Goal: Task Accomplishment & Management: Use online tool/utility

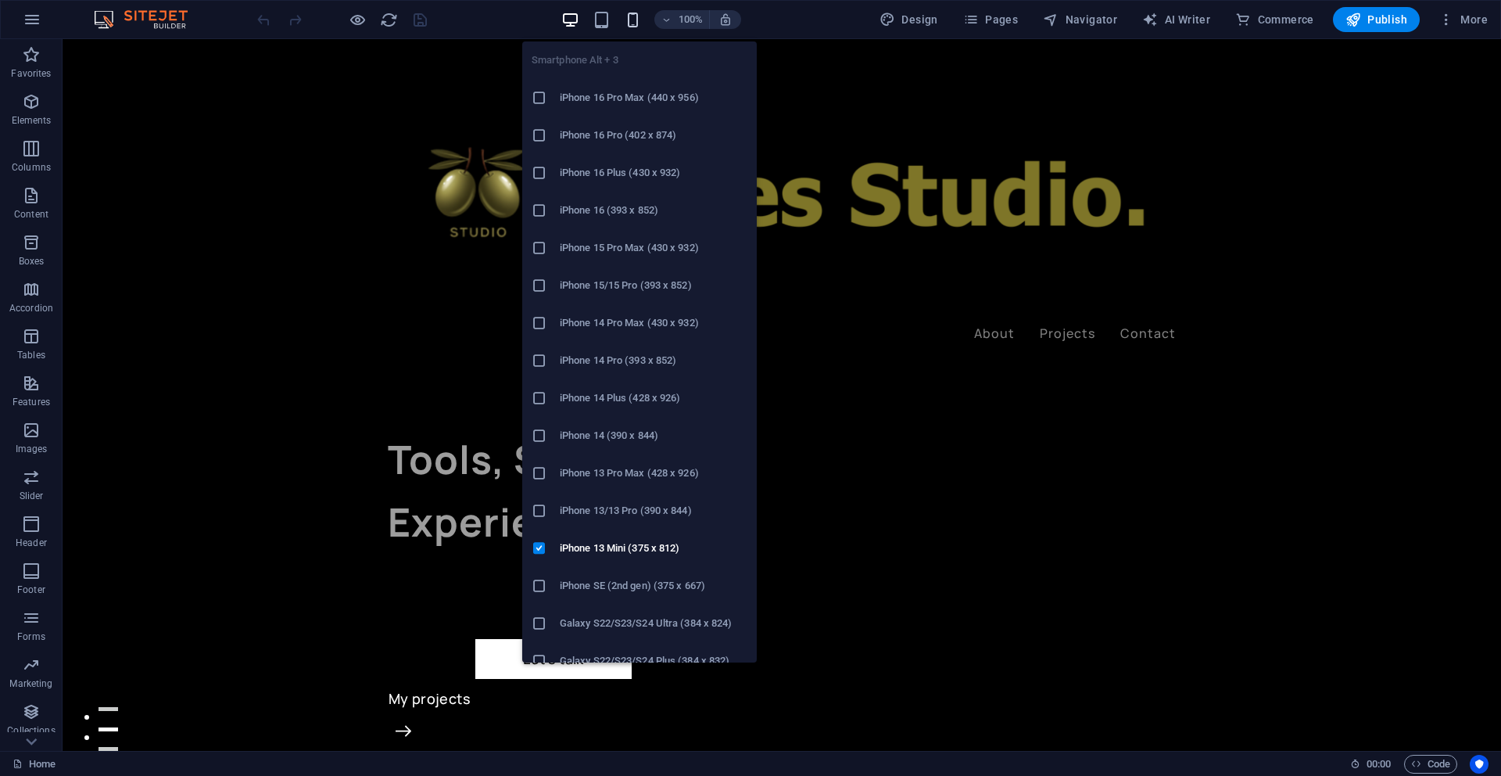
click at [640, 21] on icon "button" at bounding box center [633, 20] width 18 height 18
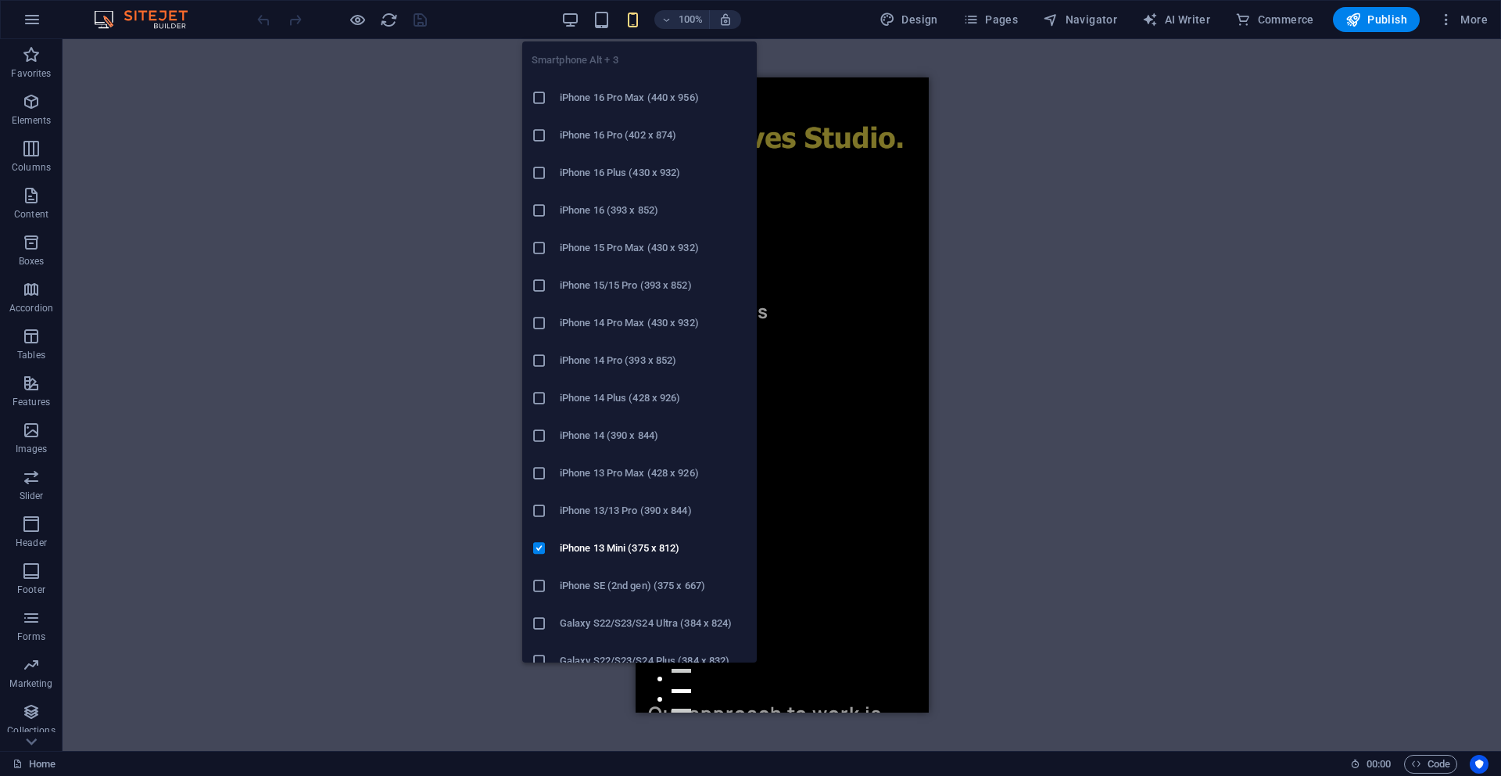
click at [597, 584] on h6 "iPhone SE (2nd gen) (375 x 667)" at bounding box center [654, 585] width 188 height 19
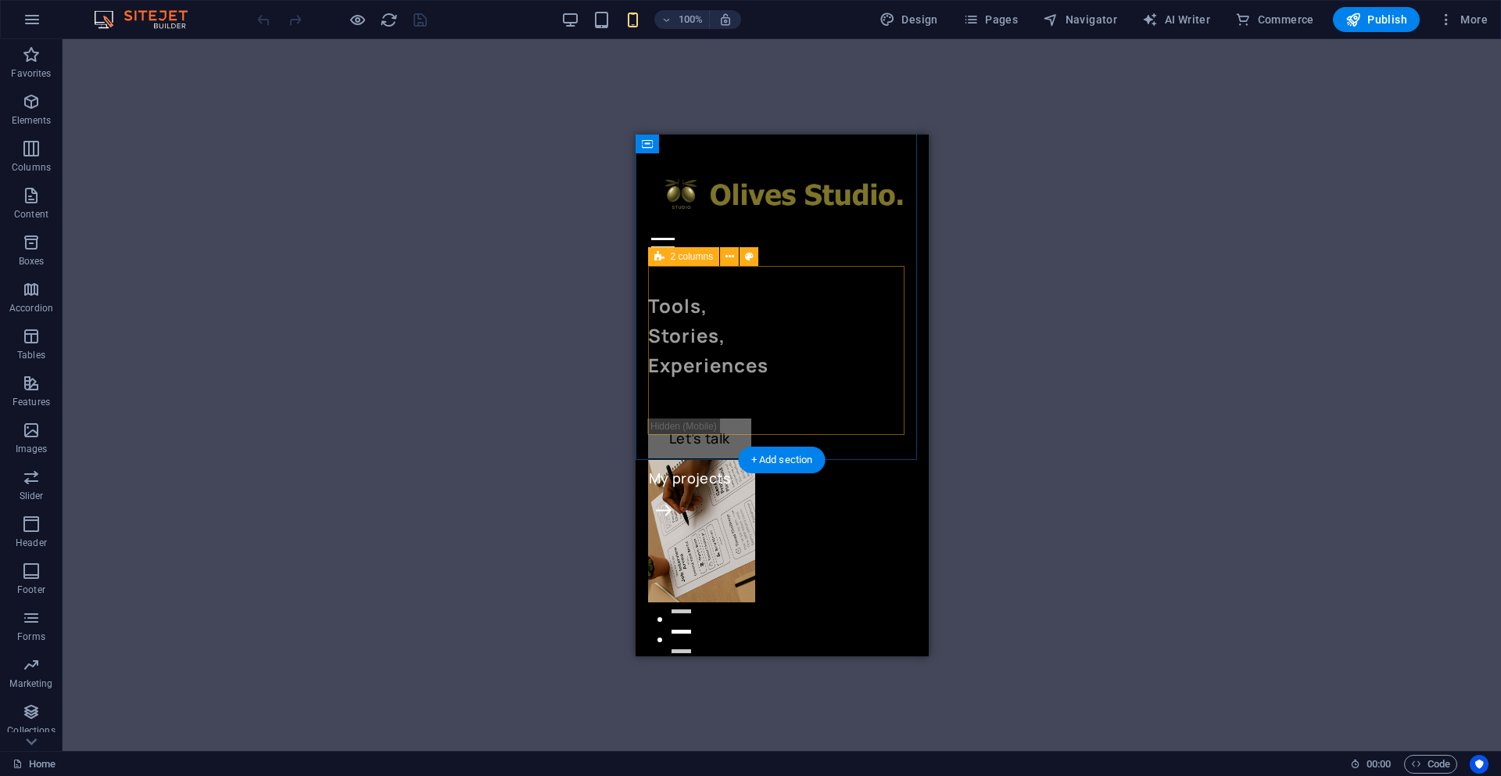
scroll to position [2, 0]
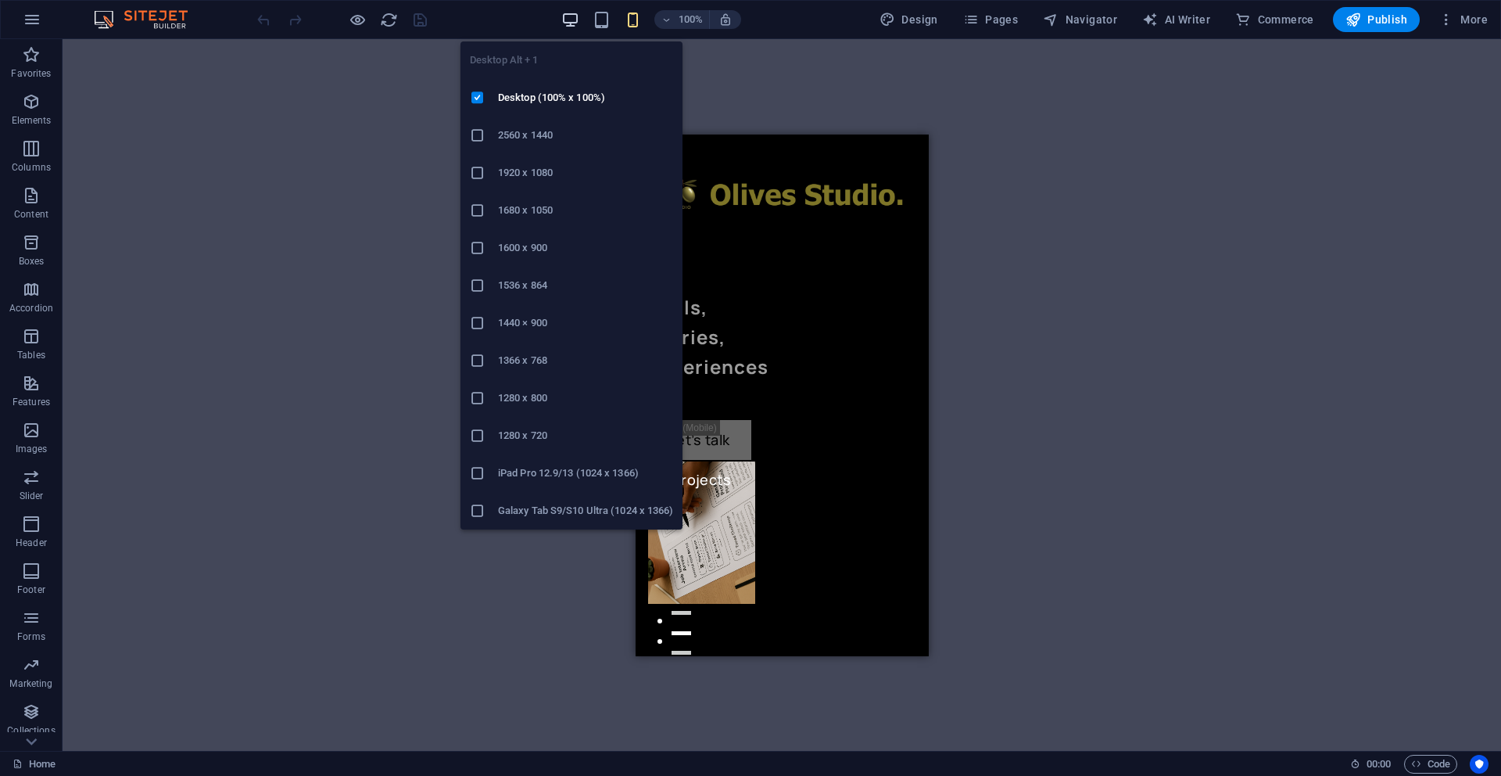
click at [574, 19] on icon "button" at bounding box center [570, 20] width 18 height 18
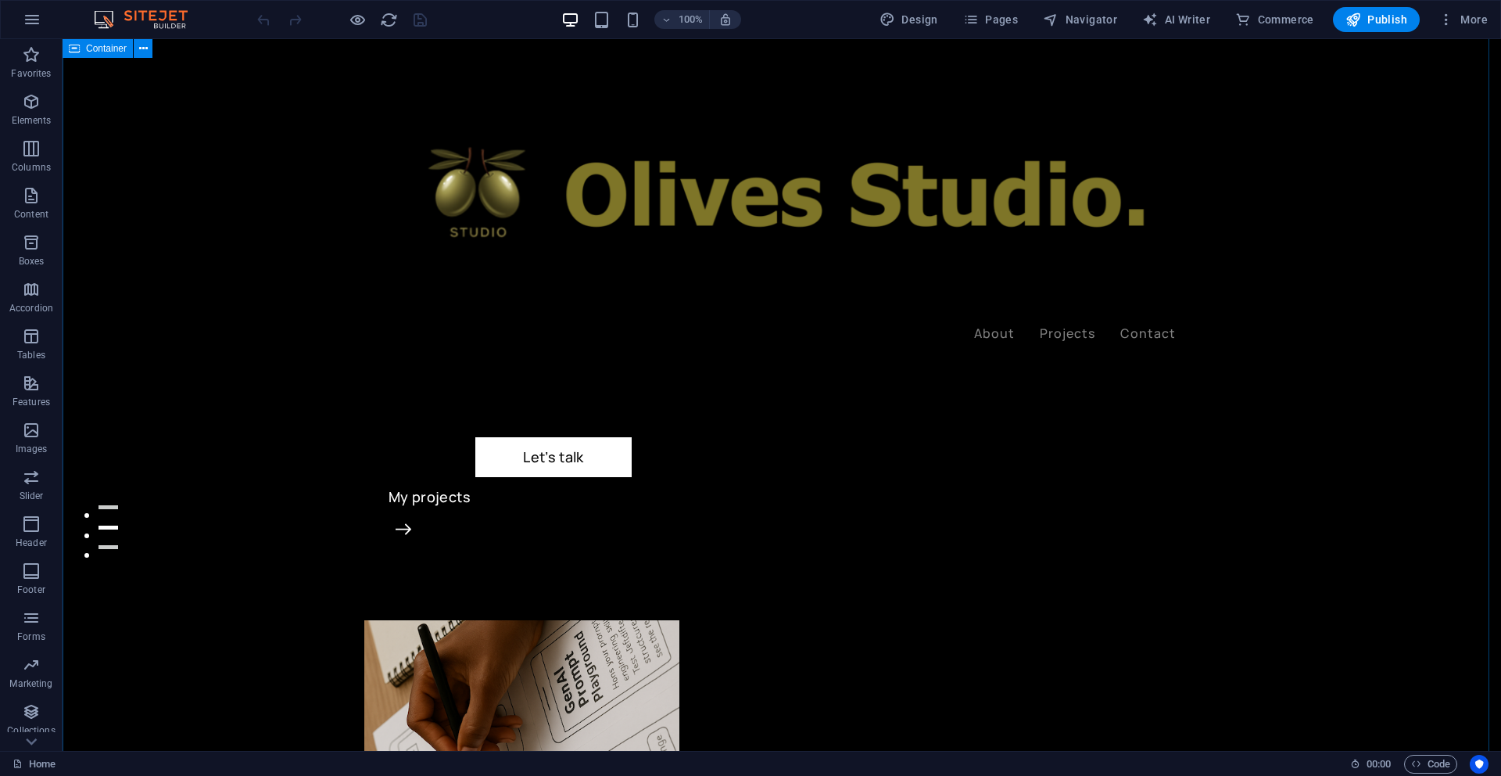
scroll to position [22, 0]
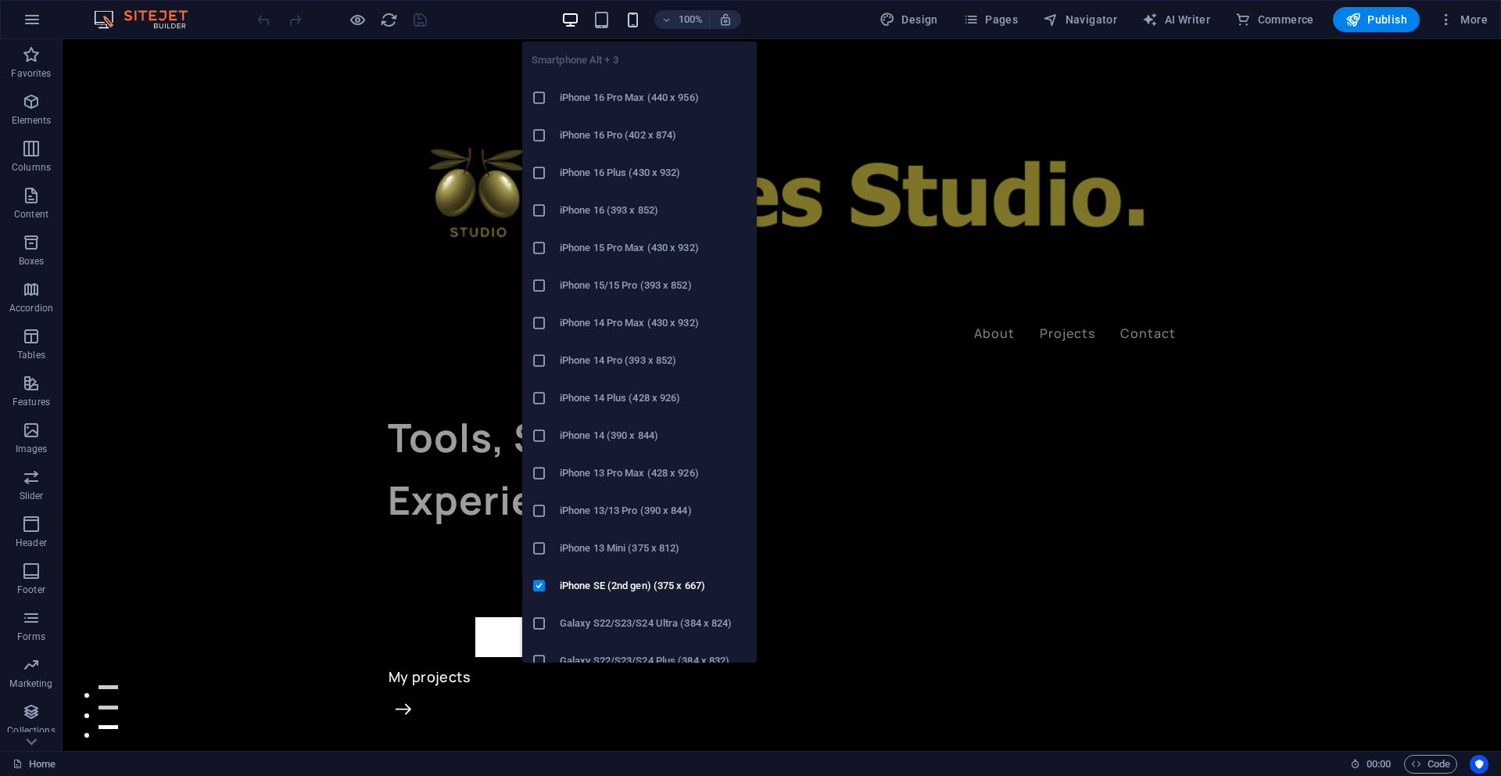
click at [641, 23] on icon "button" at bounding box center [633, 20] width 18 height 18
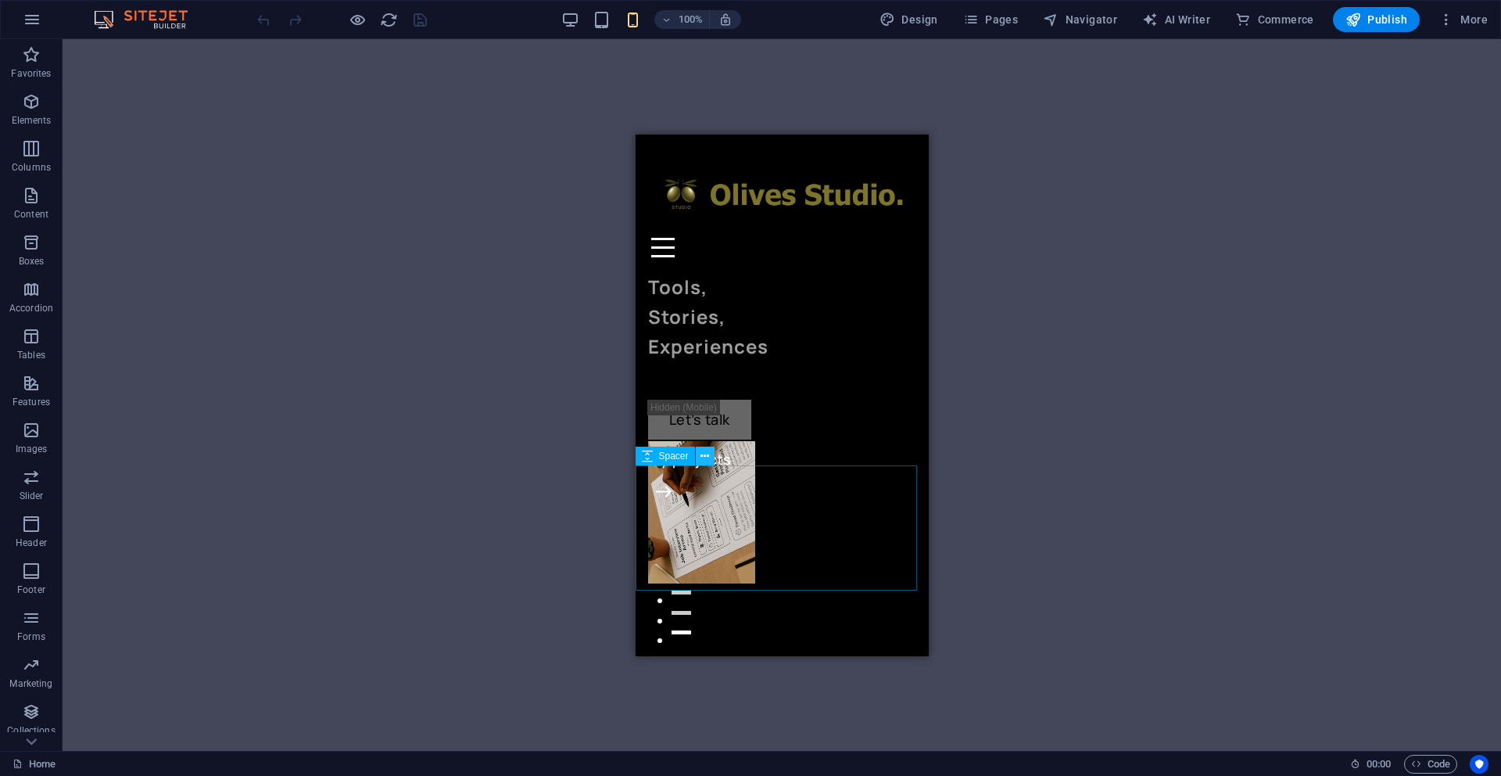
click at [704, 453] on icon at bounding box center [705, 456] width 9 height 16
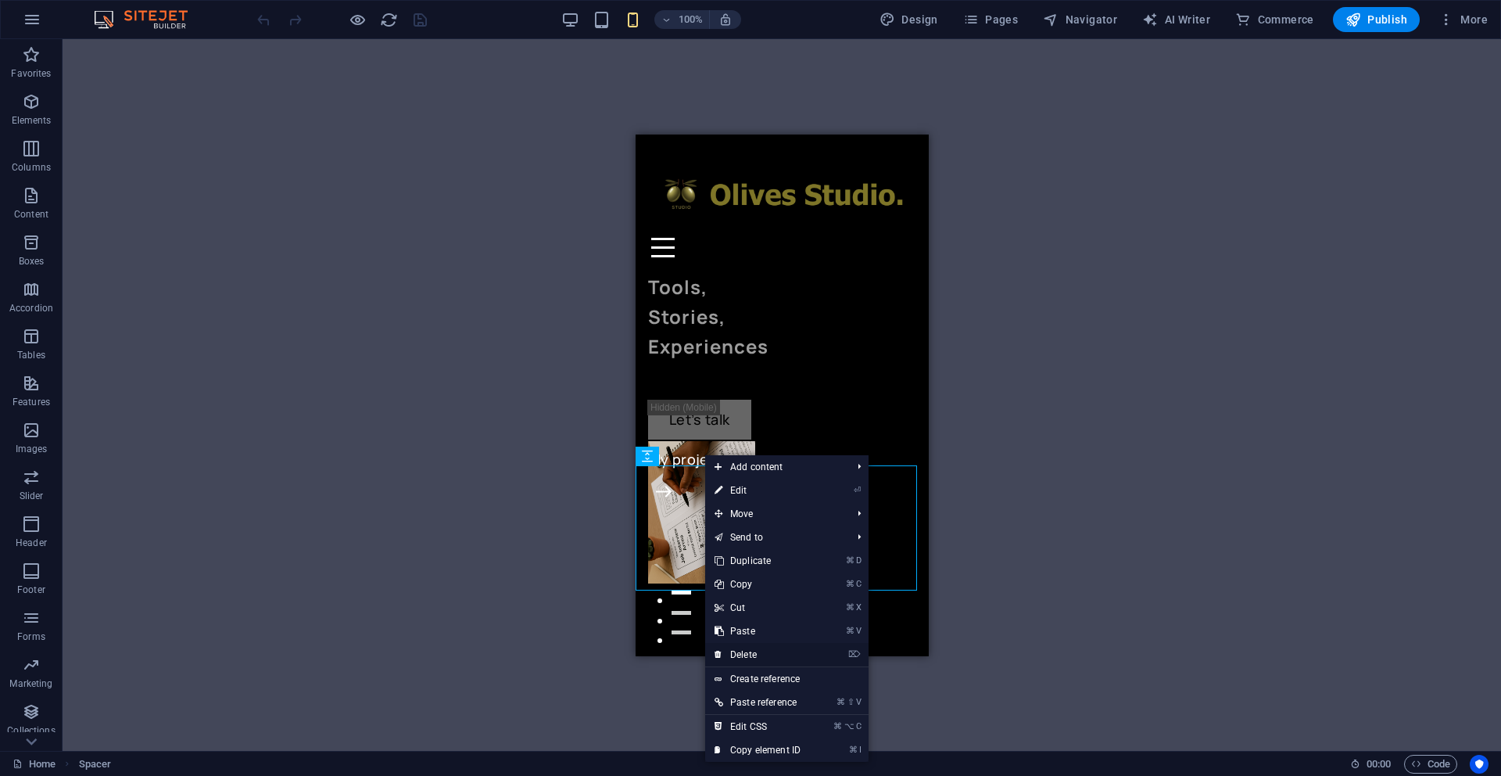
click at [752, 654] on link "⌦ Delete" at bounding box center [757, 654] width 105 height 23
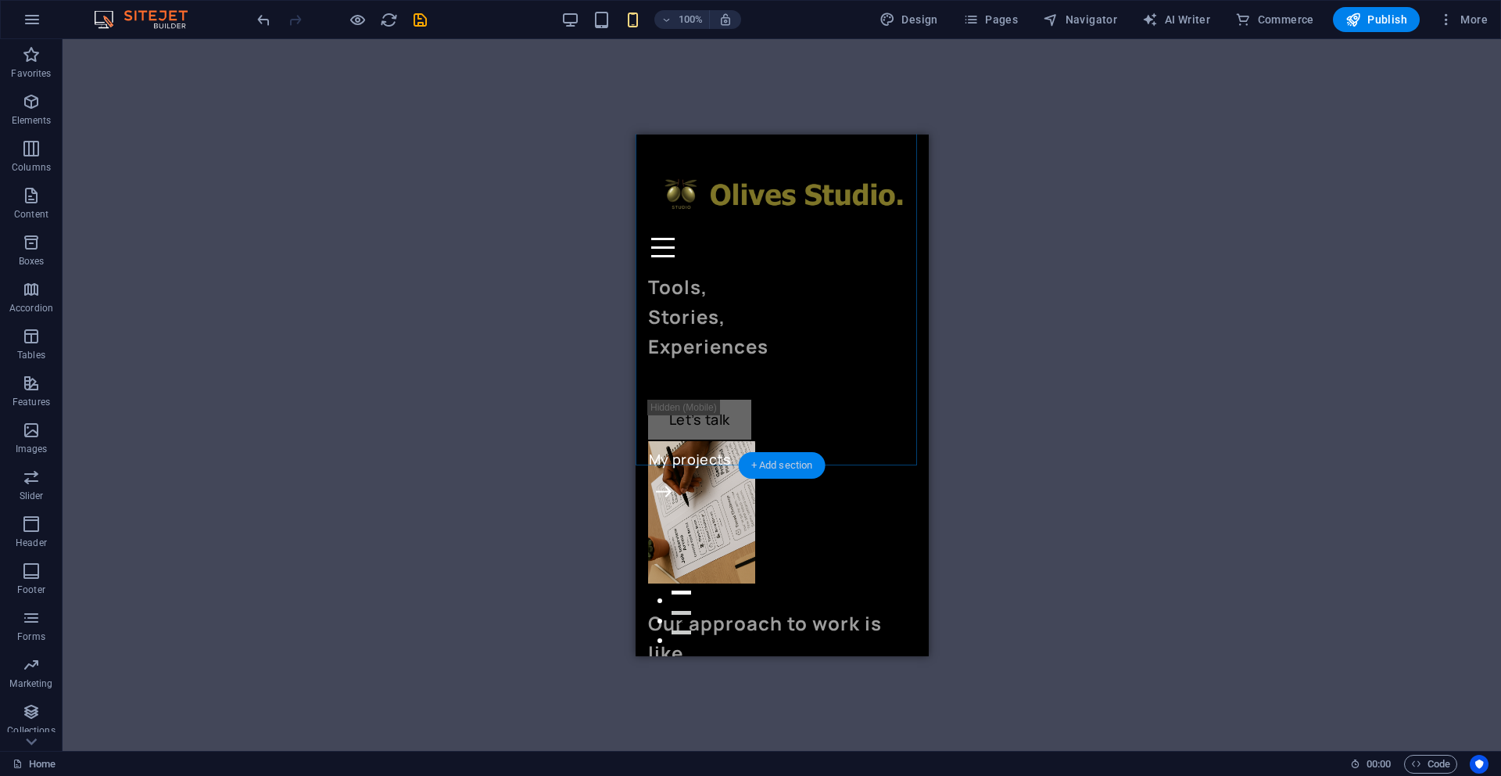
click at [757, 463] on div "+ Add section" at bounding box center [782, 465] width 87 height 27
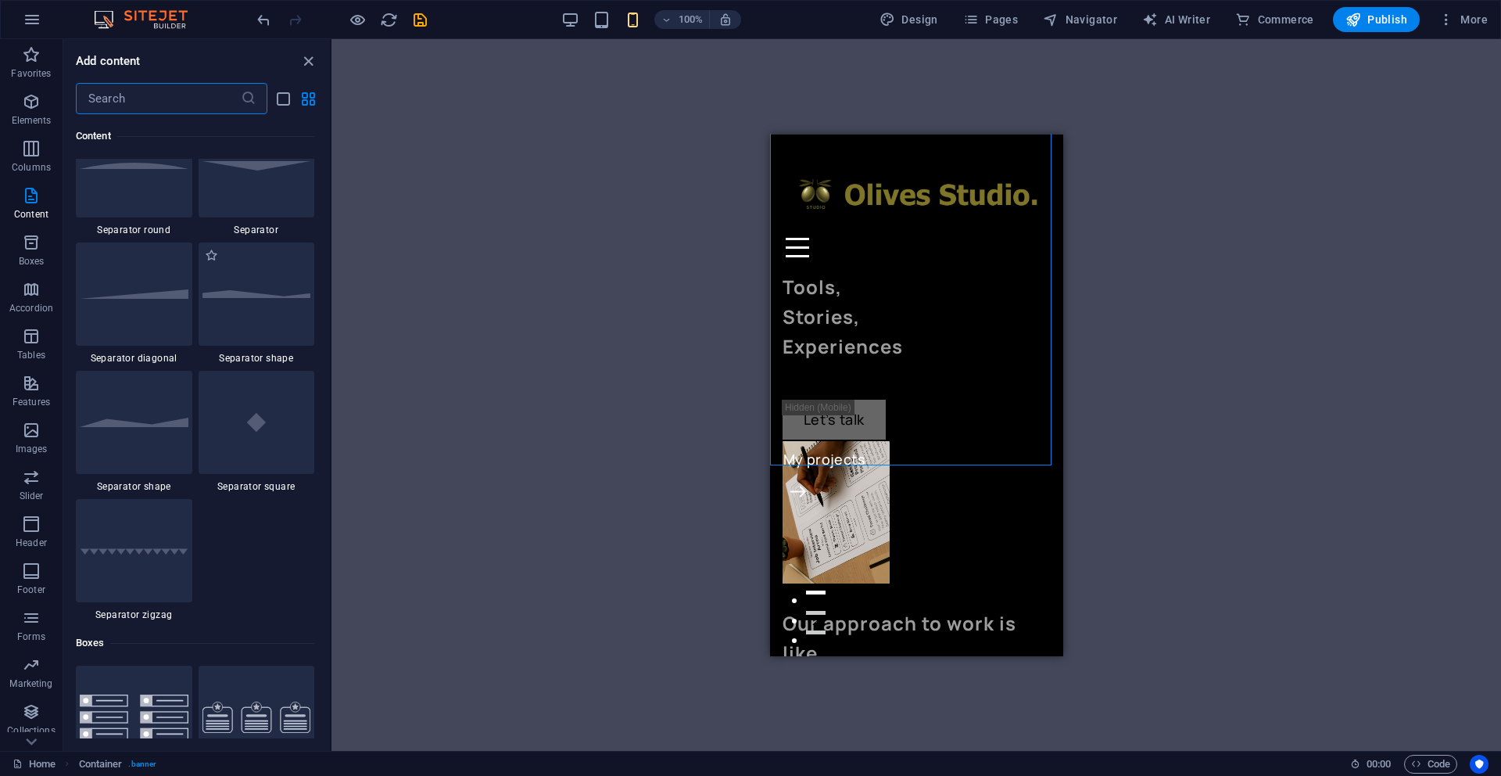
scroll to position [3824, 0]
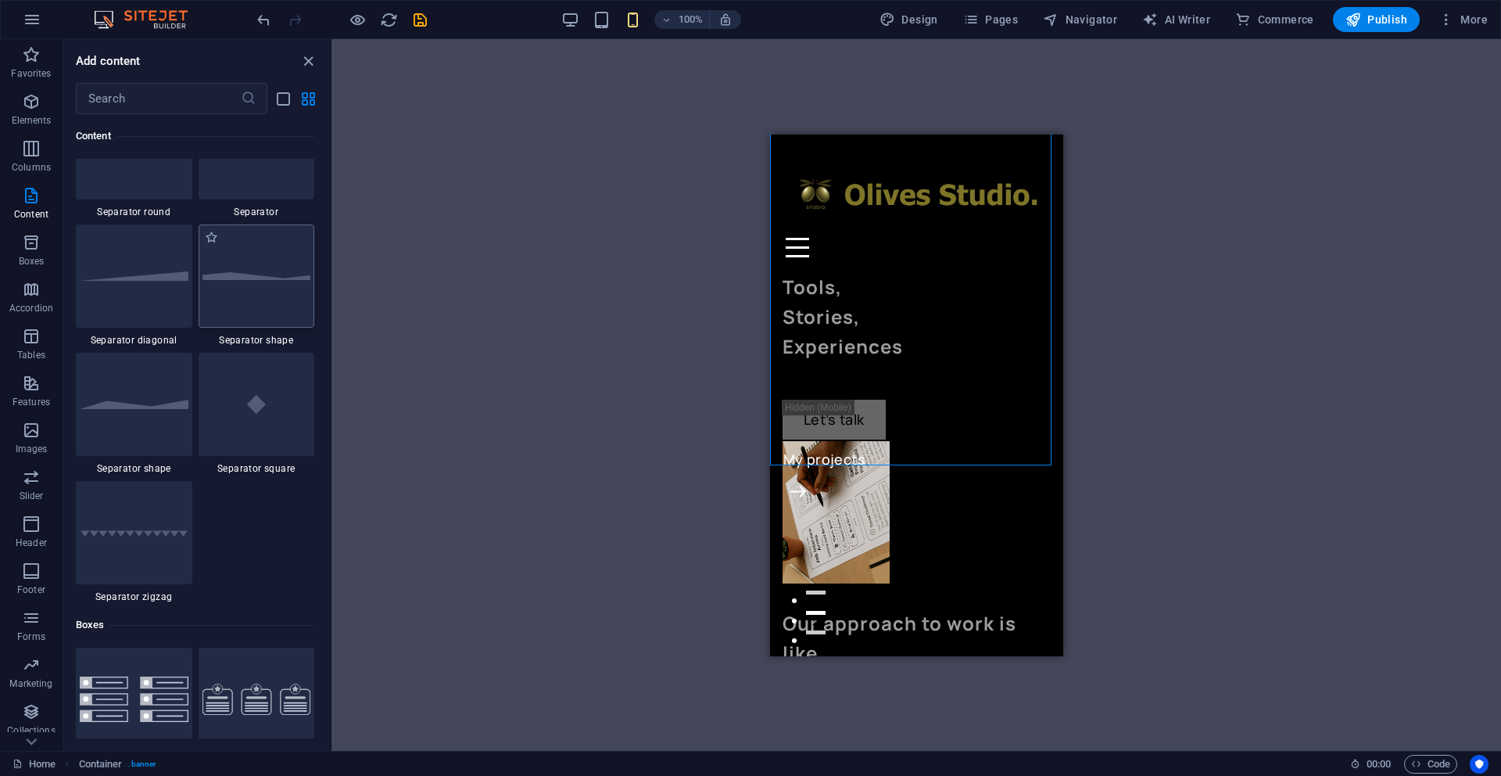
click at [271, 279] on img at bounding box center [257, 276] width 109 height 8
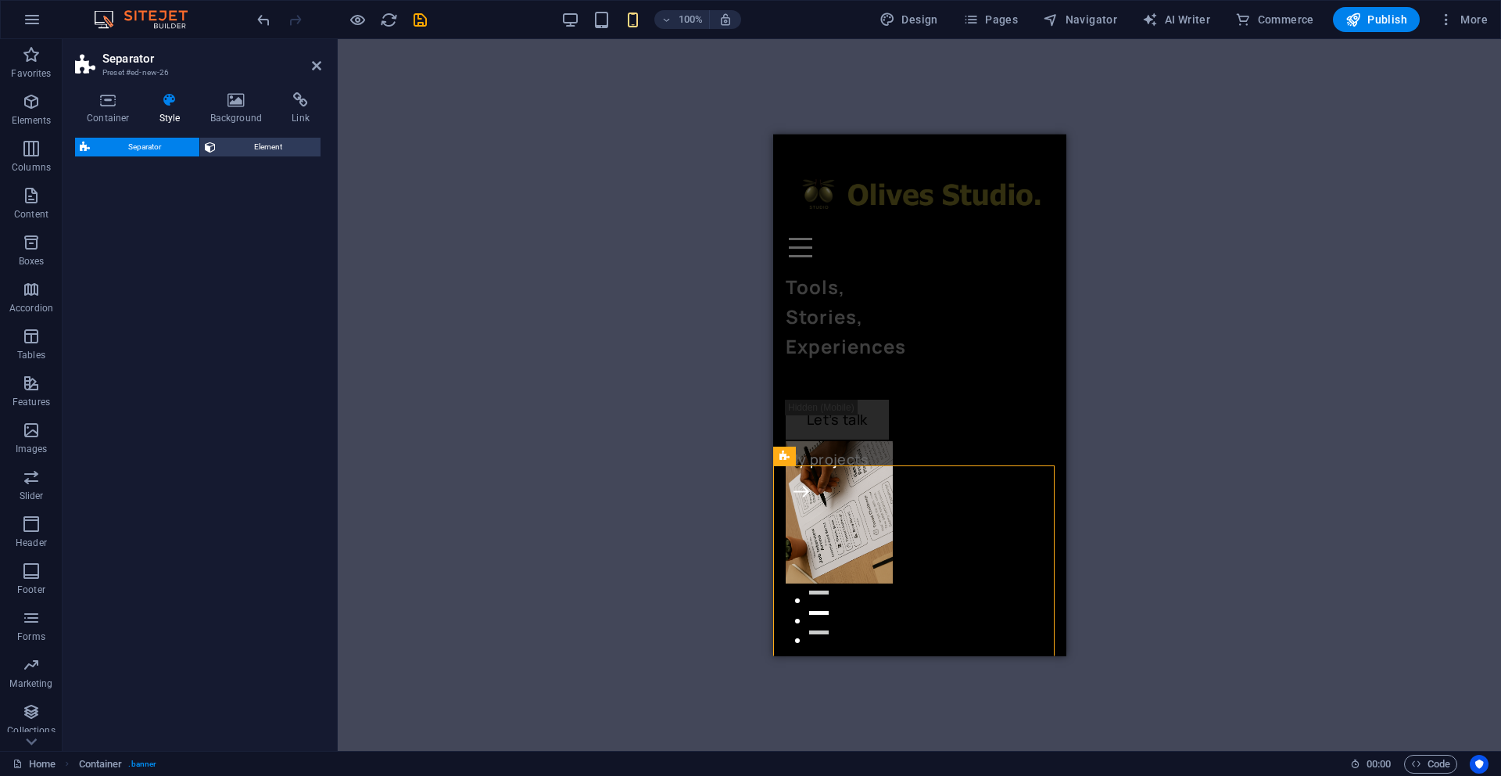
select select "polygon1"
select select "rem"
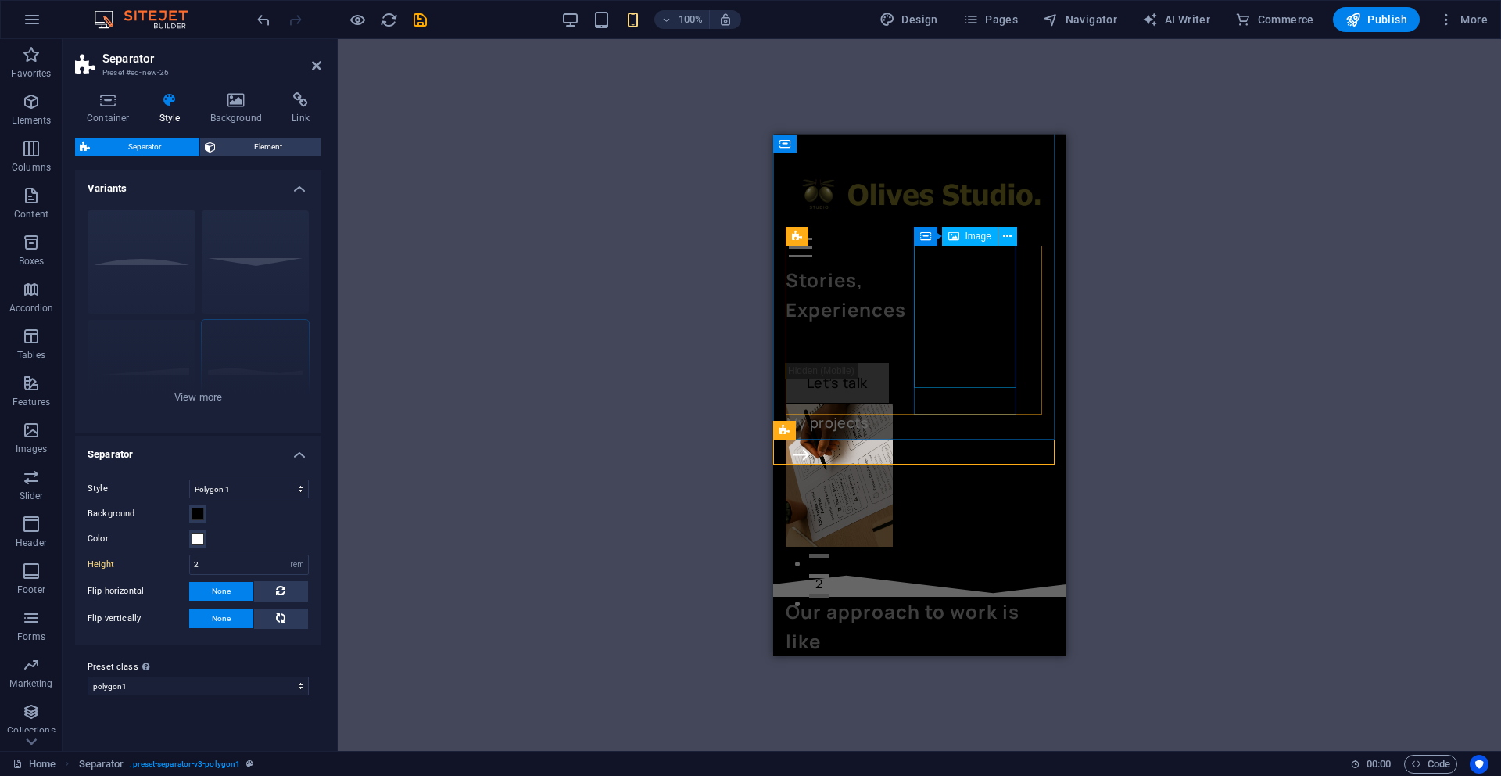
scroll to position [66, 0]
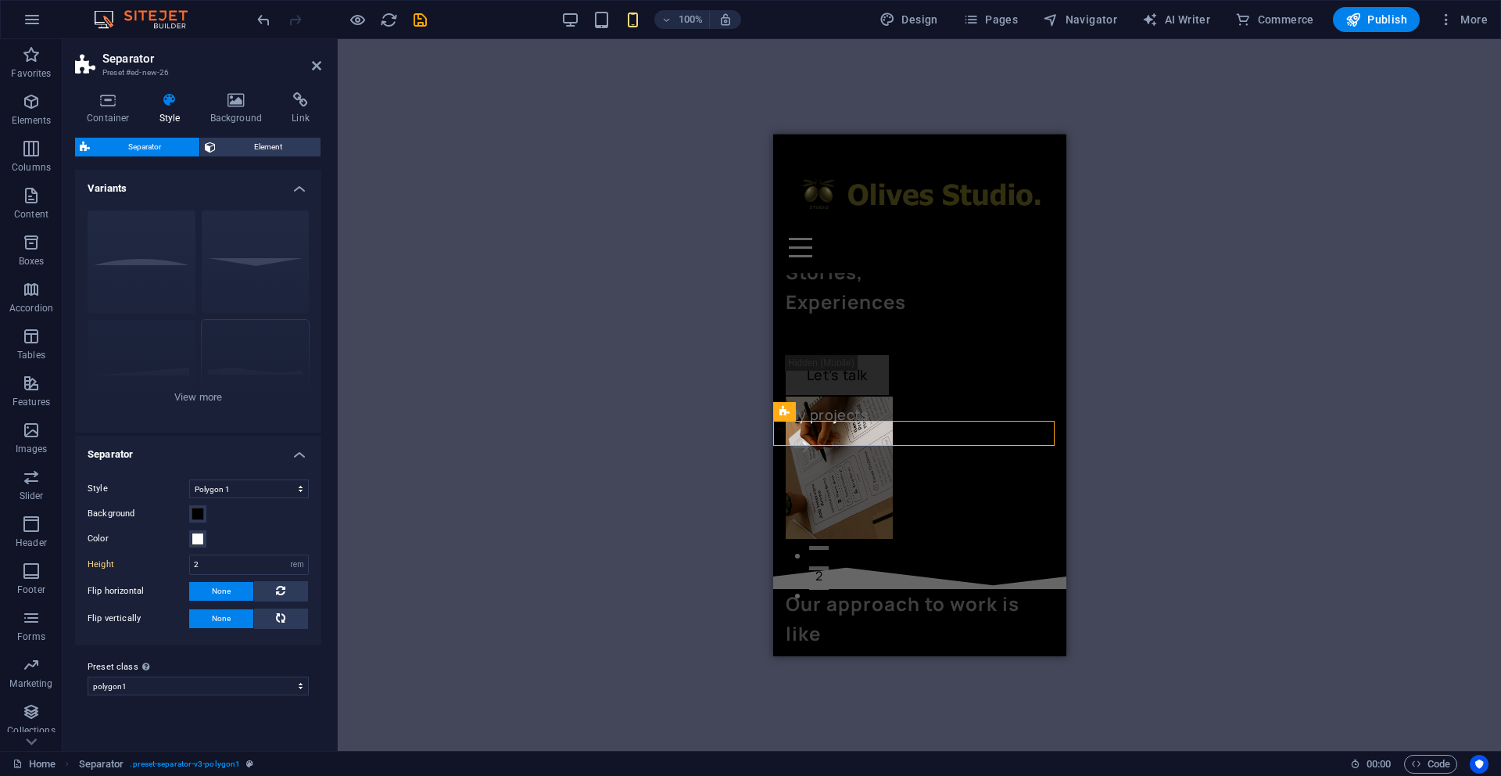
click at [1184, 429] on div "Container H3 Container 2 columns 2 columns Container Menu Bar Spacer Image with…" at bounding box center [919, 395] width 1163 height 712
click at [1160, 298] on div "2 columns Container H3 Container 2 columns 2 columns Container Menu Bar Spacer …" at bounding box center [919, 395] width 1163 height 712
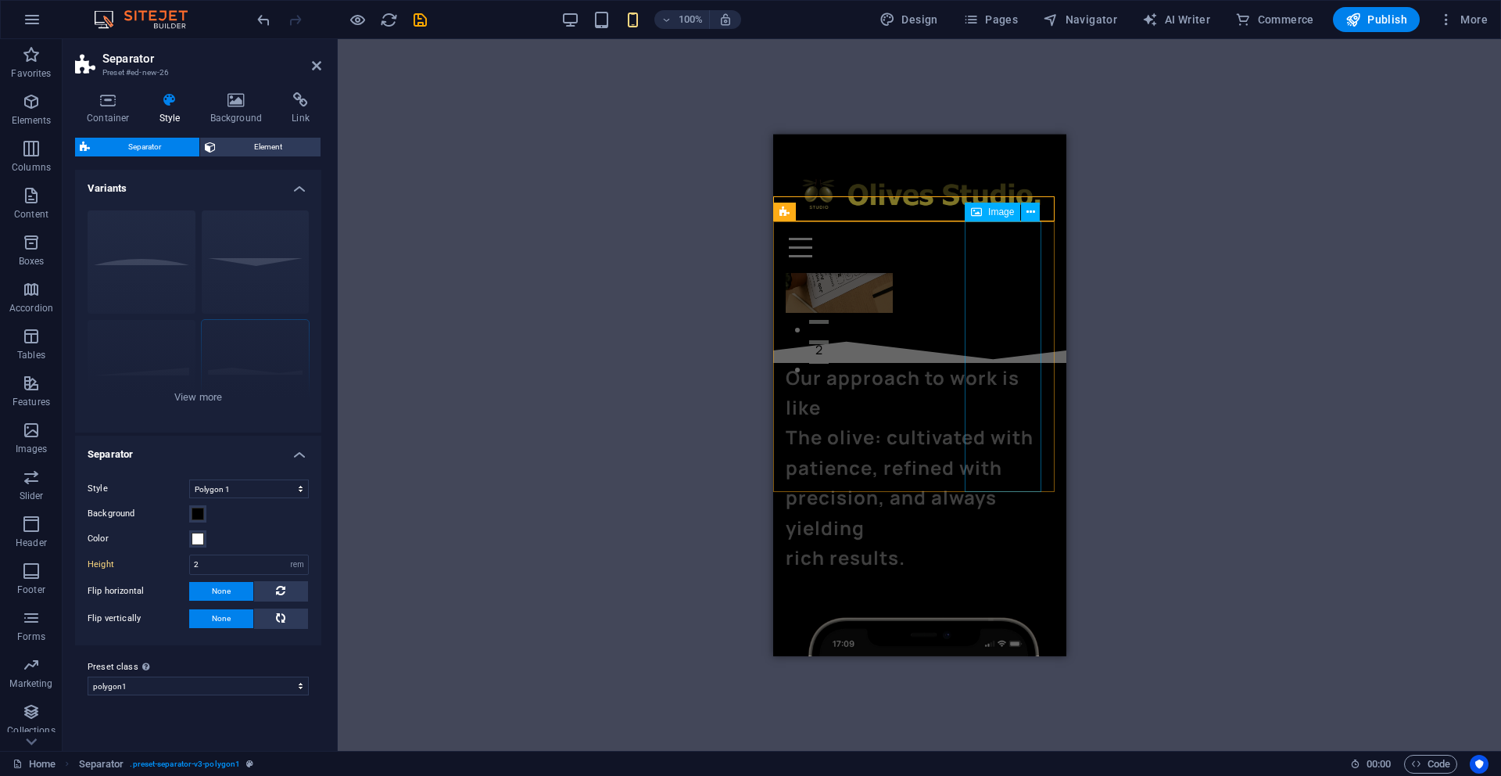
scroll to position [296, 0]
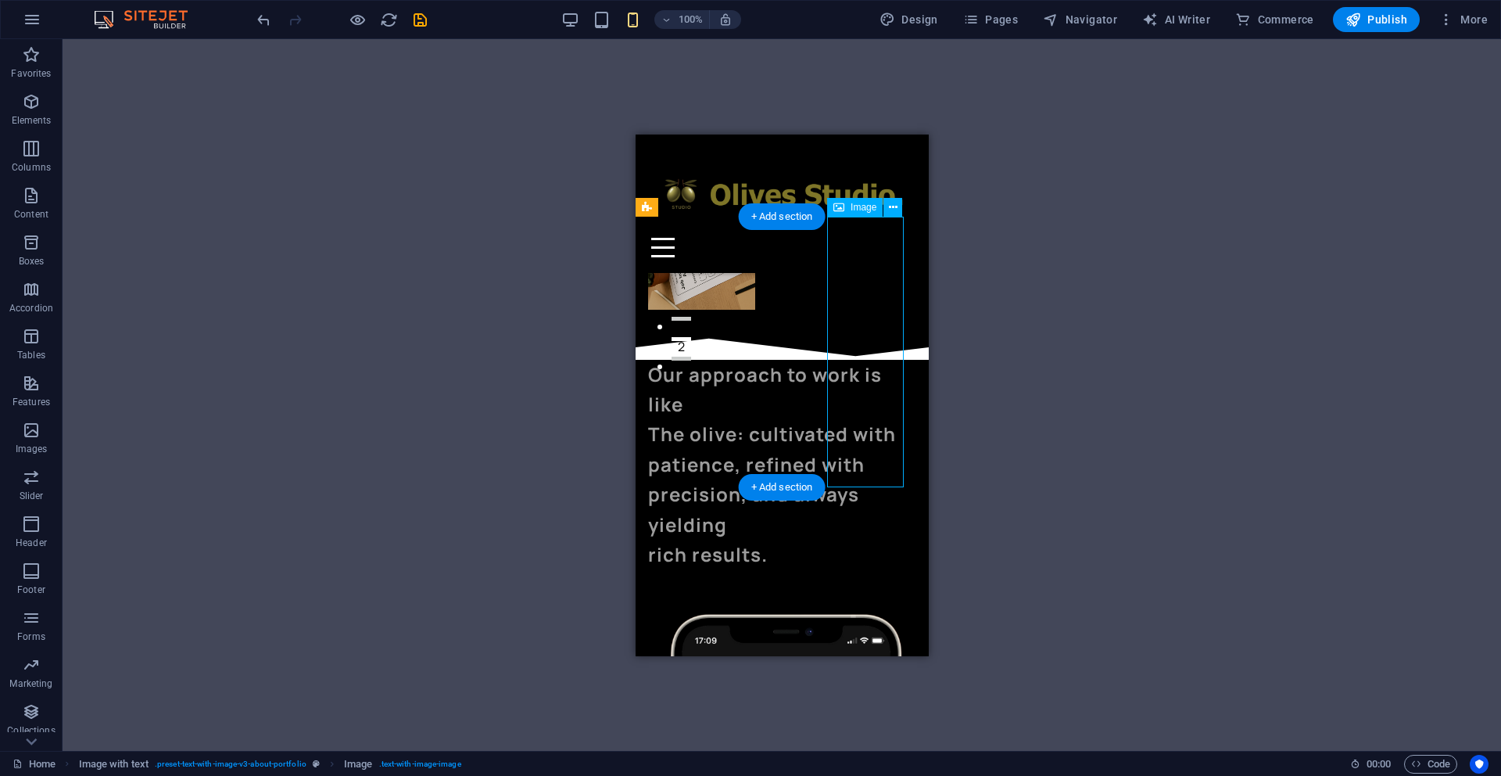
drag, startPoint x: 871, startPoint y: 354, endPoint x: 872, endPoint y: 370, distance: 15.7
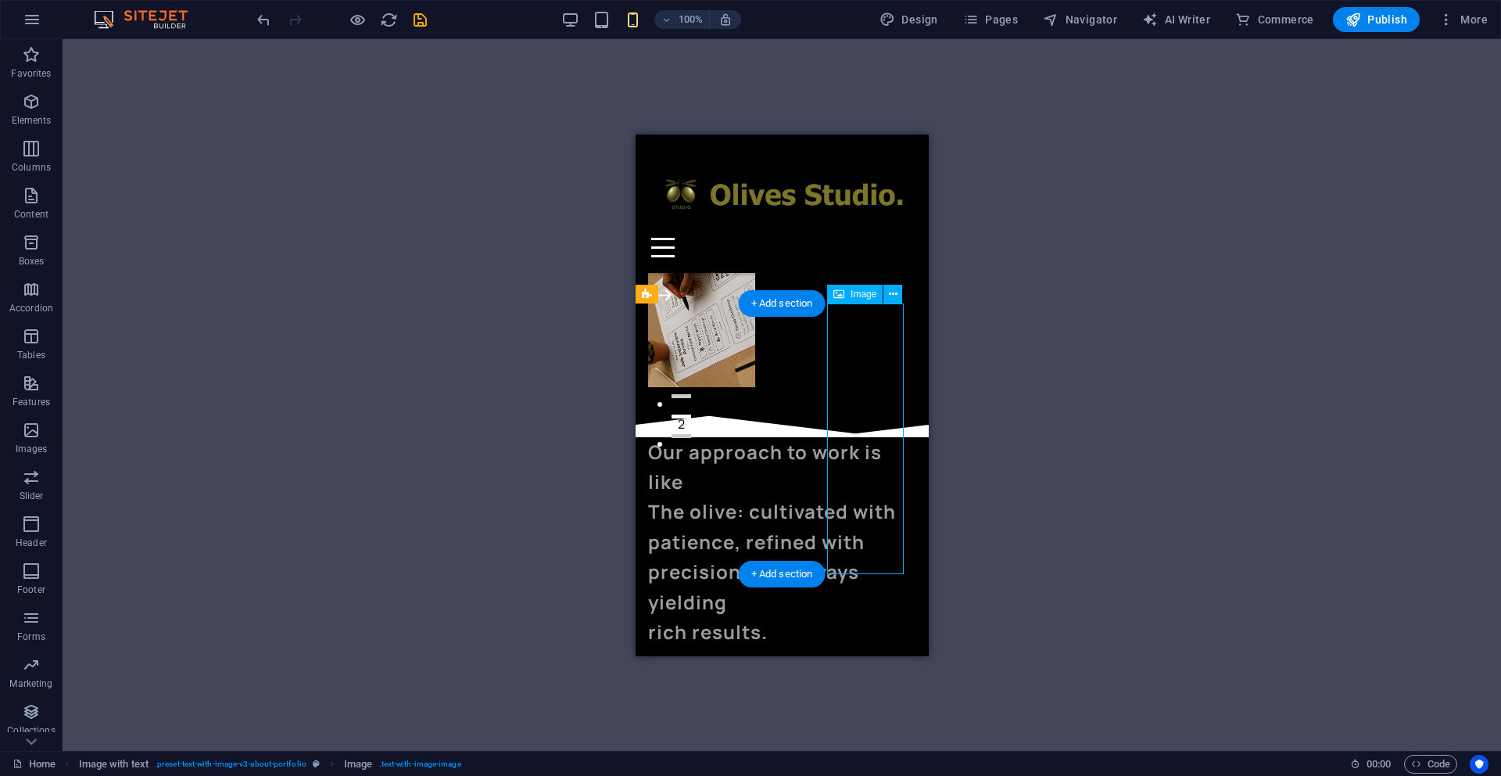
scroll to position [209, 0]
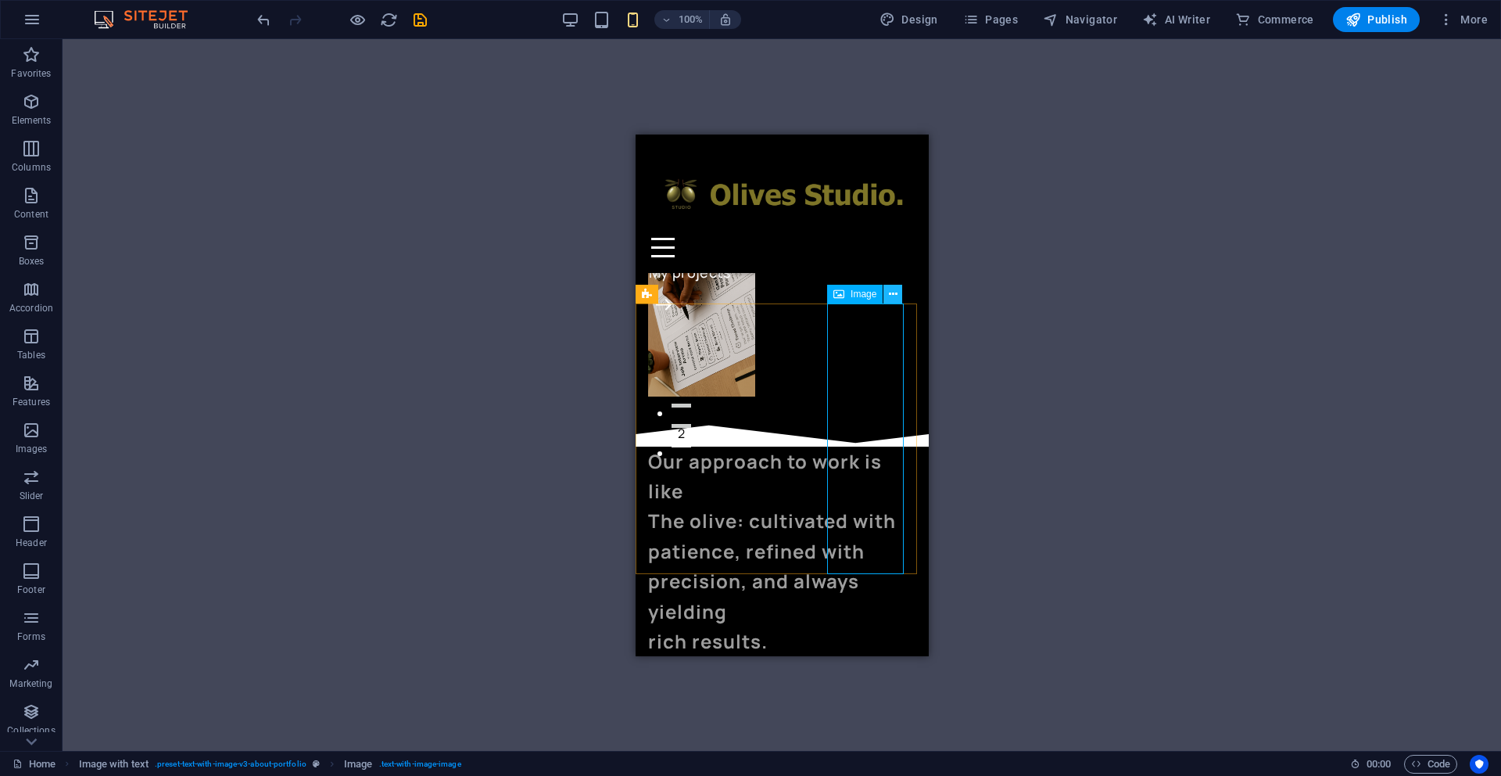
click at [891, 292] on icon at bounding box center [893, 294] width 9 height 16
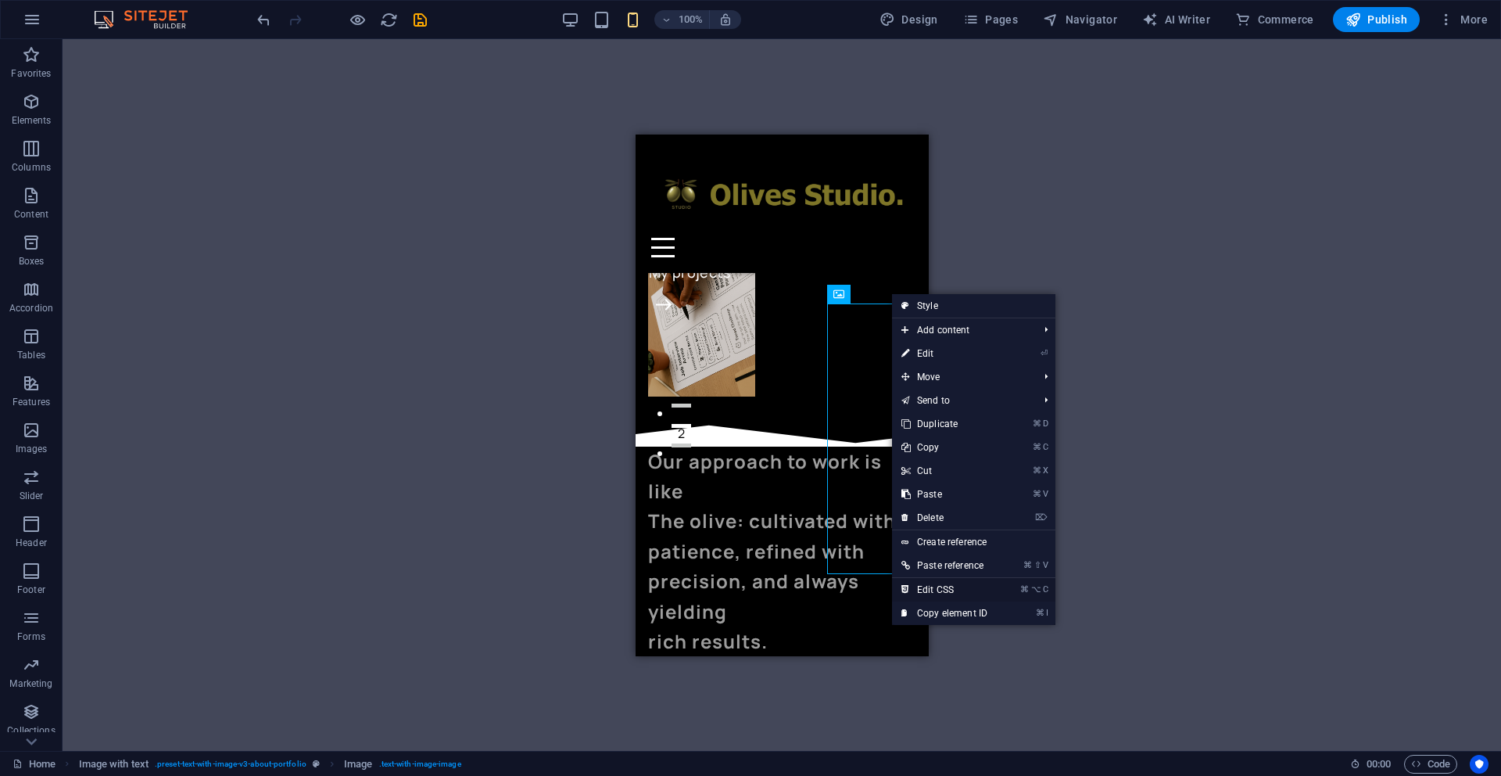
click at [938, 590] on link "⌘ ⌥ C Edit CSS" at bounding box center [944, 589] width 105 height 23
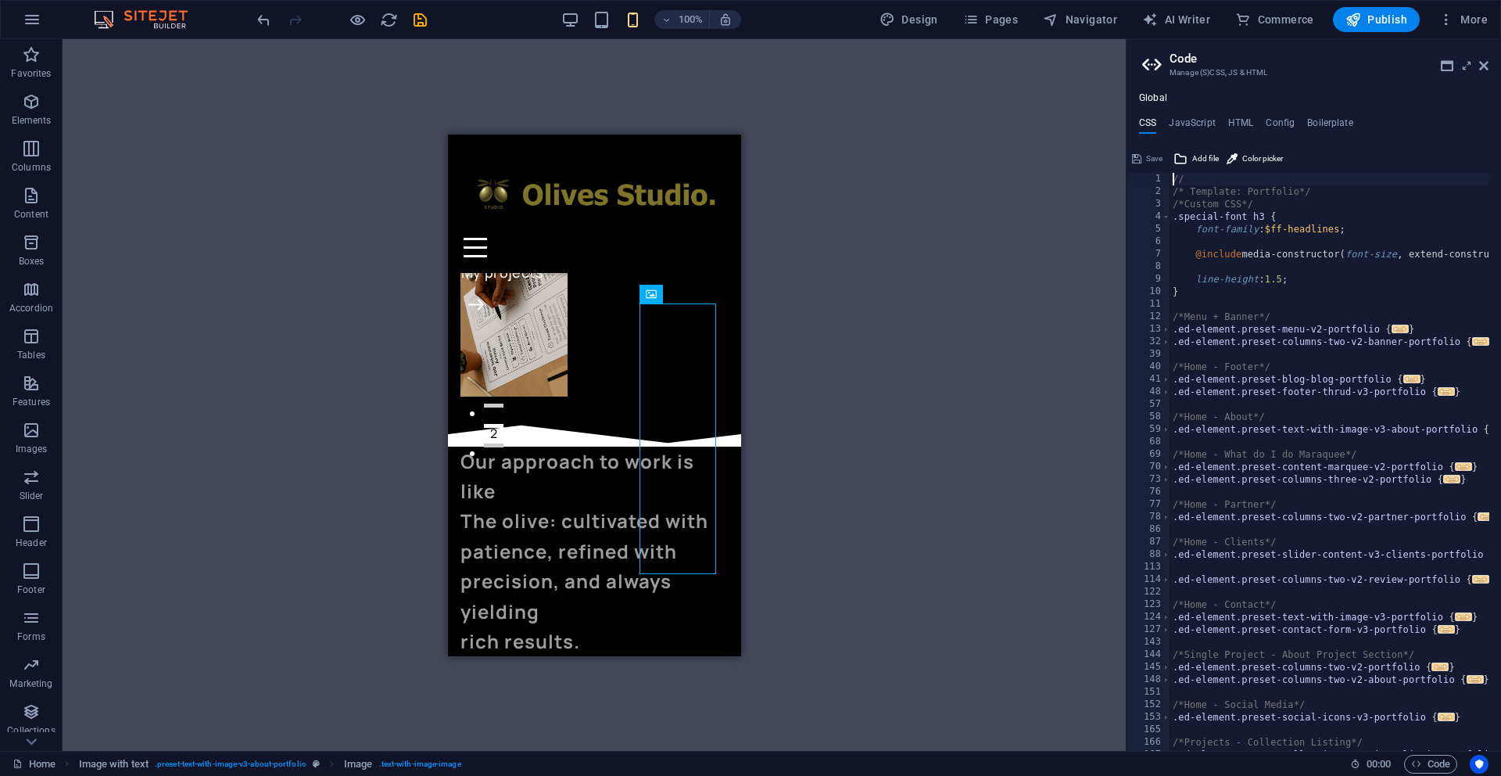
scroll to position [0, 0]
click at [1188, 293] on div "// /* Template: Portfolio*/ /*Custom CSS*/ .special-font h3 { font-family : $ff…" at bounding box center [1443, 468] width 546 height 591
type textarea "}"
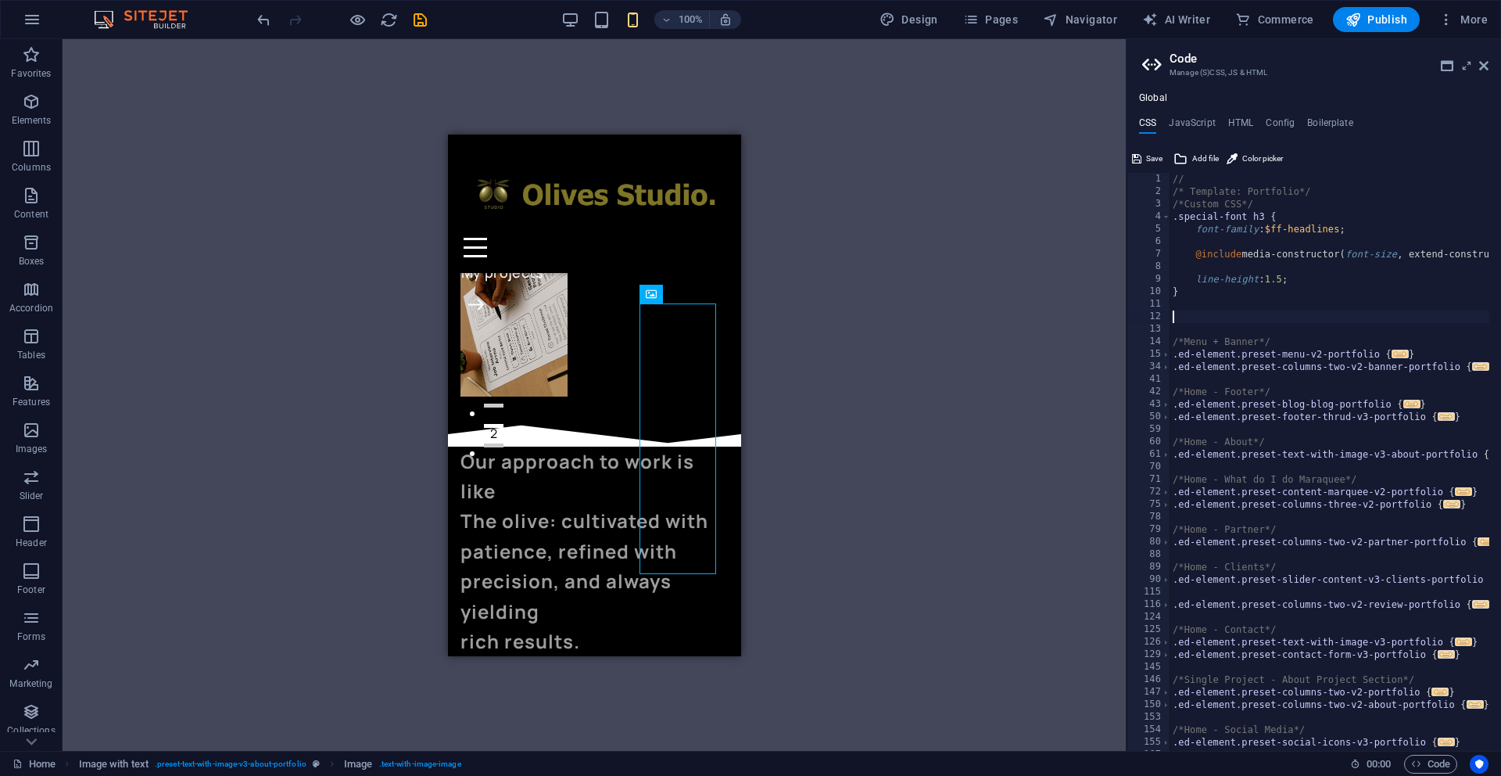
paste textarea "}"
type textarea "}"
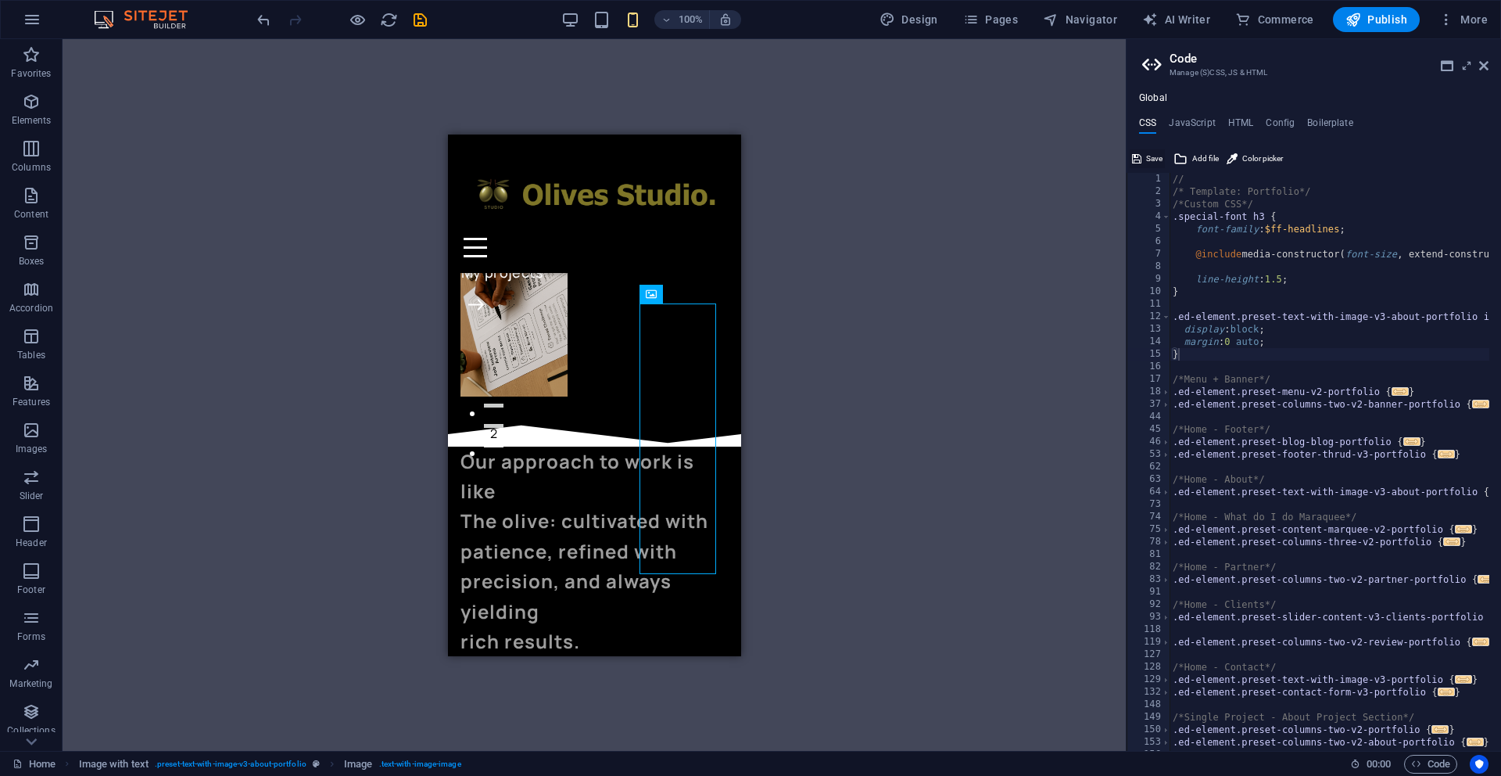
click at [1150, 157] on span "Save" at bounding box center [1154, 158] width 16 height 19
checkbox input "false"
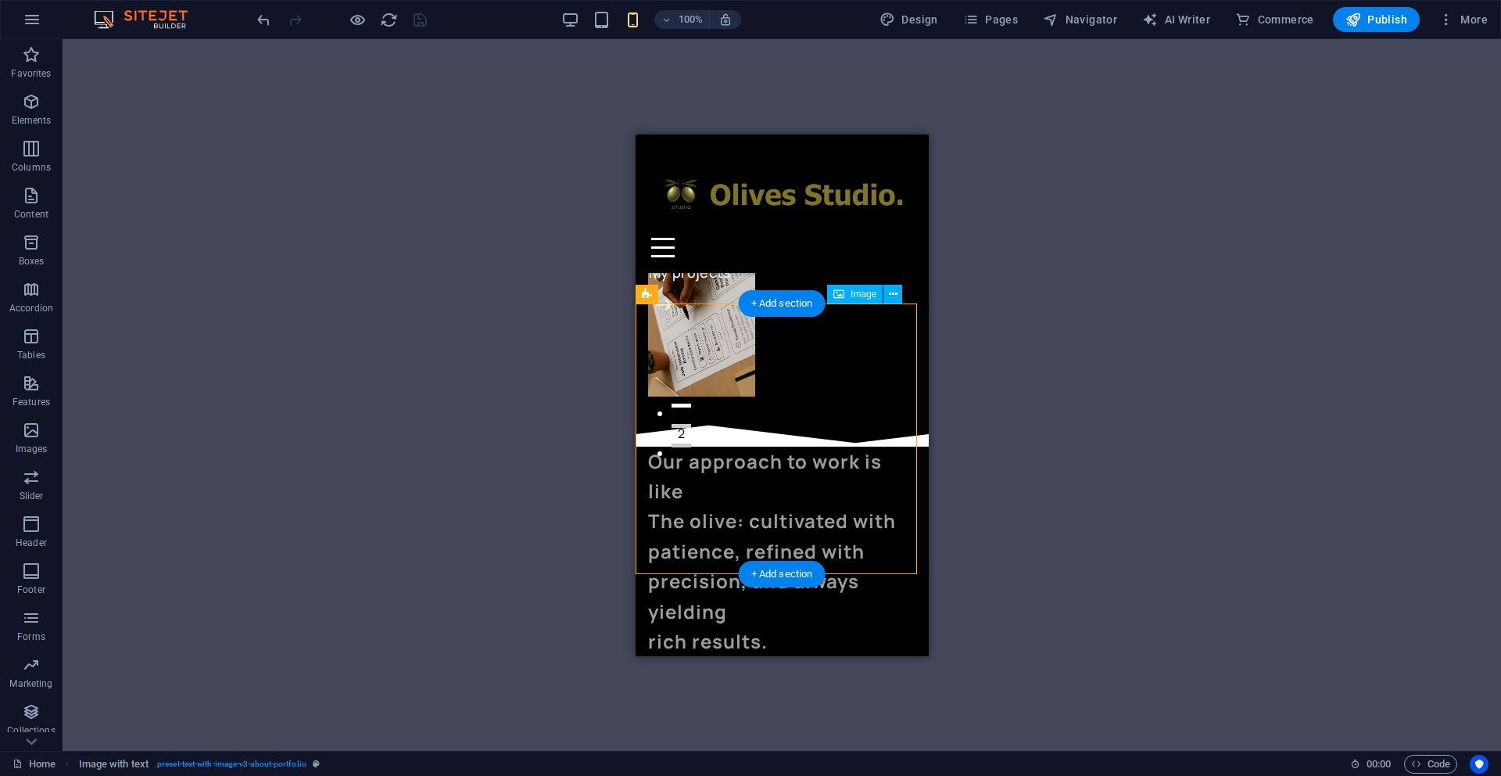
drag, startPoint x: 864, startPoint y: 382, endPoint x: 867, endPoint y: 393, distance: 11.4
click at [895, 291] on icon at bounding box center [893, 294] width 9 height 16
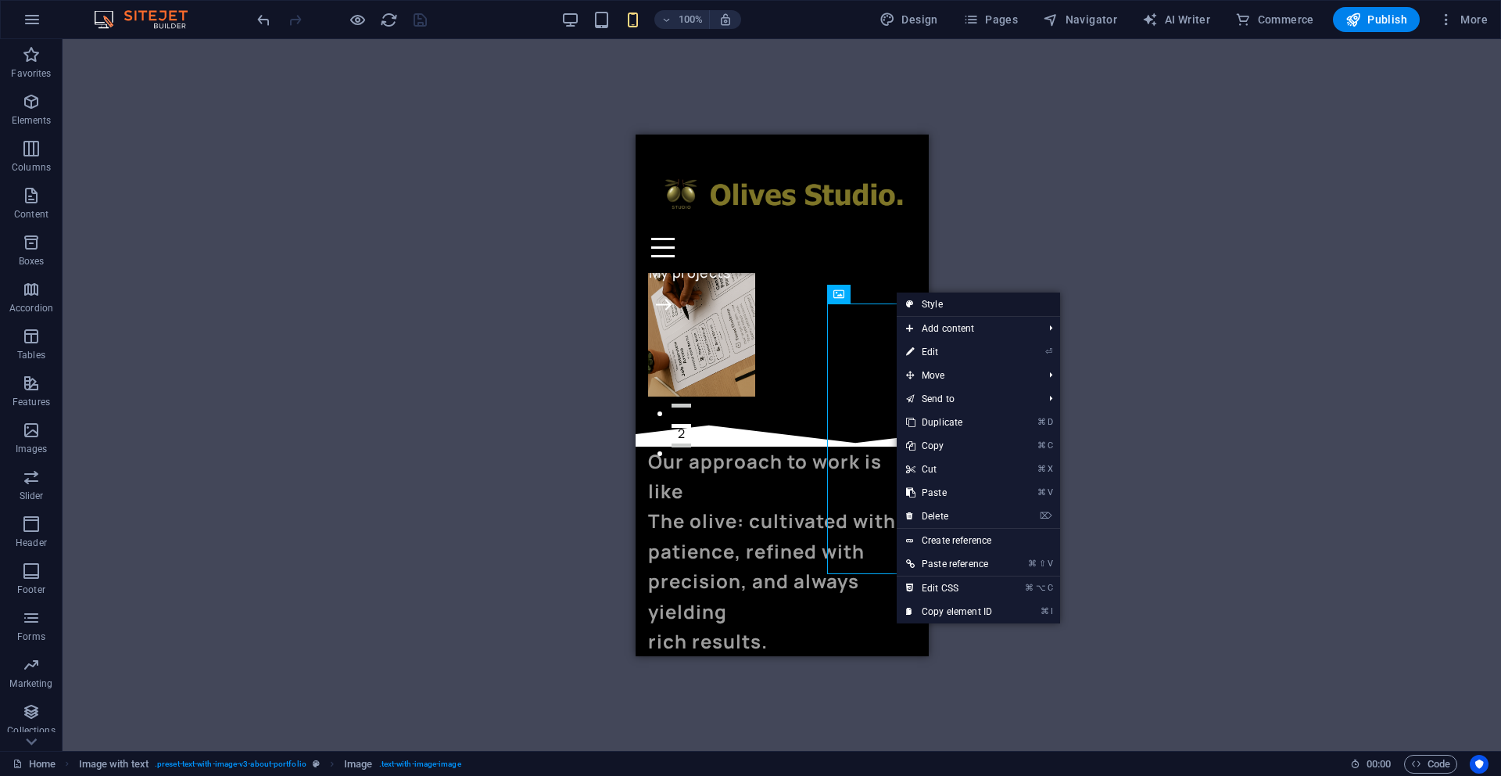
click at [943, 300] on link "Style" at bounding box center [978, 303] width 163 height 23
select select "rem"
select select "px"
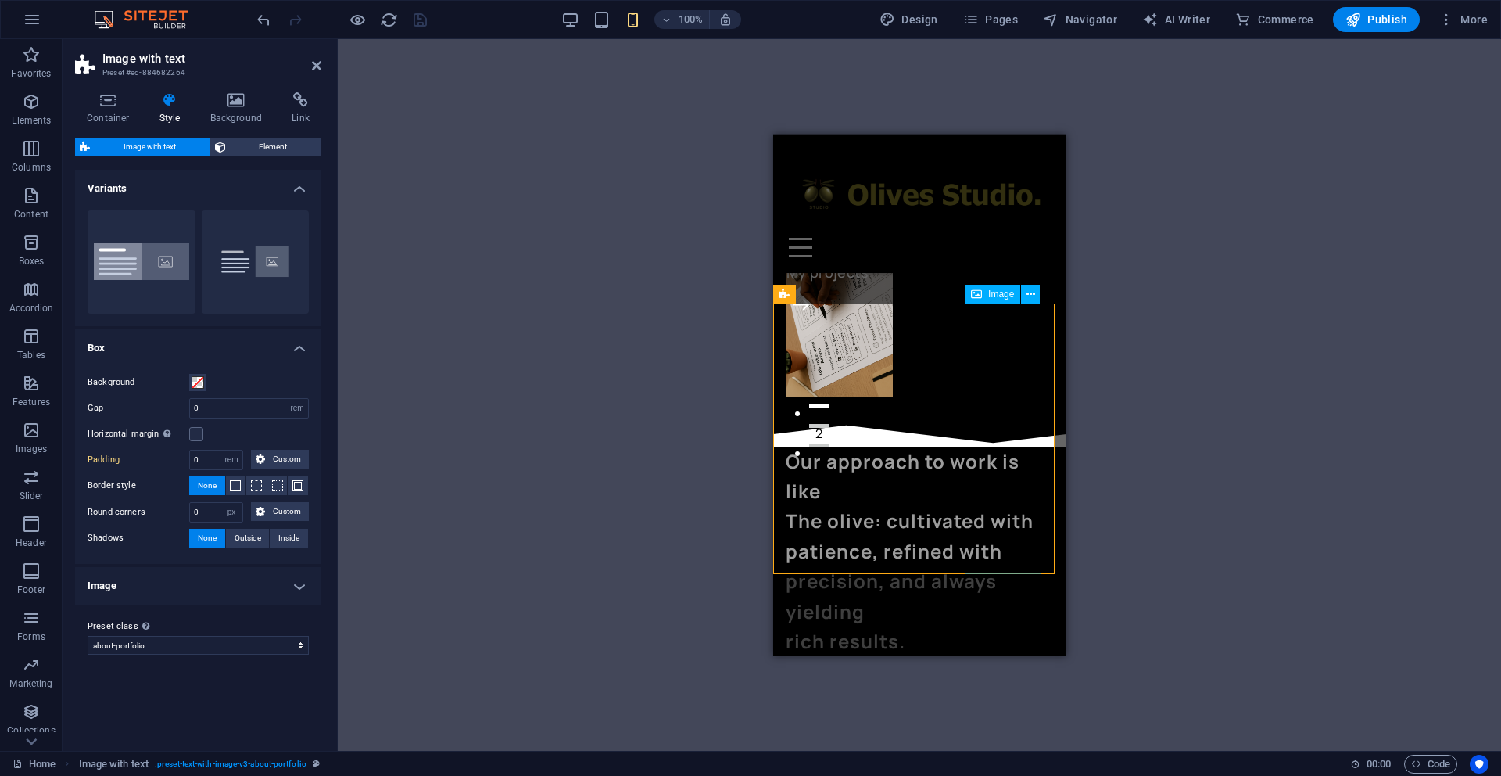
click at [106, 103] on icon at bounding box center [108, 100] width 66 height 16
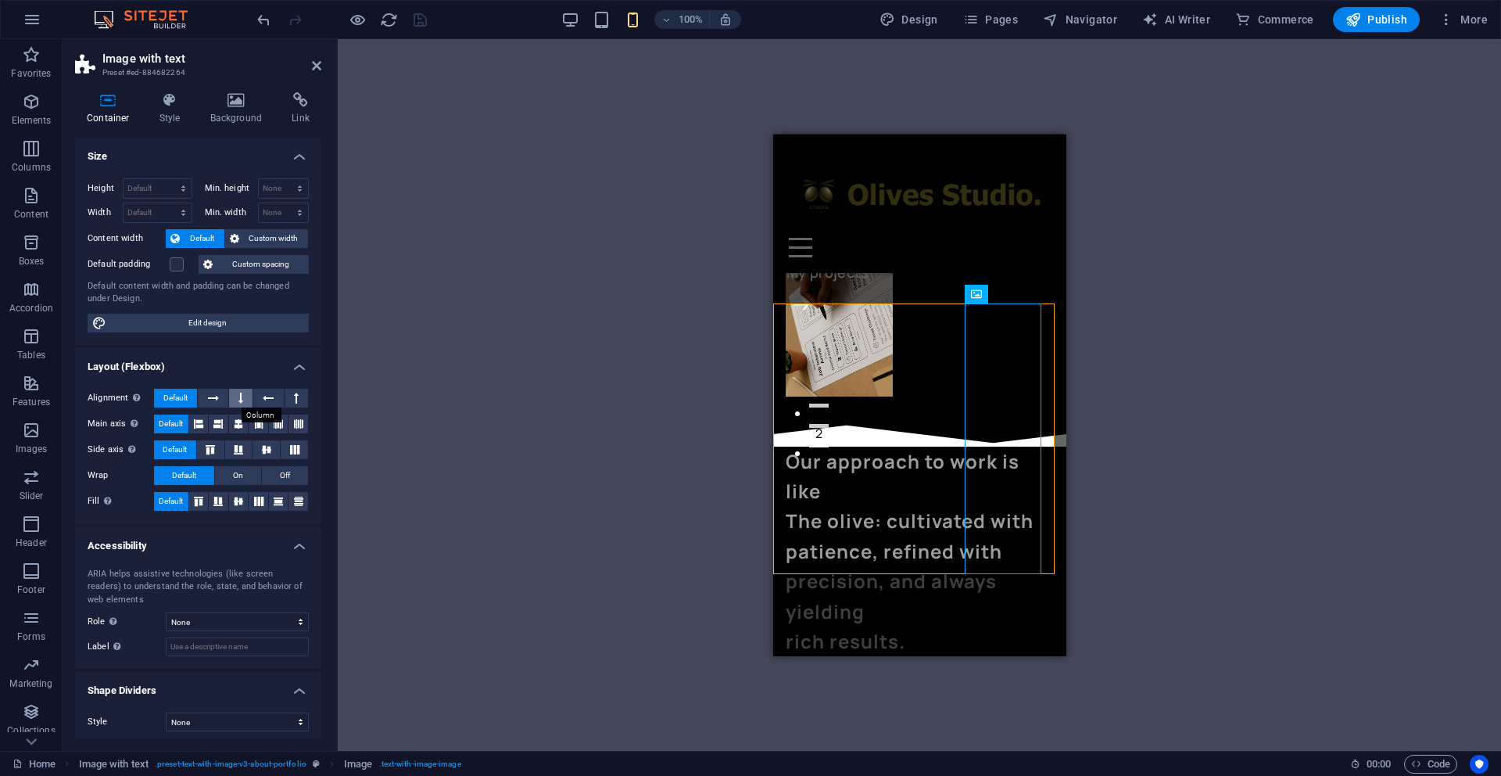
click at [242, 396] on icon at bounding box center [240, 398] width 5 height 19
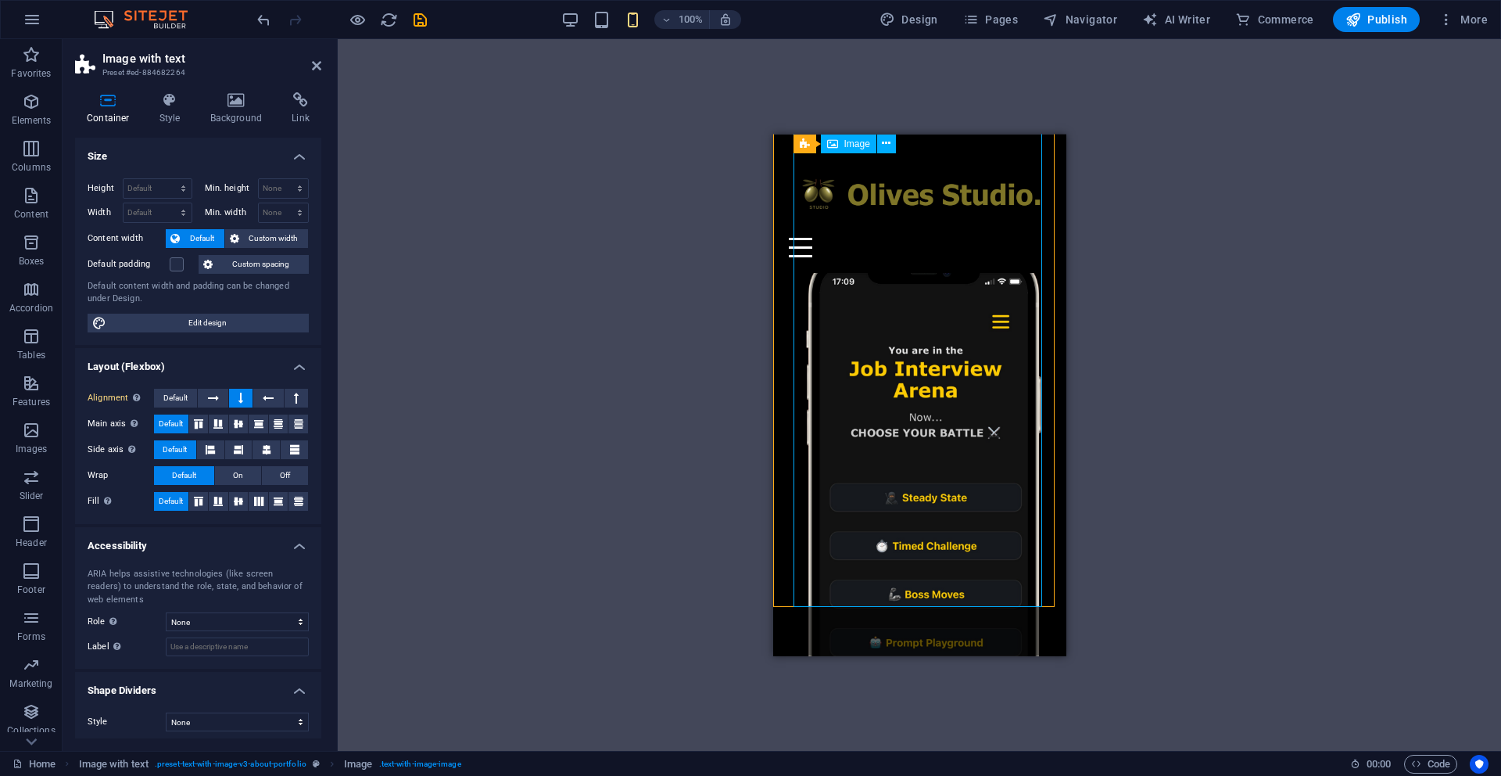
scroll to position [654, 0]
click at [210, 397] on icon at bounding box center [213, 398] width 11 height 19
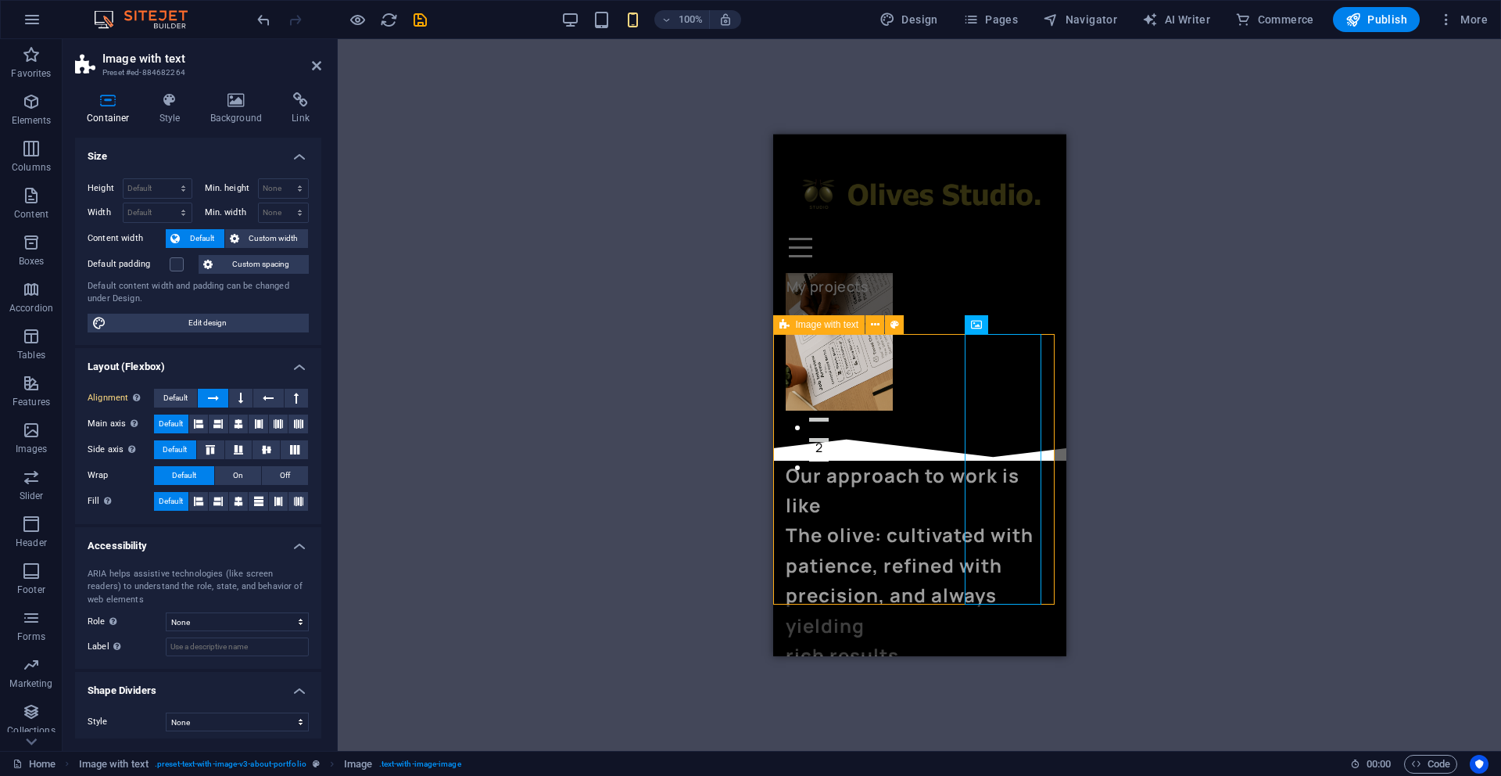
scroll to position [158, 0]
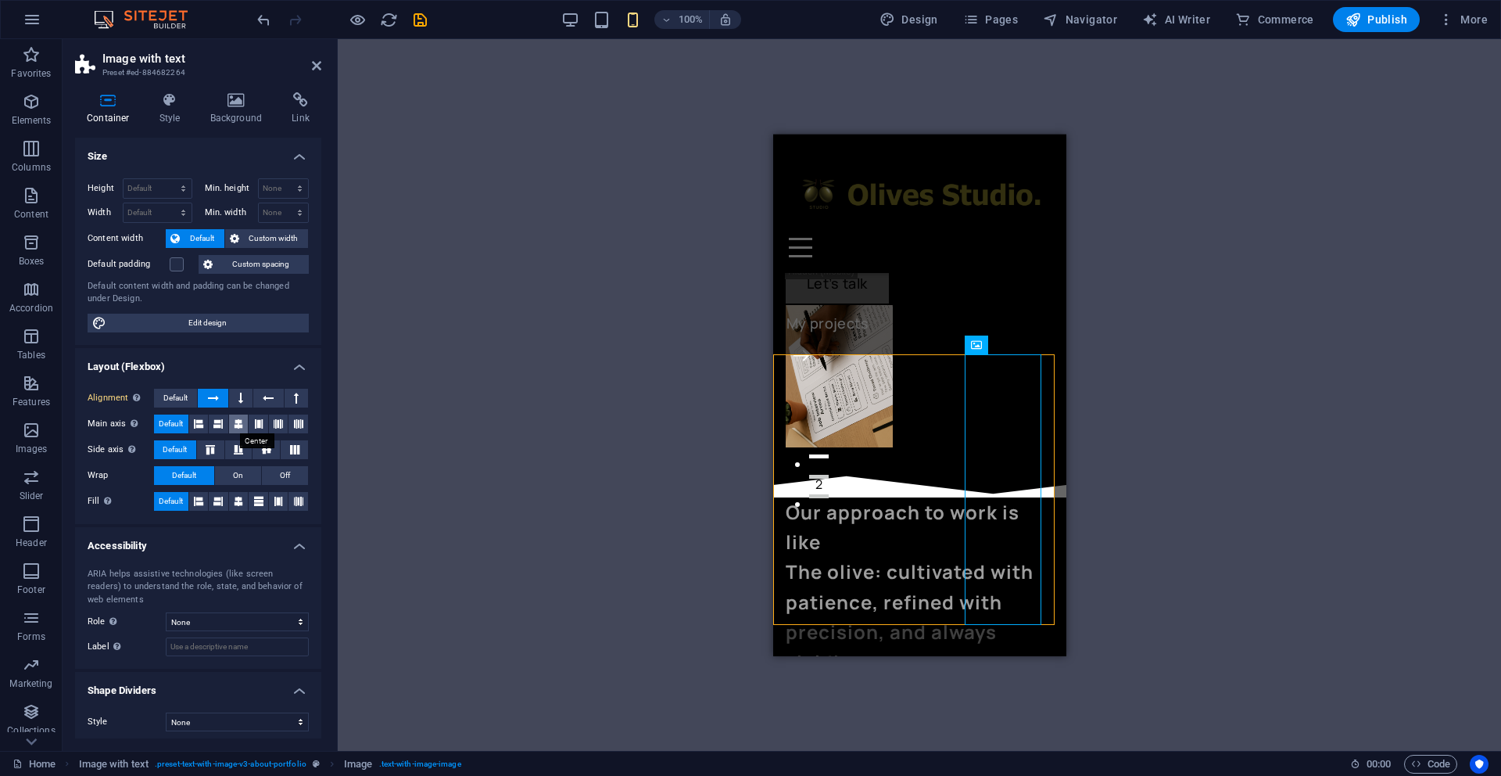
click at [238, 422] on icon at bounding box center [238, 423] width 9 height 19
click at [172, 422] on span "Default" at bounding box center [171, 423] width 24 height 19
click at [214, 448] on icon at bounding box center [210, 449] width 19 height 9
click at [236, 448] on icon at bounding box center [238, 449] width 19 height 9
click at [265, 450] on icon at bounding box center [266, 449] width 19 height 9
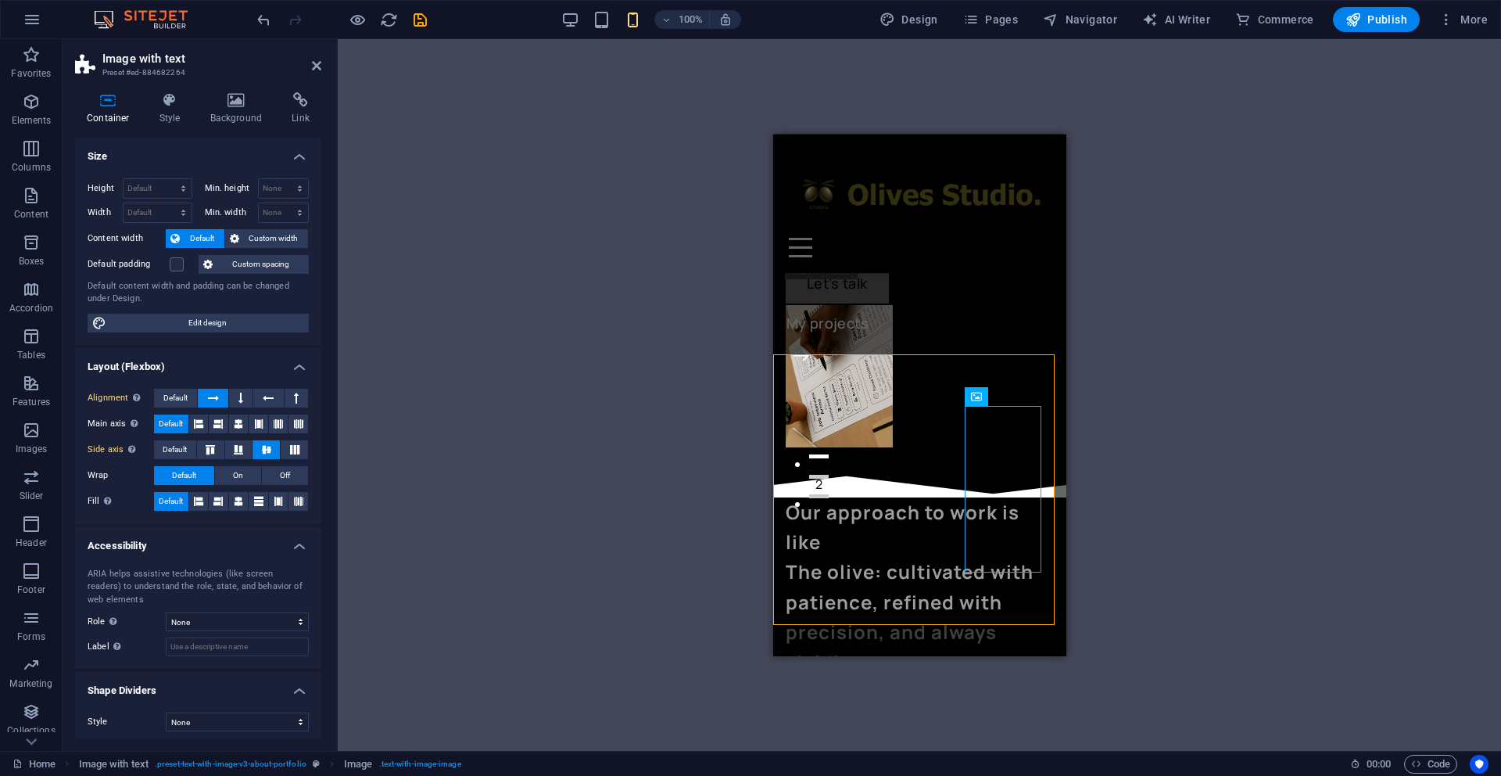
click at [1145, 428] on div "Drag here to replace the existing content. Press “Ctrl” if you want to create a…" at bounding box center [919, 395] width 1163 height 712
click at [425, 20] on icon "save" at bounding box center [420, 20] width 18 height 18
checkbox input "false"
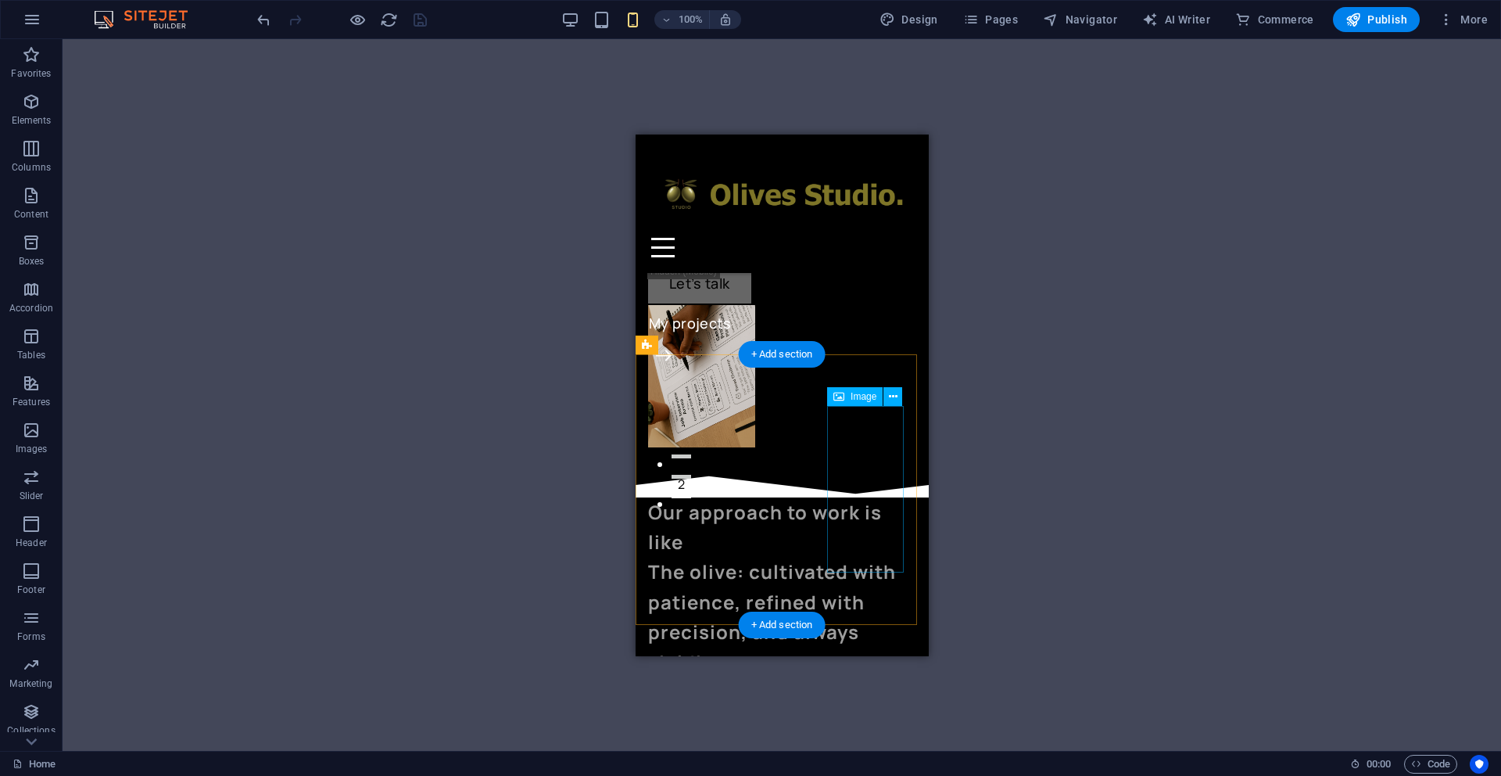
select select "%"
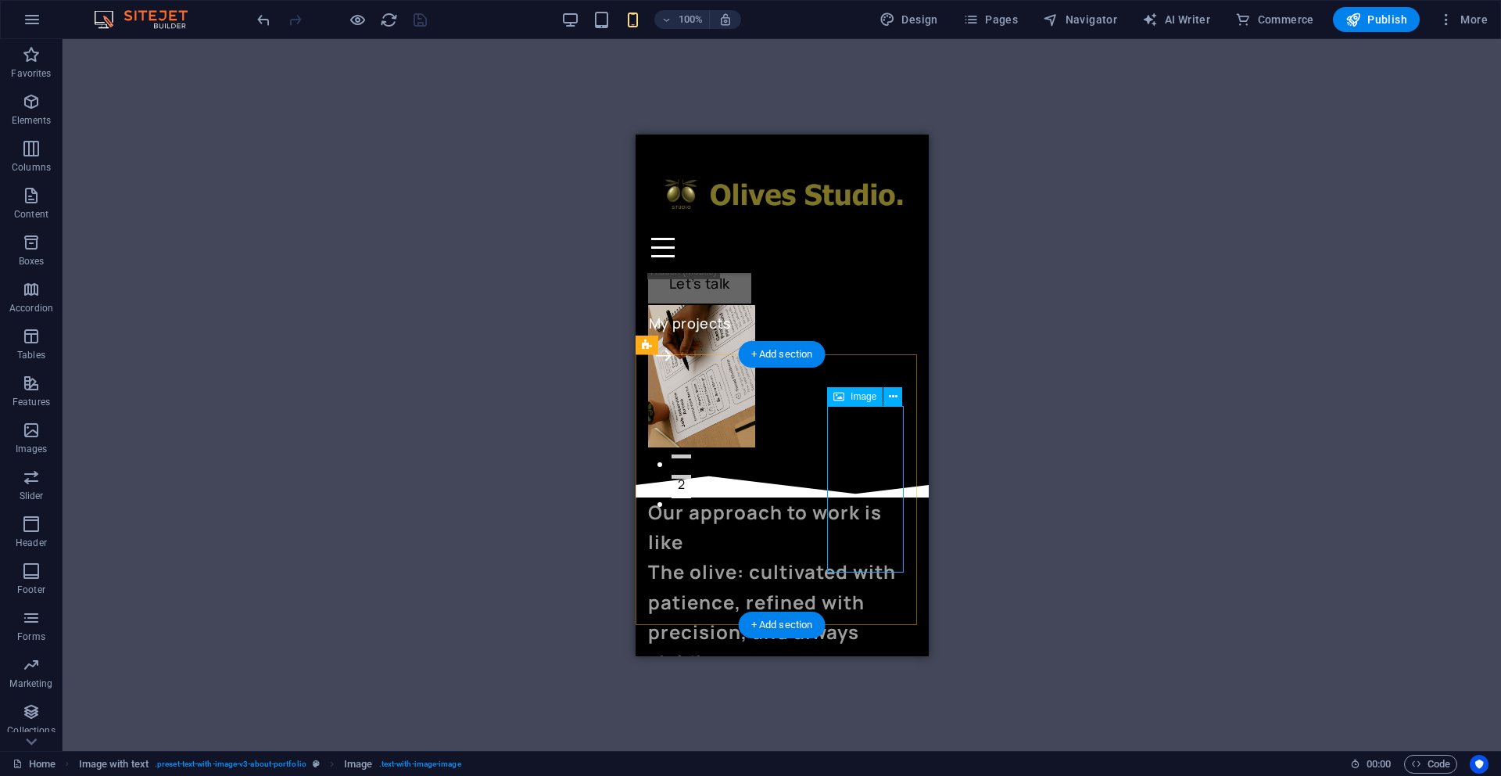
select select "%"
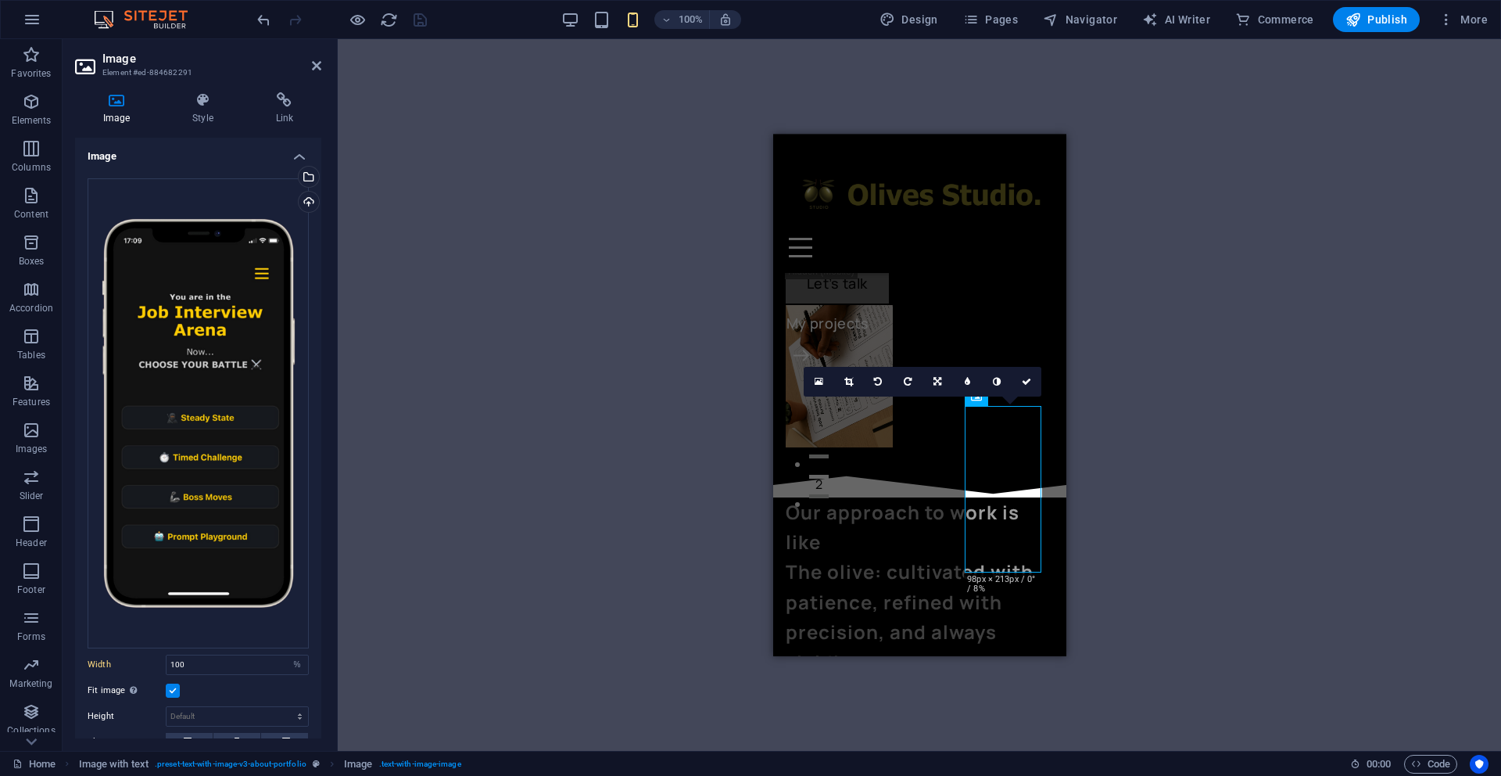
click at [1154, 456] on div "Container H3 Container 2 columns 2 columns Container Menu Bar Spacer Image with…" at bounding box center [919, 395] width 1163 height 712
click at [633, 452] on div "Container H3 Container 2 columns 2 columns Container Menu Bar Spacer Image with…" at bounding box center [919, 395] width 1163 height 712
click at [318, 68] on icon at bounding box center [316, 65] width 9 height 13
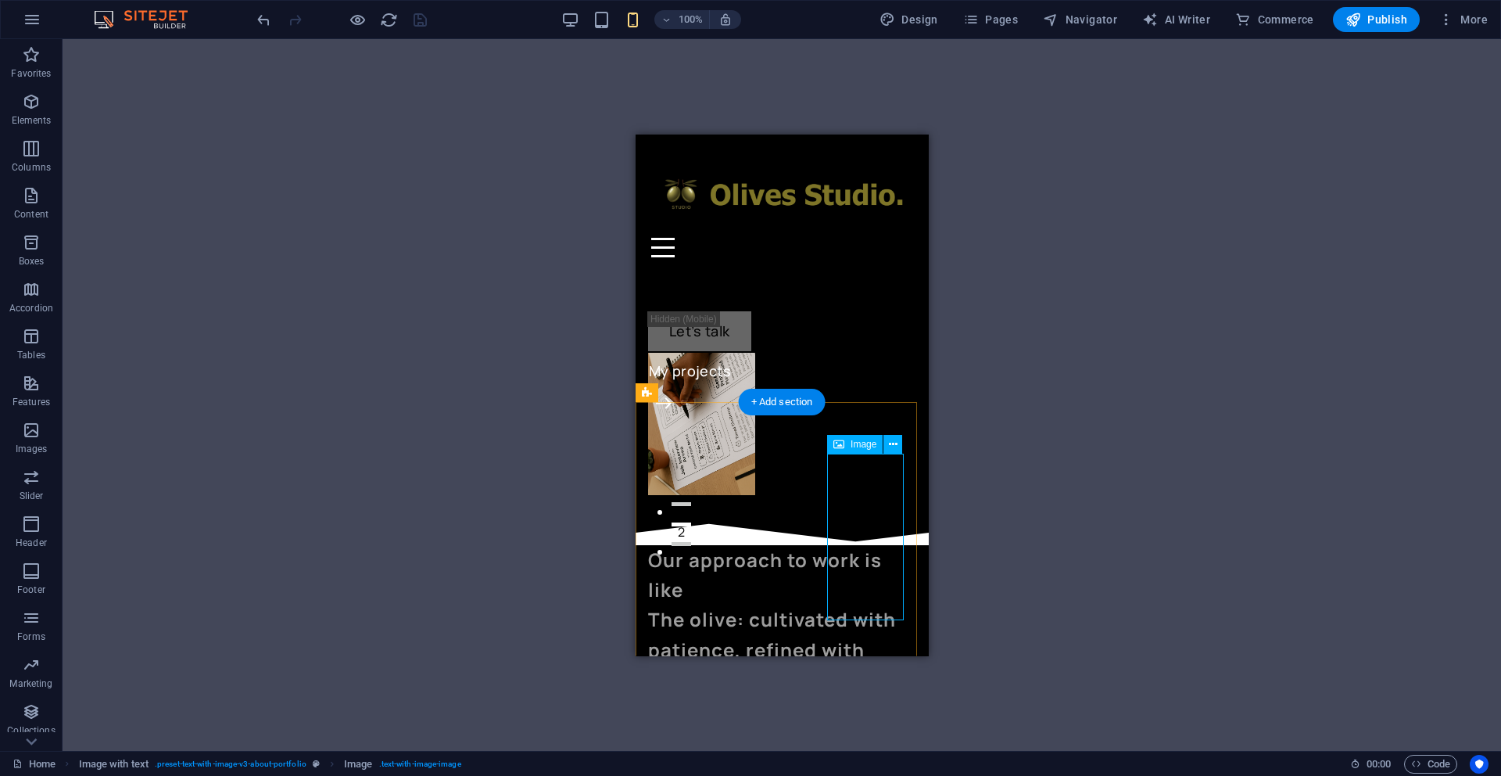
scroll to position [107, 0]
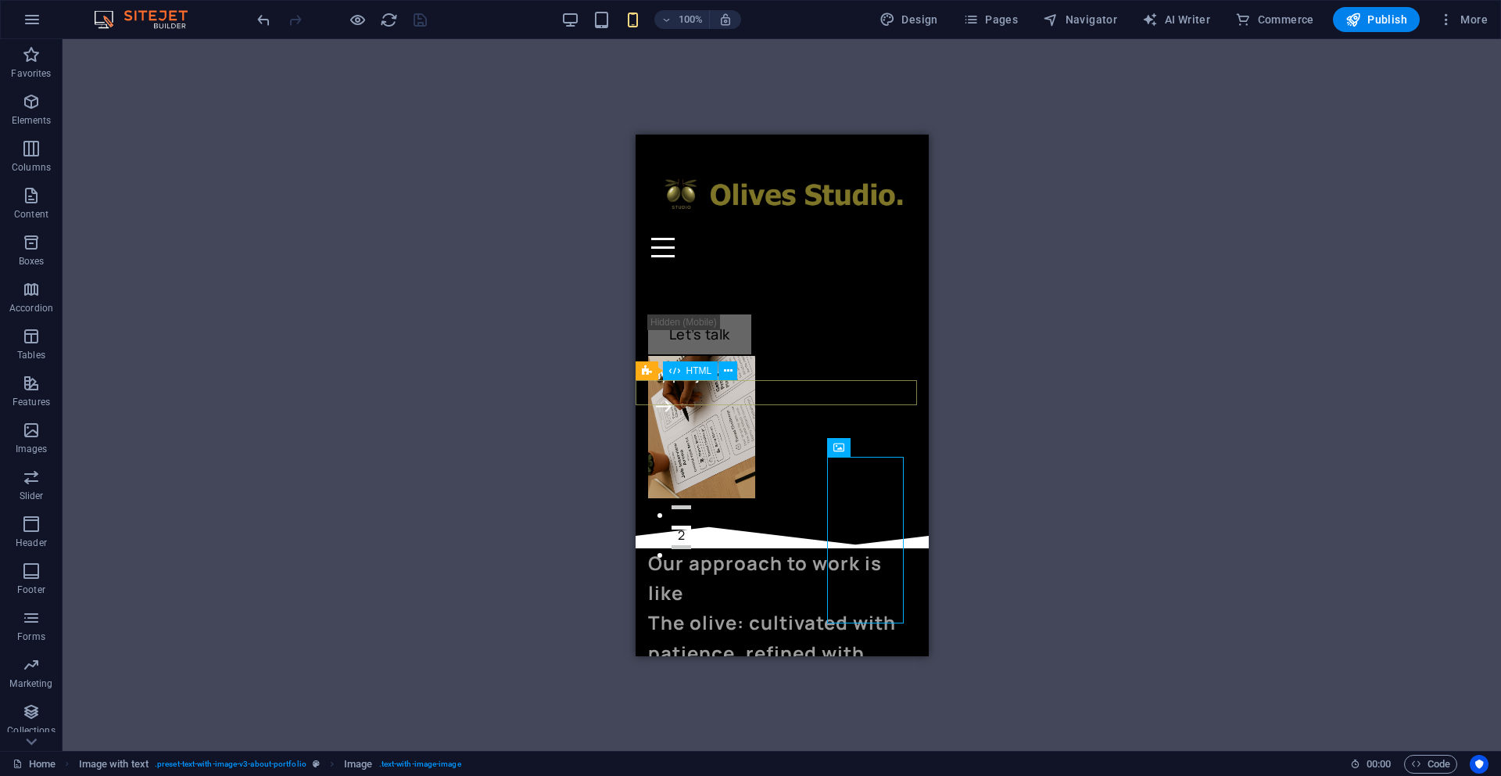
click at [902, 522] on div at bounding box center [781, 534] width 293 height 25
click at [883, 522] on div at bounding box center [781, 534] width 293 height 25
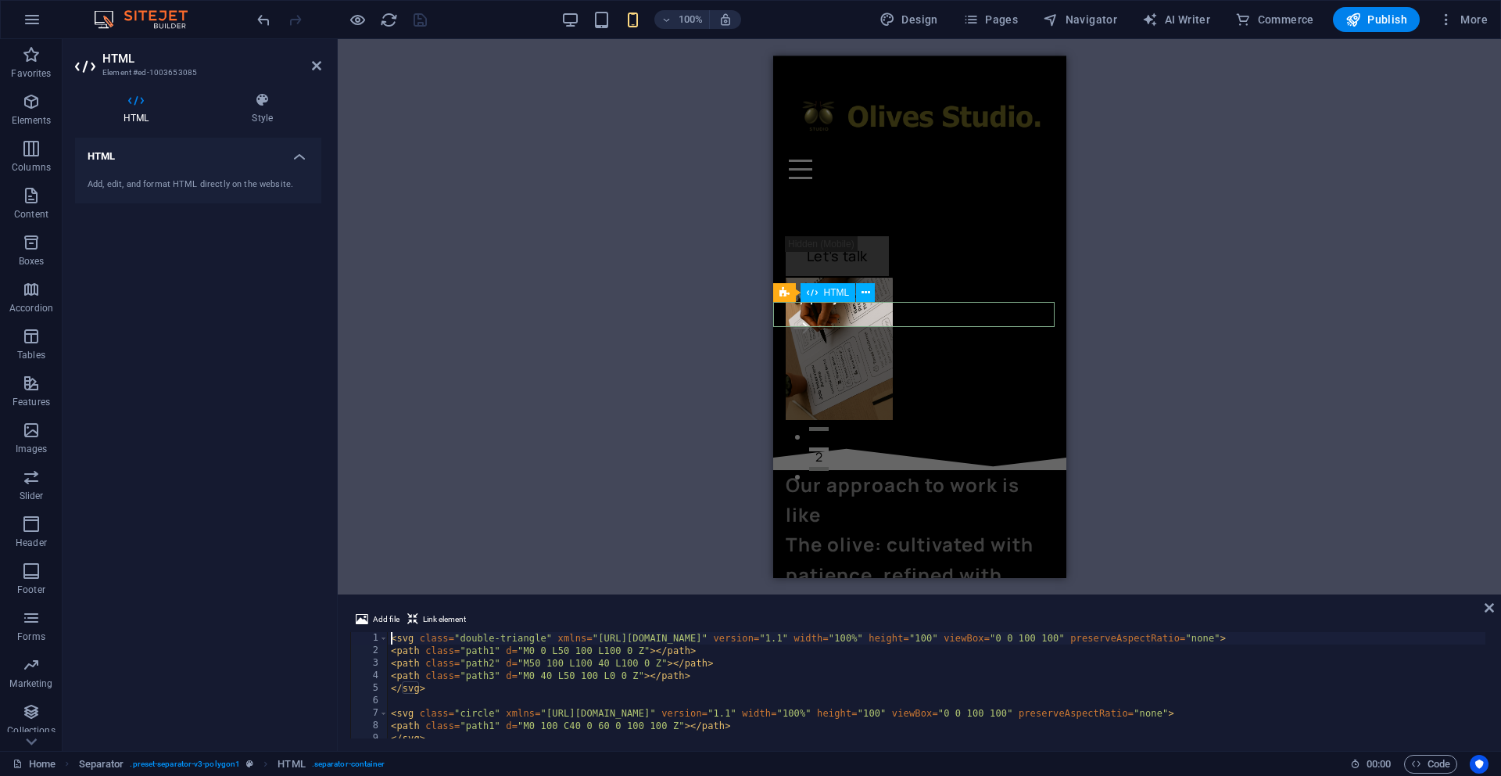
click at [982, 444] on div at bounding box center [919, 456] width 293 height 25
click at [888, 444] on div at bounding box center [919, 456] width 293 height 25
click at [263, 102] on icon at bounding box center [262, 100] width 118 height 16
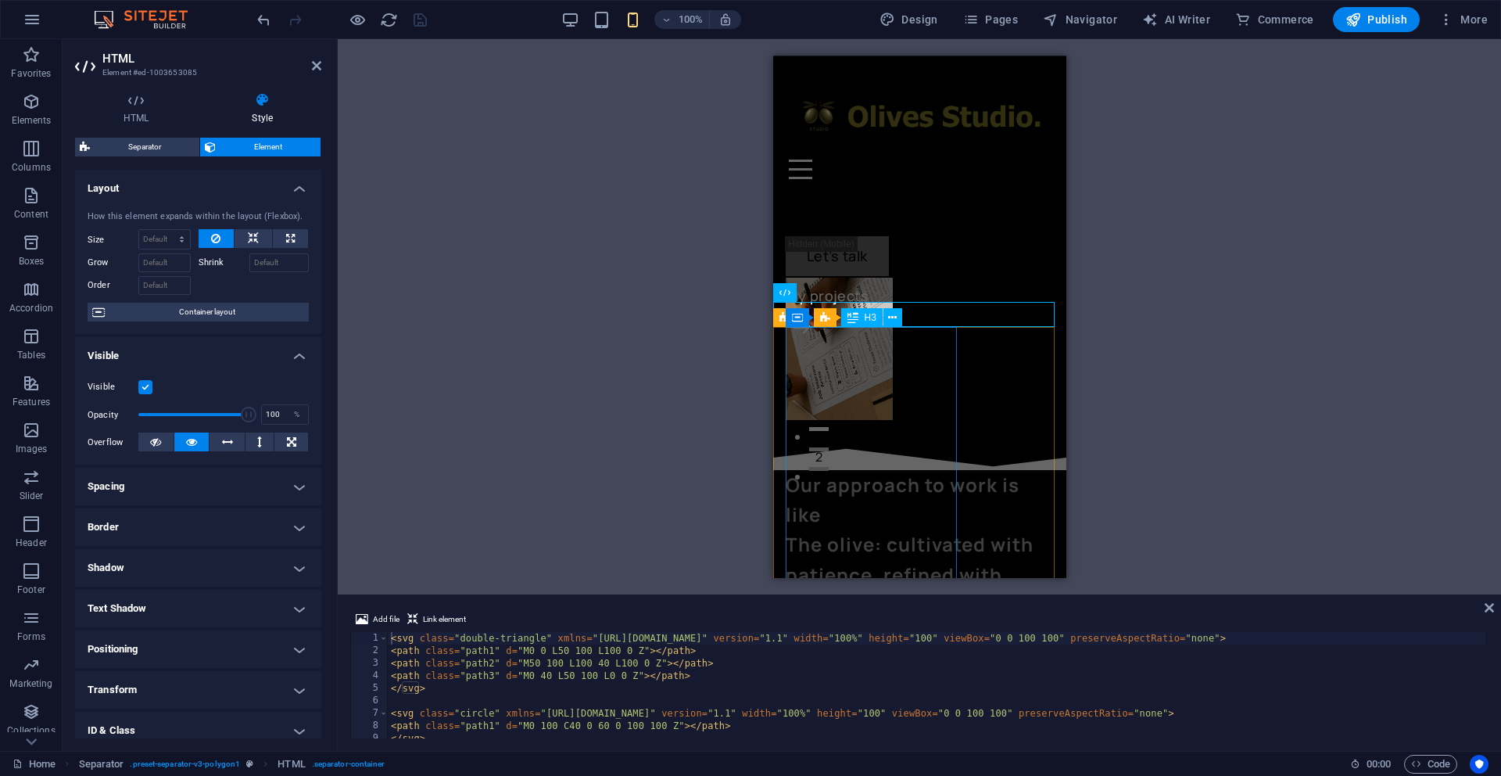
click at [906, 469] on div "Our approach to work is like The olive: cultivated with patience, refined with …" at bounding box center [919, 574] width 268 height 210
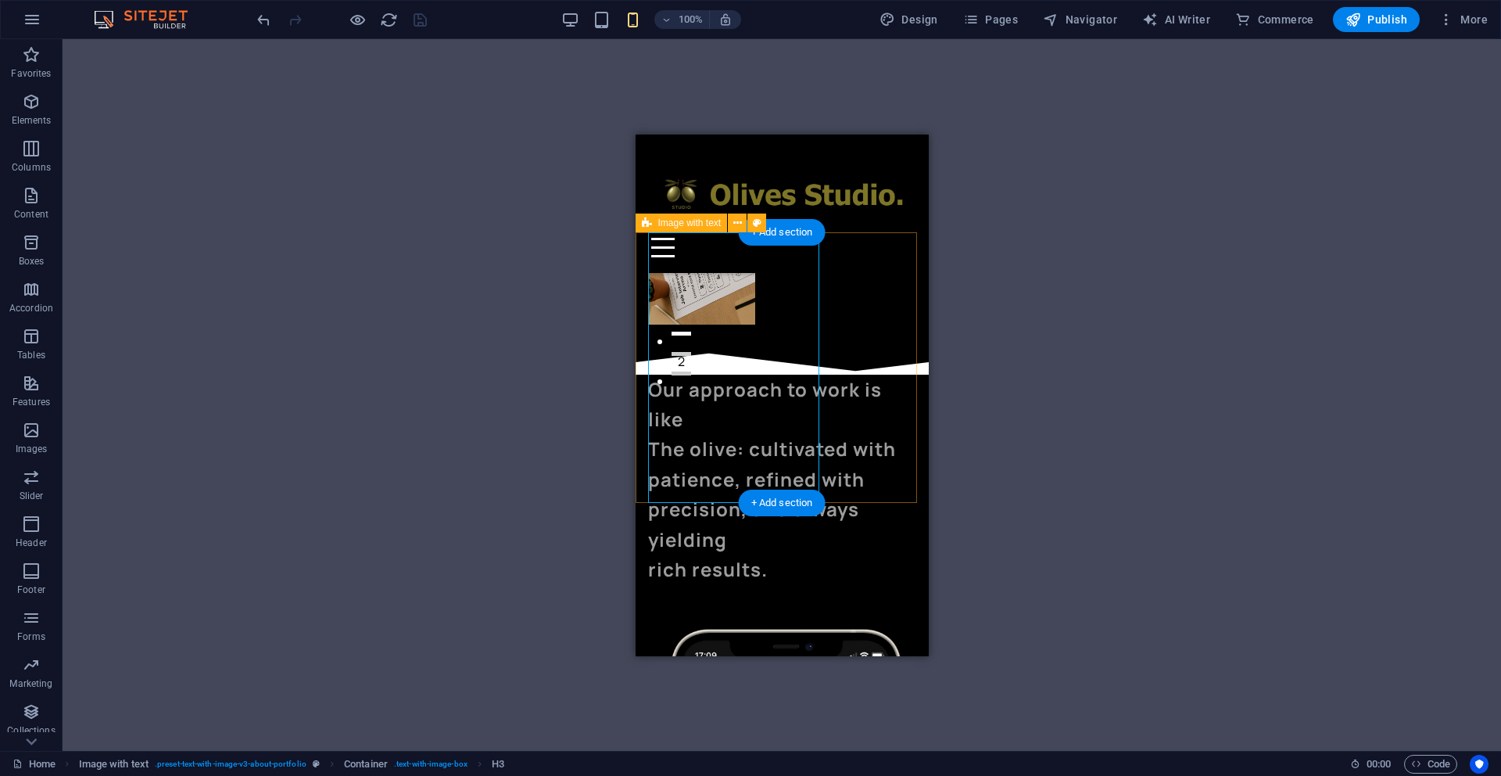
scroll to position [280, 0]
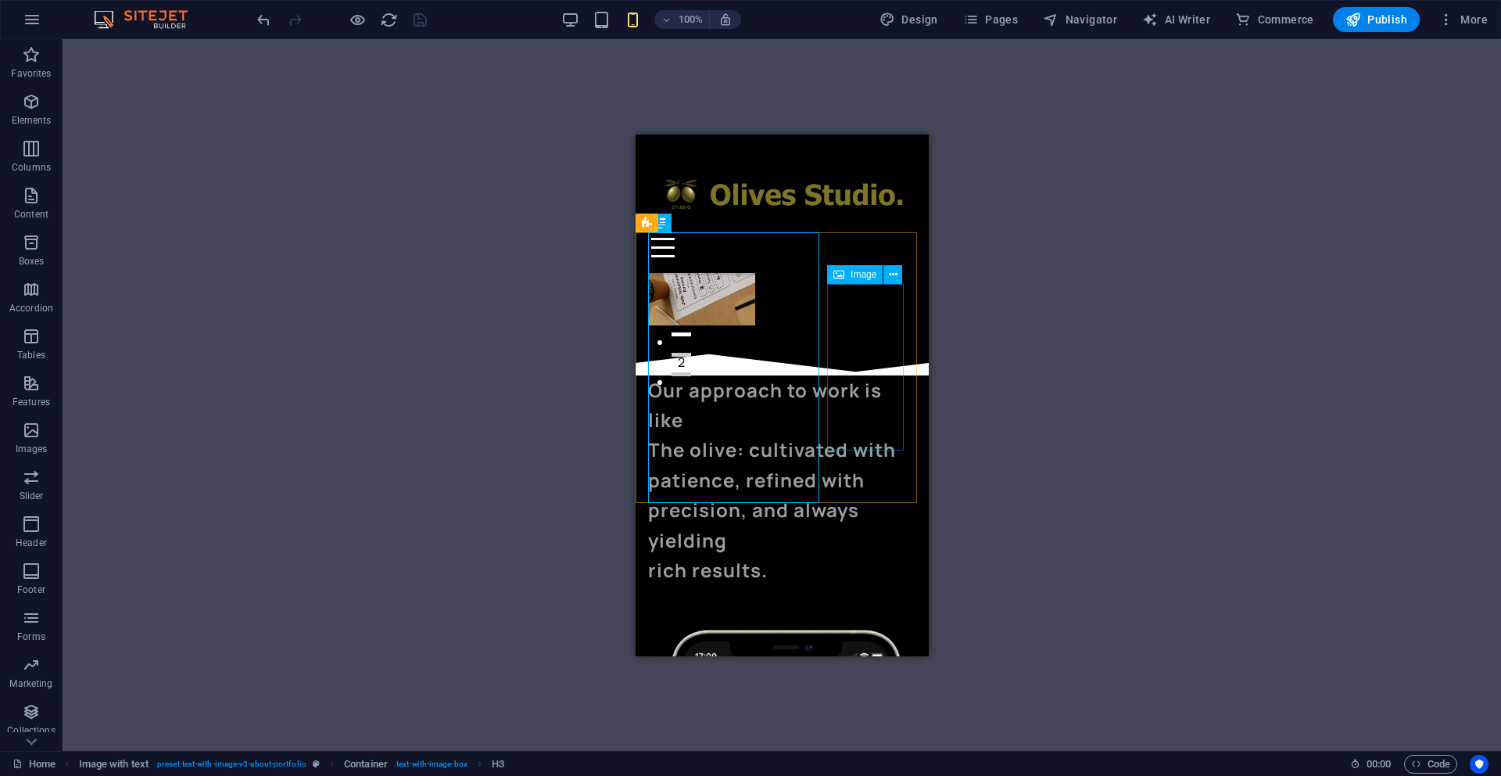
click at [870, 275] on span "Image" at bounding box center [864, 274] width 26 height 9
click at [871, 274] on span "Image" at bounding box center [864, 274] width 26 height 9
select select "%"
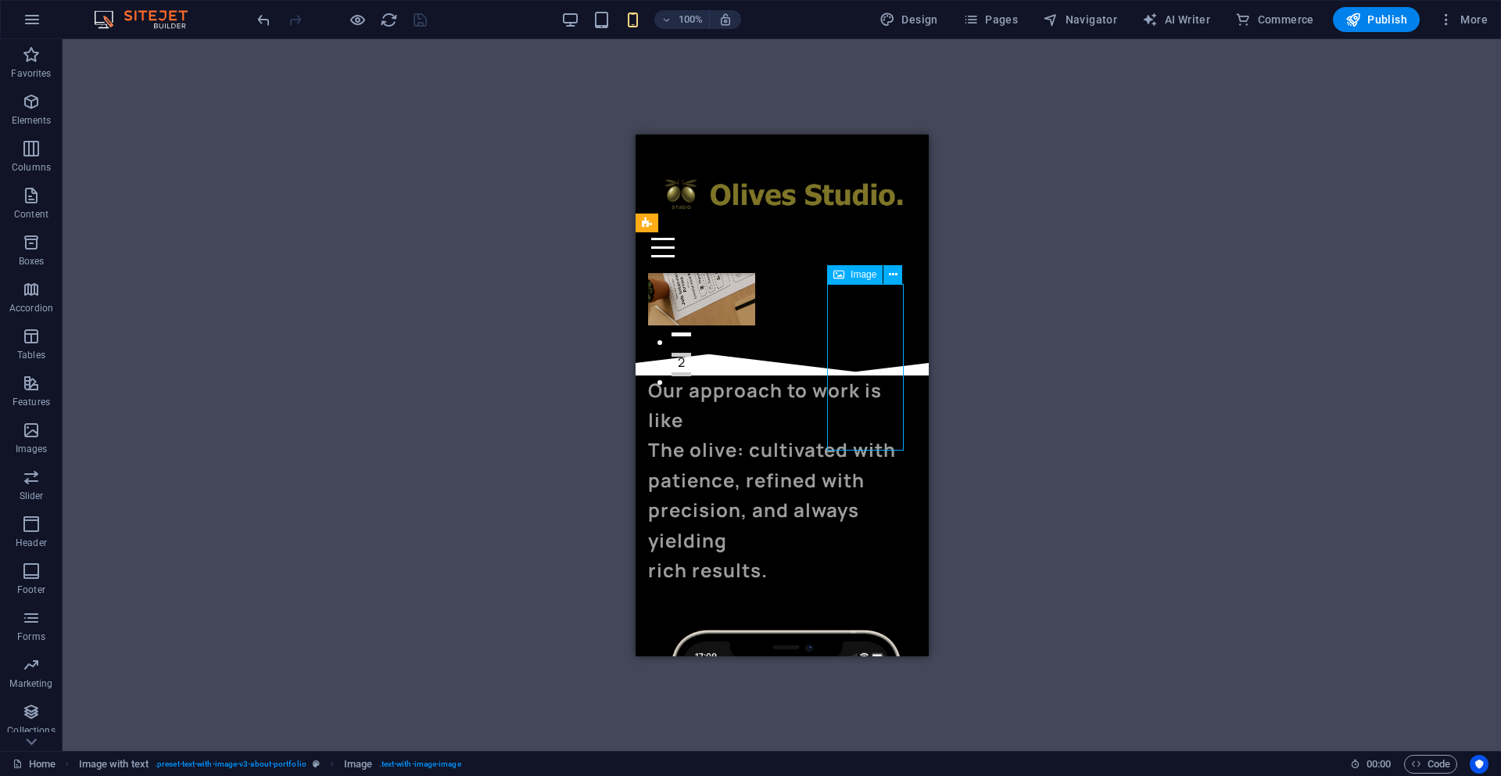
select select "%"
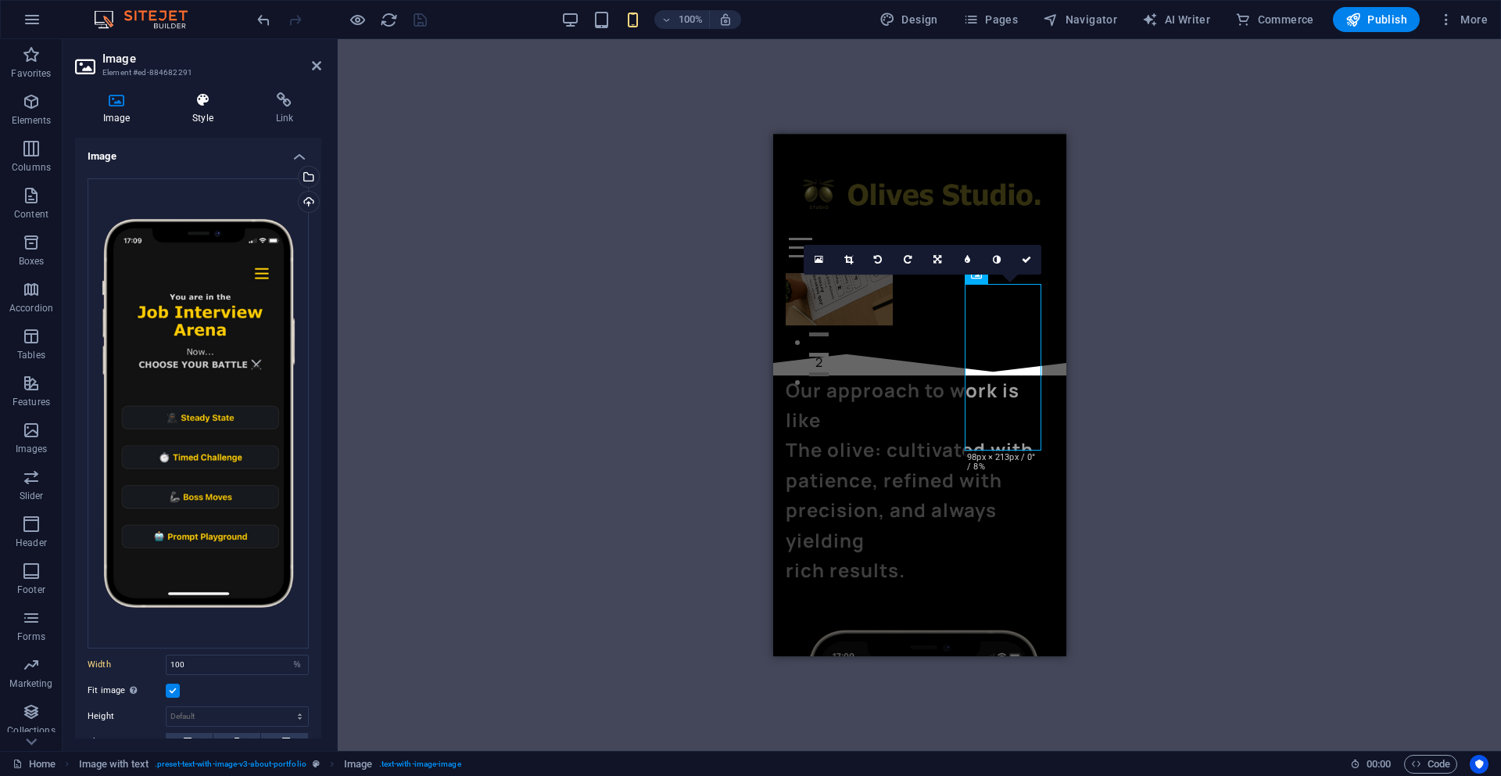
click at [208, 109] on h4 "Style" at bounding box center [205, 108] width 83 height 33
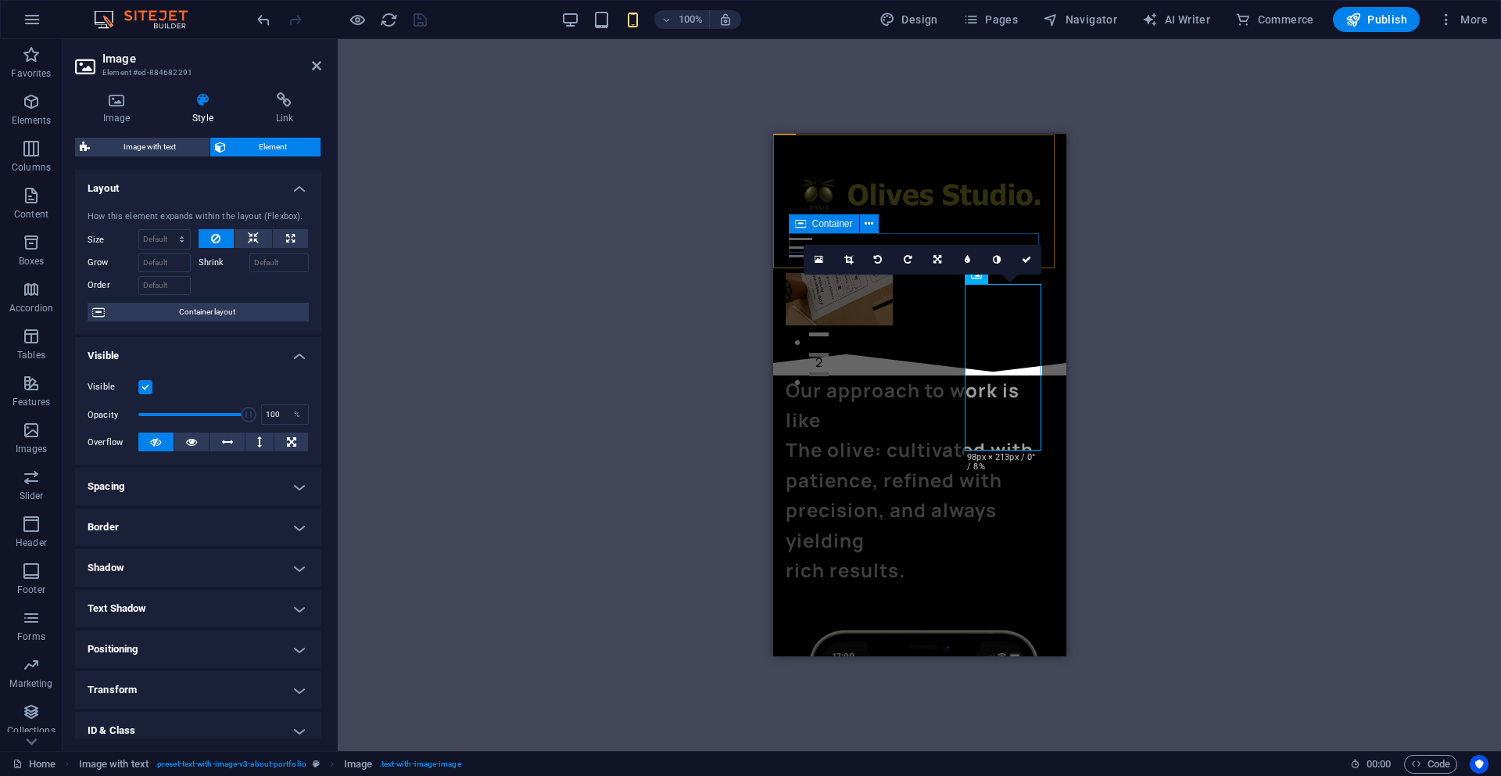
click at [989, 239] on div at bounding box center [919, 247] width 262 height 20
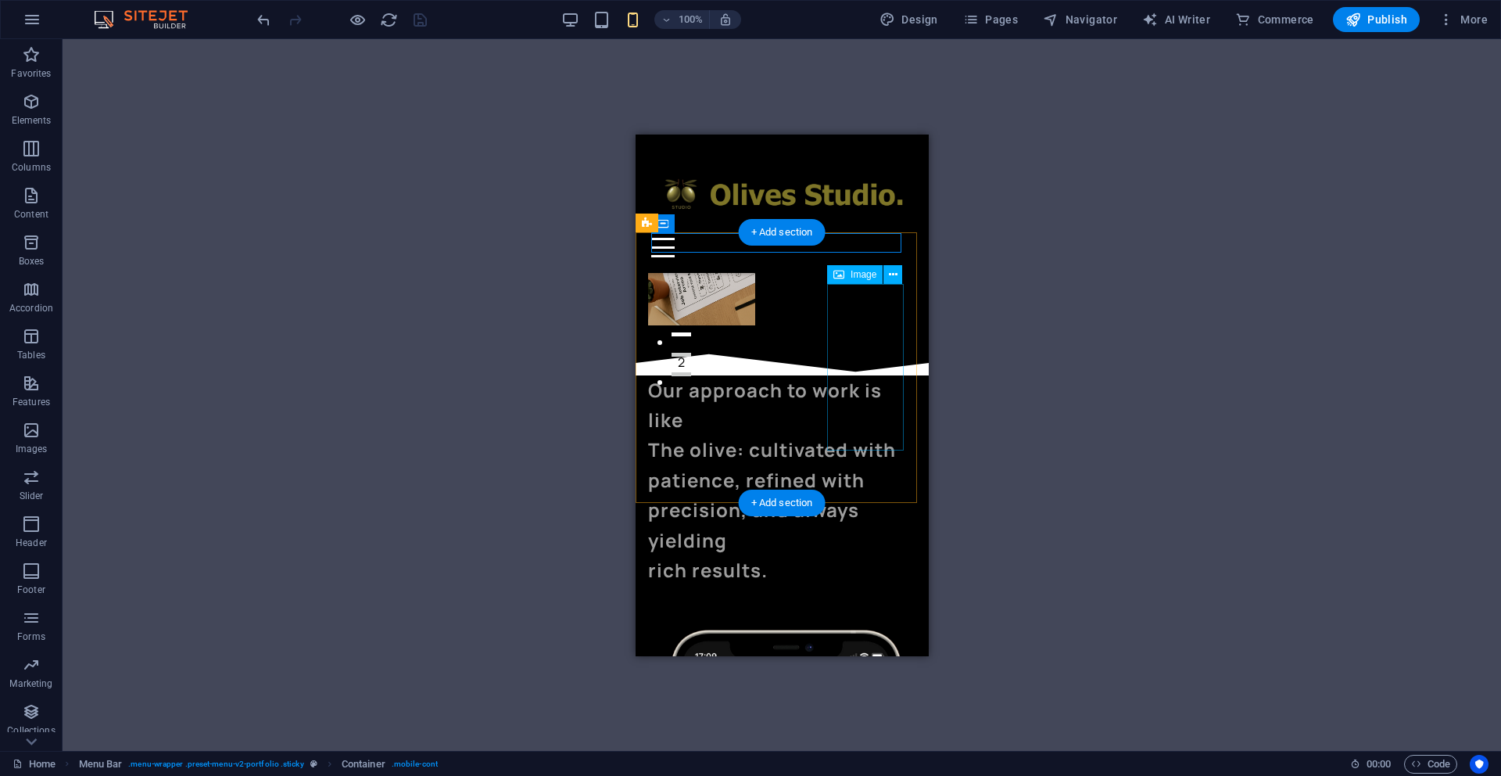
click at [898, 273] on button at bounding box center [893, 274] width 19 height 19
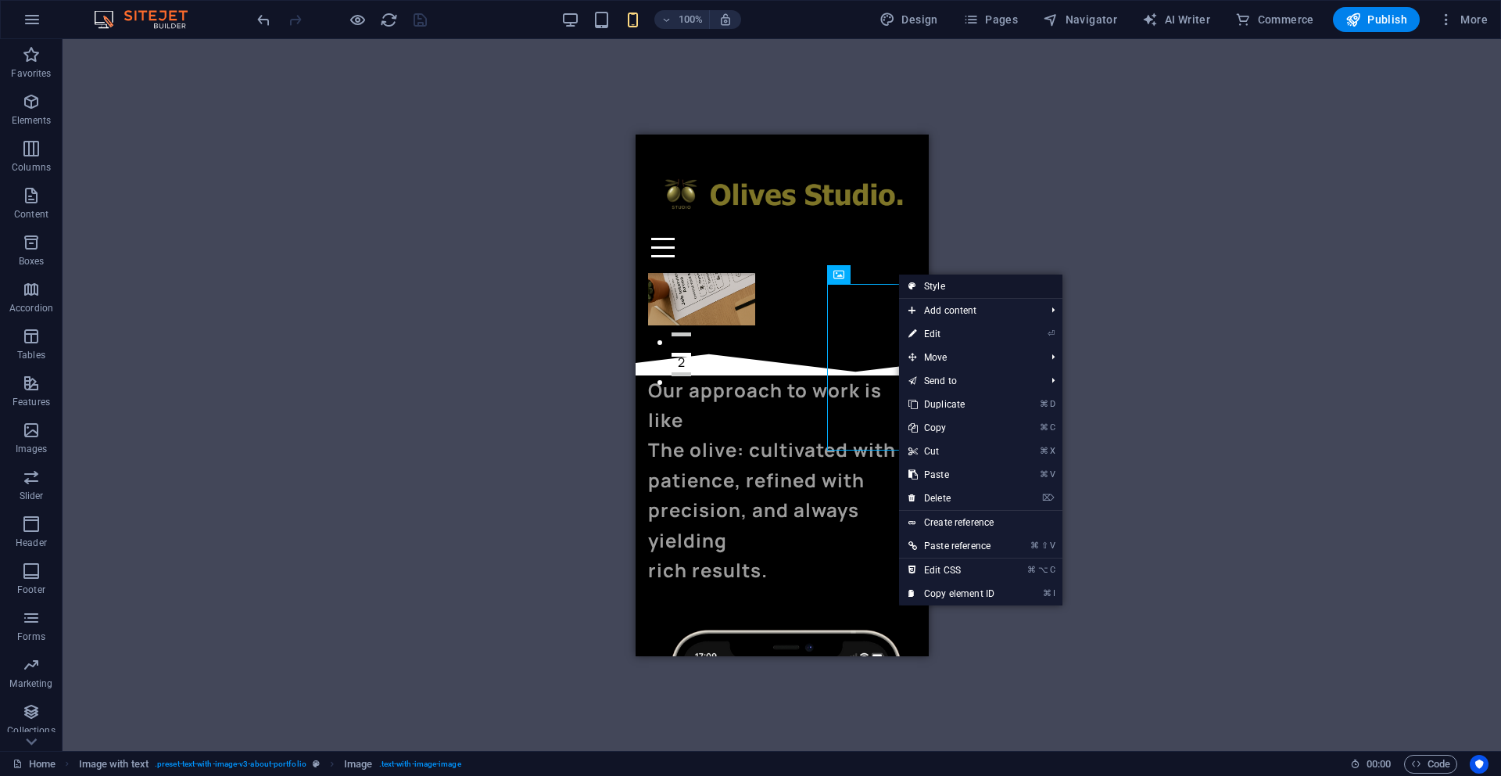
click at [939, 285] on link "Style" at bounding box center [980, 285] width 163 height 23
select select "rem"
select select "px"
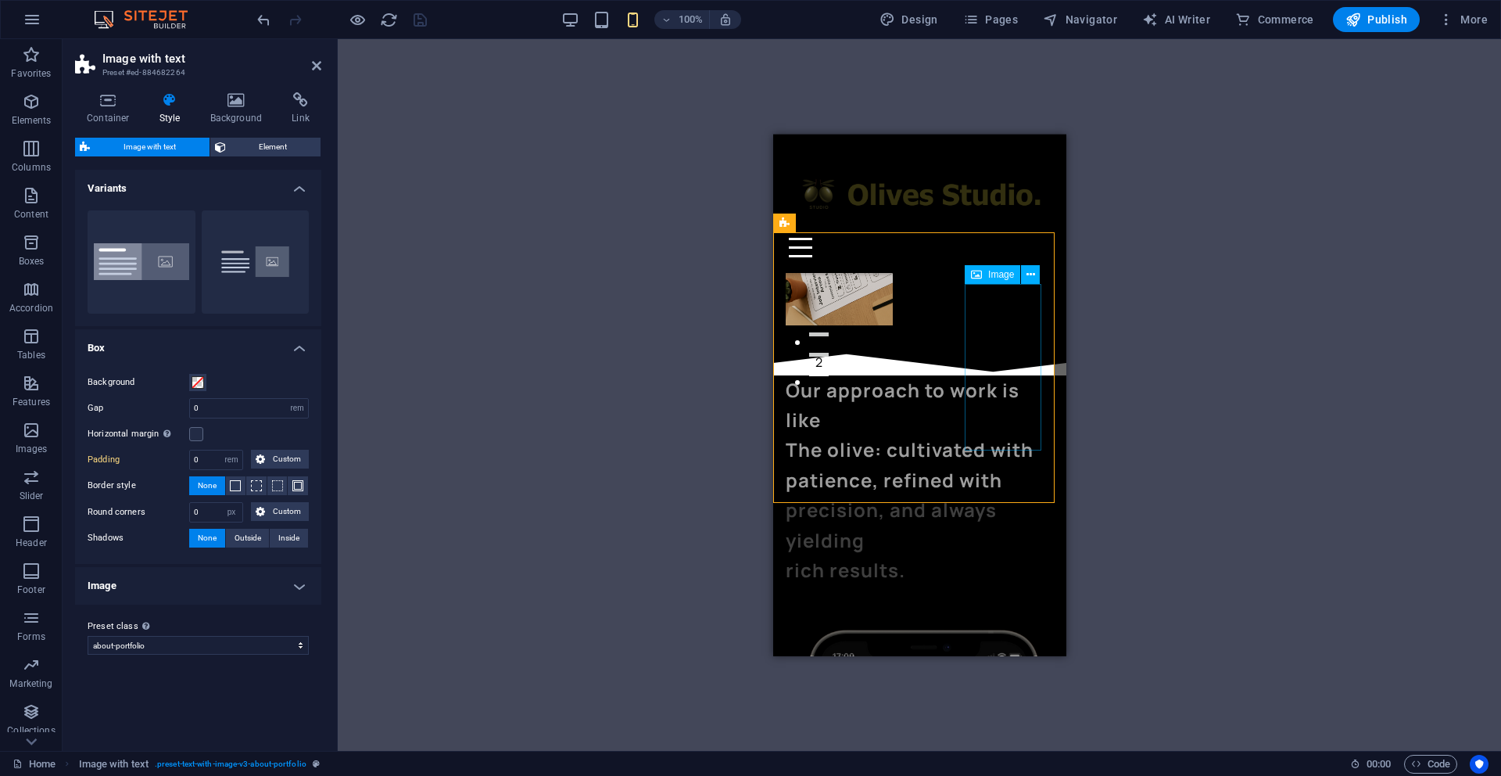
click at [284, 146] on span "Element" at bounding box center [274, 147] width 86 height 19
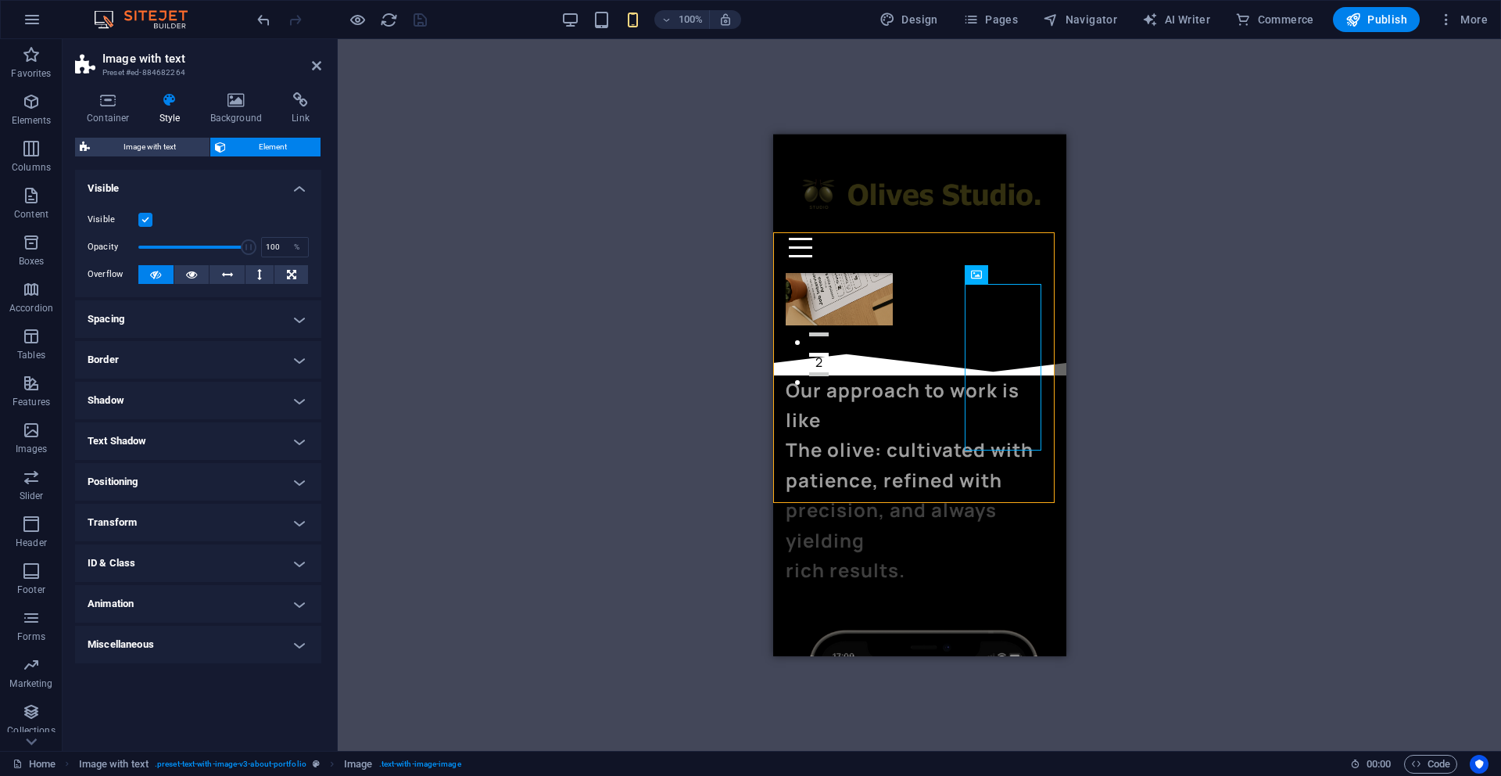
click at [255, 317] on h4 "Spacing" at bounding box center [198, 319] width 246 height 38
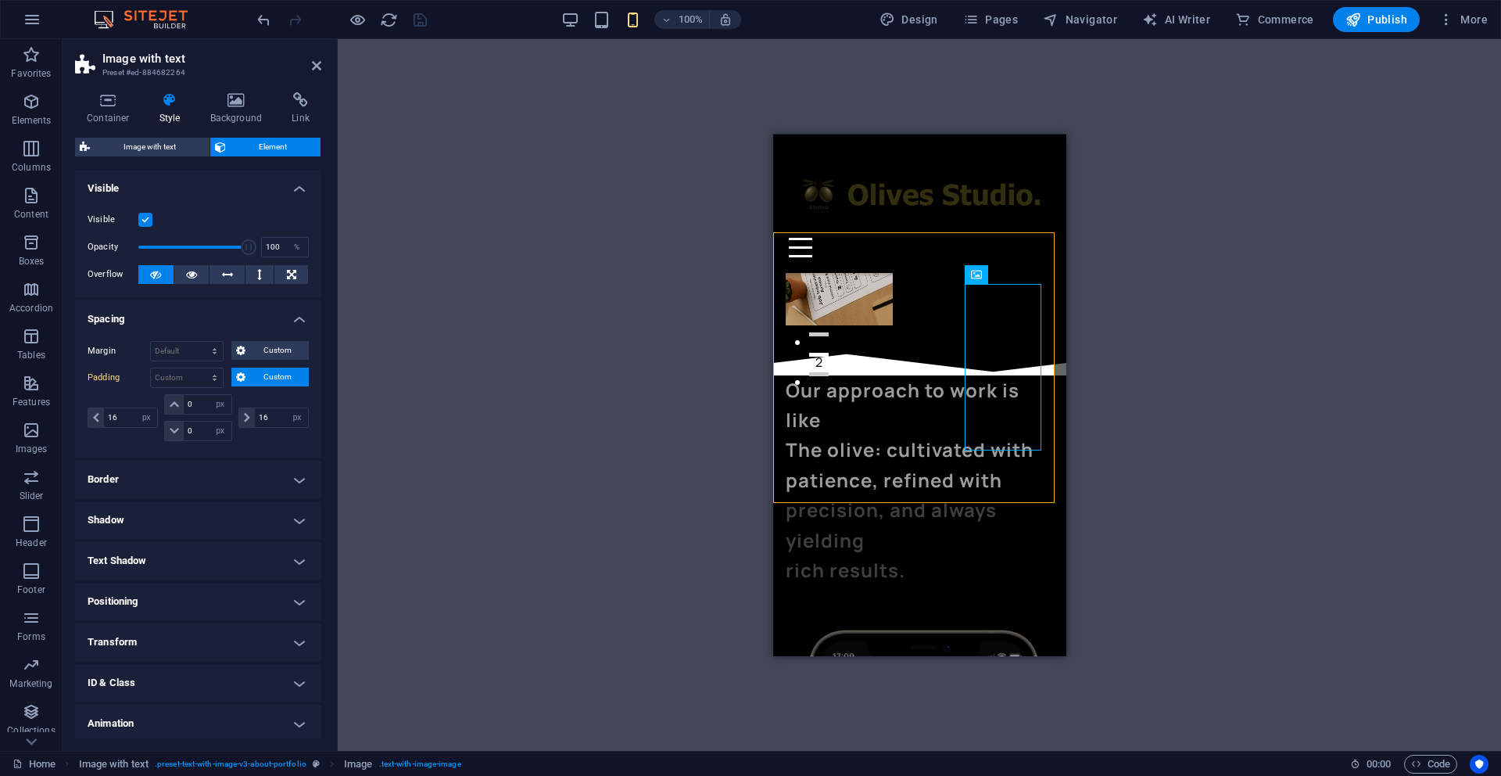
click at [207, 489] on h4 "Border" at bounding box center [198, 480] width 246 height 38
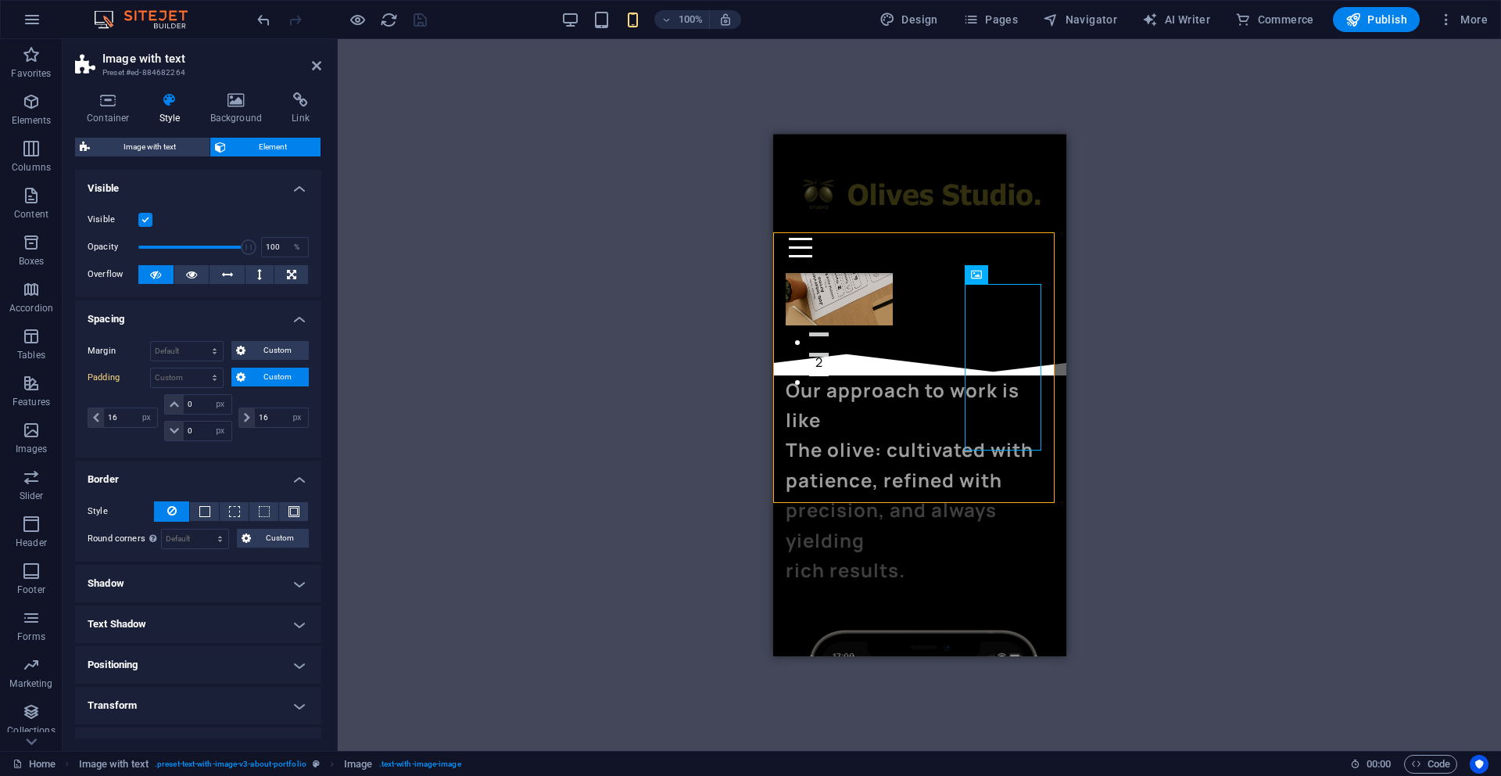
click at [224, 572] on h4 "Shadow" at bounding box center [198, 584] width 246 height 38
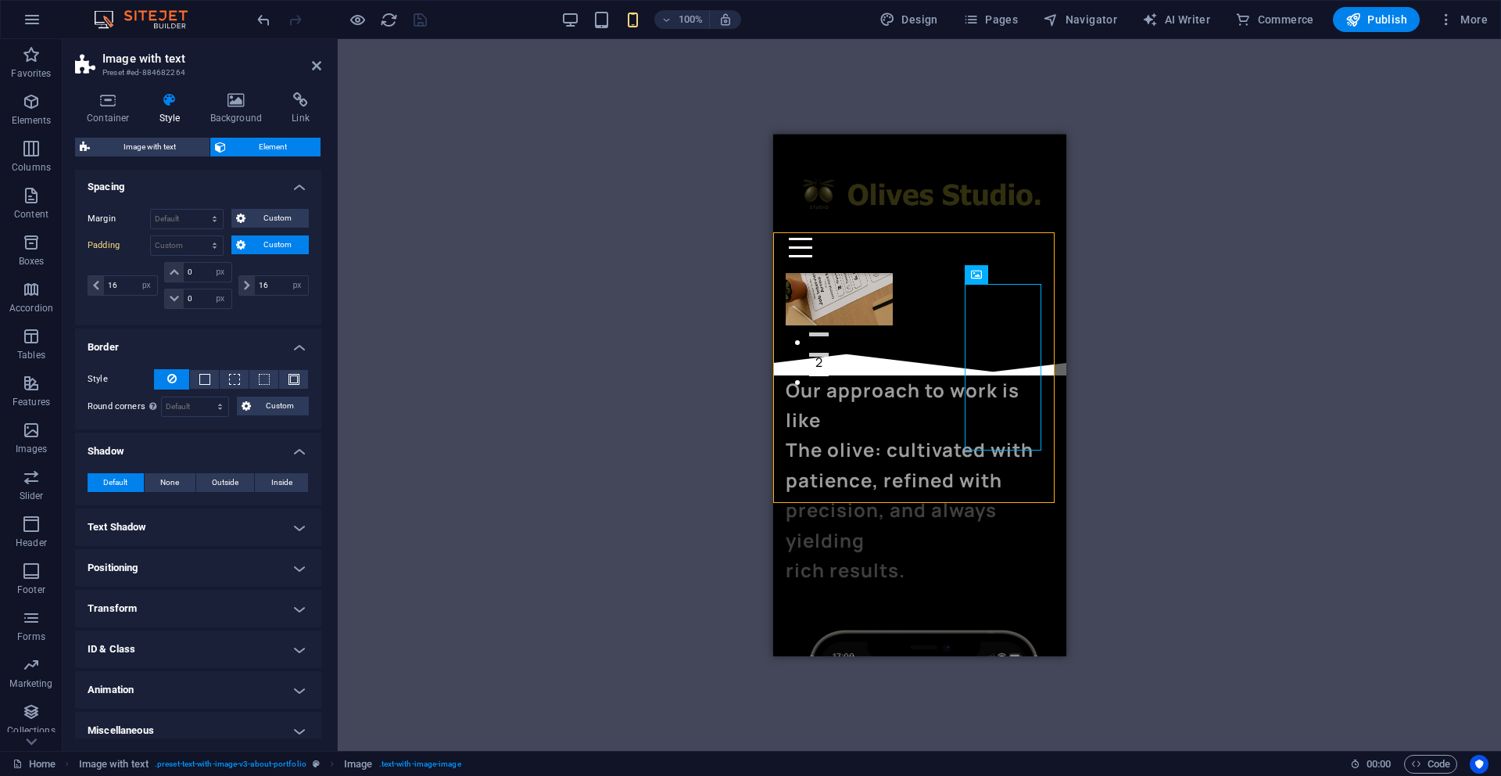
scroll to position [134, 0]
click at [251, 529] on h4 "Text Shadow" at bounding box center [198, 525] width 246 height 38
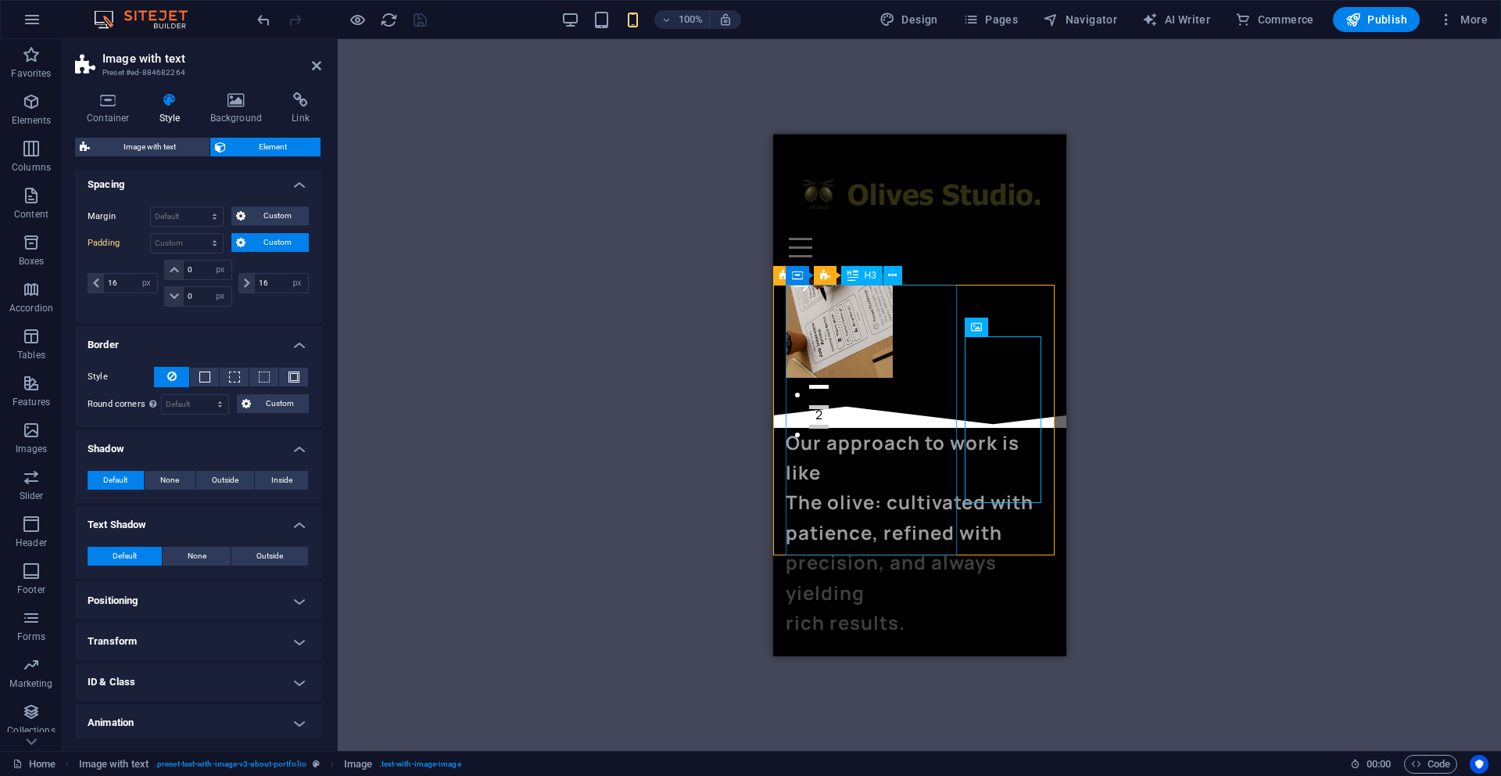
scroll to position [226, 0]
click at [849, 428] on div "Our approach to work is like The olive: cultivated with patience, refined with …" at bounding box center [919, 533] width 268 height 210
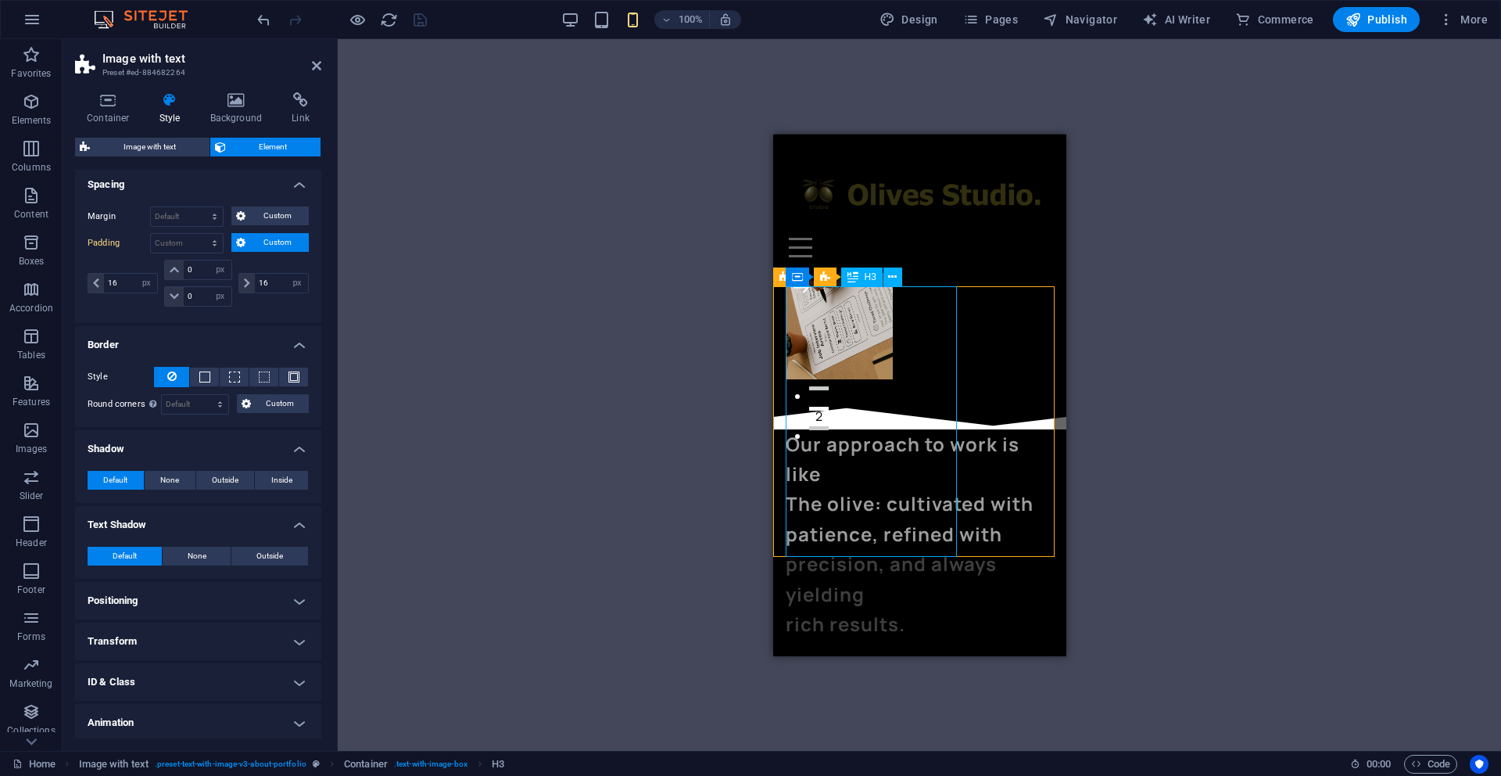
click at [849, 428] on div "Our approach to work is like The olive: cultivated with patience, refined with …" at bounding box center [919, 533] width 268 height 210
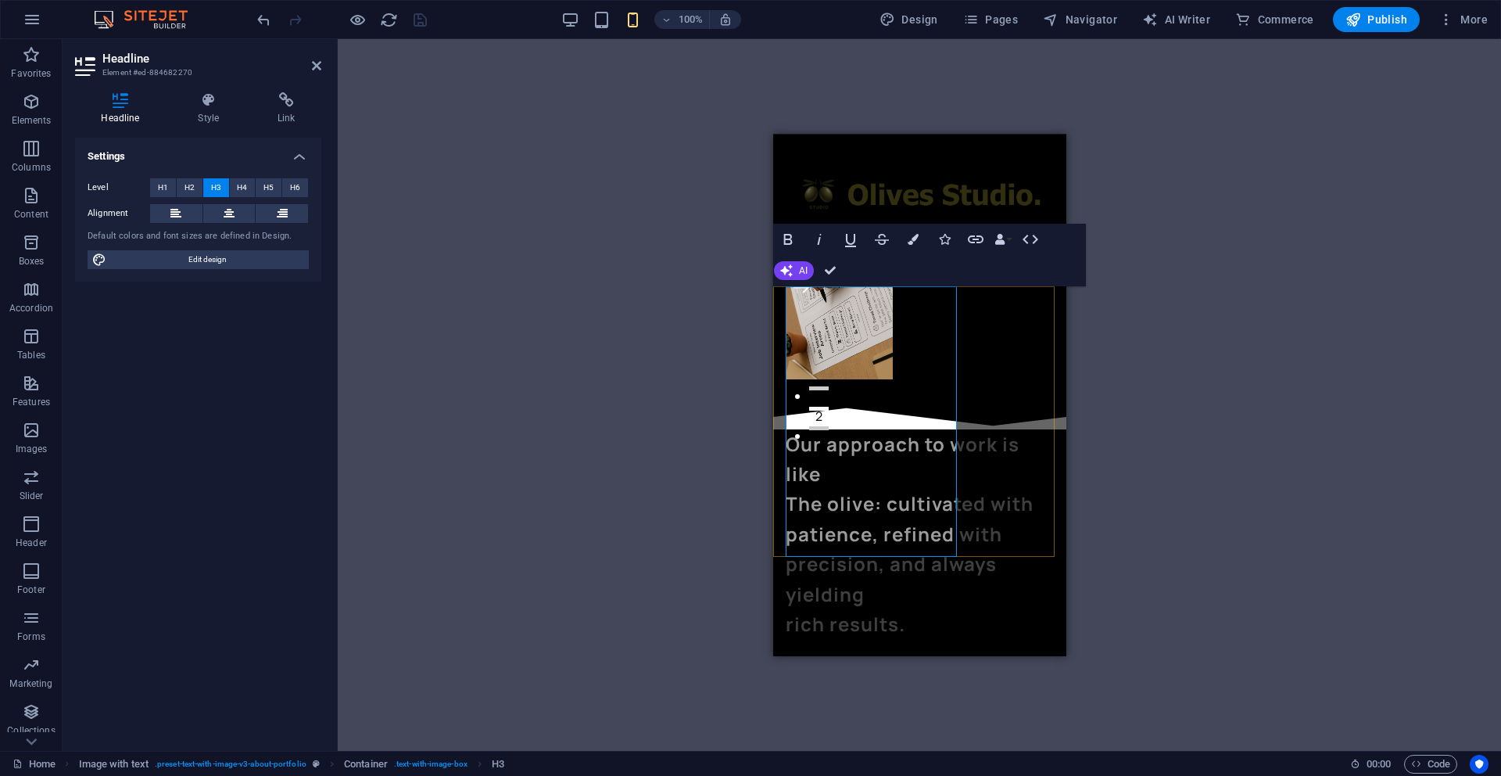
click at [789, 430] on span "Our approach to work is like The olive: cultivated with patience, refined with …" at bounding box center [909, 533] width 248 height 206
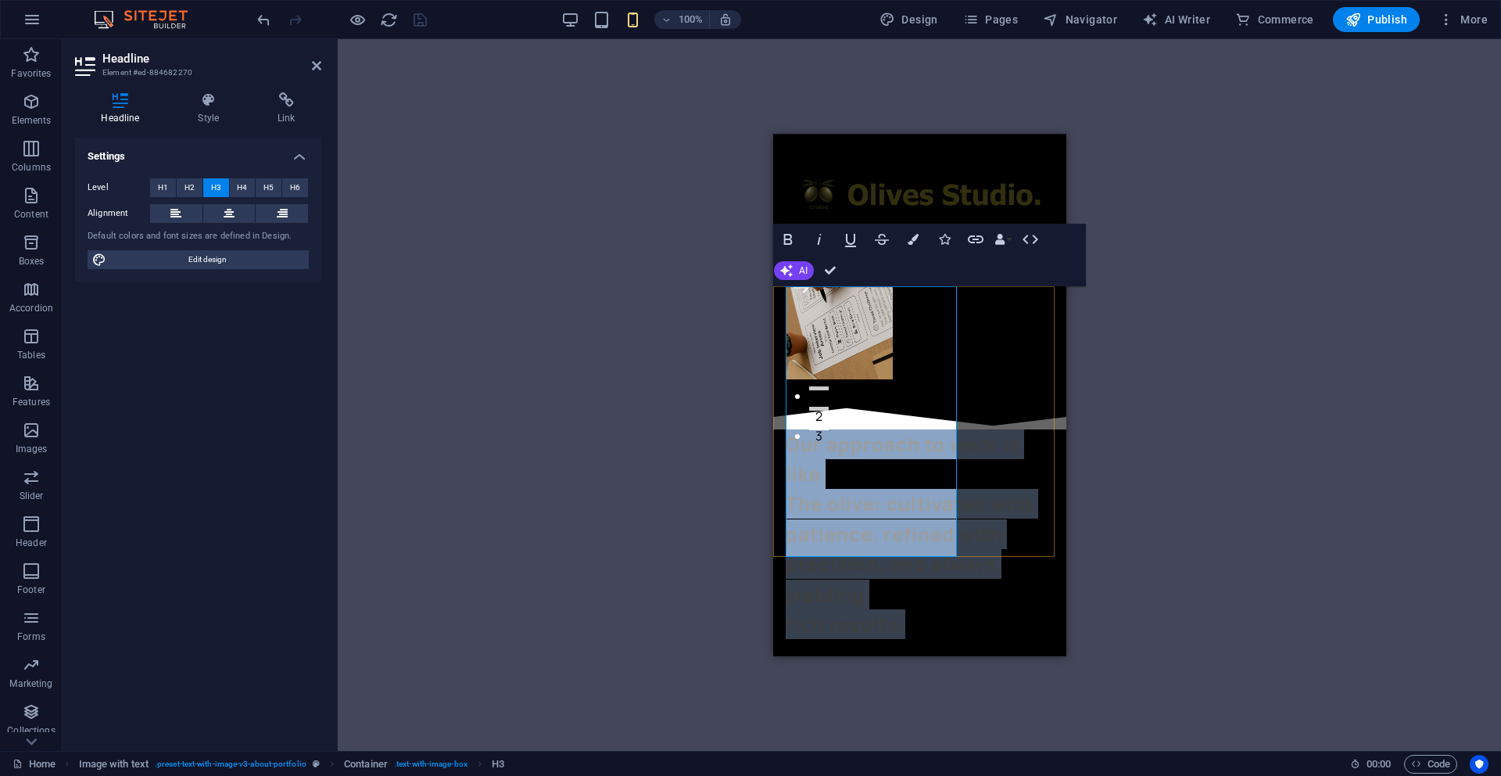
drag, startPoint x: 785, startPoint y: 300, endPoint x: 920, endPoint y: 541, distance: 276.2
click at [920, 541] on h3 "Our approach to work is like The olive: cultivated with patience, refined with …" at bounding box center [919, 533] width 268 height 210
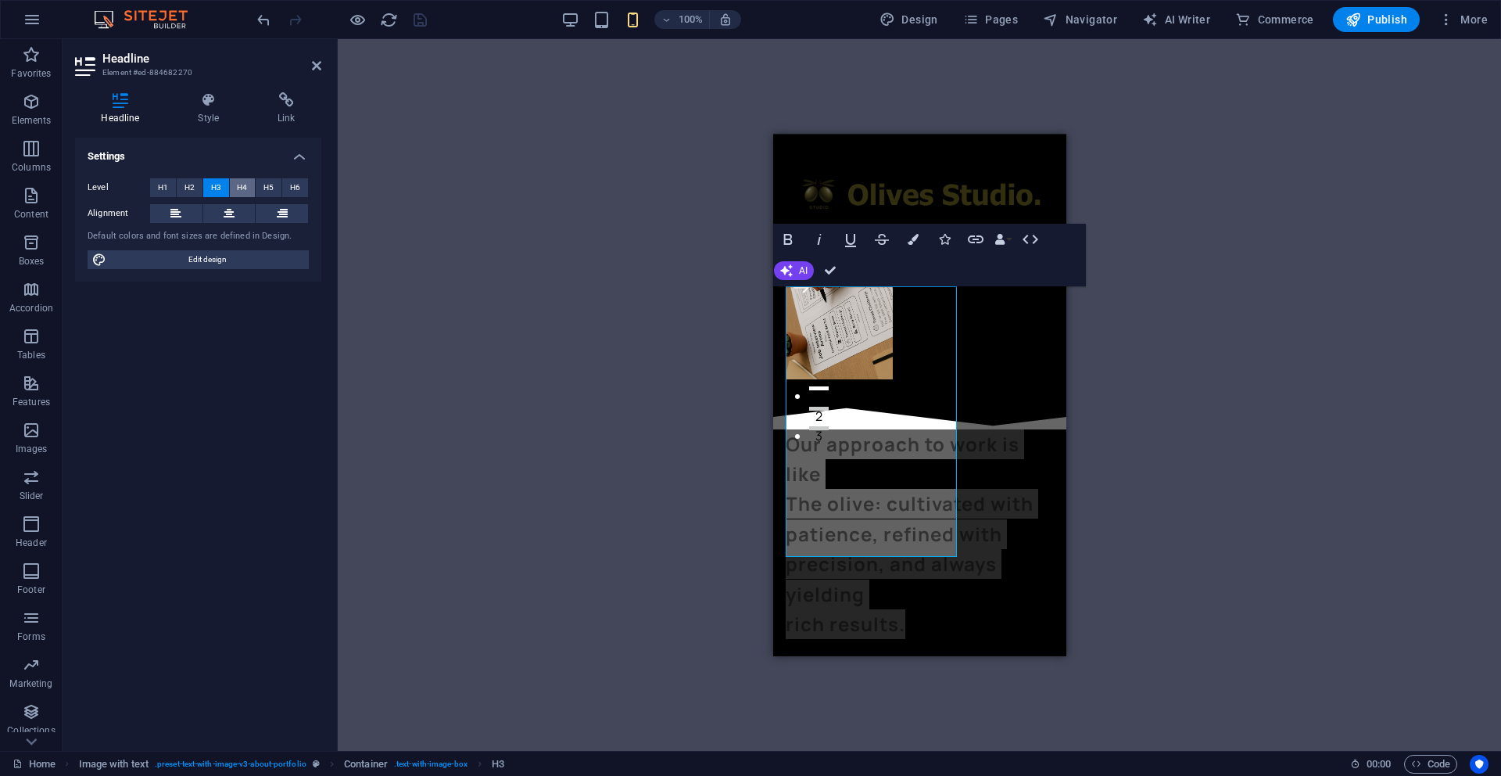
click at [242, 187] on span "H4" at bounding box center [242, 187] width 10 height 19
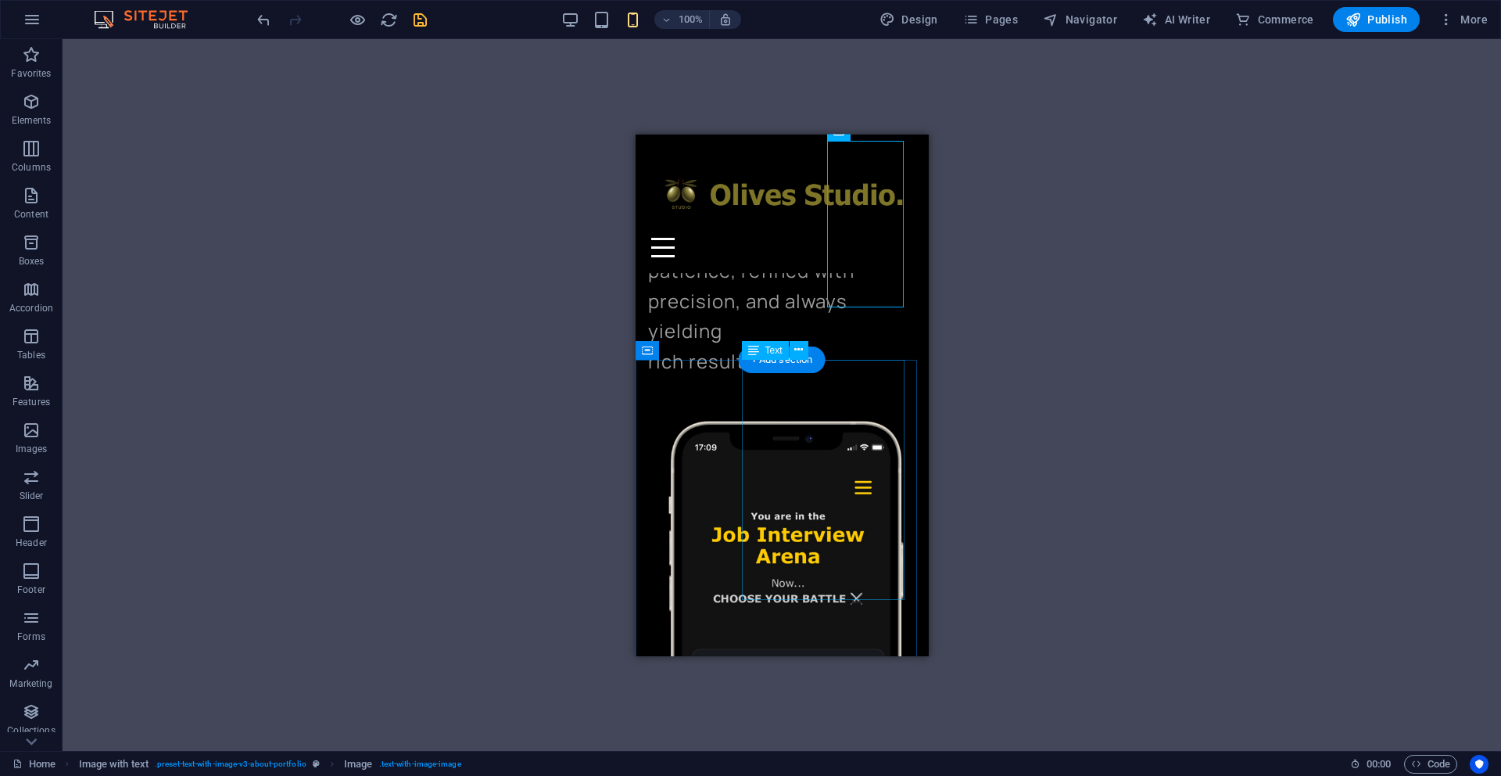
scroll to position [462, 0]
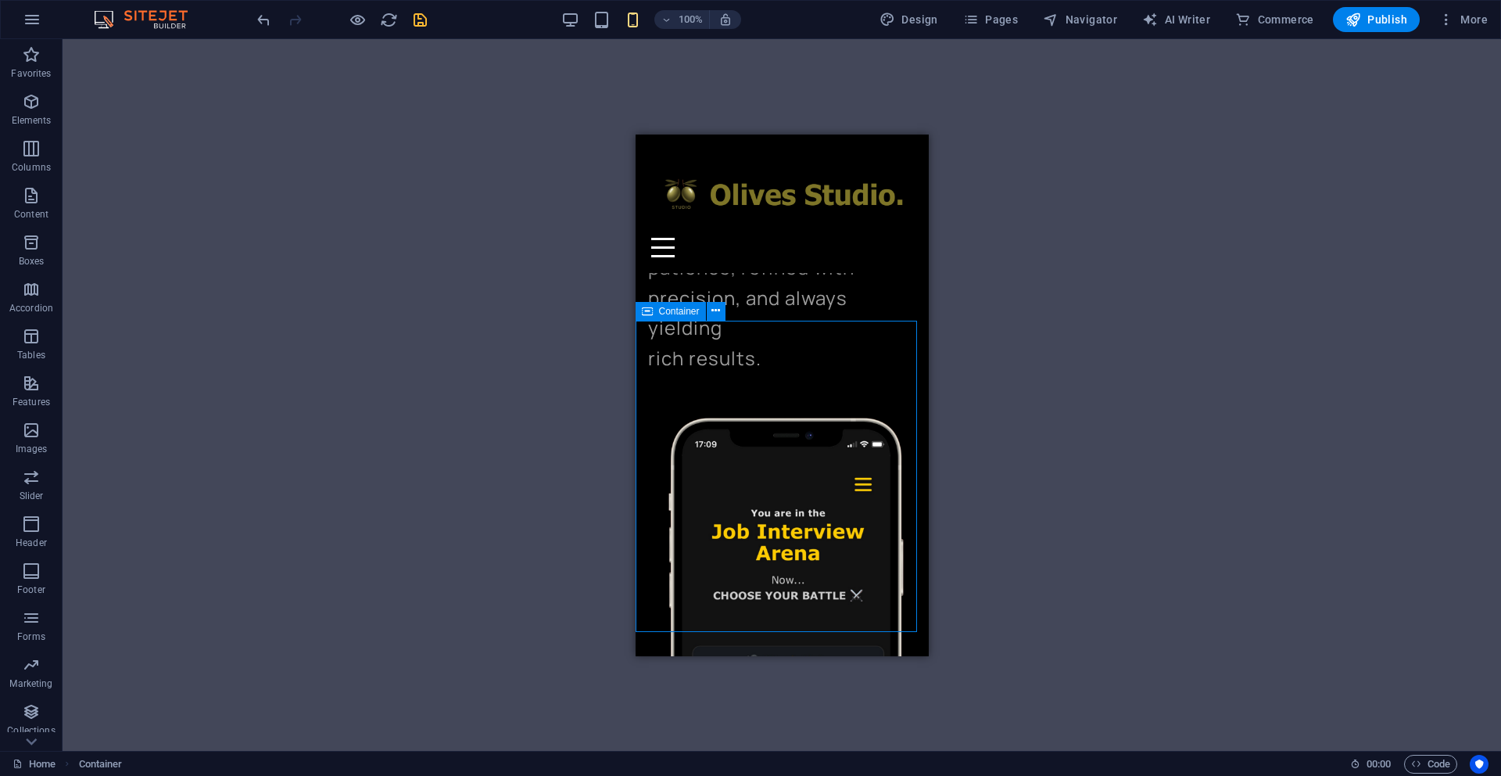
click at [687, 311] on span "Container" at bounding box center [679, 311] width 41 height 9
click at [715, 310] on icon at bounding box center [716, 311] width 9 height 16
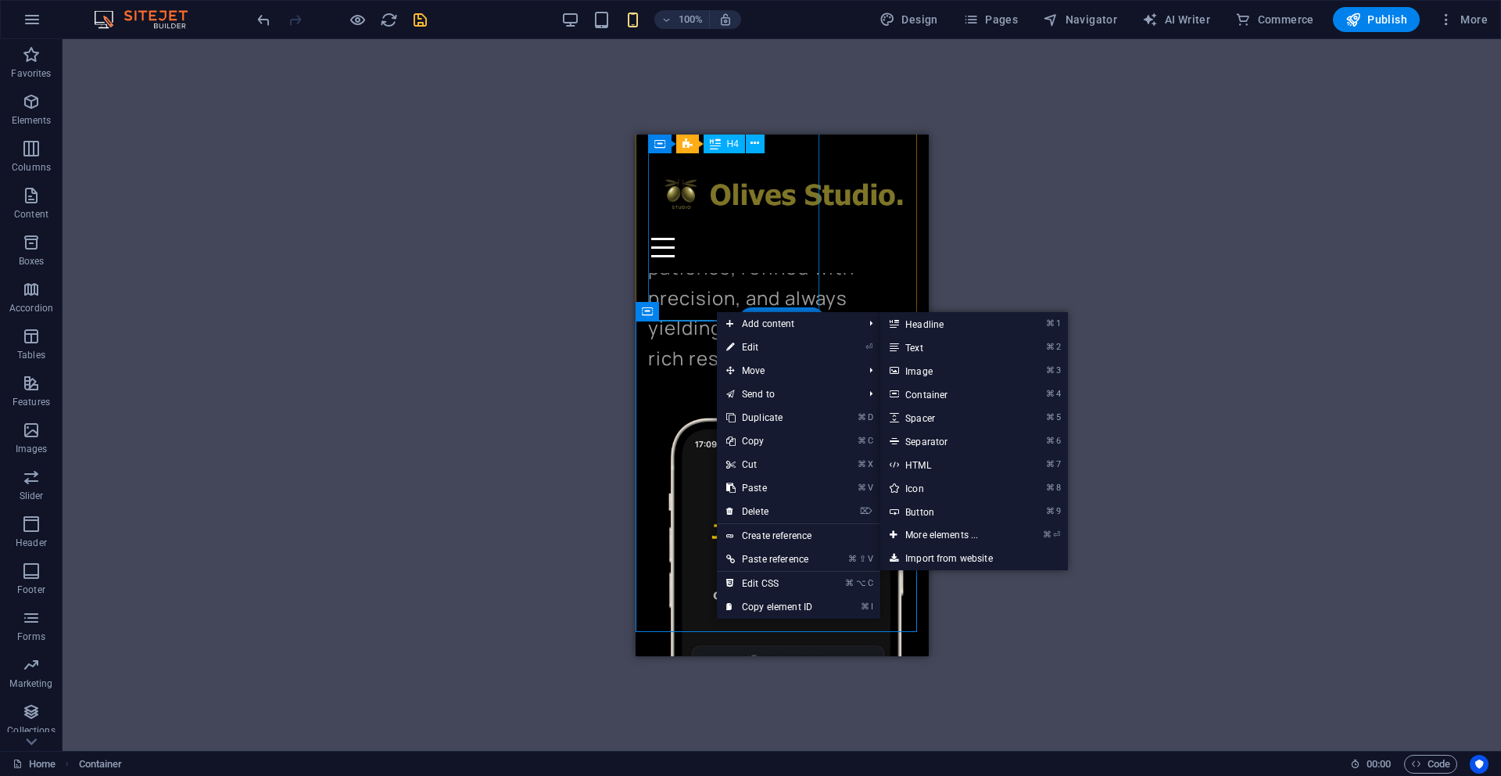
click at [747, 291] on div "Our approach to work is like The olive: cultivated with patience, refined with …" at bounding box center [781, 282] width 268 height 180
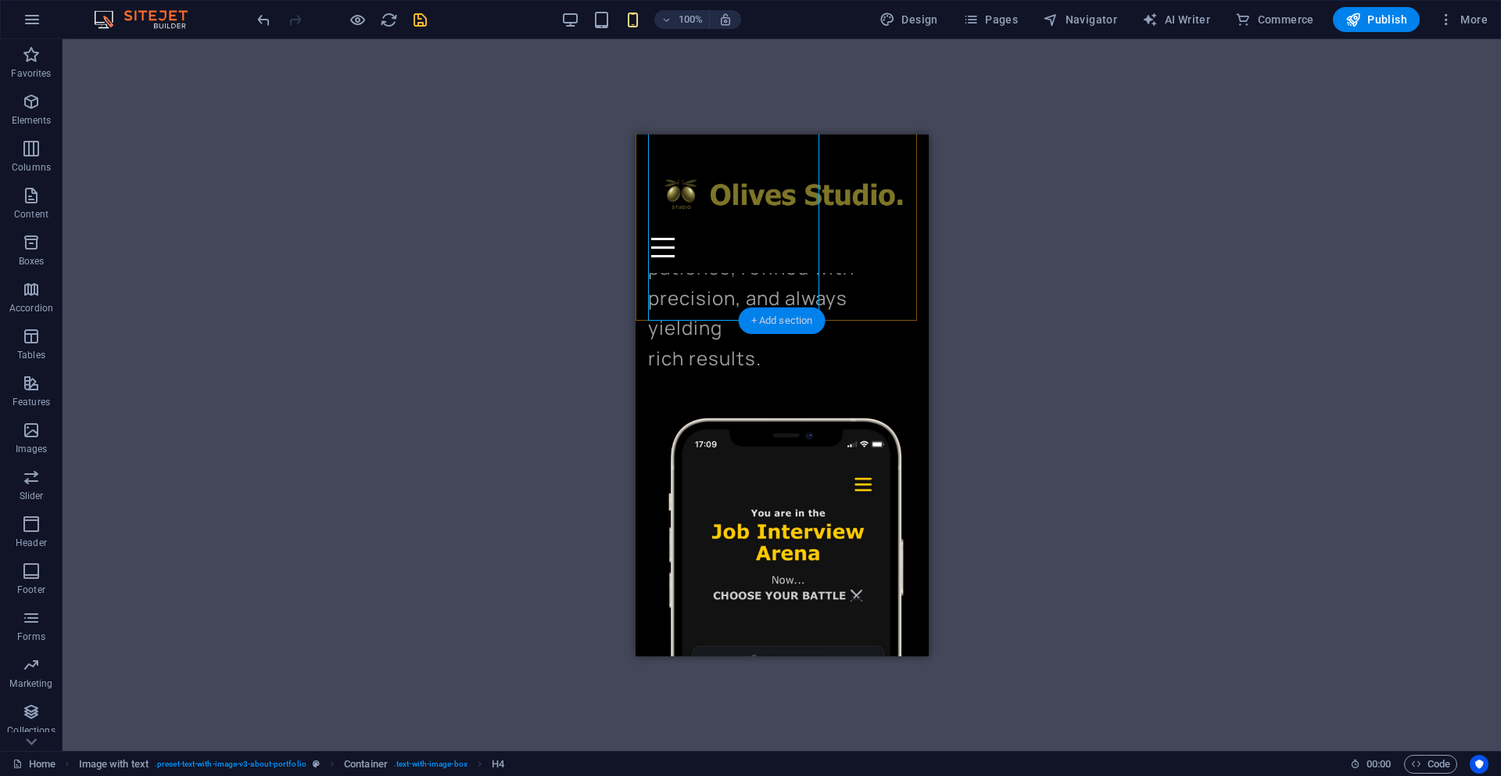
click at [769, 319] on div "+ Add section" at bounding box center [782, 320] width 87 height 27
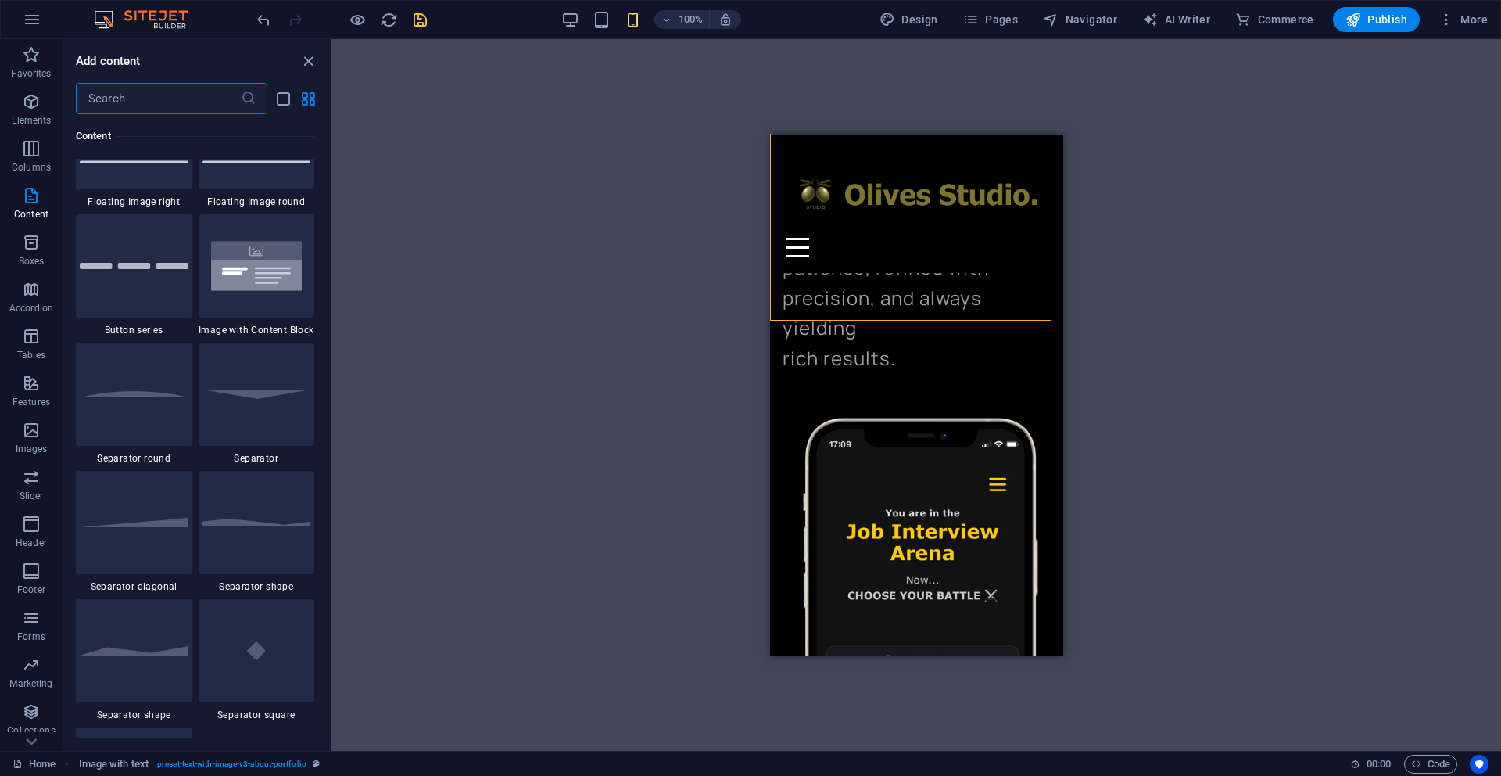
scroll to position [3628, 0]
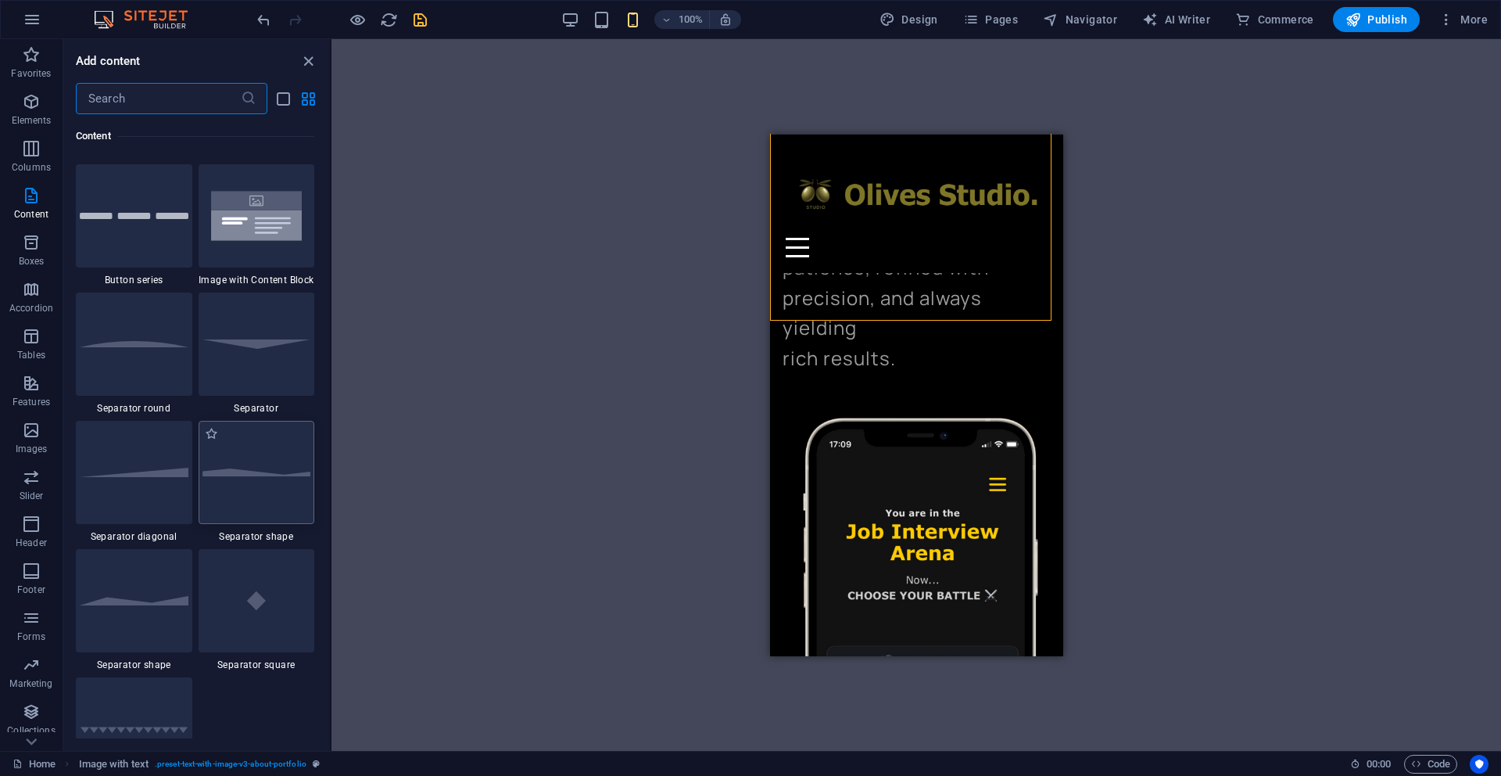
click at [254, 475] on img at bounding box center [257, 472] width 109 height 8
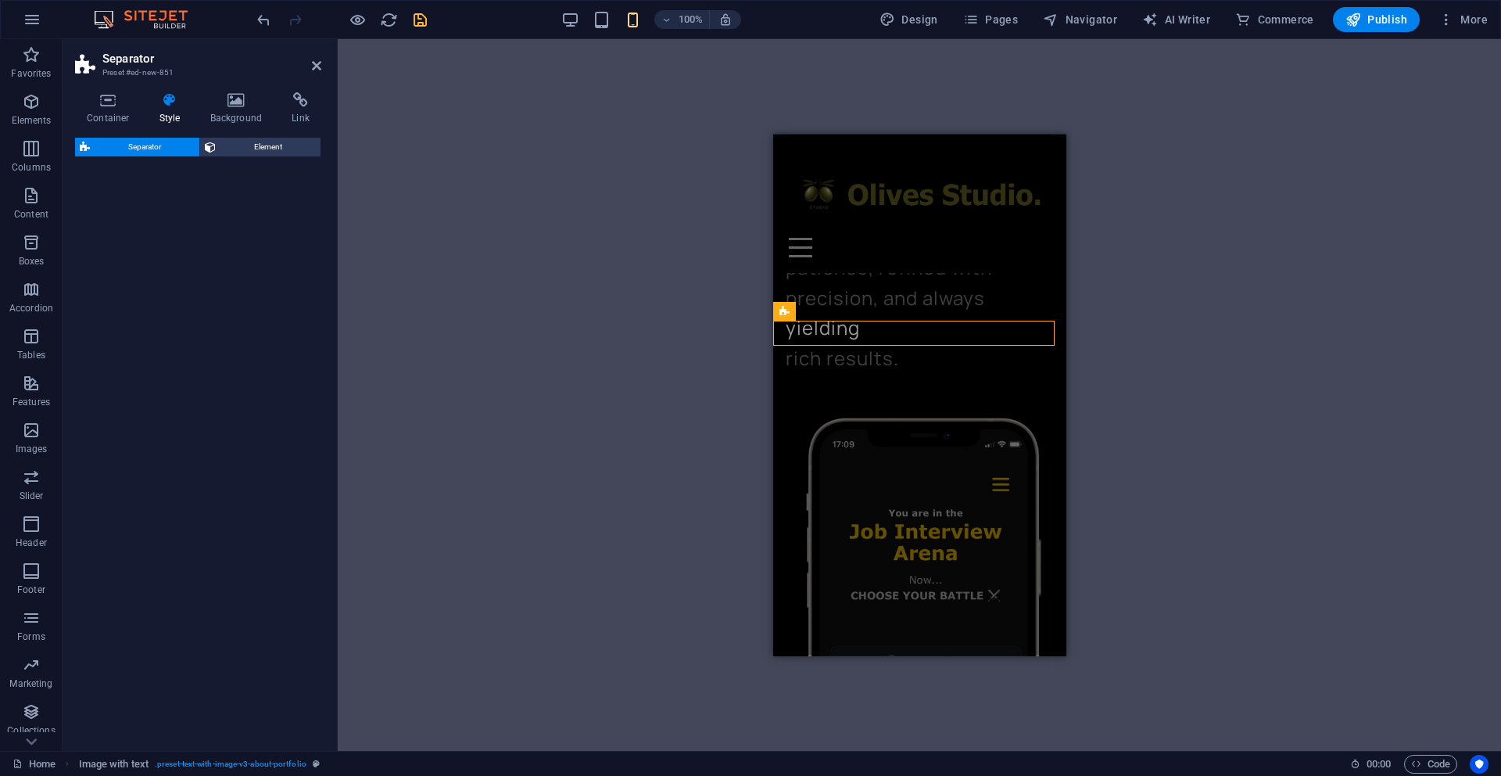
select select "polygon1"
select select "rem"
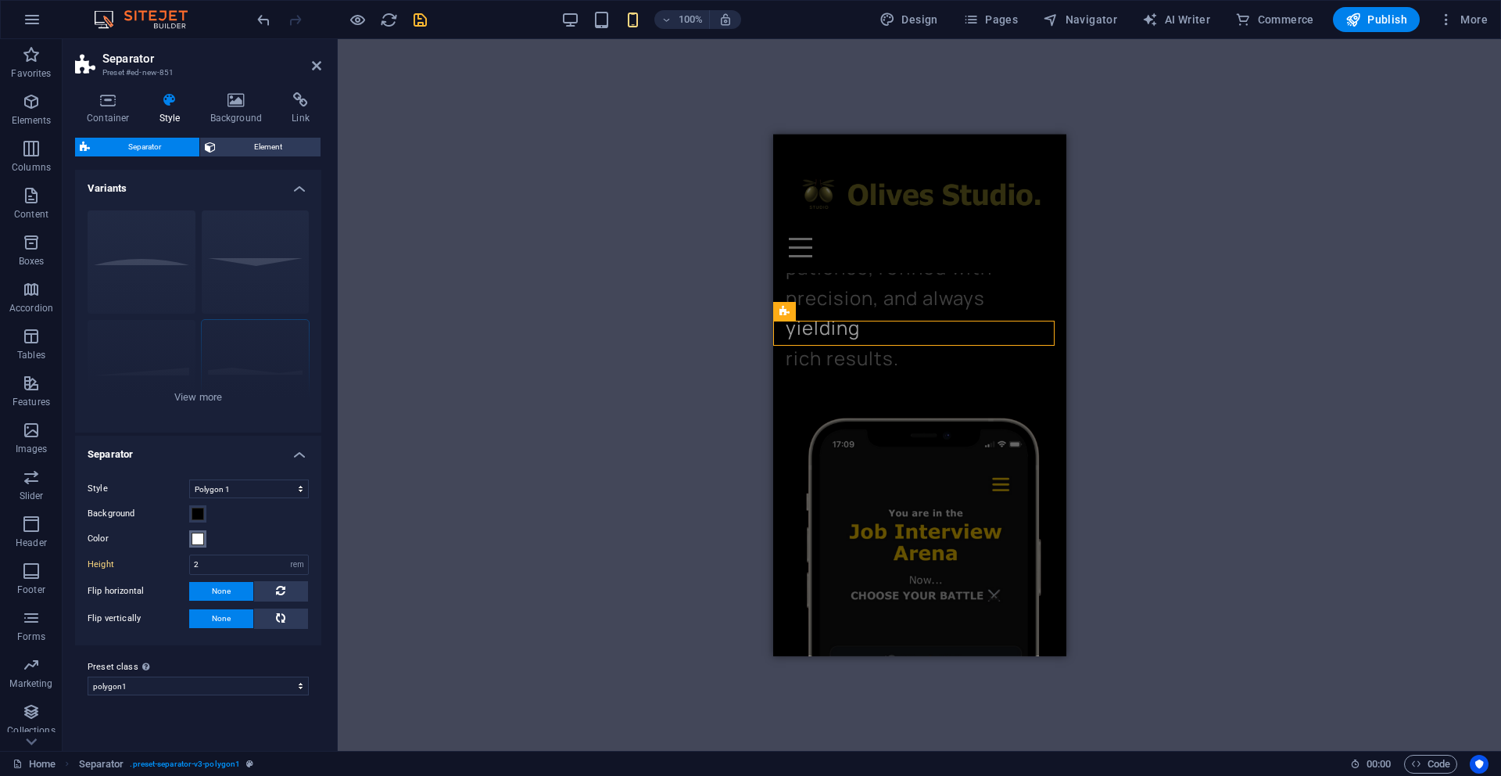
click at [198, 540] on span at bounding box center [198, 538] width 13 height 13
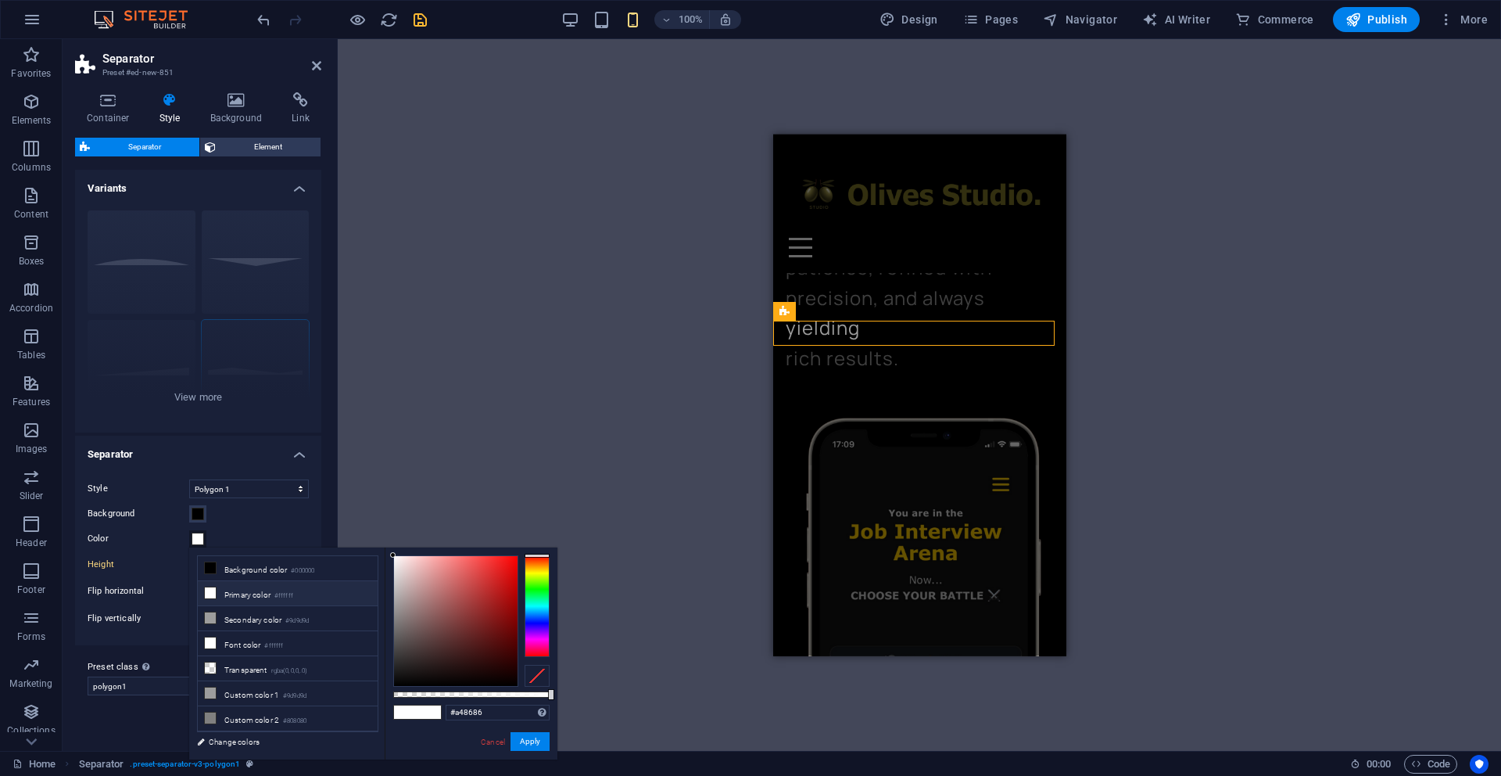
click at [416, 601] on div at bounding box center [456, 621] width 124 height 130
click at [407, 626] on div at bounding box center [456, 621] width 124 height 130
click at [486, 712] on input "#736666" at bounding box center [498, 712] width 104 height 16
type input "#556b2f"
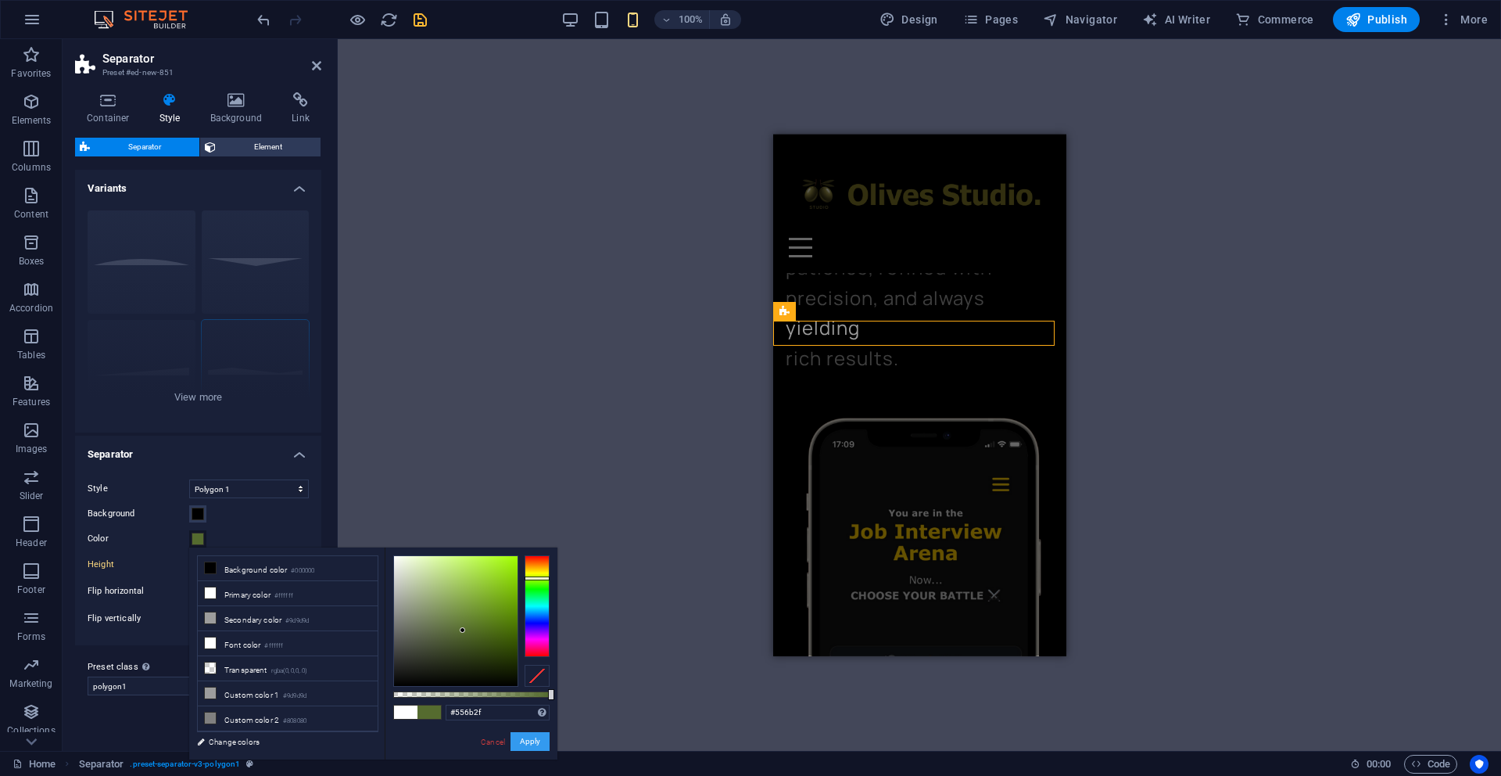
click at [536, 741] on button "Apply" at bounding box center [530, 741] width 39 height 19
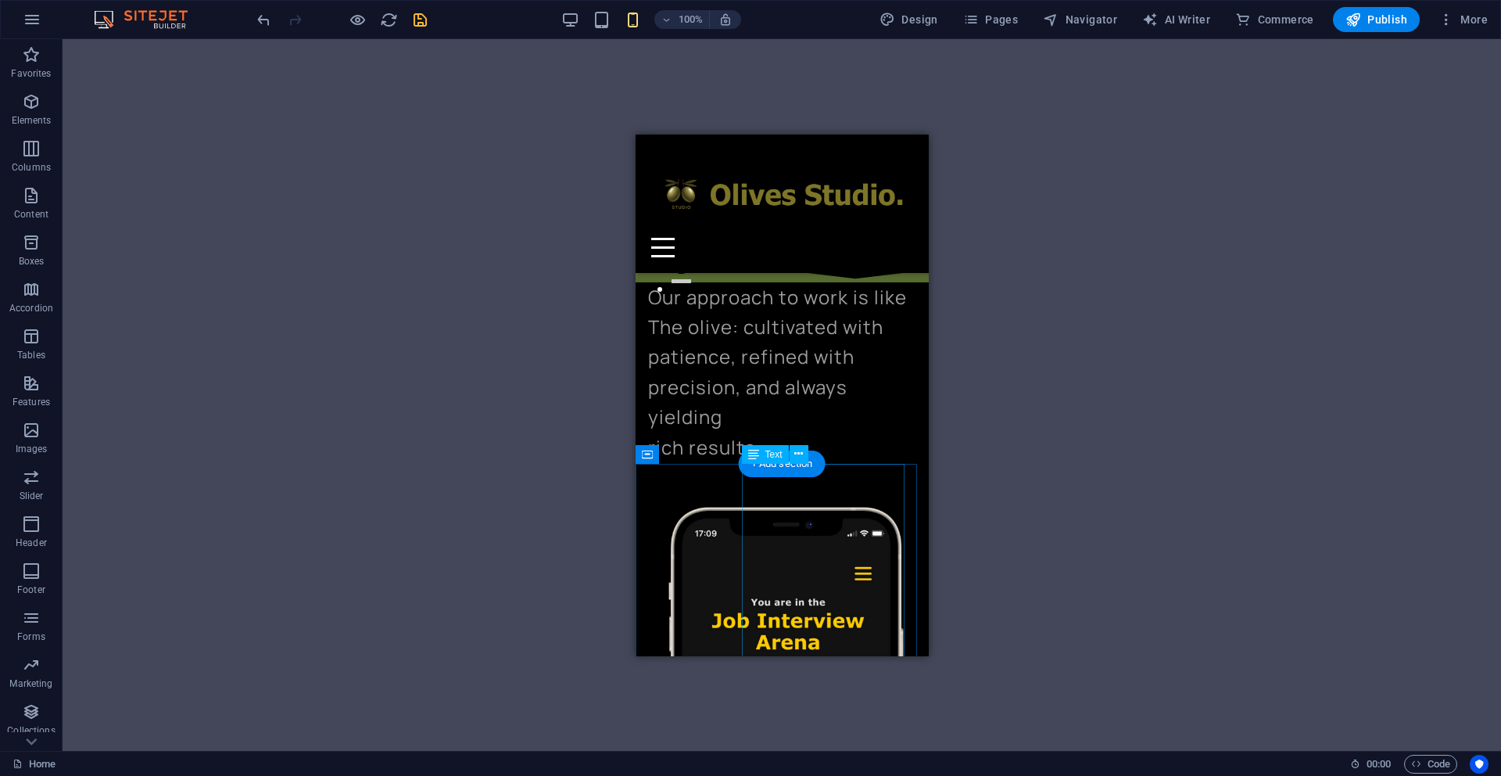
scroll to position [432, 0]
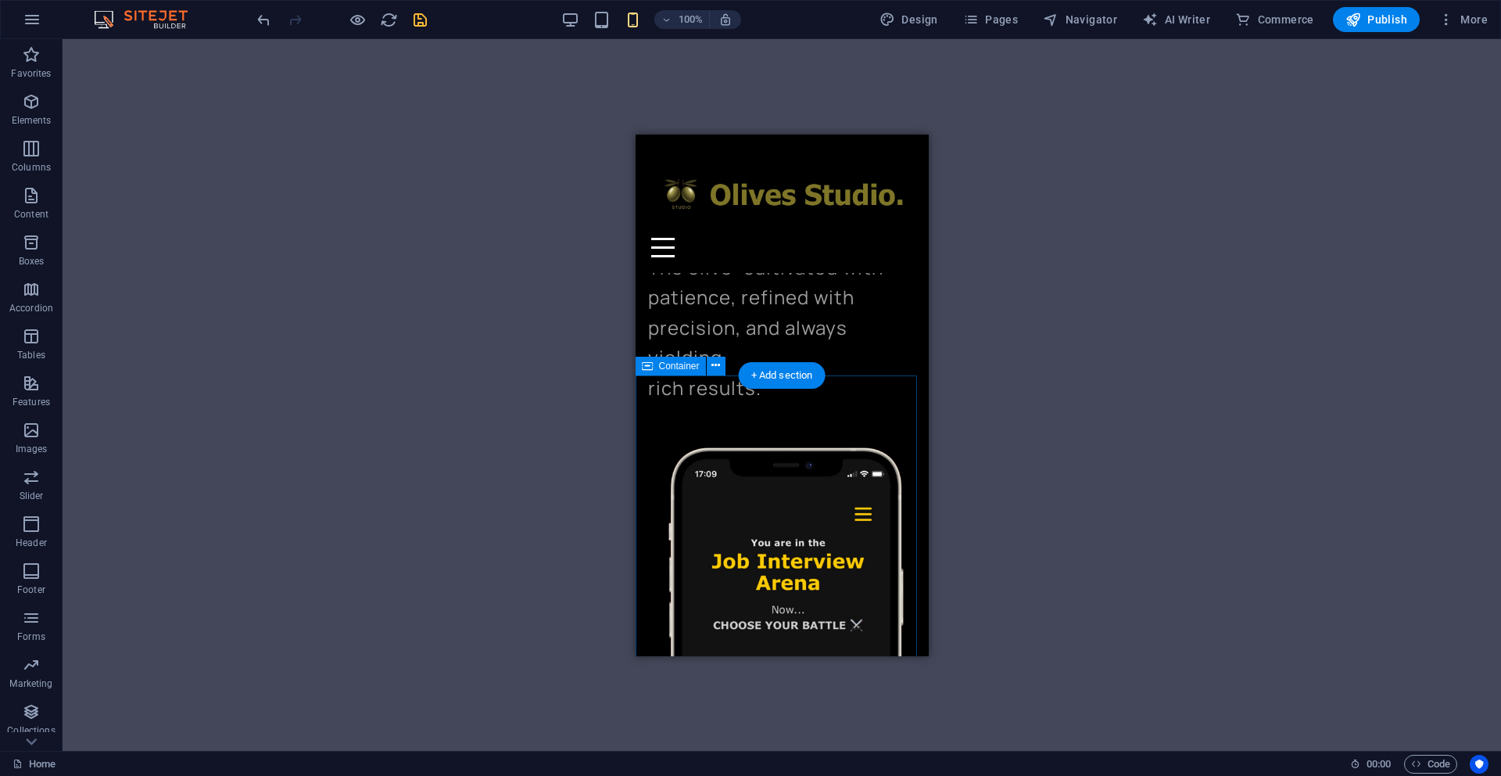
select select "%"
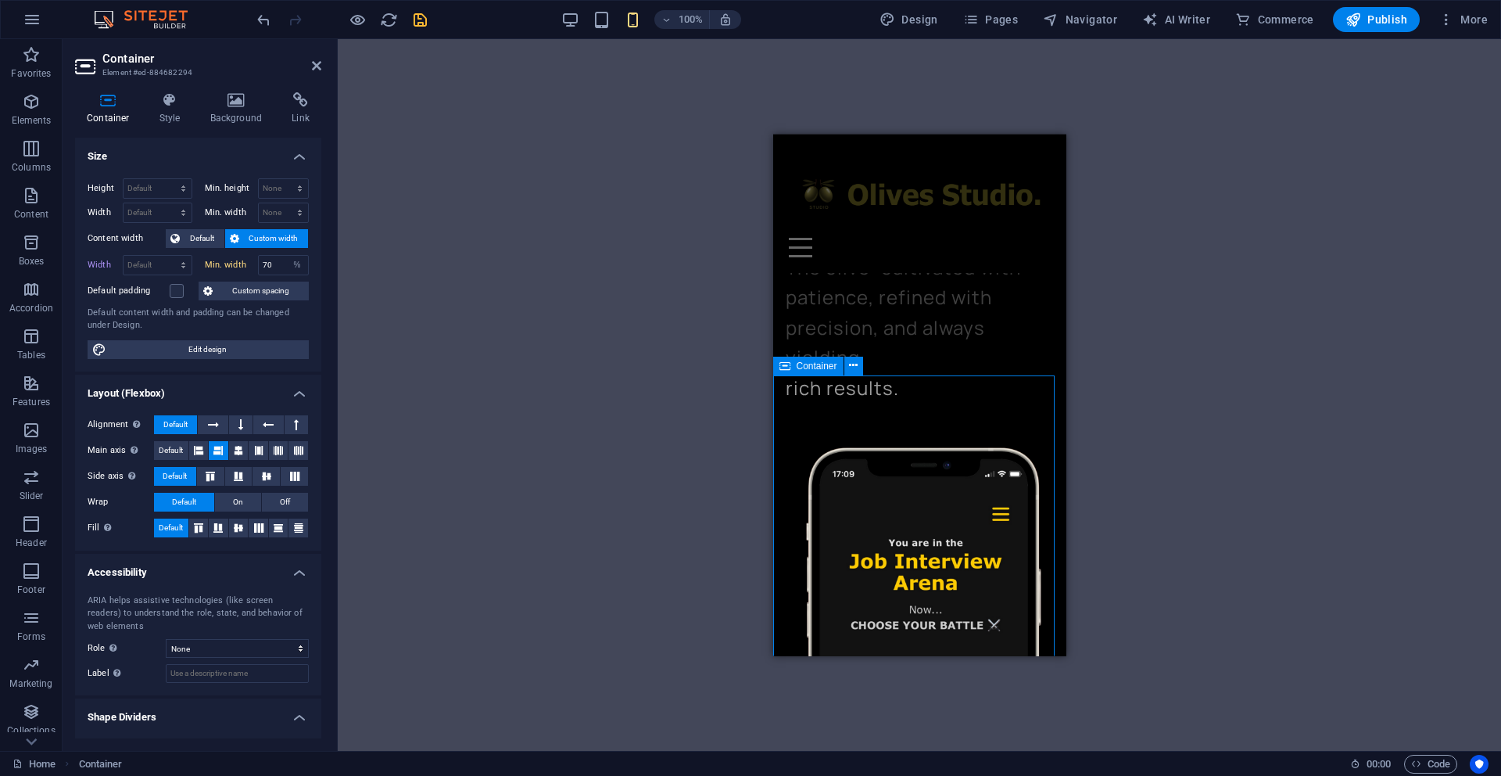
click at [238, 453] on icon at bounding box center [238, 450] width 9 height 19
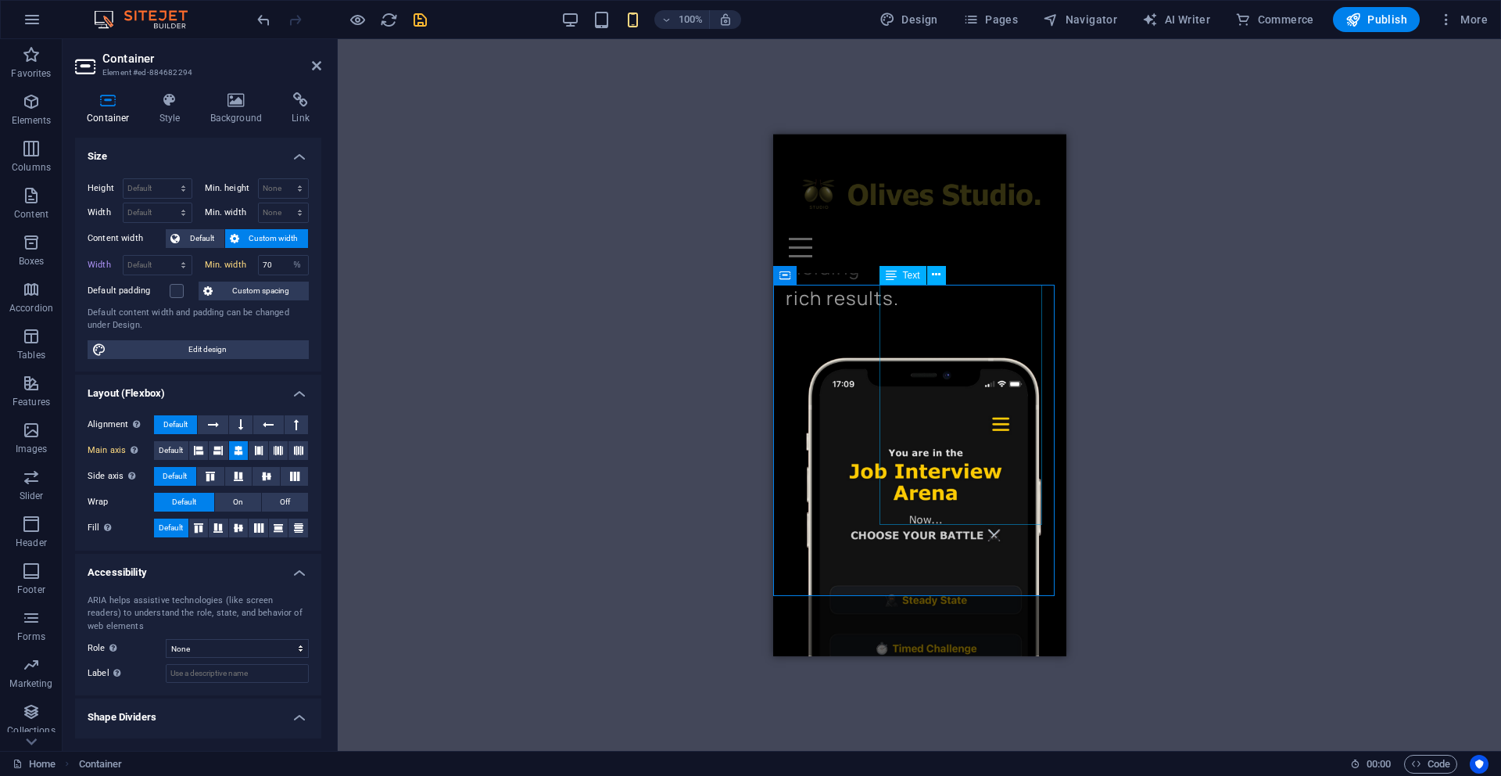
scroll to position [526, 0]
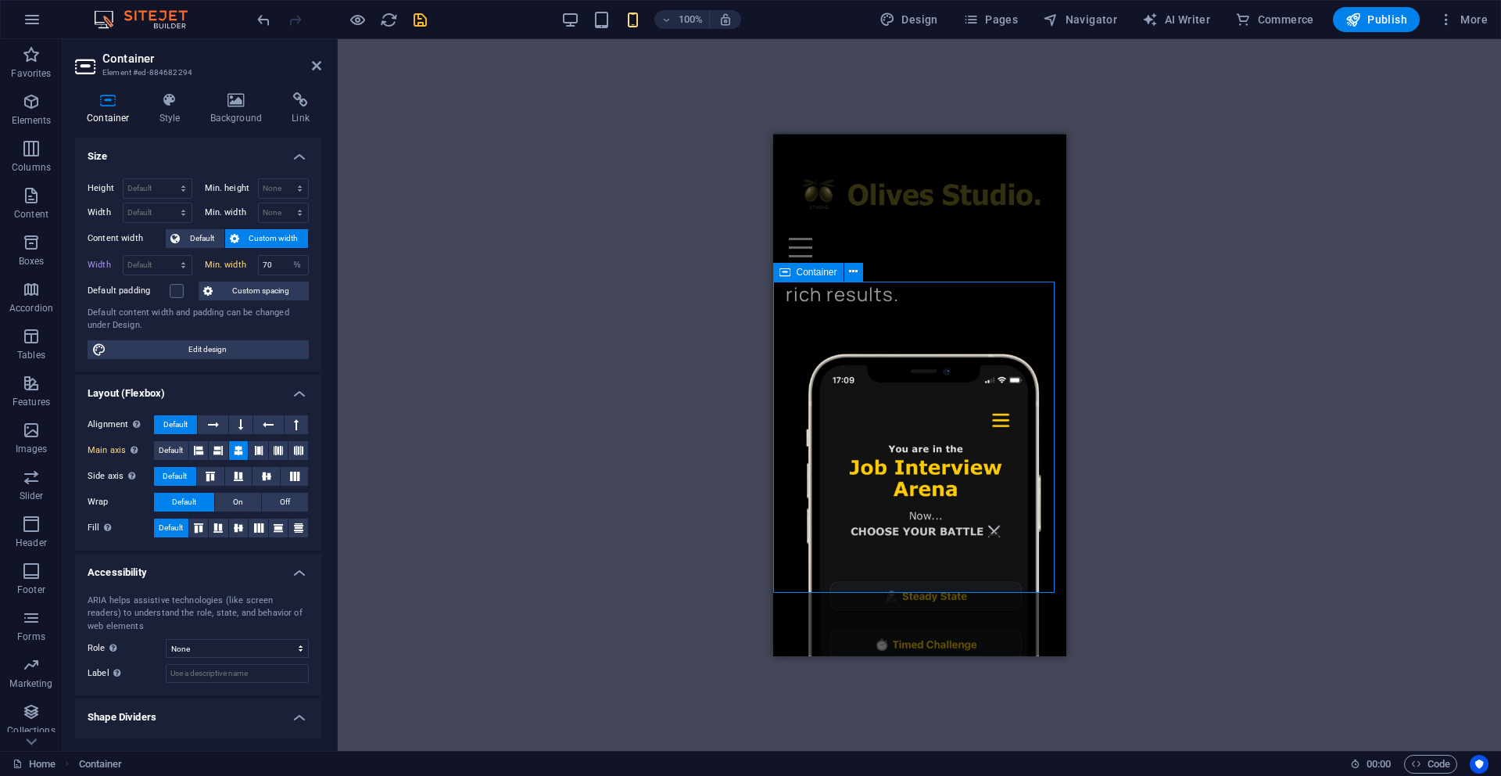
click at [806, 274] on span "Container" at bounding box center [817, 271] width 41 height 9
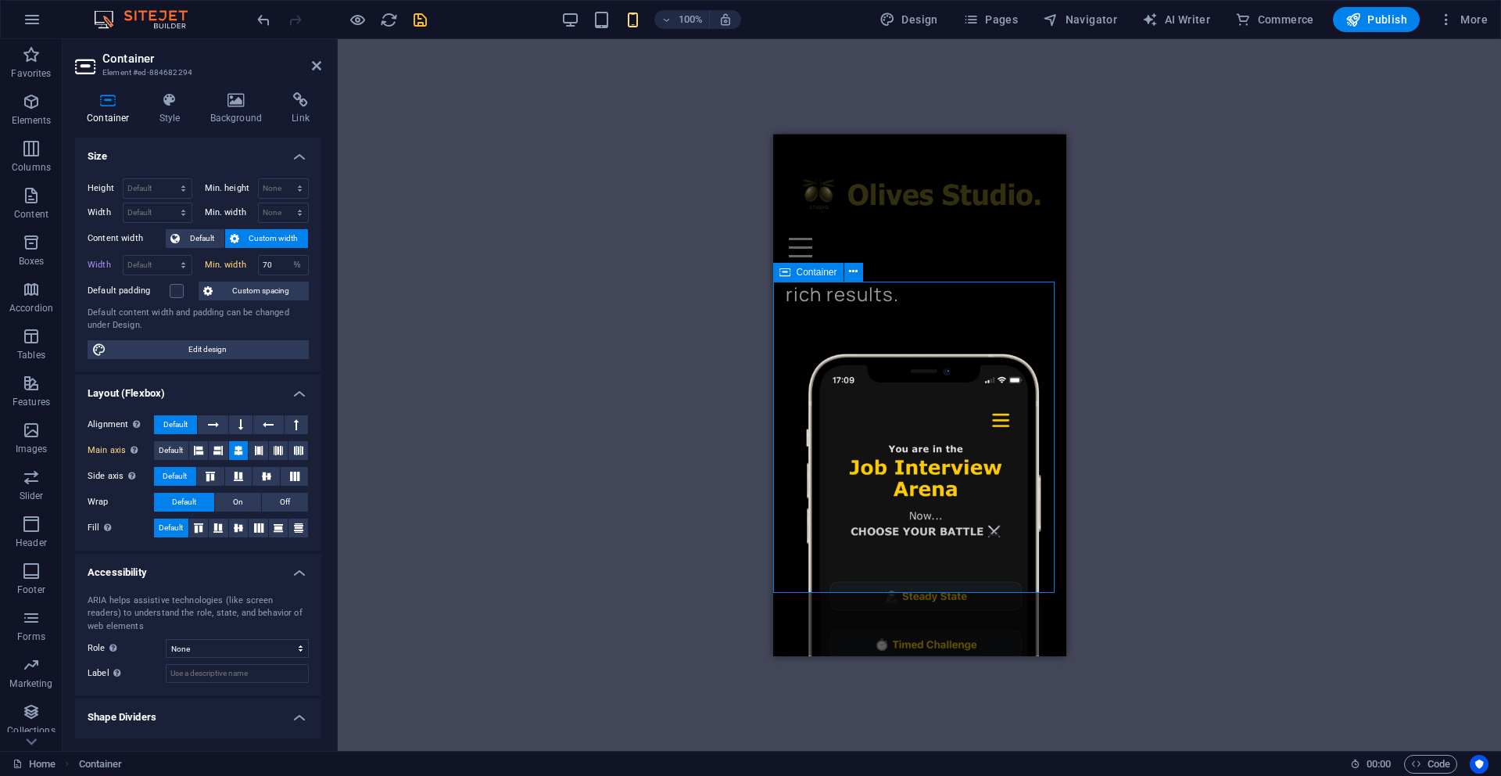
click at [1167, 443] on div "Drag here to replace the existing content. Press “Ctrl” if you want to create a…" at bounding box center [919, 395] width 1163 height 712
click at [424, 26] on icon "save" at bounding box center [420, 20] width 18 height 18
checkbox input "false"
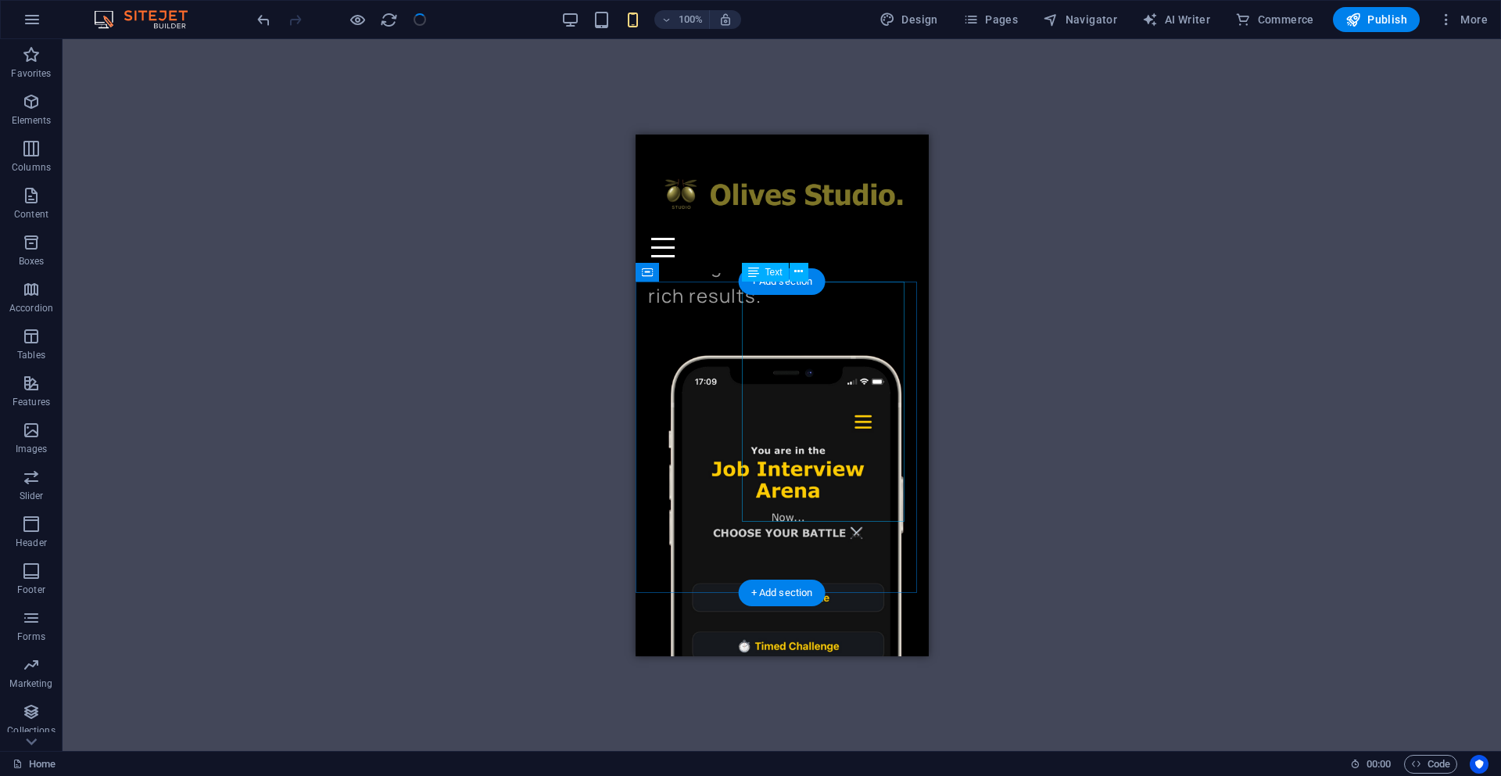
scroll to position [523, 0]
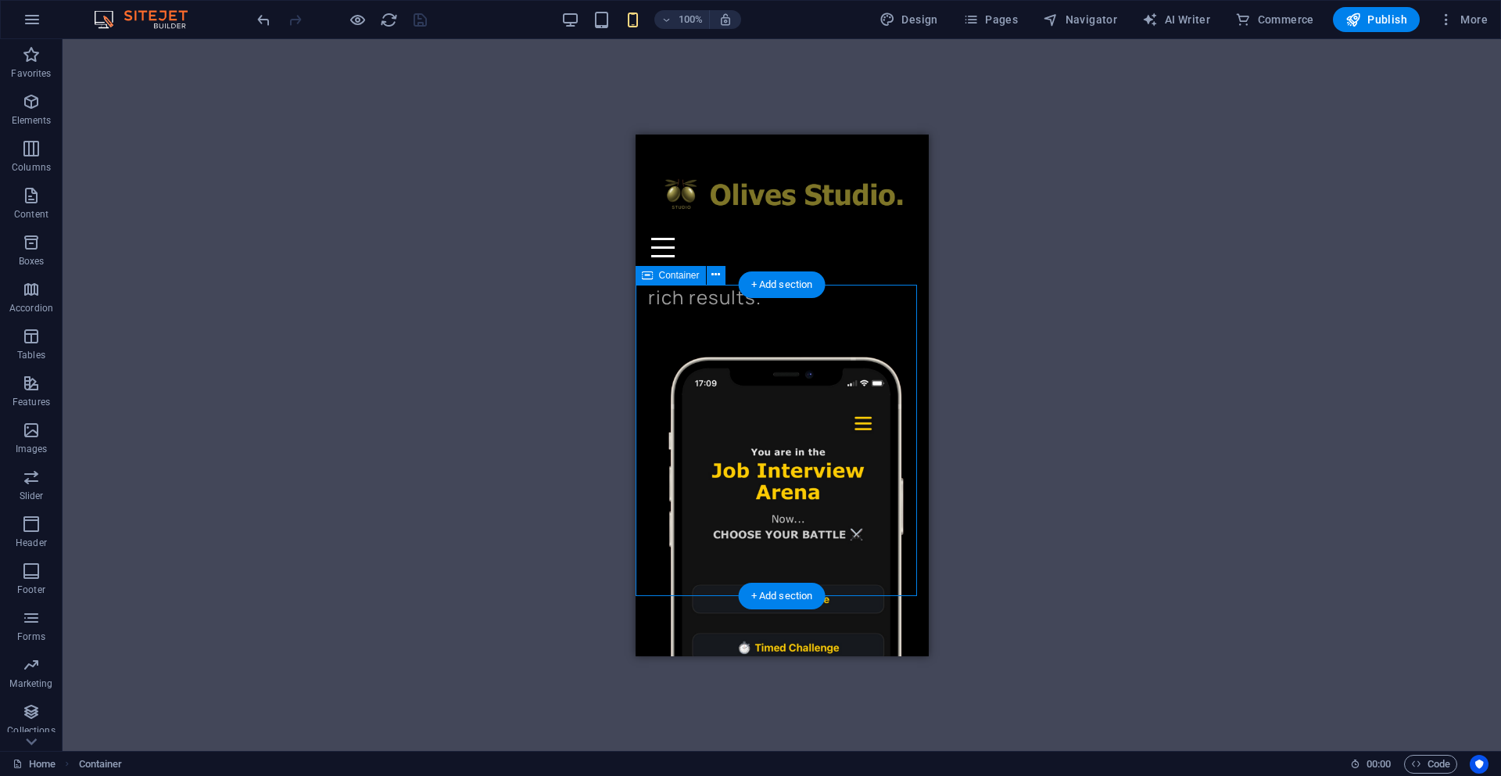
click at [1015, 314] on div "Drag here to replace the existing content. Press “Ctrl” if you want to create a…" at bounding box center [782, 395] width 1439 height 712
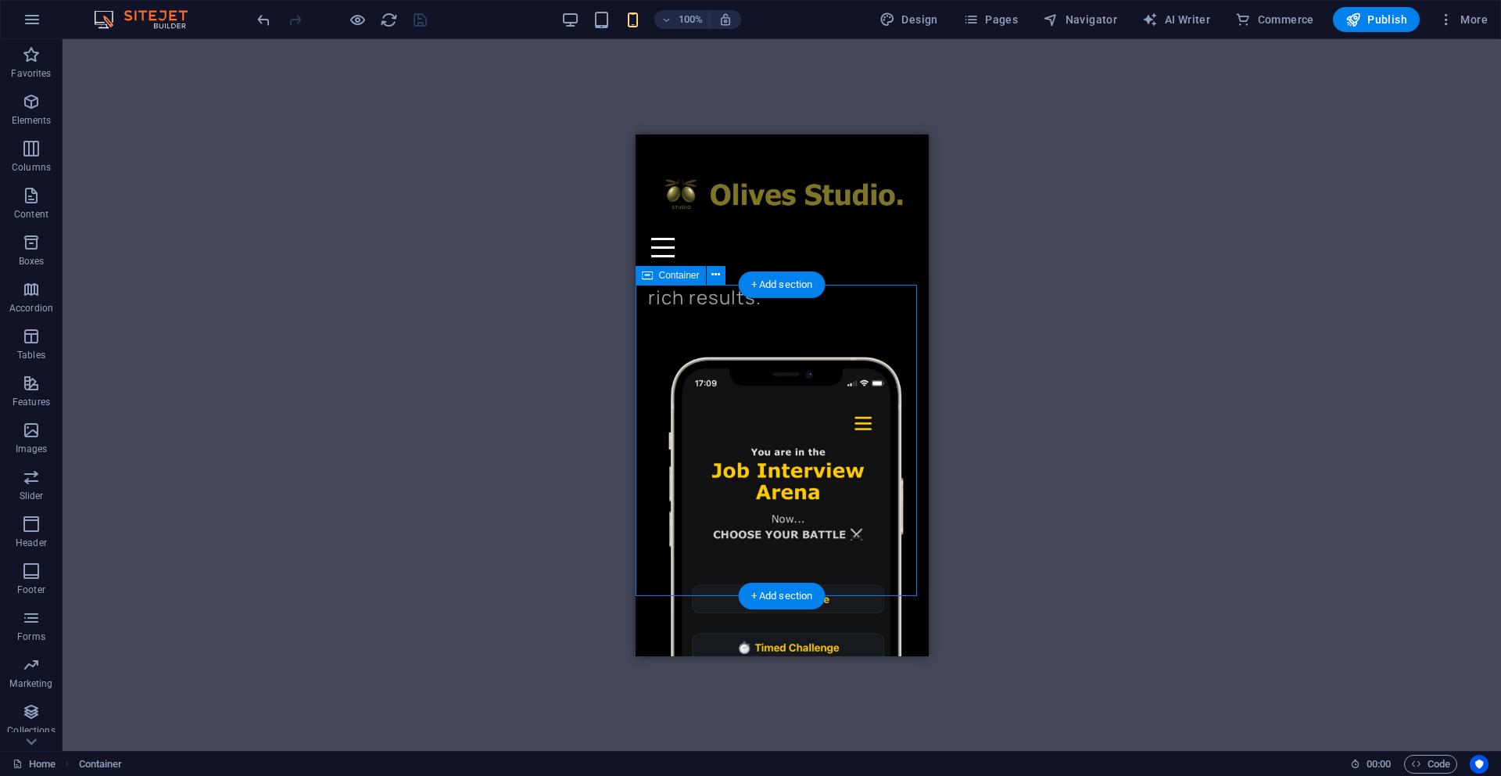
click at [705, 371] on div "Drag here to replace the existing content. Press “Ctrl” if you want to create a…" at bounding box center [782, 395] width 1439 height 712
select select "%"
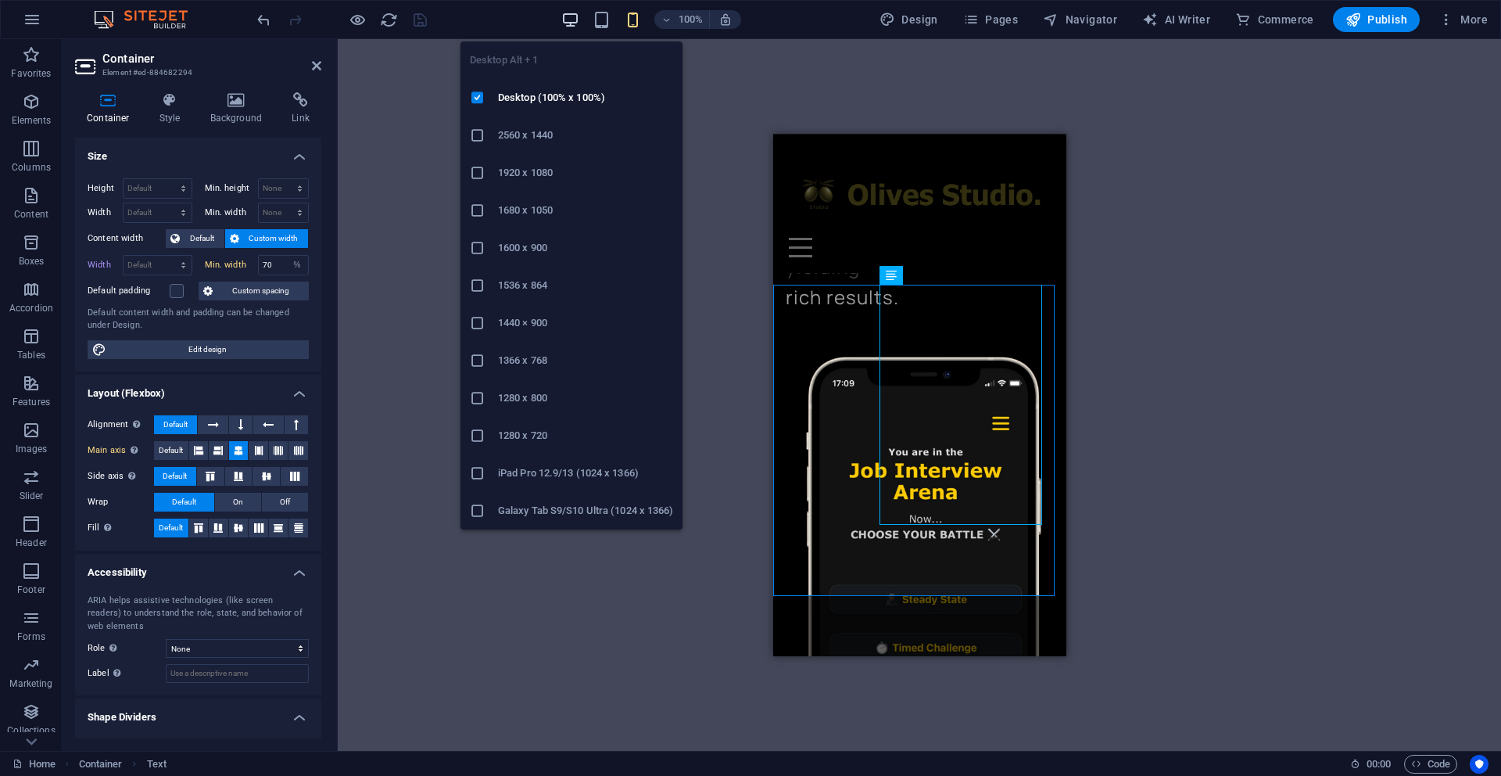
click at [573, 23] on icon "button" at bounding box center [570, 20] width 18 height 18
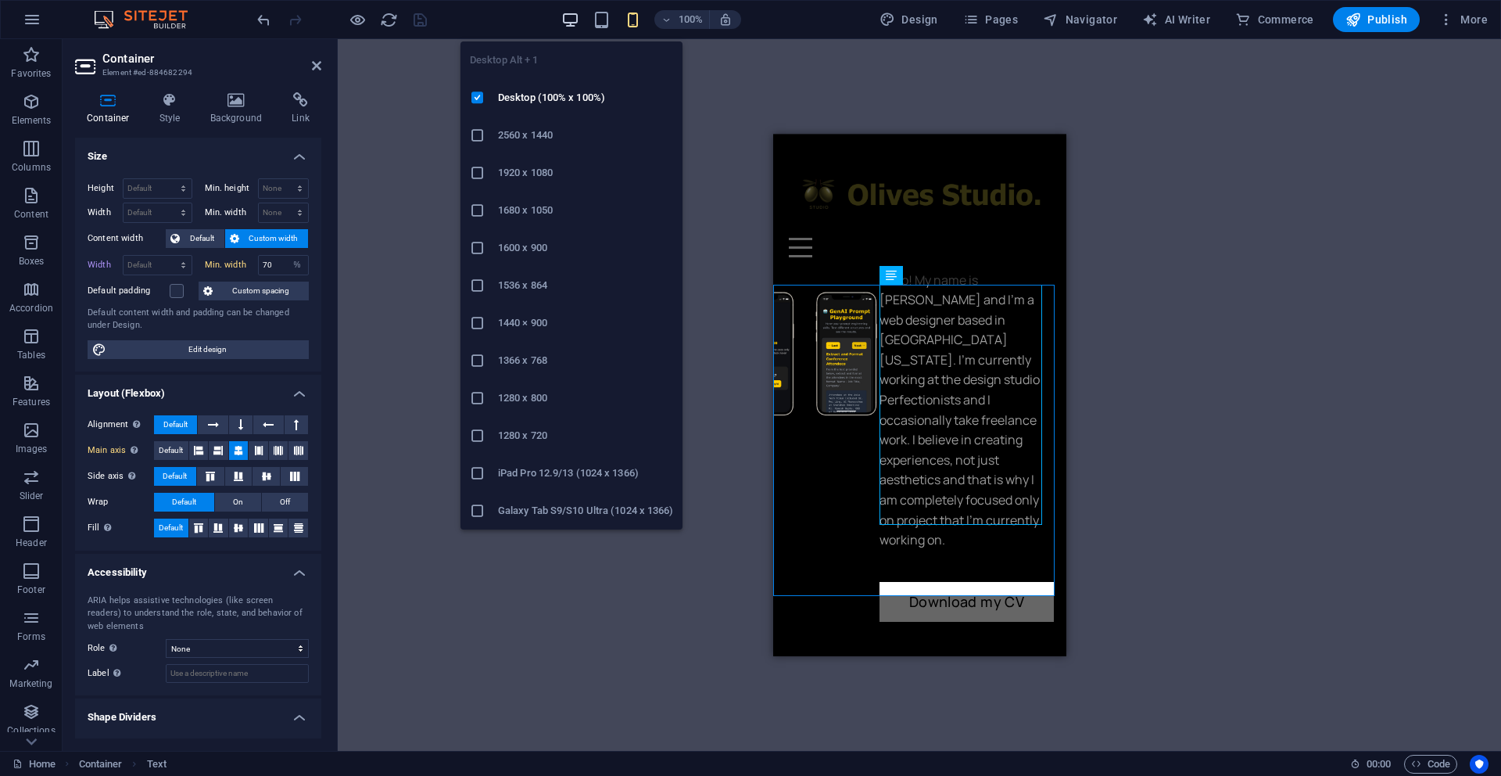
select select "DISABLED_OPTION_VALUE"
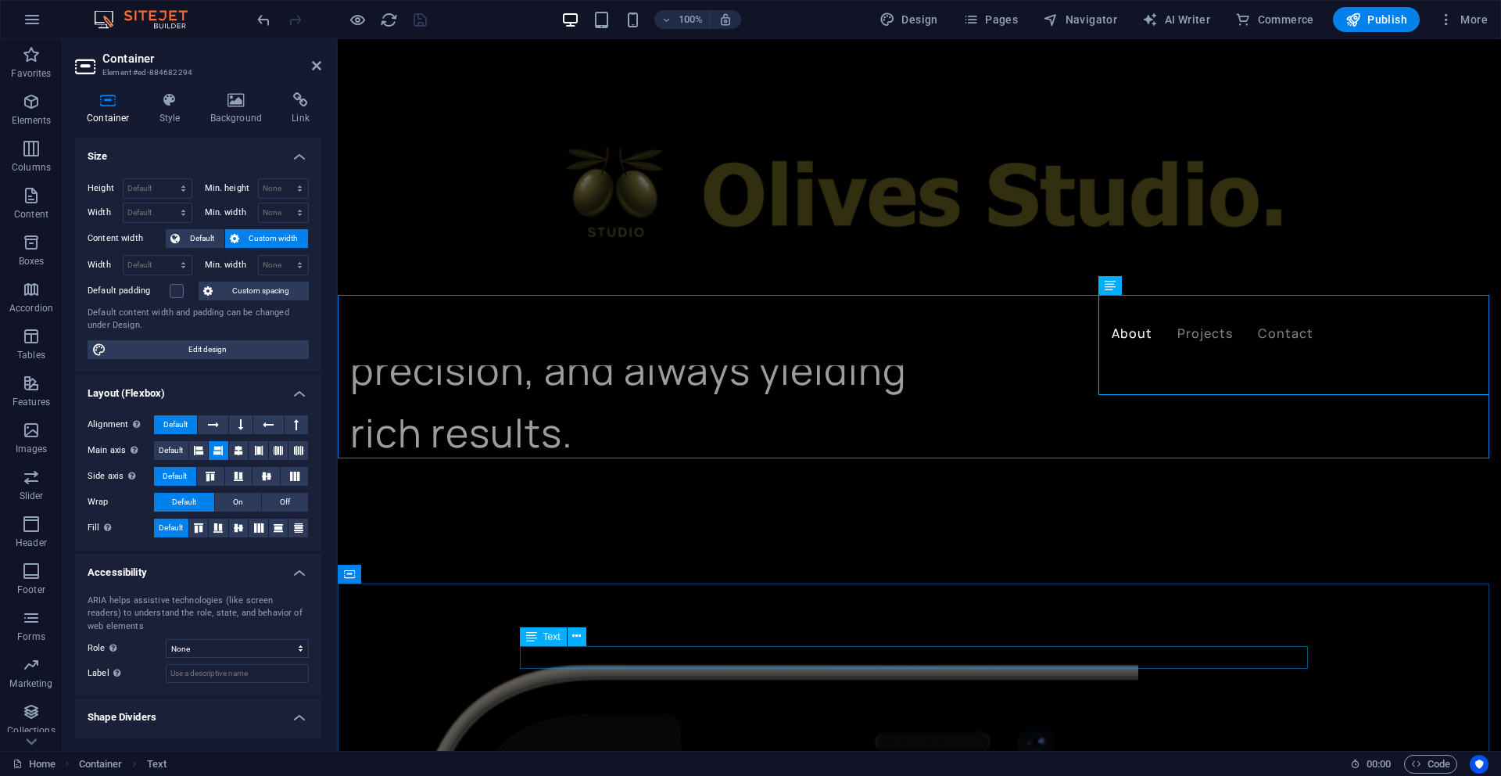
scroll to position [1056, 0]
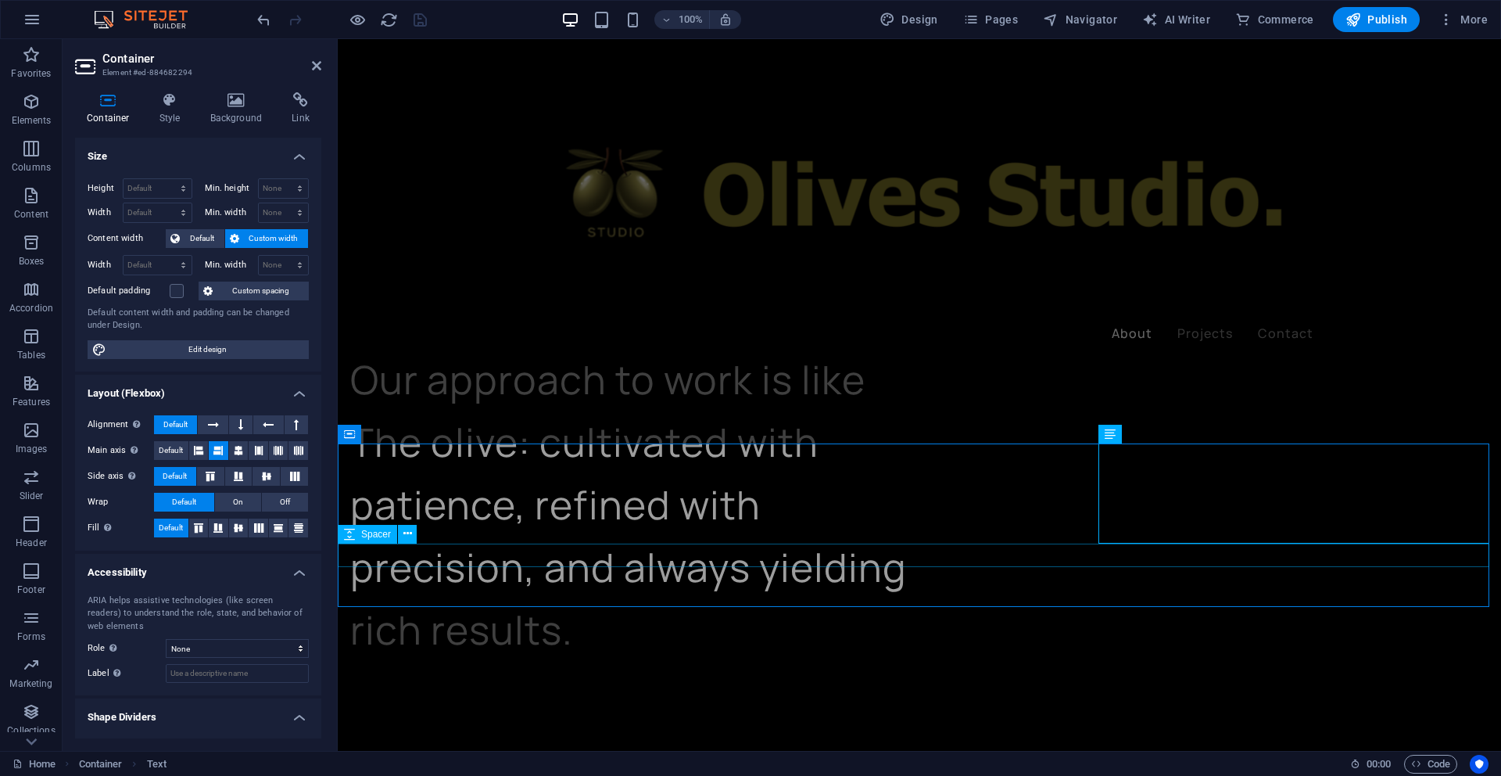
click at [163, 269] on select "Default px rem % em vh vw" at bounding box center [158, 265] width 68 height 19
select select "rem"
click at [167, 256] on select "Default px rem % em vh vw" at bounding box center [158, 265] width 68 height 19
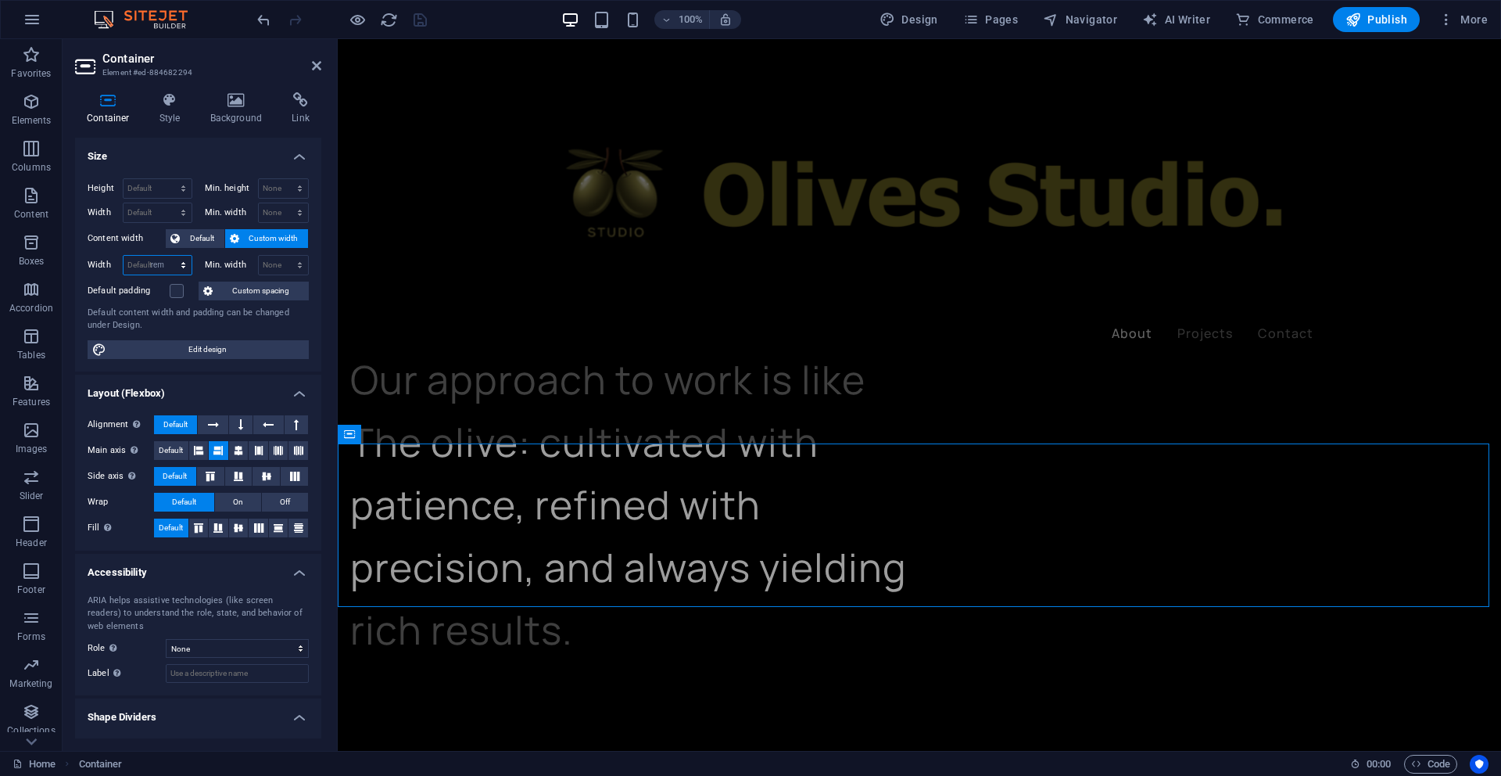
type input "92.0625"
click at [145, 185] on select "Default px rem % vh vw" at bounding box center [158, 188] width 68 height 19
select select "rem"
click at [167, 179] on select "Default px rem % vh vw" at bounding box center [158, 188] width 68 height 19
click at [135, 188] on input "13.0723" at bounding box center [158, 188] width 68 height 19
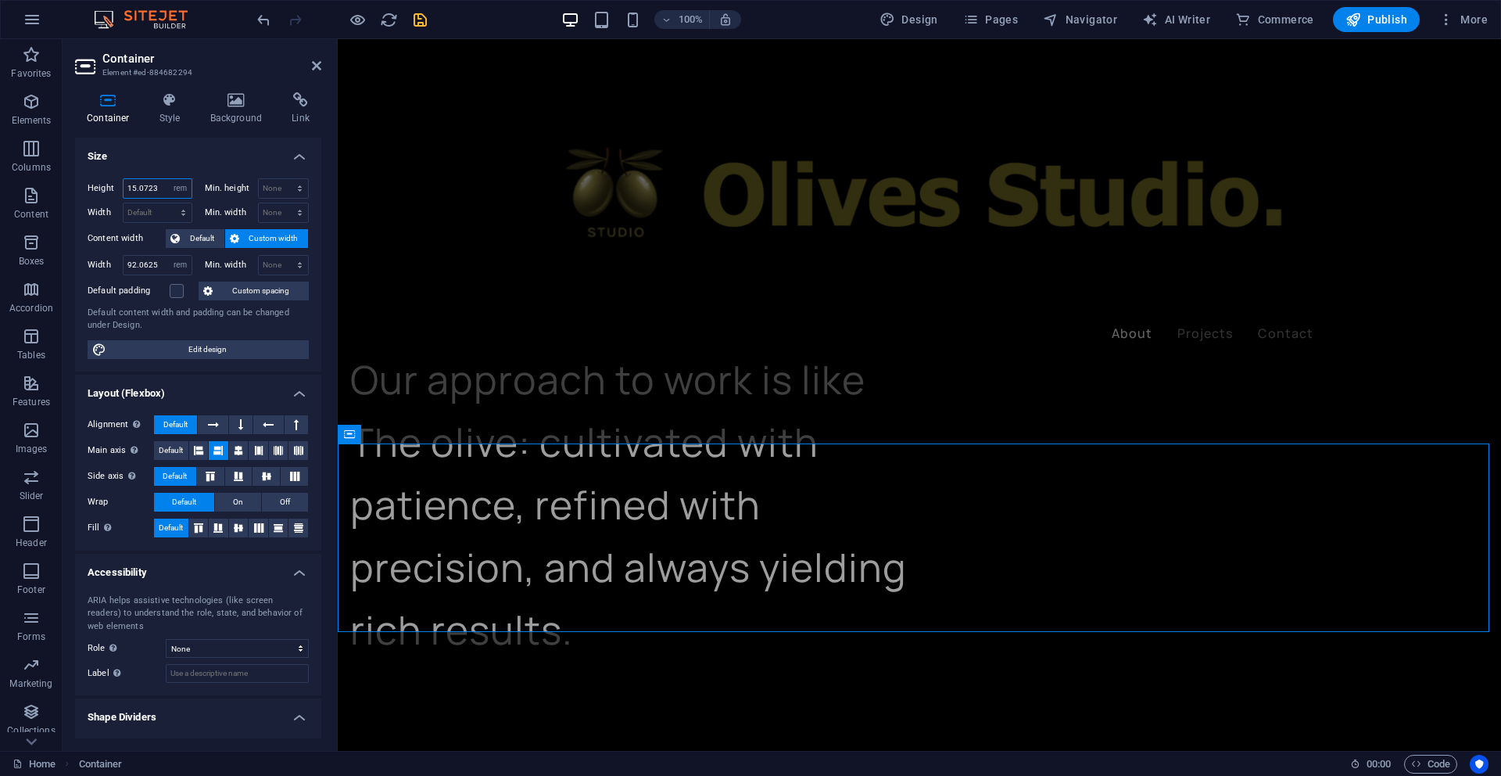
click at [134, 188] on input "15.0723" at bounding box center [158, 188] width 68 height 19
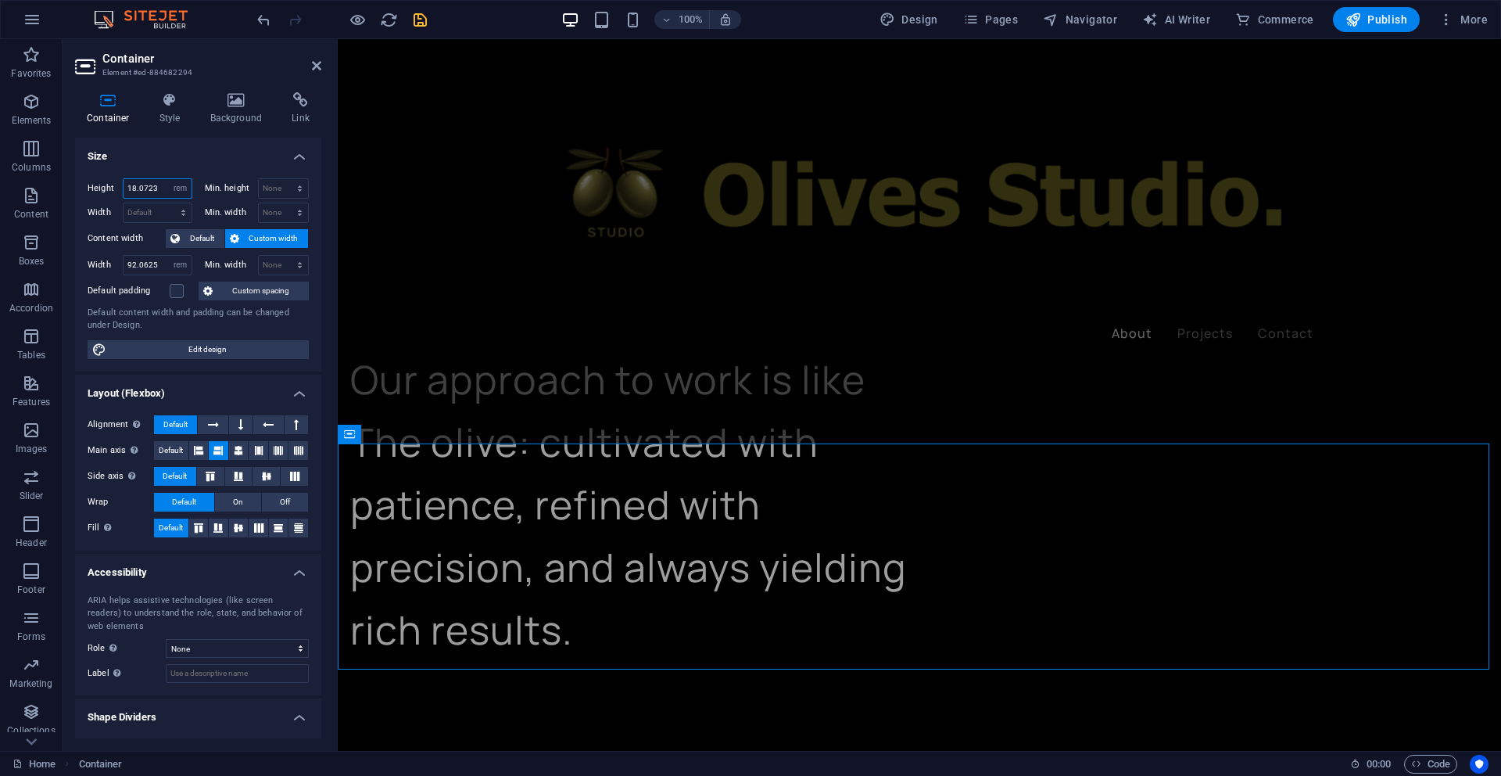
click at [134, 186] on input "18.0723" at bounding box center [158, 188] width 68 height 19
click at [135, 186] on input "18.0723" at bounding box center [158, 188] width 68 height 19
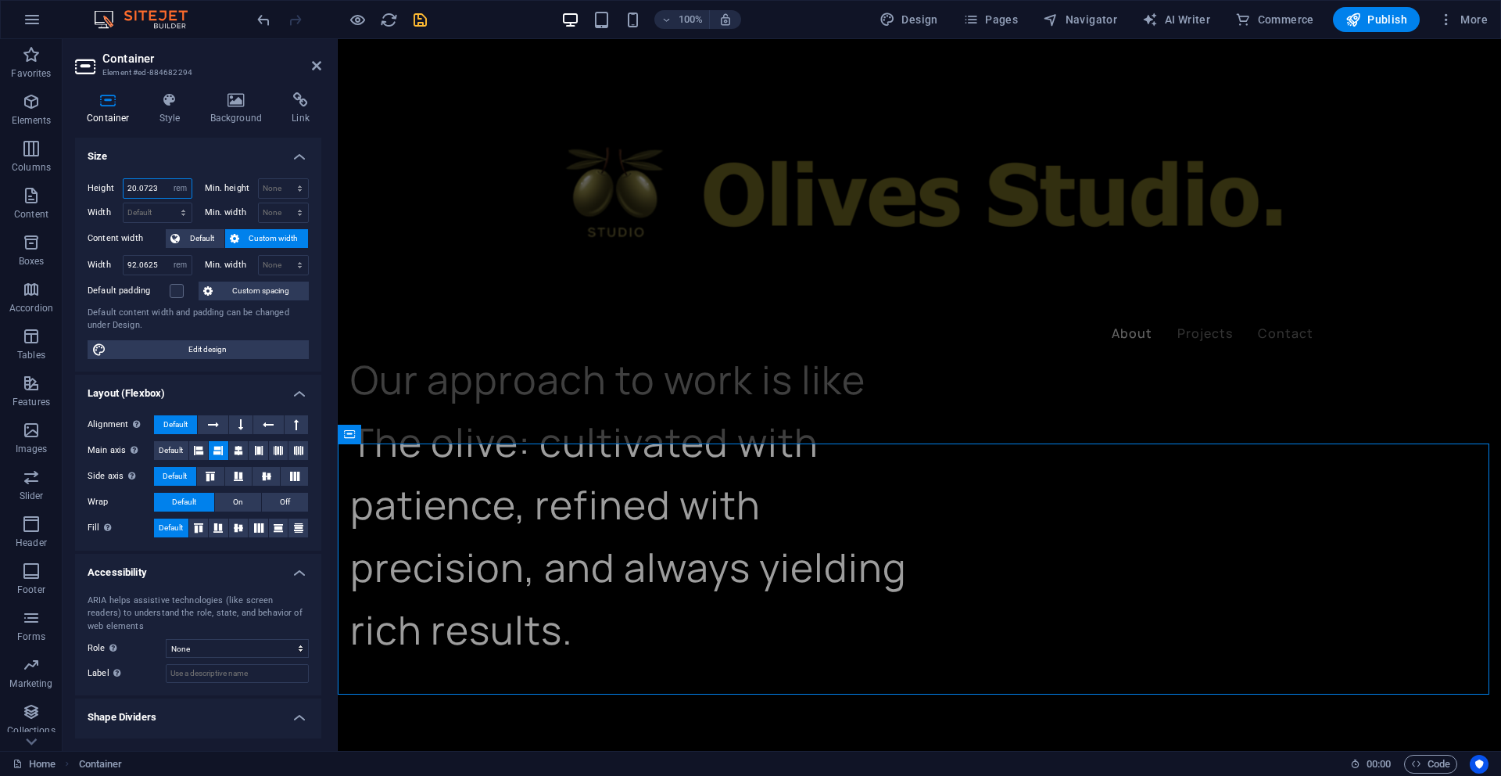
click at [134, 187] on input "20.0723" at bounding box center [158, 188] width 68 height 19
type input "22.0723"
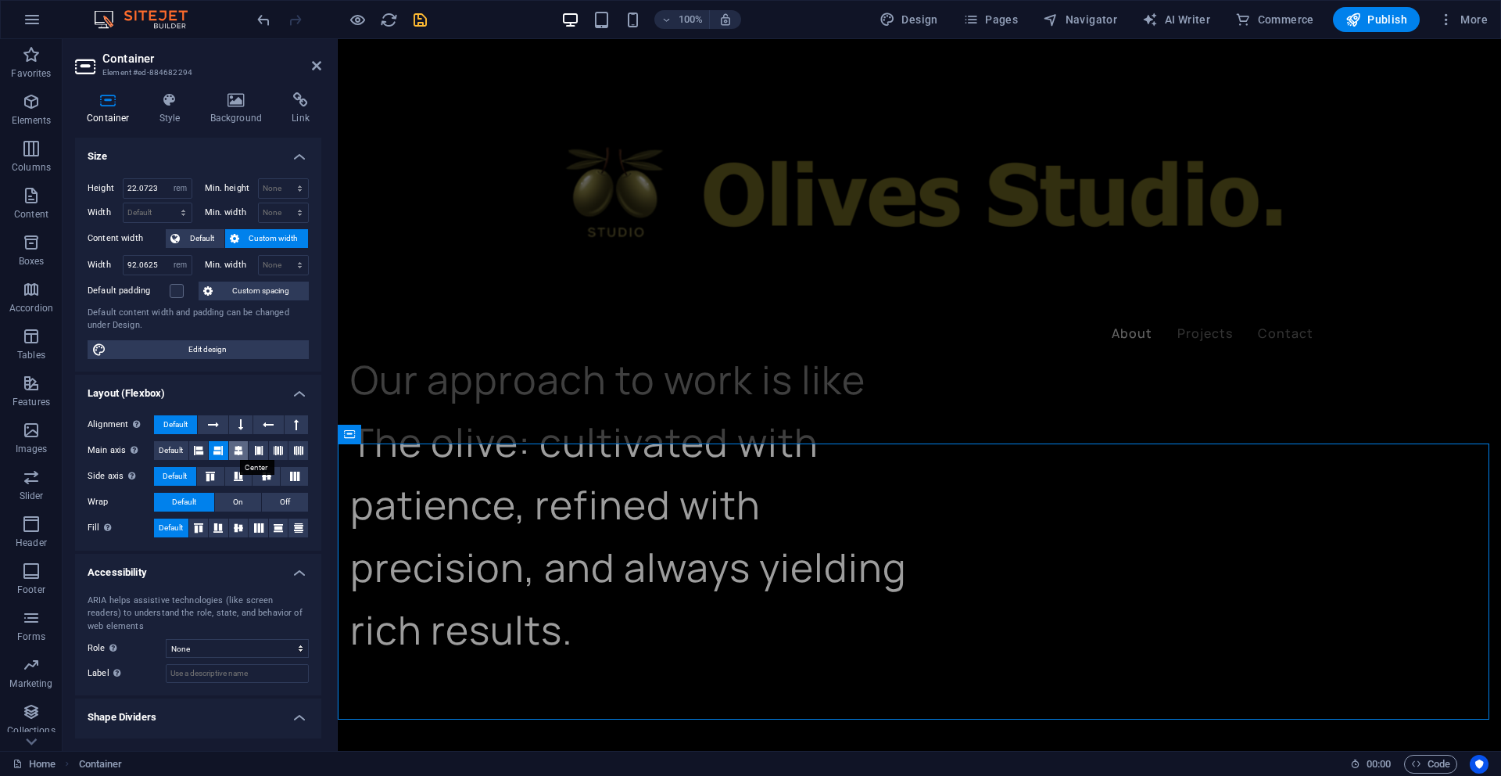
click at [236, 450] on icon at bounding box center [238, 450] width 9 height 19
click at [219, 450] on icon at bounding box center [217, 450] width 9 height 19
click at [237, 450] on icon at bounding box center [238, 450] width 9 height 19
click at [256, 450] on icon at bounding box center [258, 450] width 9 height 19
click at [283, 450] on button at bounding box center [279, 450] width 20 height 19
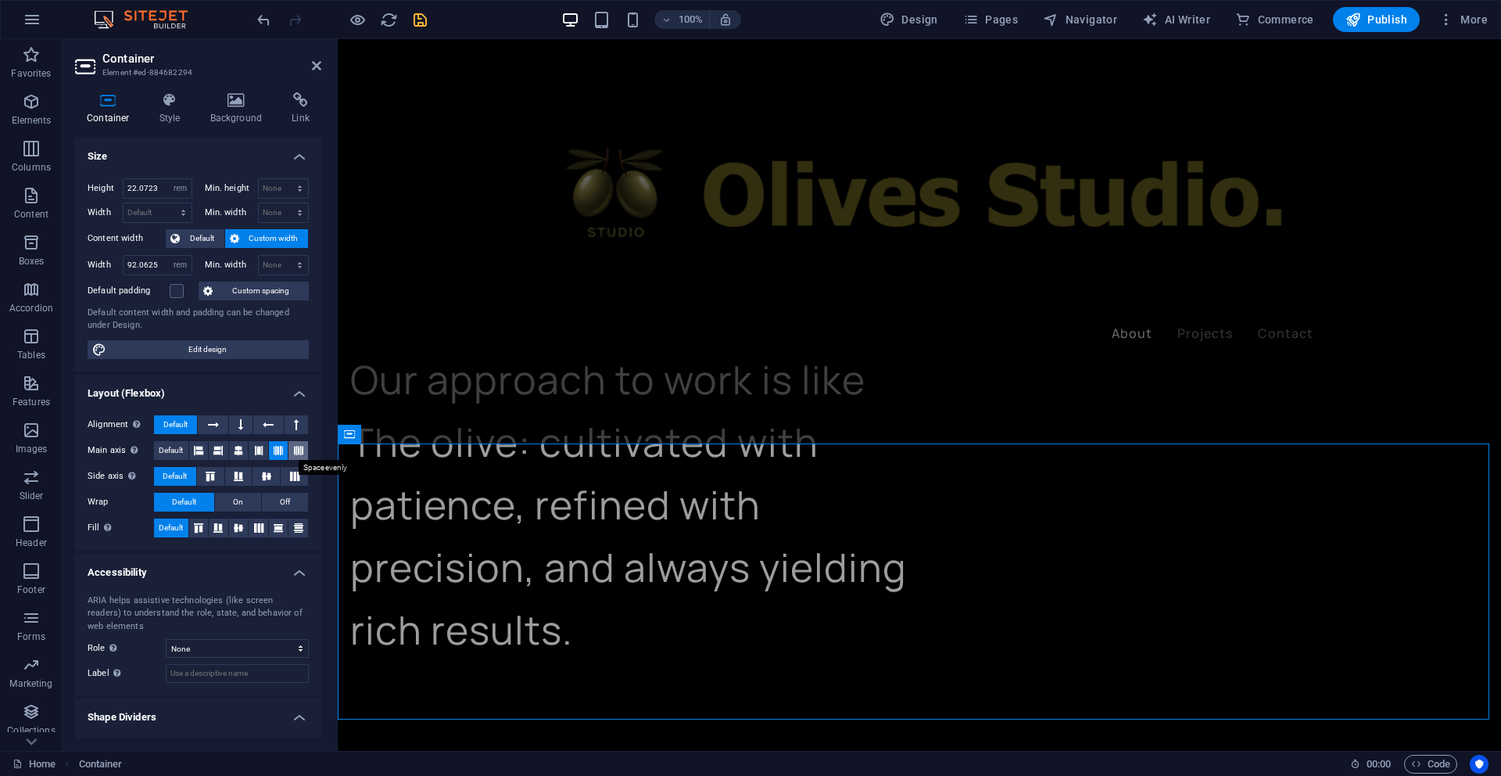
click at [294, 452] on icon at bounding box center [298, 450] width 9 height 19
click at [198, 450] on icon at bounding box center [198, 450] width 9 height 19
click at [217, 452] on icon at bounding box center [217, 450] width 9 height 19
click at [235, 453] on icon at bounding box center [238, 450] width 9 height 19
click at [217, 451] on icon at bounding box center [217, 450] width 9 height 19
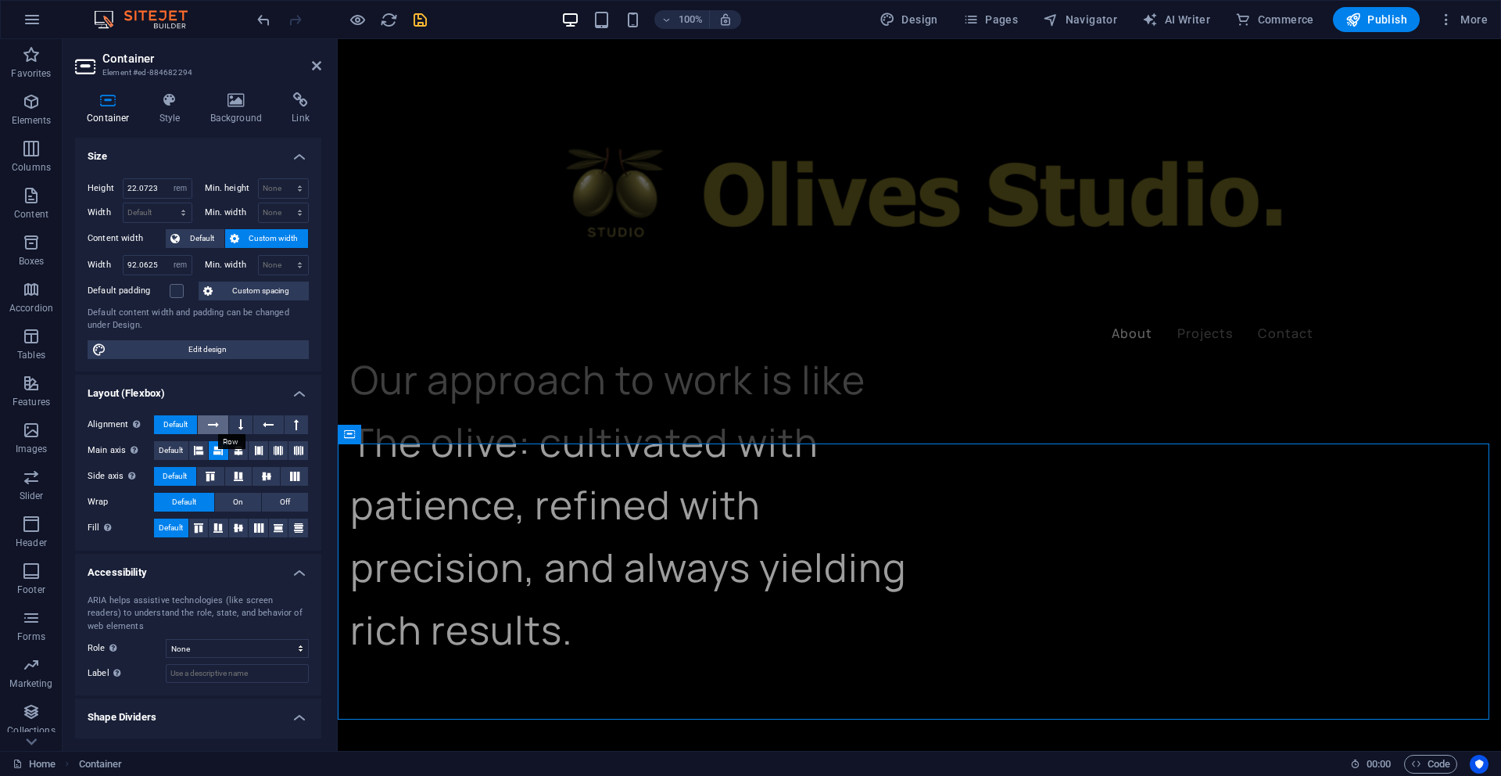
click at [208, 423] on icon at bounding box center [213, 424] width 11 height 19
click at [238, 425] on icon at bounding box center [240, 424] width 5 height 19
click at [263, 423] on icon at bounding box center [268, 424] width 11 height 19
click at [294, 424] on icon at bounding box center [296, 424] width 5 height 19
click at [181, 424] on span "Default" at bounding box center [175, 424] width 24 height 19
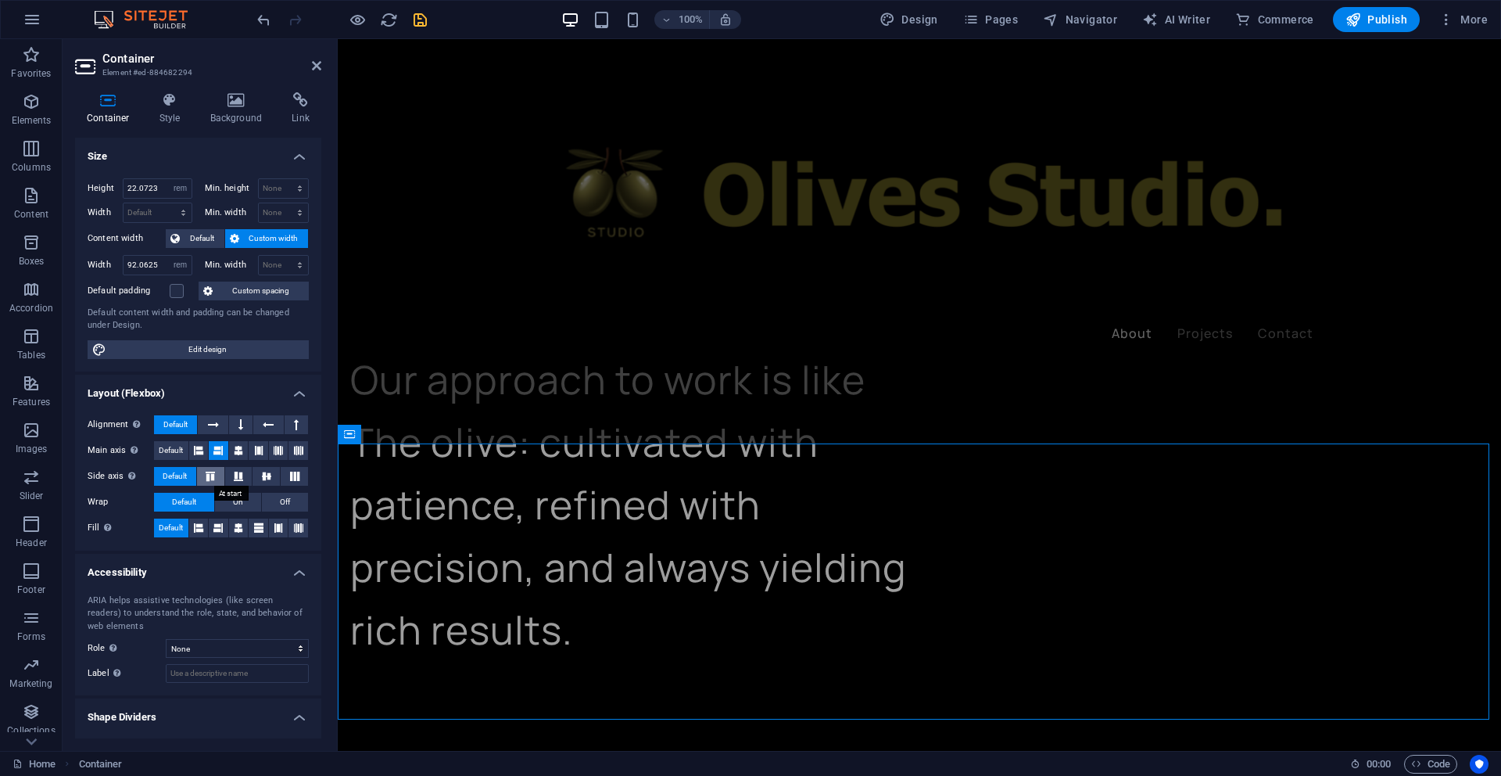
click at [210, 477] on icon at bounding box center [210, 475] width 19 height 9
click at [236, 473] on icon at bounding box center [238, 475] width 19 height 9
click at [257, 475] on icon at bounding box center [266, 475] width 19 height 9
click at [294, 476] on icon at bounding box center [294, 475] width 19 height 9
click at [192, 475] on button "Default" at bounding box center [175, 476] width 42 height 19
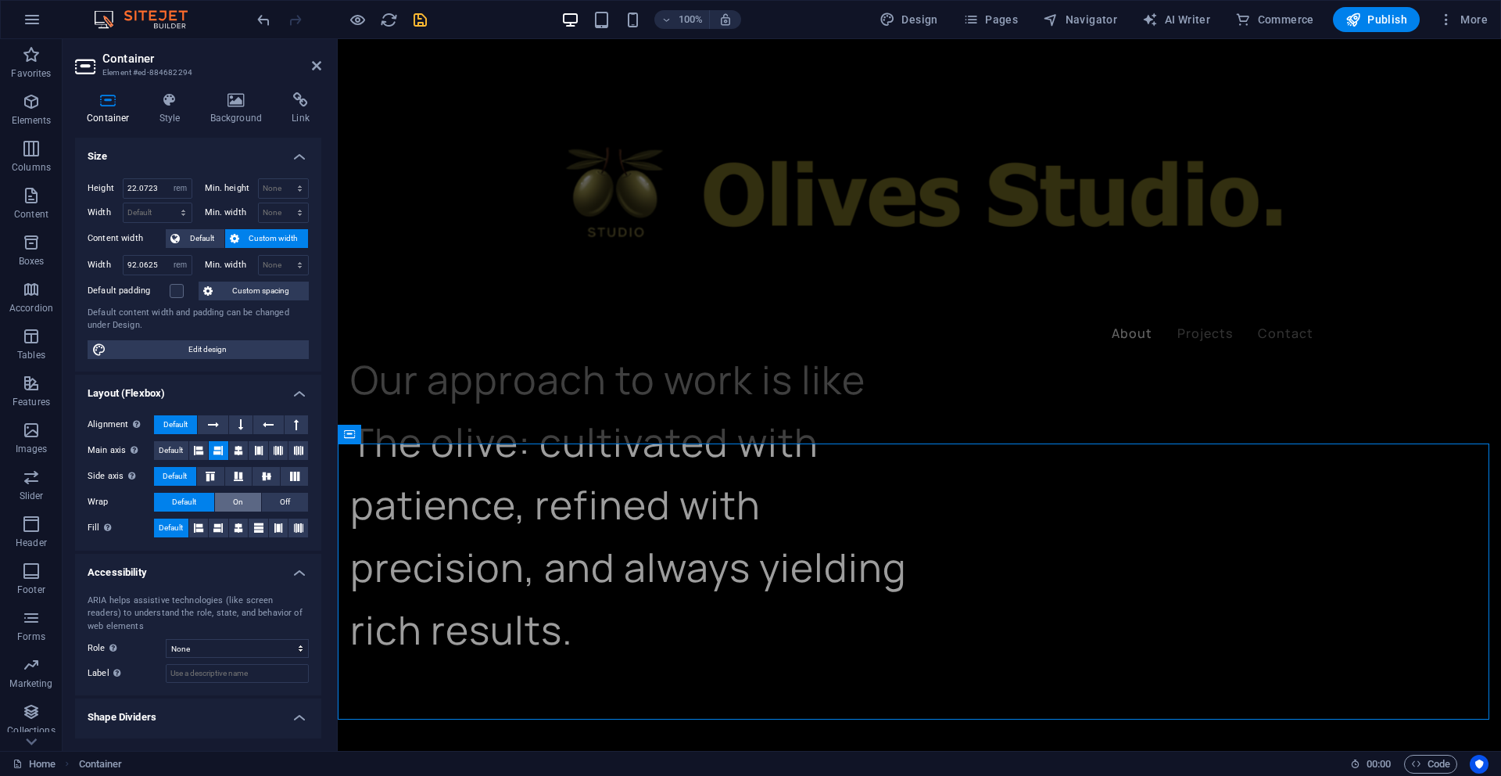
click at [242, 498] on button "On" at bounding box center [238, 502] width 46 height 19
click at [199, 525] on icon at bounding box center [198, 527] width 9 height 19
click at [217, 526] on icon at bounding box center [217, 527] width 9 height 19
click at [235, 526] on icon at bounding box center [238, 527] width 9 height 19
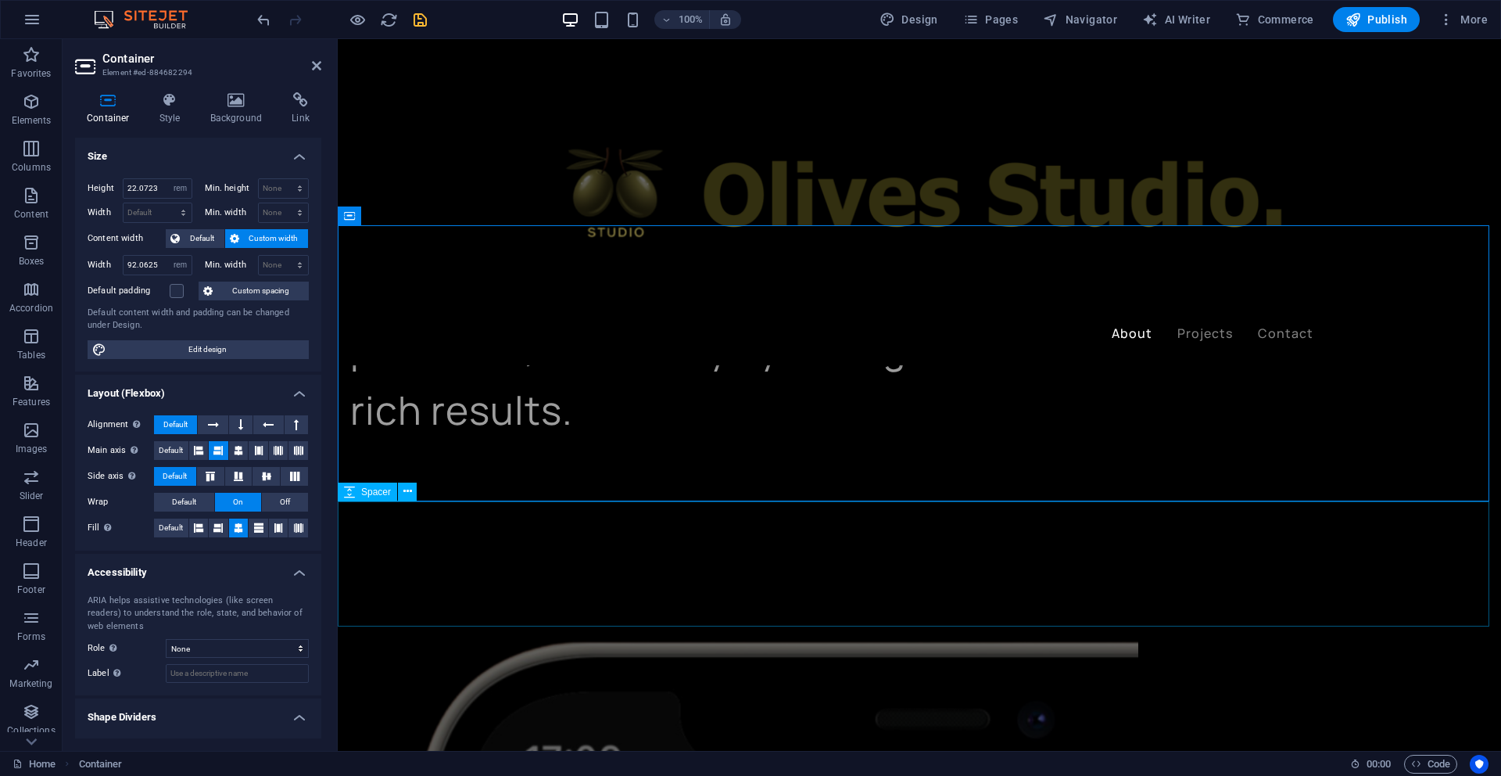
scroll to position [1276, 0]
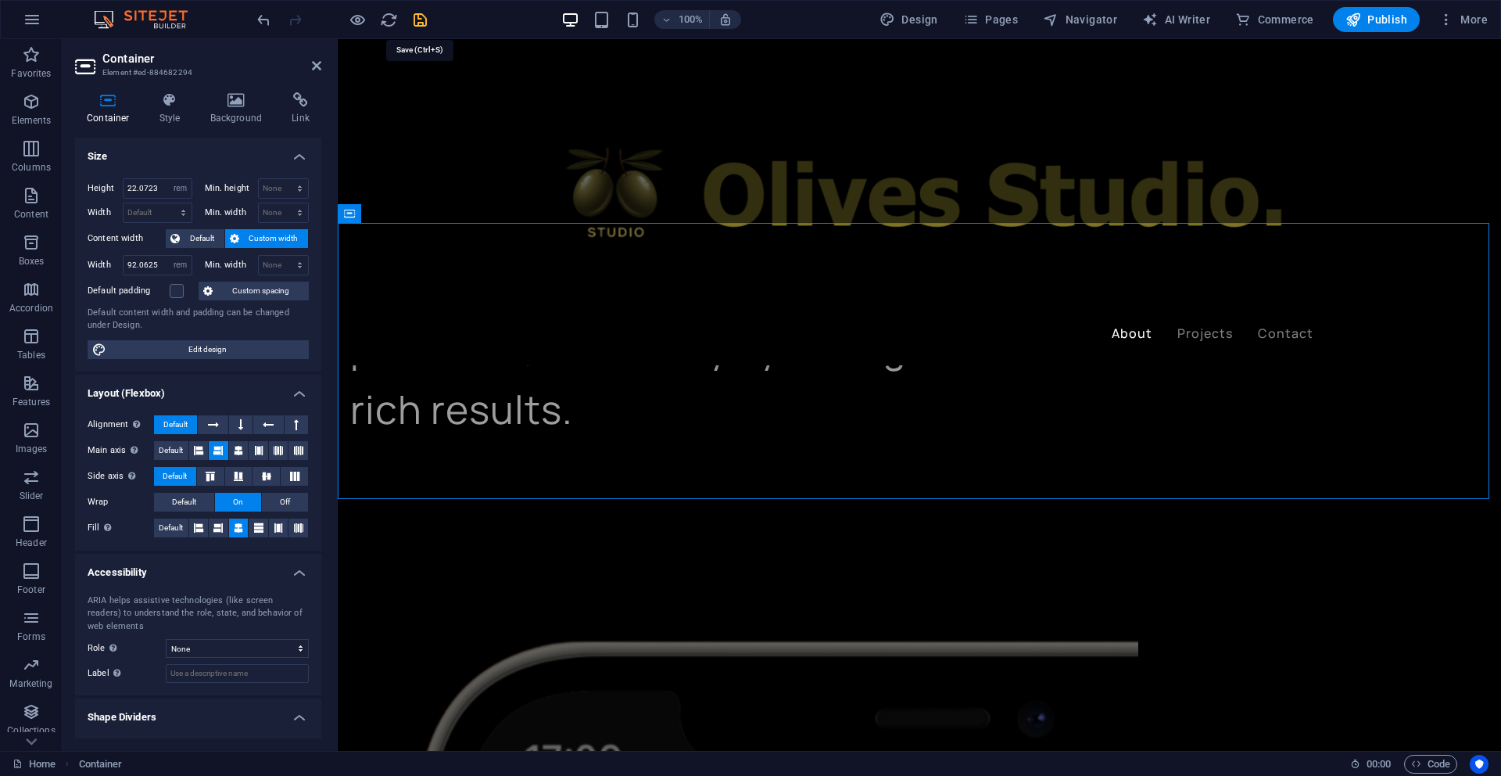
click at [421, 20] on icon "save" at bounding box center [420, 20] width 18 height 18
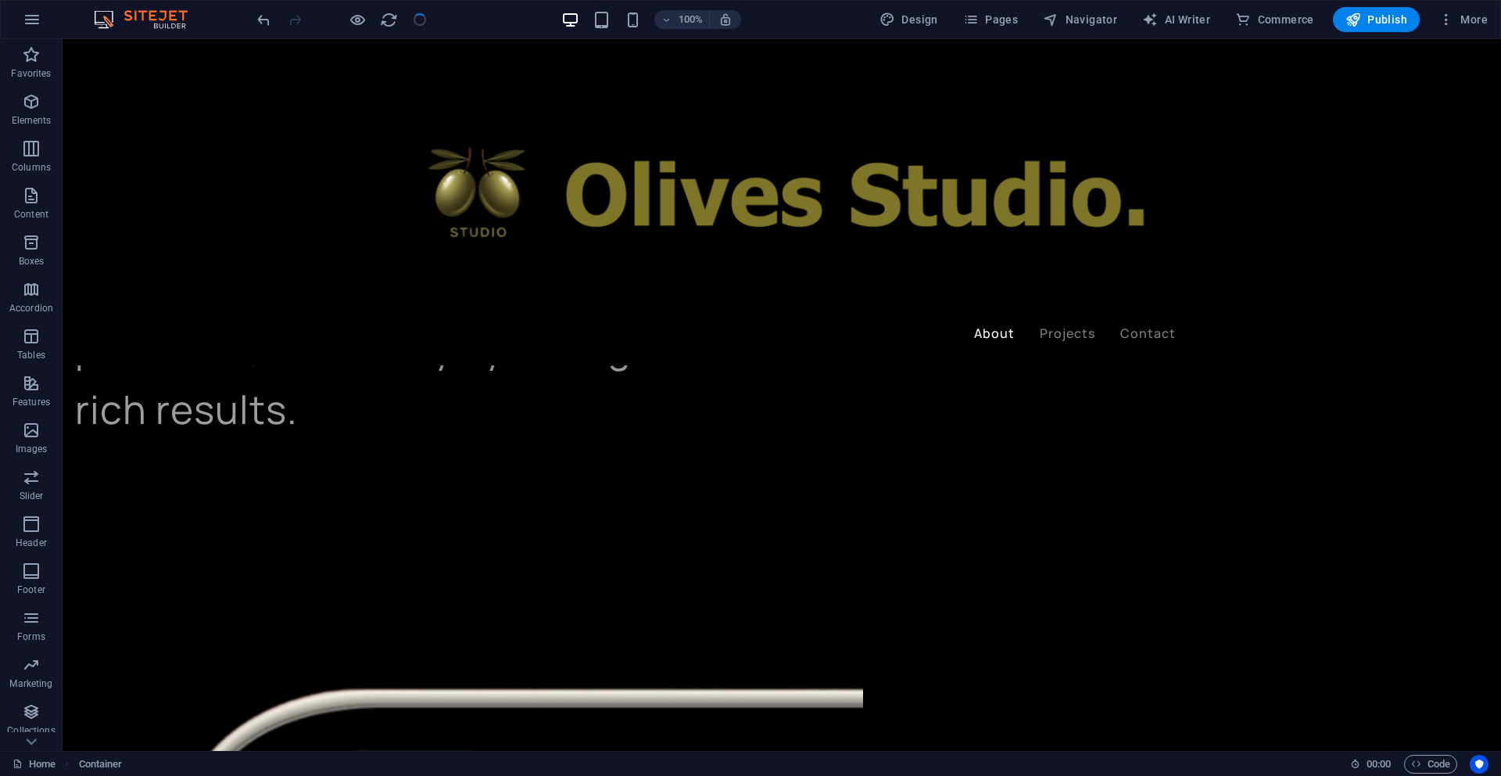
checkbox input "false"
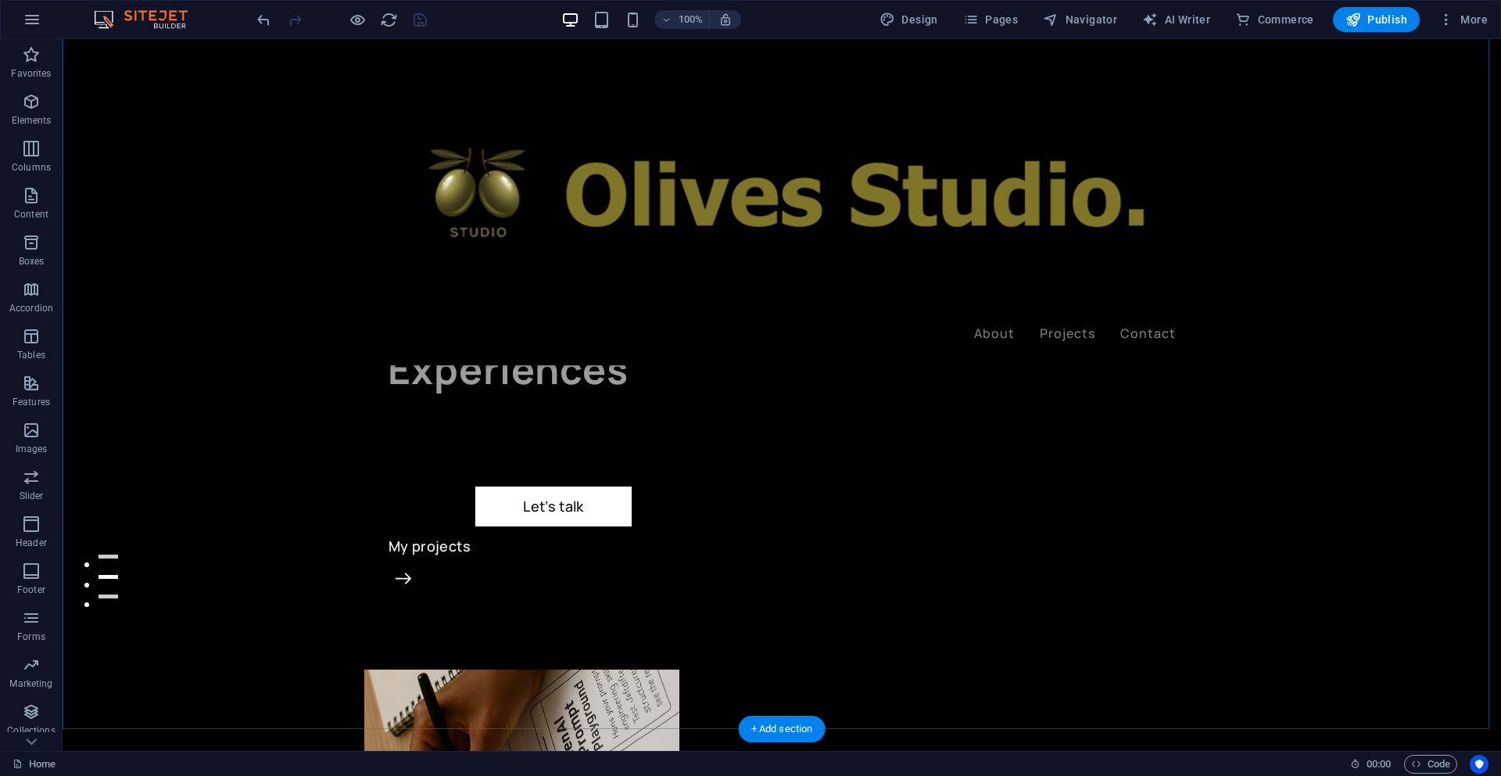
scroll to position [156, 0]
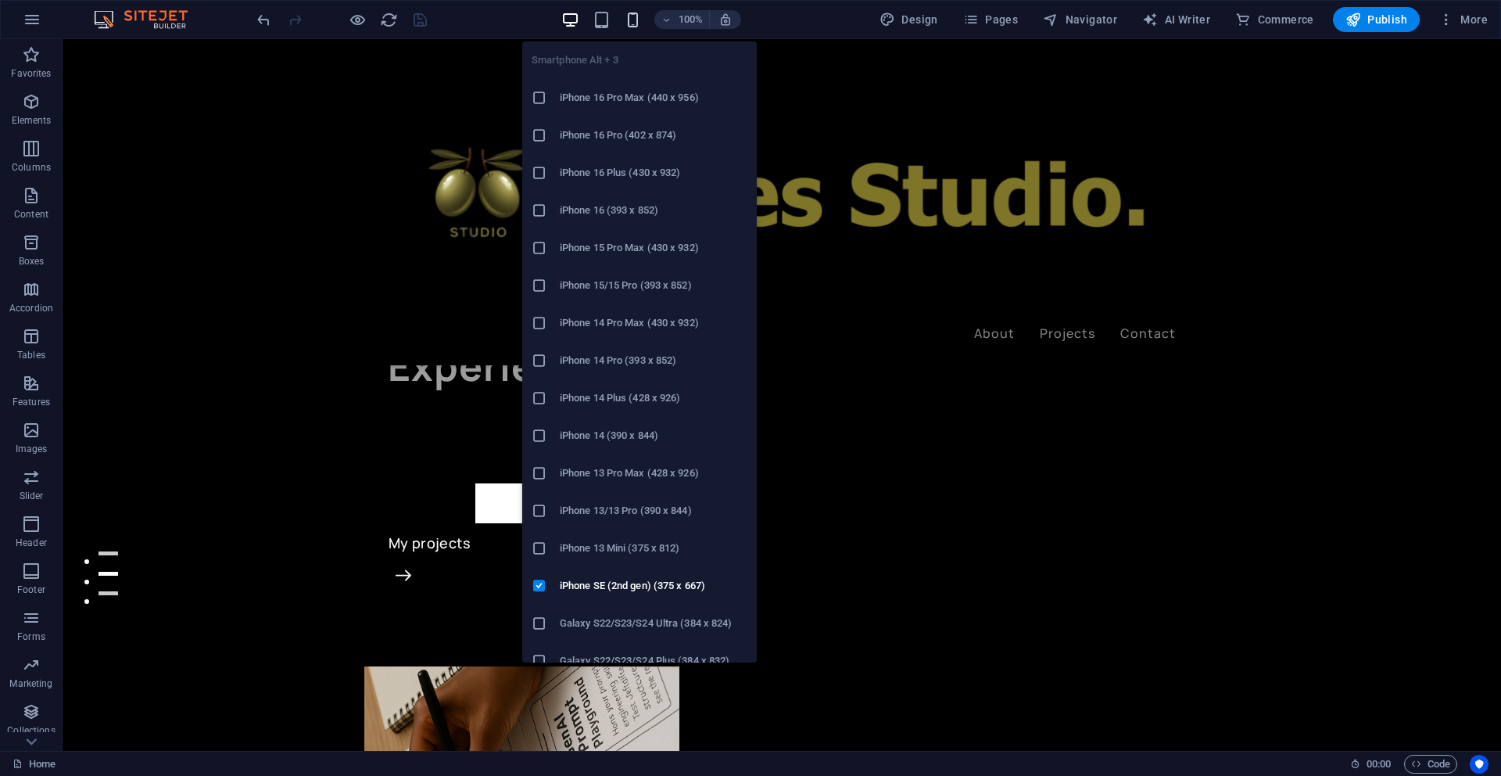
click at [635, 23] on icon "button" at bounding box center [633, 20] width 18 height 18
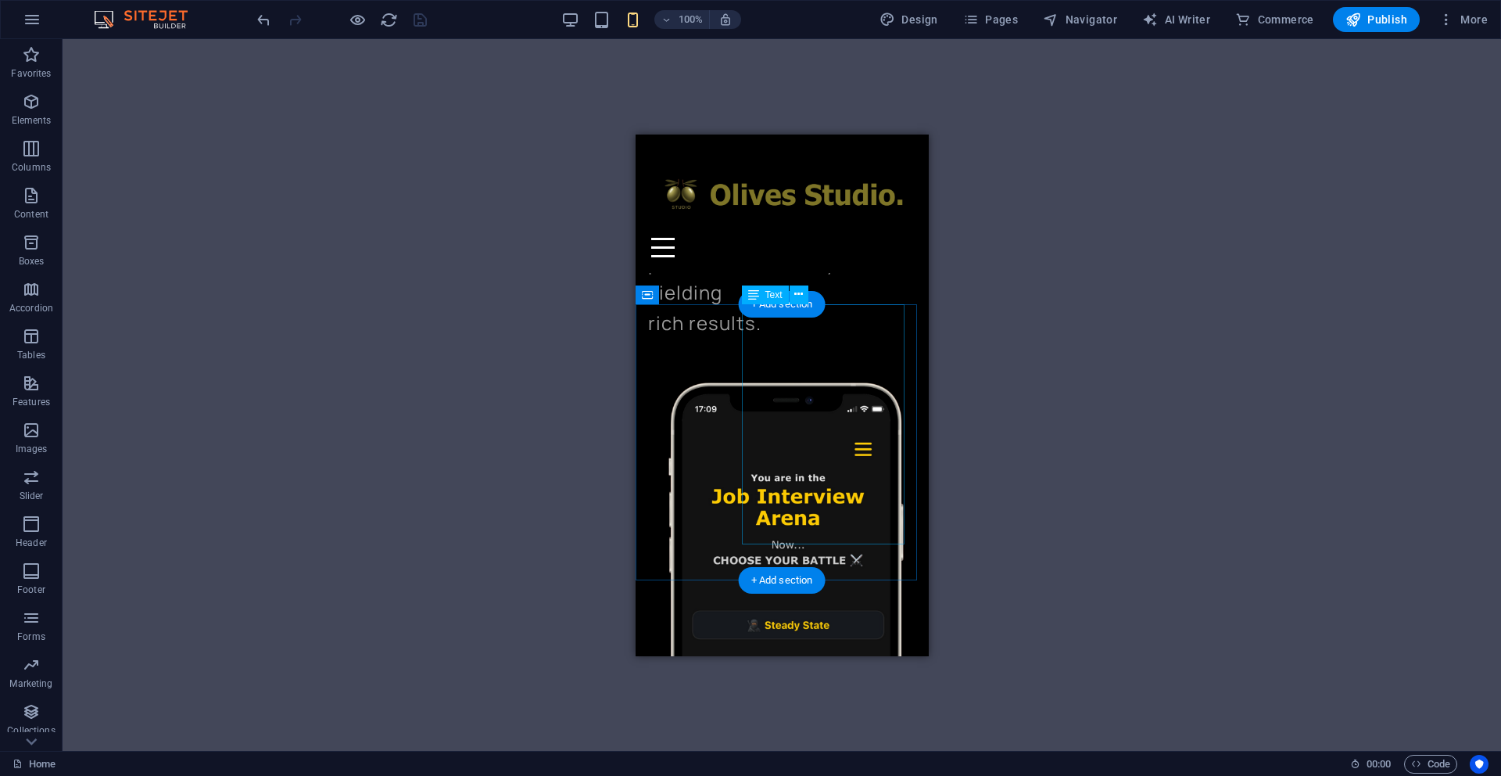
scroll to position [515, 0]
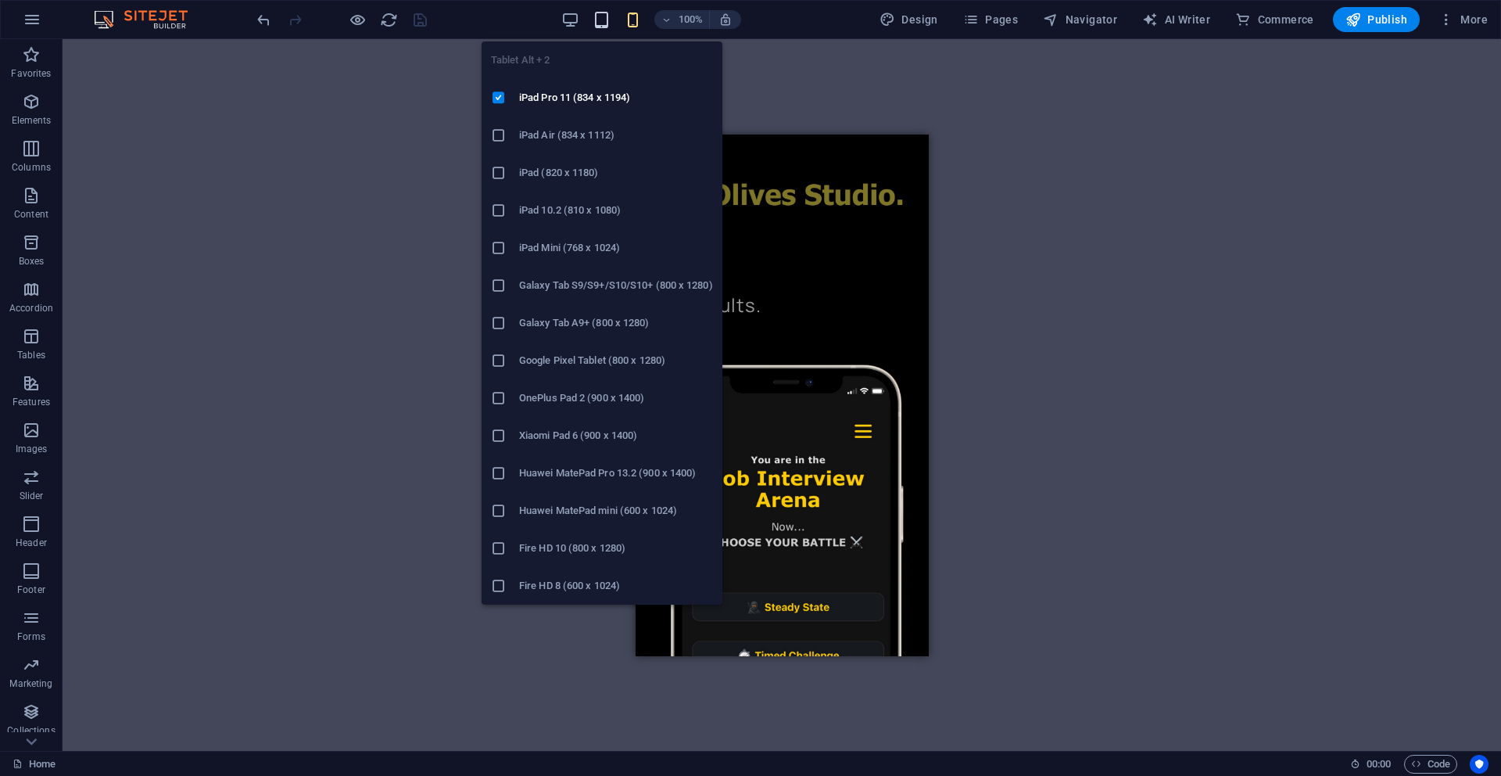
click at [607, 26] on icon "button" at bounding box center [602, 20] width 18 height 18
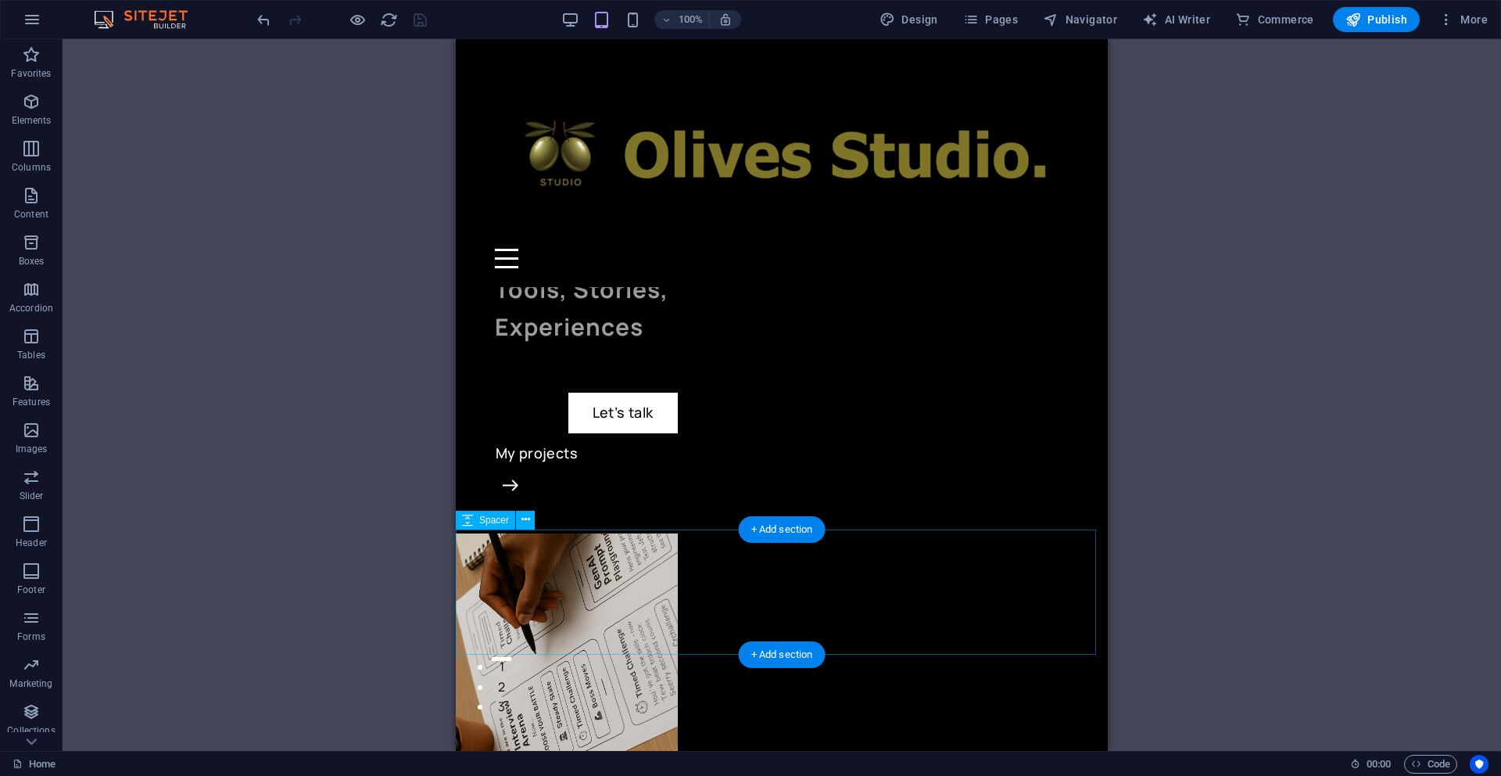
scroll to position [0, 0]
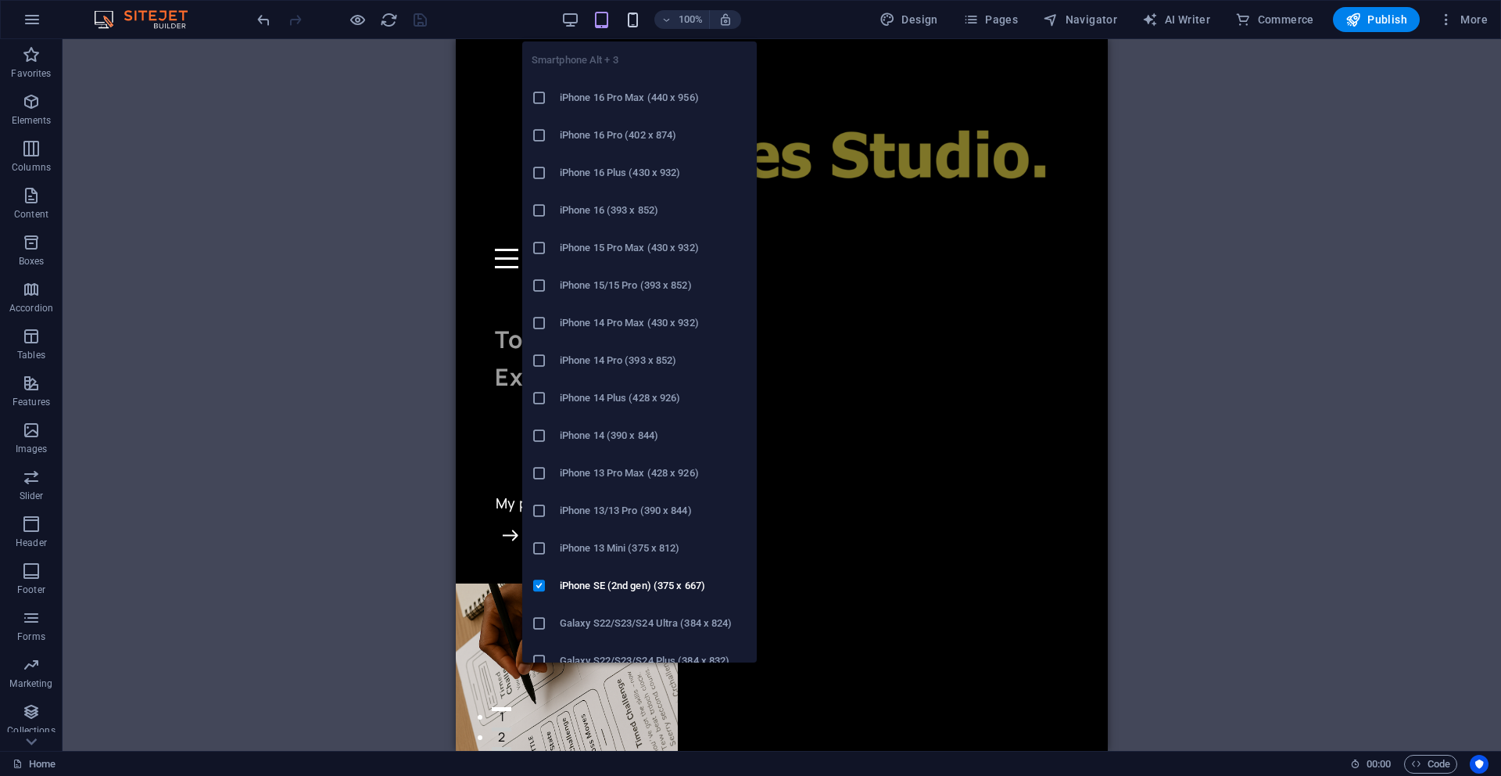
click at [637, 17] on icon "button" at bounding box center [633, 20] width 18 height 18
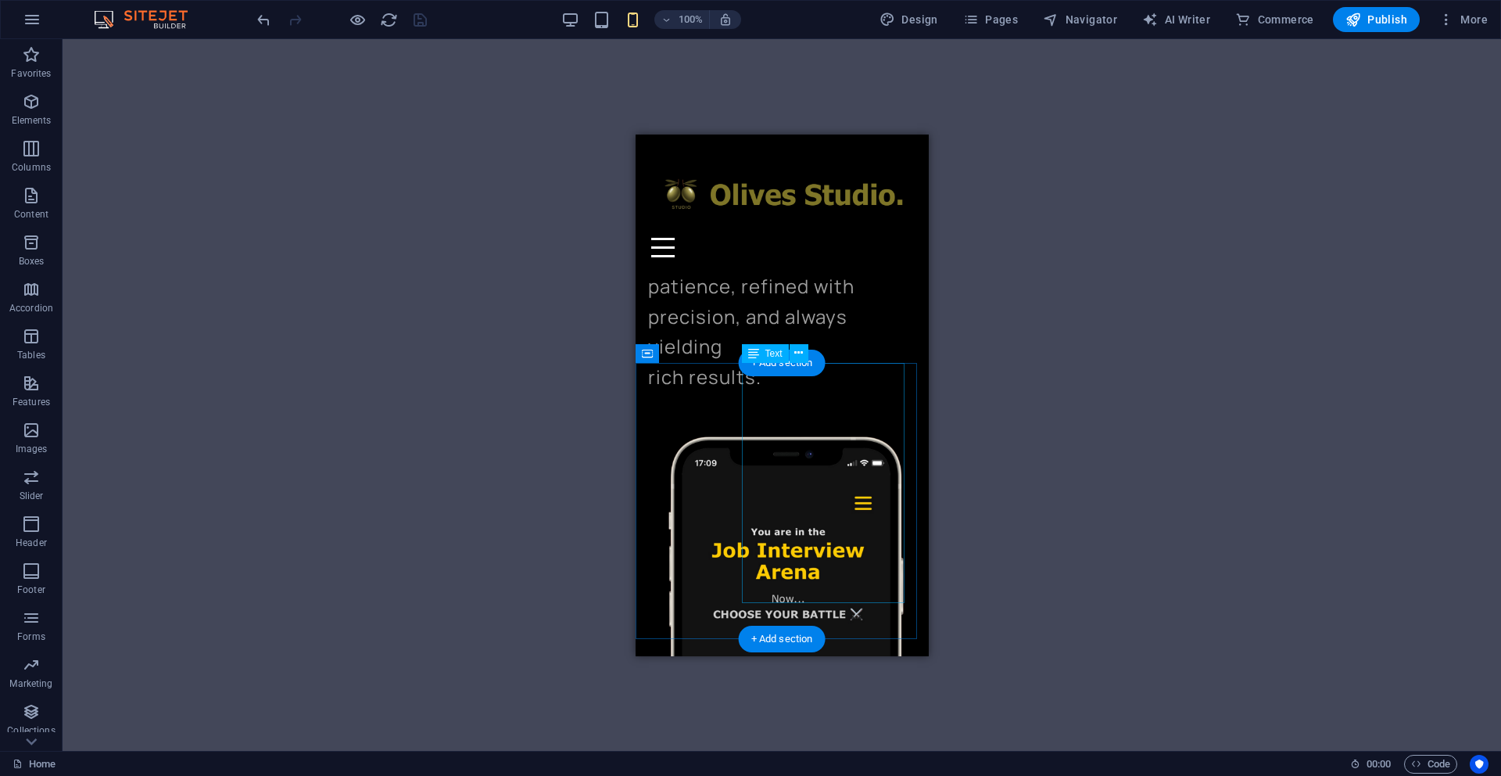
scroll to position [445, 0]
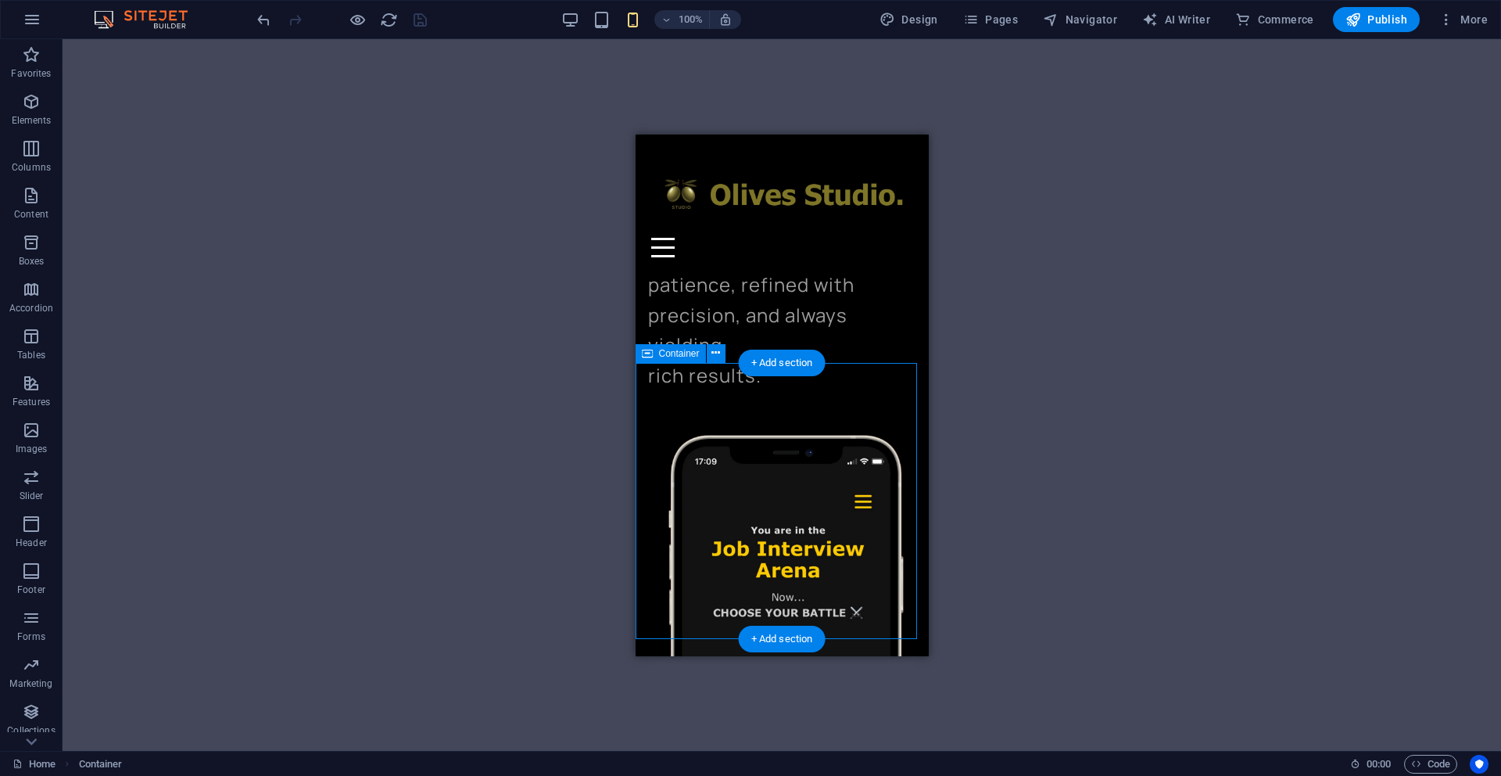
select select "rem"
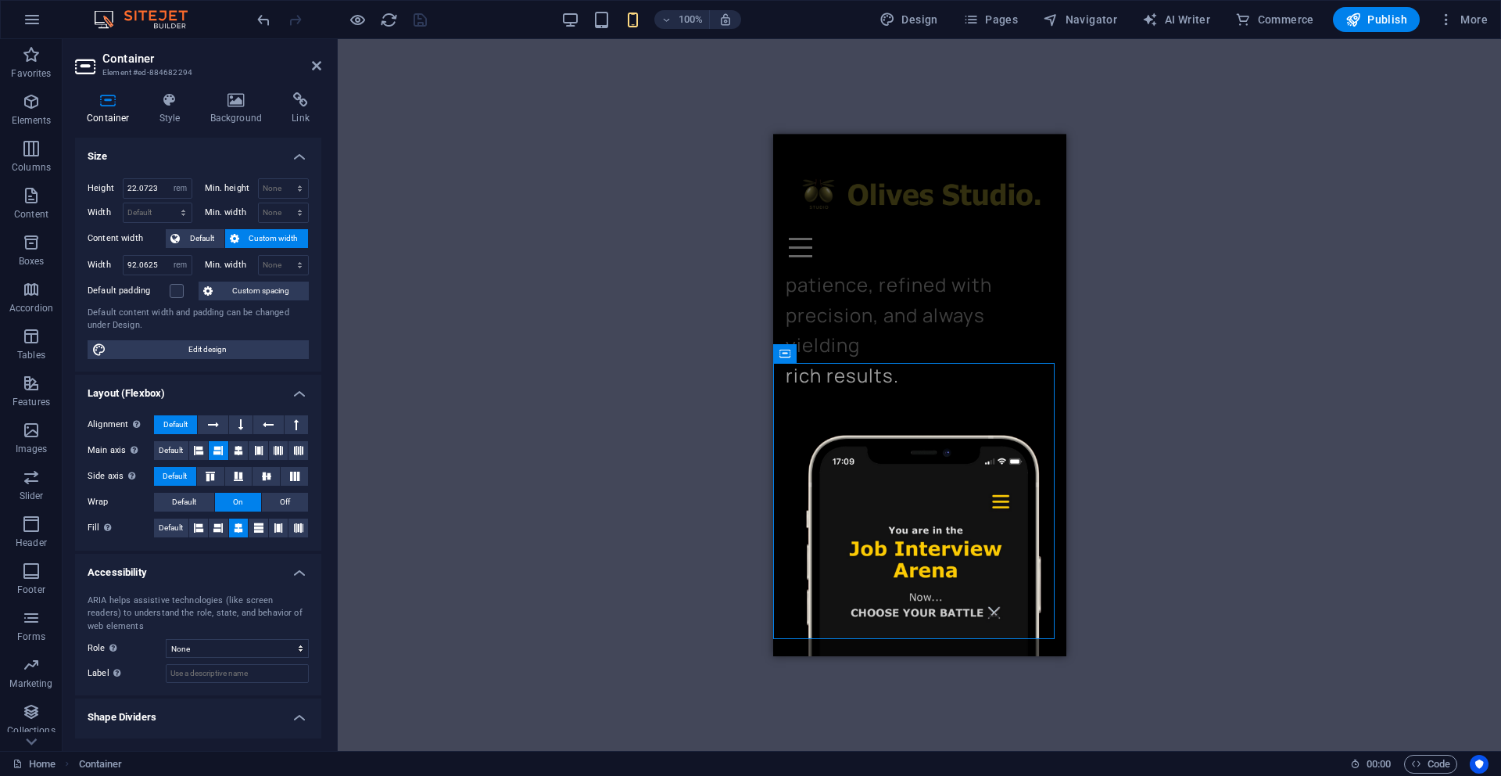
select select "DISABLED_OPTION_VALUE"
type input "70"
select select "%"
drag, startPoint x: 841, startPoint y: 490, endPoint x: 851, endPoint y: 486, distance: 10.2
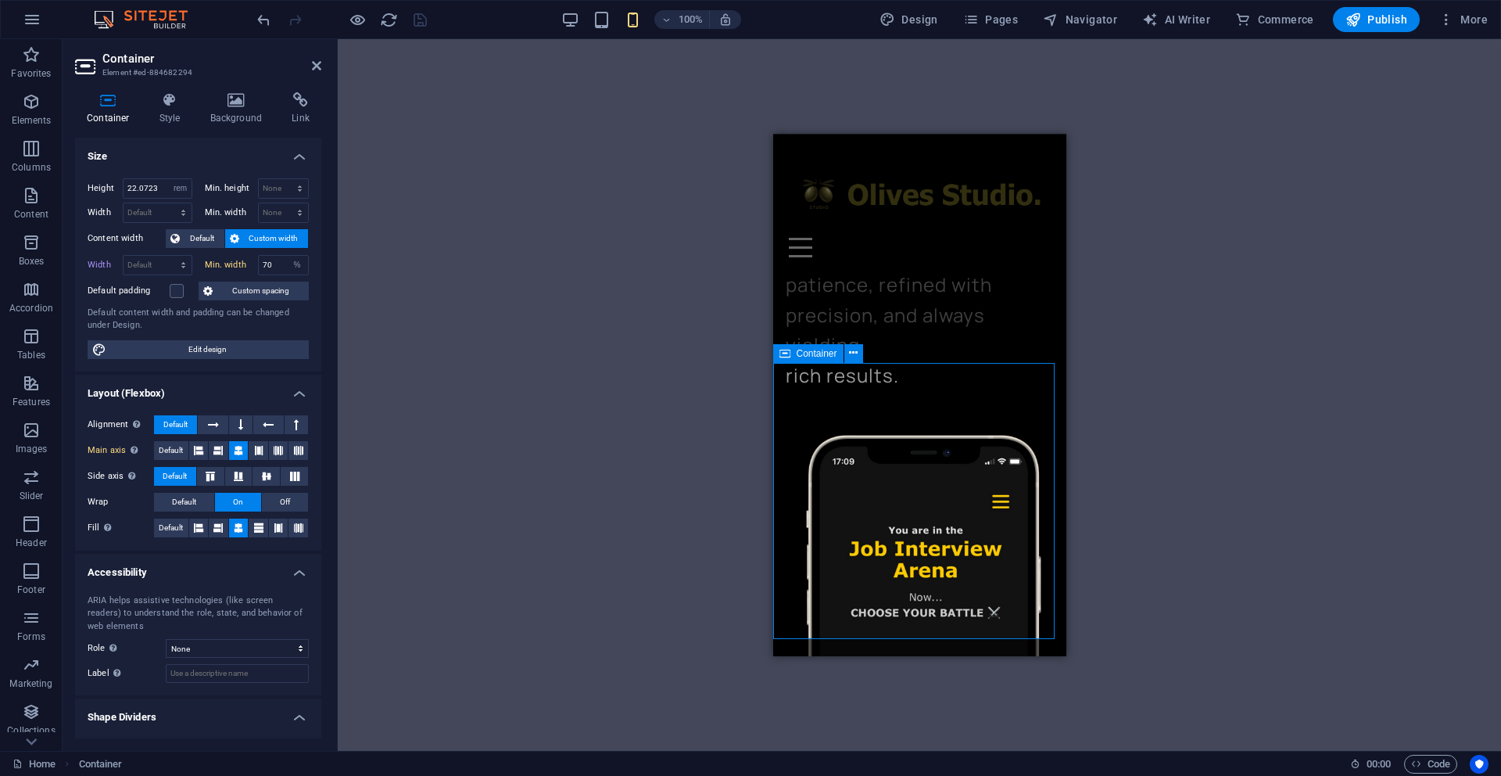
drag, startPoint x: 880, startPoint y: 478, endPoint x: 887, endPoint y: 474, distance: 8.1
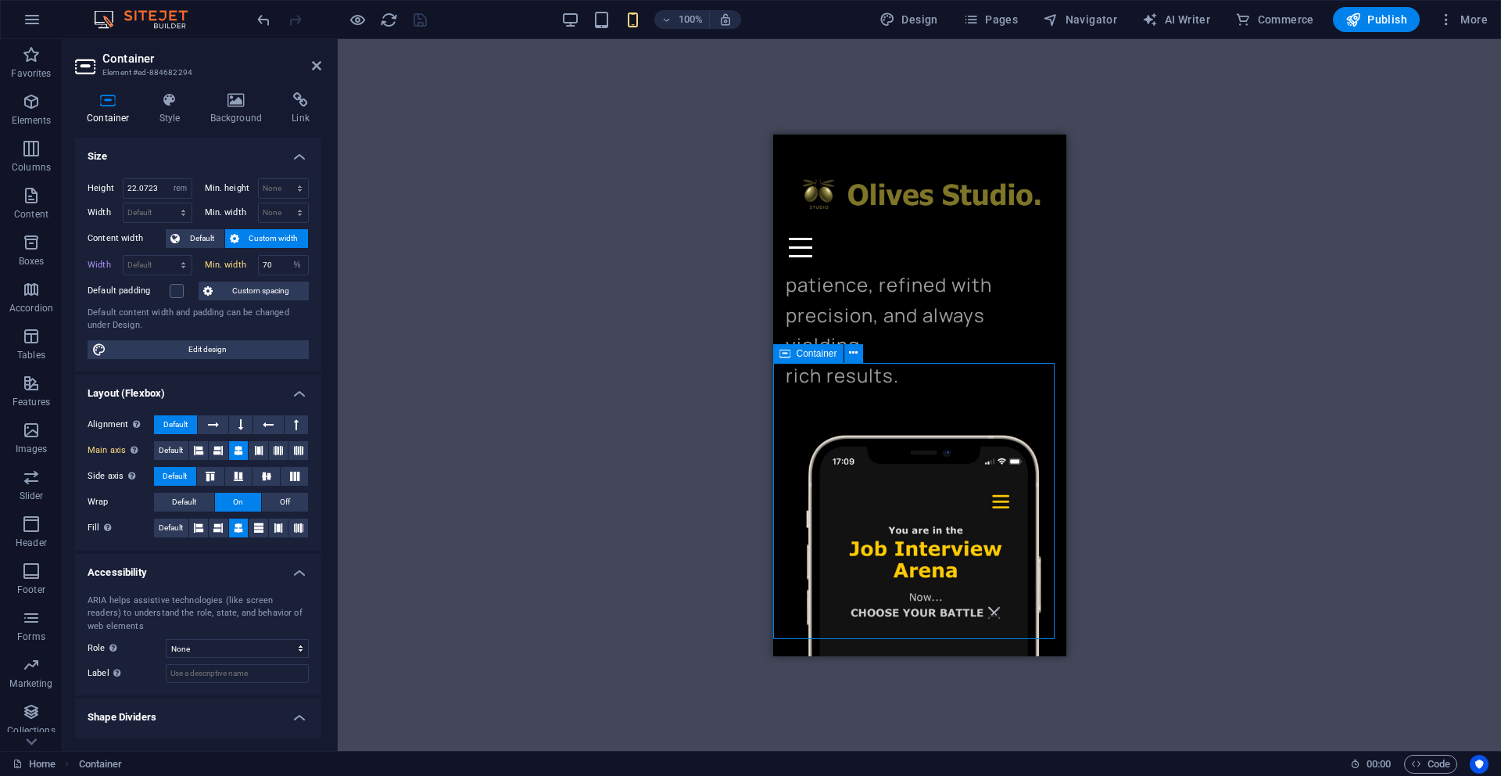
click at [227, 105] on icon at bounding box center [237, 100] width 76 height 16
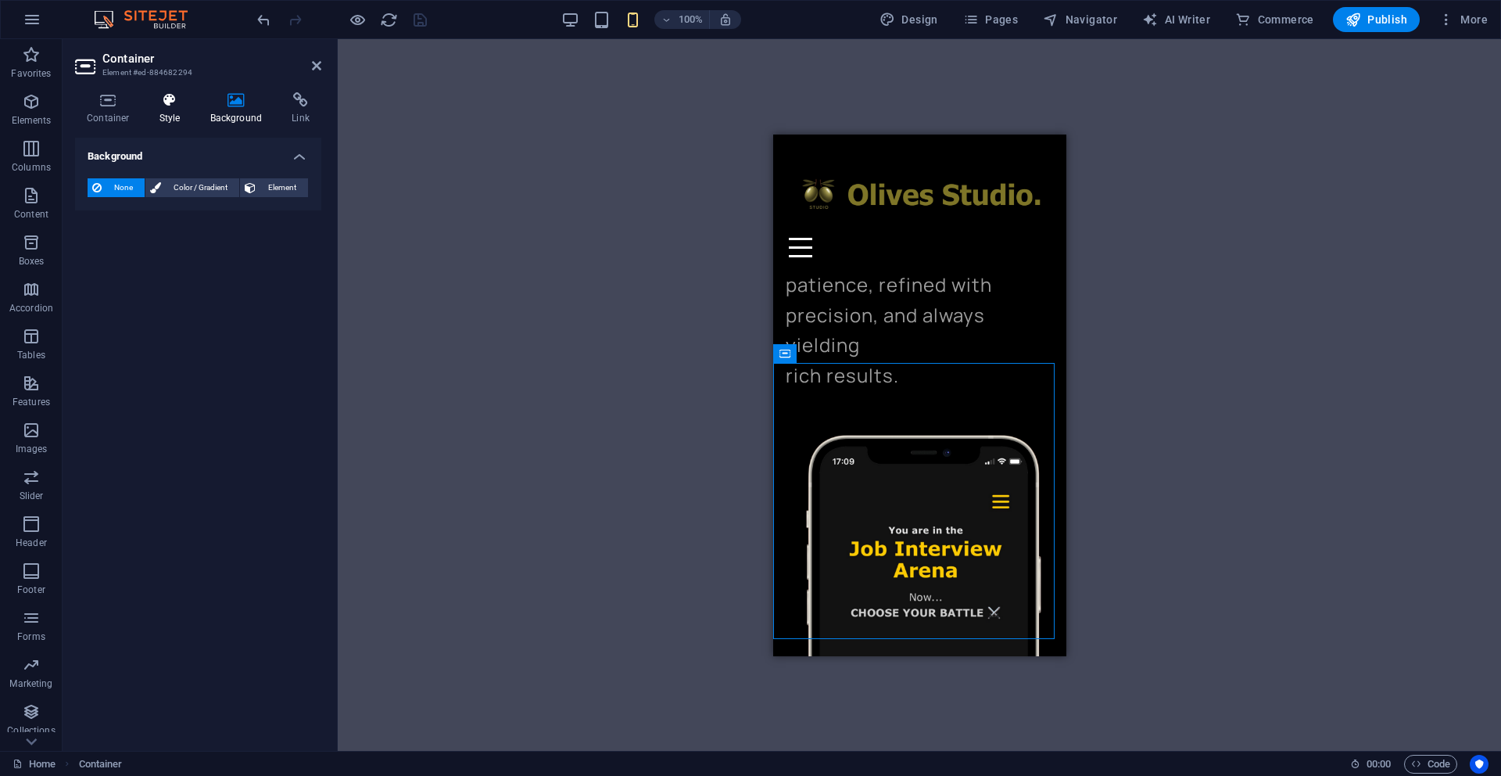
click at [161, 102] on icon at bounding box center [170, 100] width 45 height 16
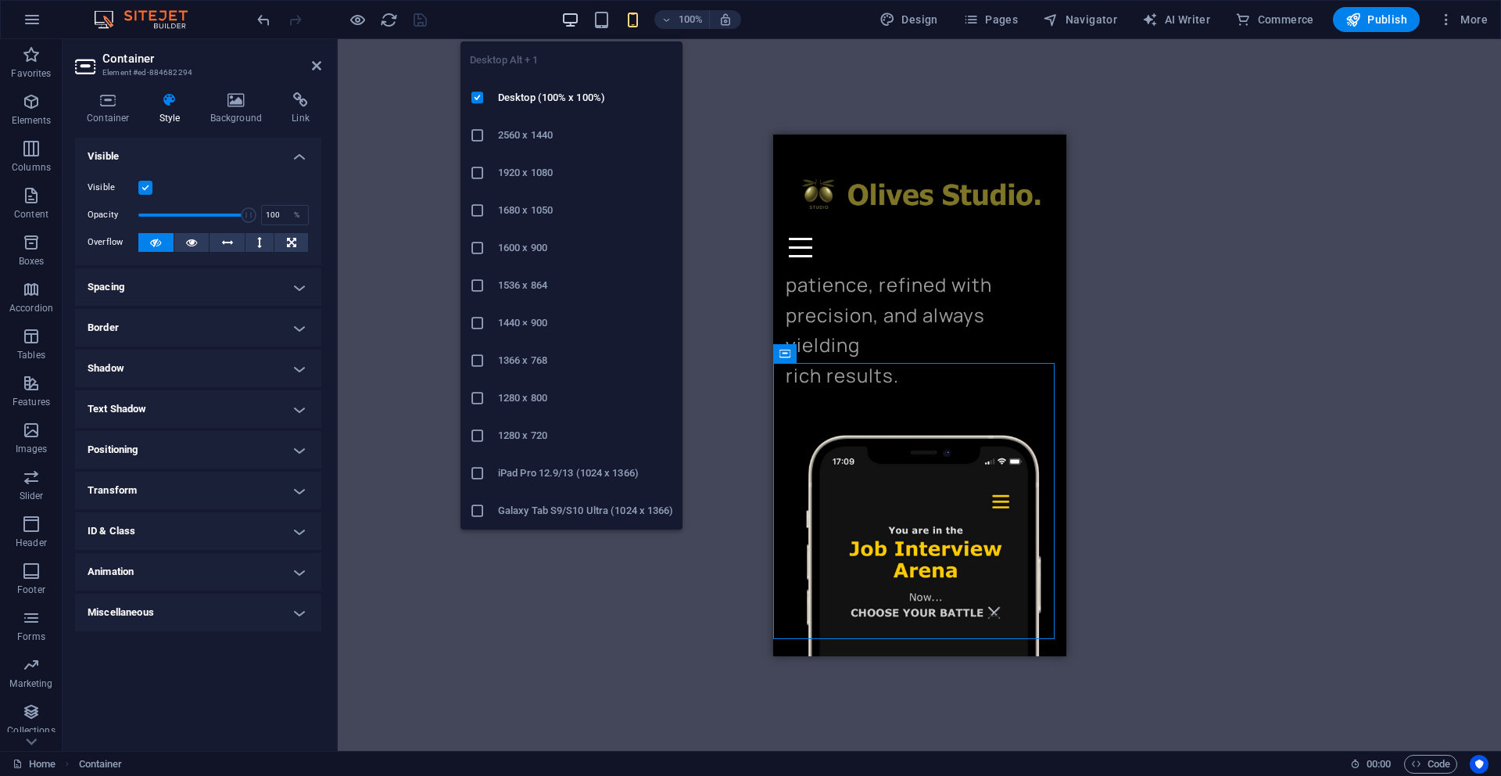
click at [571, 23] on icon "button" at bounding box center [570, 20] width 18 height 18
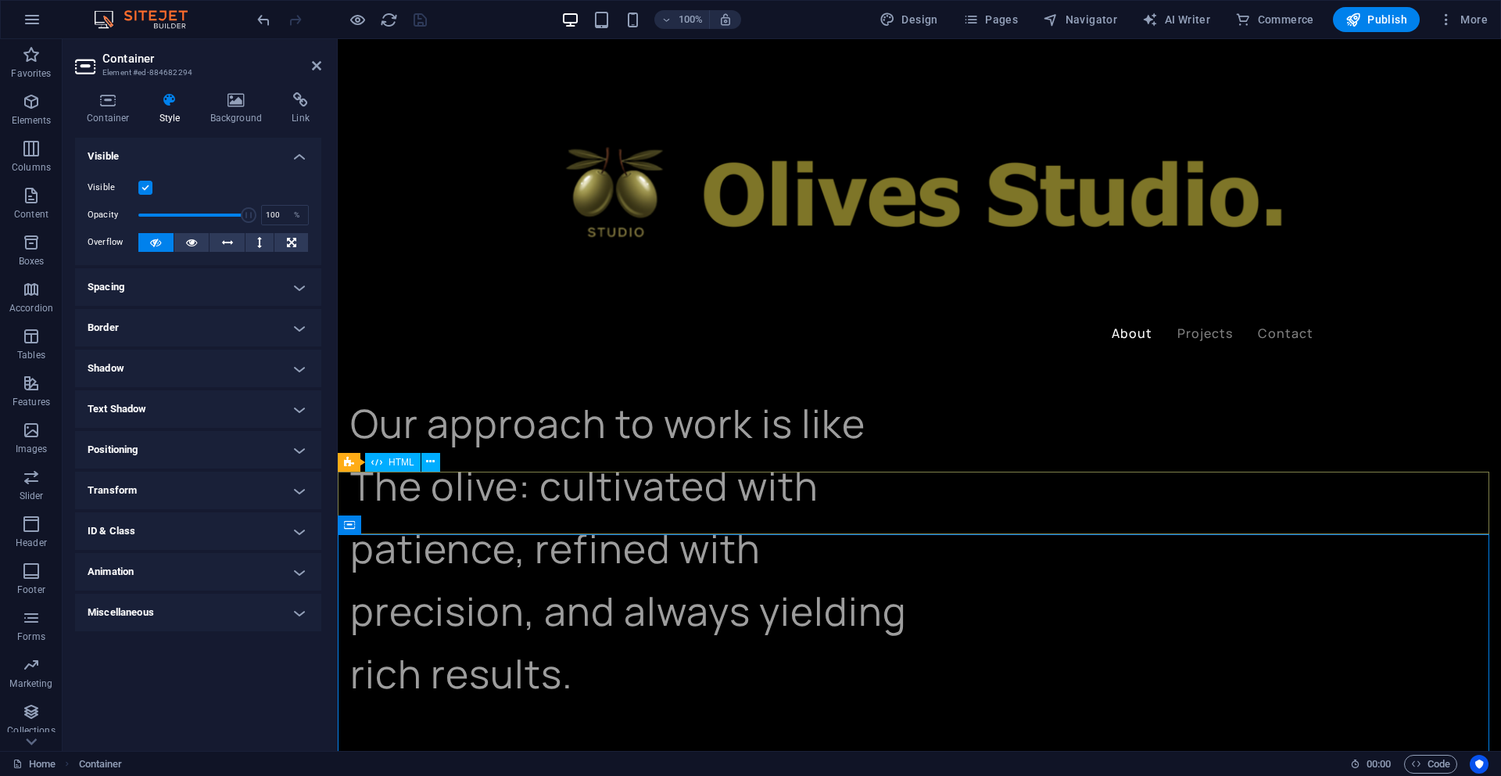
scroll to position [1107, 0]
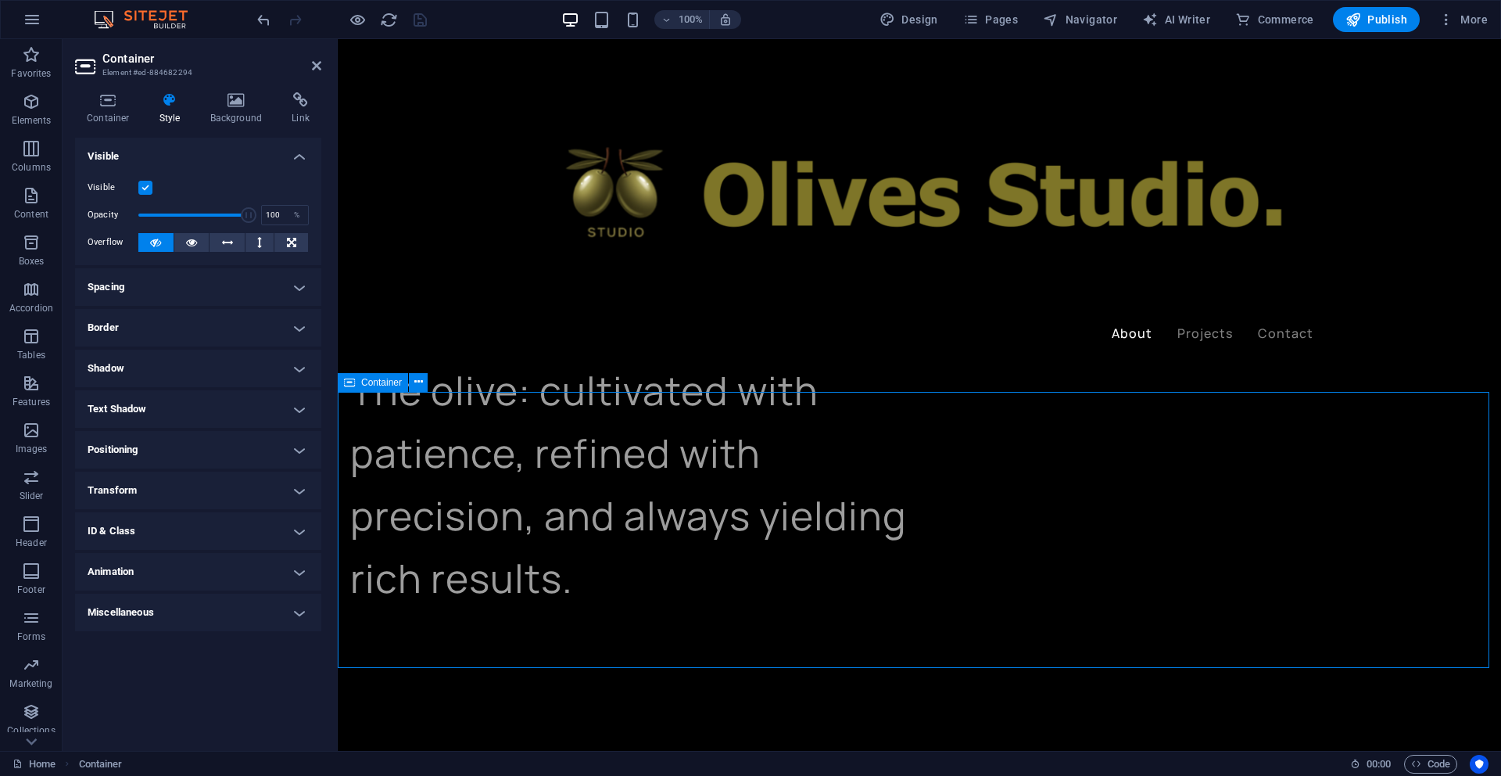
click at [378, 383] on span "Container" at bounding box center [381, 382] width 41 height 9
click at [416, 382] on icon at bounding box center [418, 382] width 9 height 16
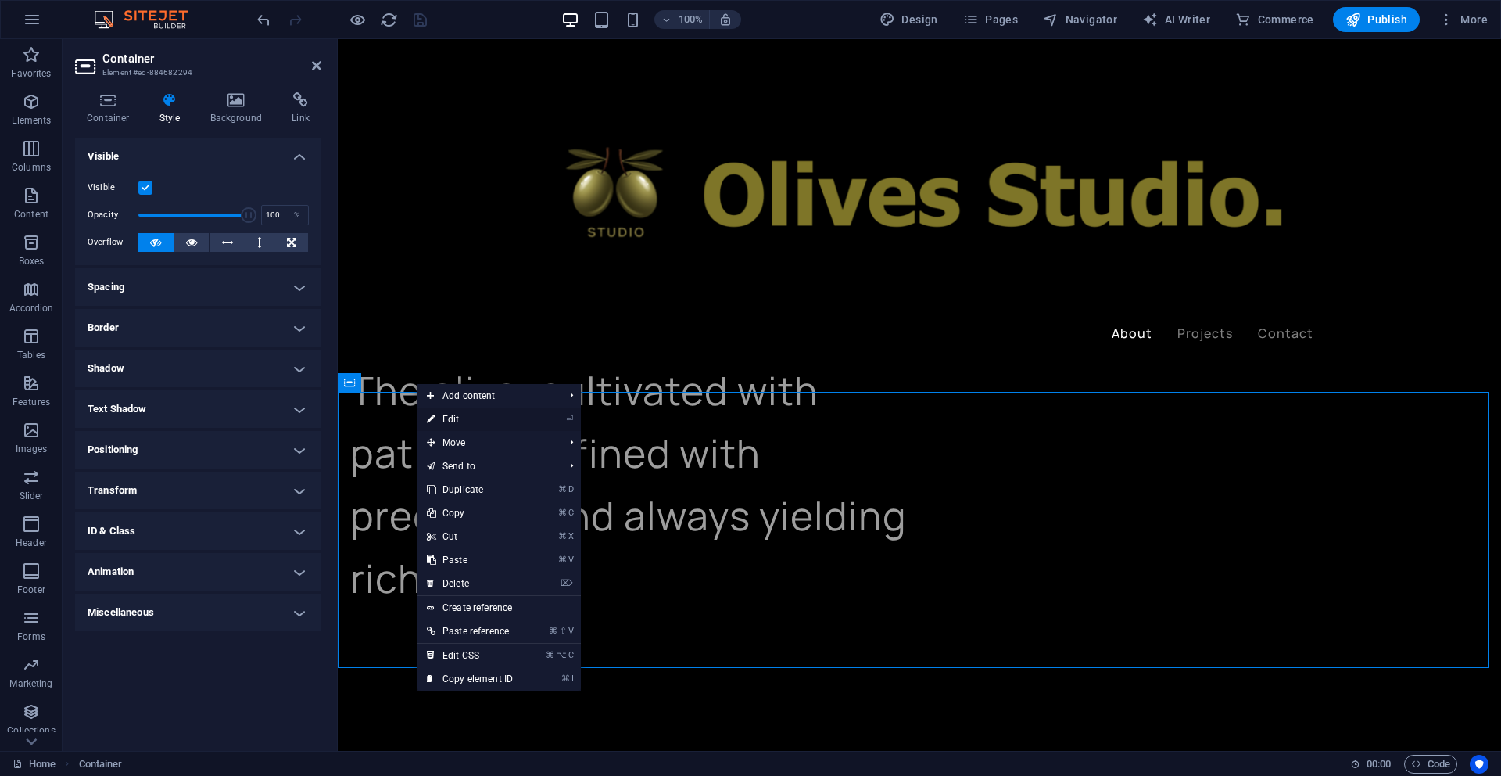
click at [451, 419] on link "⏎ Edit" at bounding box center [470, 418] width 105 height 23
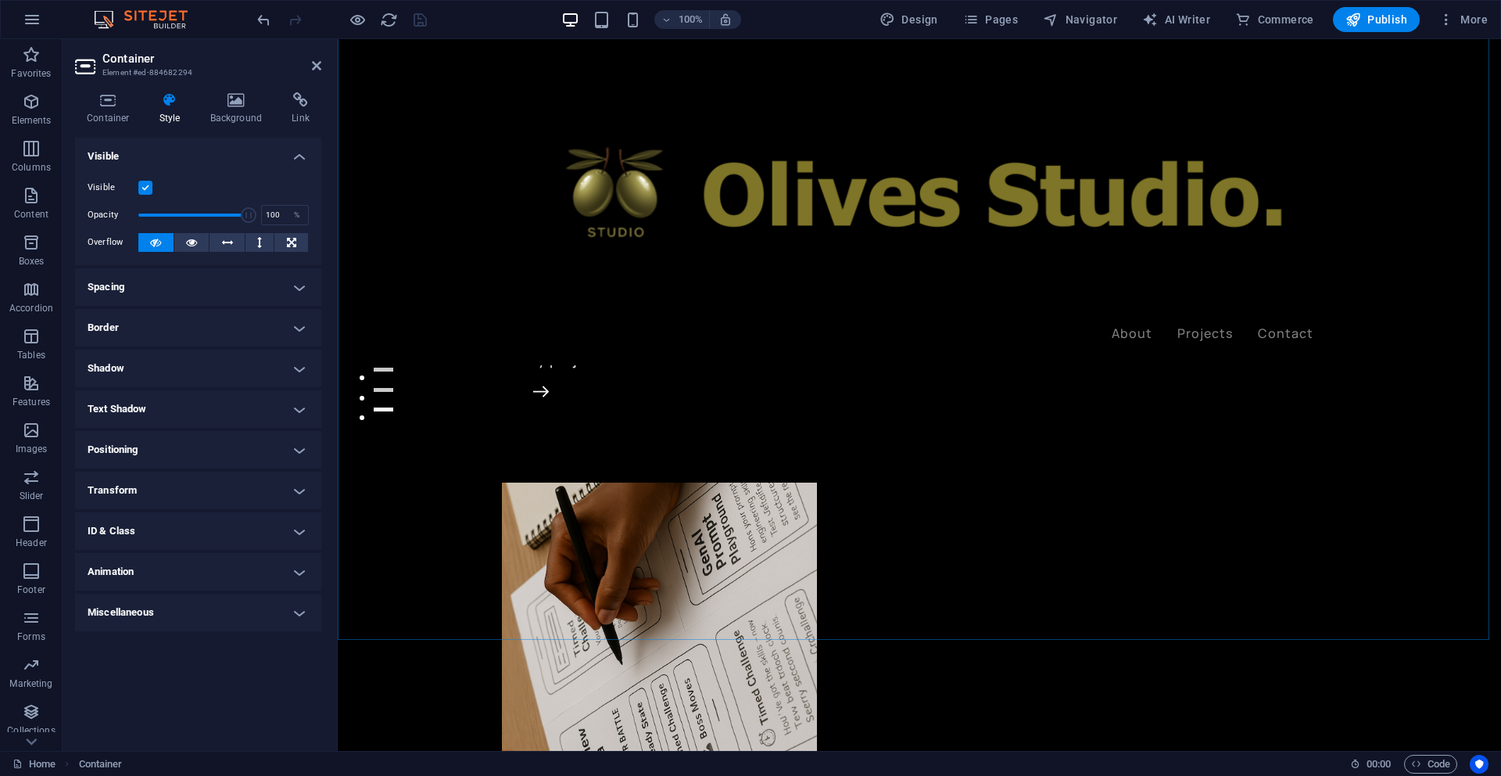
scroll to position [346, 0]
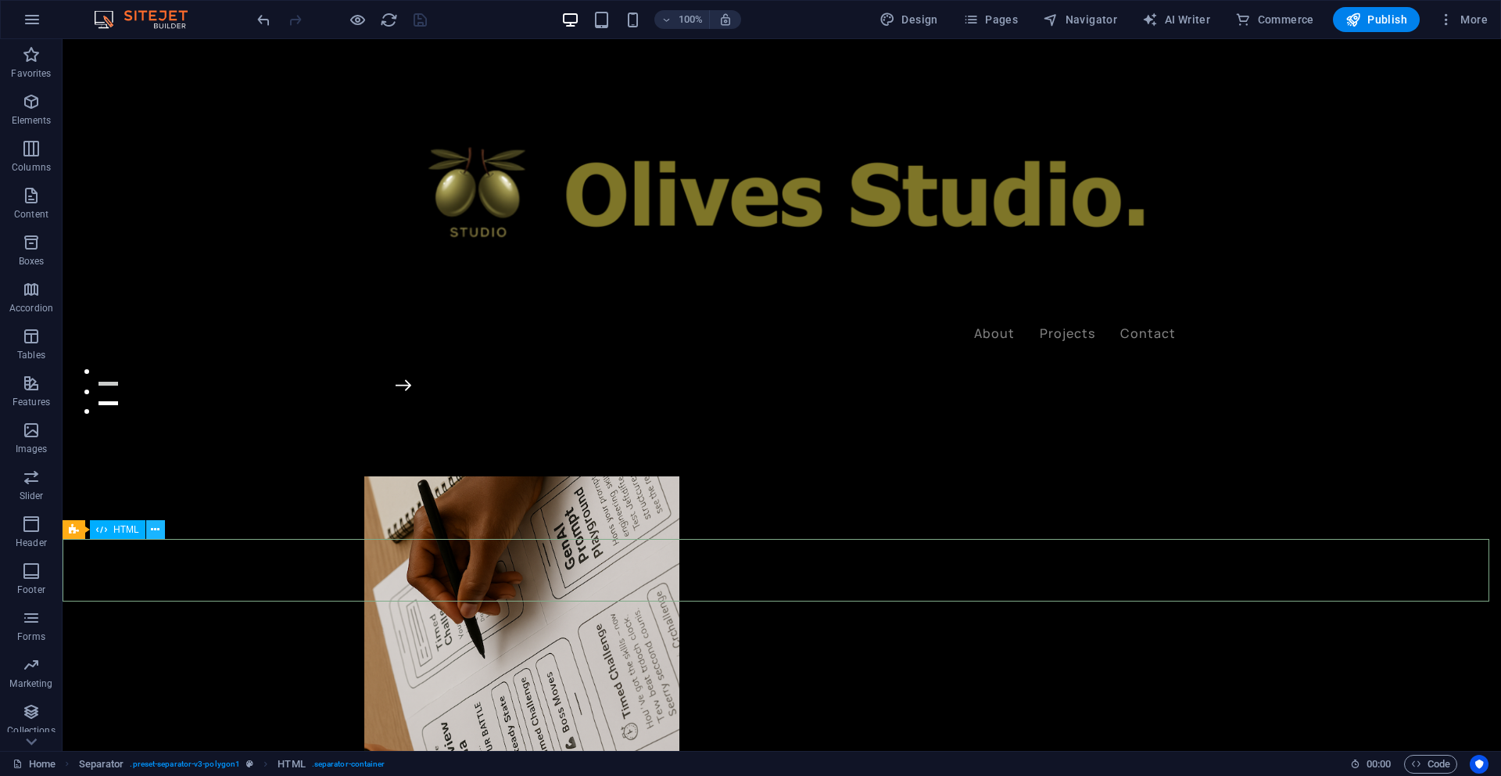
click at [157, 528] on icon at bounding box center [155, 530] width 9 height 16
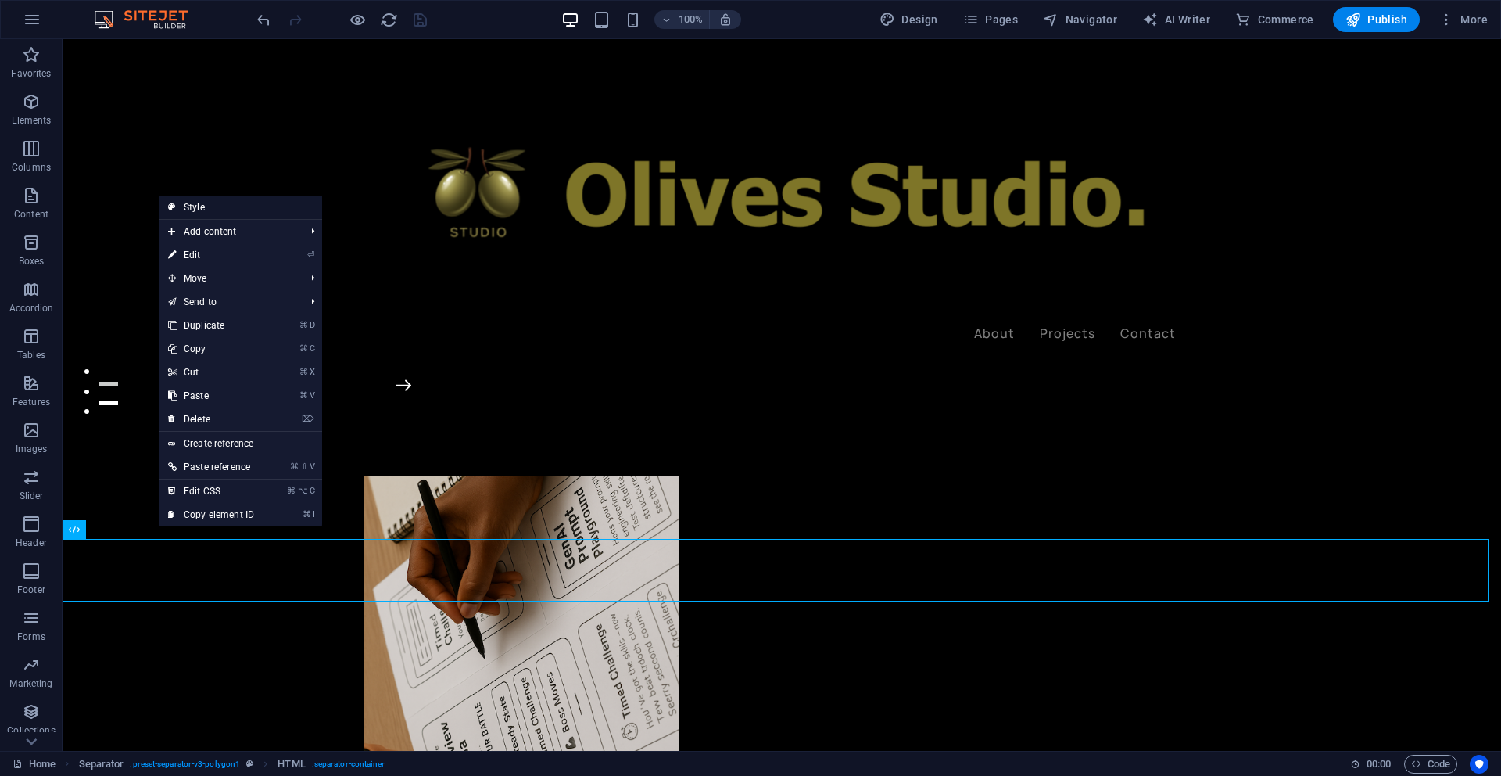
click at [220, 203] on link "Style" at bounding box center [240, 206] width 163 height 23
type input "#556b2f"
select select "polygon1"
select select "rem"
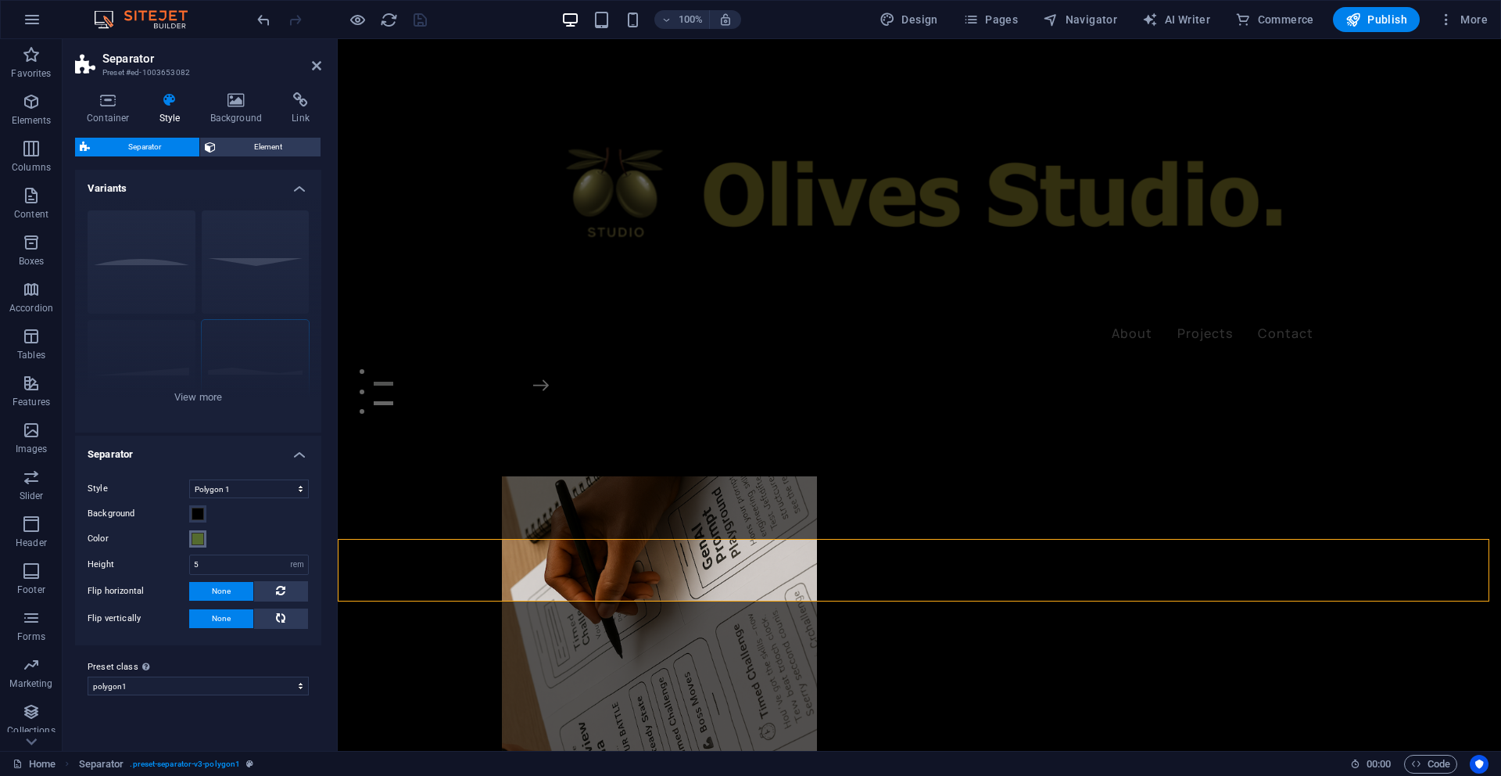
click at [201, 543] on span at bounding box center [198, 538] width 13 height 13
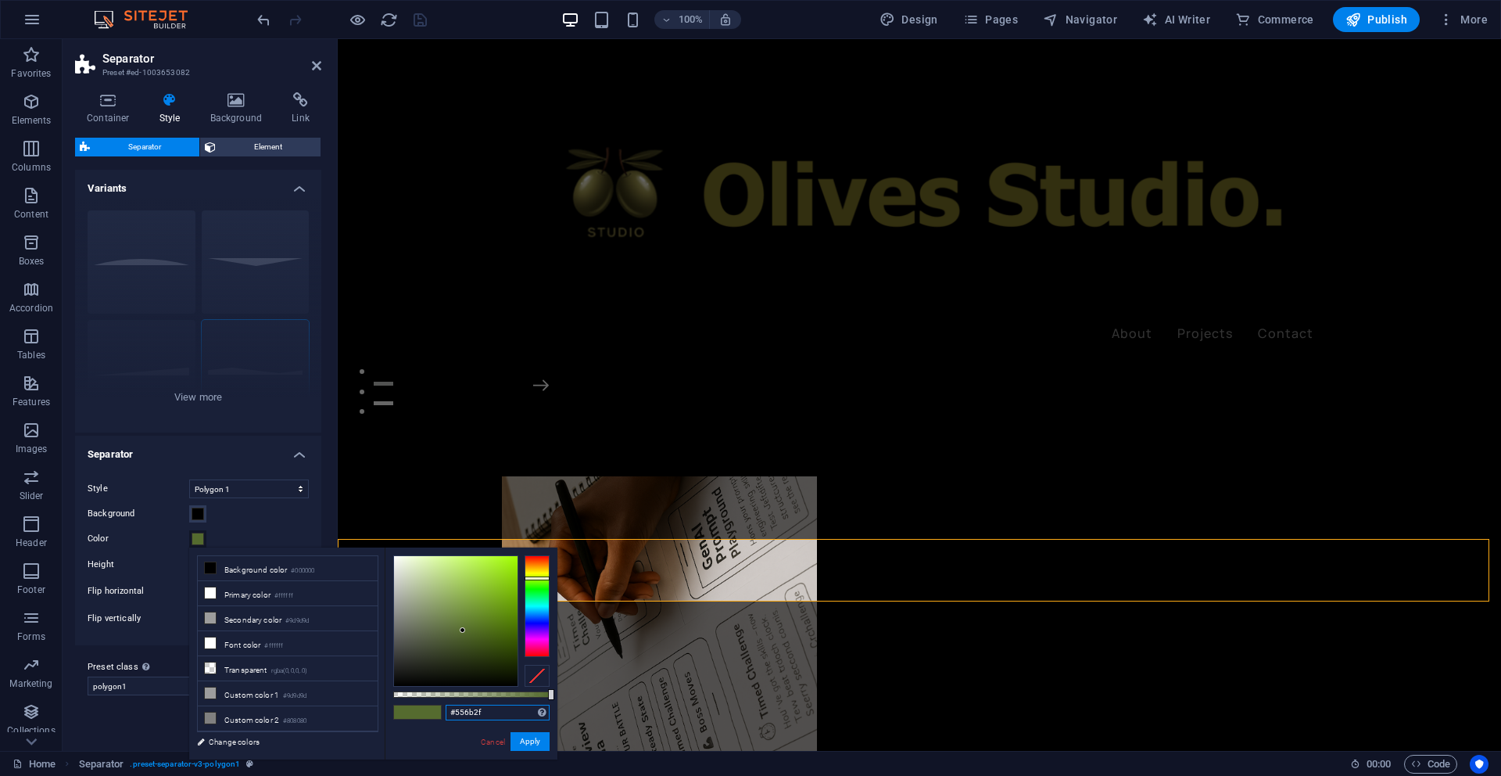
click at [489, 711] on input "#556b2f" at bounding box center [498, 712] width 104 height 16
type input "#676213"
click at [536, 737] on button "Apply" at bounding box center [530, 741] width 39 height 19
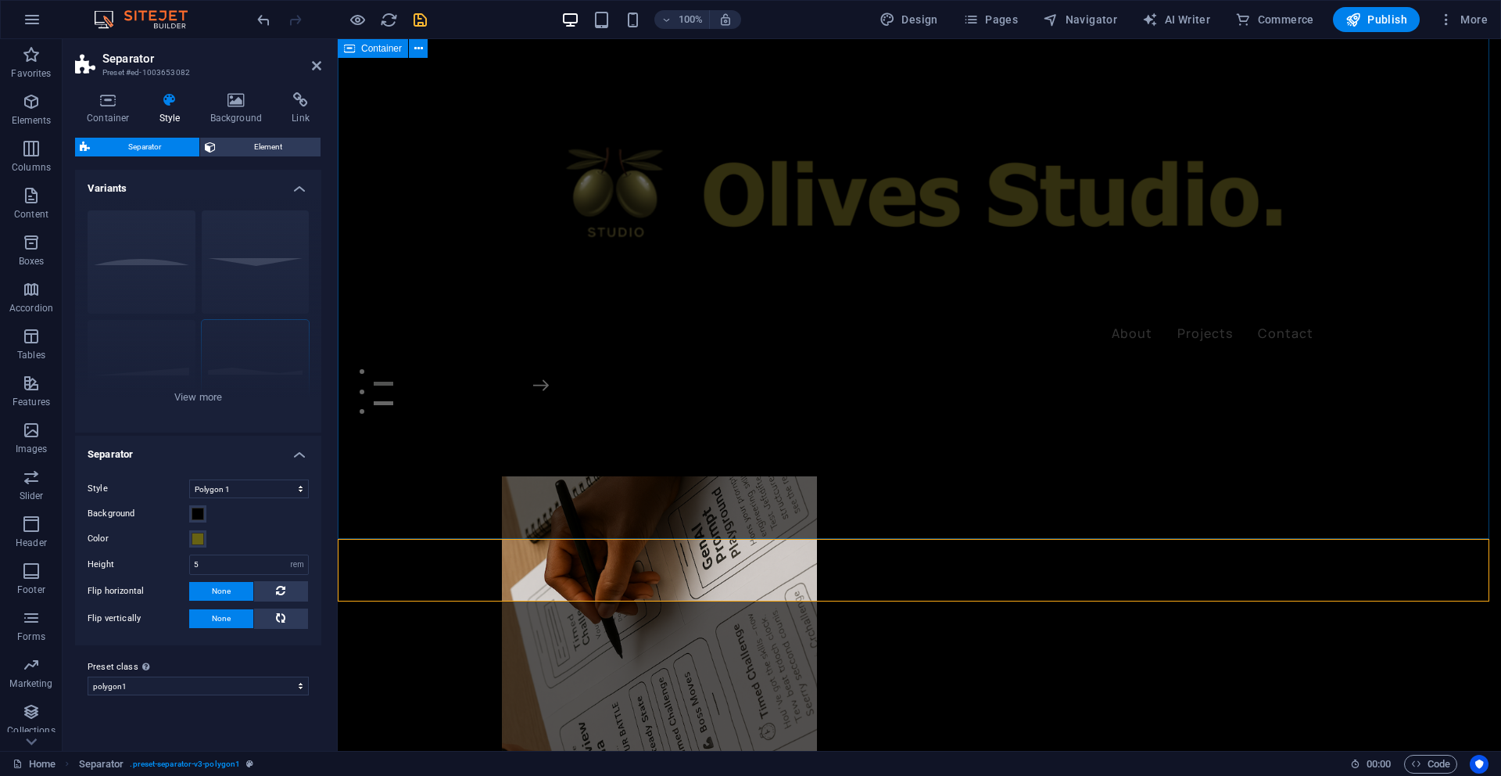
click at [1379, 430] on div "Tools, Stories, Experiences Let’s talk My projects" at bounding box center [919, 312] width 1163 height 1239
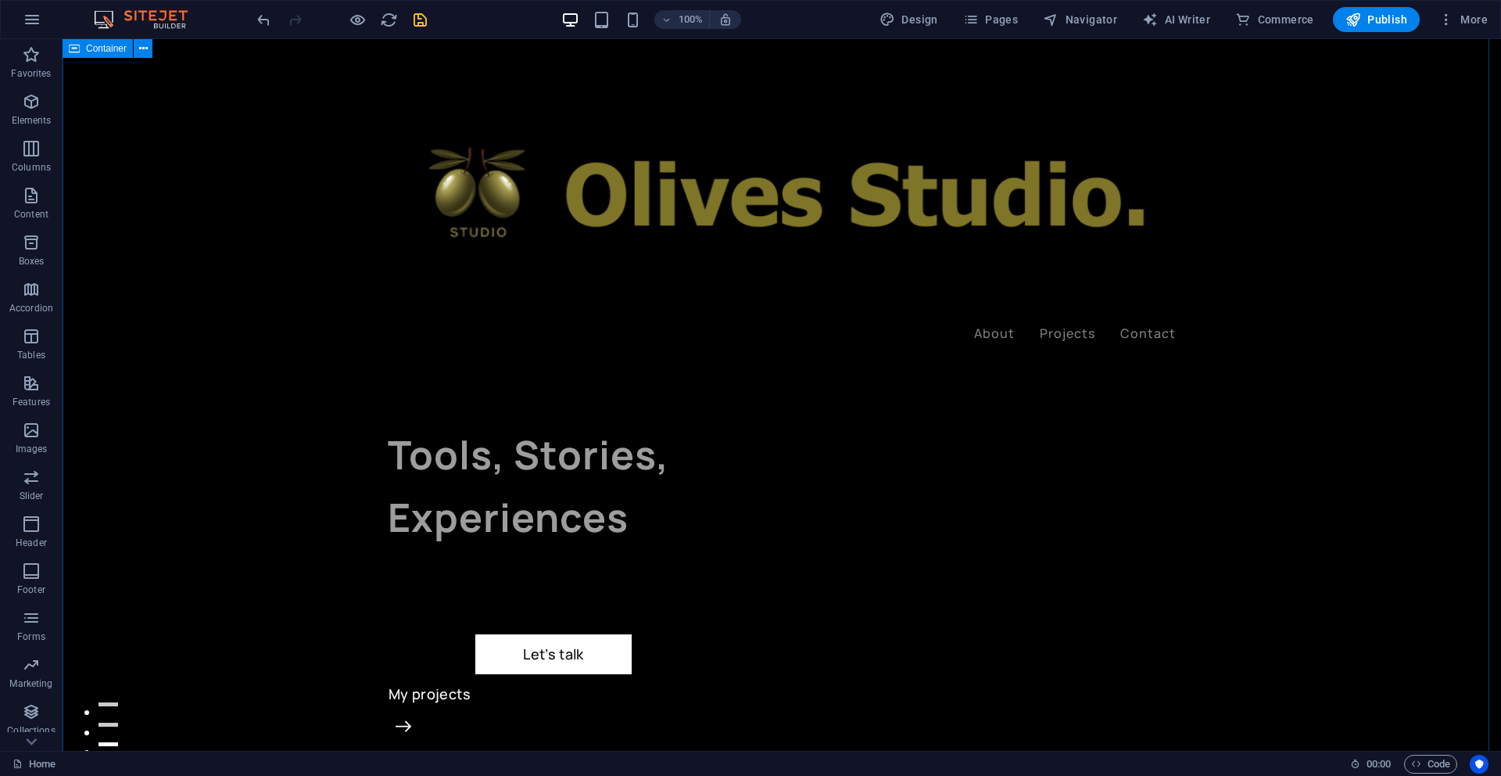
scroll to position [0, 0]
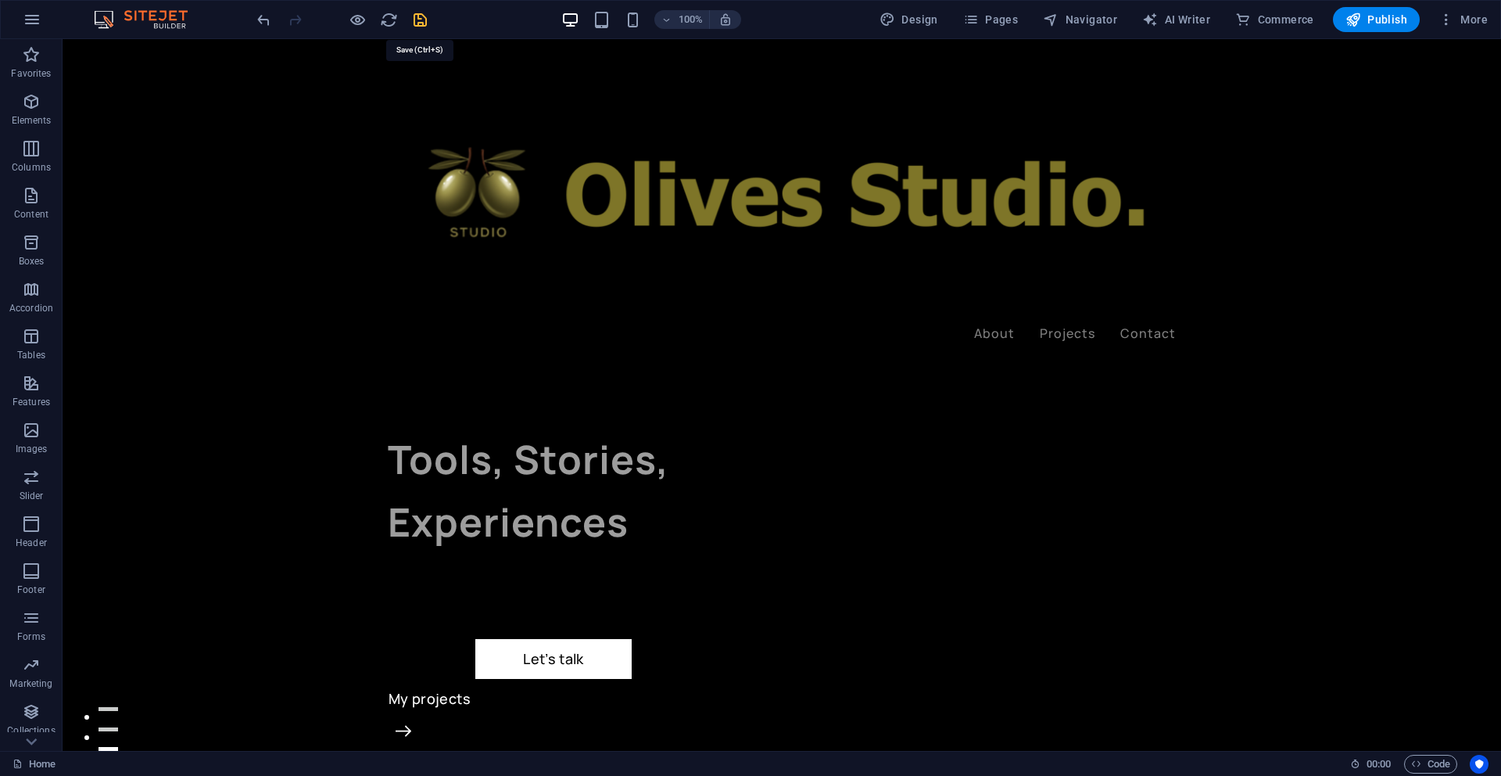
click at [423, 23] on icon "save" at bounding box center [420, 20] width 18 height 18
checkbox input "false"
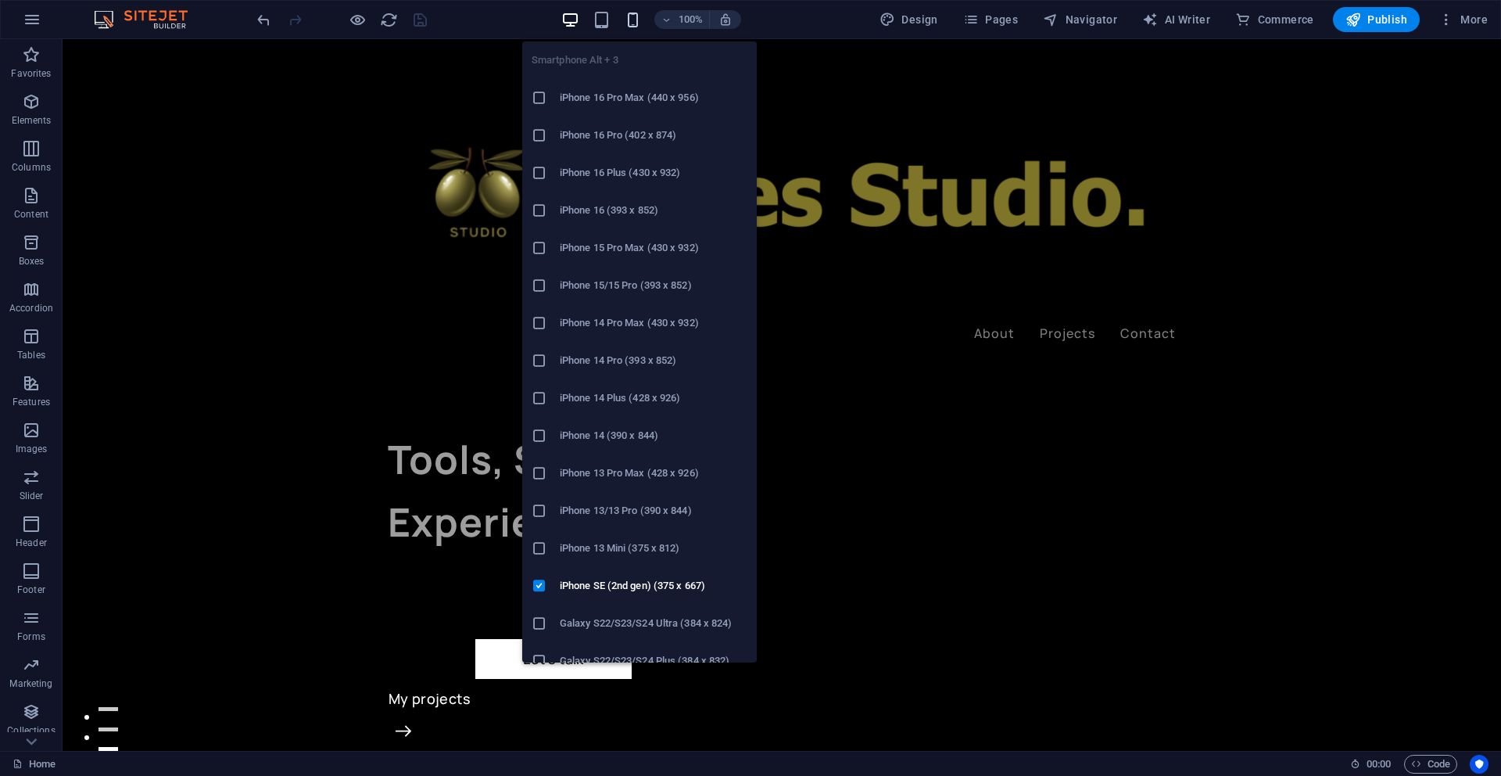
click at [642, 23] on icon "button" at bounding box center [633, 20] width 18 height 18
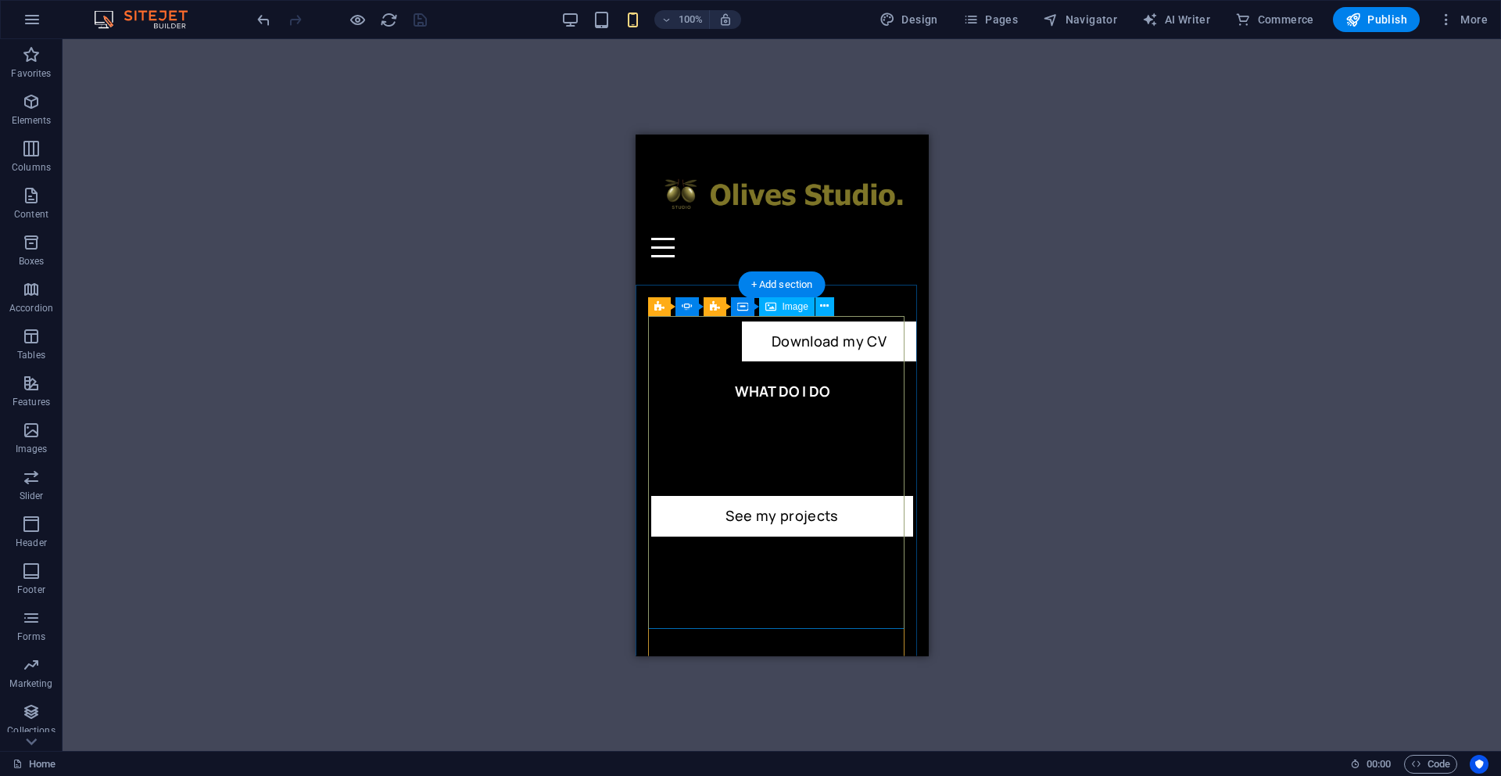
scroll to position [1444, 0]
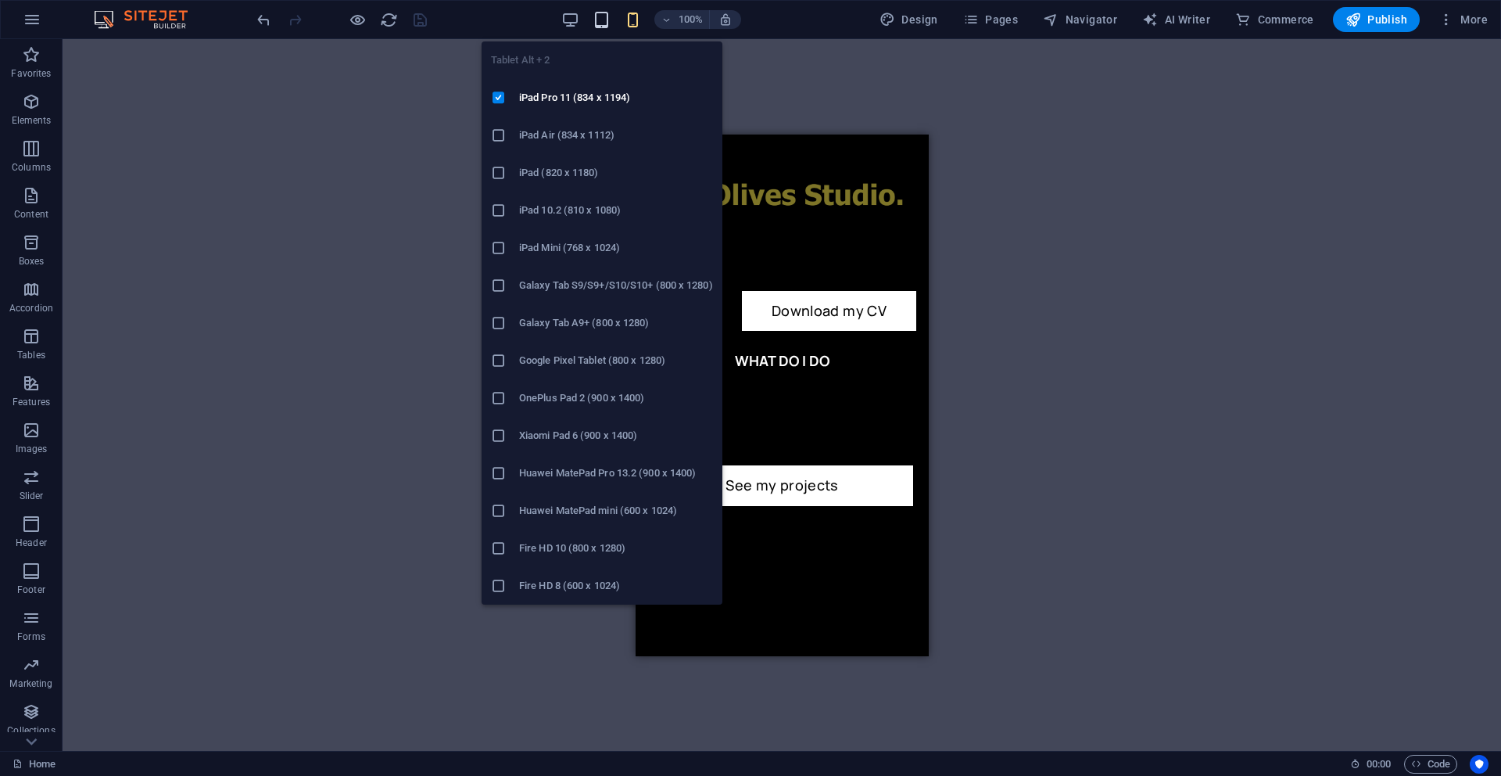
click at [605, 23] on icon "button" at bounding box center [602, 20] width 18 height 18
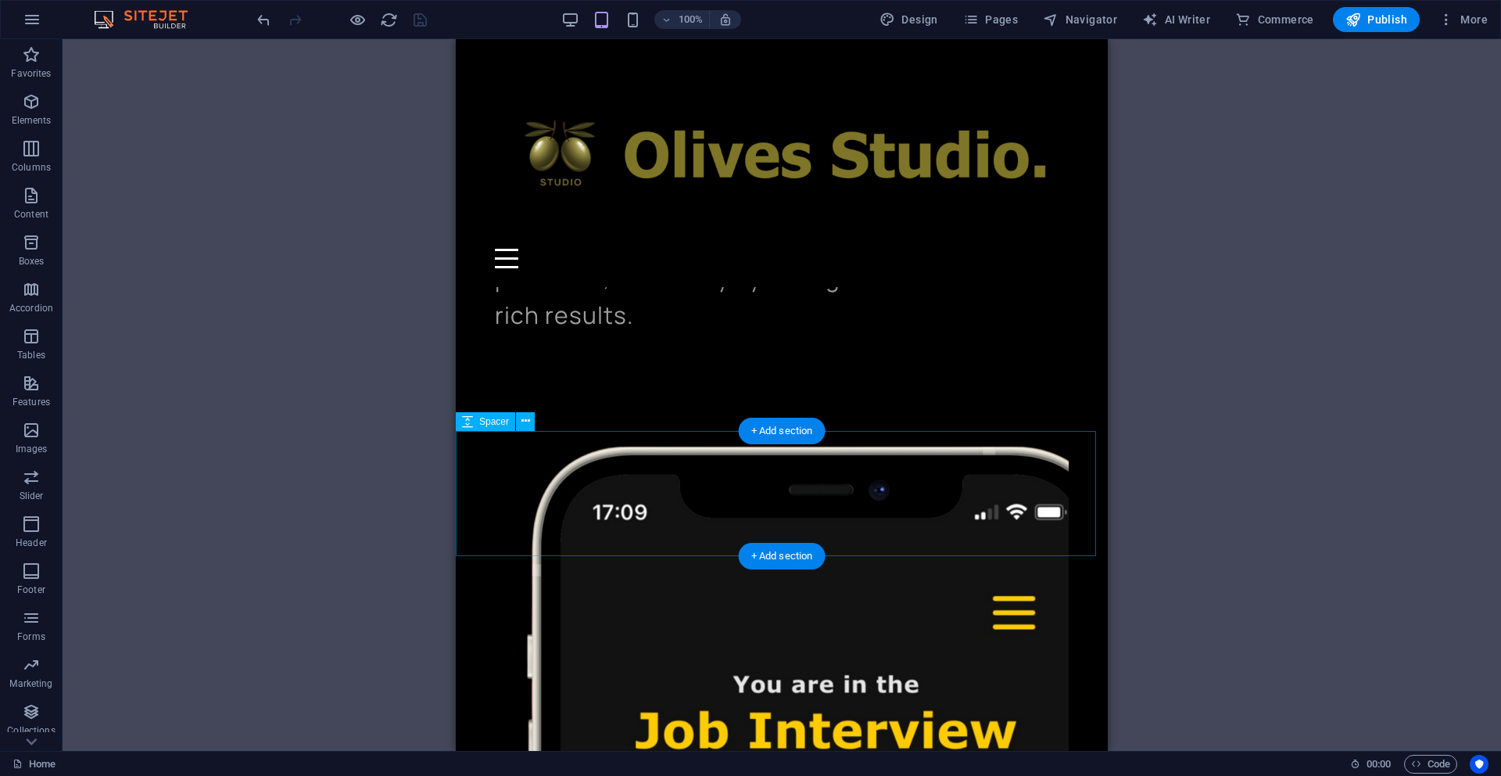
scroll to position [605, 0]
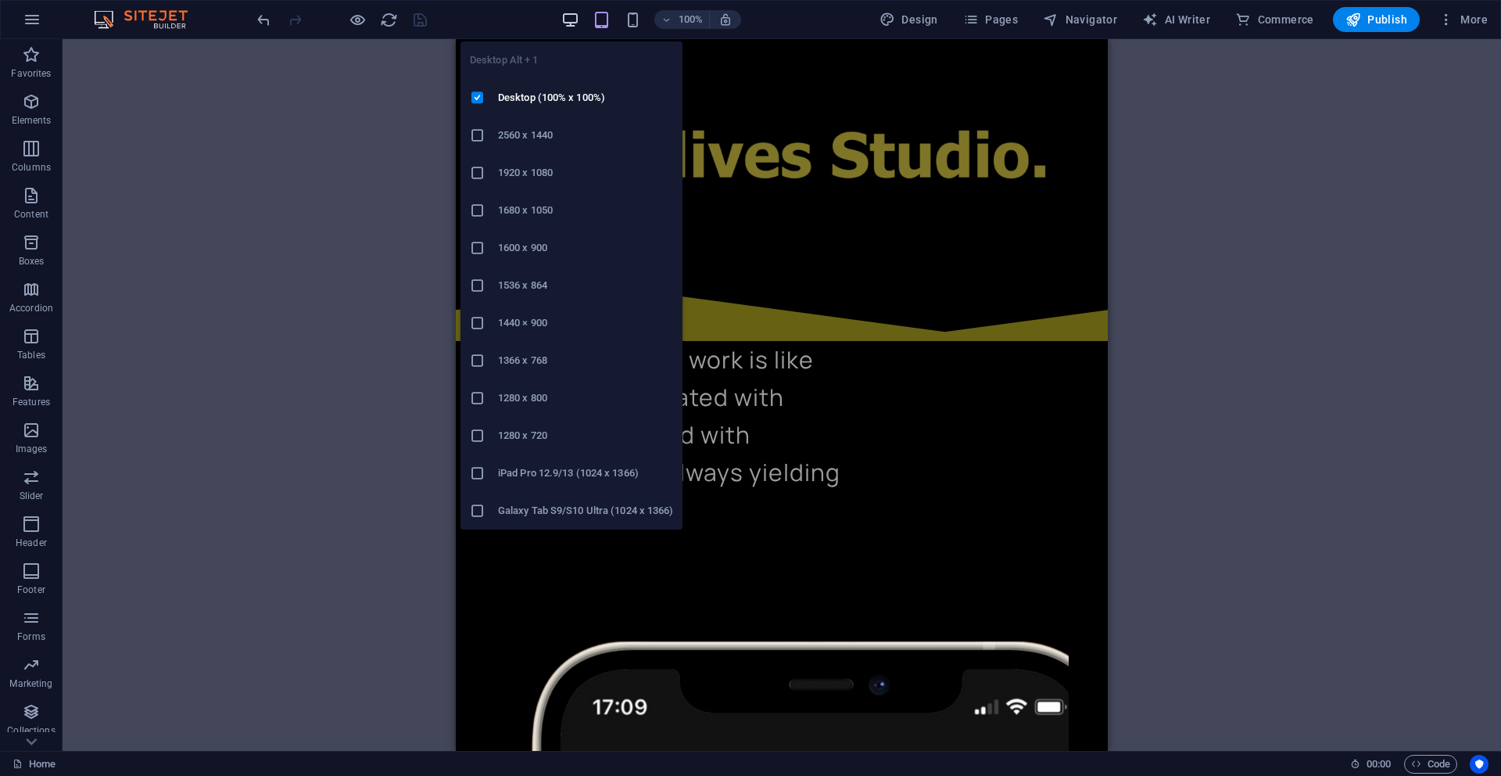
click at [576, 19] on icon "button" at bounding box center [570, 20] width 18 height 18
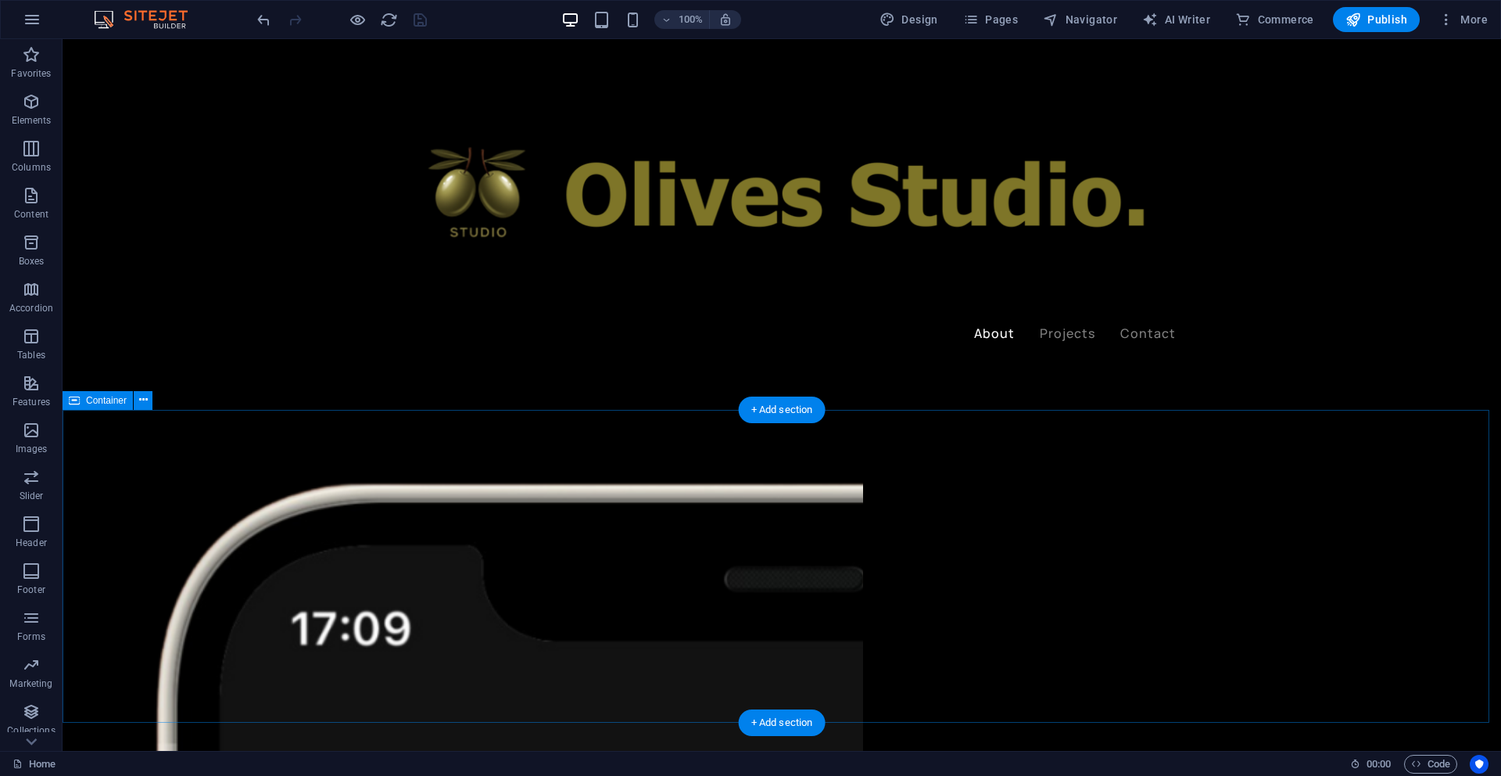
scroll to position [1494, 0]
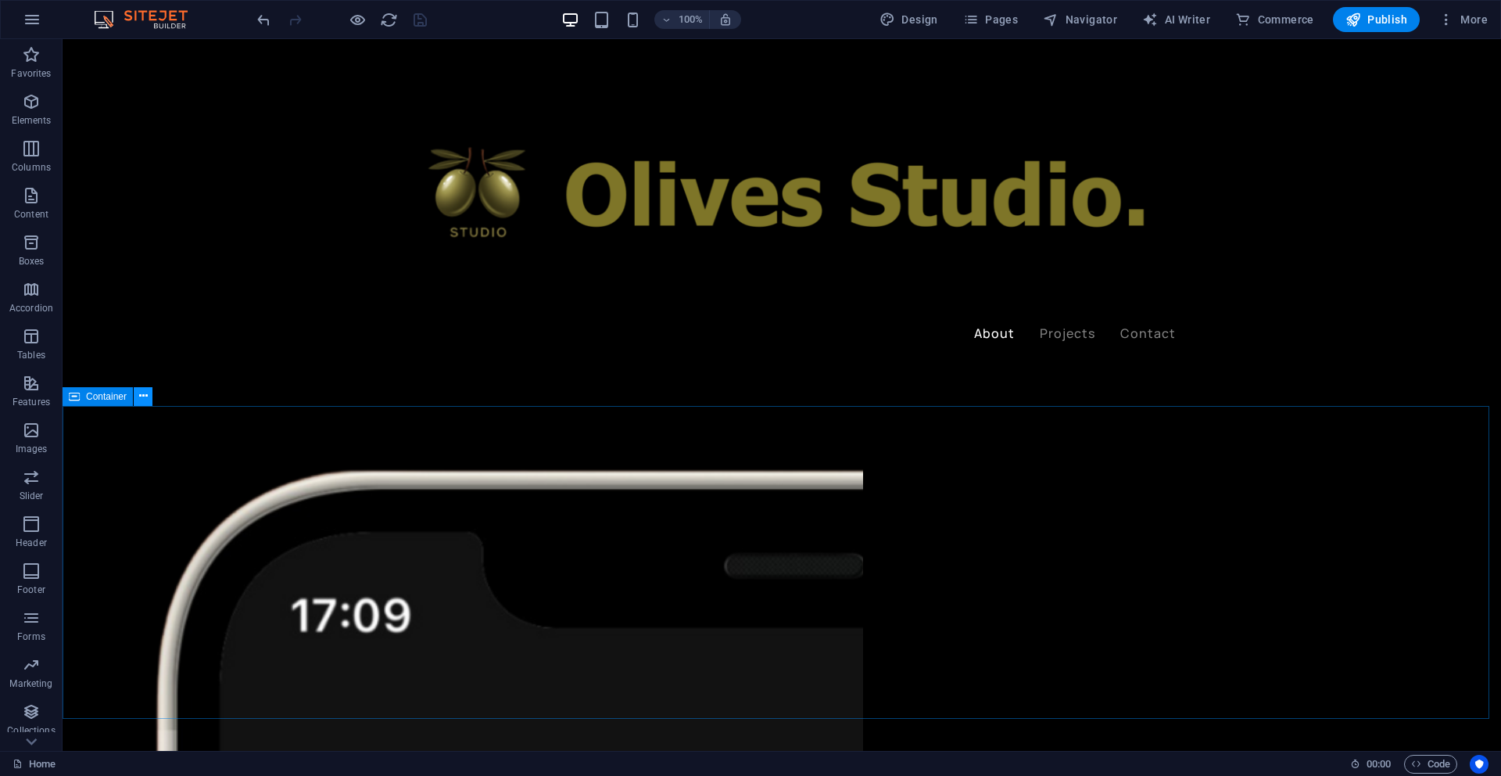
click at [146, 396] on icon at bounding box center [143, 396] width 9 height 16
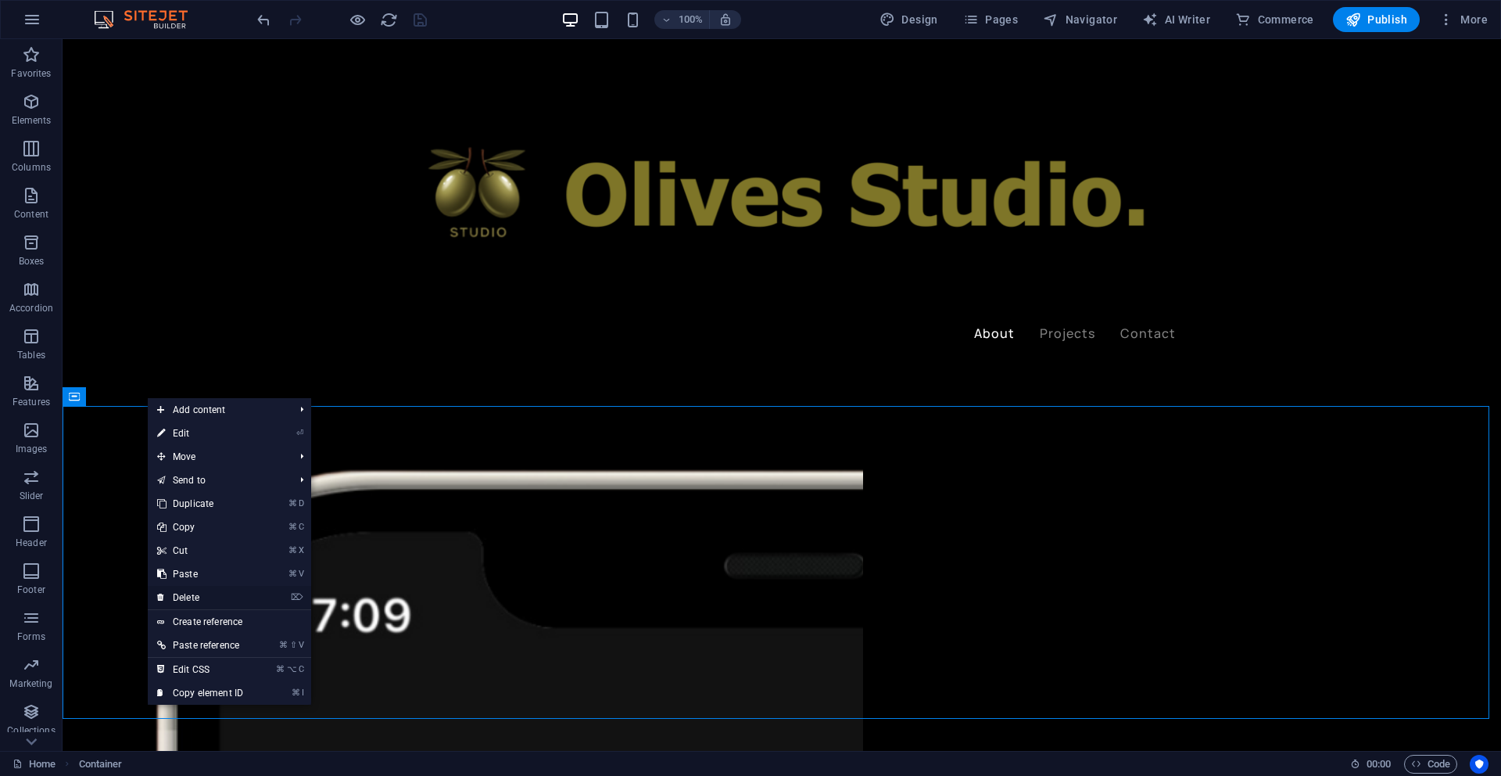
click at [198, 597] on link "⌦ Delete" at bounding box center [200, 597] width 105 height 23
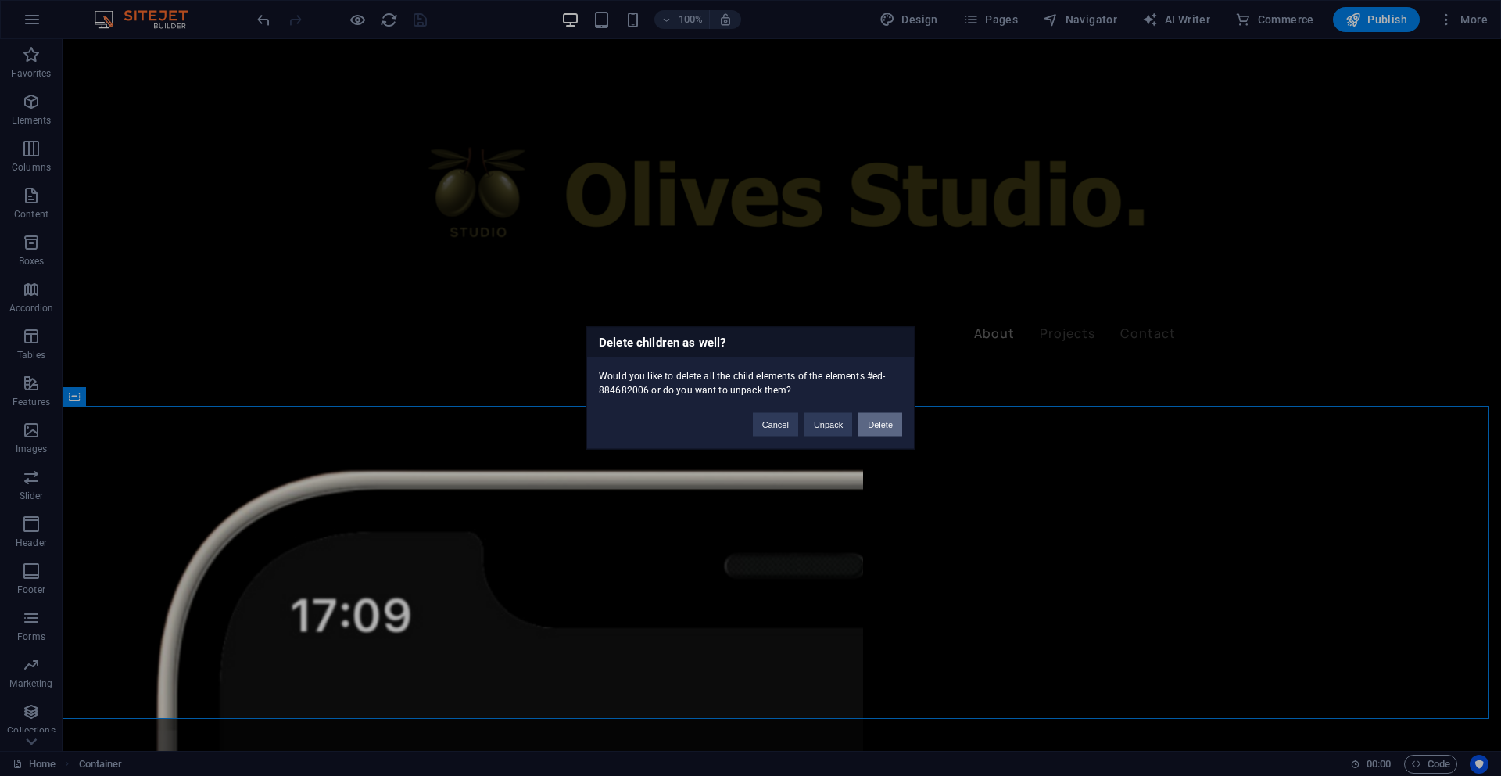
click at [877, 421] on button "Delete" at bounding box center [881, 424] width 44 height 23
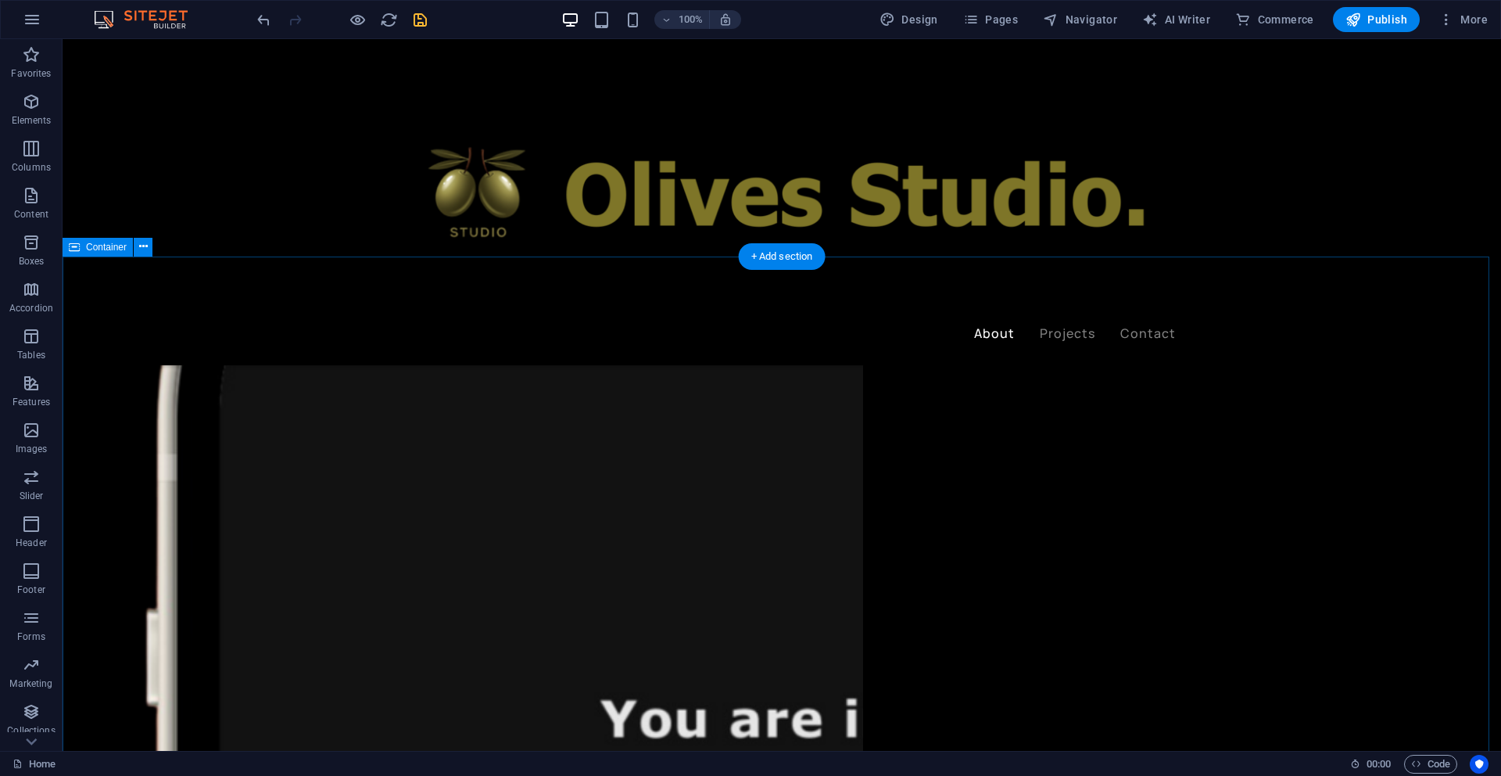
scroll to position [1768, 0]
click at [142, 250] on icon at bounding box center [143, 247] width 9 height 16
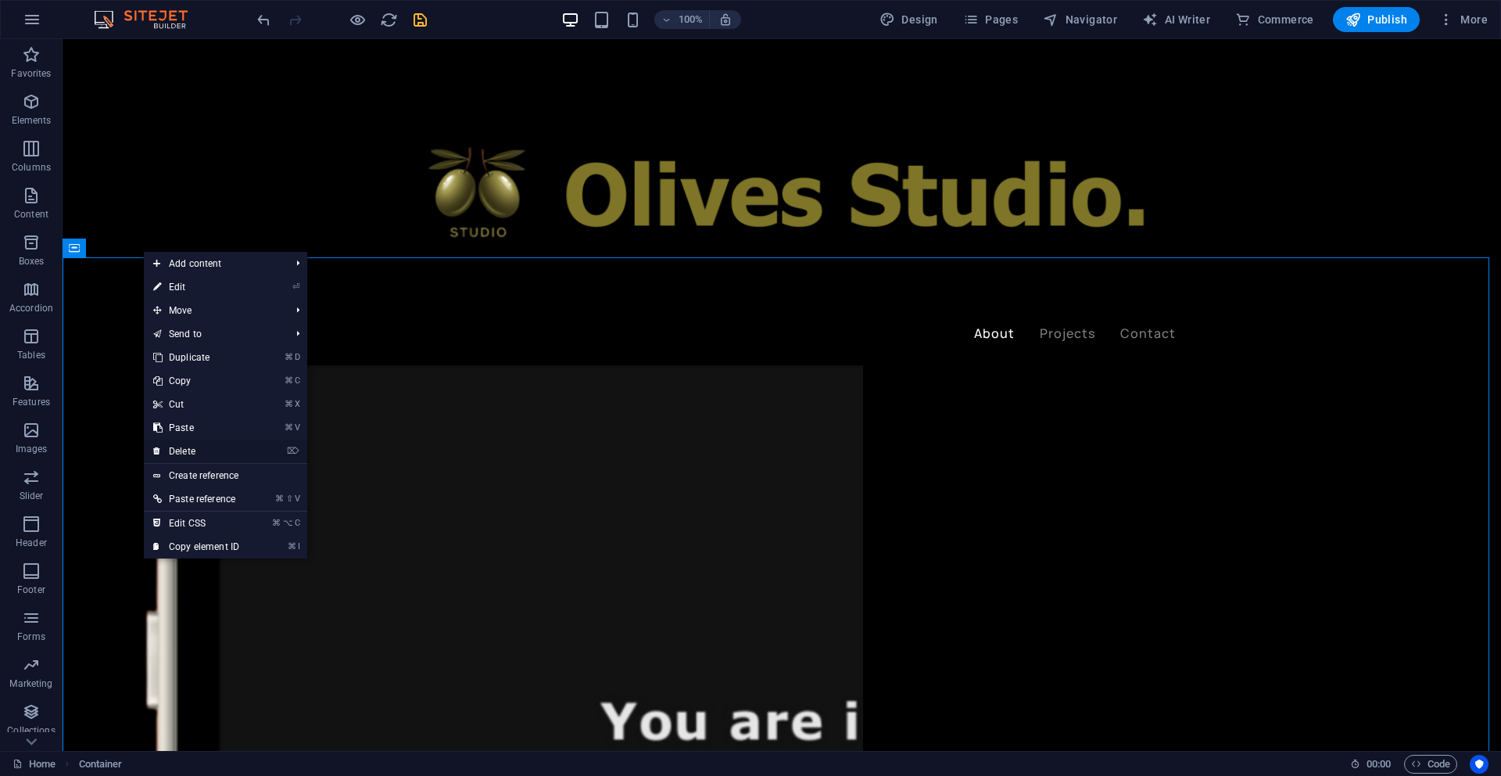
click at [194, 454] on link "⌦ Delete" at bounding box center [196, 450] width 105 height 23
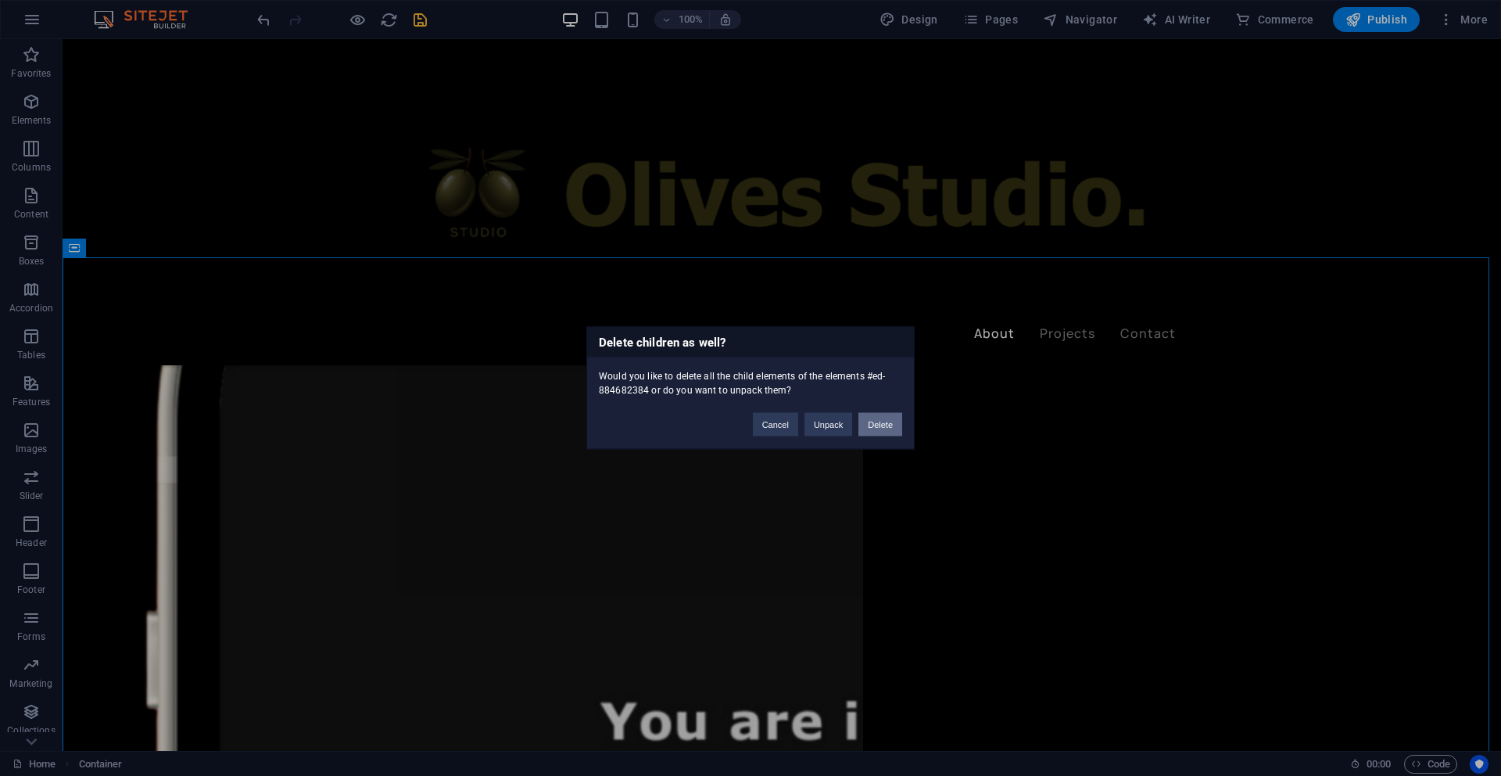
click at [887, 423] on button "Delete" at bounding box center [881, 424] width 44 height 23
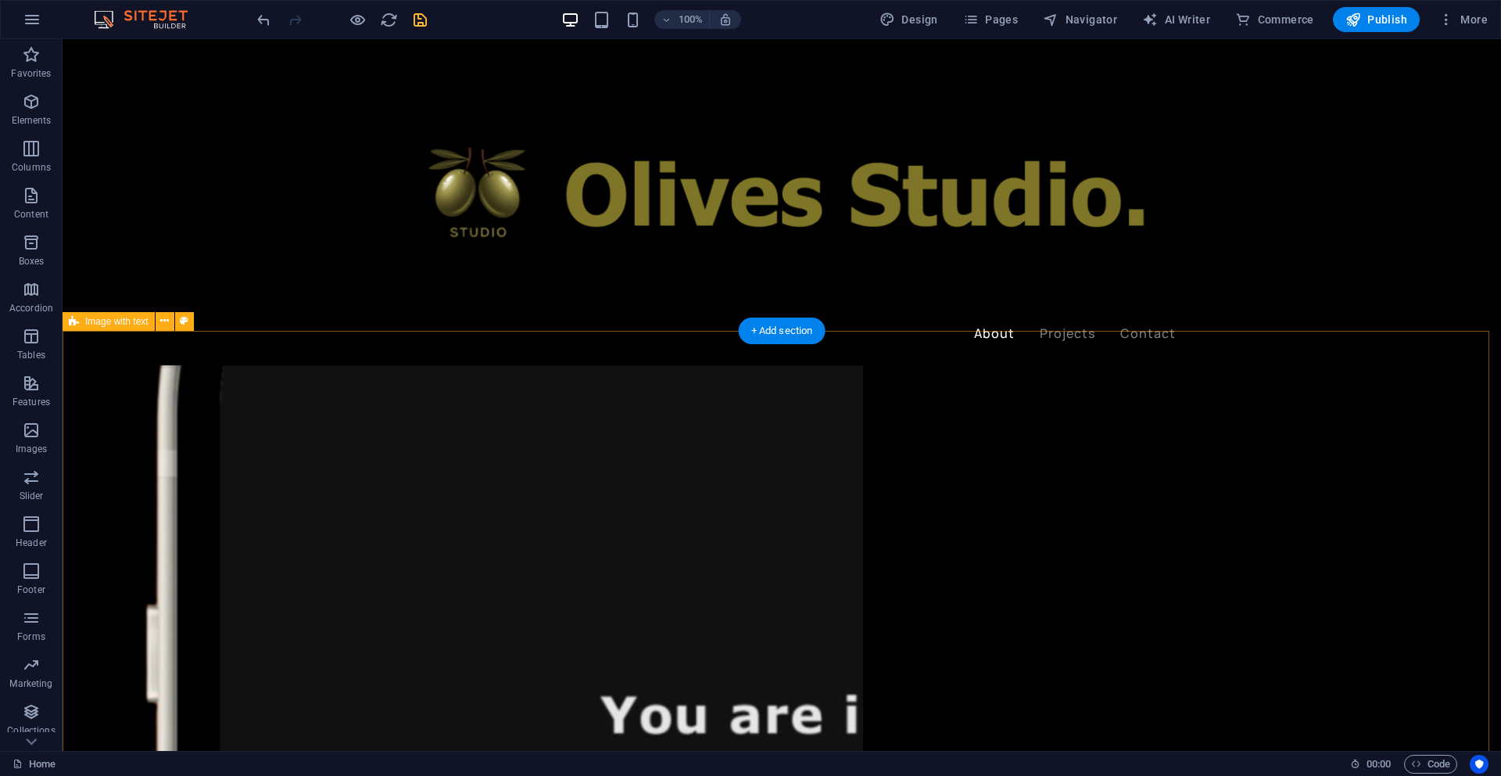
scroll to position [1771, 0]
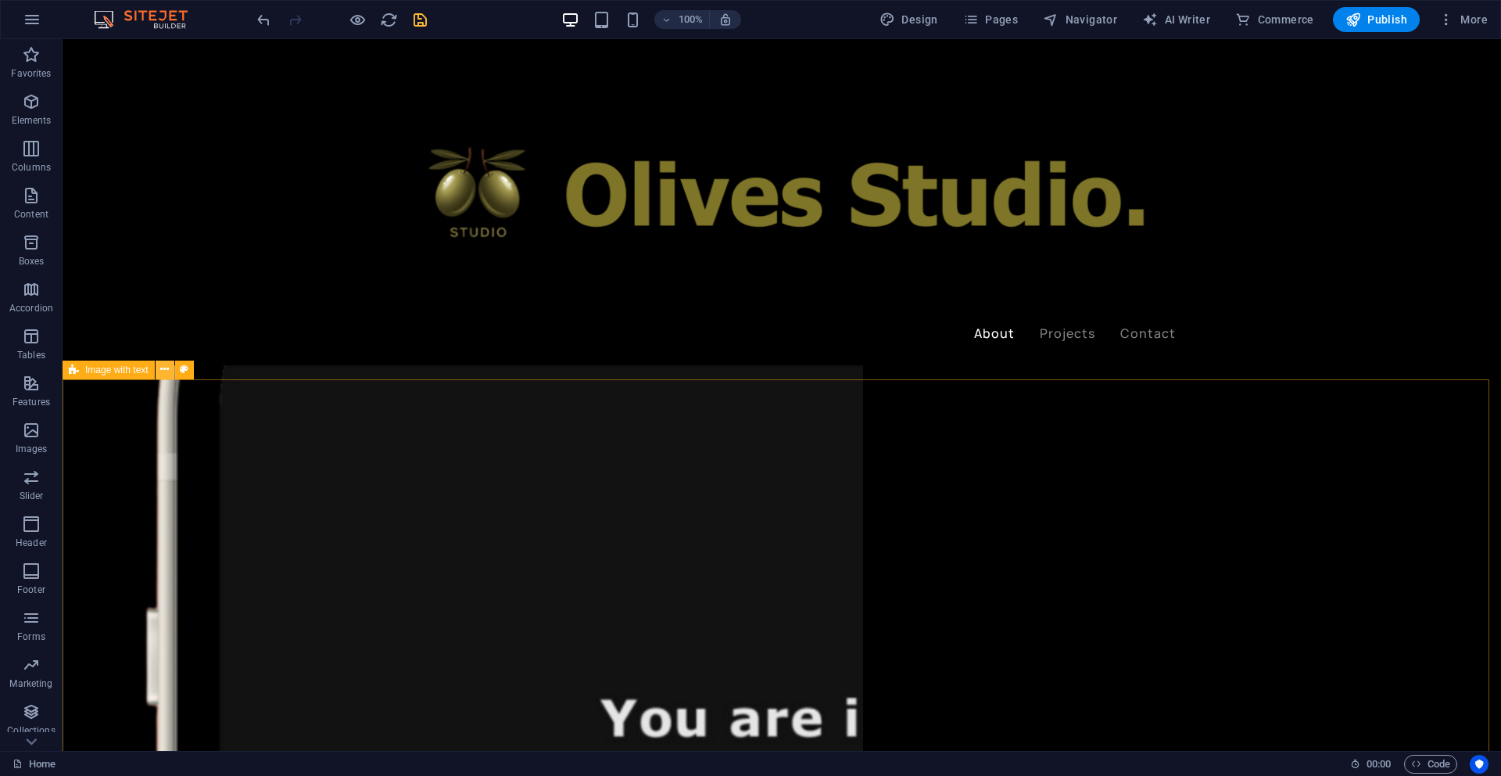
click at [163, 371] on icon at bounding box center [164, 369] width 9 height 16
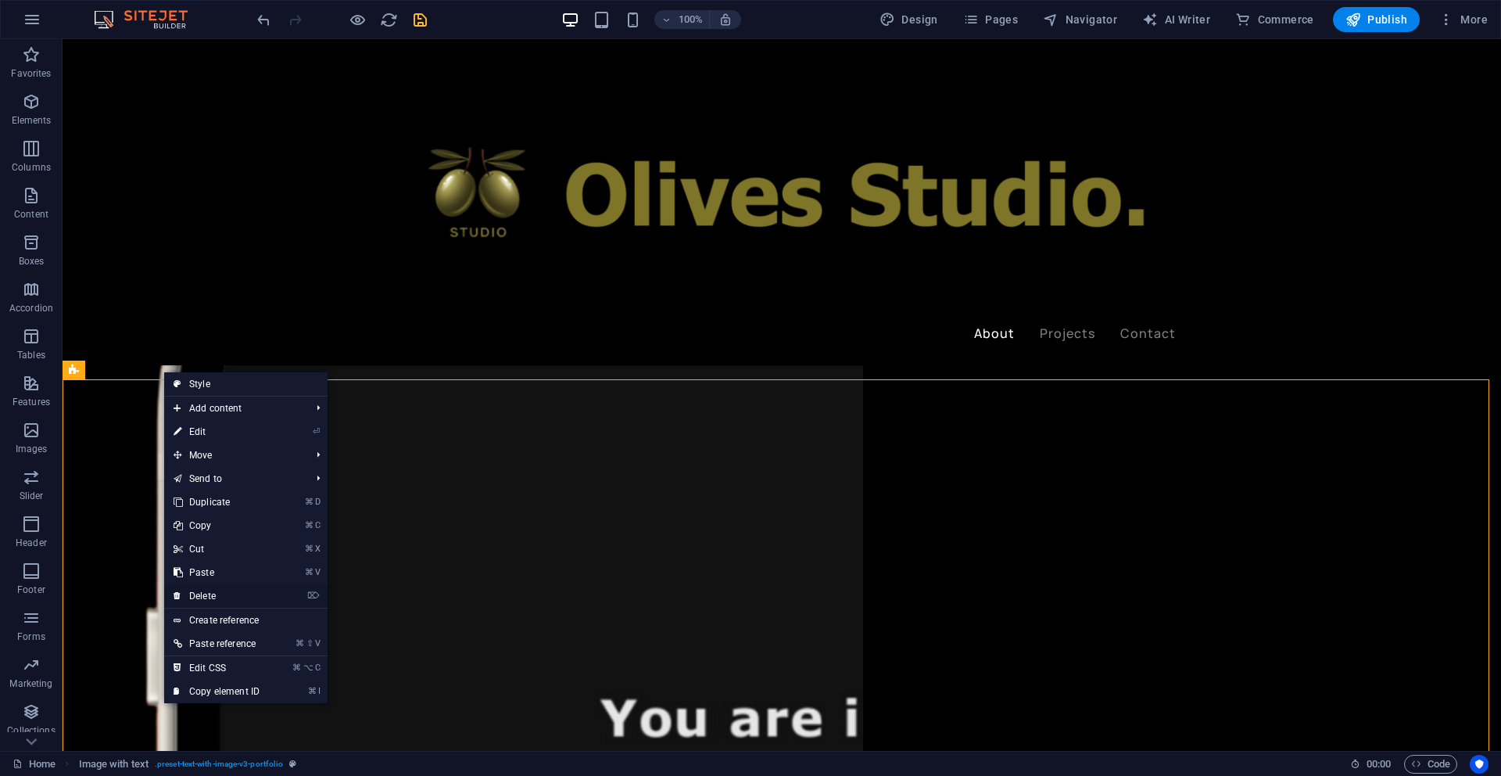
click at [211, 596] on link "⌦ Delete" at bounding box center [216, 595] width 105 height 23
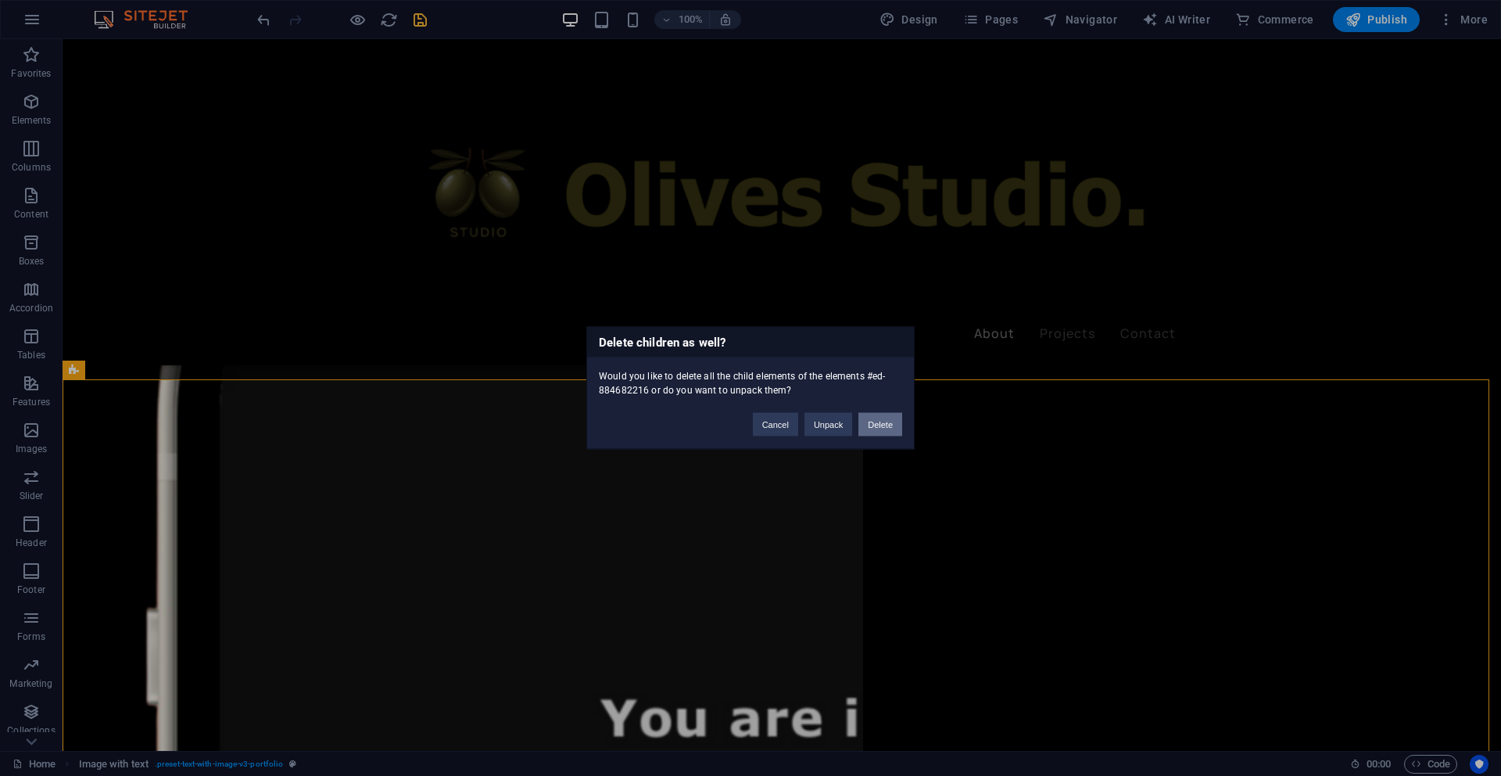
click at [884, 422] on button "Delete" at bounding box center [881, 424] width 44 height 23
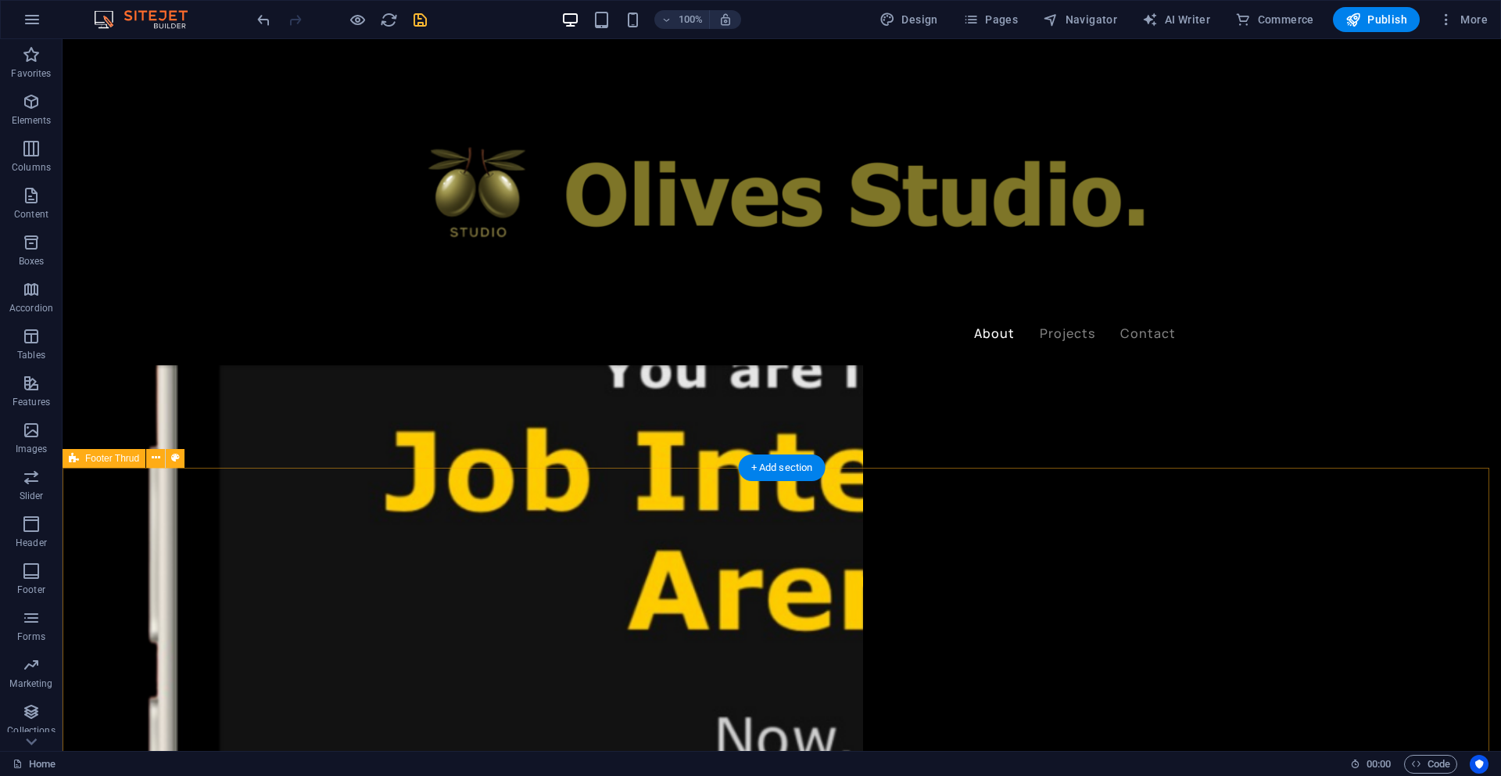
scroll to position [2139, 0]
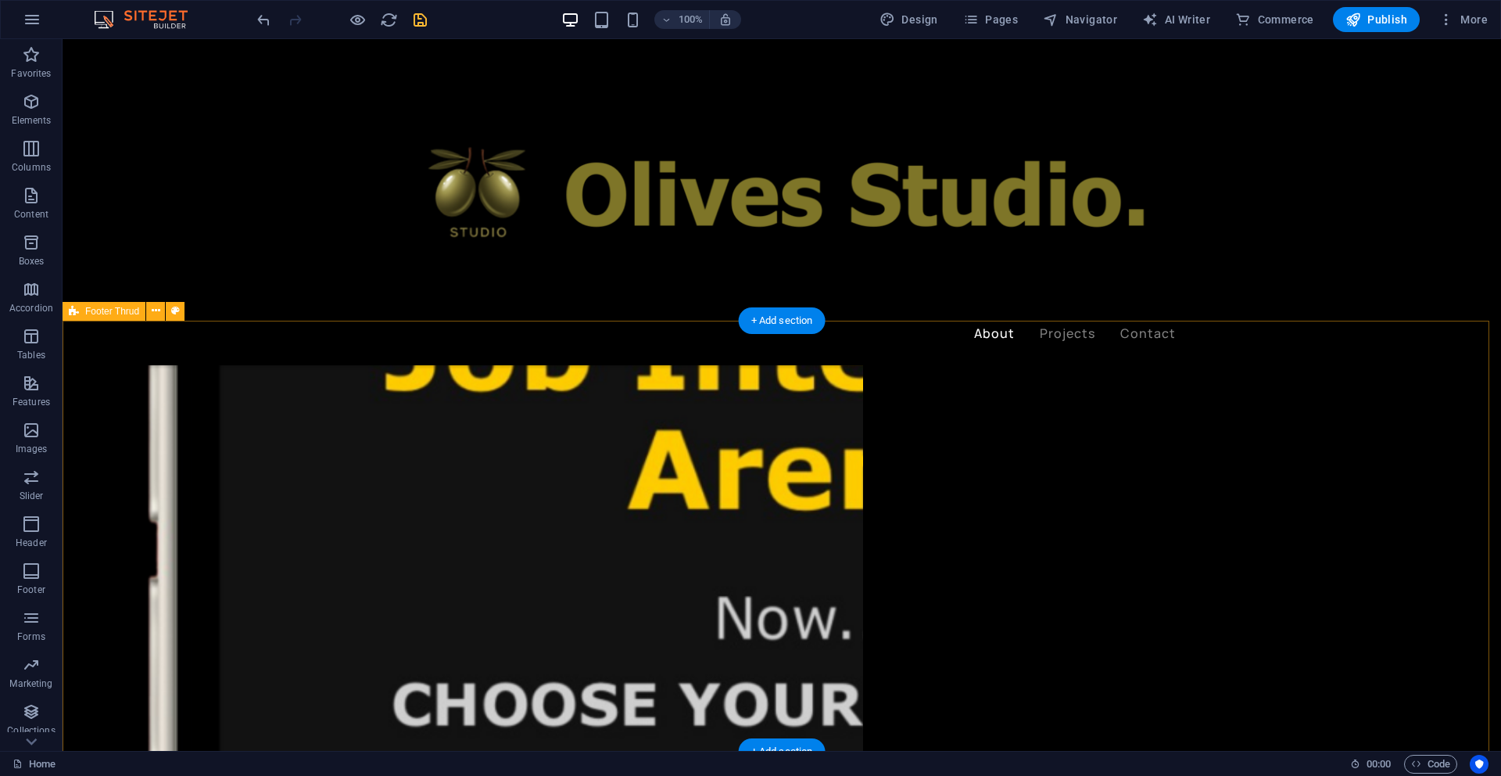
scroll to position [2241, 0]
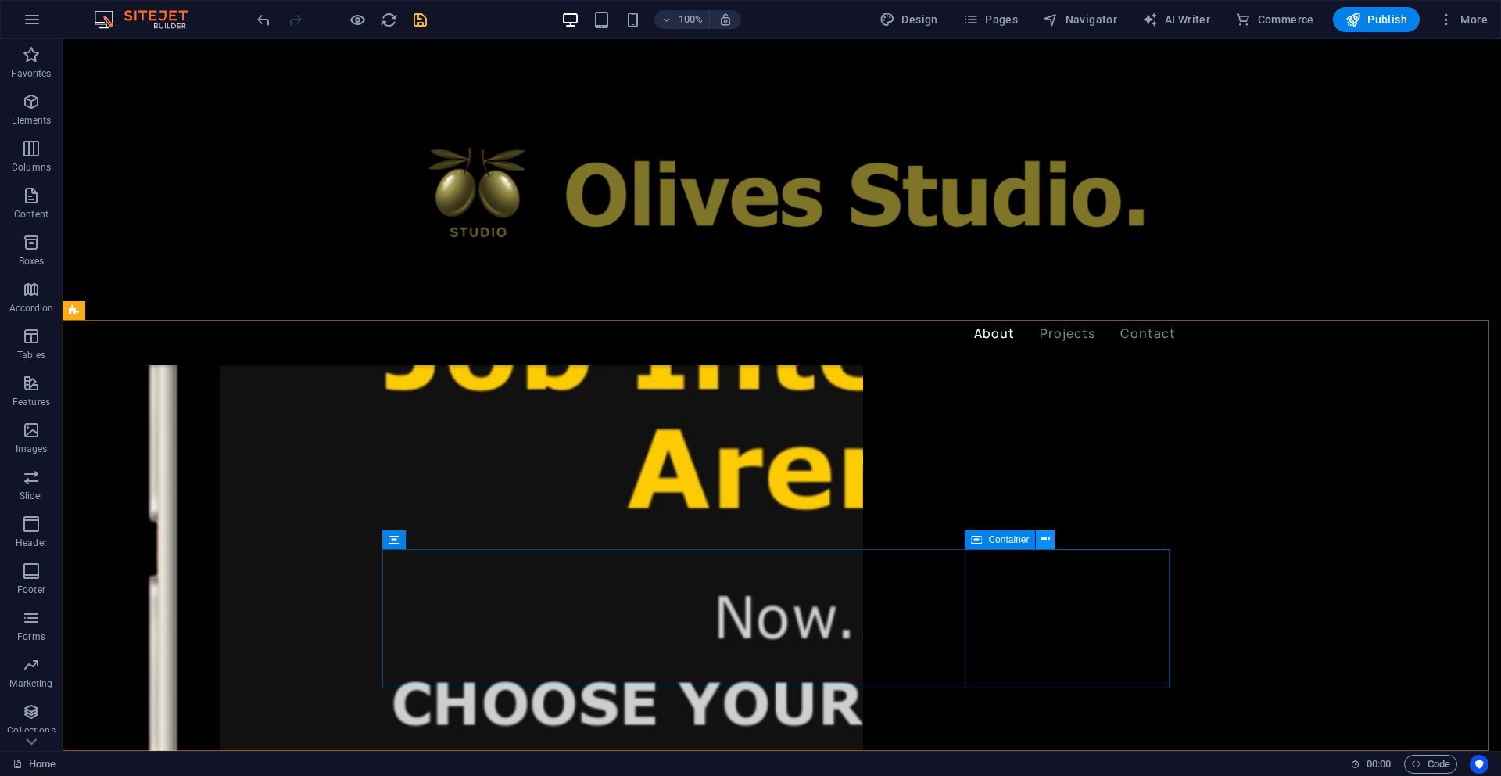
click at [1048, 537] on icon at bounding box center [1045, 539] width 9 height 16
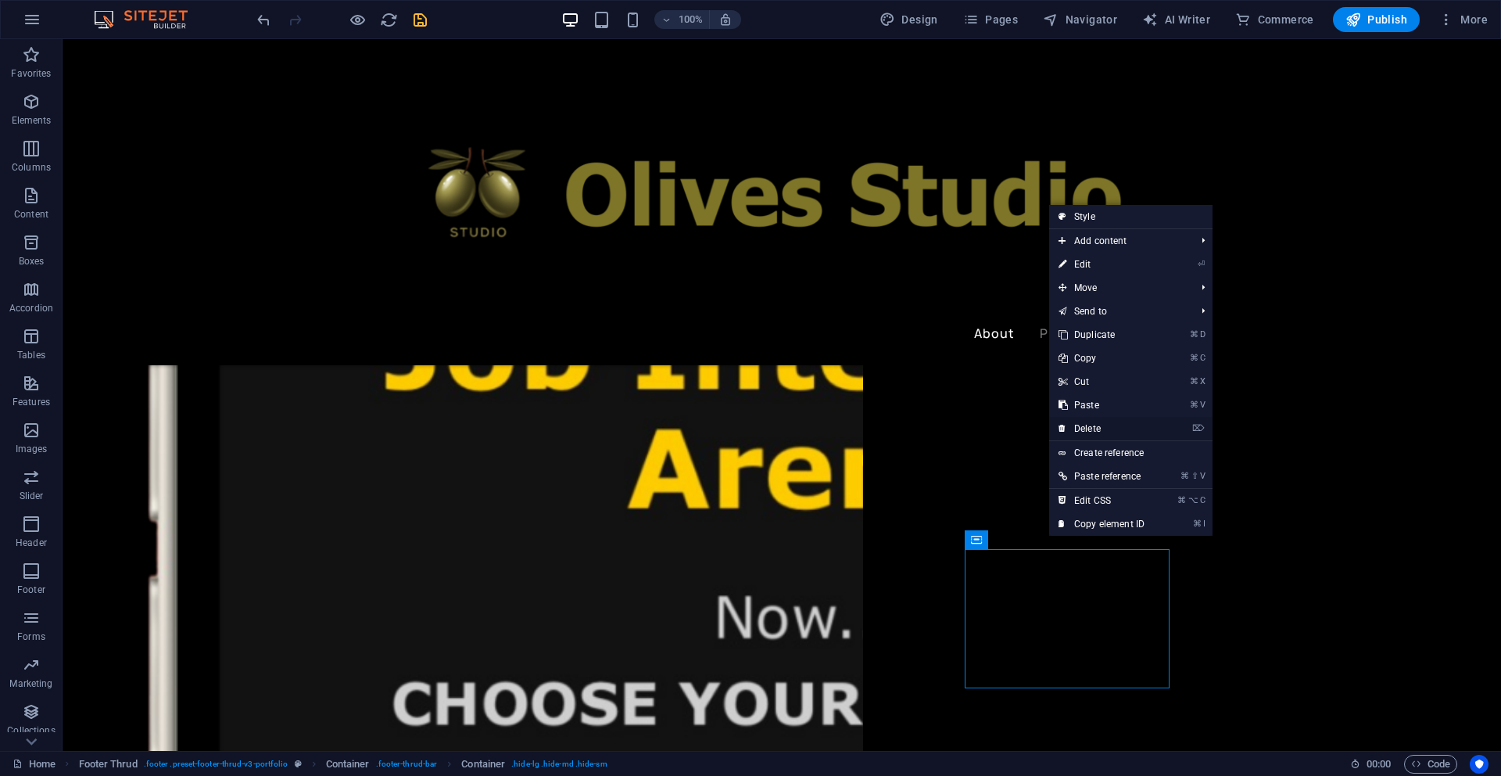
click at [1094, 432] on link "⌦ Delete" at bounding box center [1101, 428] width 105 height 23
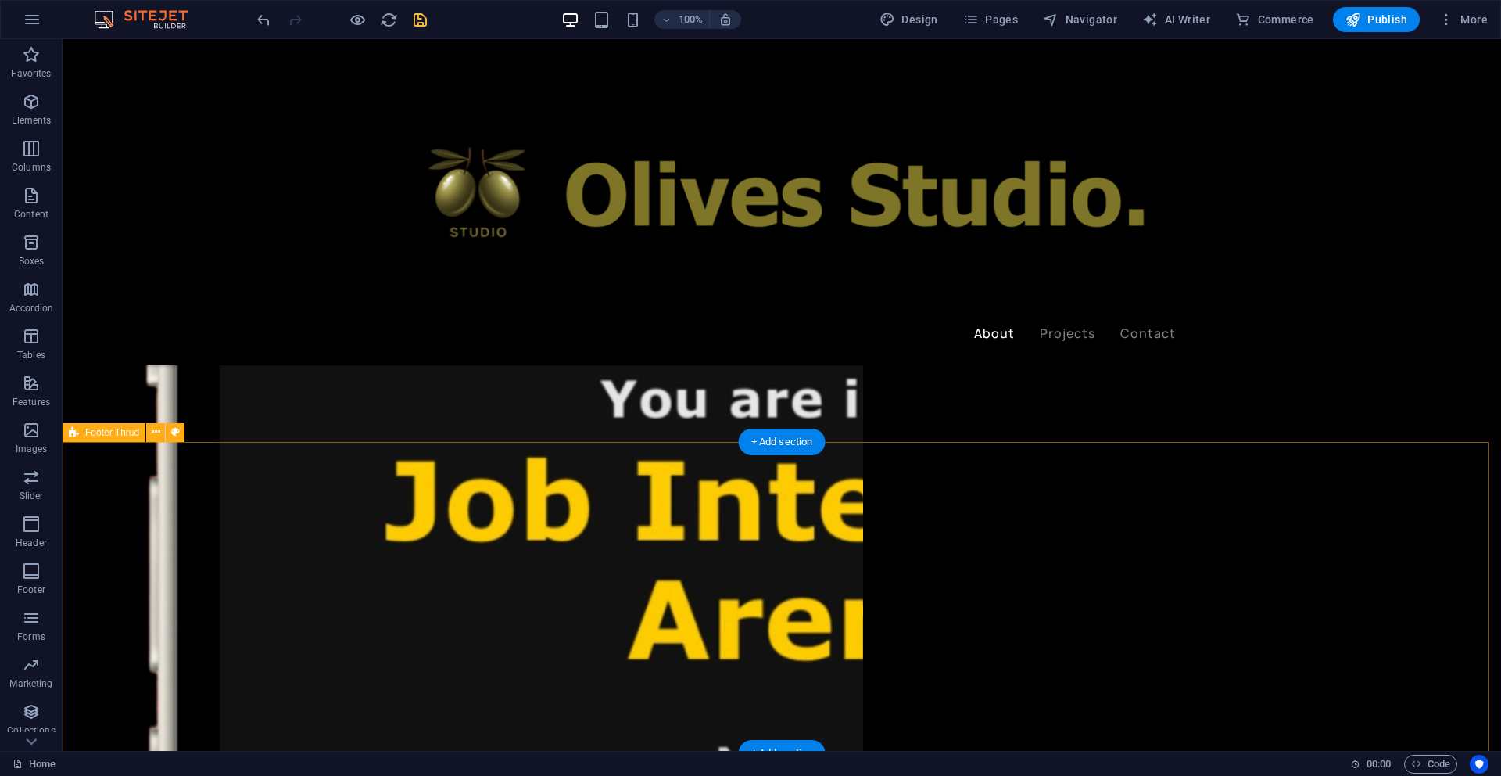
scroll to position [2121, 0]
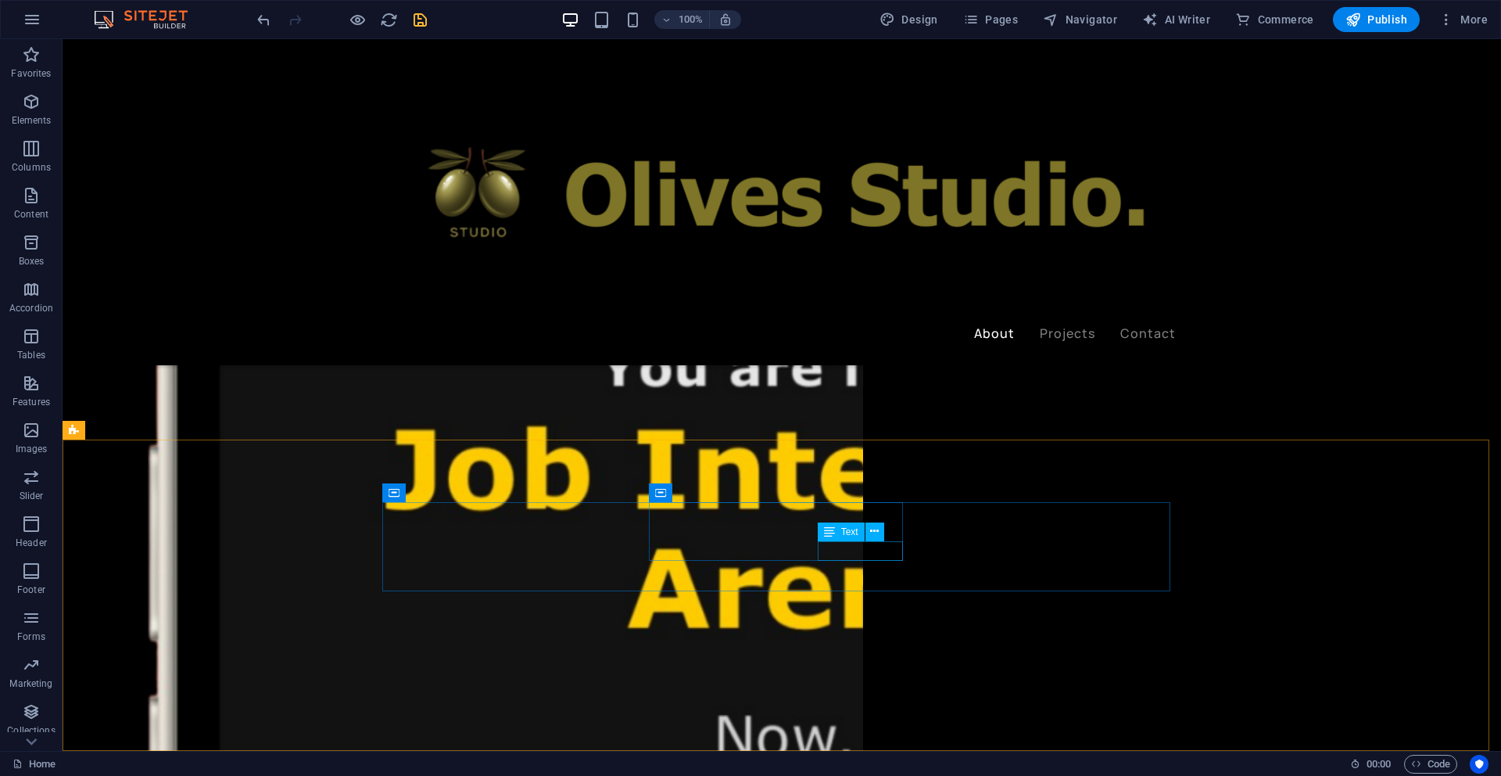
click at [892, 523] on div "Text" at bounding box center [856, 532] width 77 height 20
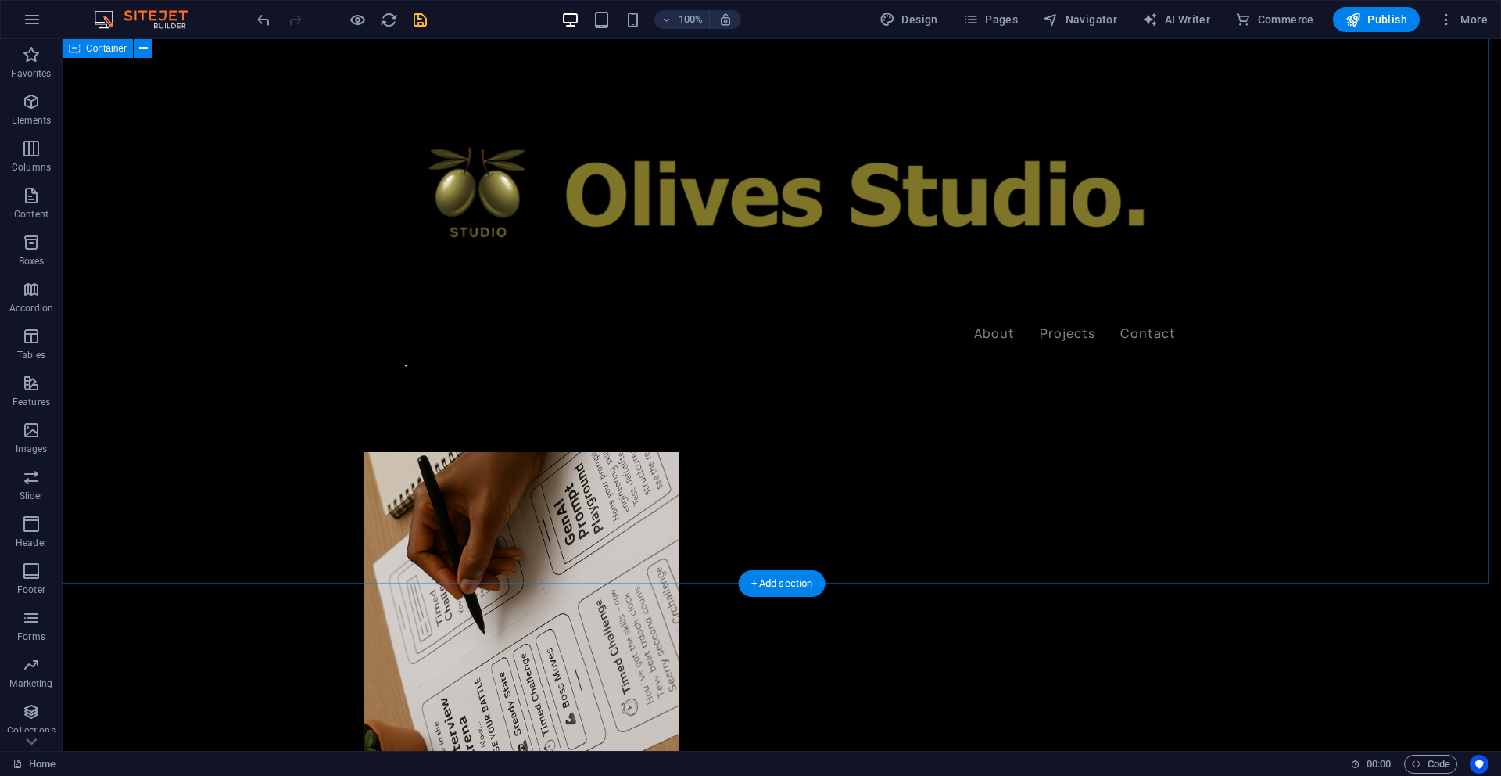
scroll to position [0, 0]
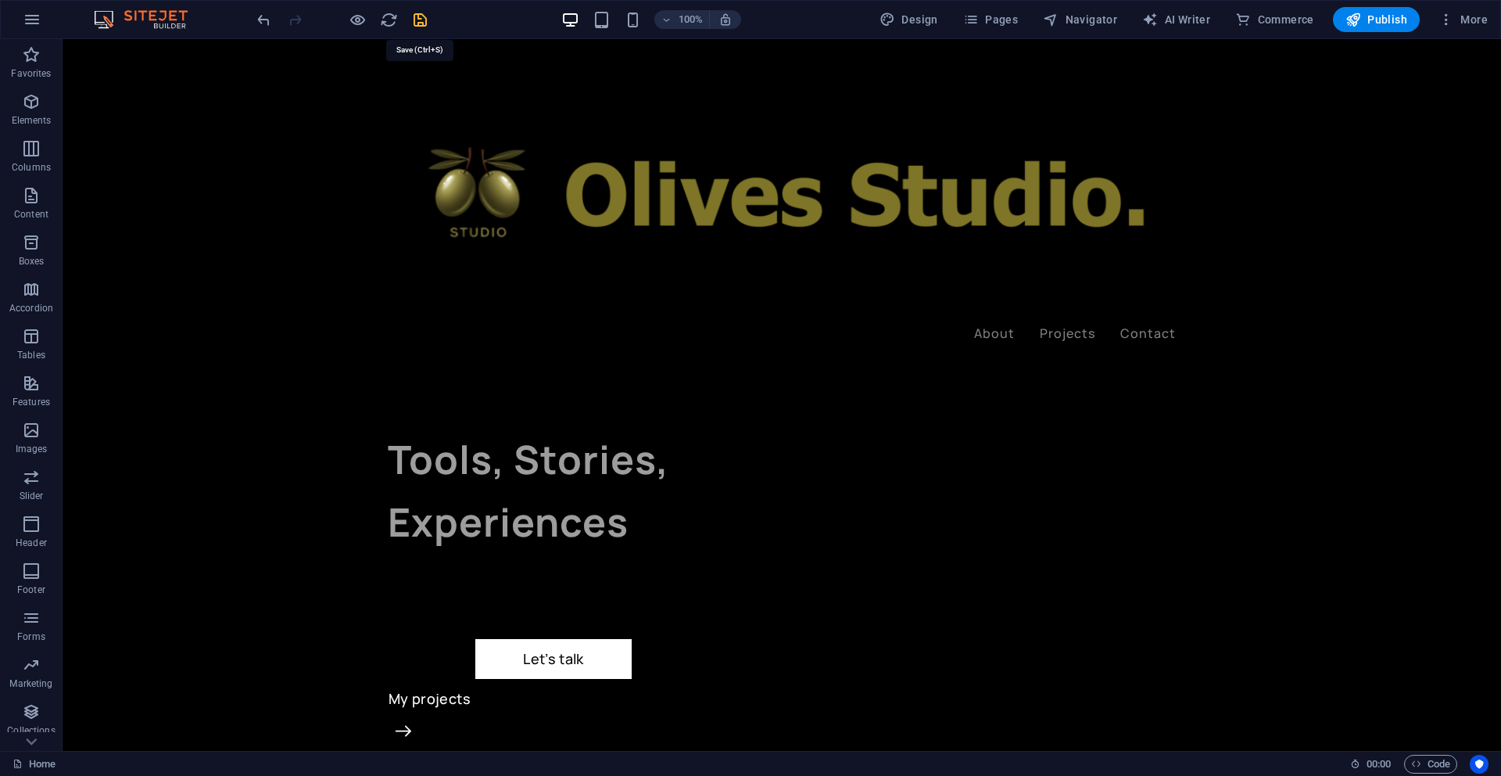
click at [416, 20] on icon "save" at bounding box center [420, 20] width 18 height 18
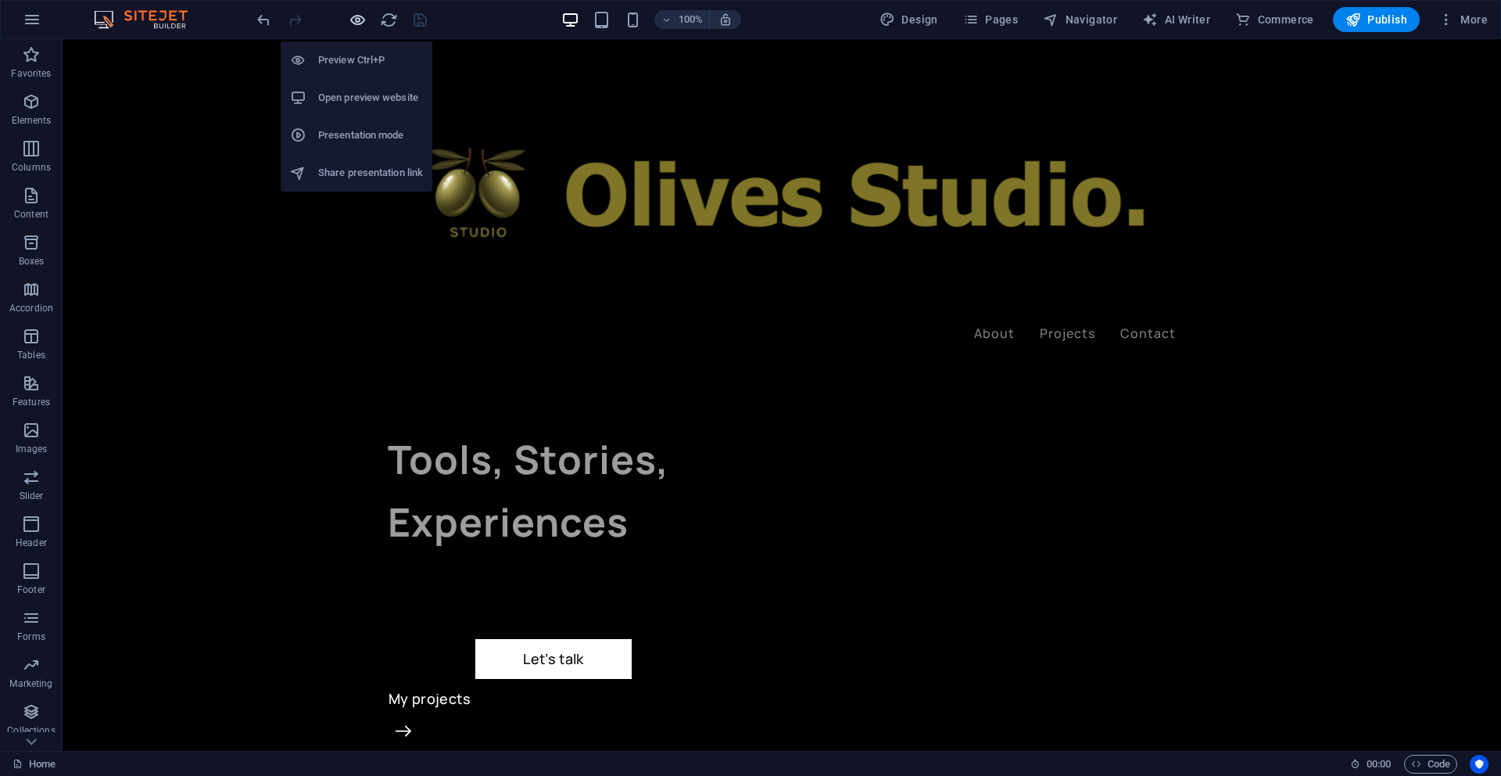
click at [353, 22] on icon "button" at bounding box center [358, 20] width 18 height 18
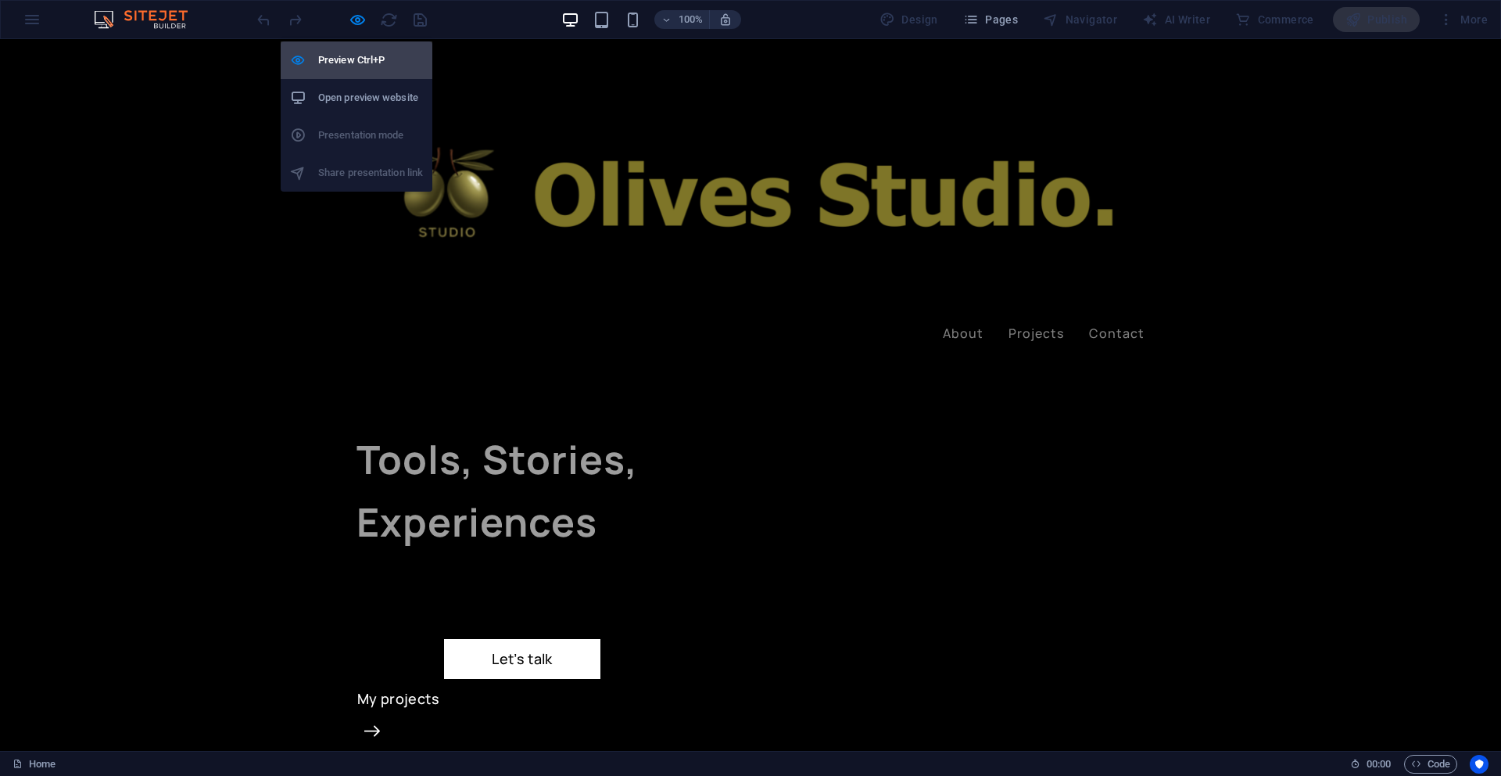
click at [348, 56] on h6 "Preview Ctrl+P" at bounding box center [370, 60] width 105 height 19
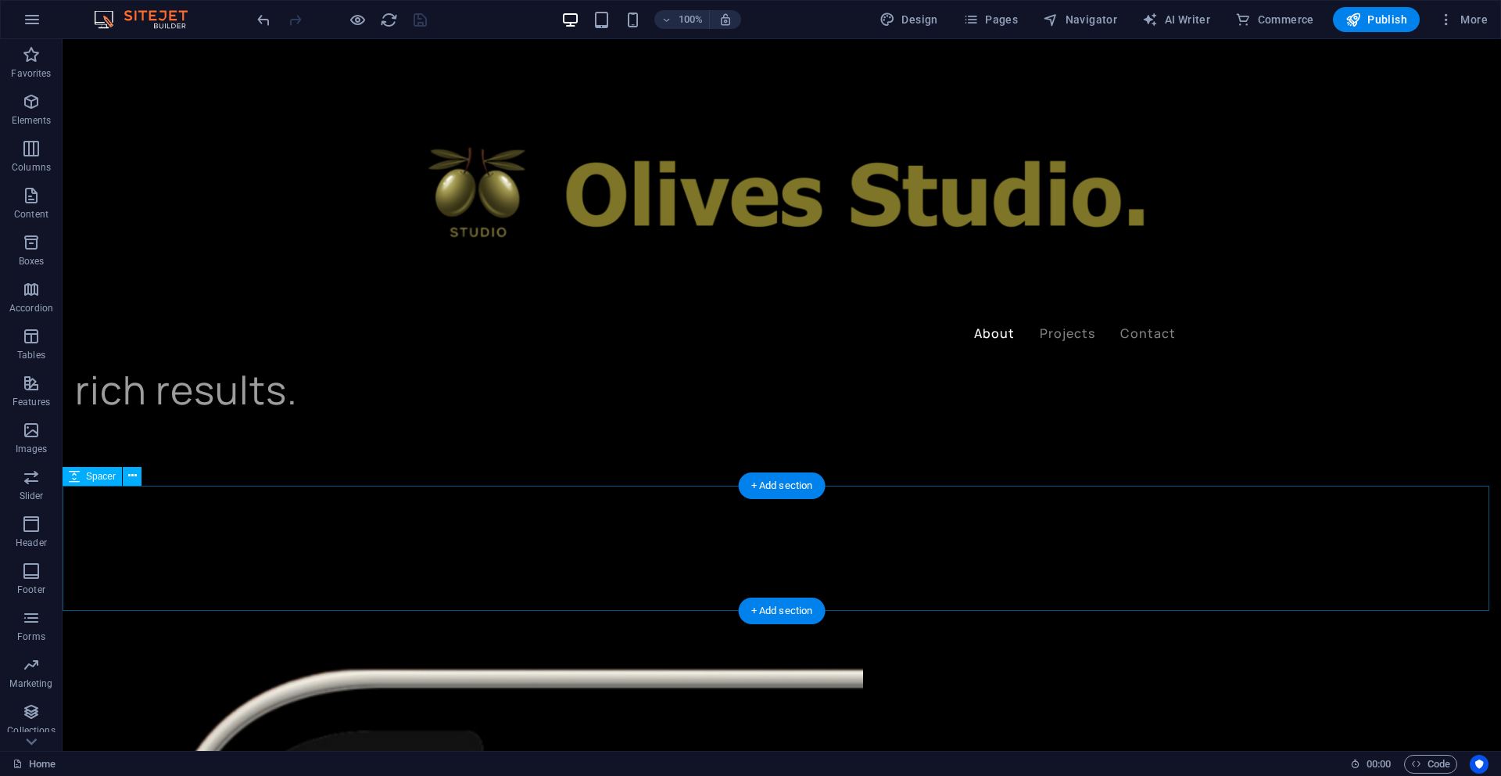
scroll to position [1299, 0]
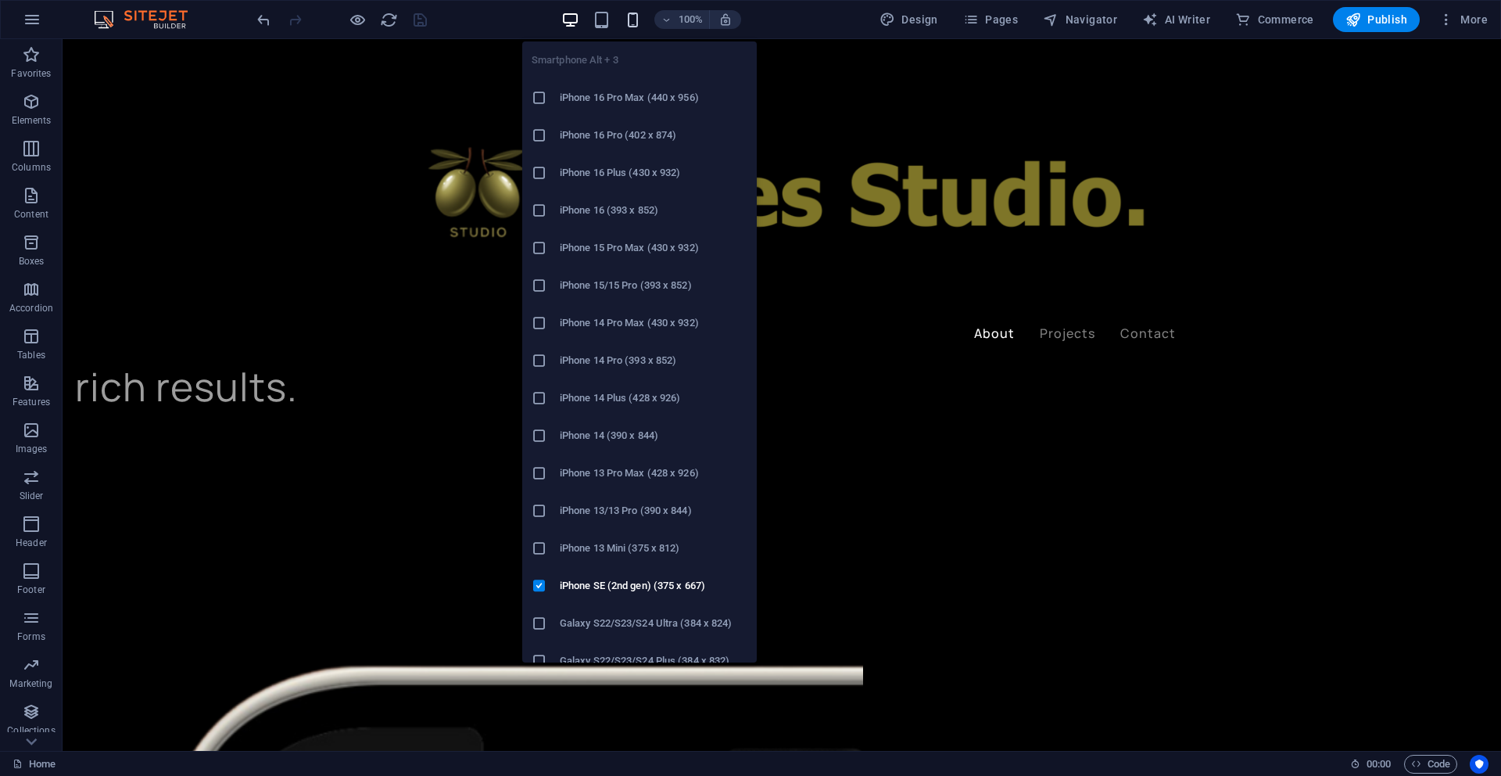
click at [637, 23] on icon "button" at bounding box center [633, 20] width 18 height 18
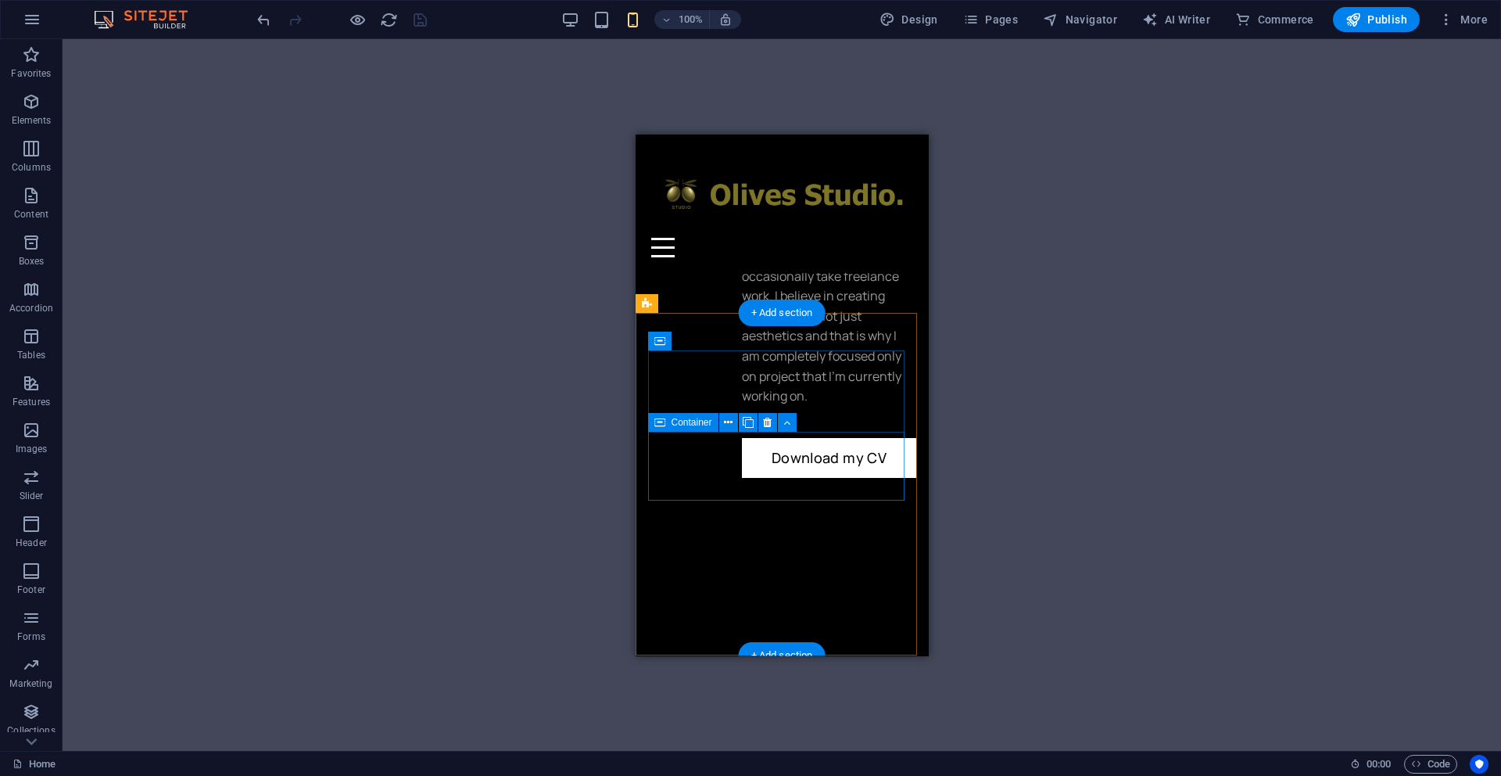
scroll to position [1316, 0]
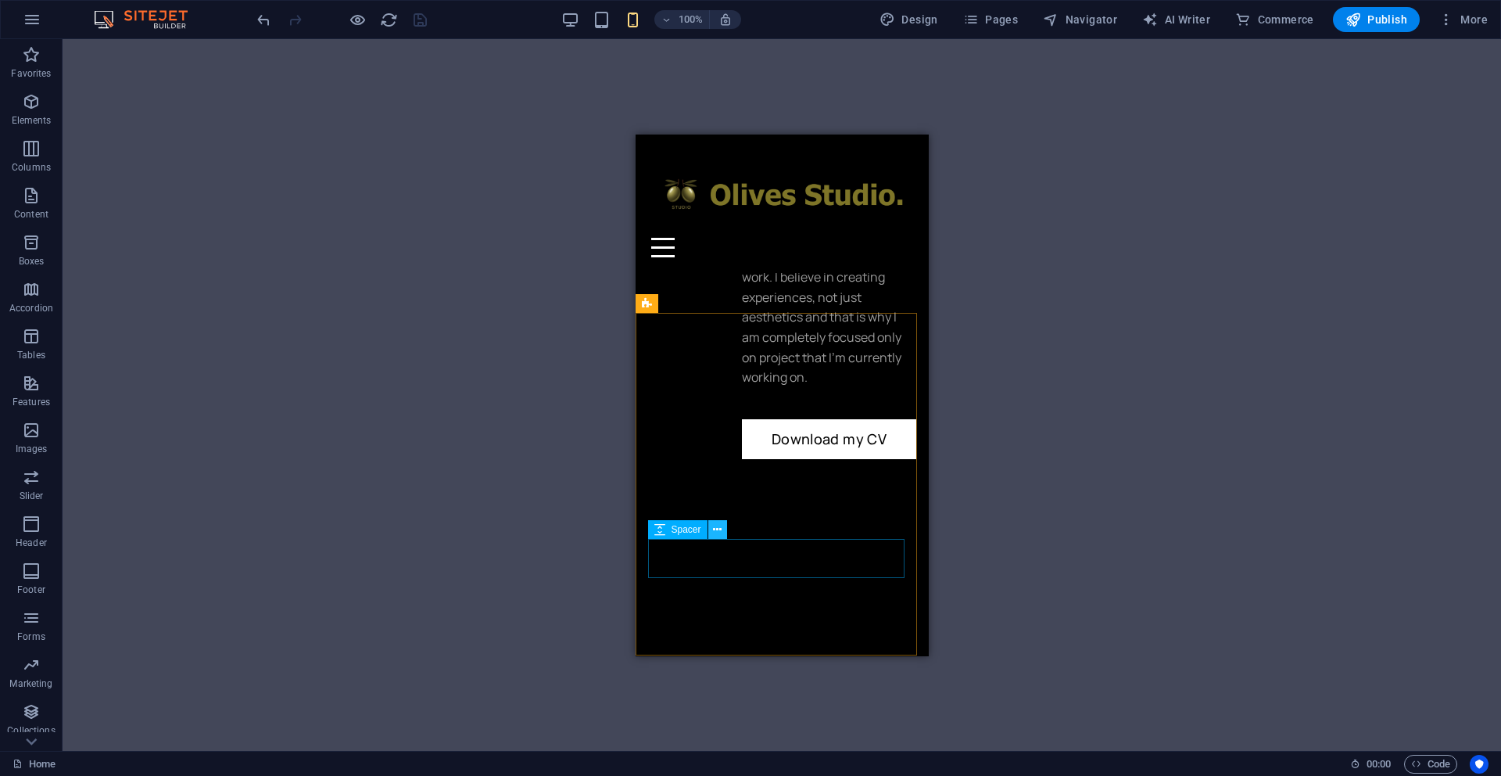
click at [720, 530] on icon at bounding box center [717, 530] width 9 height 16
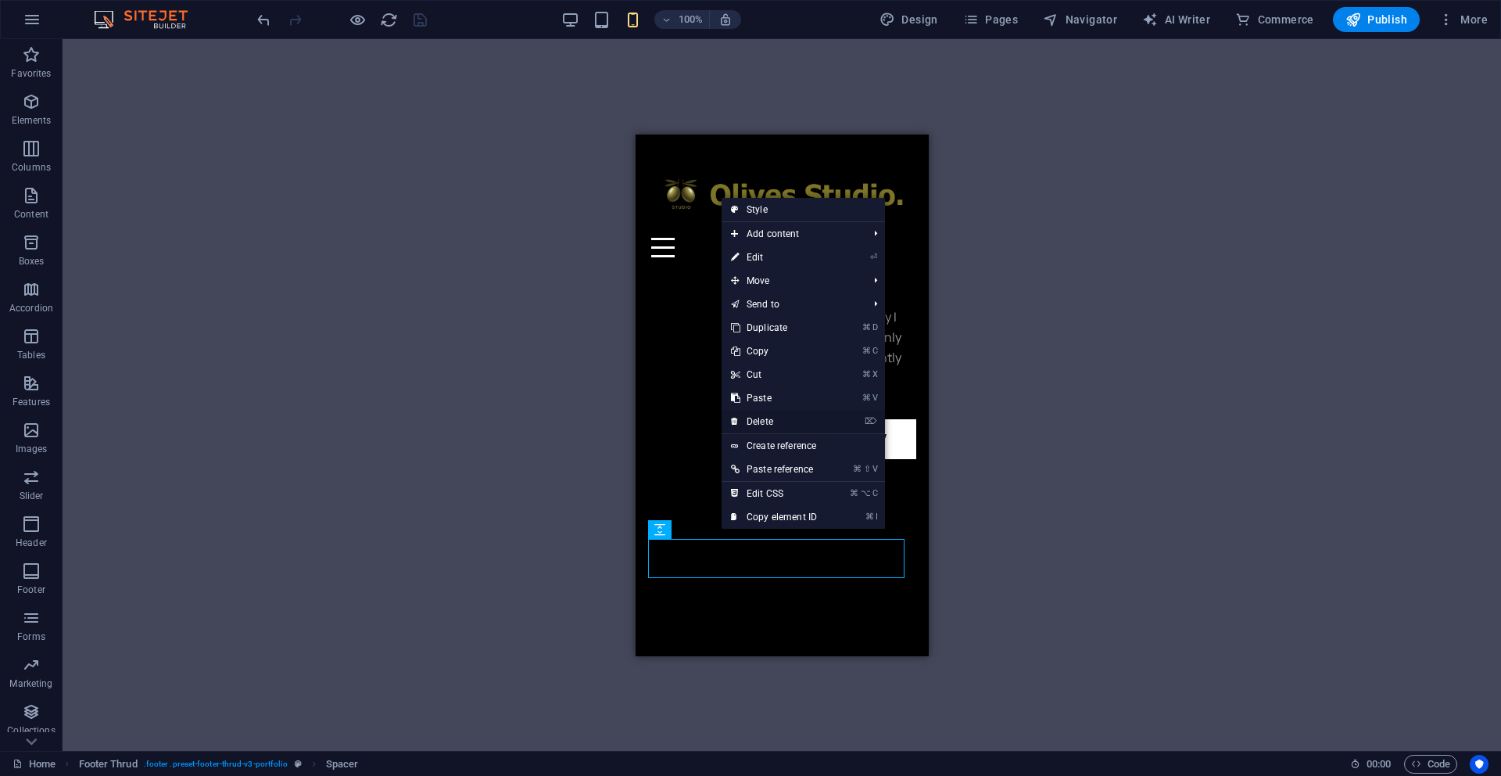
drag, startPoint x: 772, startPoint y: 421, endPoint x: 149, endPoint y: 287, distance: 636.7
click at [772, 421] on link "⌦ Delete" at bounding box center [774, 421] width 105 height 23
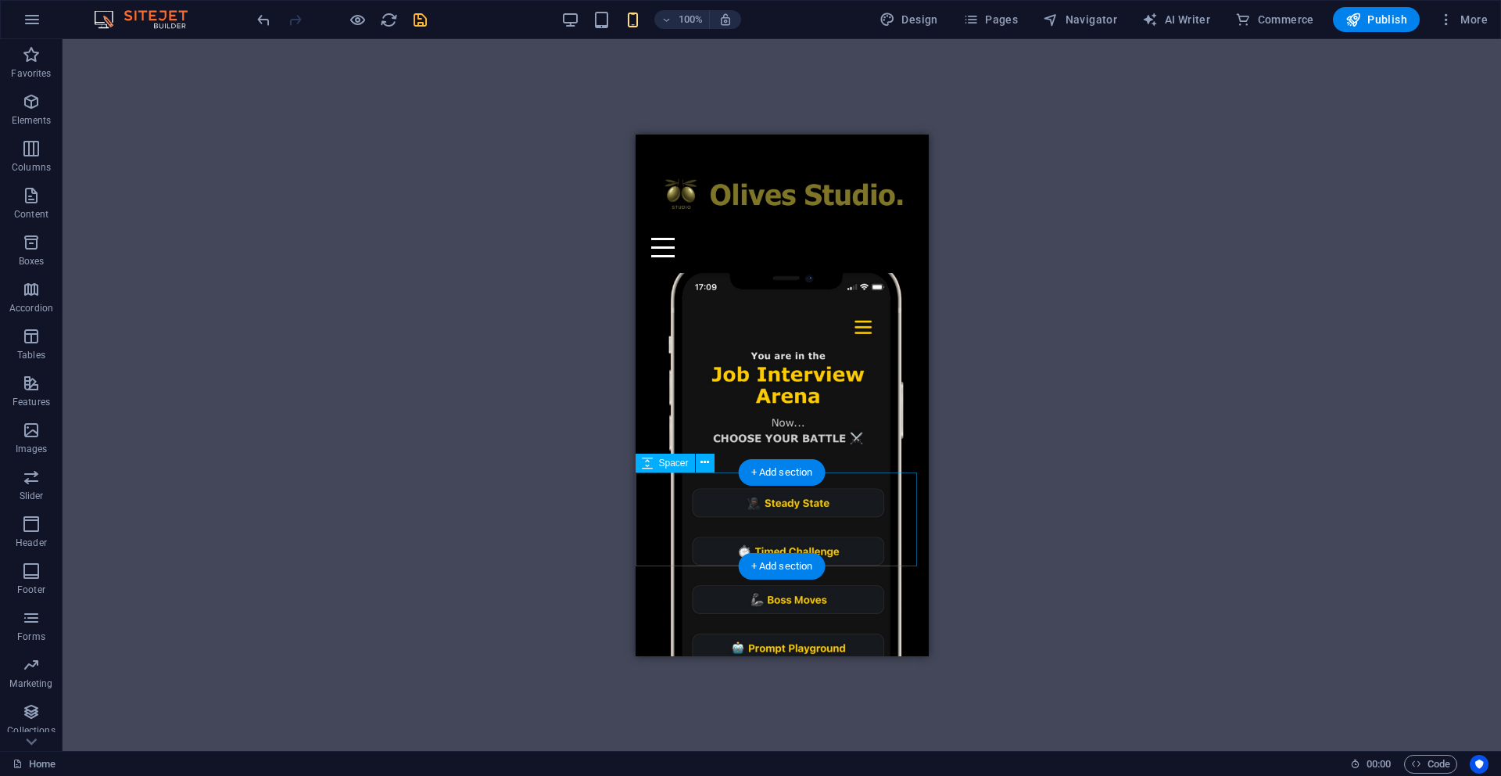
scroll to position [829, 0]
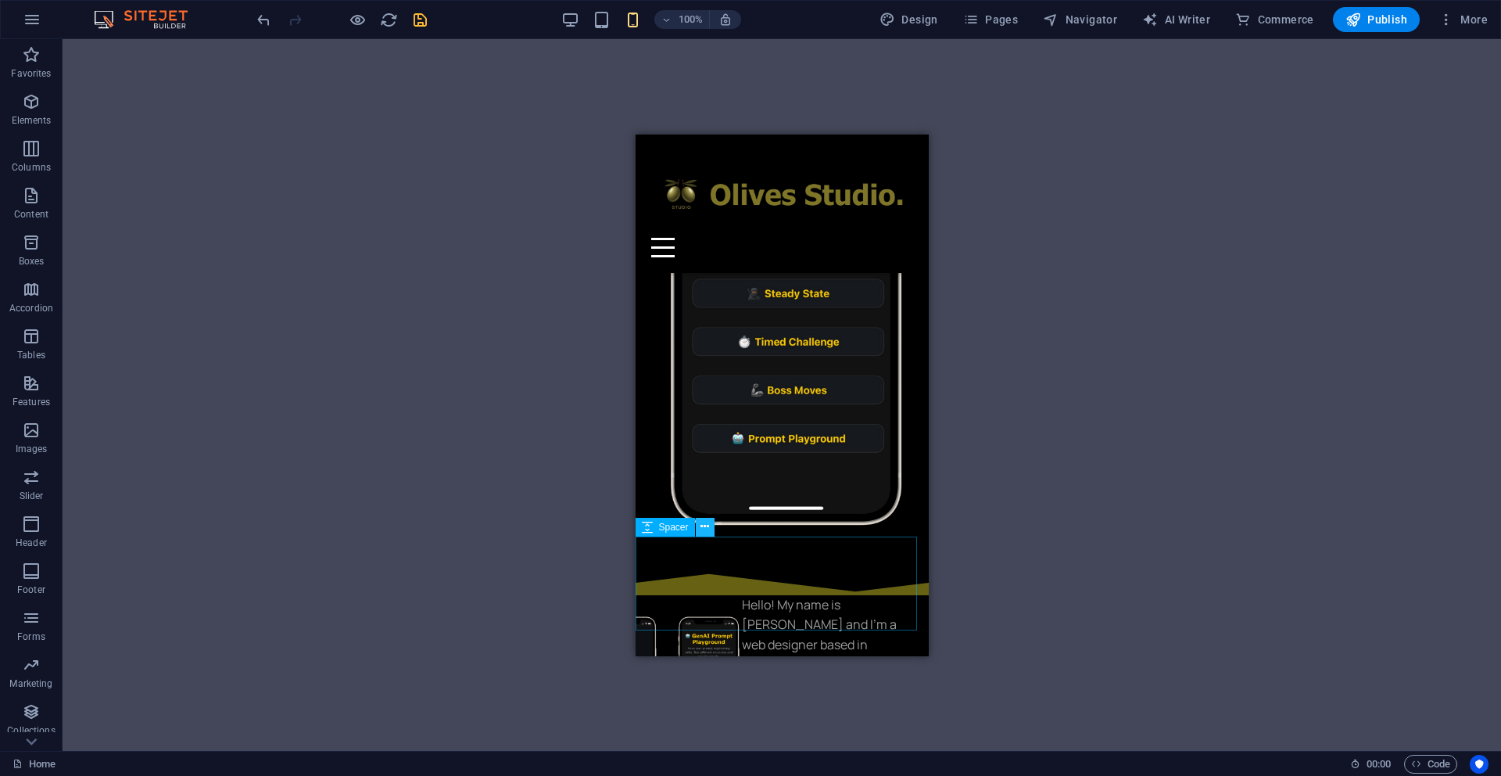
click at [707, 527] on icon at bounding box center [705, 526] width 9 height 16
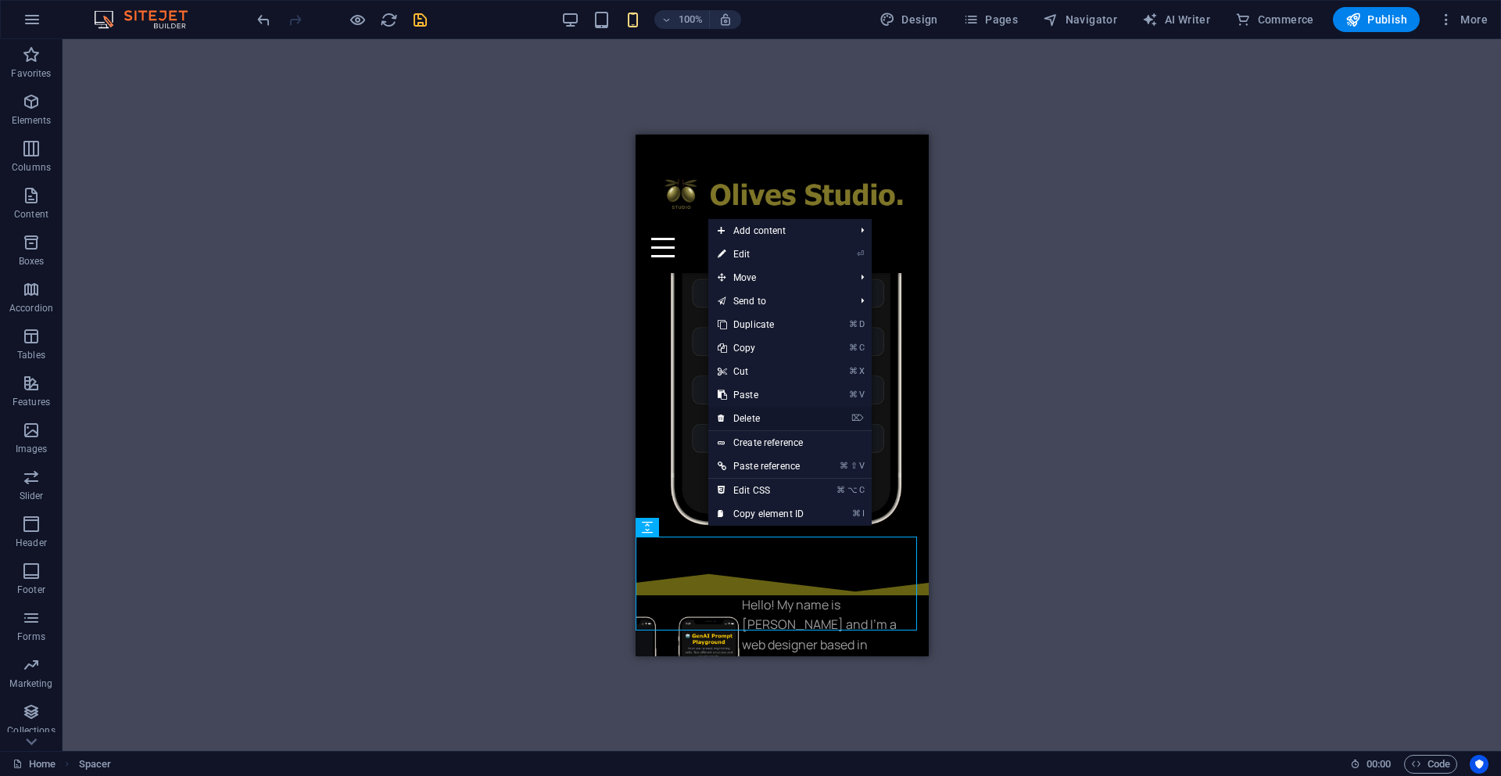
click at [758, 418] on link "⌦ Delete" at bounding box center [760, 418] width 105 height 23
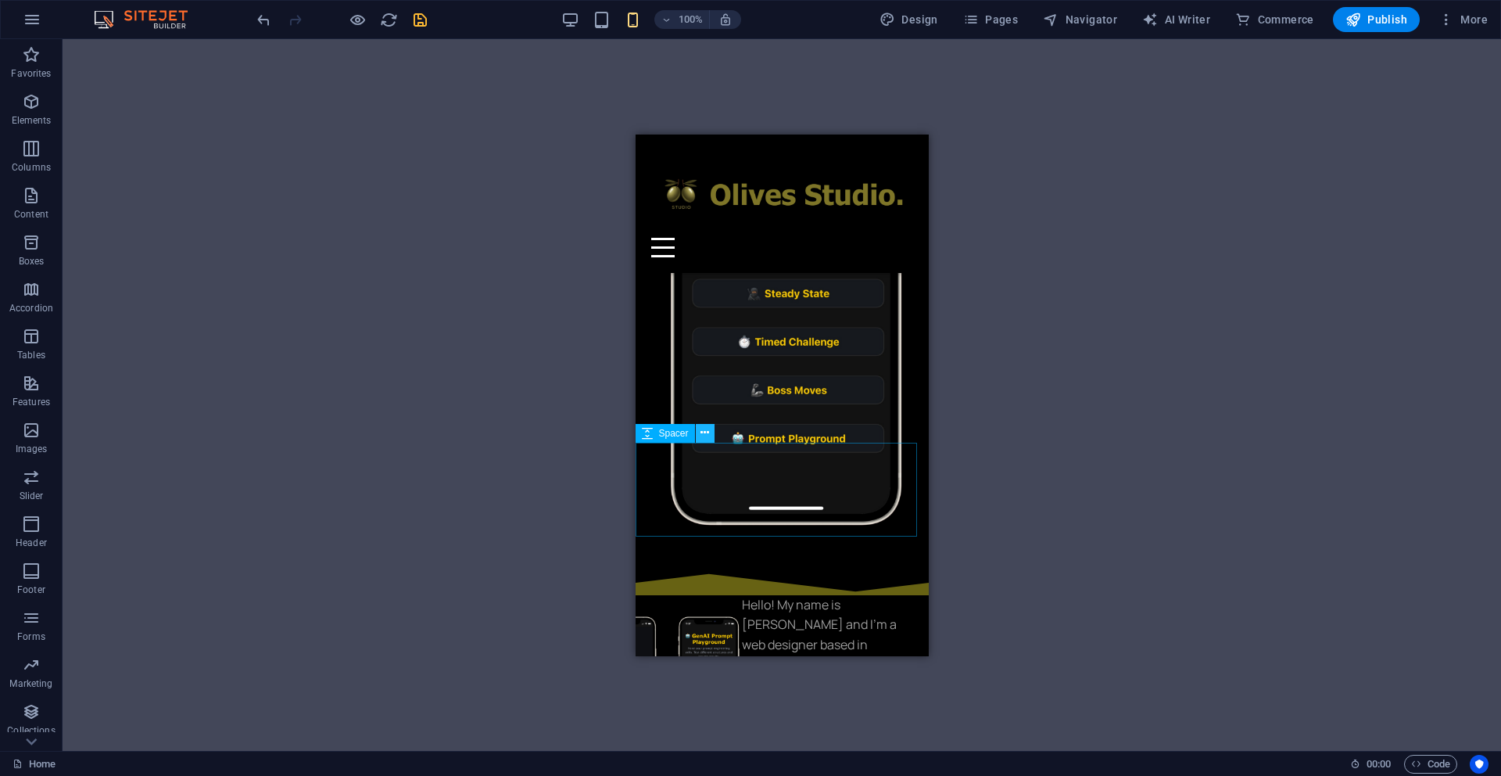
click at [706, 433] on icon at bounding box center [705, 433] width 9 height 16
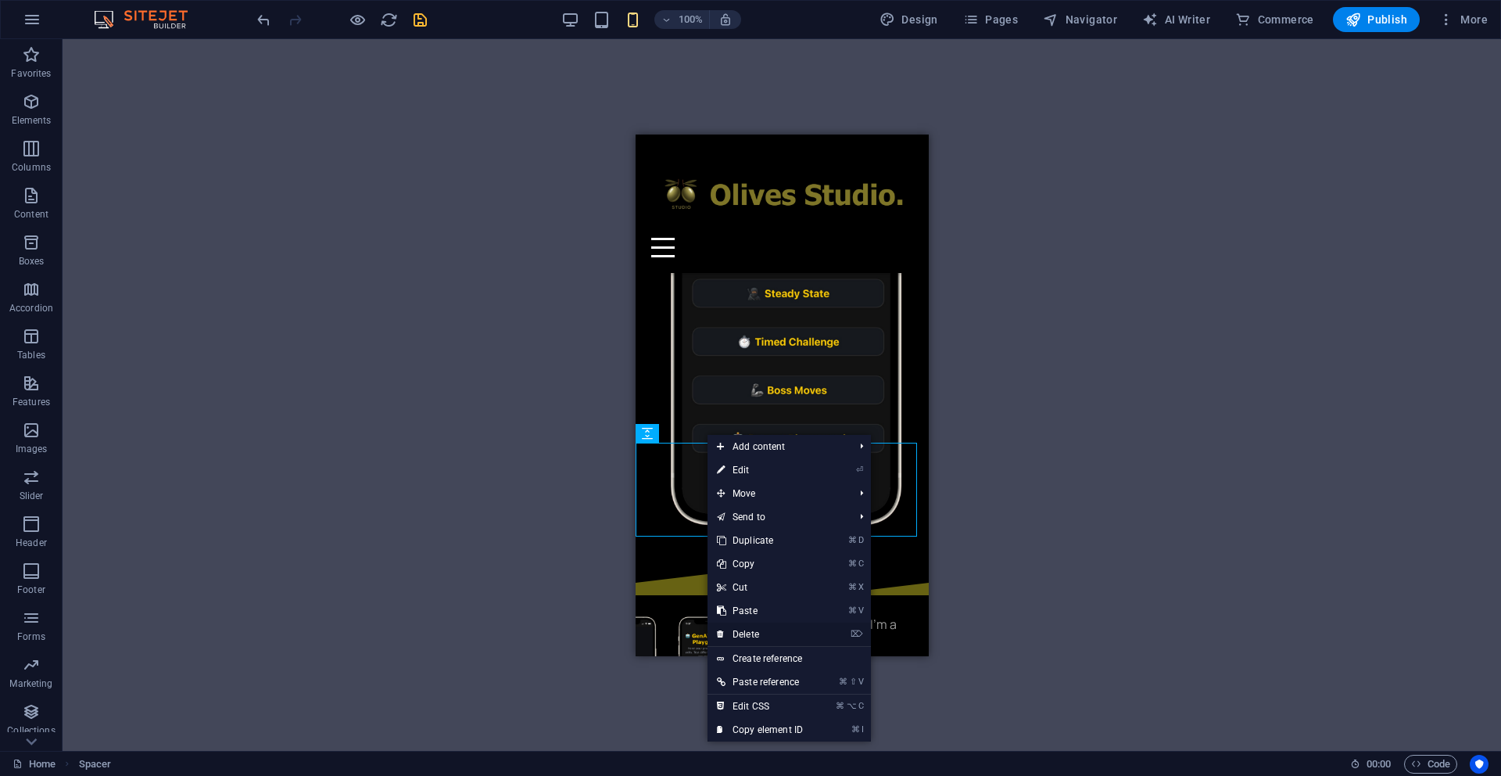
click at [753, 633] on link "⌦ Delete" at bounding box center [760, 633] width 105 height 23
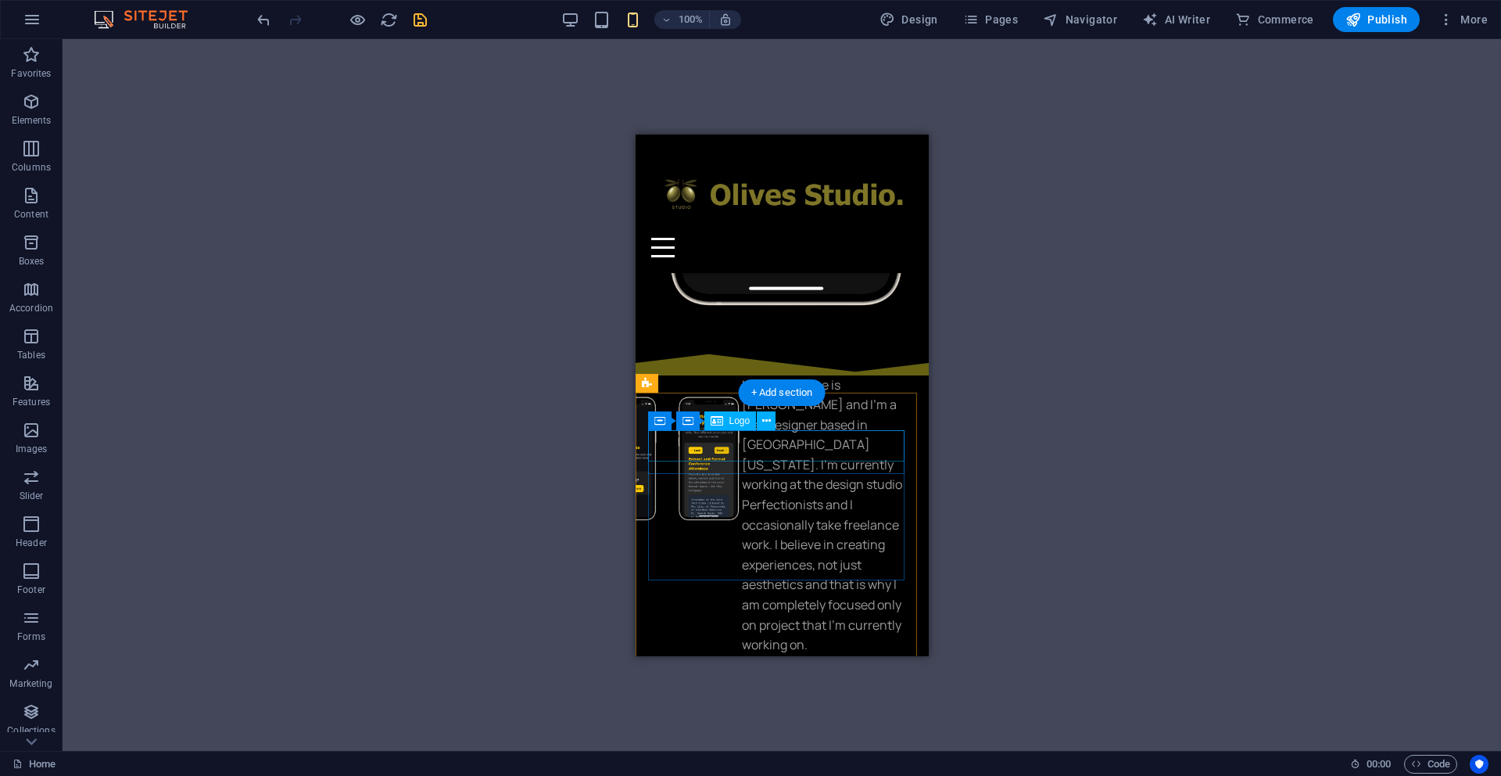
scroll to position [1045, 0]
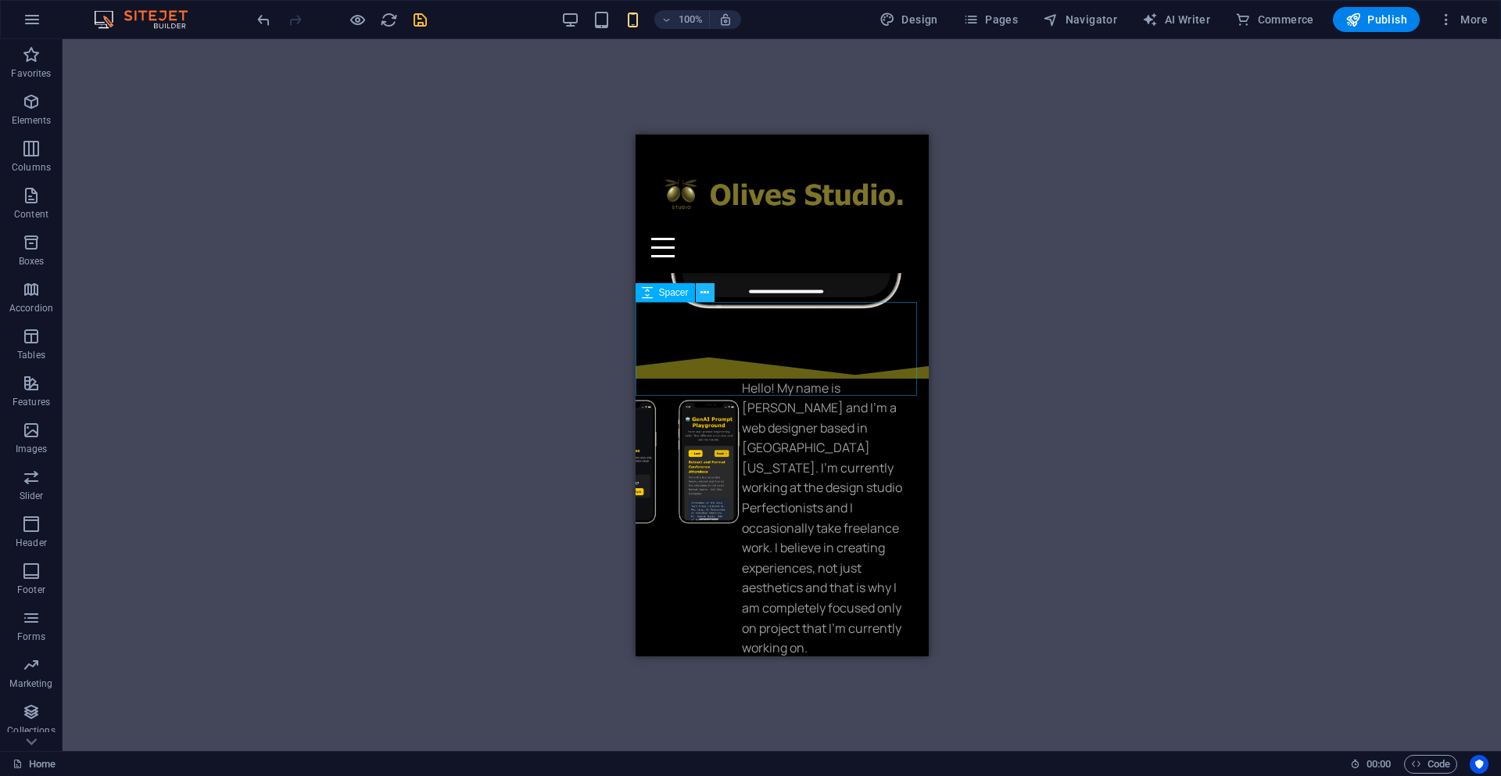
click at [710, 294] on button at bounding box center [705, 292] width 19 height 19
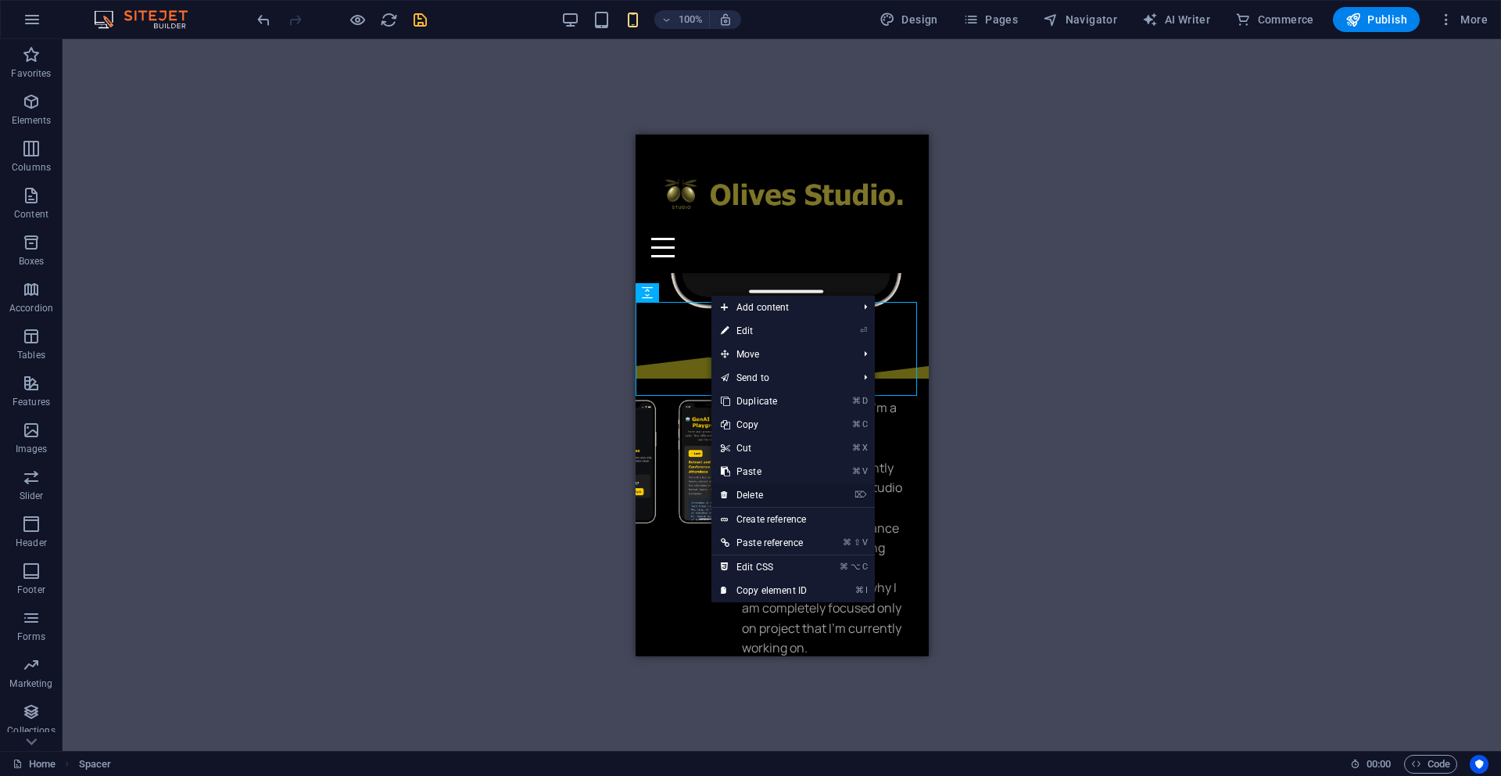
drag, startPoint x: 755, startPoint y: 498, endPoint x: 165, endPoint y: 350, distance: 607.8
click at [755, 498] on link "⌦ Delete" at bounding box center [764, 494] width 105 height 23
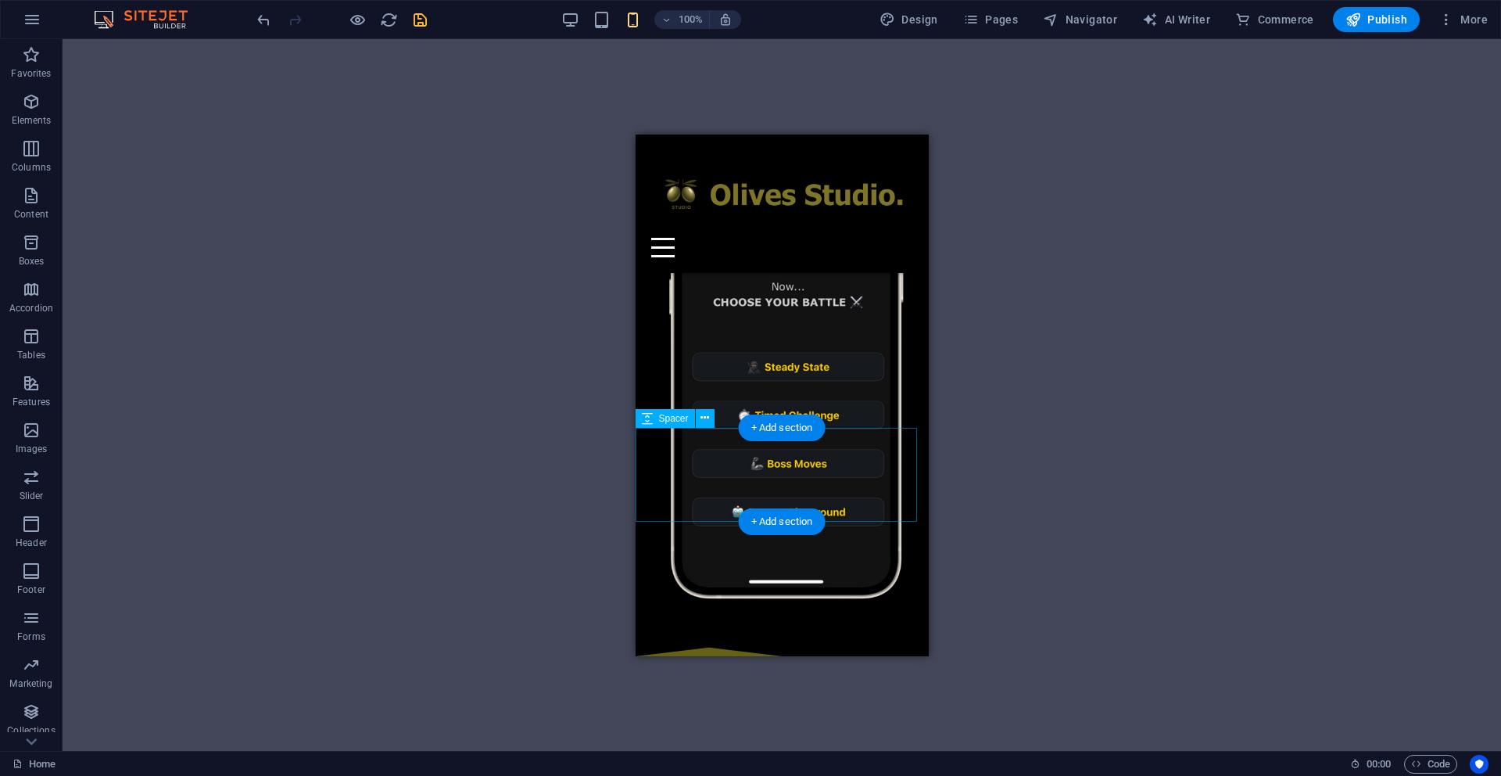
scroll to position [750, 0]
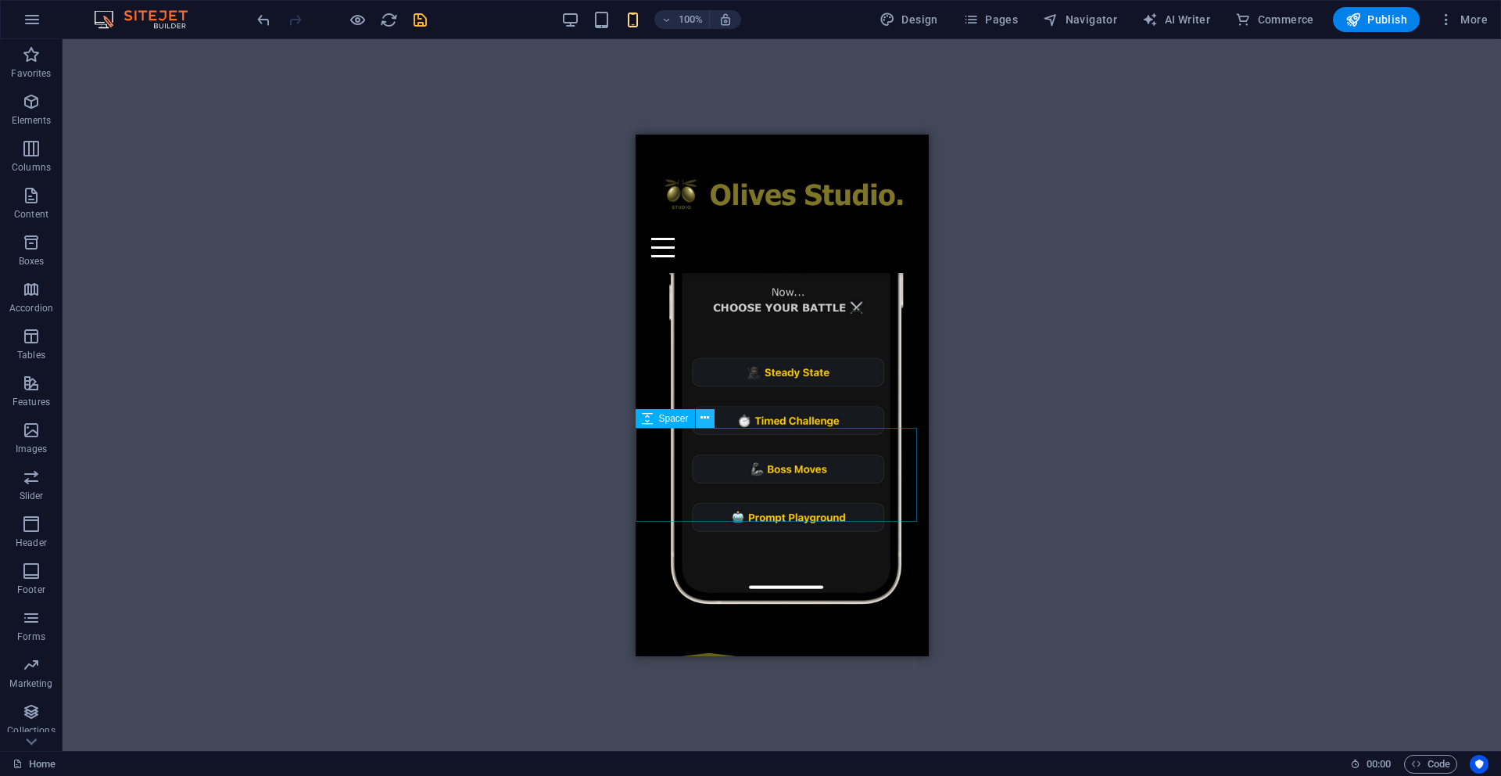
click at [706, 416] on icon at bounding box center [705, 418] width 9 height 16
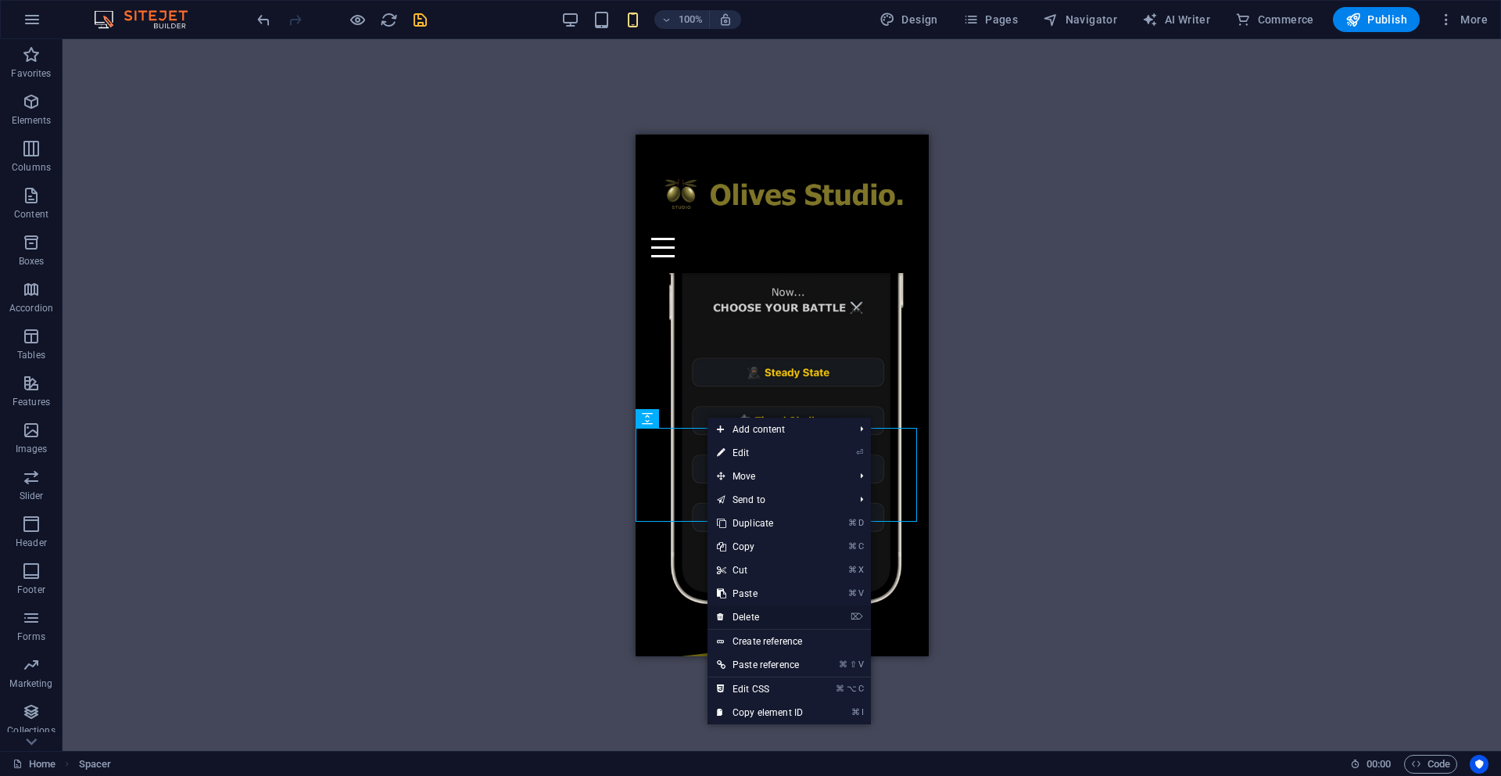
click at [758, 615] on link "⌦ Delete" at bounding box center [760, 616] width 105 height 23
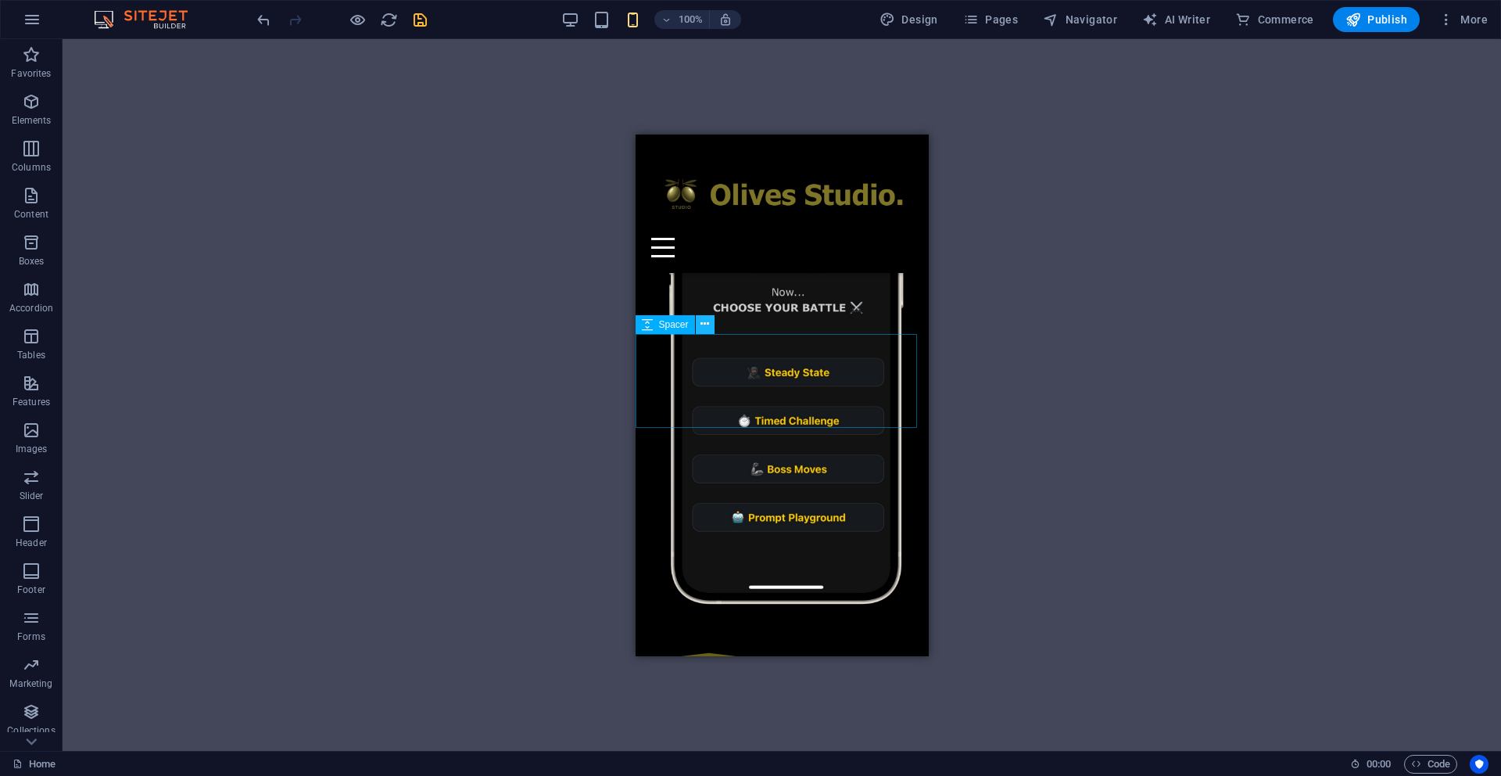
click at [707, 325] on icon at bounding box center [705, 324] width 9 height 16
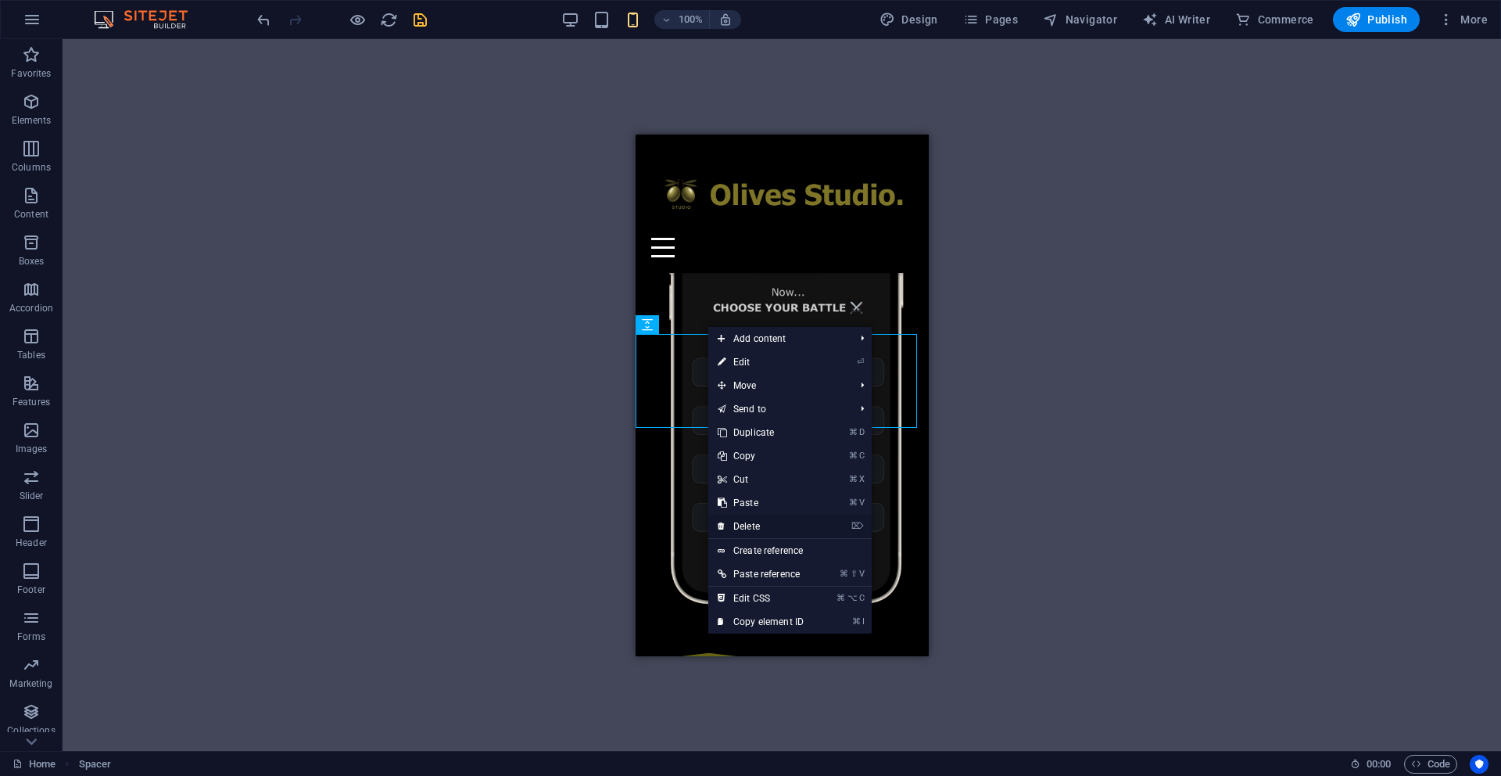
click at [747, 523] on link "⌦ Delete" at bounding box center [760, 525] width 105 height 23
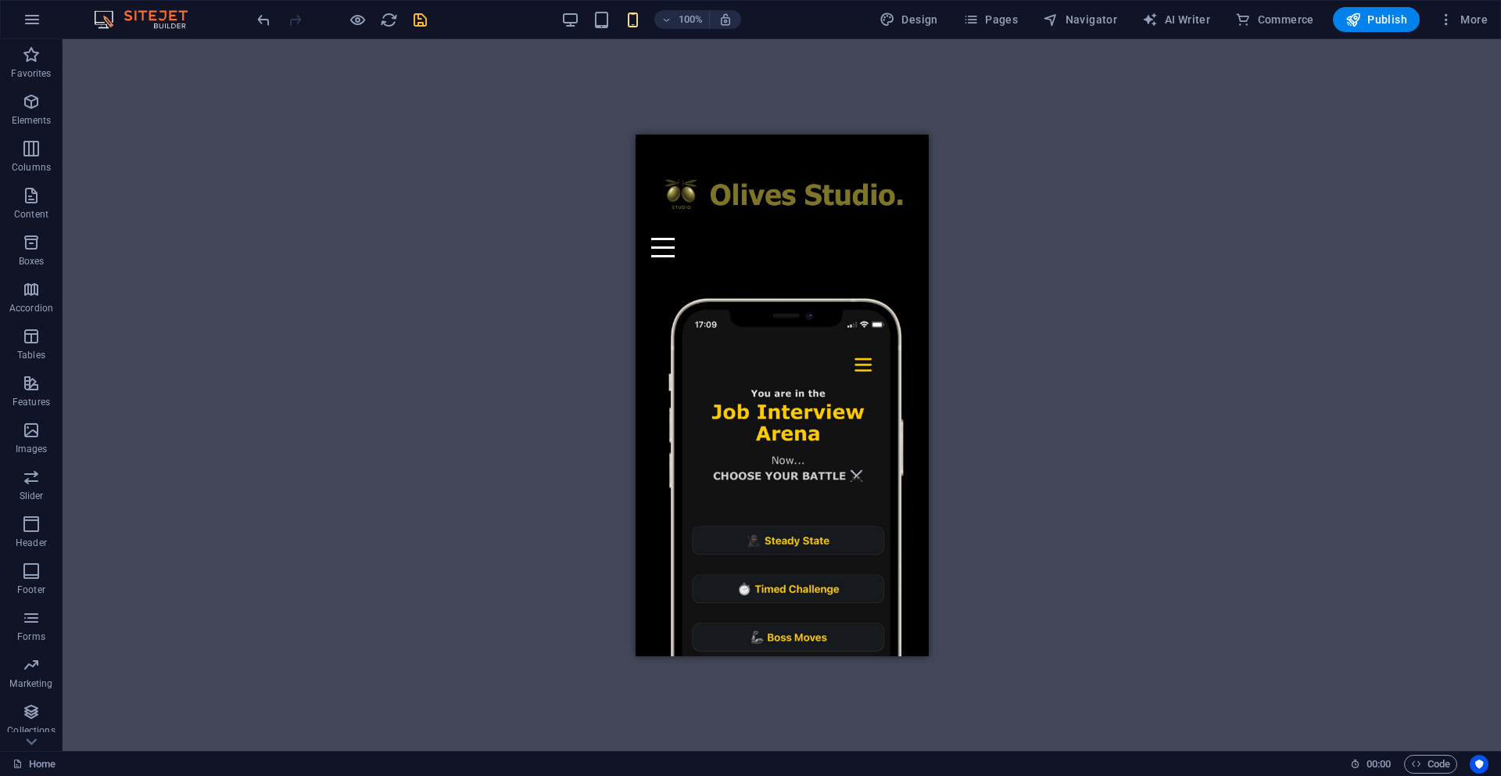
scroll to position [579, 0]
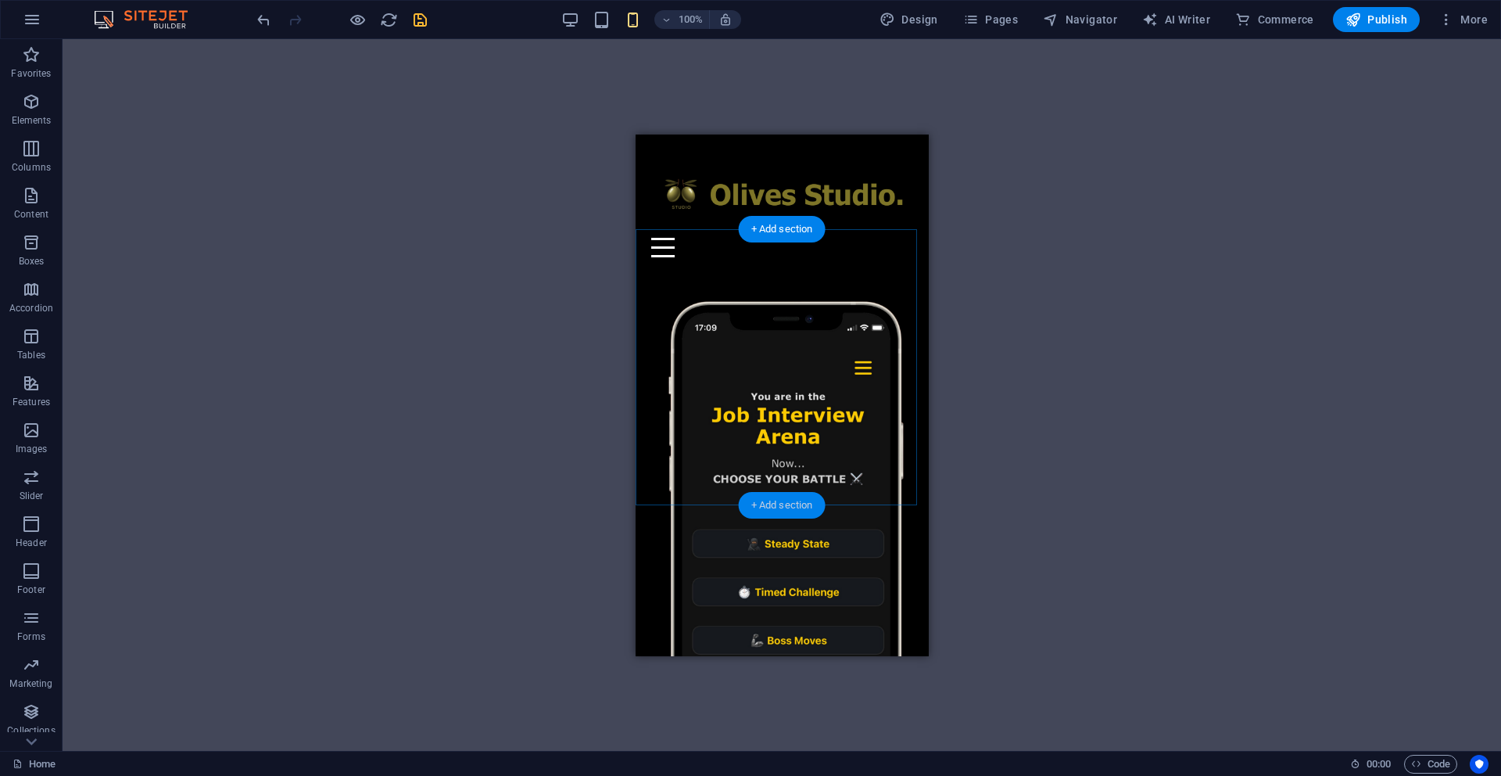
click at [762, 507] on div "+ Add section" at bounding box center [782, 505] width 87 height 27
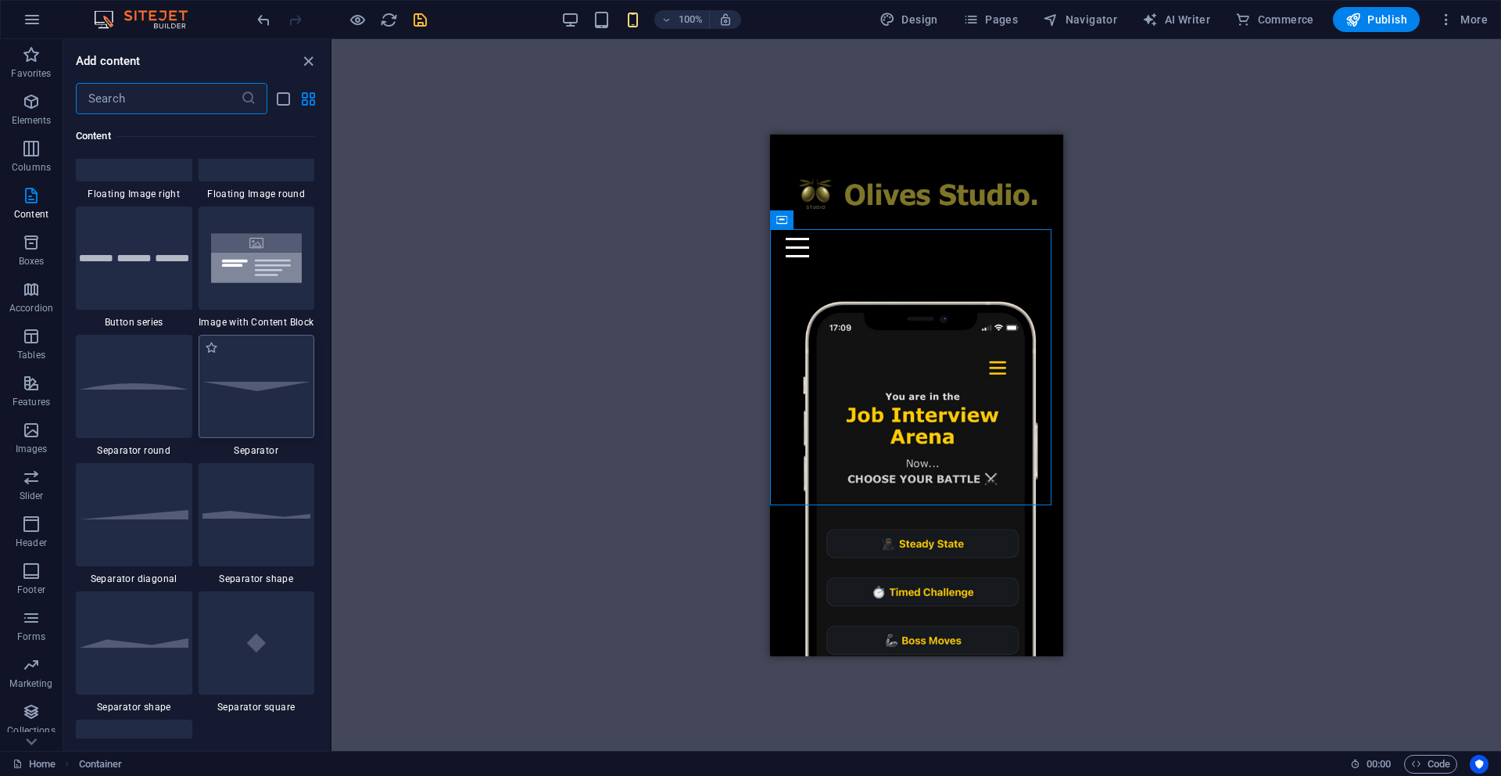
scroll to position [3583, 0]
click at [156, 393] on div at bounding box center [134, 389] width 117 height 103
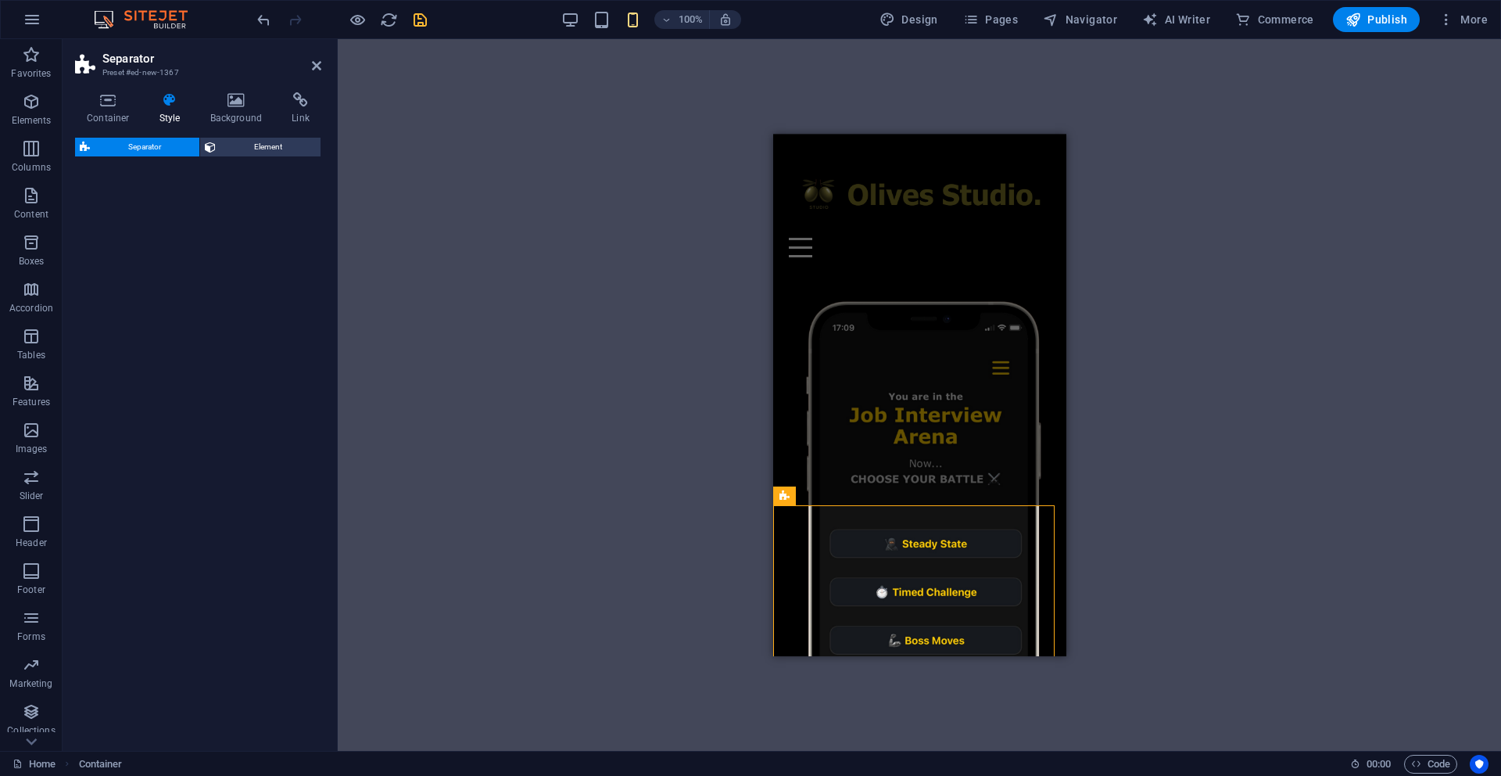
select select "circle"
select select "rem"
select select "preset-separator-v3-circle"
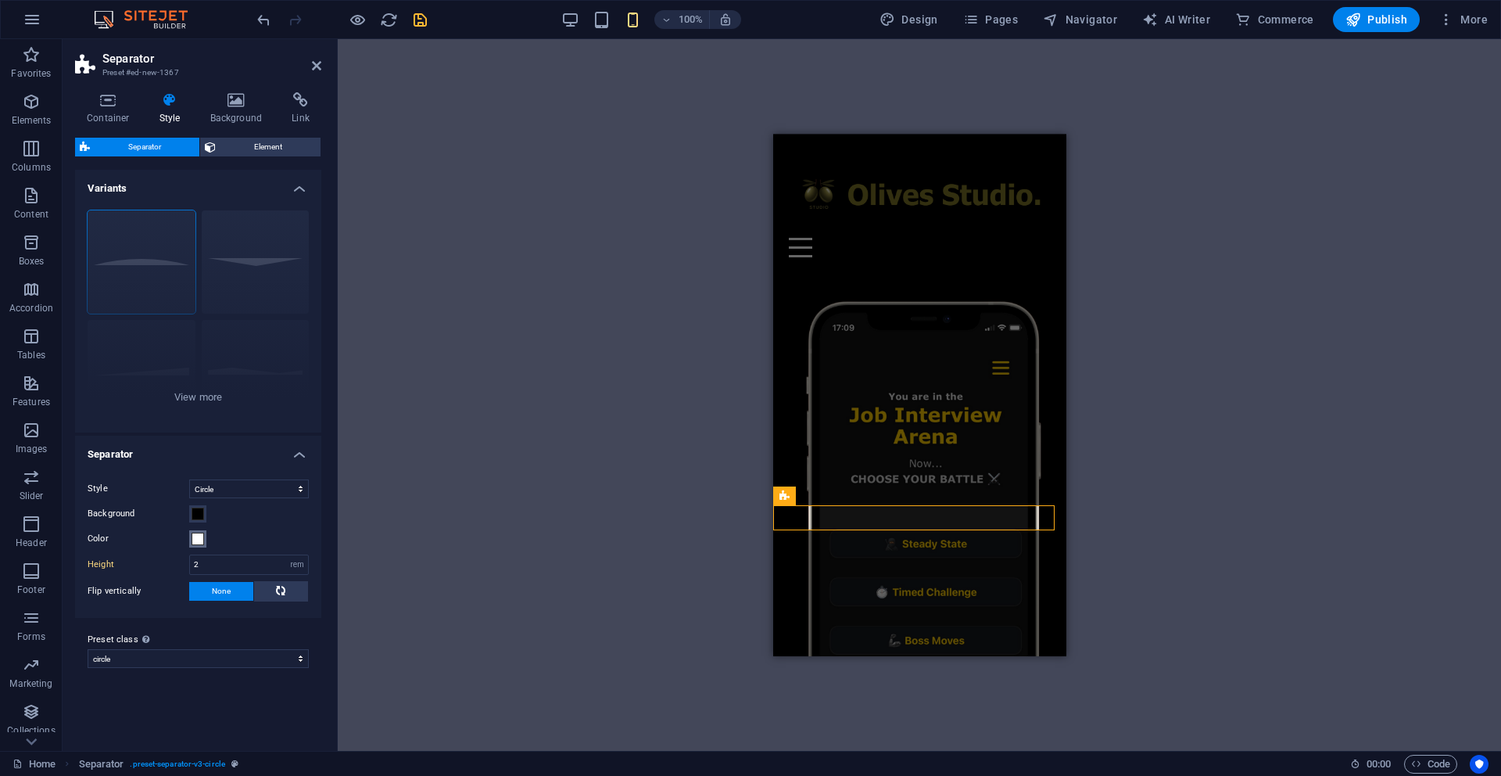
click at [195, 536] on span at bounding box center [198, 538] width 13 height 13
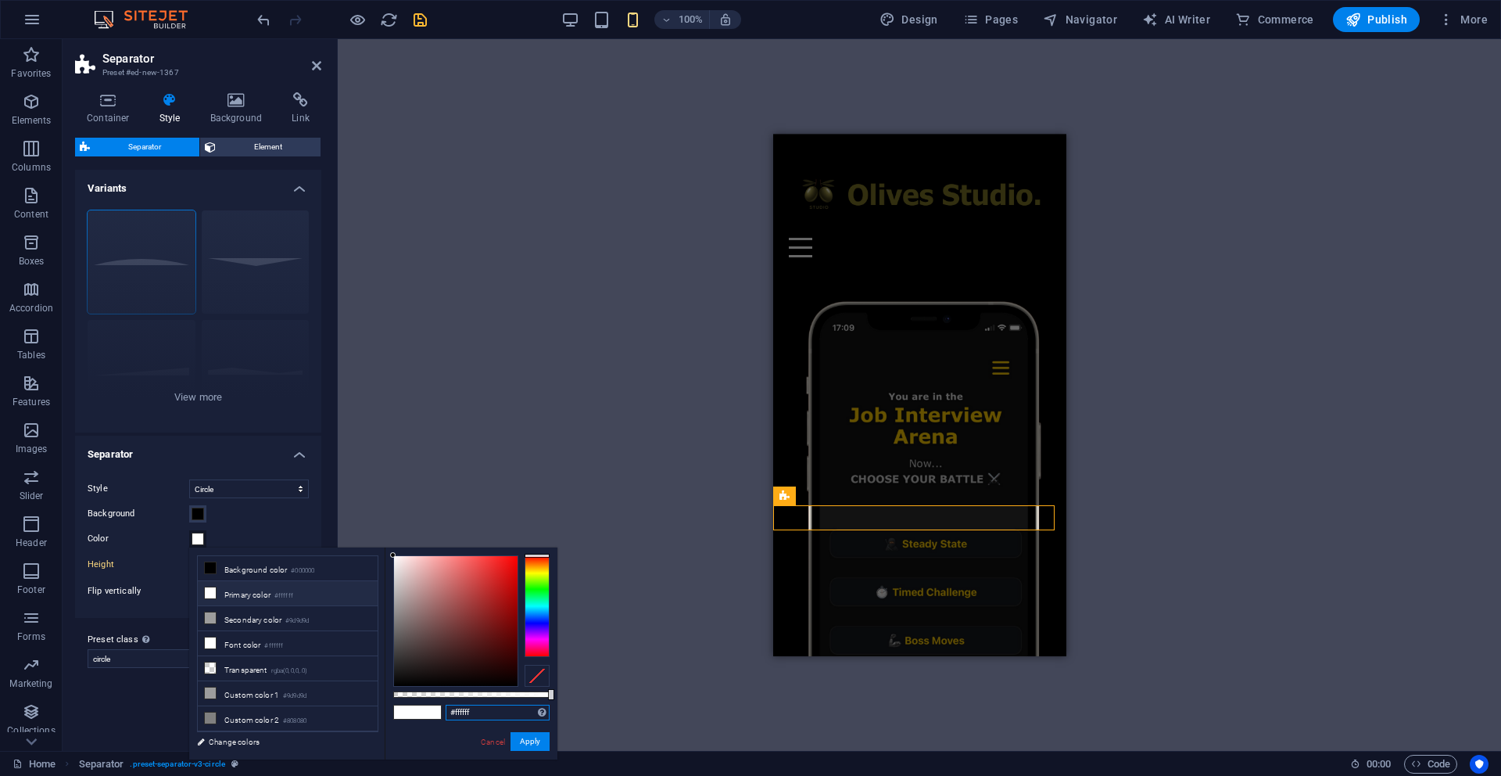
click at [477, 714] on input "#ffffff" at bounding box center [498, 712] width 104 height 16
type input "#676213"
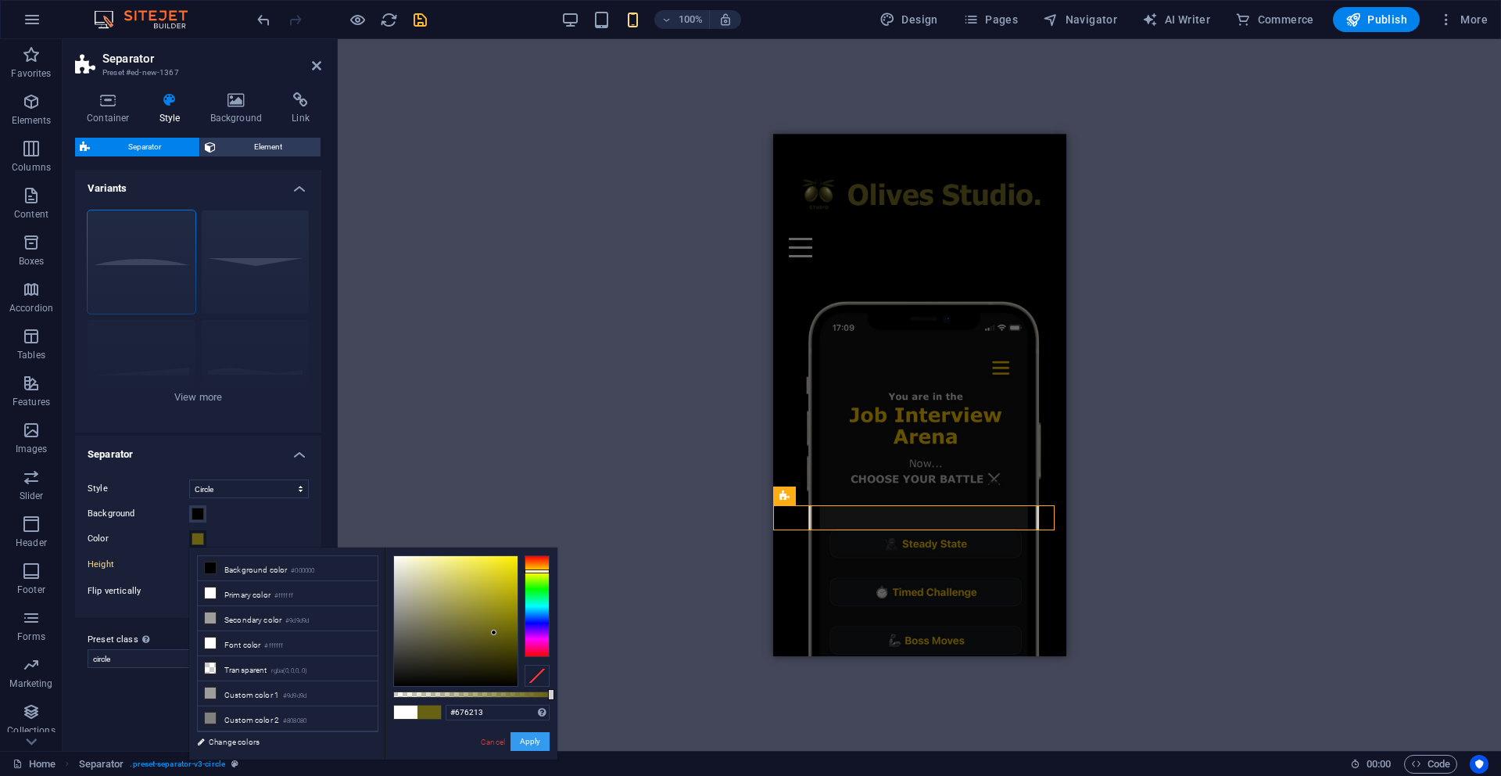
click at [538, 742] on button "Apply" at bounding box center [530, 741] width 39 height 19
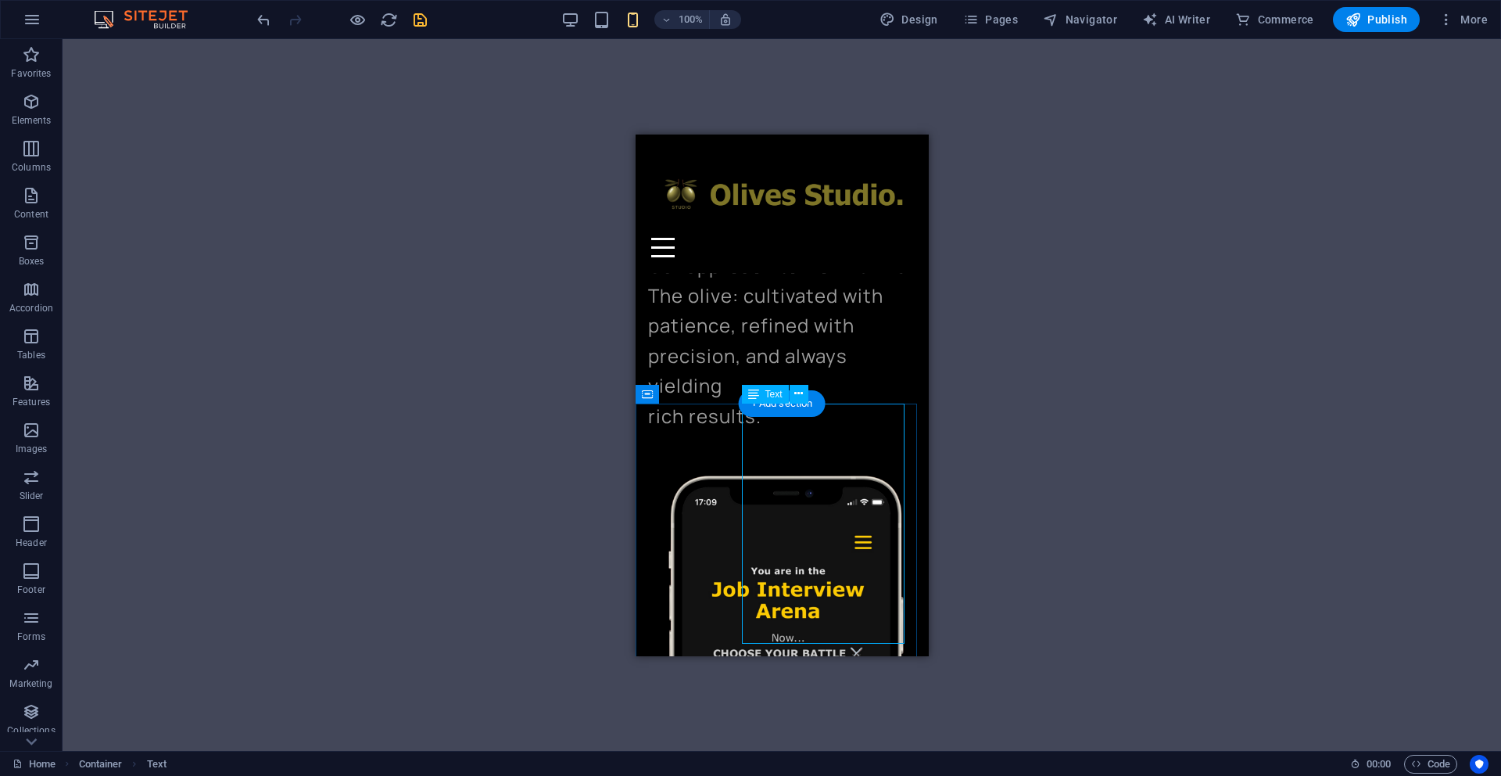
scroll to position [401, 0]
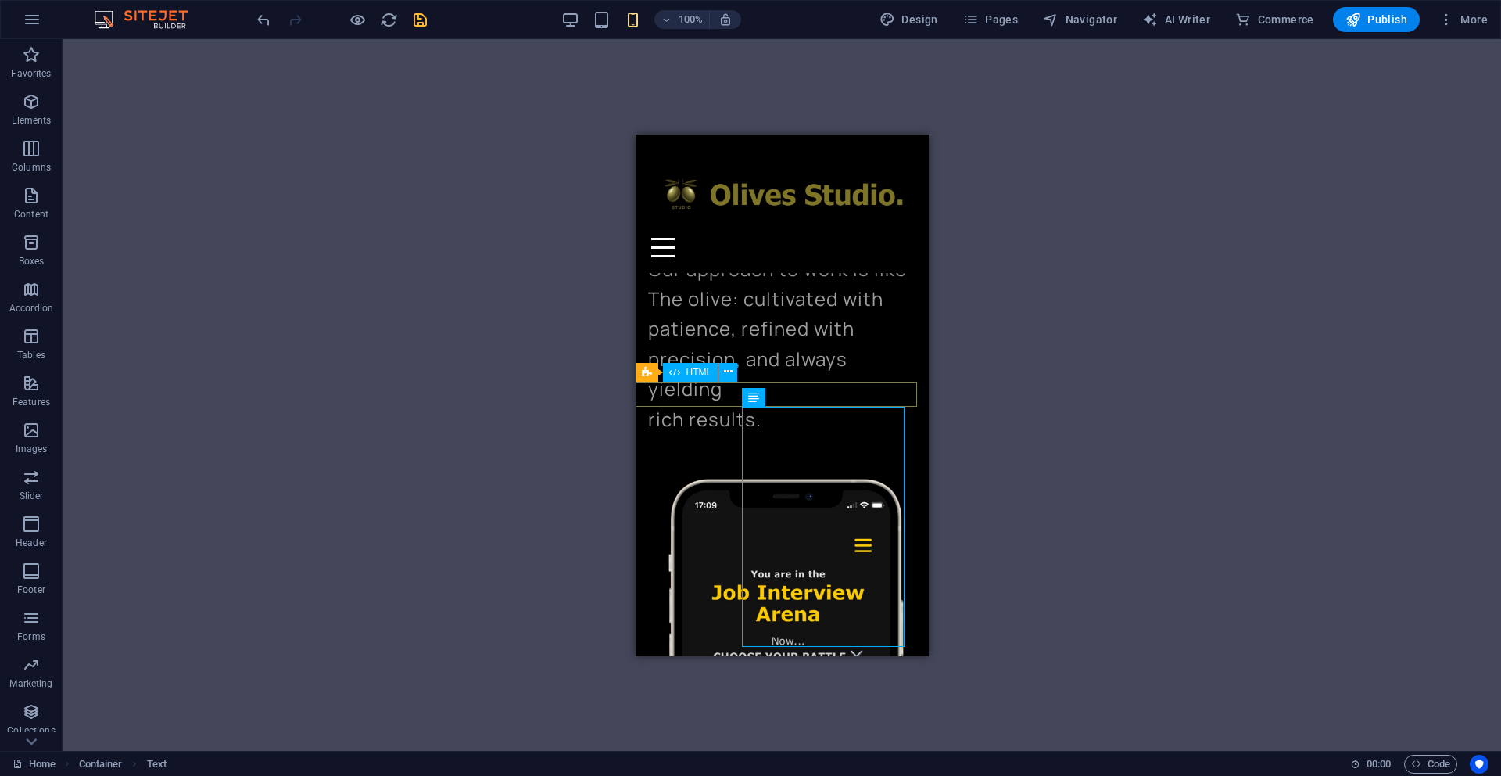
click at [728, 369] on icon at bounding box center [728, 372] width 9 height 16
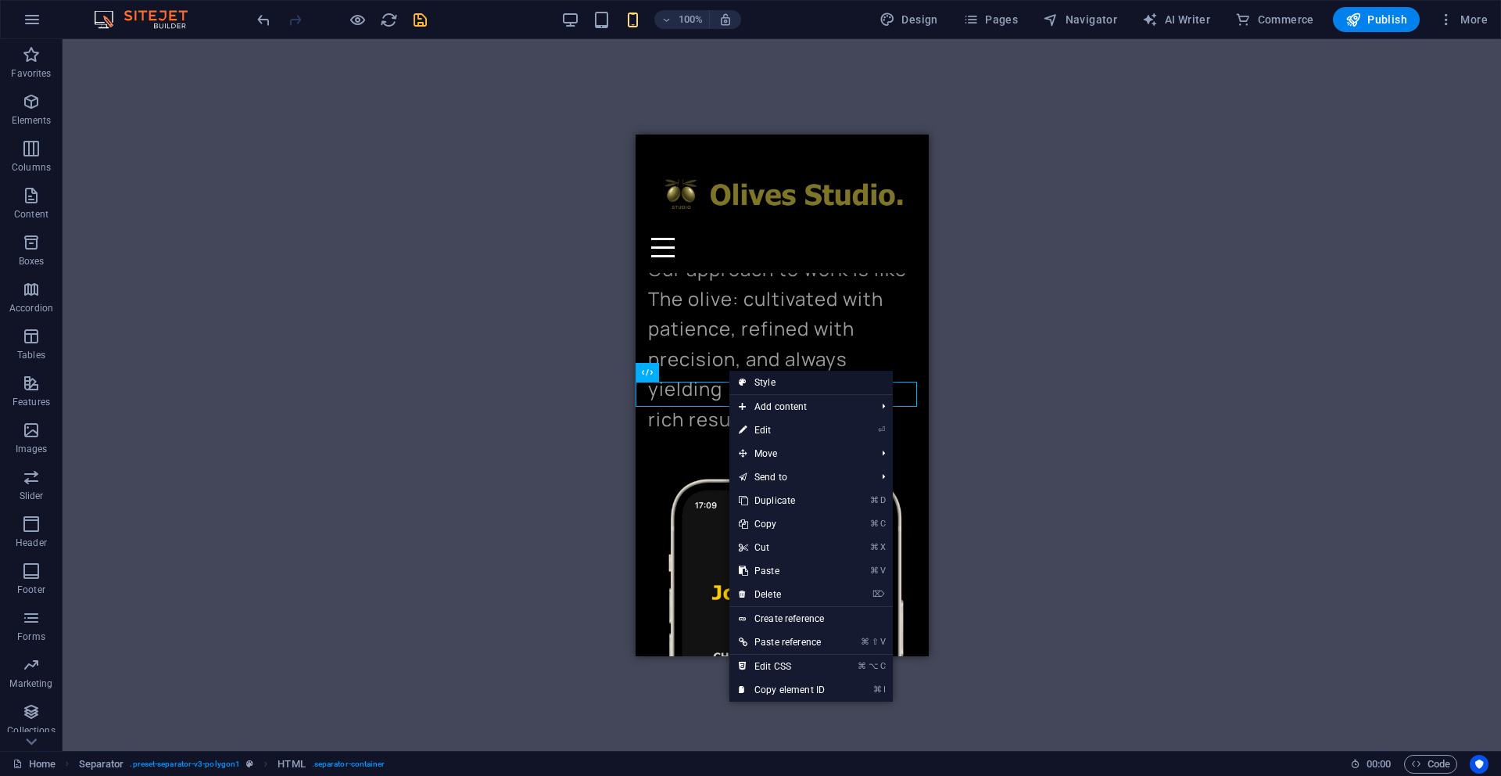
click at [769, 377] on link "Style" at bounding box center [811, 382] width 163 height 23
select select "polygon1"
select select "rem"
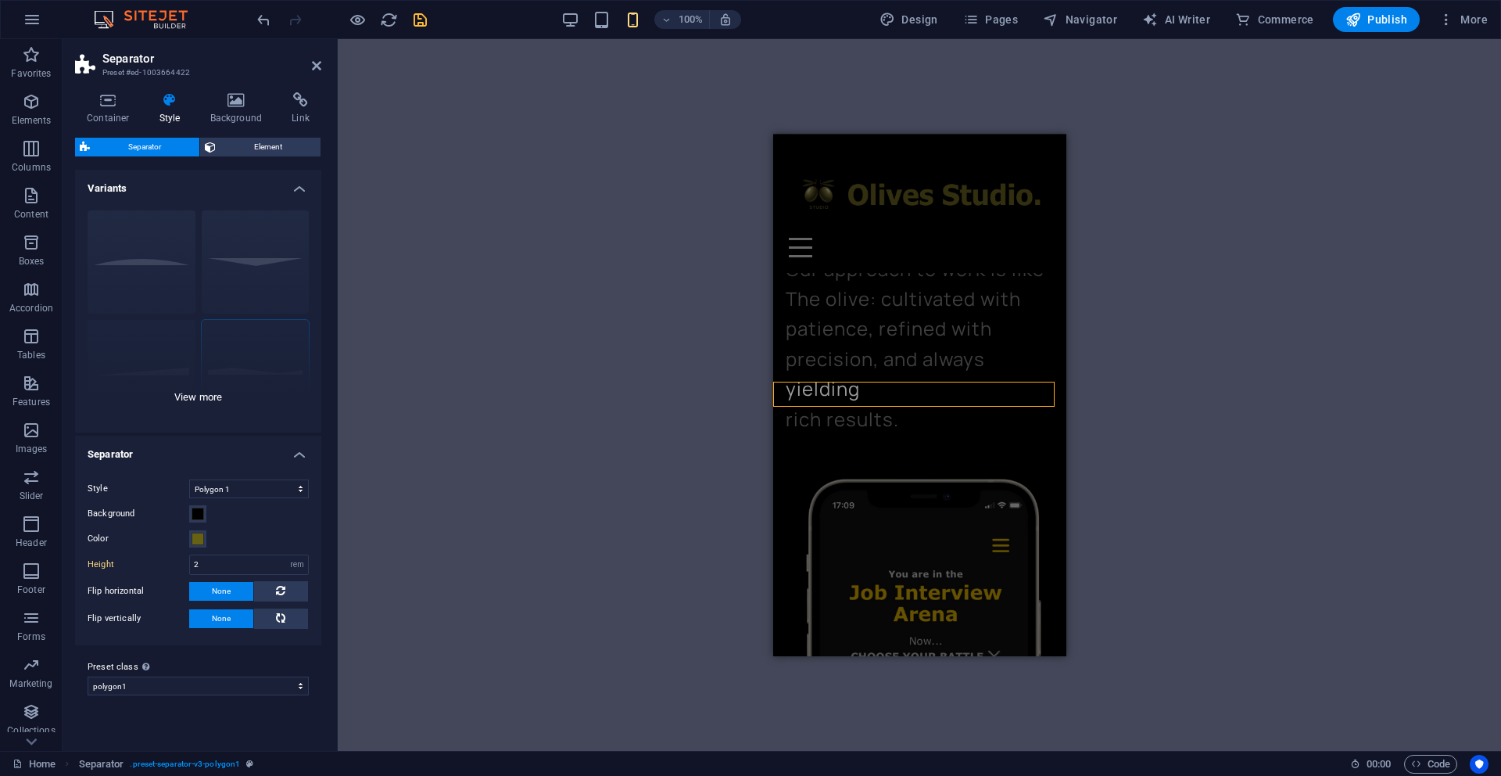
click at [128, 259] on div "Circle Default Diagonal Polygon 1 Polygon 2 Square Zigzag" at bounding box center [198, 315] width 246 height 235
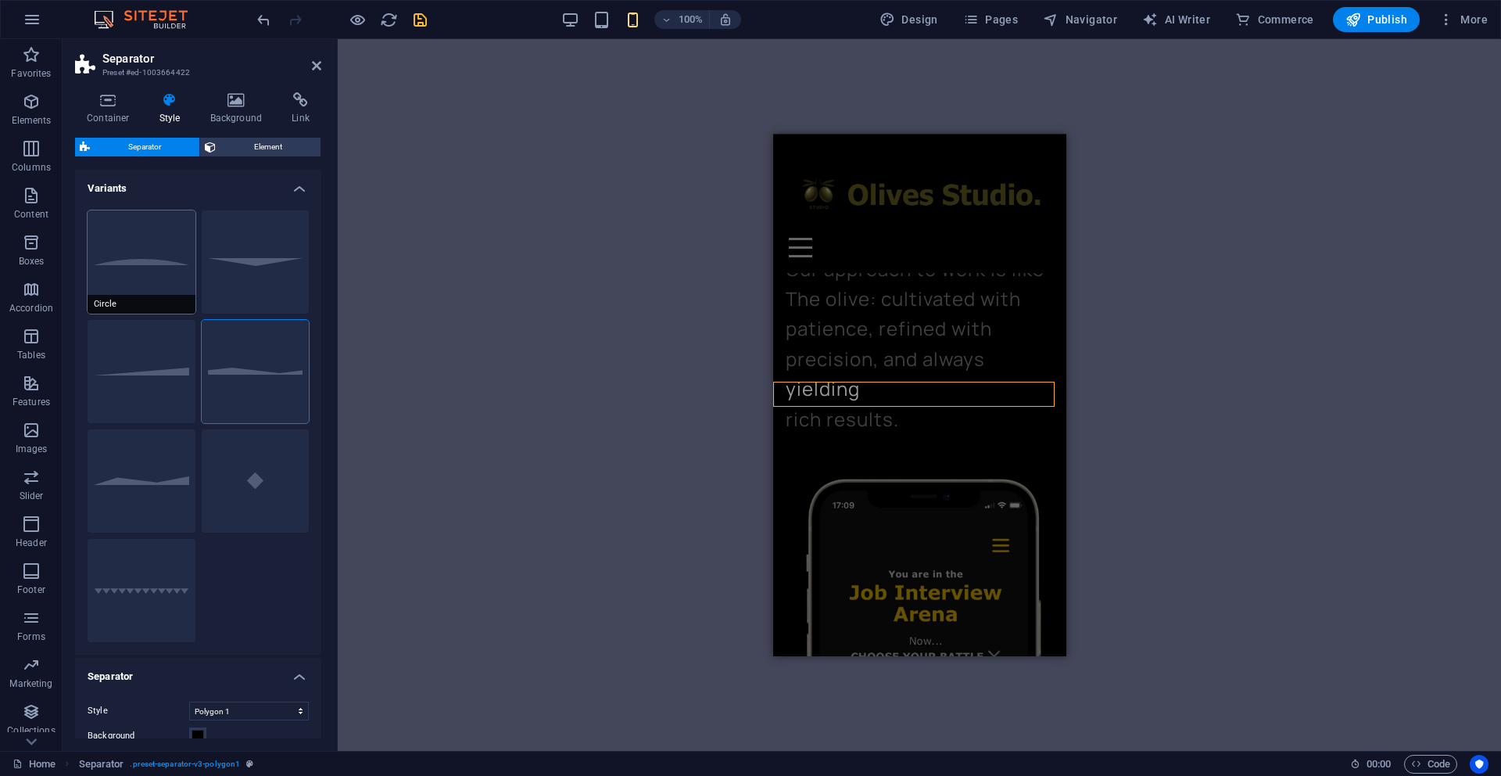
click at [138, 258] on button "Circle" at bounding box center [142, 261] width 108 height 103
select select "circle"
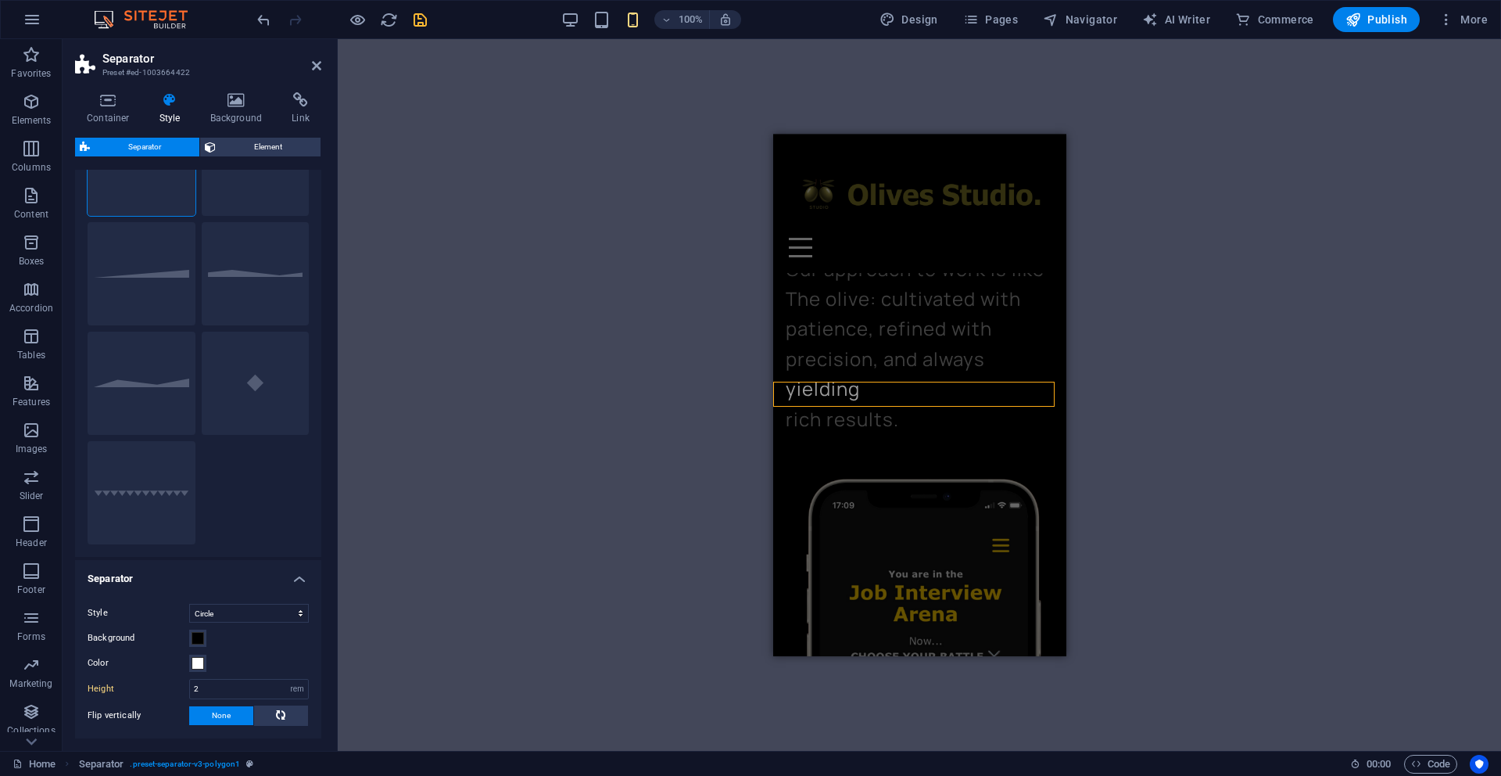
scroll to position [127, 0]
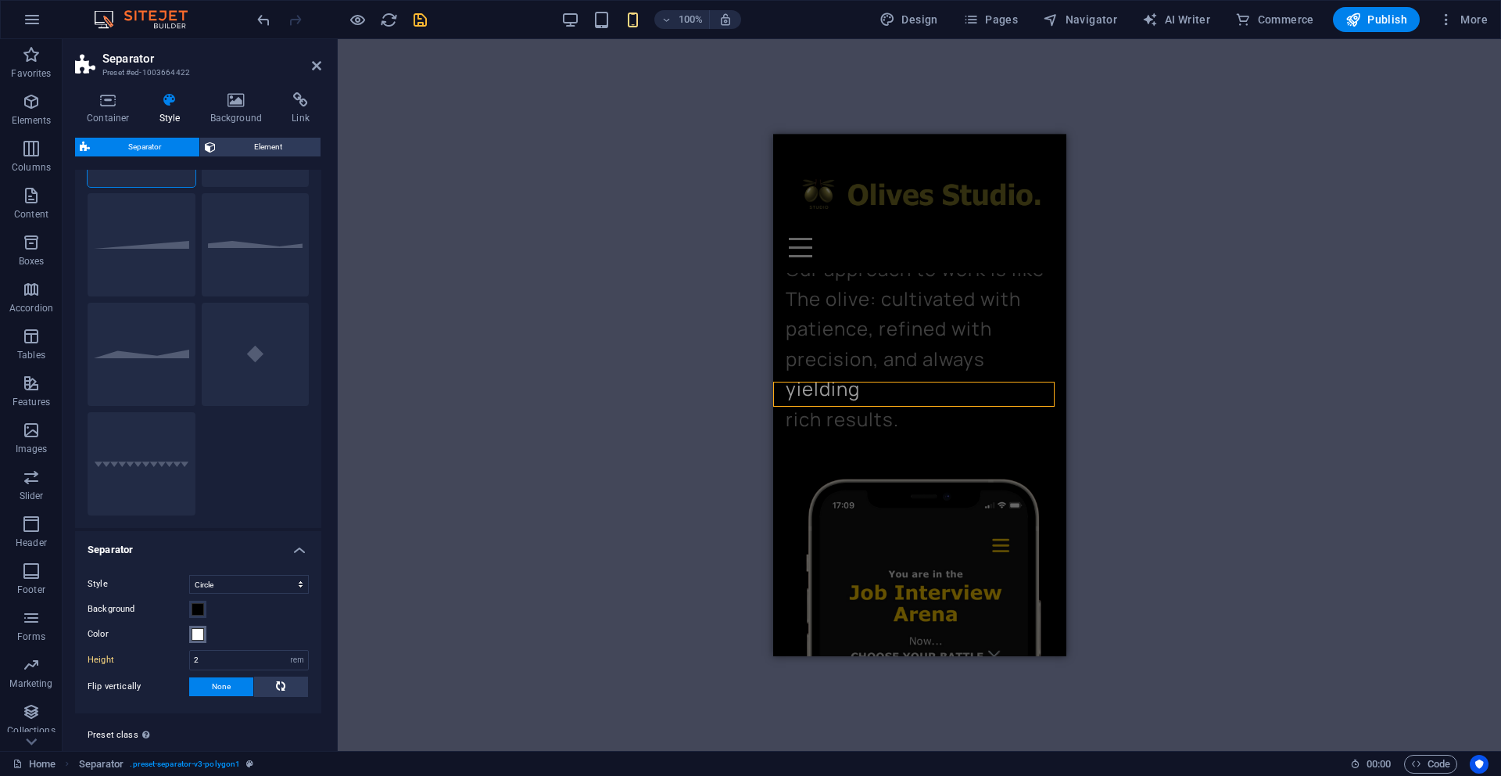
click at [196, 636] on span at bounding box center [198, 634] width 13 height 13
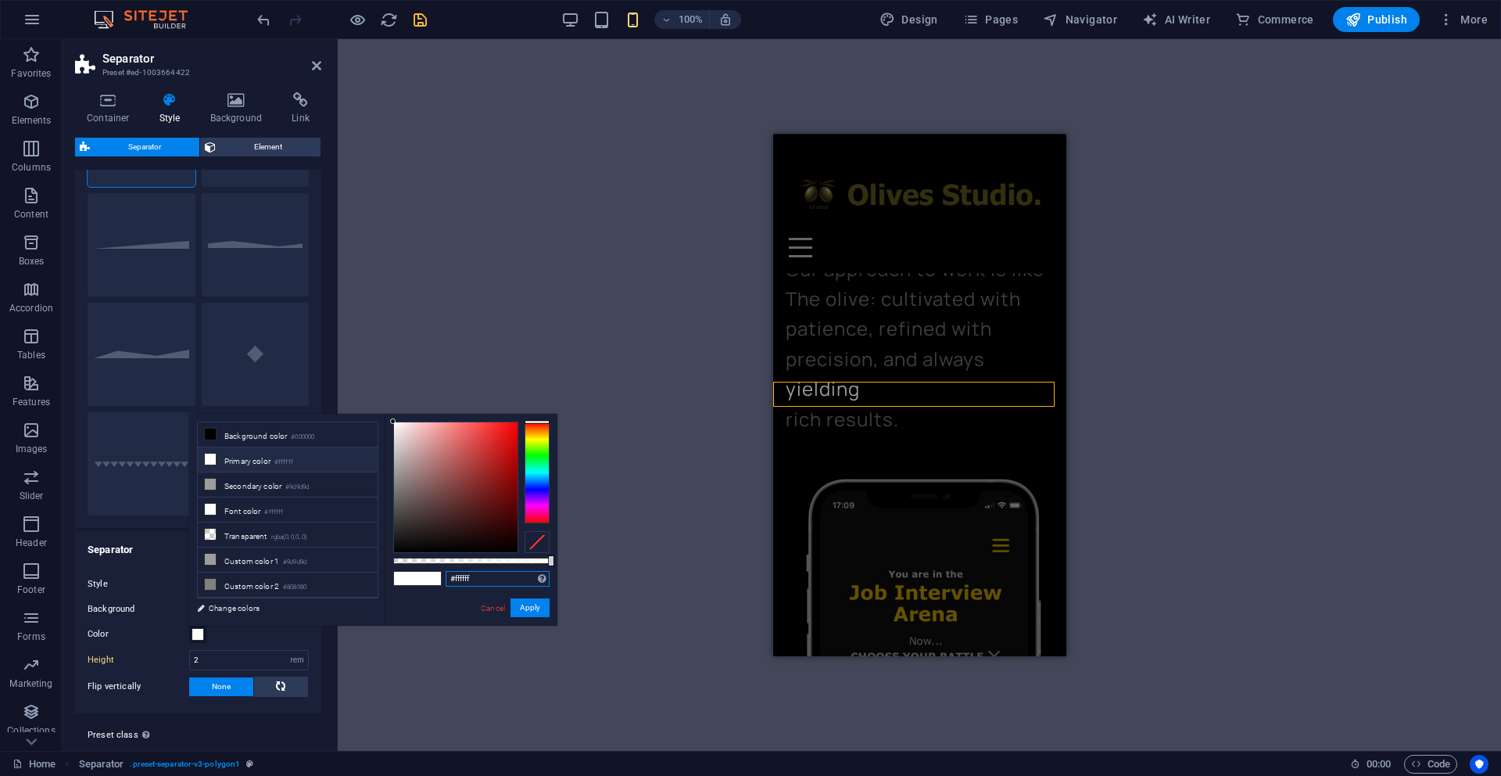
click at [477, 579] on input "#ffffff" at bounding box center [498, 579] width 104 height 16
type input "#676213"
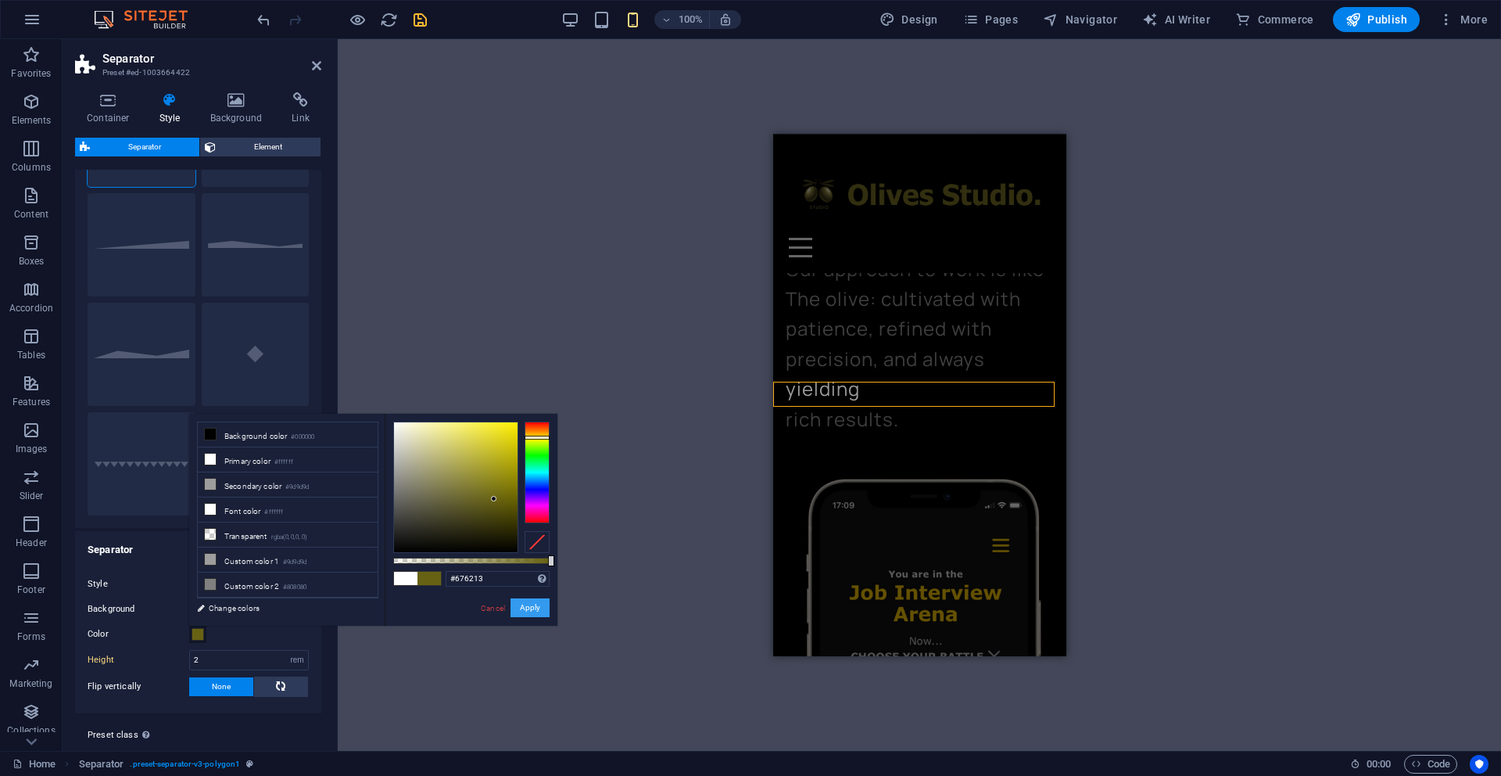
click at [536, 610] on button "Apply" at bounding box center [530, 607] width 39 height 19
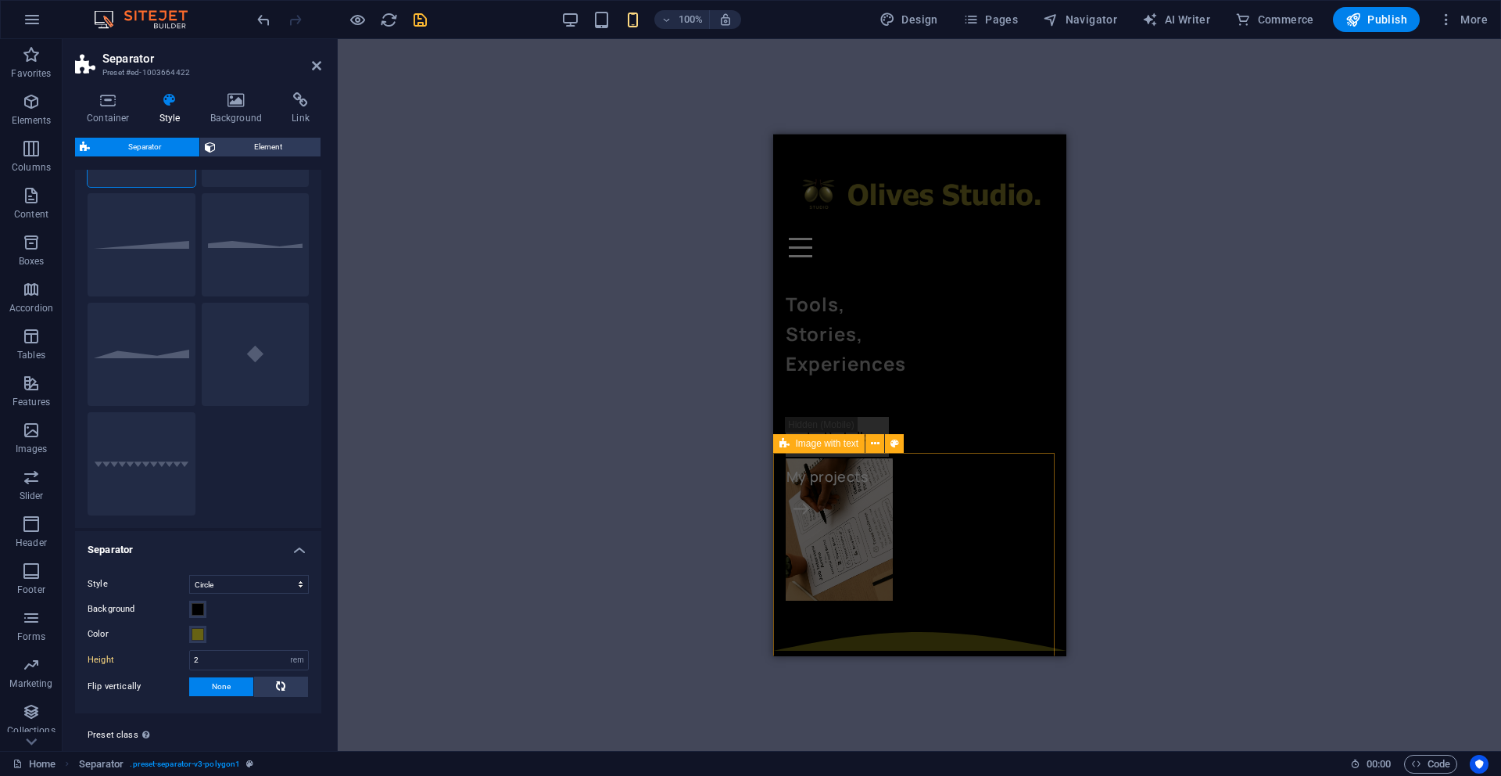
scroll to position [0, 0]
click at [420, 20] on icon "save" at bounding box center [420, 20] width 18 height 18
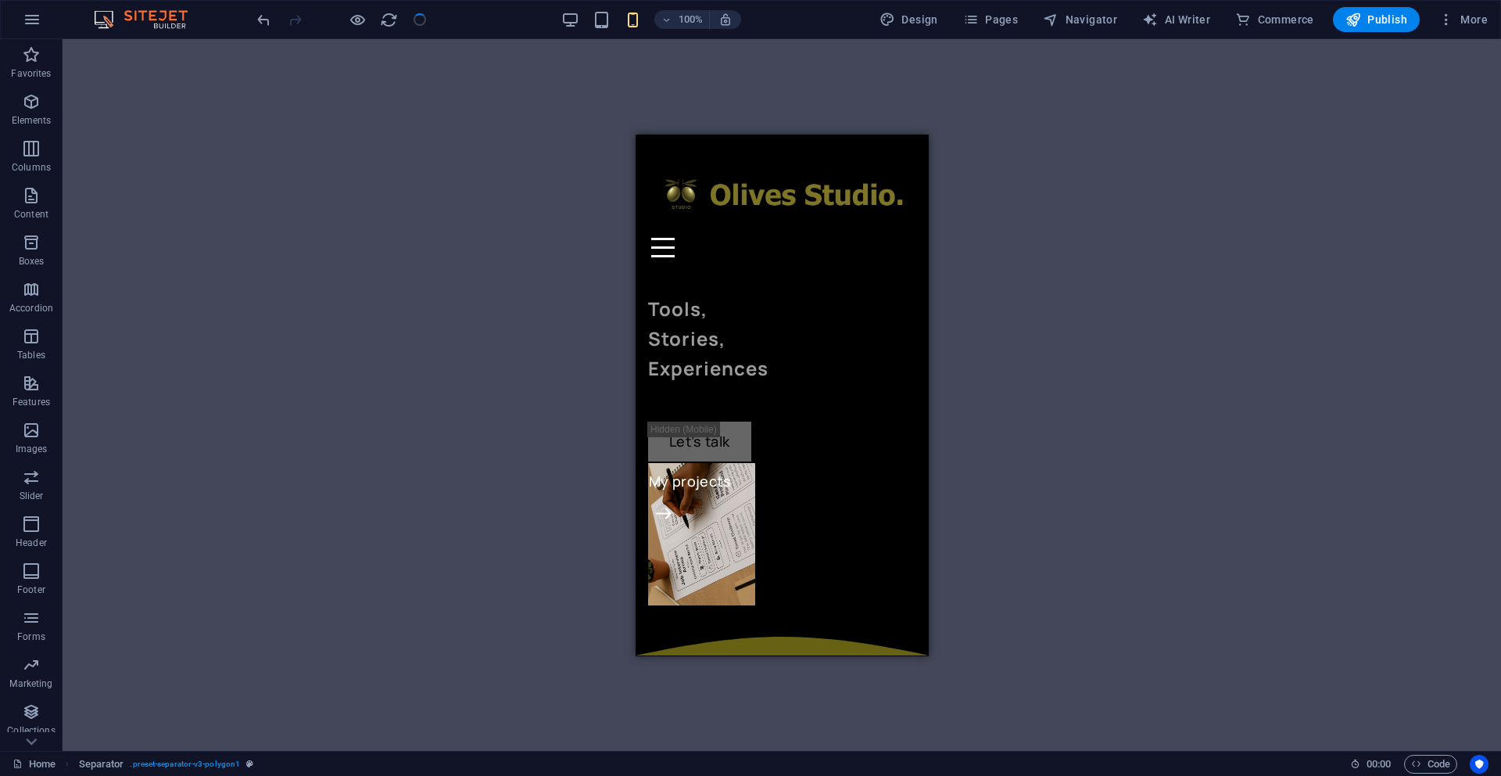
scroll to position [400, 0]
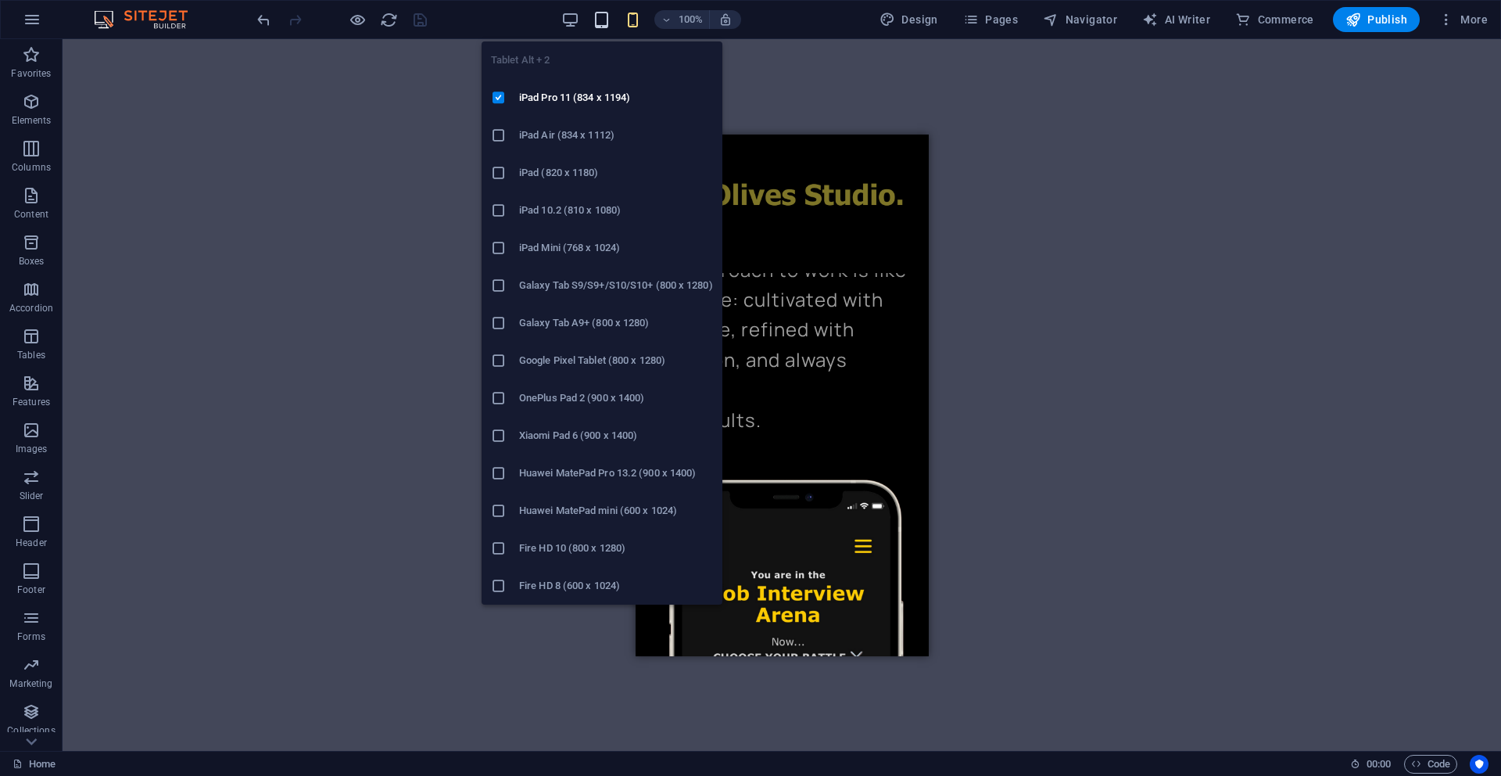
click at [602, 23] on icon "button" at bounding box center [602, 20] width 18 height 18
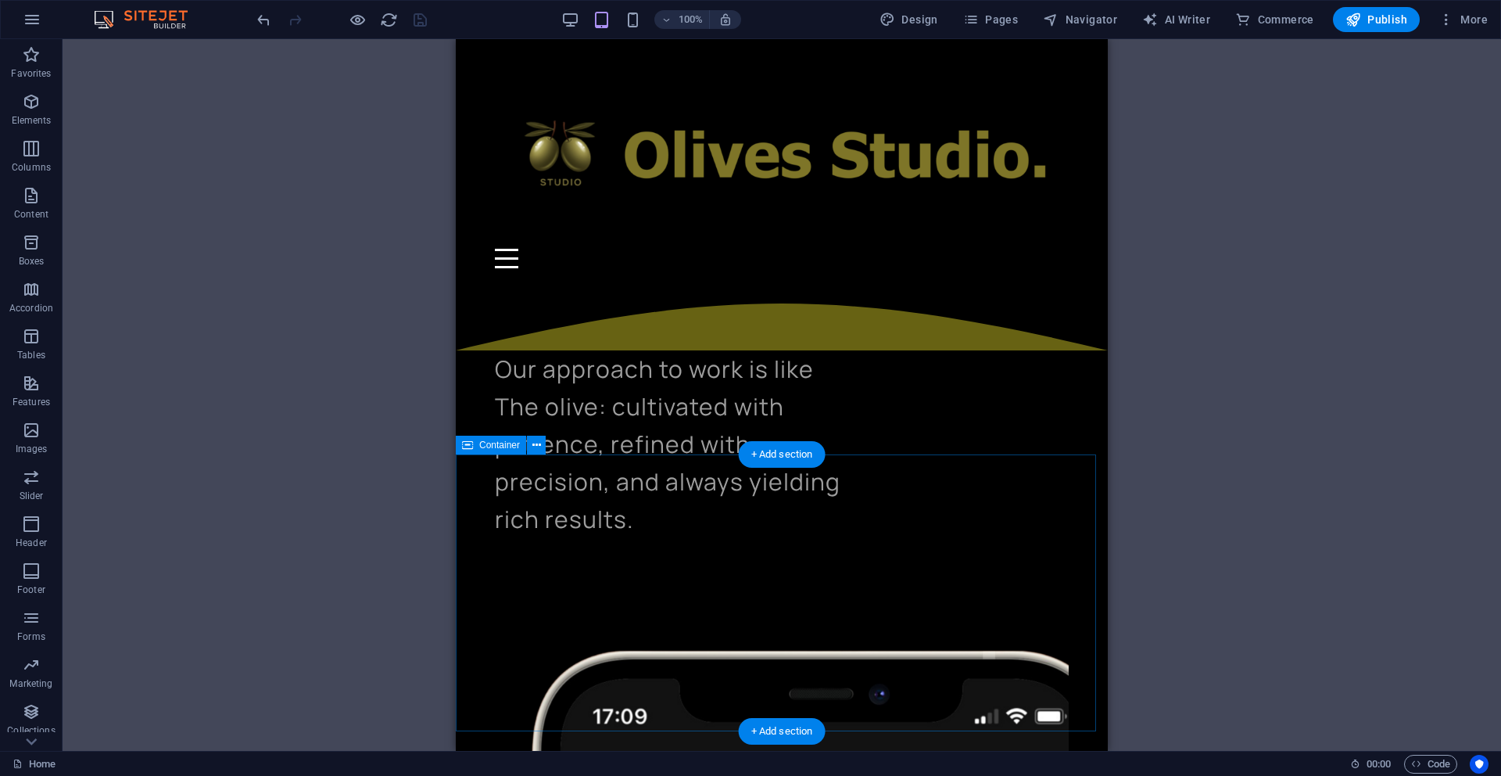
scroll to position [597, 0]
click at [504, 447] on span "Container" at bounding box center [499, 443] width 41 height 9
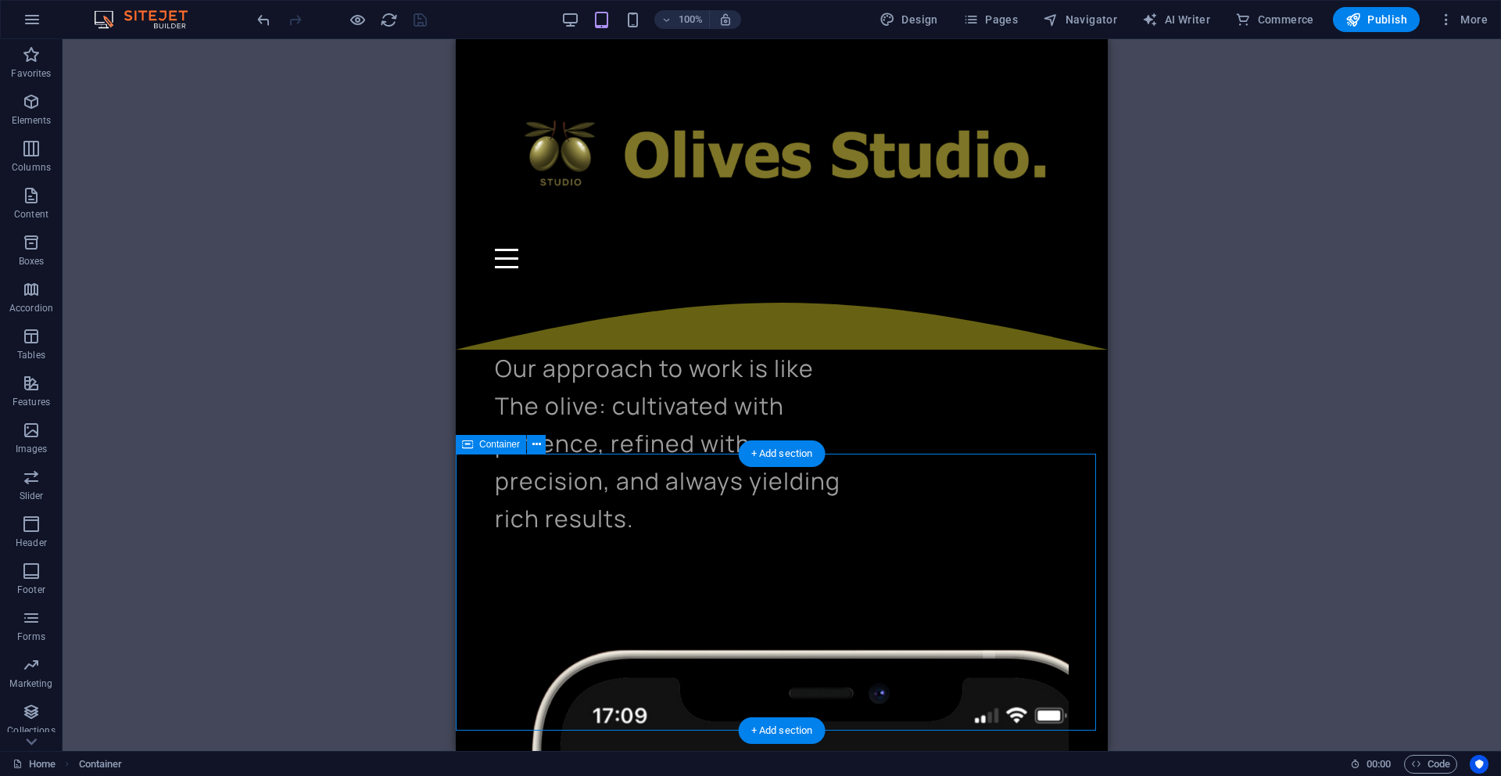
click at [558, 543] on div "H3 Container 2 columns 2 columns Container Menu Bar Spacer Image with text Text…" at bounding box center [782, 395] width 1439 height 712
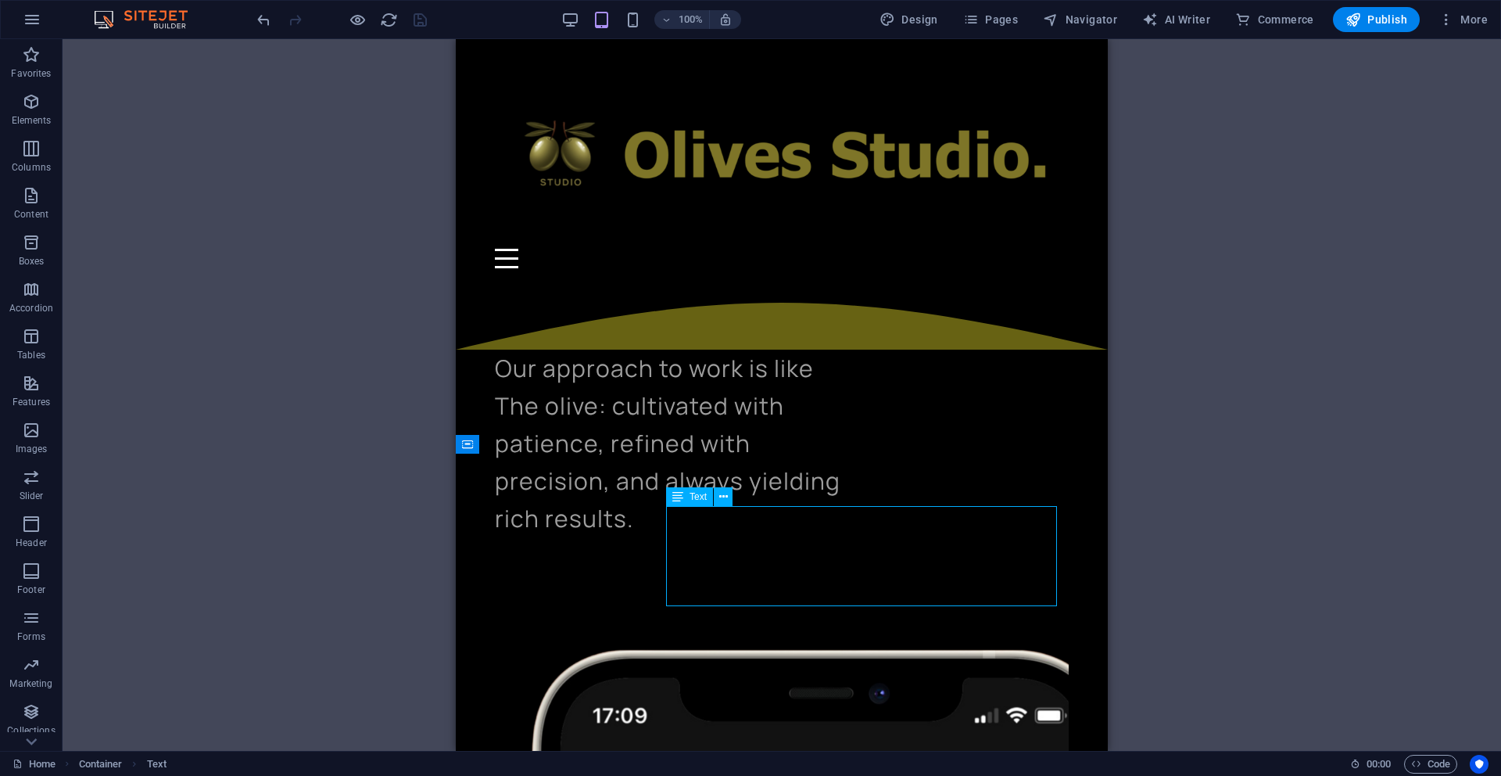
drag, startPoint x: 884, startPoint y: 546, endPoint x: 1035, endPoint y: 545, distance: 150.9
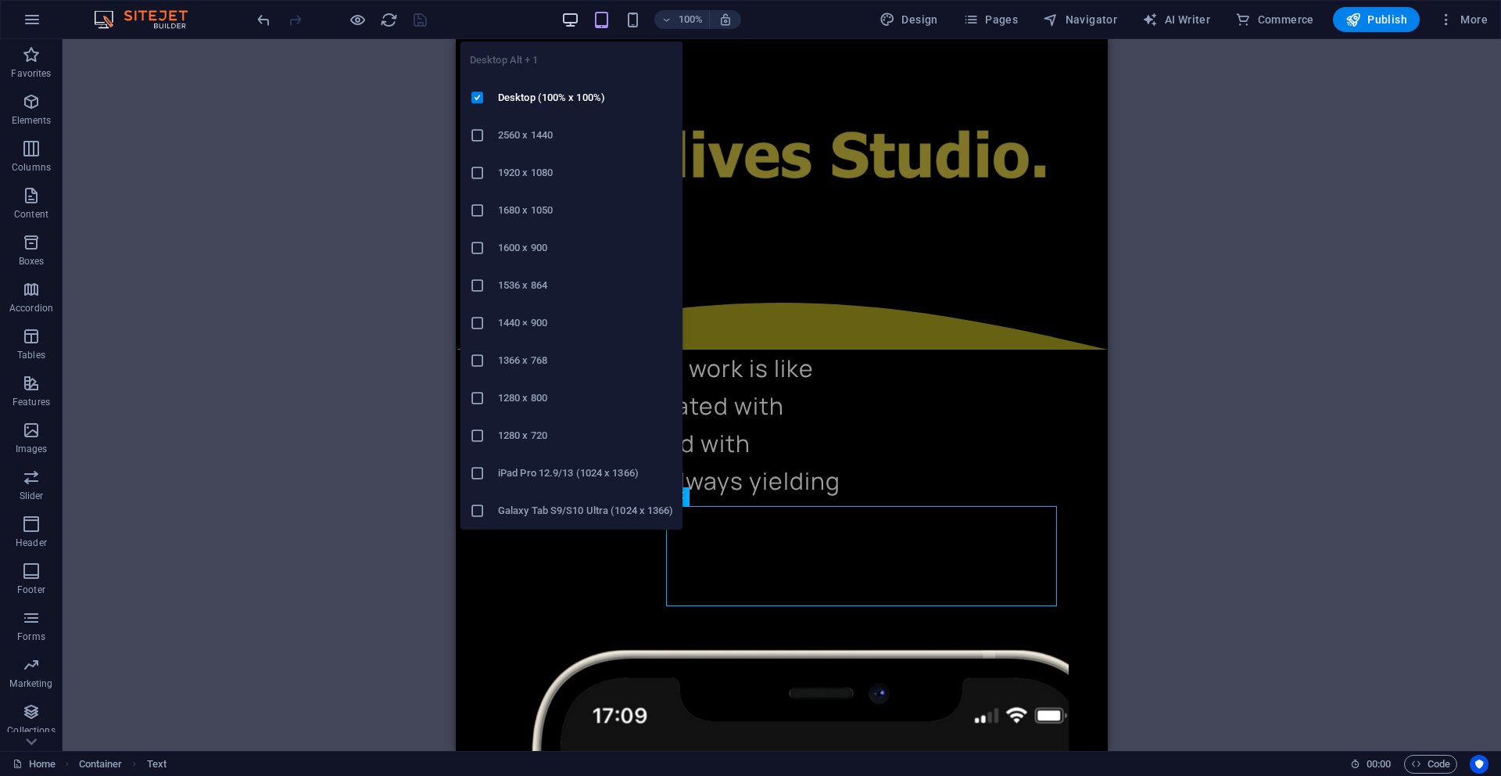
click at [571, 18] on icon "button" at bounding box center [570, 20] width 18 height 18
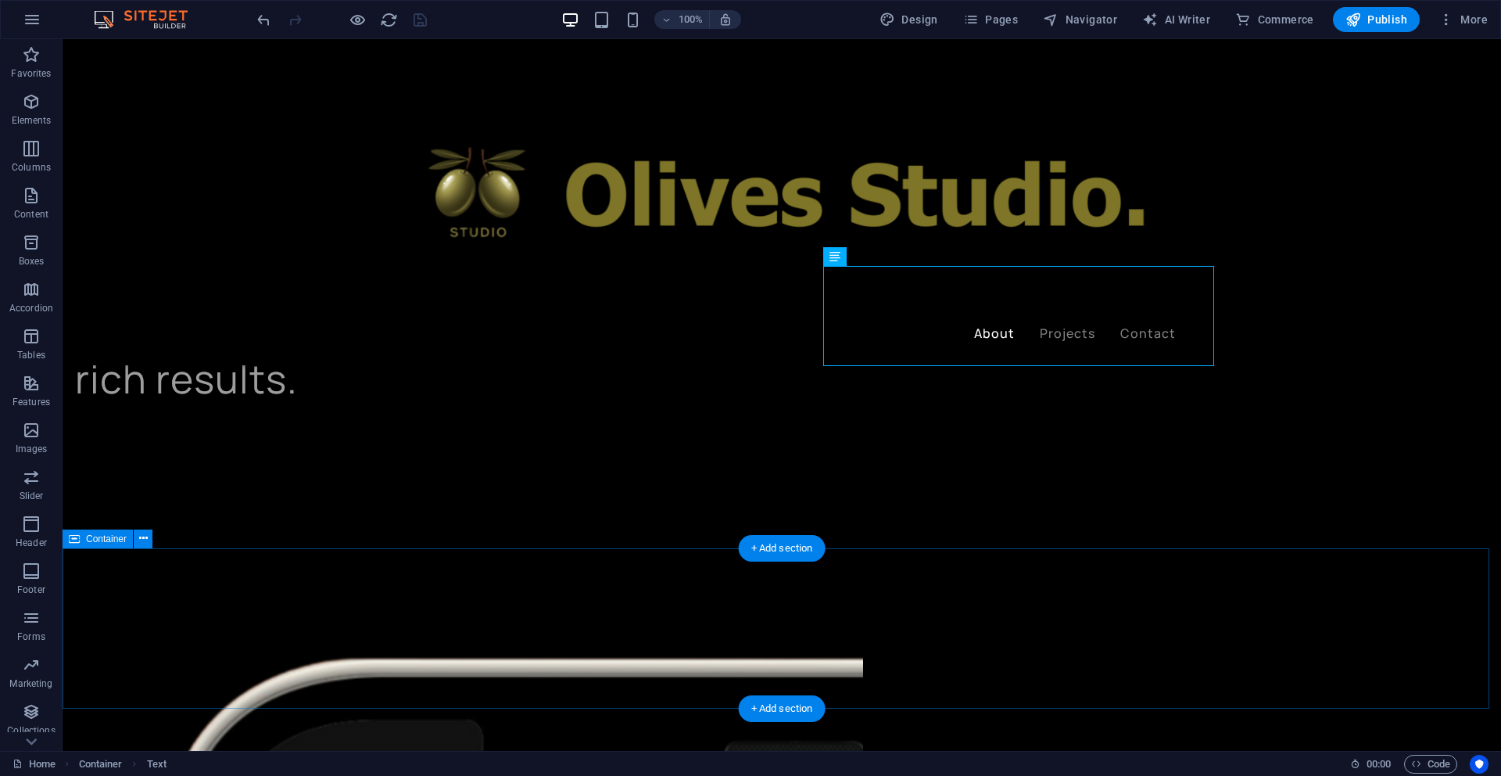
scroll to position [1105, 0]
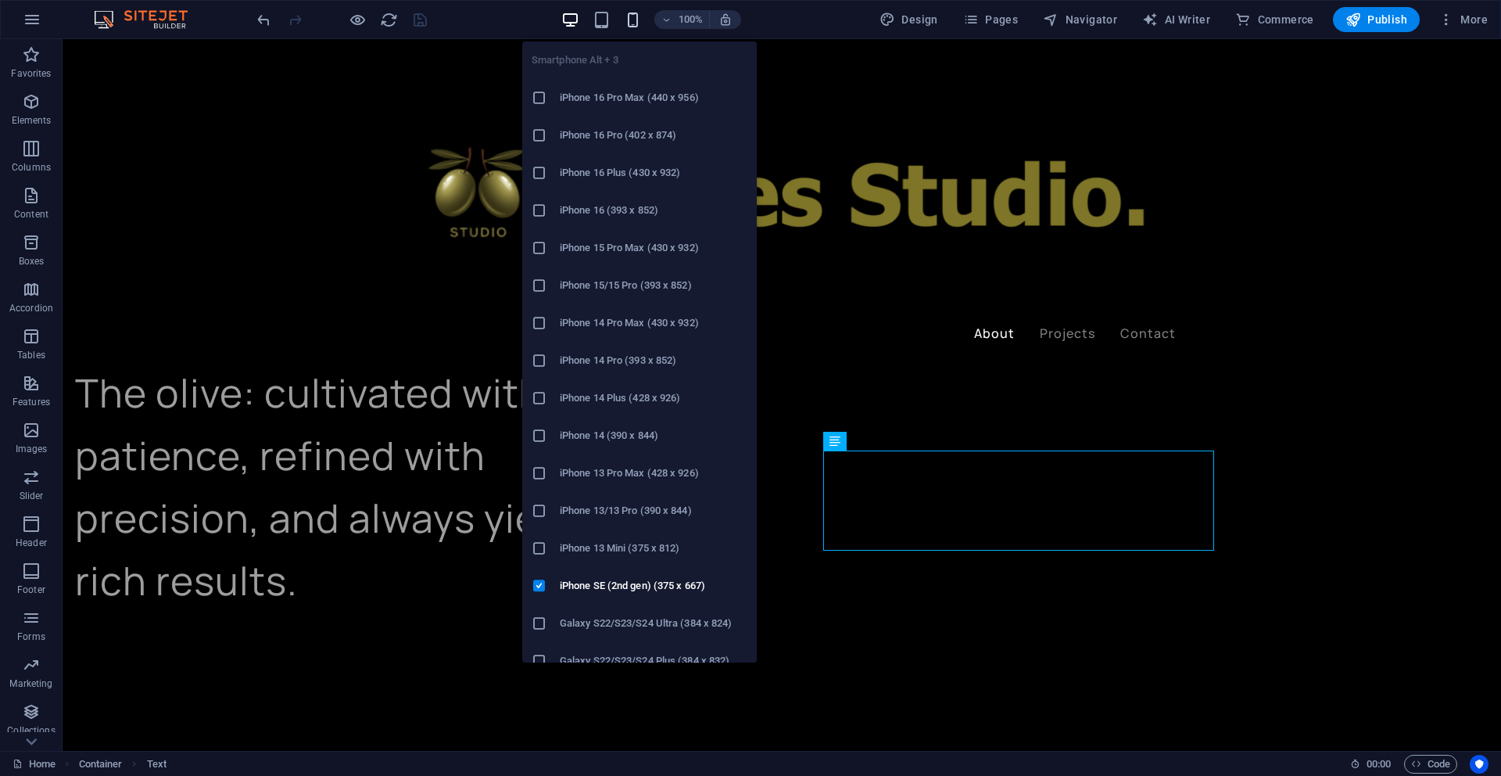
click at [641, 21] on icon "button" at bounding box center [633, 20] width 18 height 18
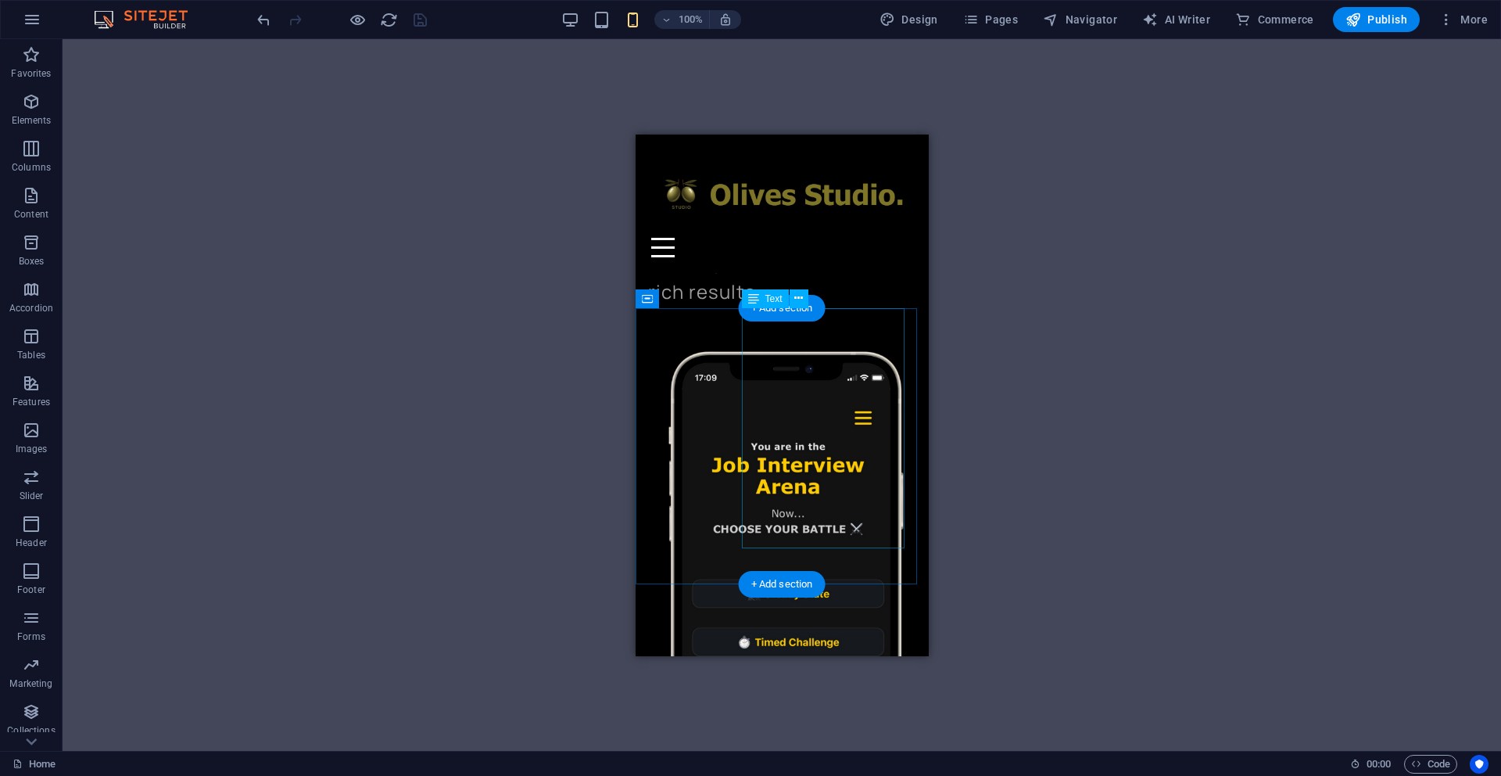
scroll to position [529, 0]
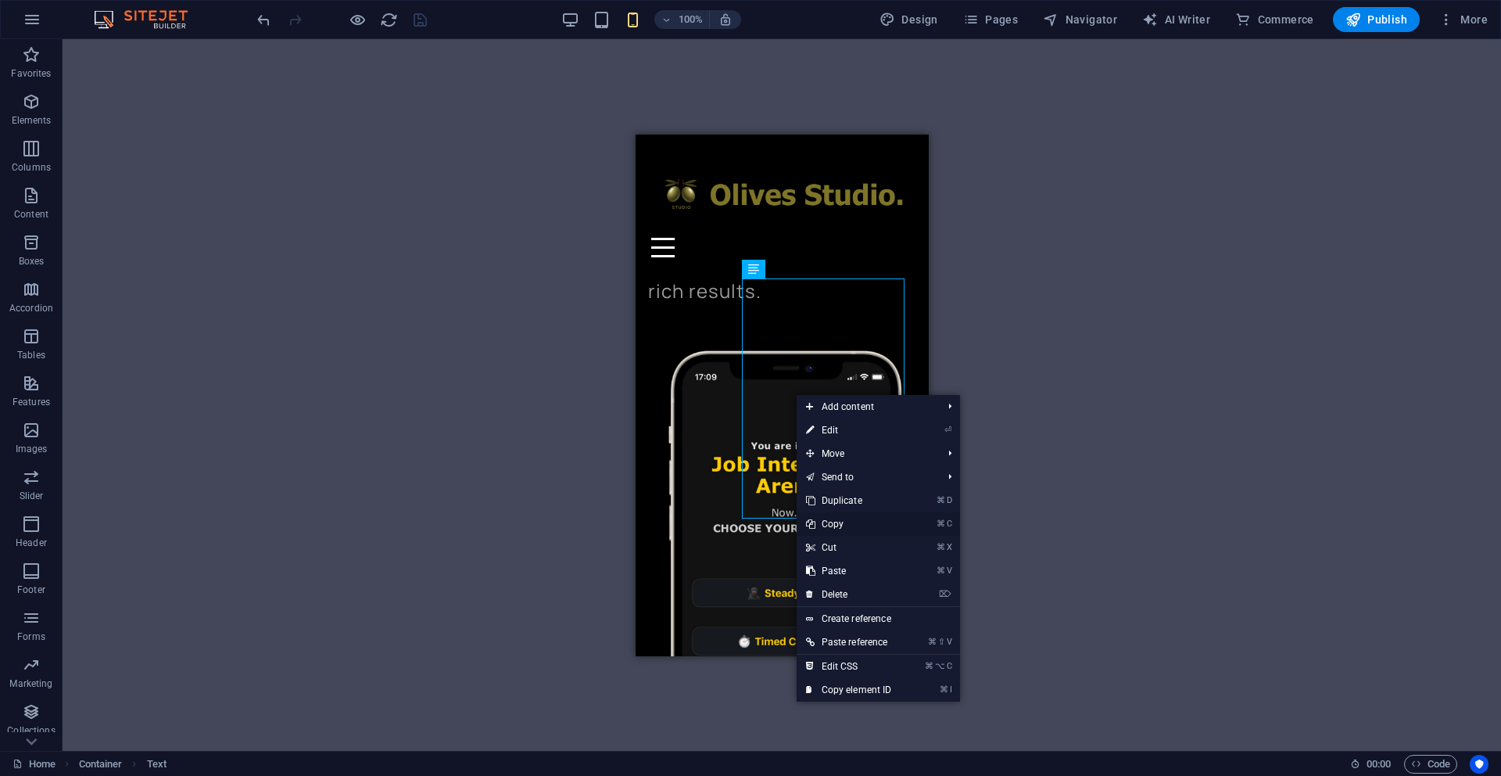
click at [834, 525] on link "⌘ C Copy" at bounding box center [849, 523] width 105 height 23
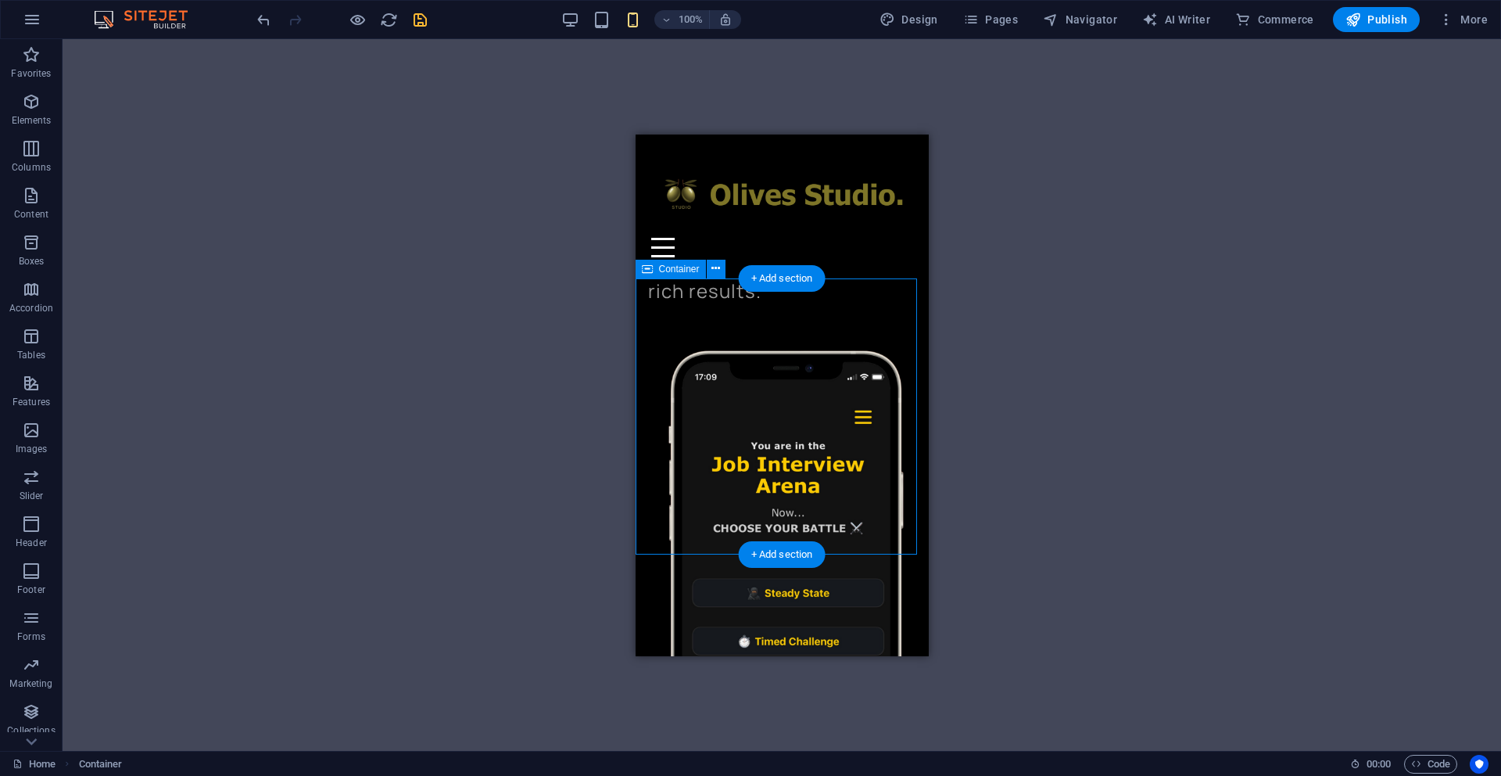
click at [725, 350] on div "Drag here to replace the existing content. Press “Ctrl” if you want to create a…" at bounding box center [782, 395] width 1439 height 712
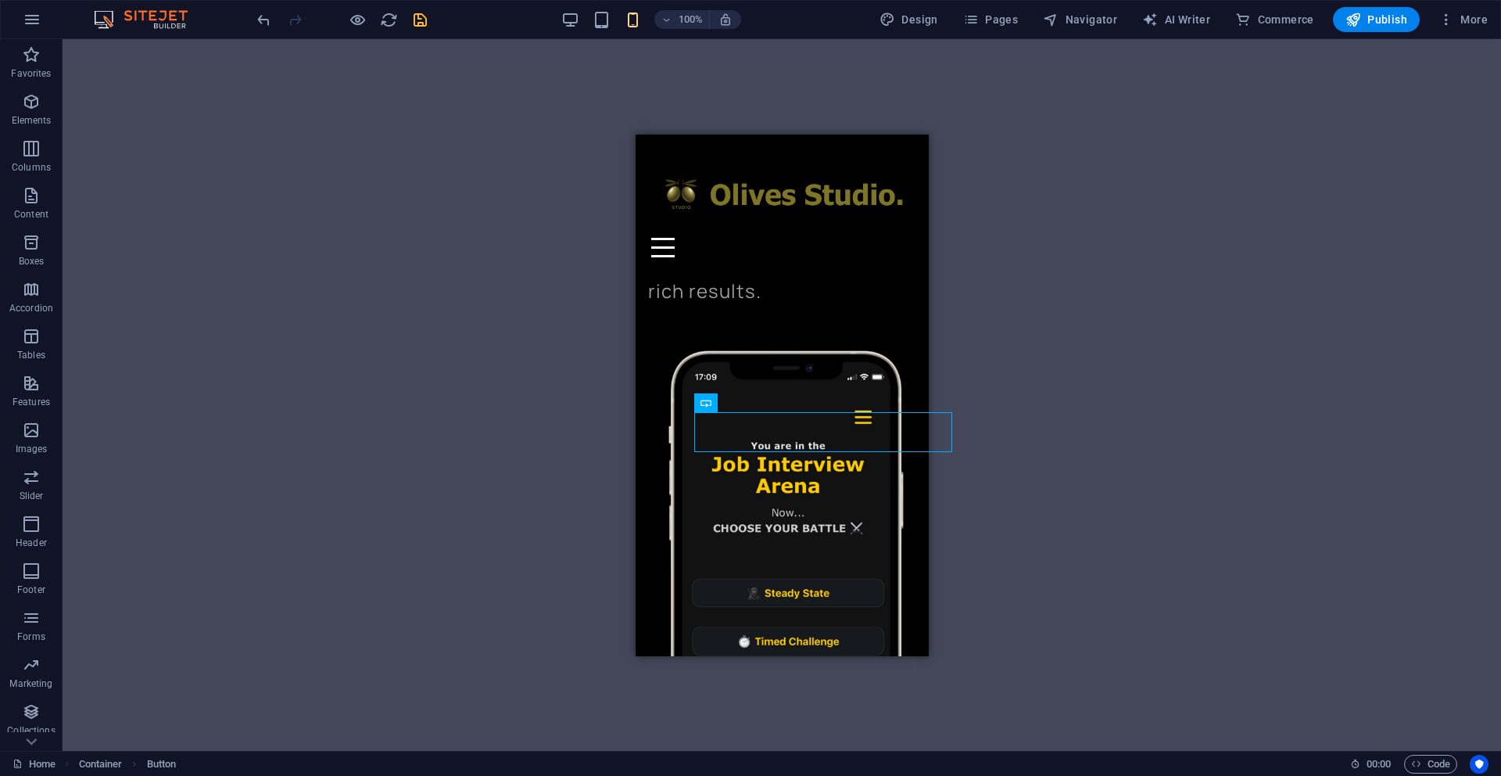
drag, startPoint x: 824, startPoint y: 431, endPoint x: 1572, endPoint y: 590, distance: 764.9
click at [928, 459] on html "Skip to main content About Projects Contact Tools, Stories, Experiences Let’s t…" at bounding box center [781, 632] width 293 height 2057
drag, startPoint x: 855, startPoint y: 439, endPoint x: 826, endPoint y: 461, distance: 35.8
drag, startPoint x: 785, startPoint y: 422, endPoint x: 799, endPoint y: 450, distance: 31.5
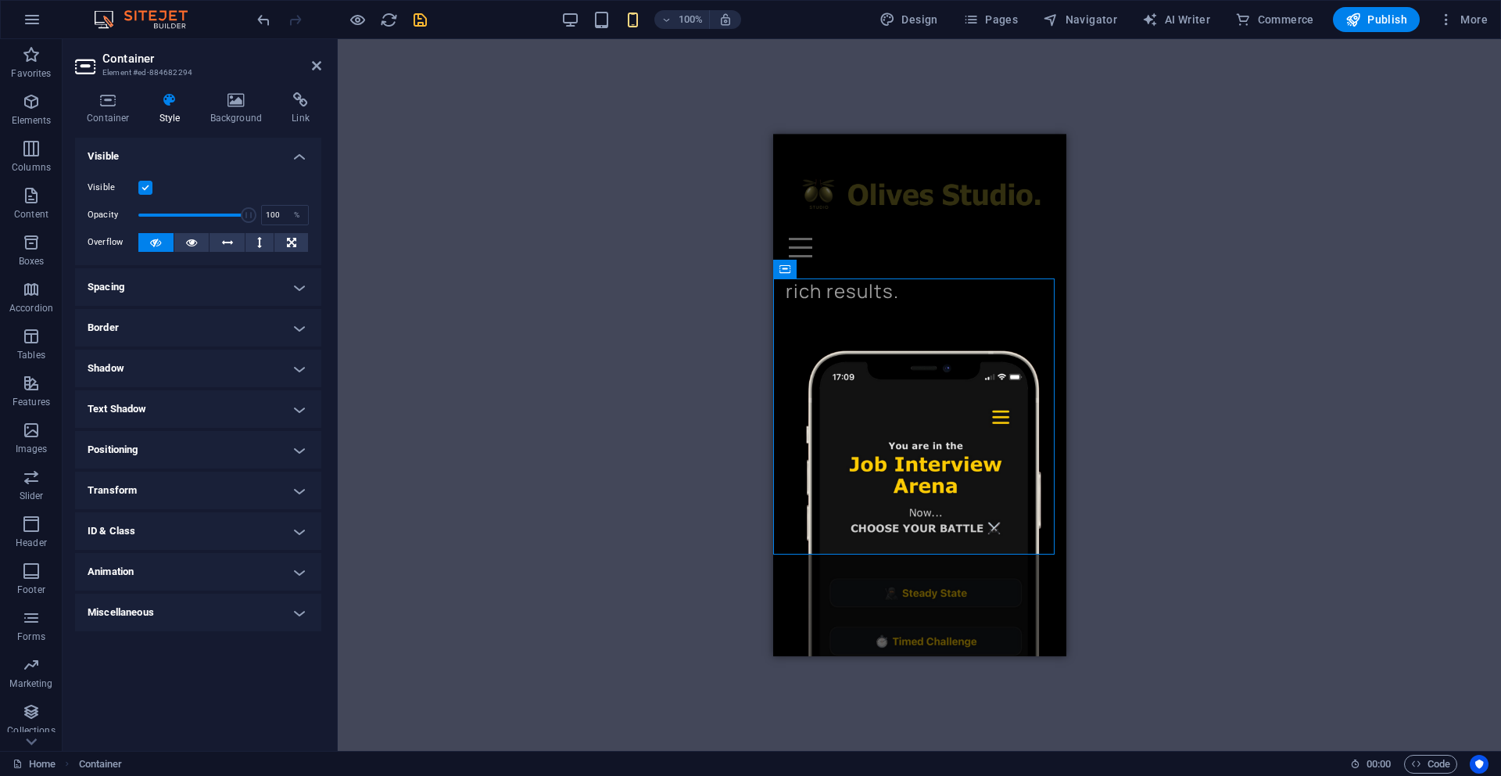
click at [697, 369] on div "Drag here to replace the existing content. Press “Ctrl” if you want to create a…" at bounding box center [919, 395] width 1163 height 712
click at [112, 104] on icon at bounding box center [108, 100] width 66 height 16
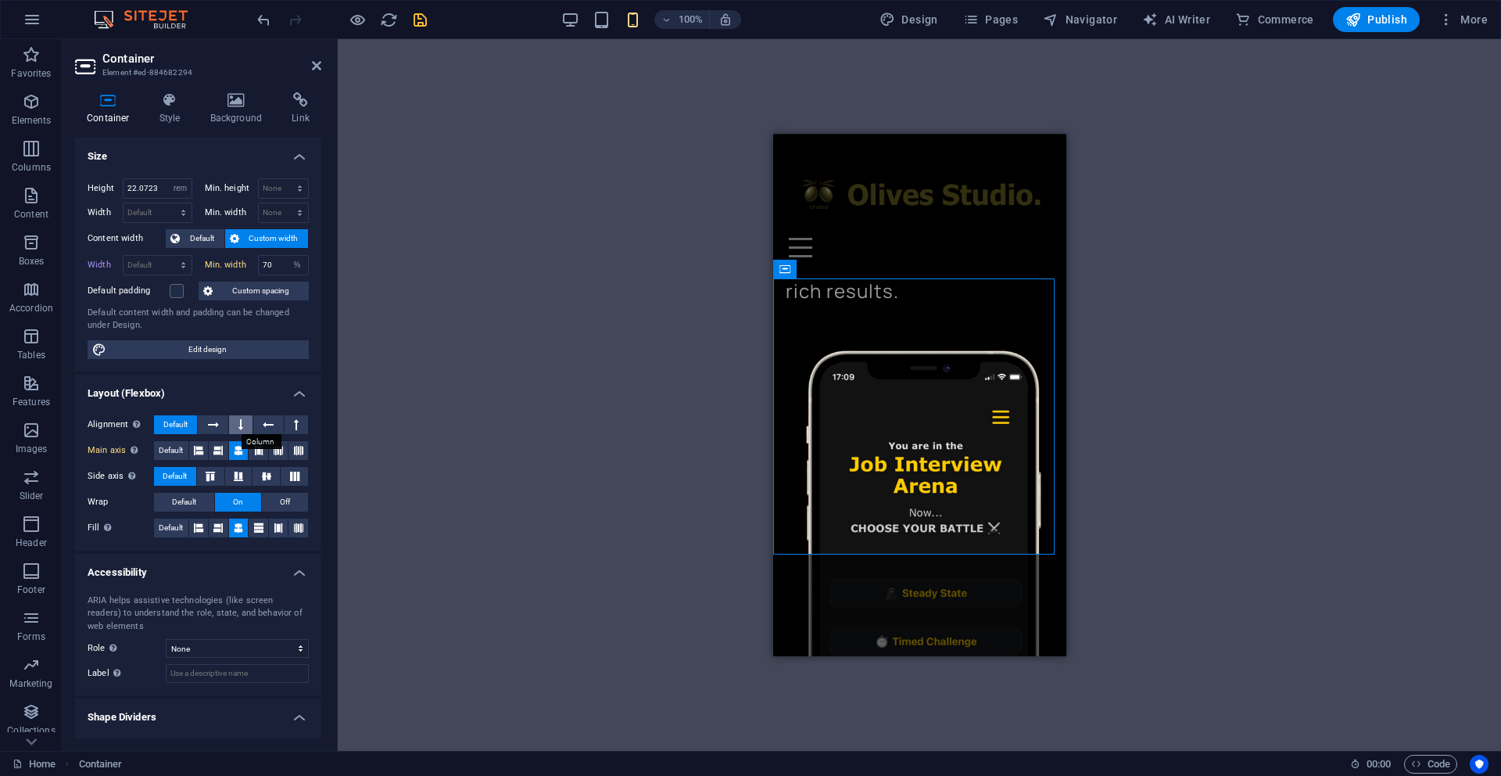
click at [238, 424] on icon at bounding box center [240, 424] width 5 height 19
click at [269, 423] on icon at bounding box center [268, 424] width 11 height 19
click at [297, 426] on button at bounding box center [296, 424] width 23 height 19
click at [188, 424] on span "Default" at bounding box center [175, 424] width 24 height 19
click at [176, 453] on span "Default" at bounding box center [171, 450] width 24 height 19
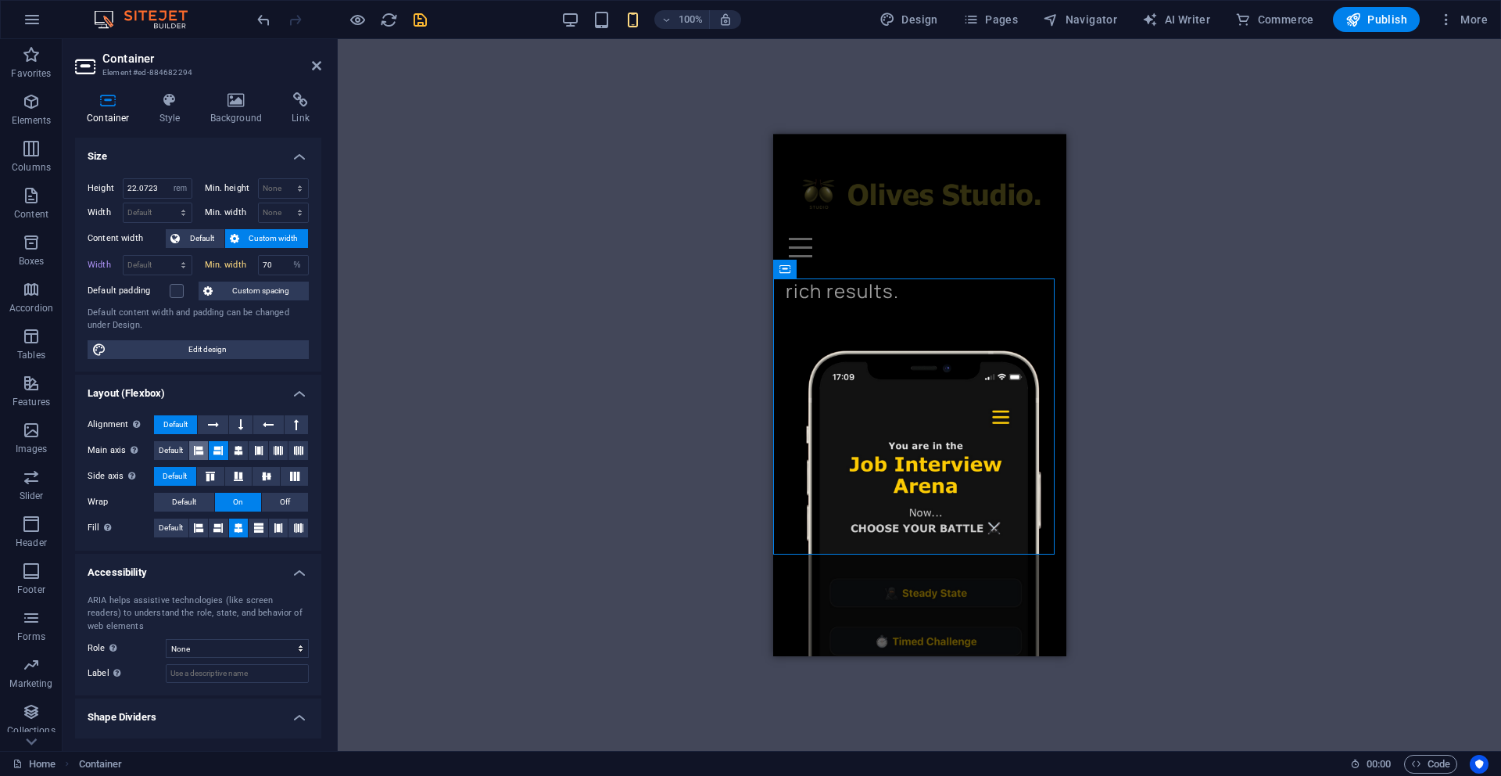
click at [201, 451] on icon at bounding box center [198, 450] width 9 height 19
click at [214, 451] on icon at bounding box center [217, 450] width 9 height 19
click at [237, 452] on icon at bounding box center [238, 450] width 9 height 19
click at [269, 451] on button at bounding box center [279, 450] width 20 height 19
click at [300, 451] on button at bounding box center [299, 450] width 20 height 19
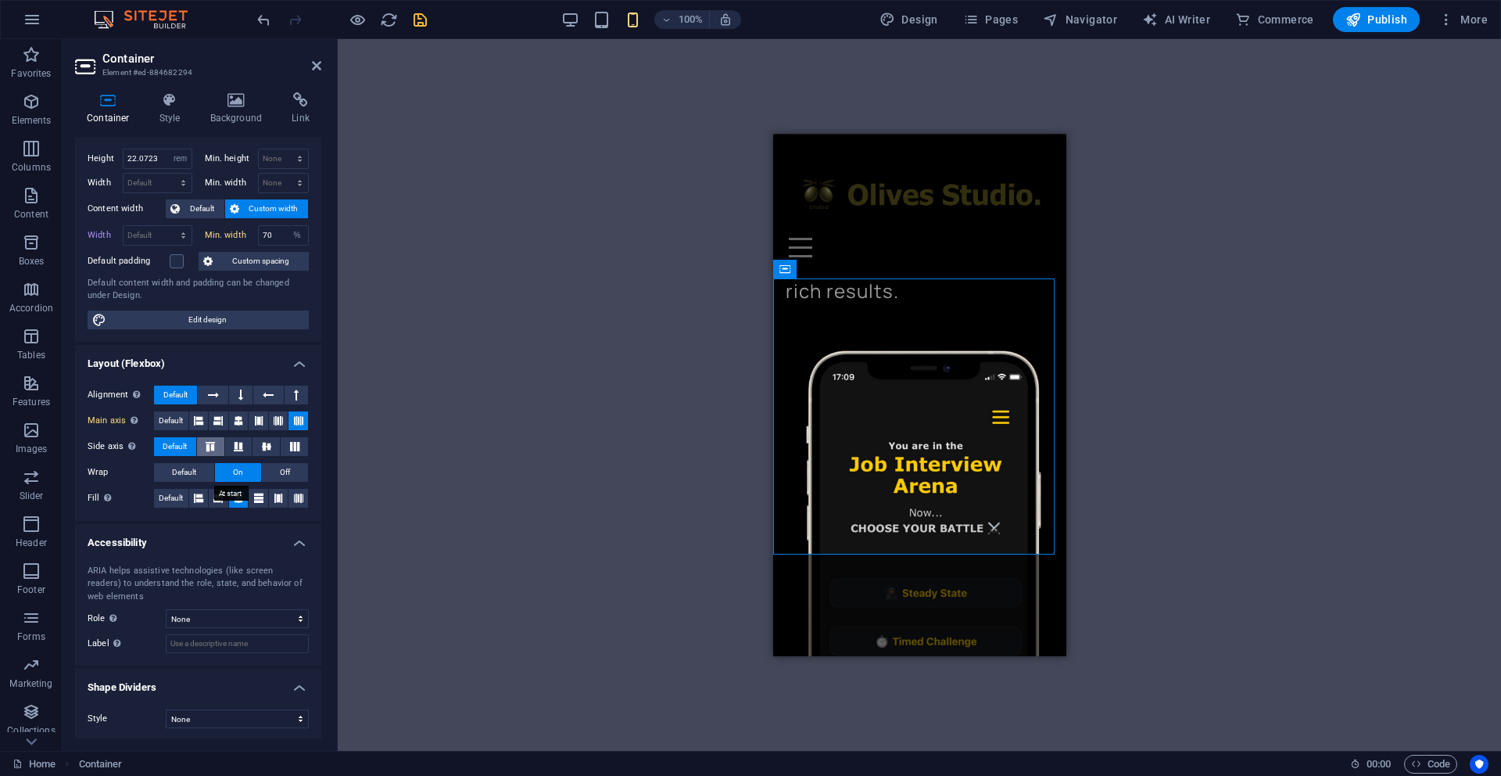
scroll to position [32, 0]
drag, startPoint x: 834, startPoint y: 378, endPoint x: 844, endPoint y: 367, distance: 14.4
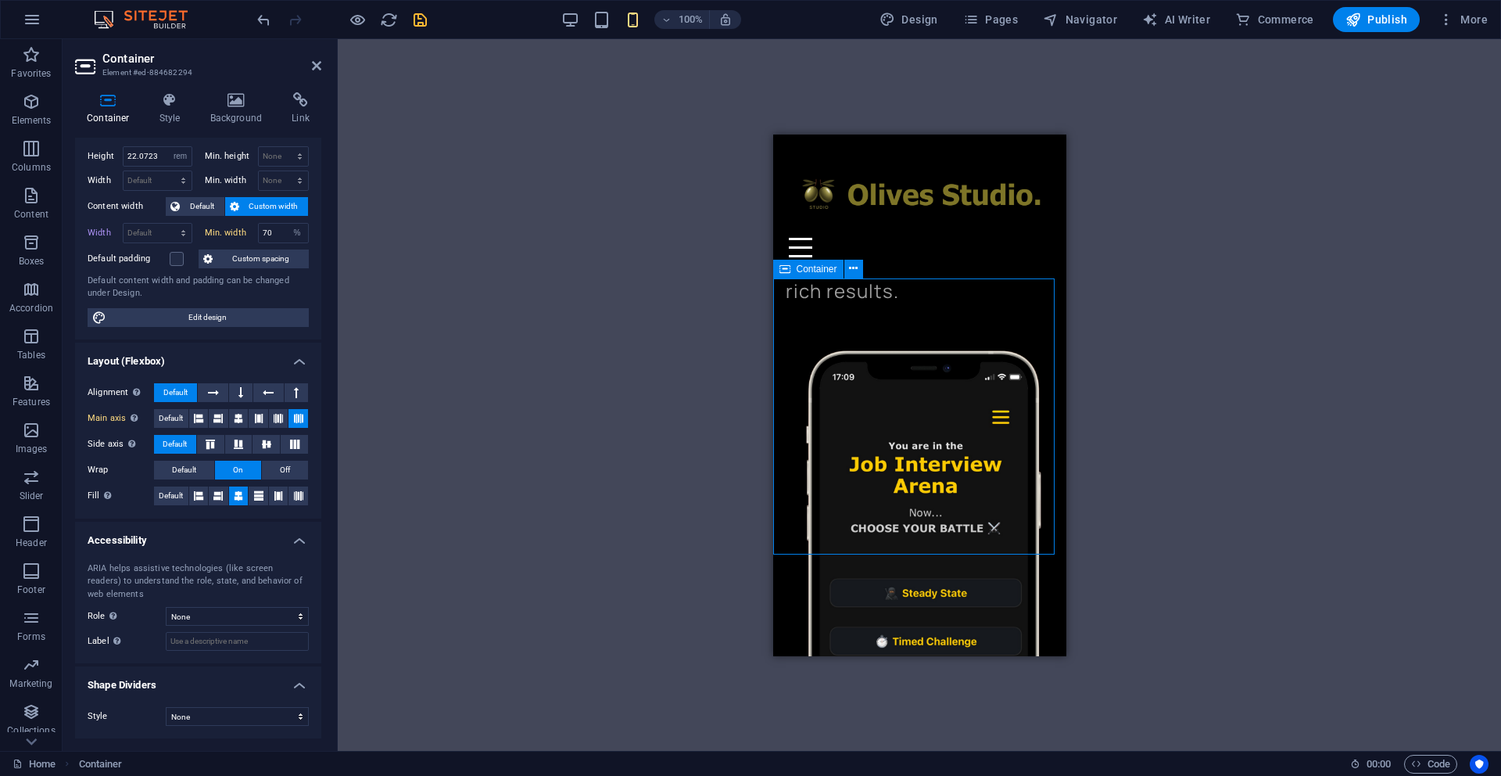
drag, startPoint x: 836, startPoint y: 371, endPoint x: 855, endPoint y: 364, distance: 20.0
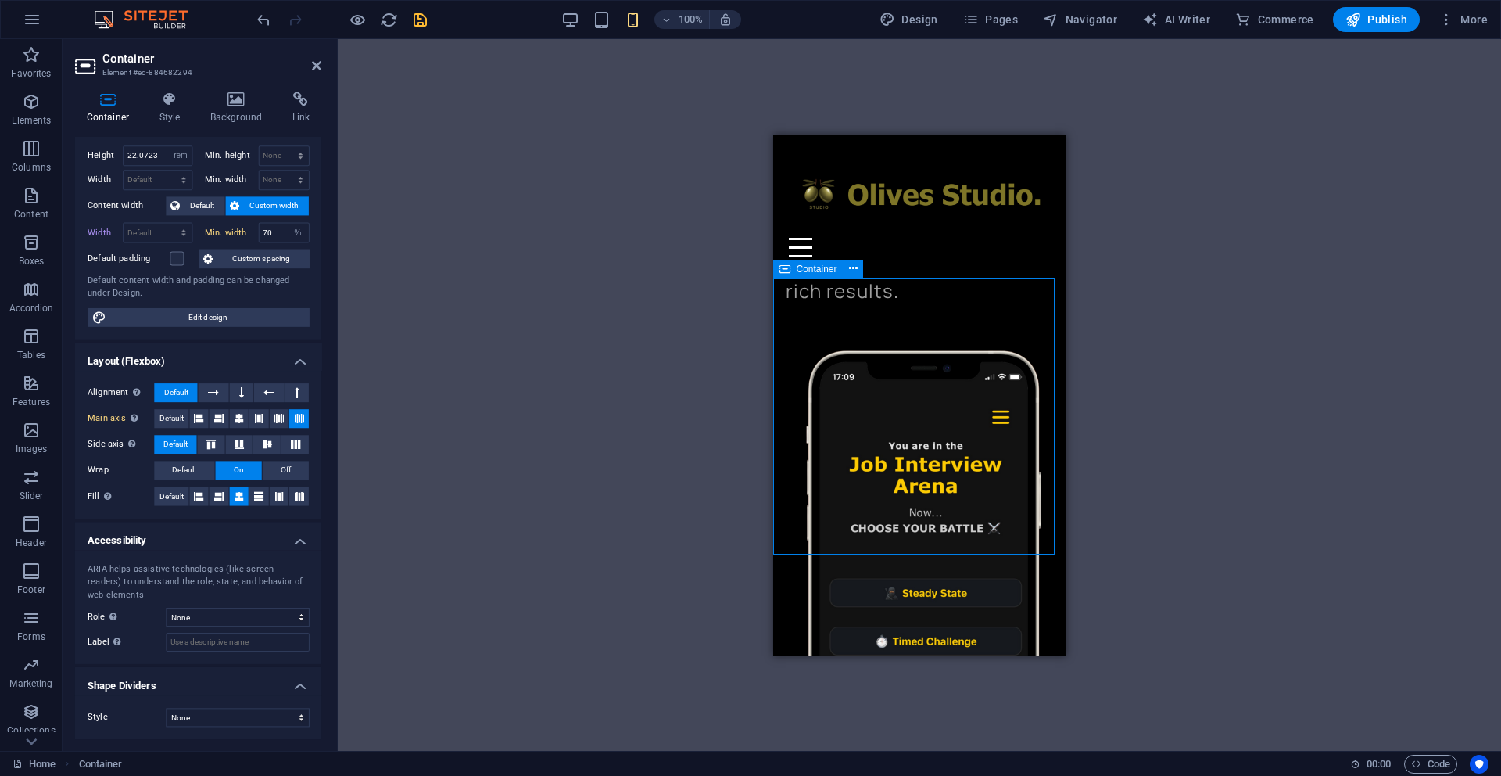
click at [235, 315] on span "Edit design" at bounding box center [207, 317] width 193 height 19
select select "ease-in-out"
select select "px"
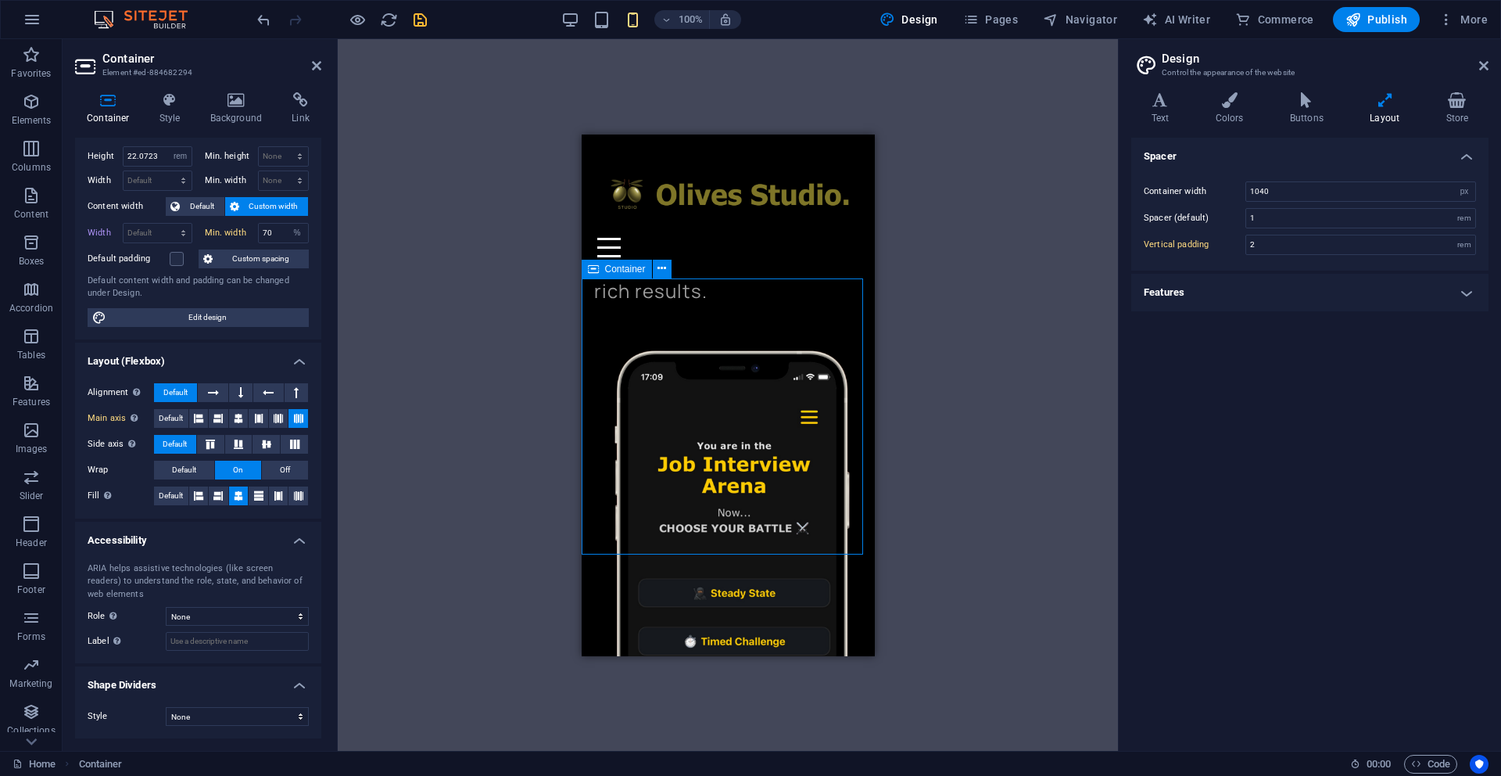
drag, startPoint x: 658, startPoint y: 365, endPoint x: 679, endPoint y: 372, distance: 22.3
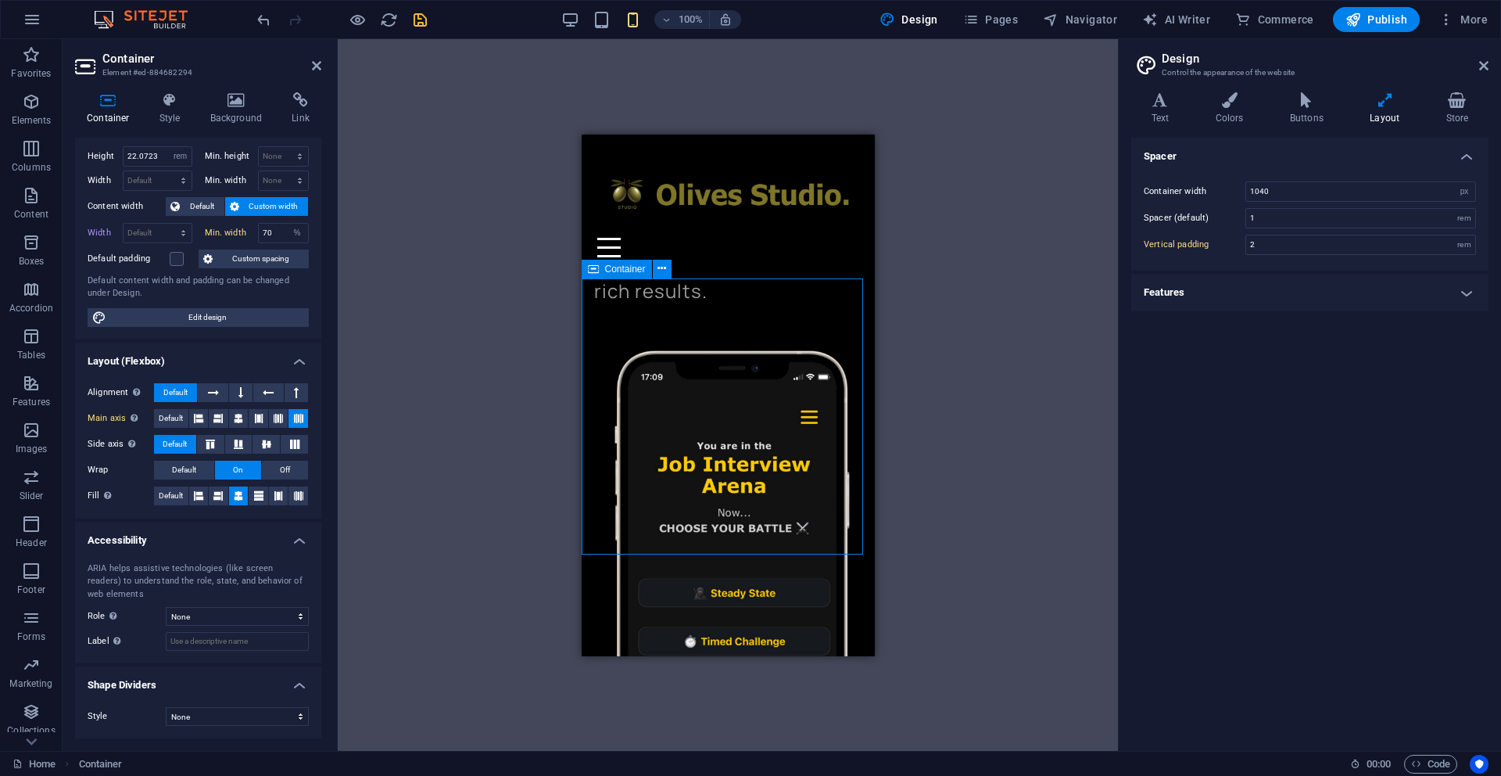
drag, startPoint x: 668, startPoint y: 367, endPoint x: 651, endPoint y: 403, distance: 39.9
click at [663, 265] on icon at bounding box center [662, 268] width 9 height 16
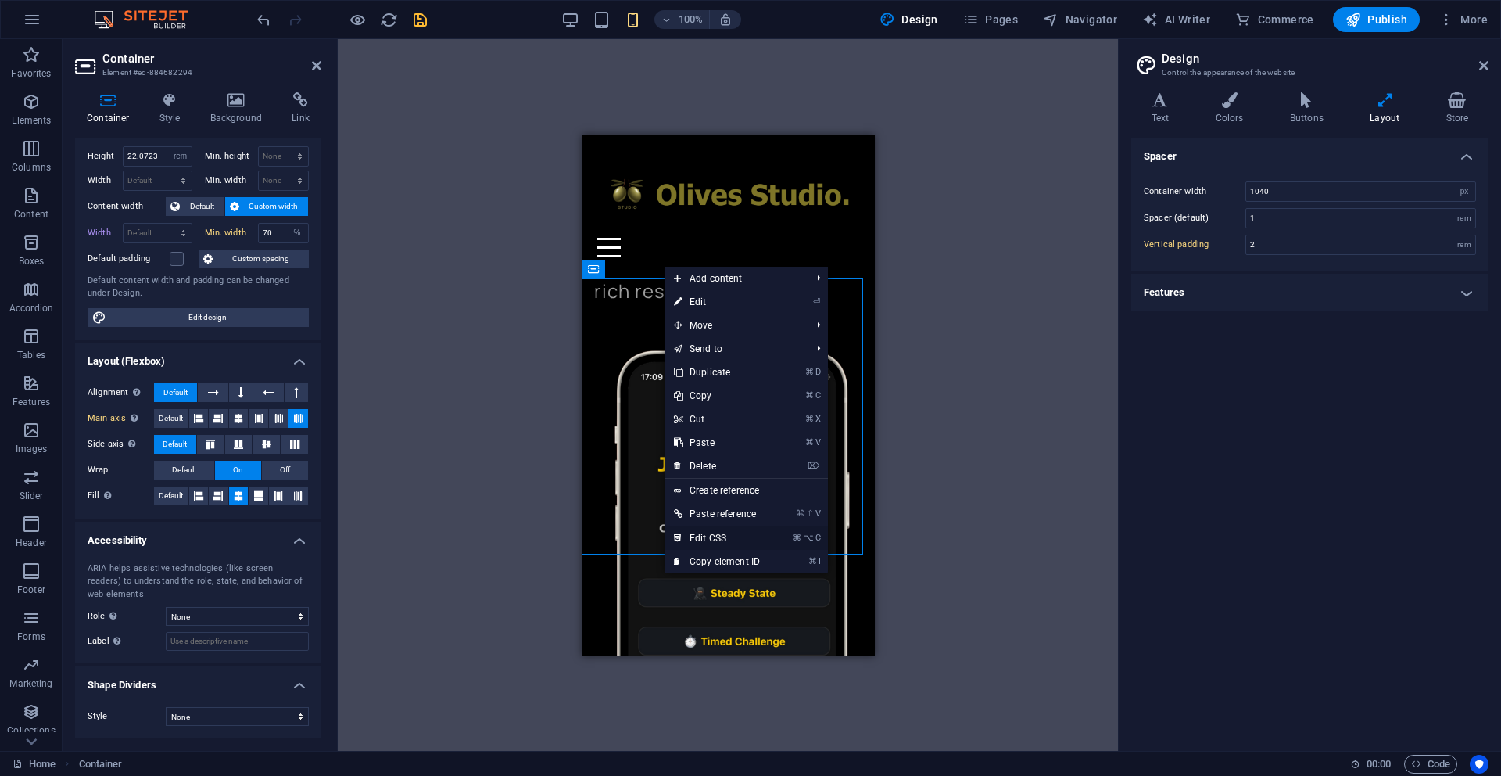
click at [708, 536] on link "⌘ ⌥ C Edit CSS" at bounding box center [717, 537] width 105 height 23
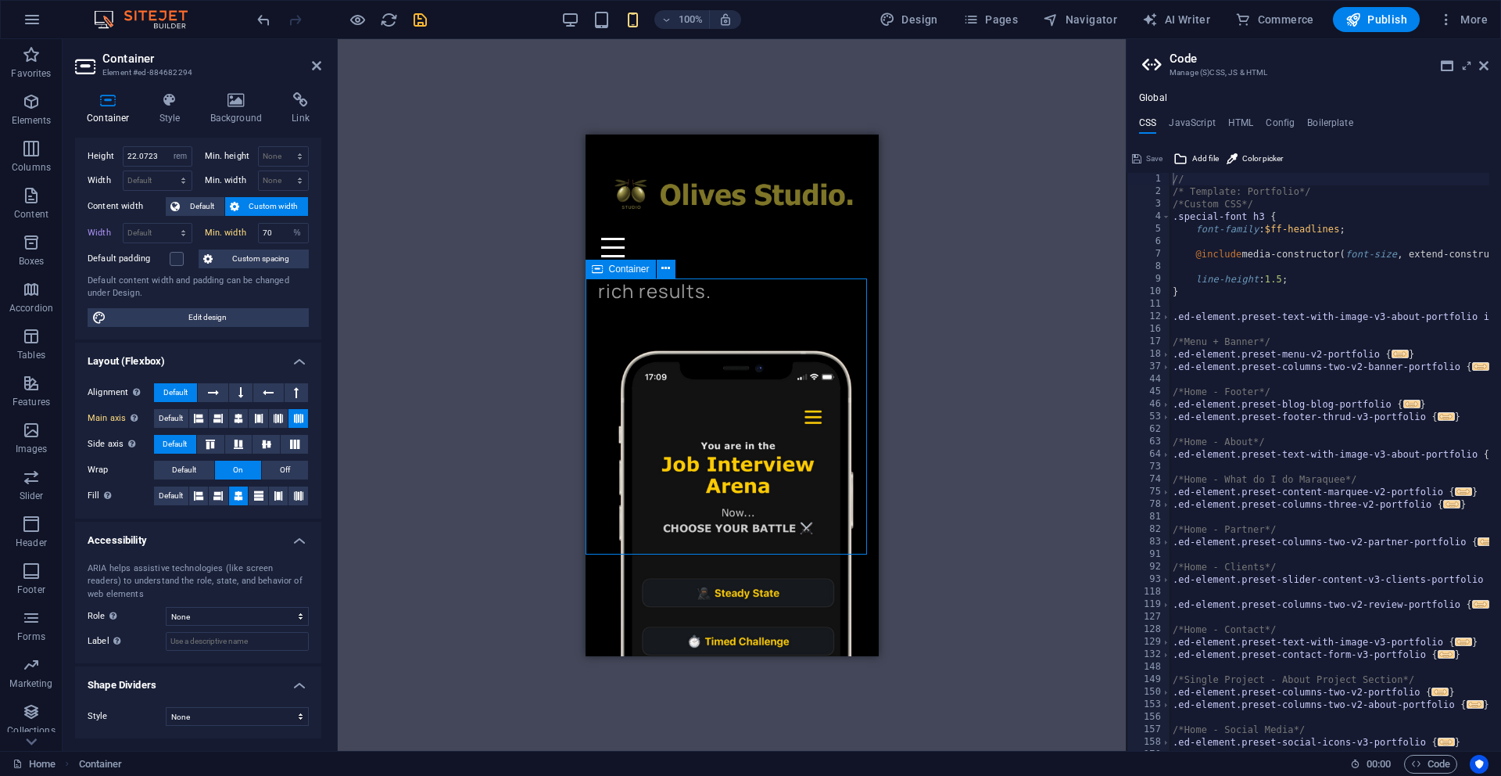
click at [611, 267] on span "Container" at bounding box center [629, 268] width 41 height 9
click at [668, 267] on icon at bounding box center [665, 268] width 9 height 16
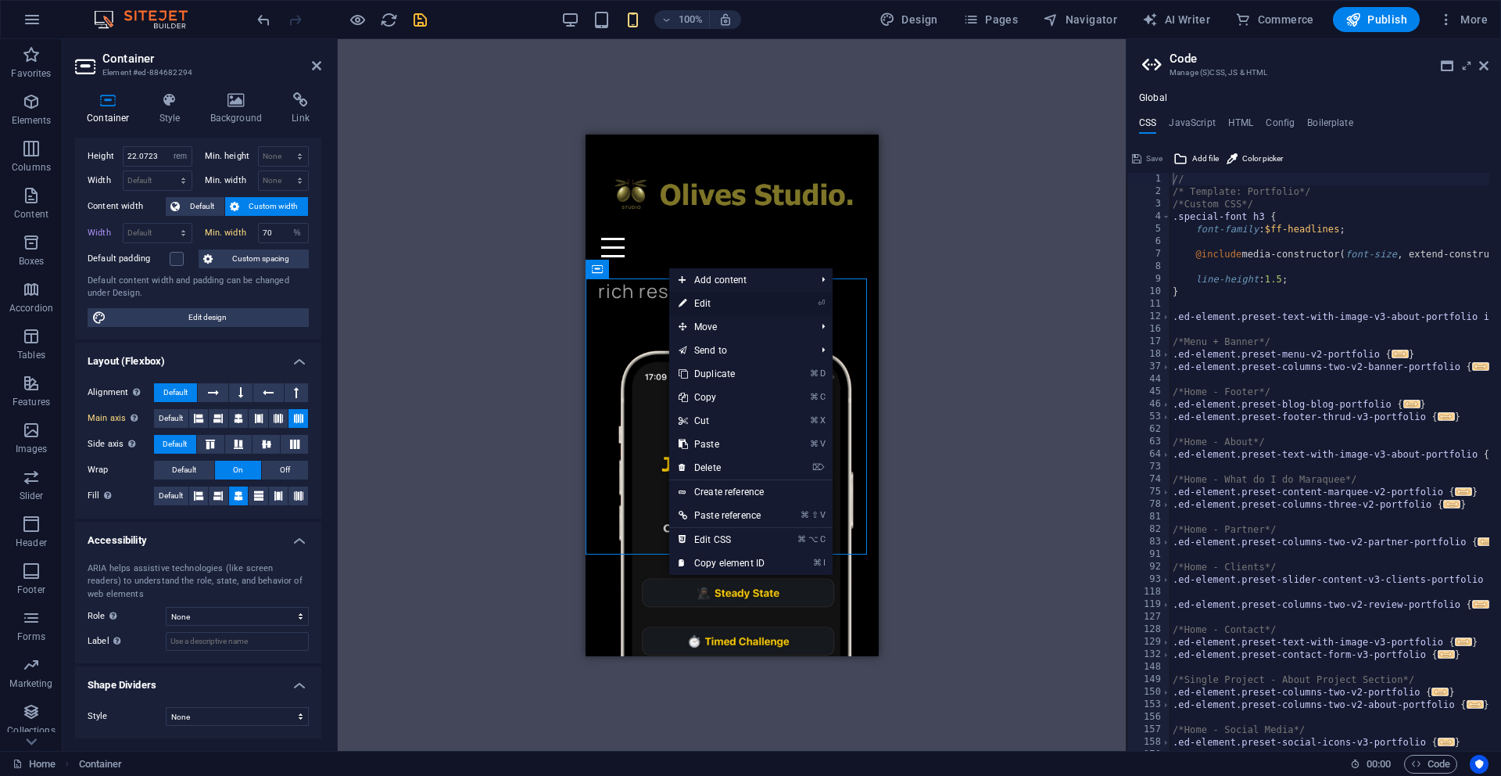
click at [710, 303] on link "⏎ Edit" at bounding box center [721, 303] width 105 height 23
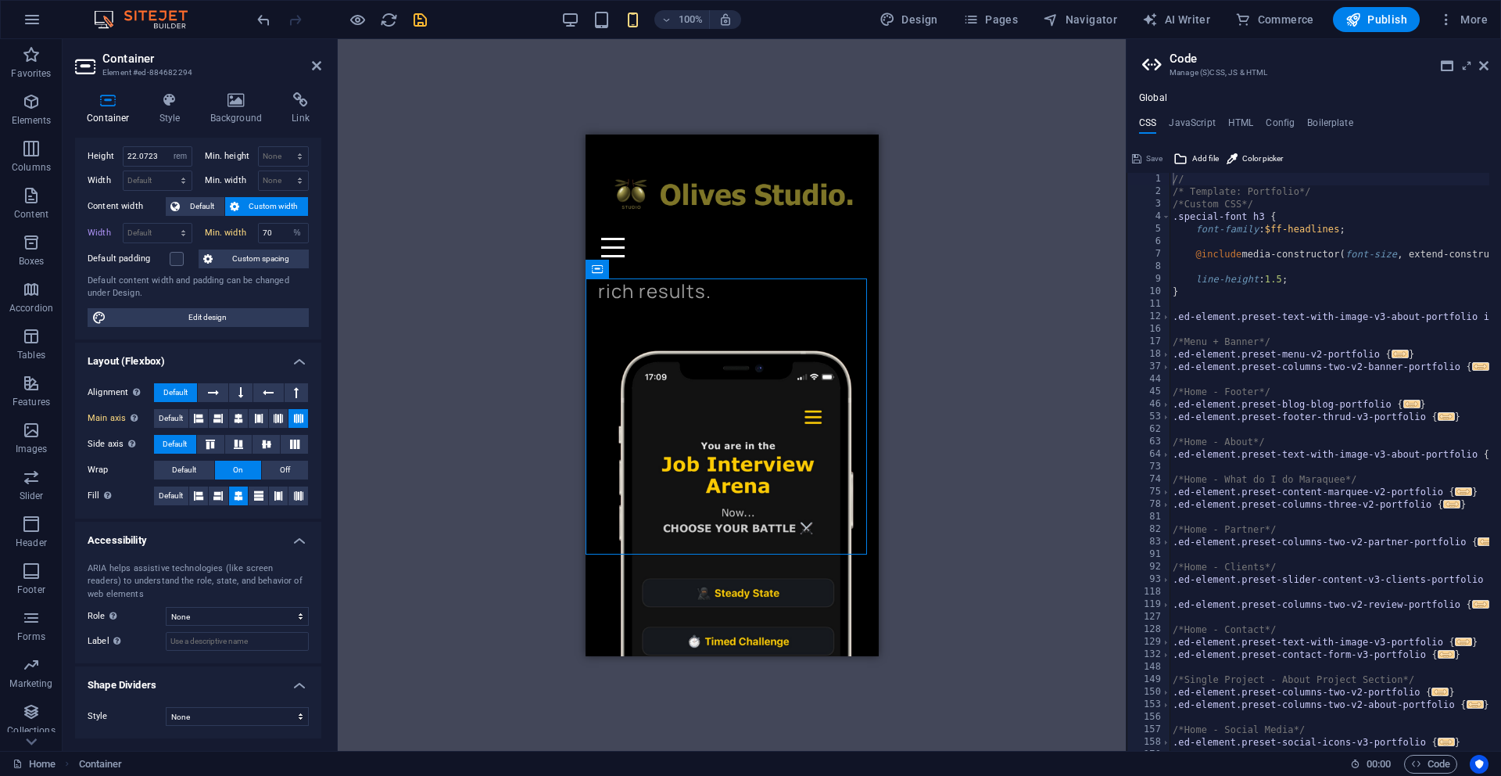
click at [296, 359] on h4 "Layout (Flexbox)" at bounding box center [198, 356] width 246 height 28
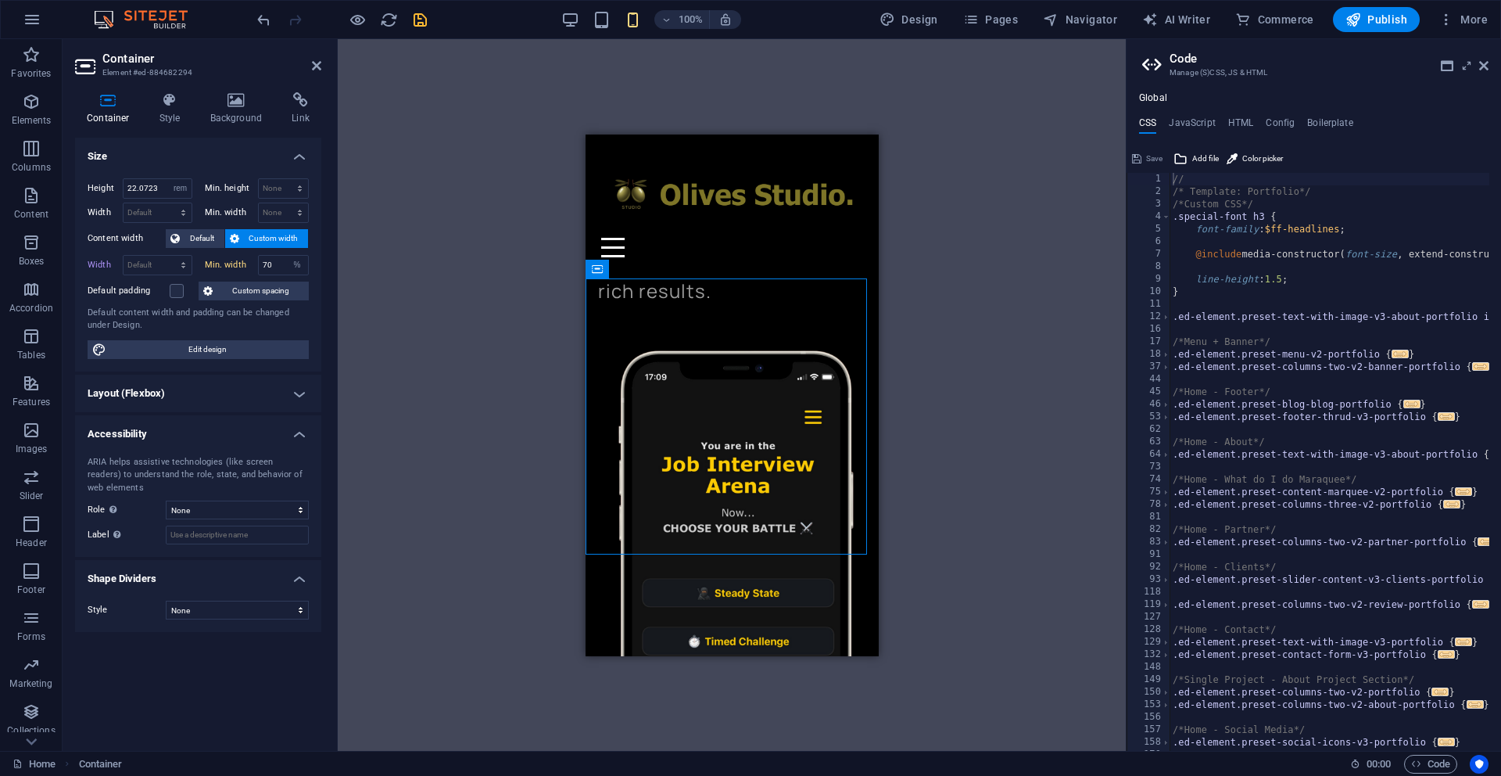
click at [289, 396] on h4 "Layout (Flexbox)" at bounding box center [198, 394] width 246 height 38
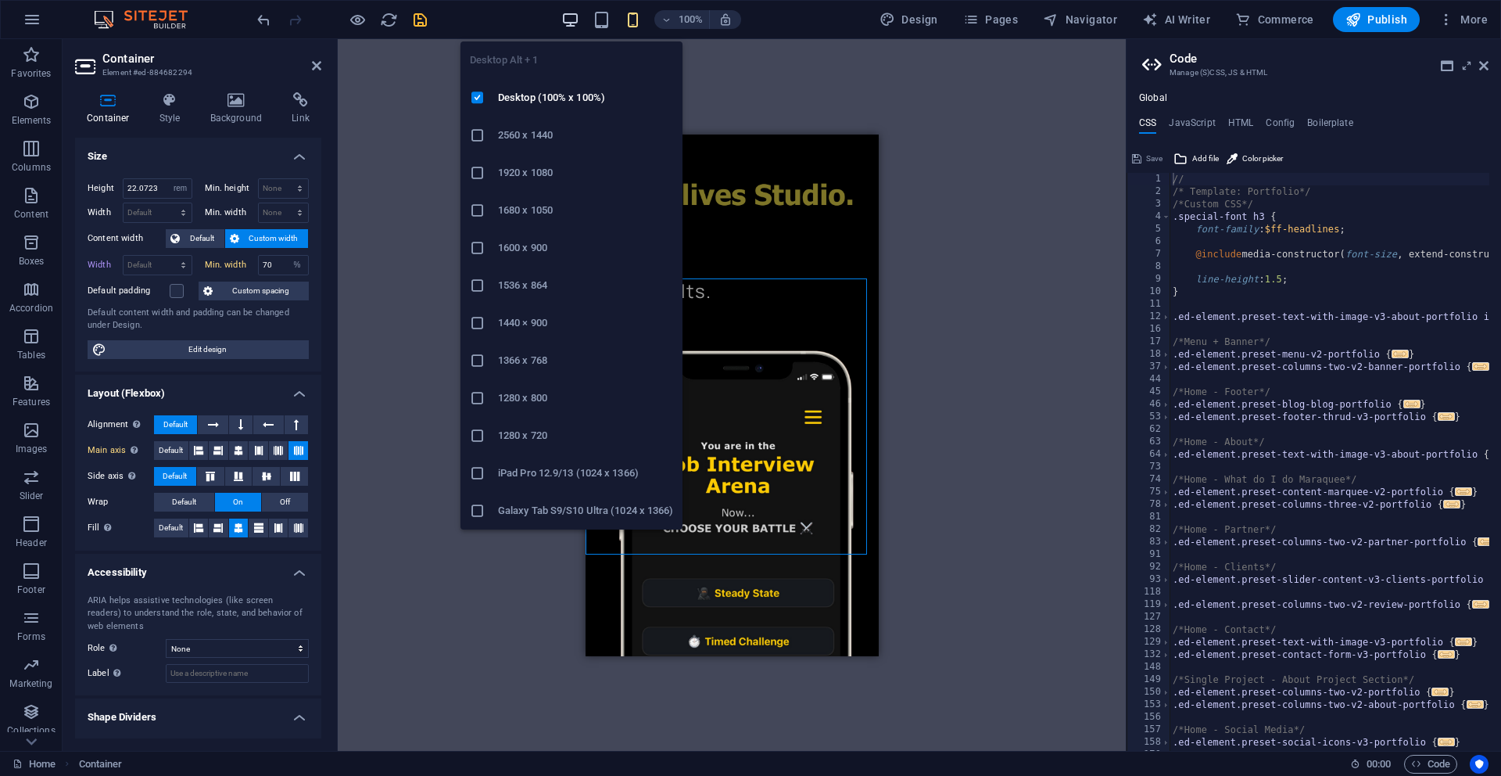
click at [575, 22] on icon "button" at bounding box center [570, 20] width 18 height 18
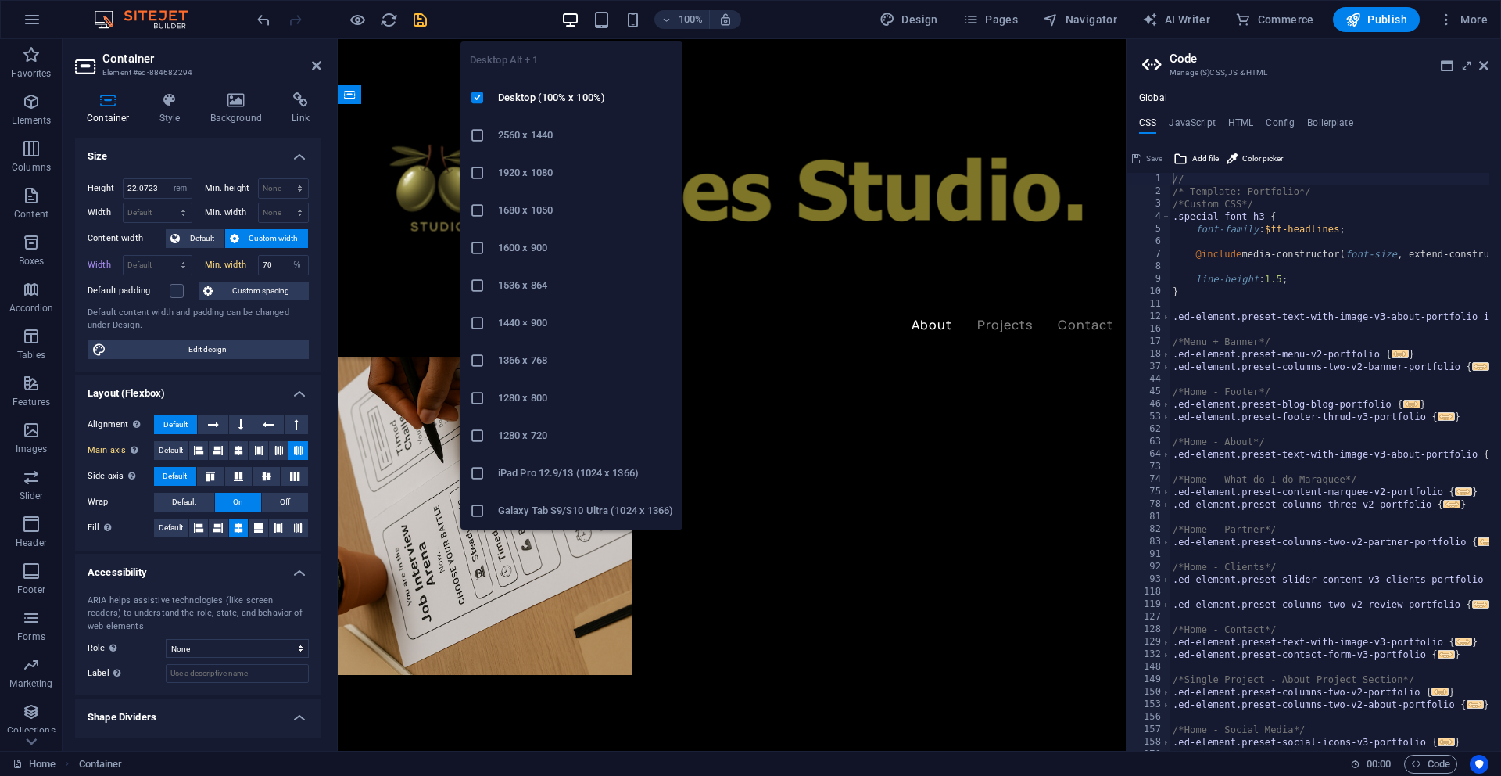
scroll to position [1210, 0]
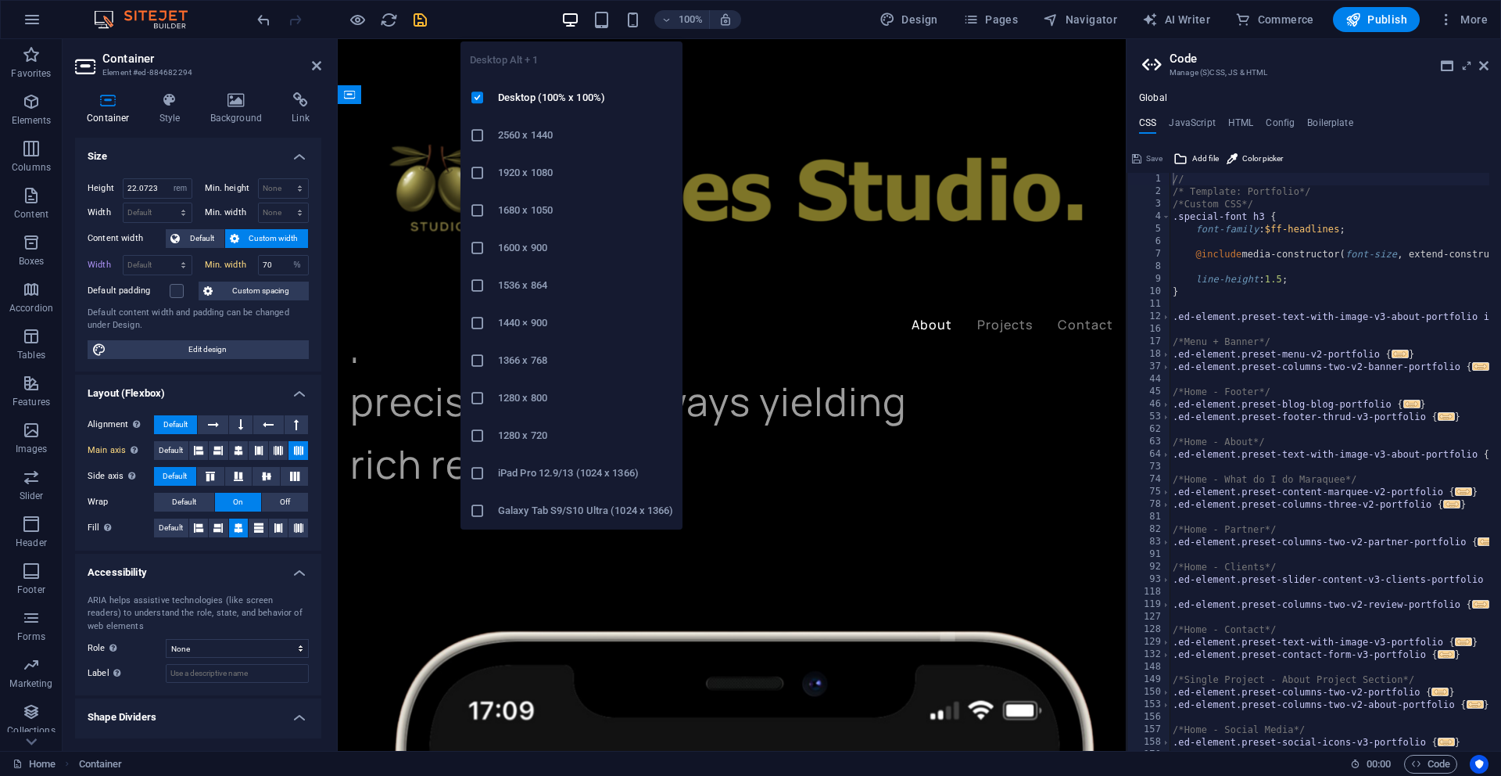
type input "92.0625"
select select "rem"
select select "DISABLED_OPTION_VALUE"
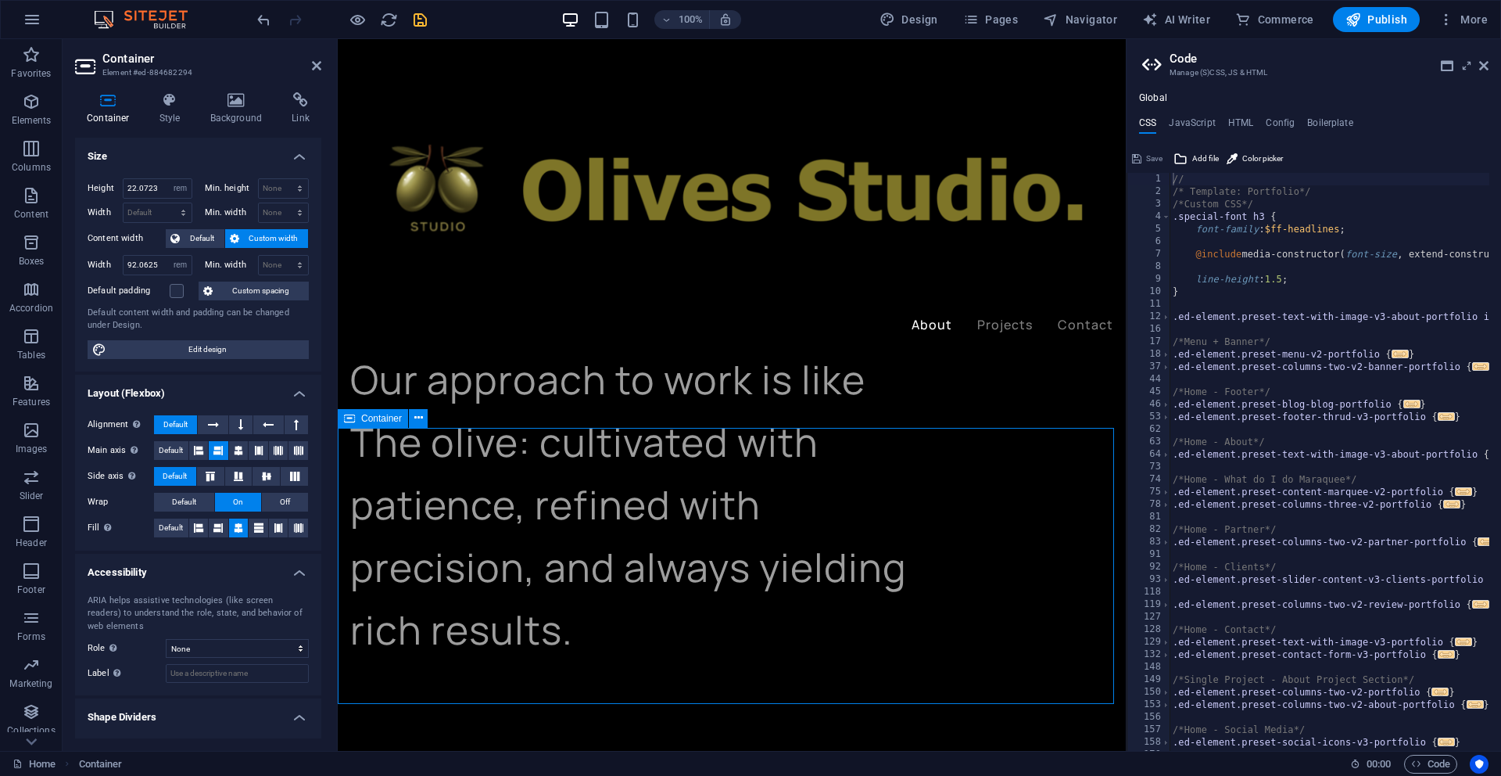
scroll to position [1018, 0]
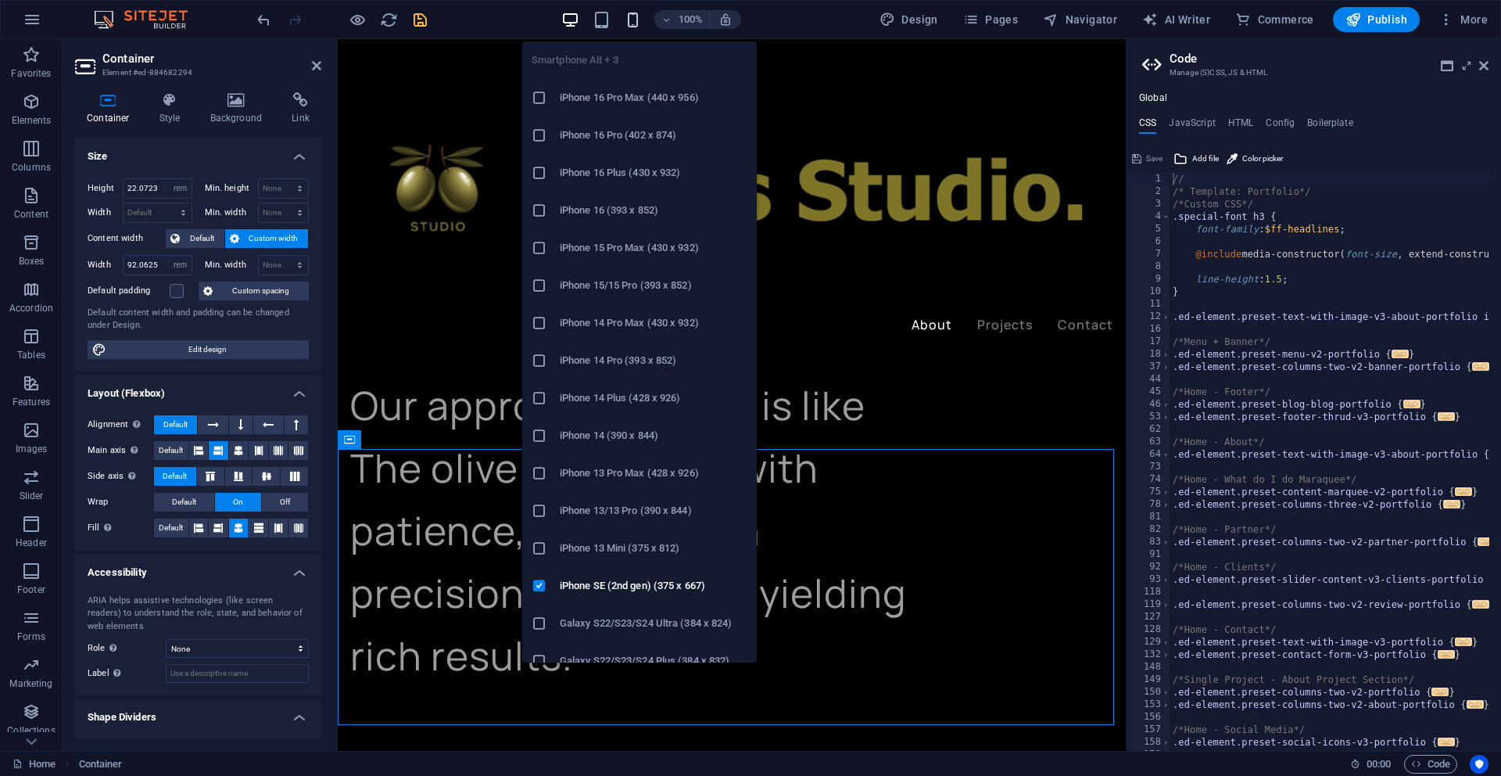
click at [637, 20] on icon "button" at bounding box center [633, 20] width 18 height 18
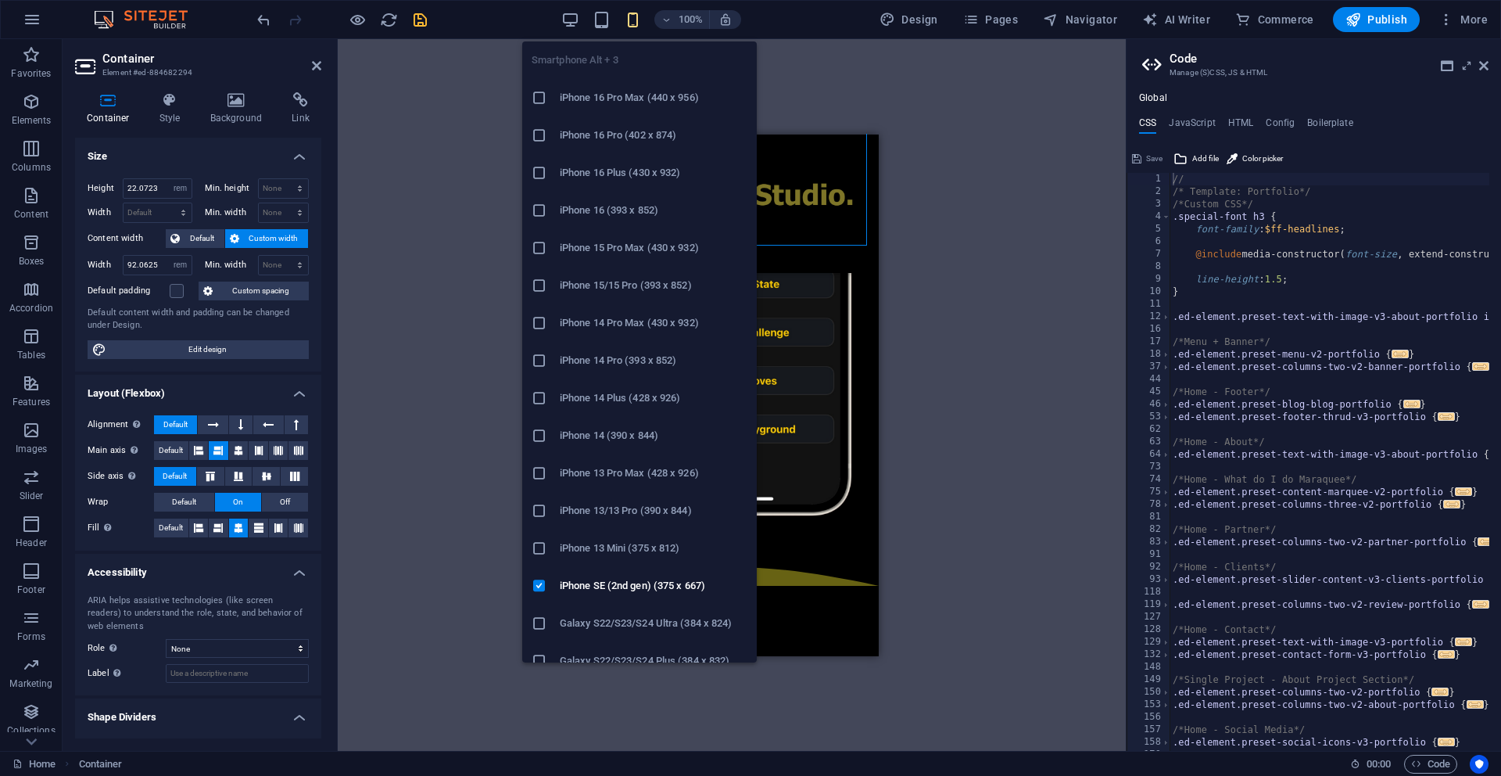
select select "DISABLED_OPTION_VALUE"
type input "70"
select select "%"
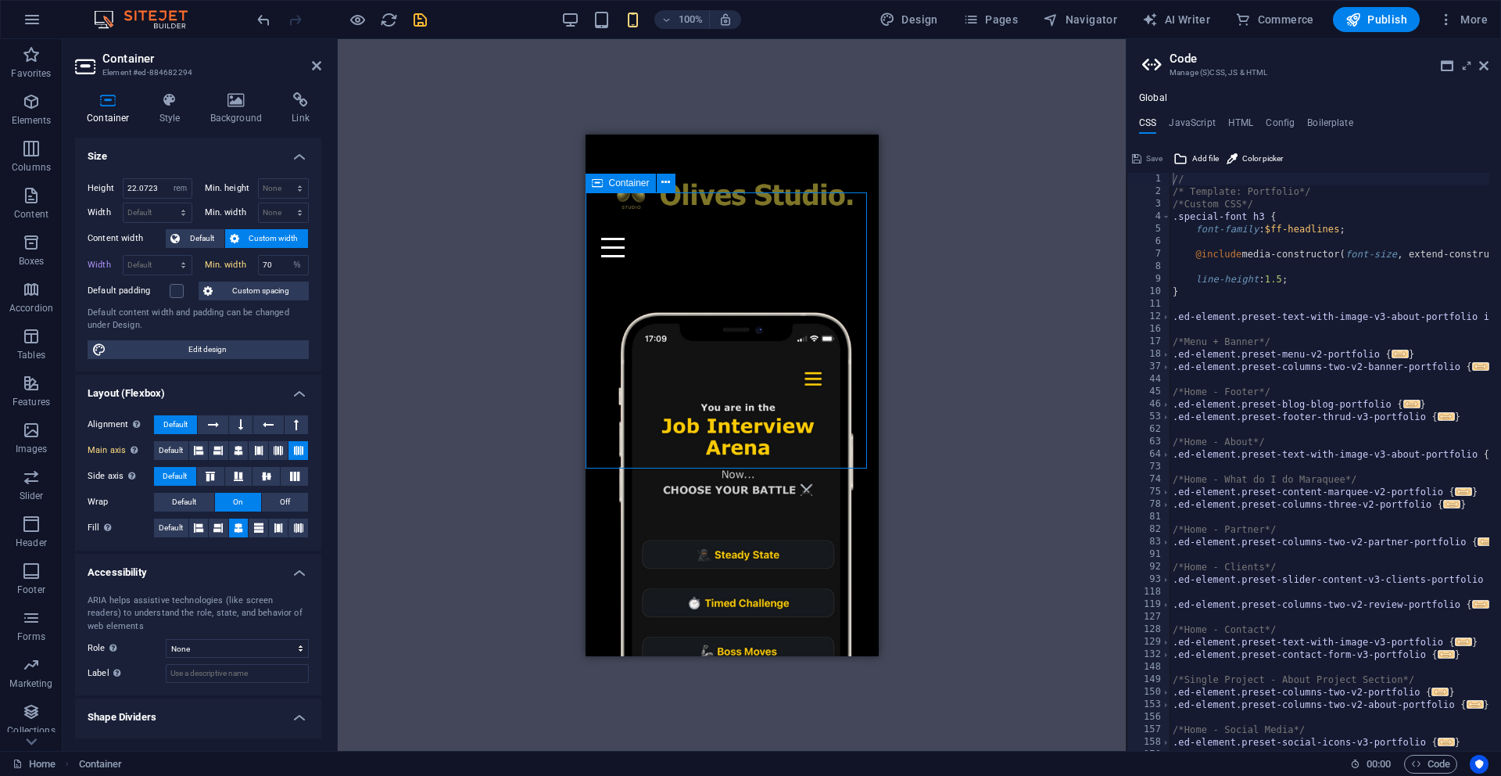
scroll to position [551, 0]
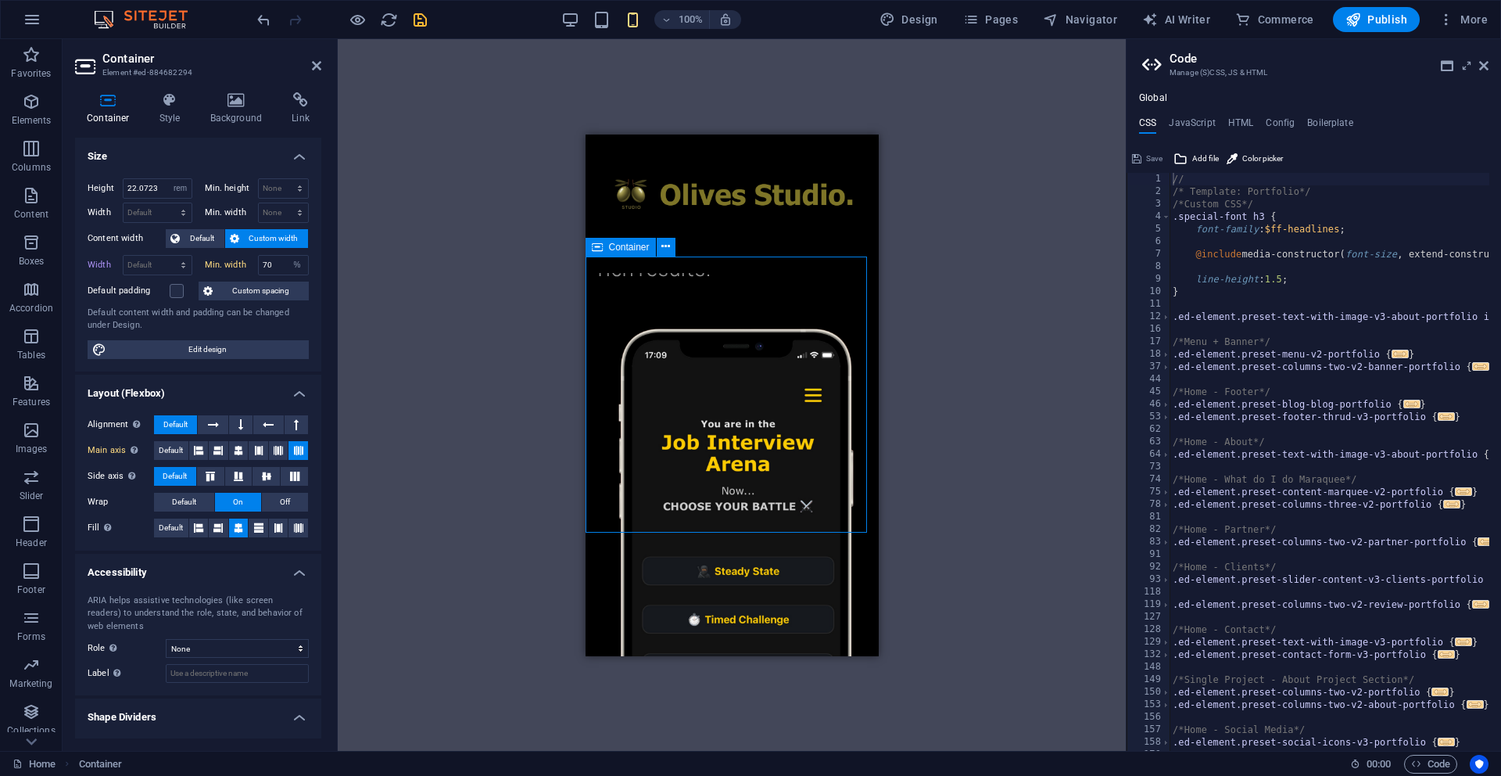
click at [1043, 353] on div "Drag here to replace the existing content. Press “Ctrl” if you want to create a…" at bounding box center [732, 395] width 788 height 712
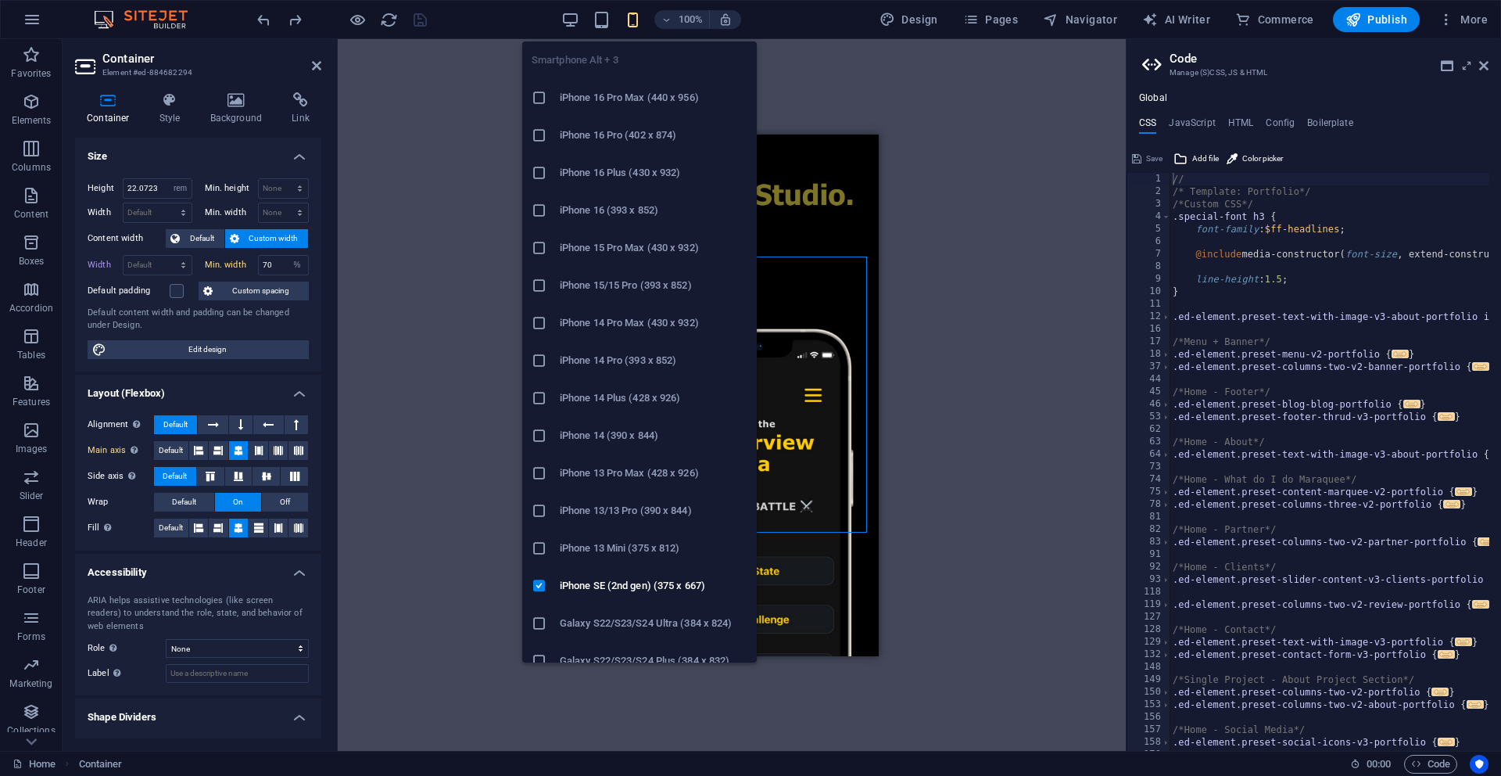
click at [640, 20] on icon "button" at bounding box center [633, 20] width 18 height 18
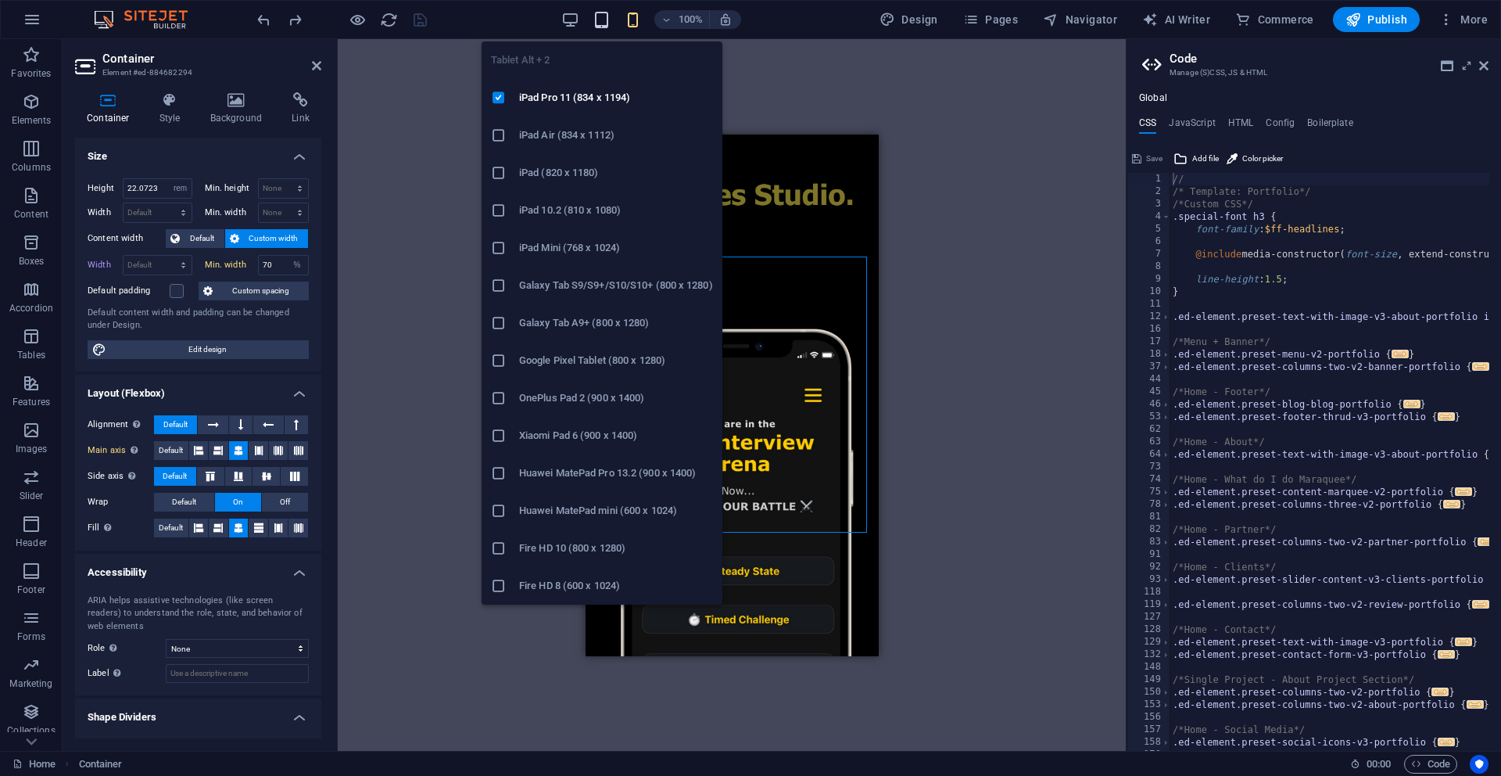
click at [604, 21] on icon "button" at bounding box center [602, 20] width 18 height 18
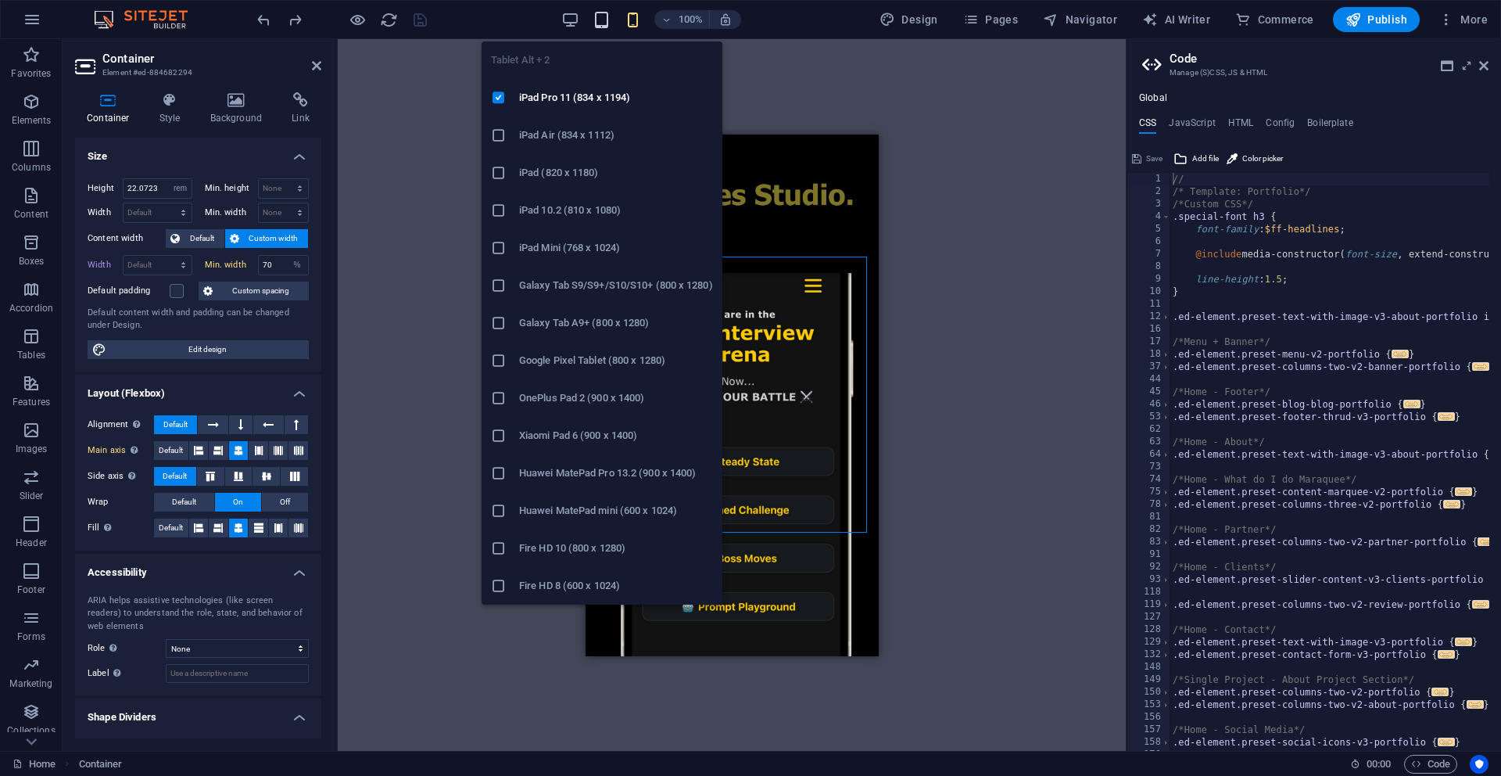
select select "DISABLED_OPTION_VALUE"
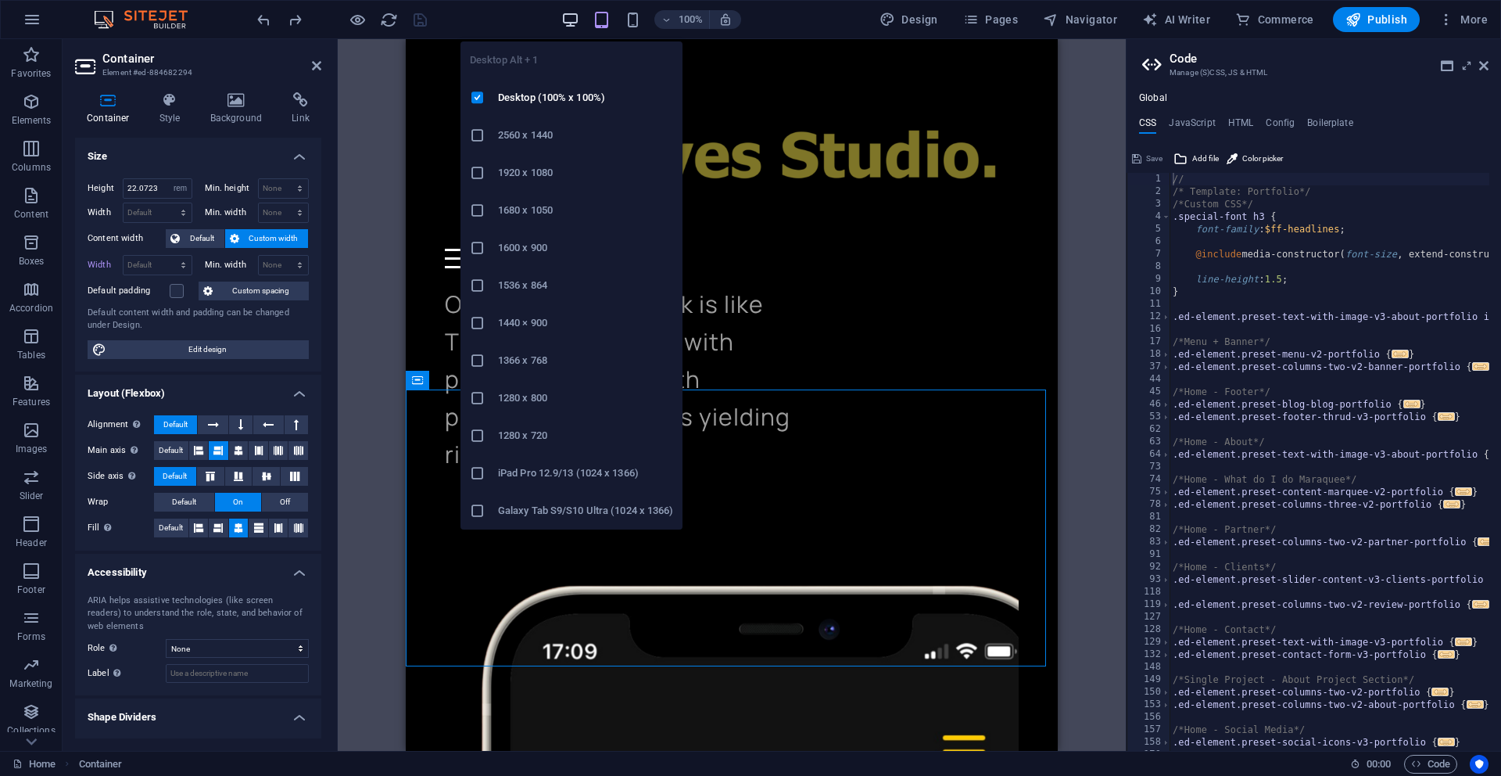
click at [572, 19] on icon "button" at bounding box center [570, 20] width 18 height 18
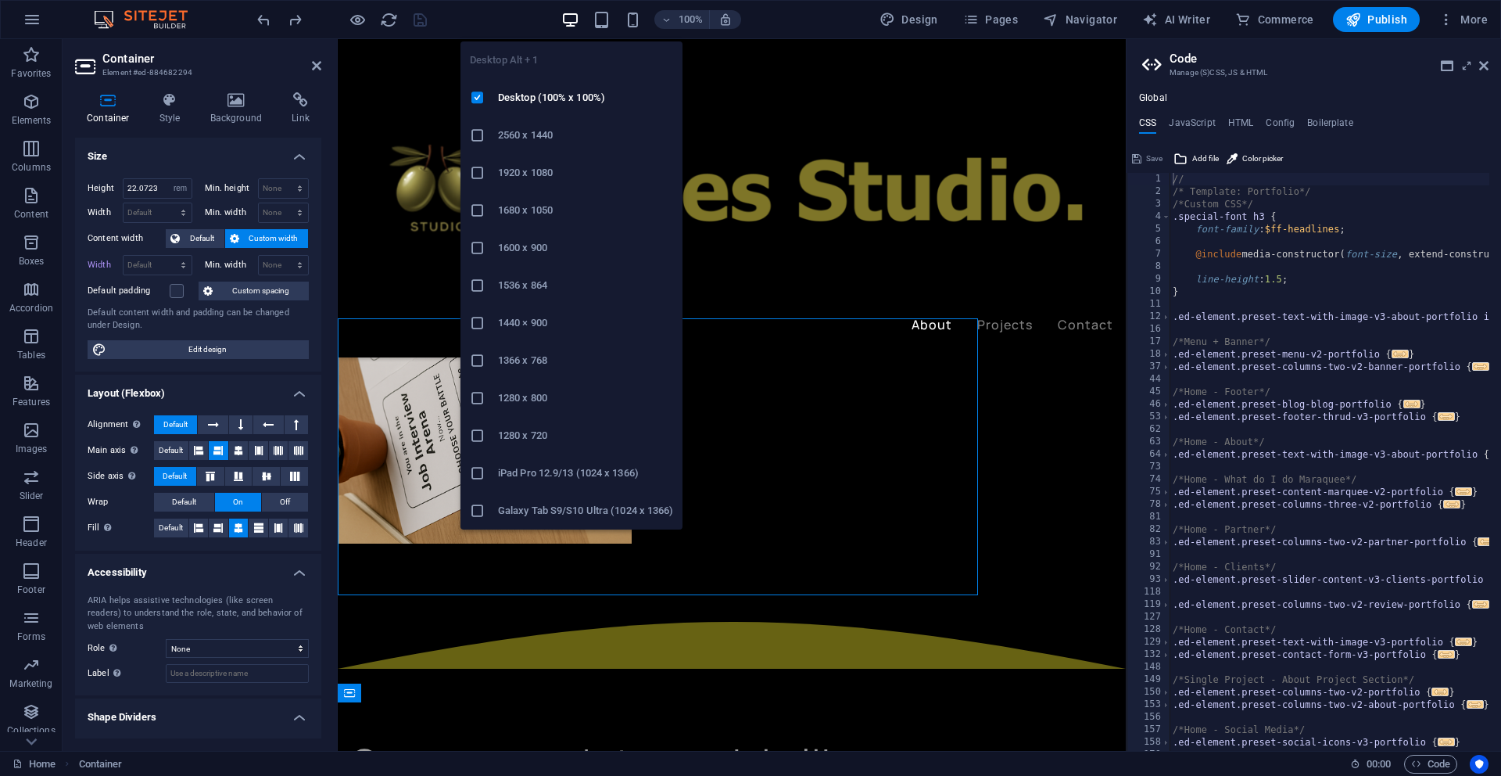
scroll to position [731, 0]
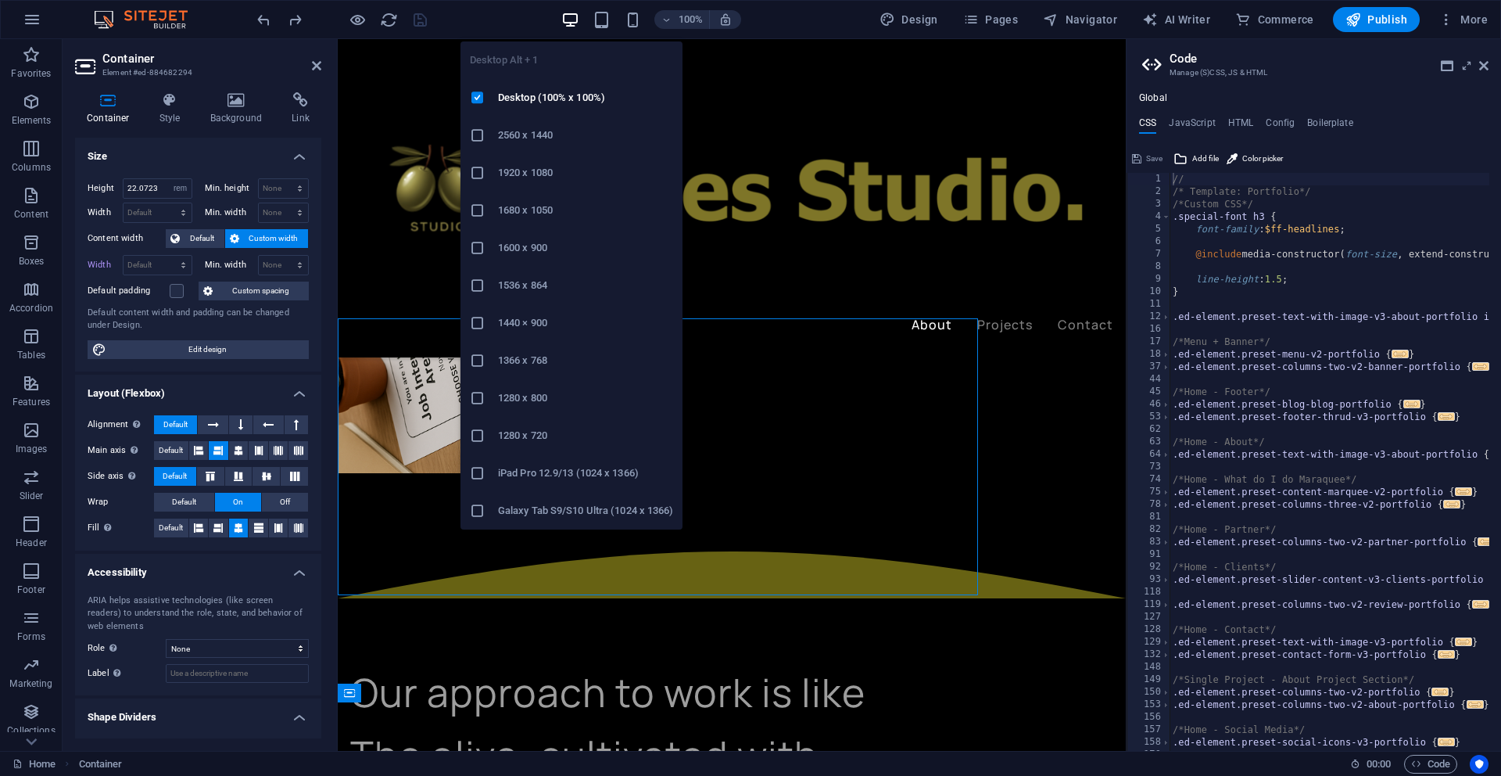
type input "92.0625"
select select "rem"
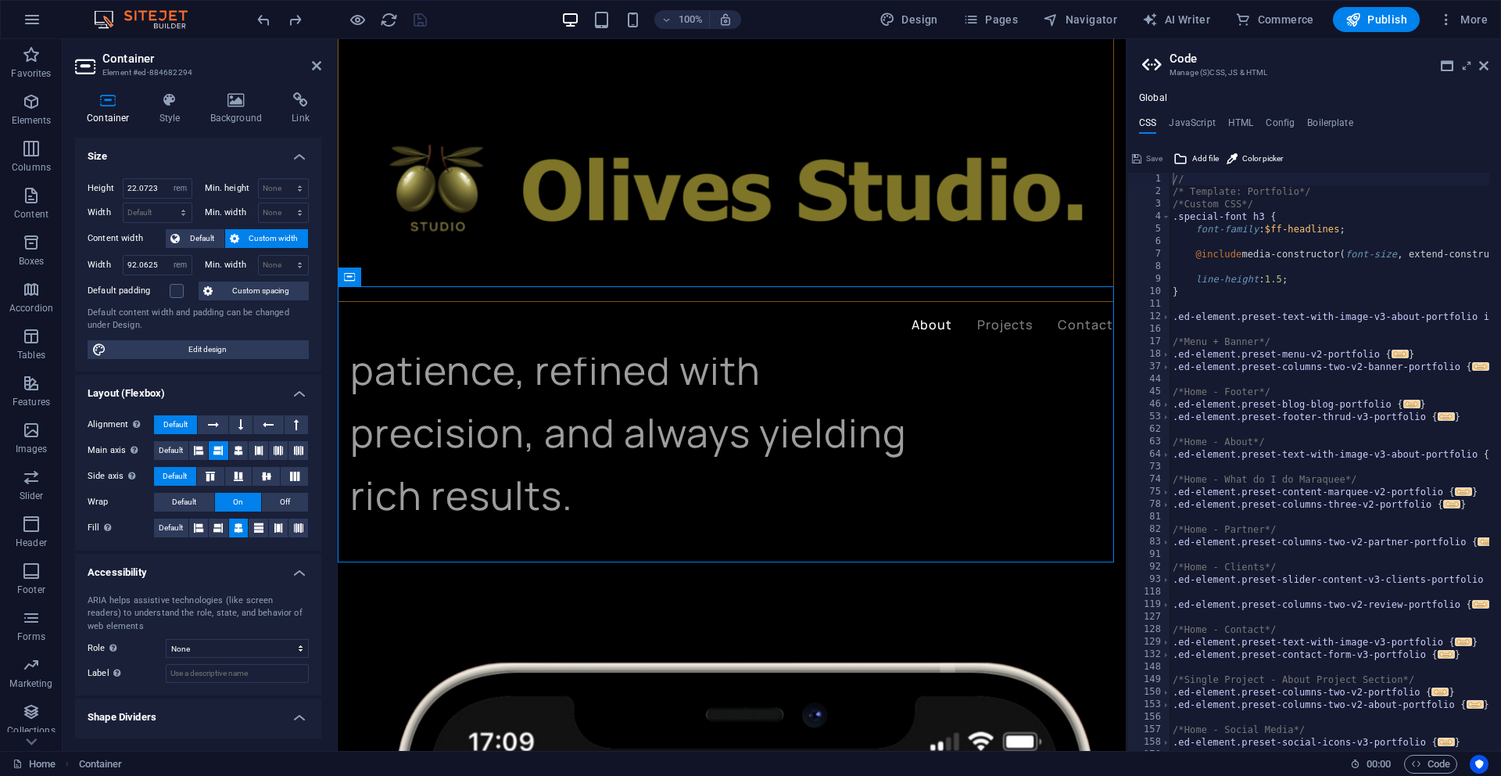
scroll to position [1181, 0]
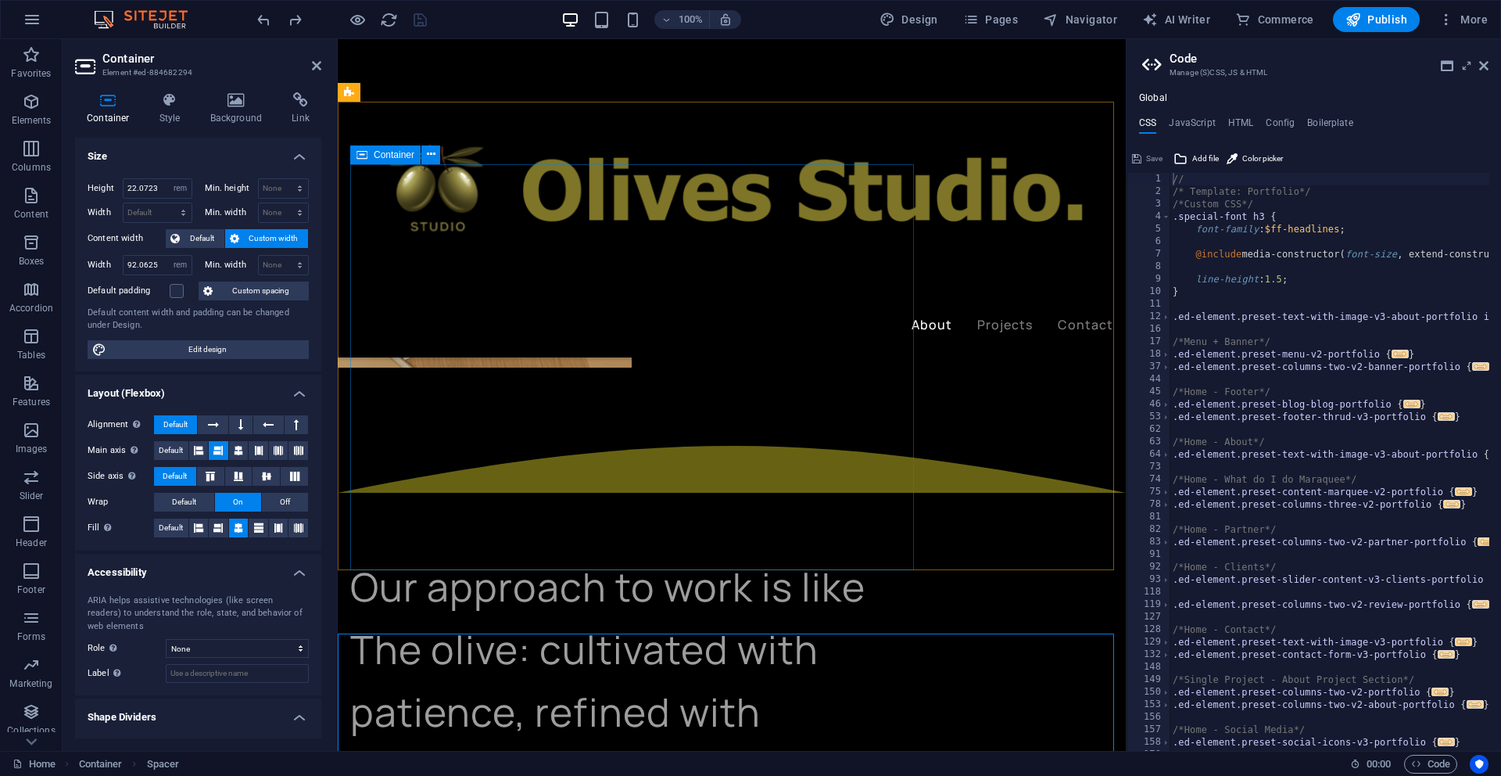
scroll to position [855, 0]
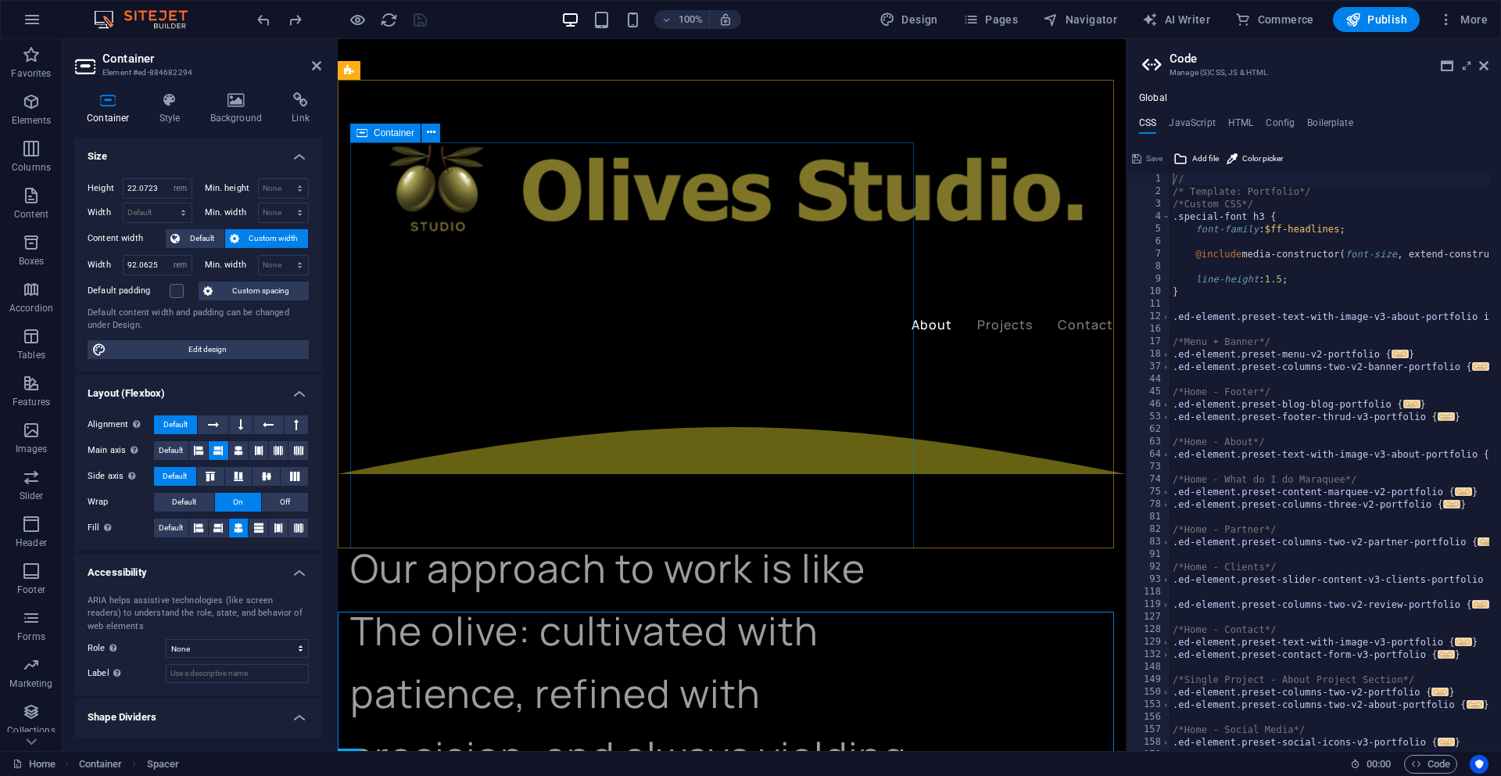
click at [733, 544] on div "Our approach to work is like The olive: cultivated with patience, refined with …" at bounding box center [731, 692] width 763 height 313
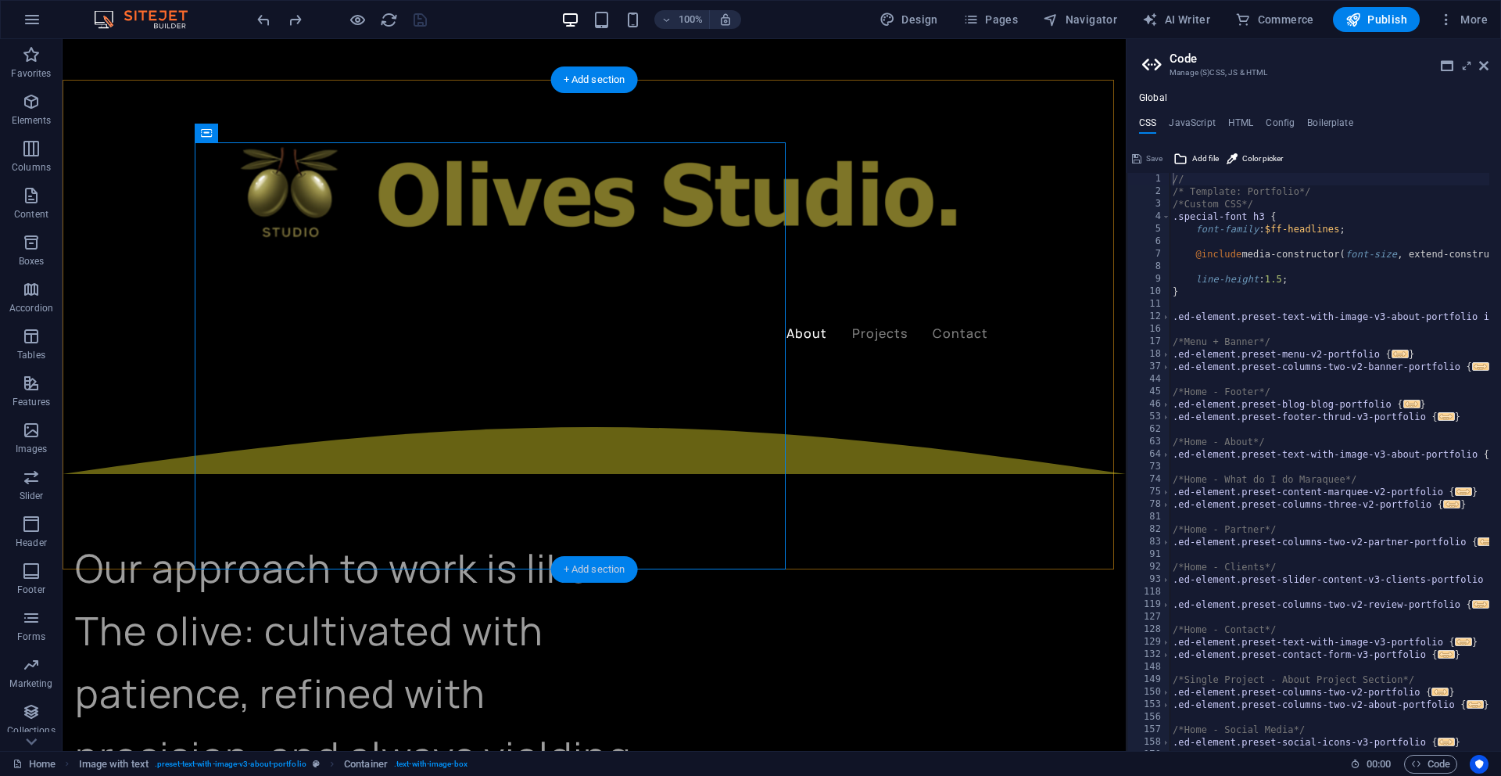
click at [615, 570] on div "+ Add section" at bounding box center [594, 569] width 87 height 27
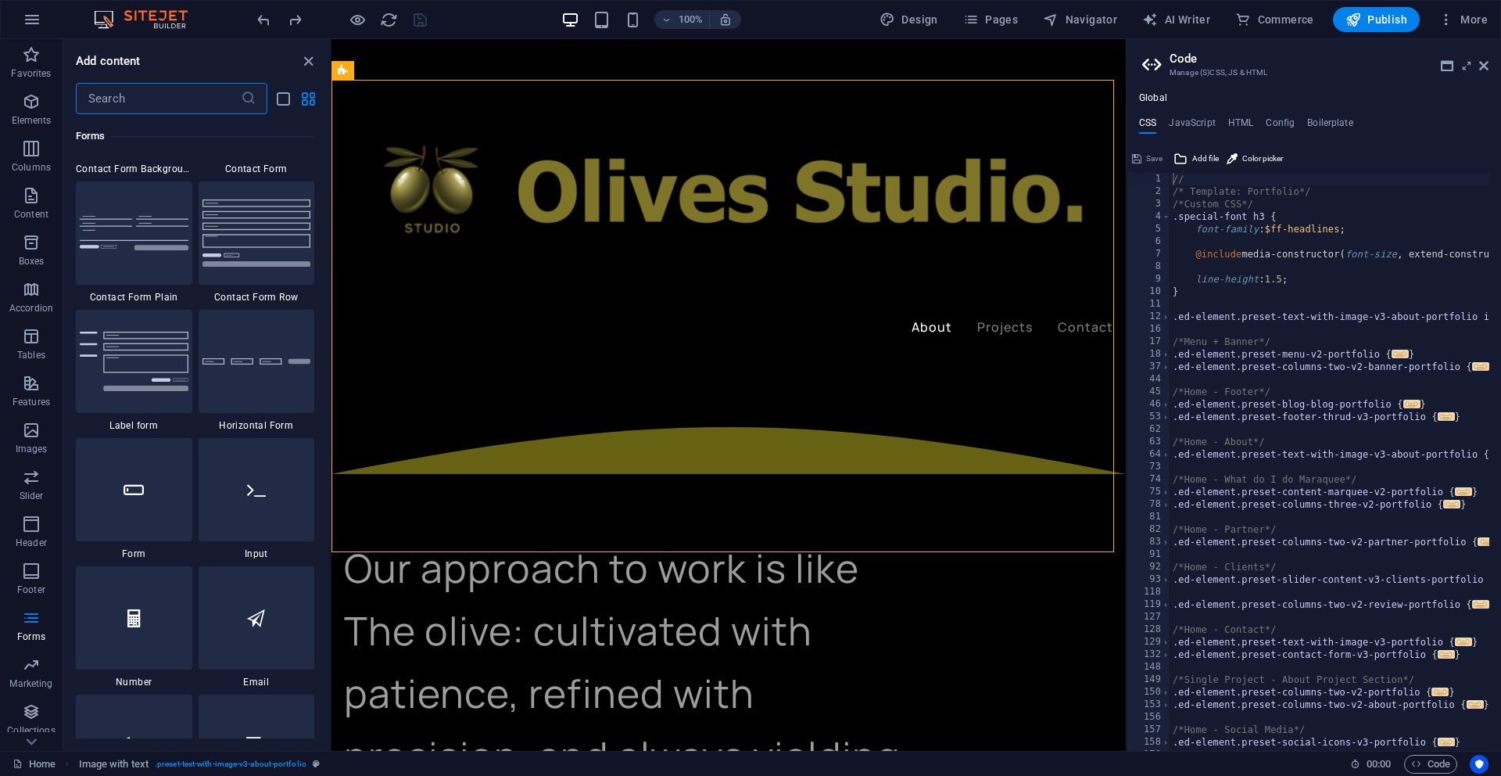
scroll to position [11061, 0]
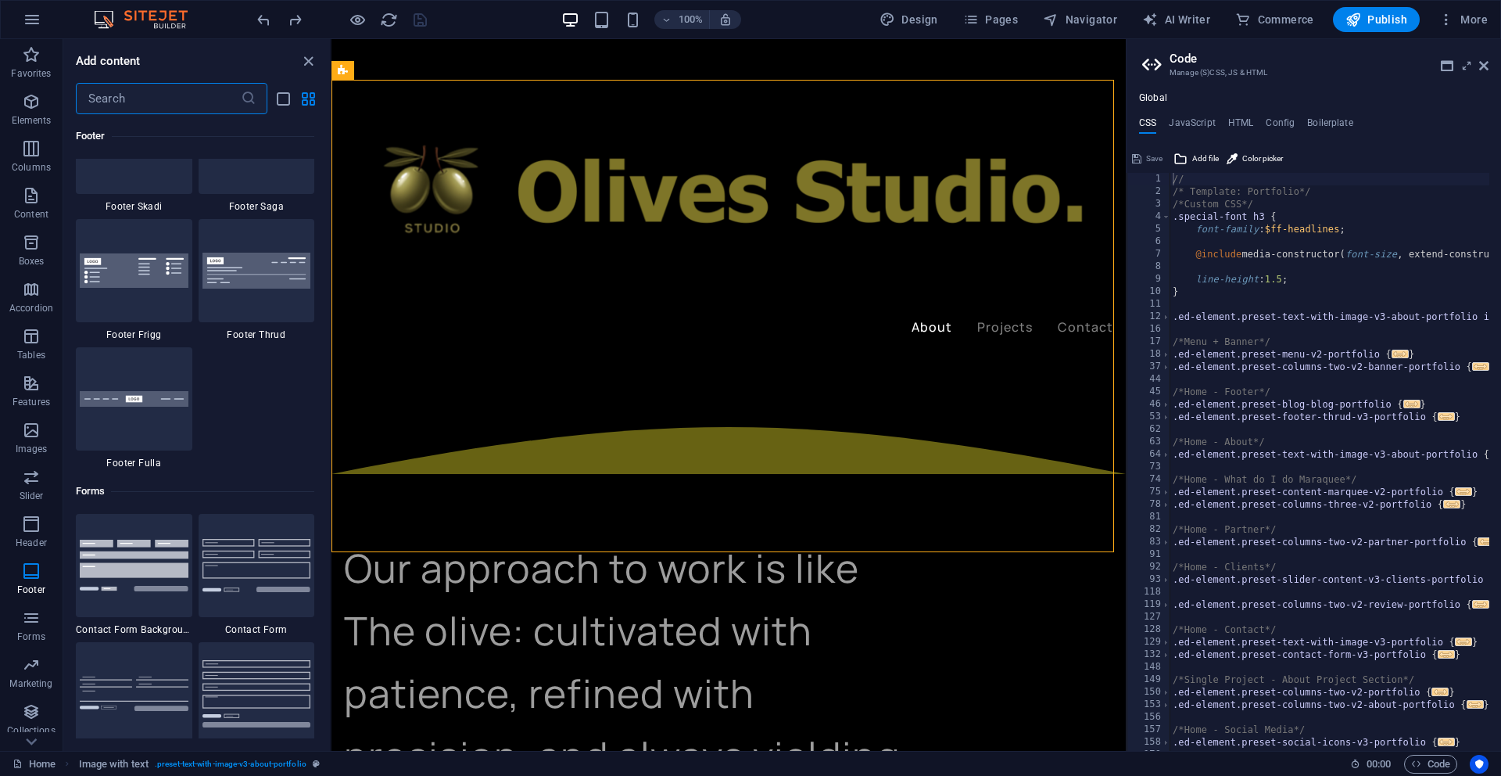
click at [183, 102] on input "text" at bounding box center [158, 98] width 165 height 31
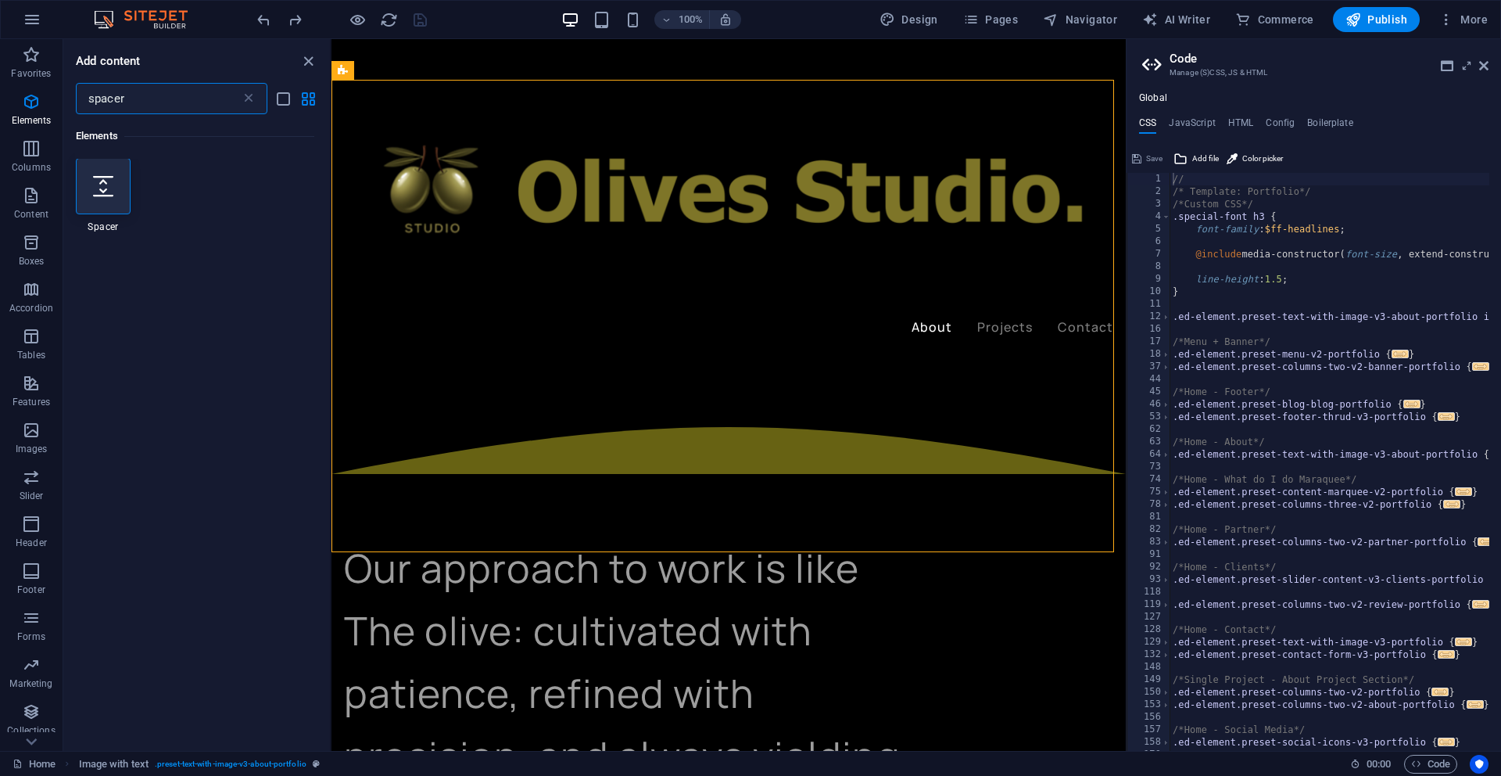
scroll to position [0, 0]
type input "spacer"
click at [107, 187] on icon at bounding box center [103, 187] width 20 height 20
select select "px"
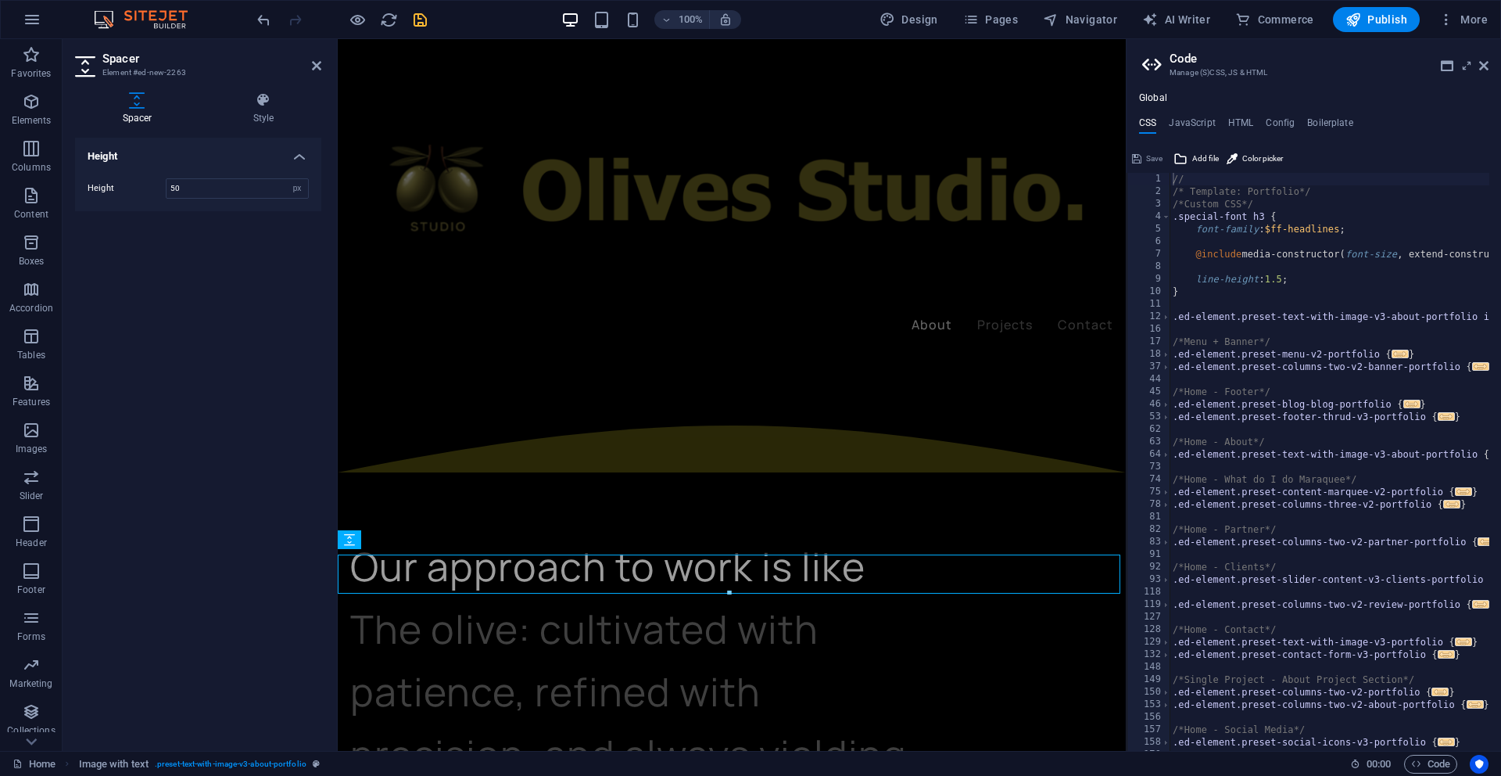
scroll to position [855, 0]
click at [801, 536] on div "Our approach to work is like The olive: cultivated with patience, refined with …" at bounding box center [731, 692] width 763 height 313
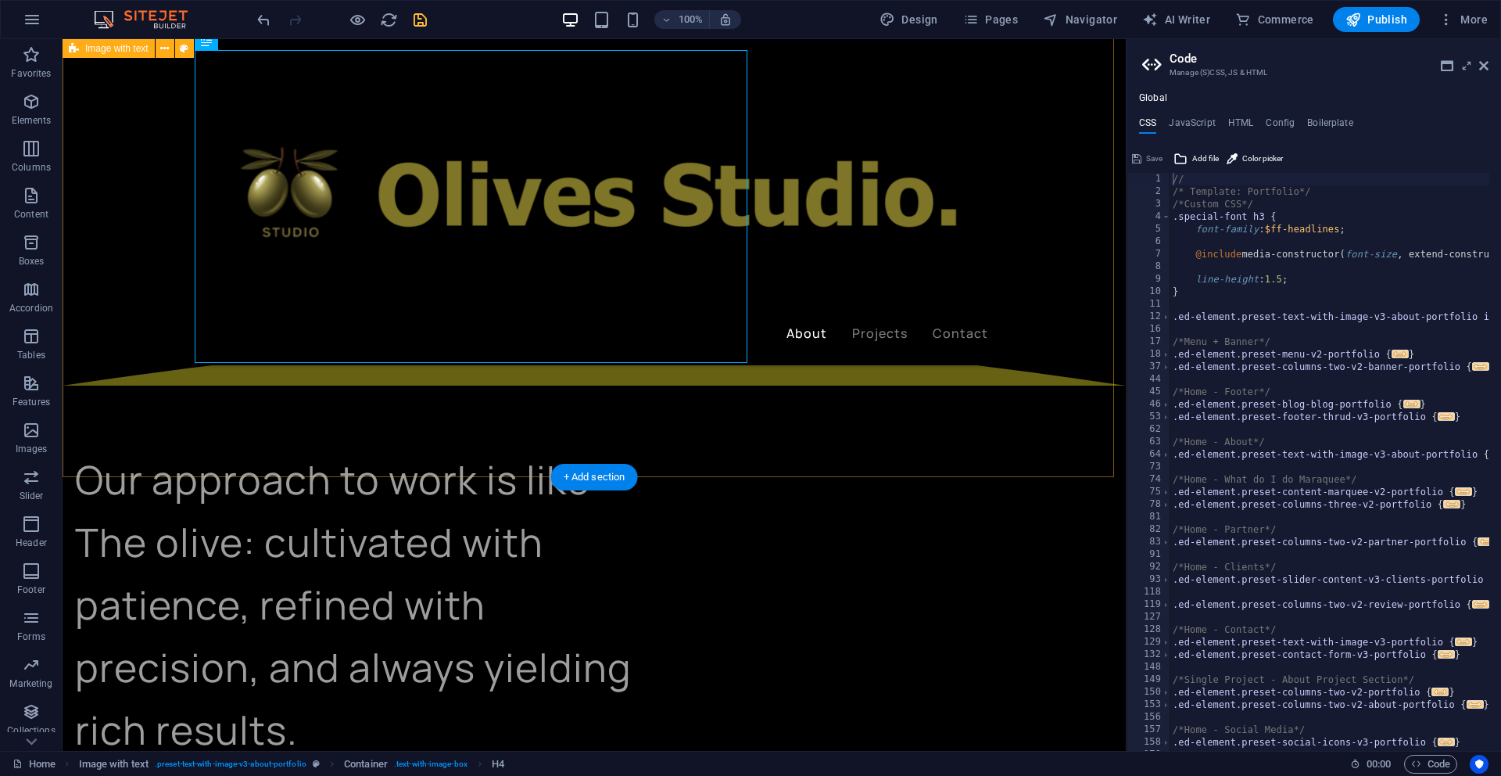
scroll to position [974, 0]
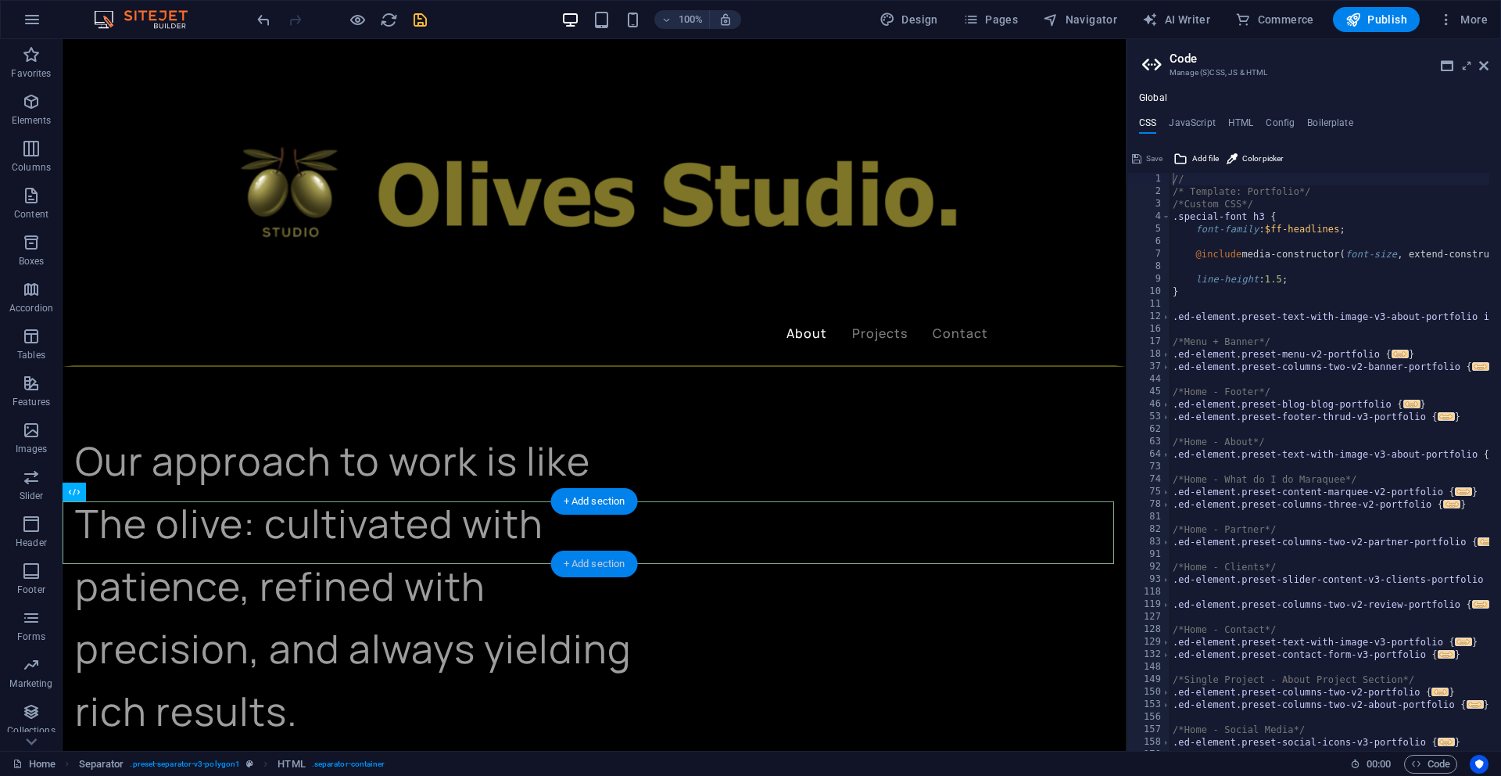
click at [615, 565] on div "+ Add section" at bounding box center [594, 563] width 87 height 27
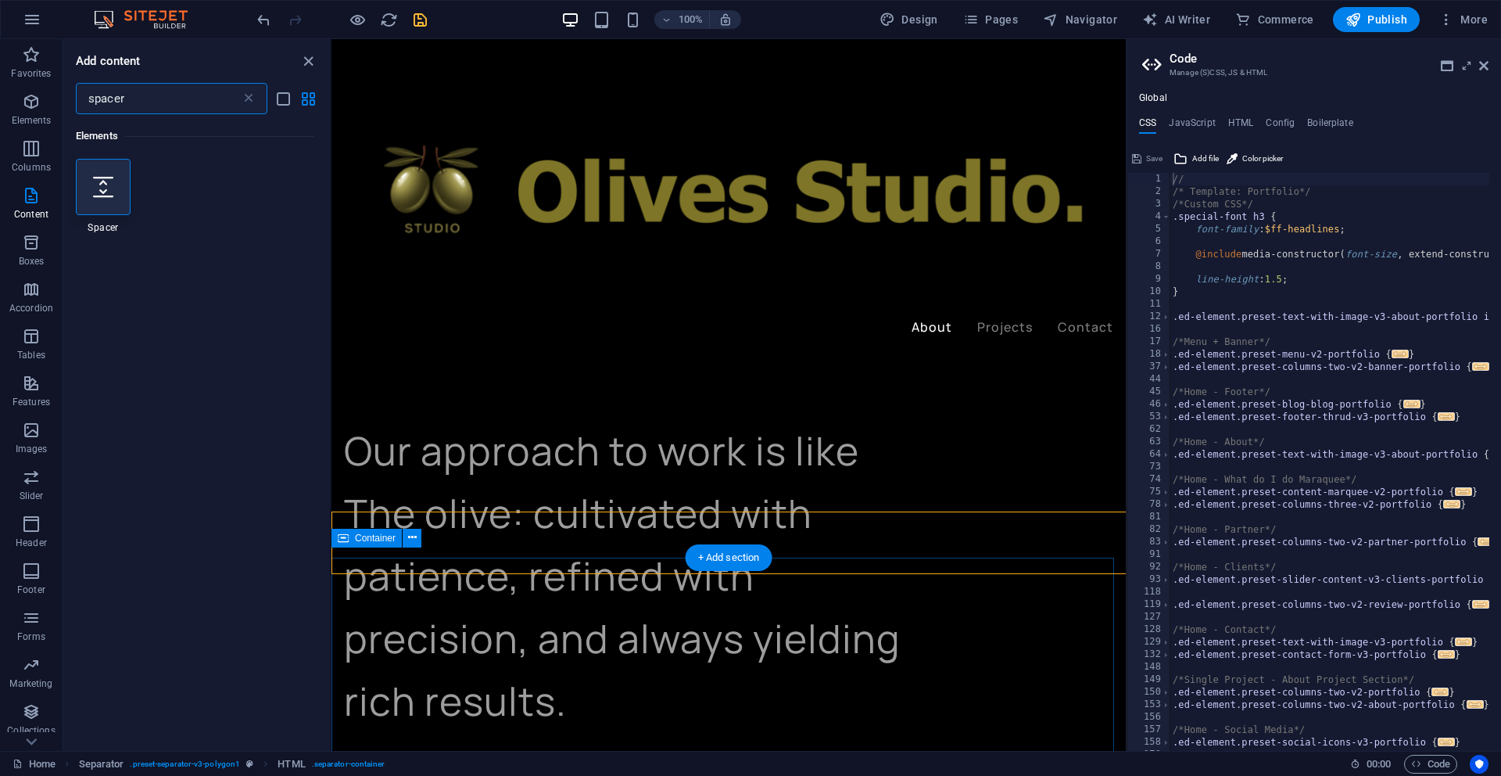
scroll to position [964, 0]
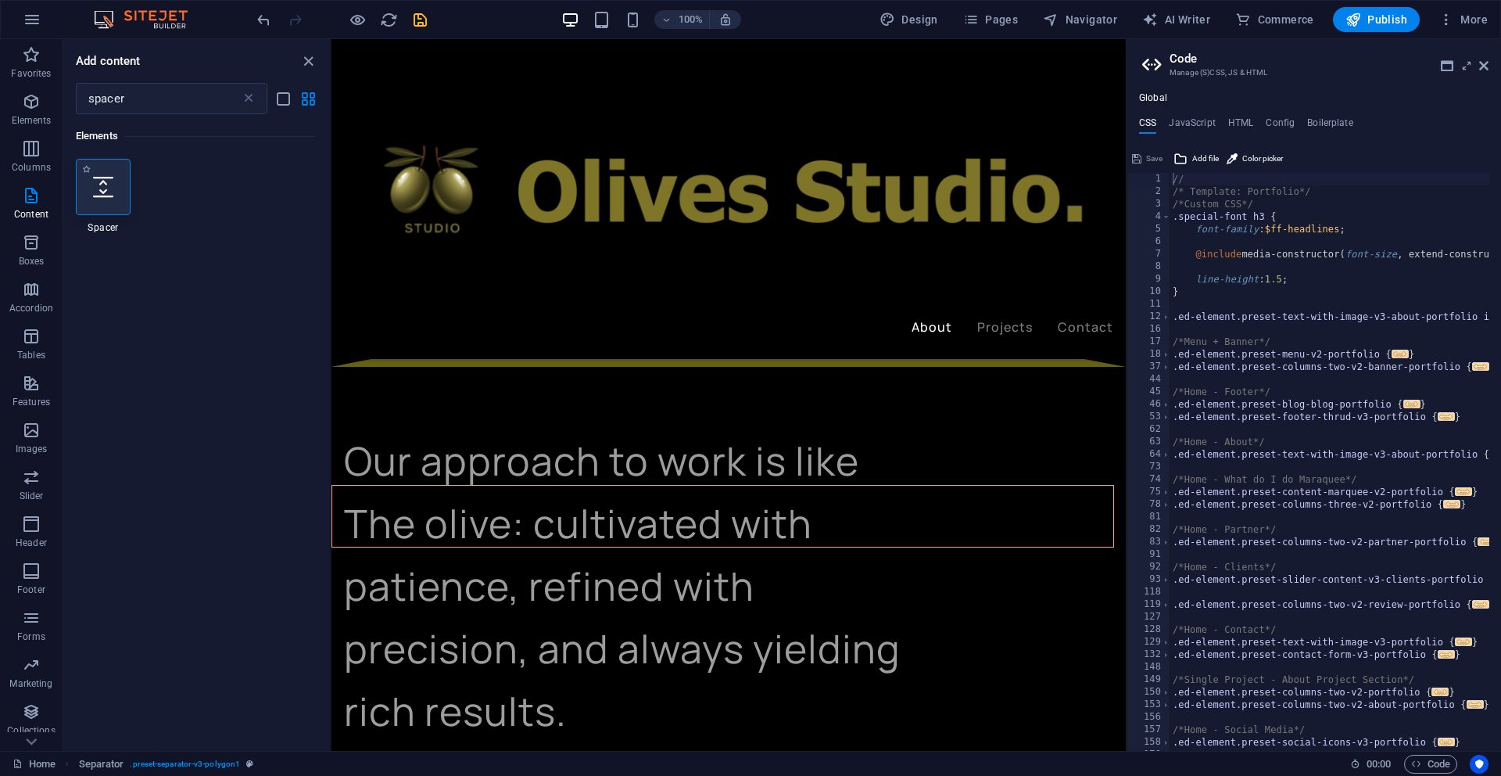
click at [108, 190] on icon at bounding box center [103, 187] width 20 height 20
select select "px"
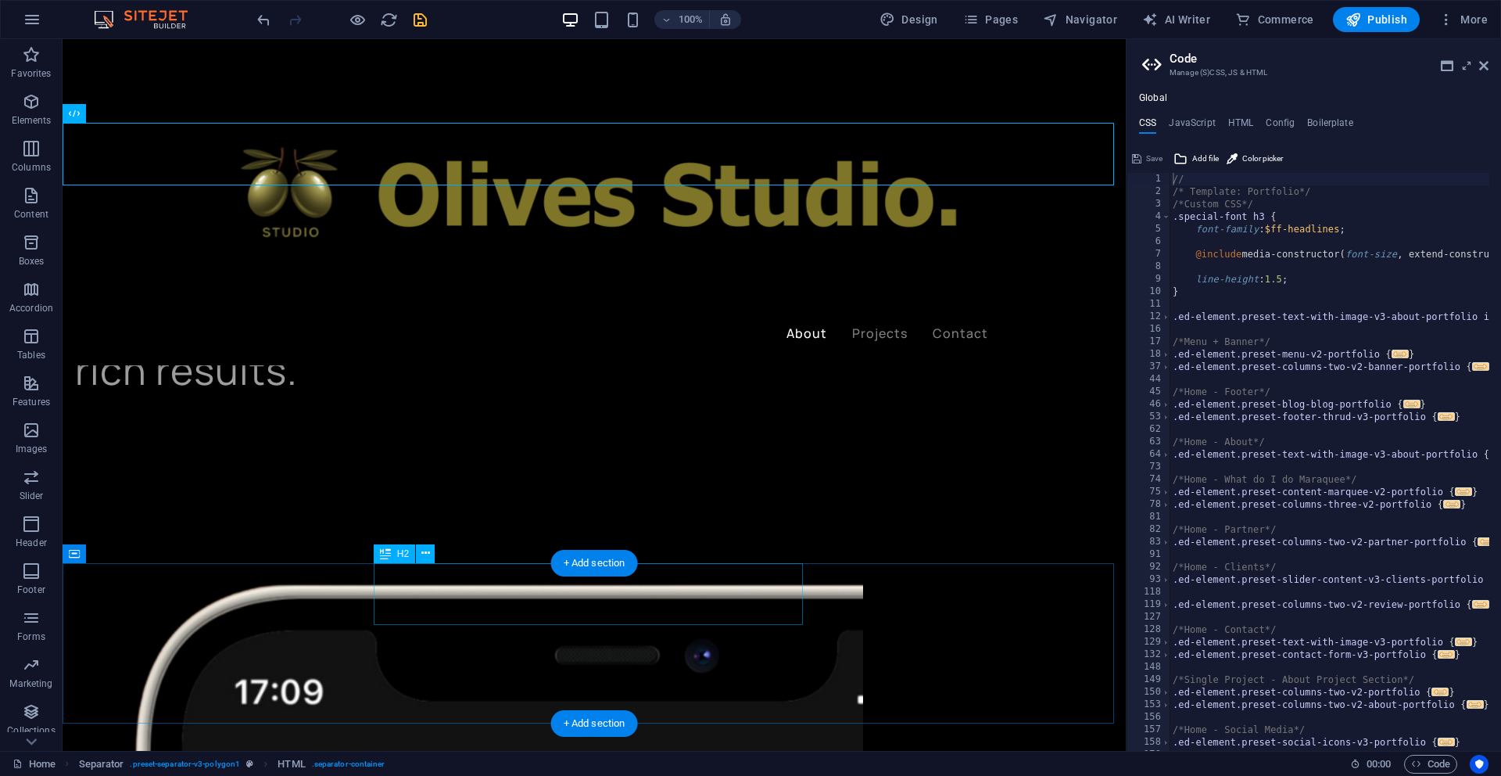
scroll to position [1300, 0]
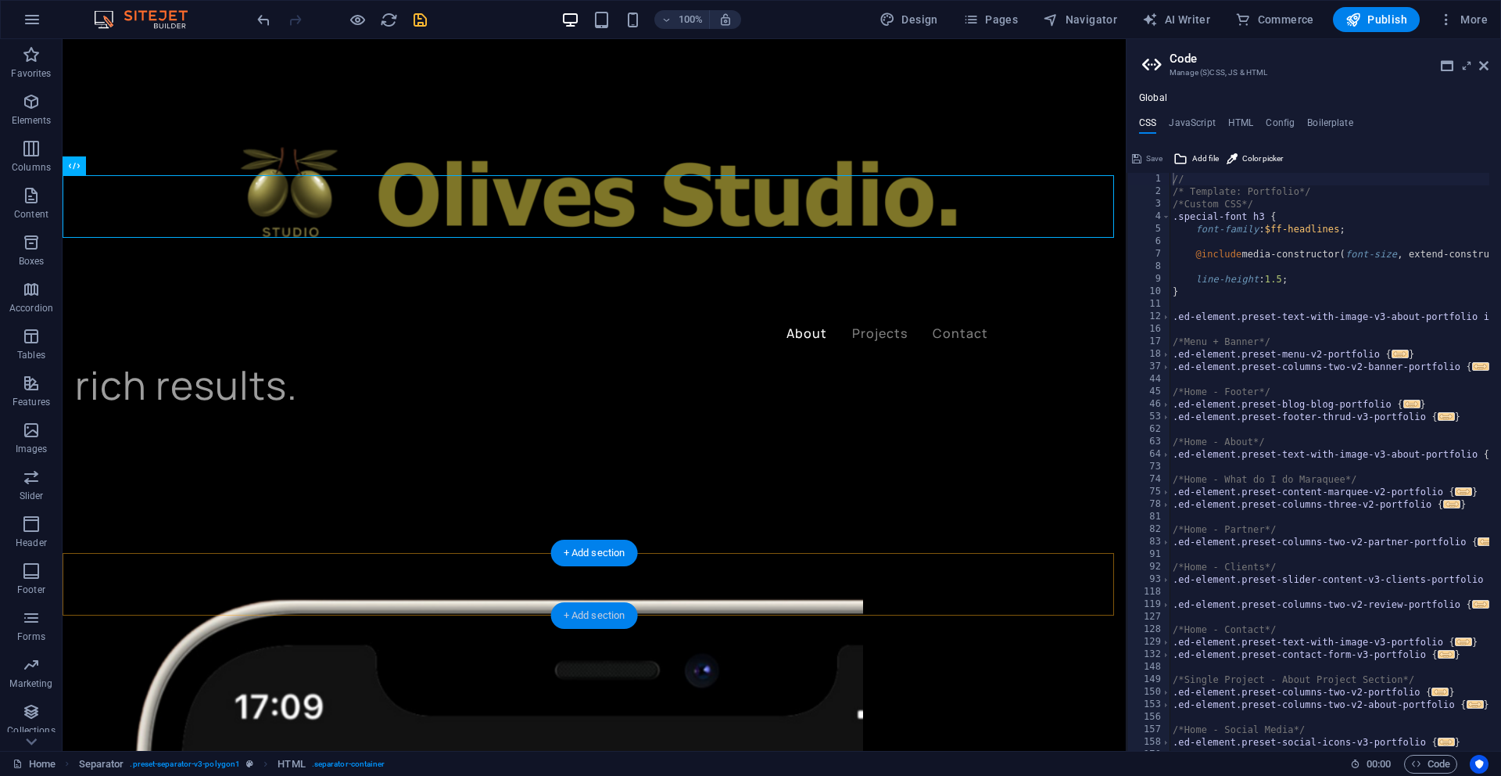
click at [609, 618] on div "+ Add section" at bounding box center [594, 615] width 87 height 27
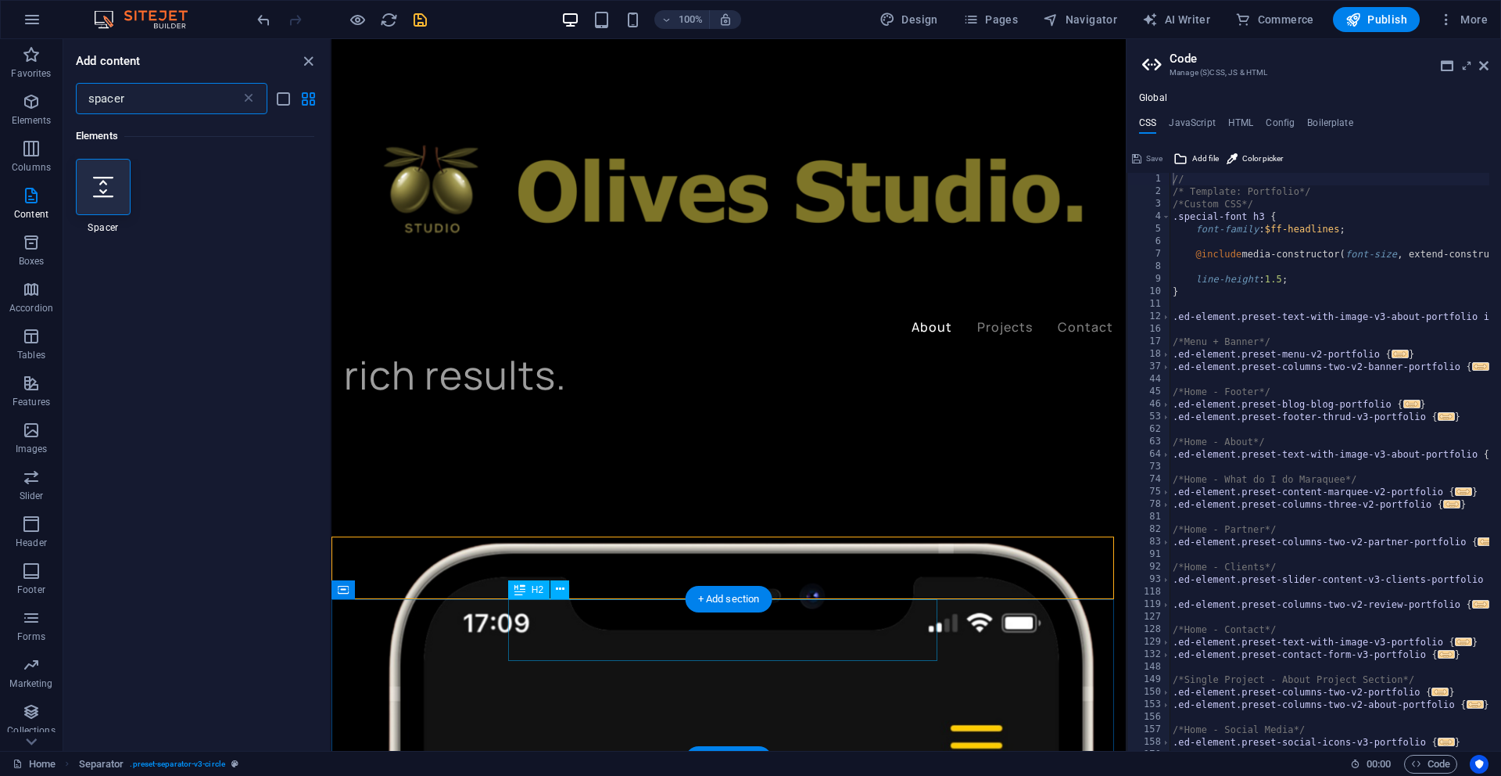
scroll to position [1290, 0]
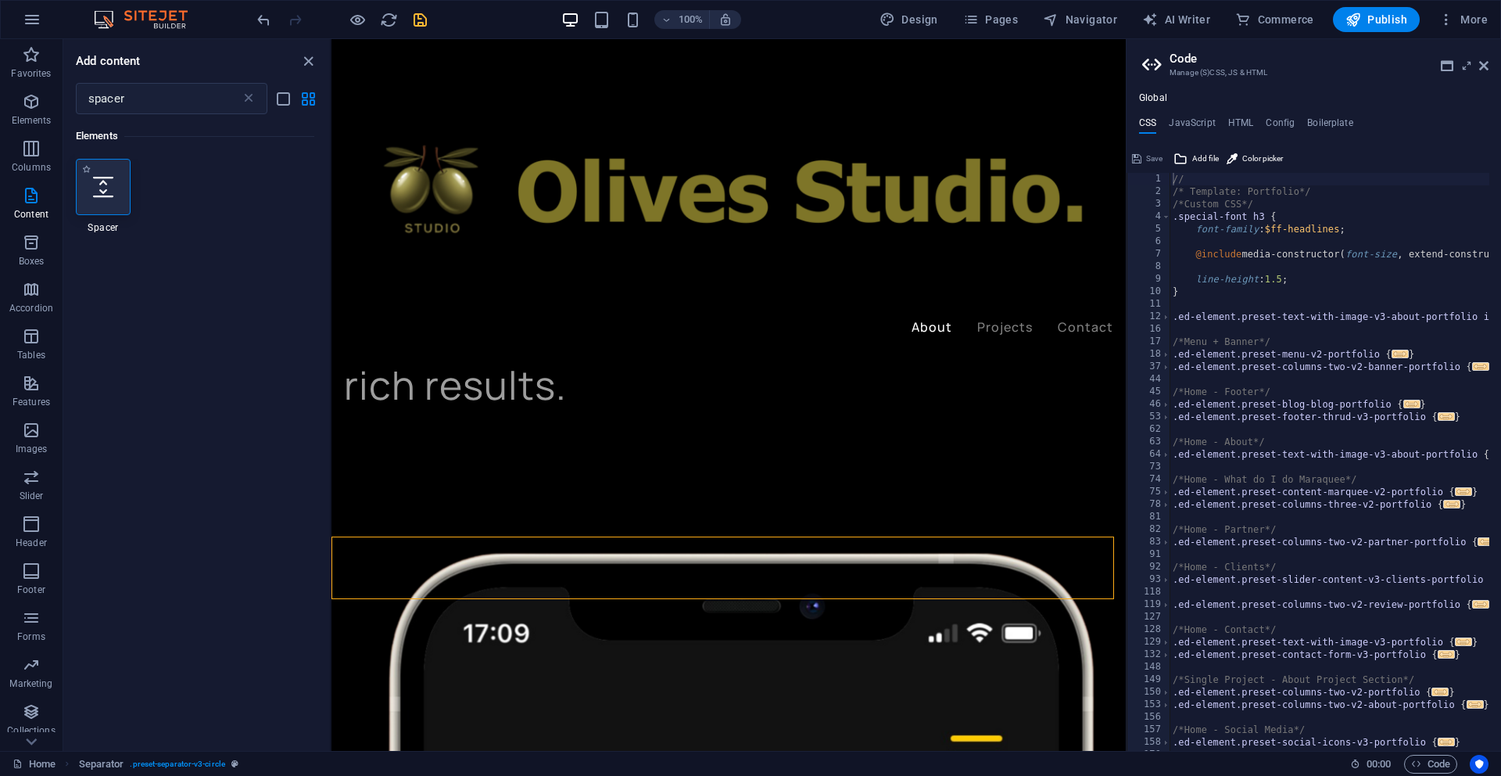
click at [109, 196] on icon at bounding box center [103, 187] width 20 height 20
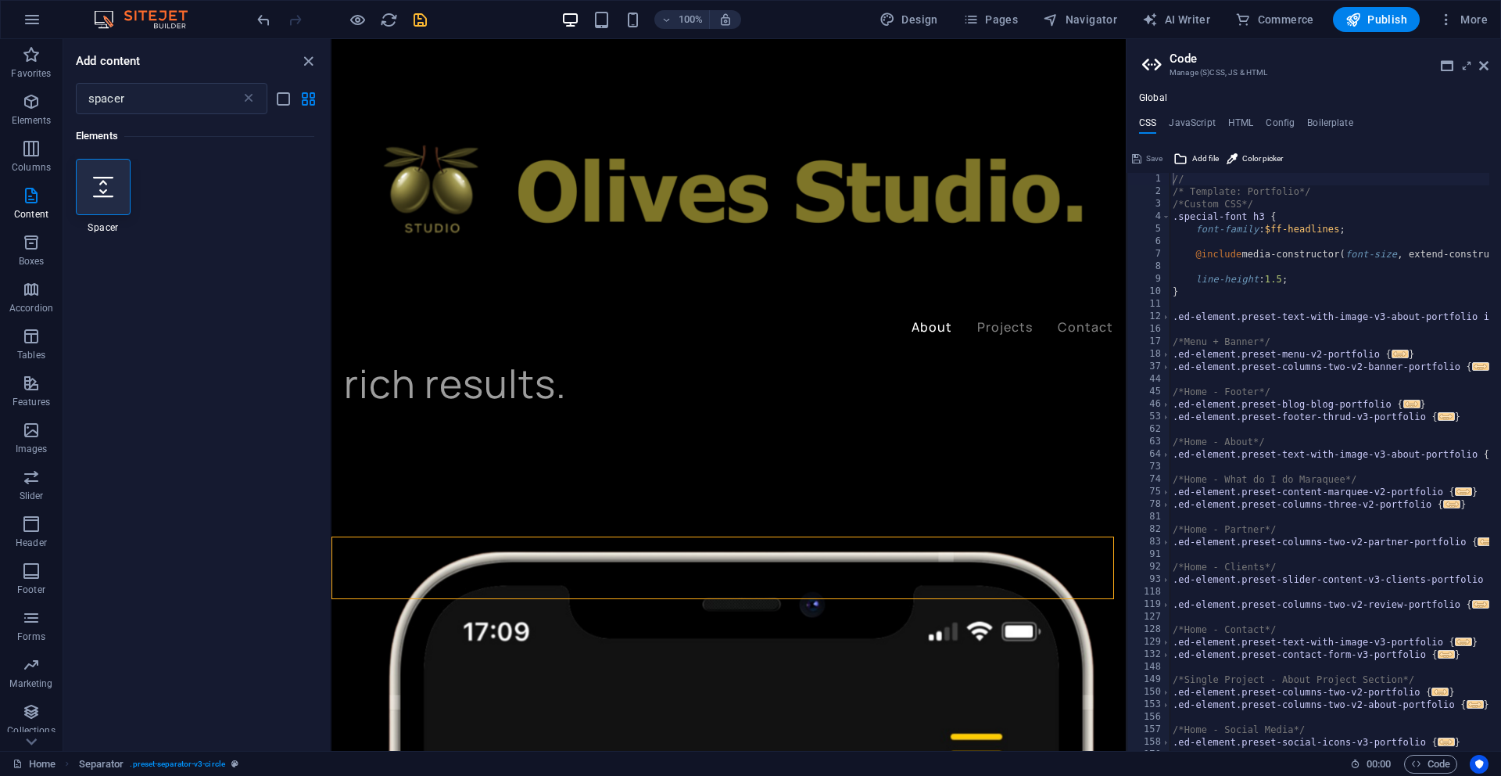
scroll to position [1289, 0]
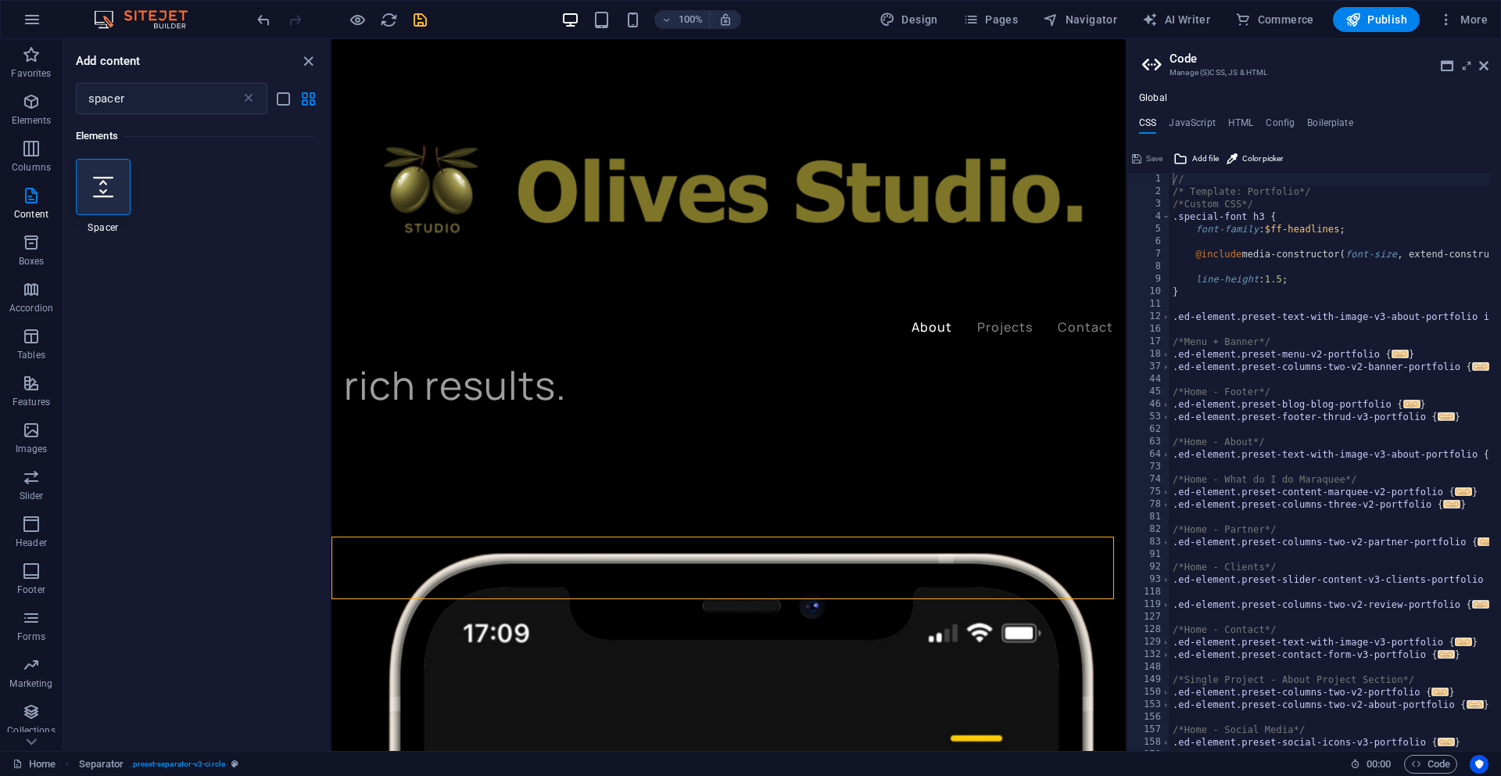
select select "px"
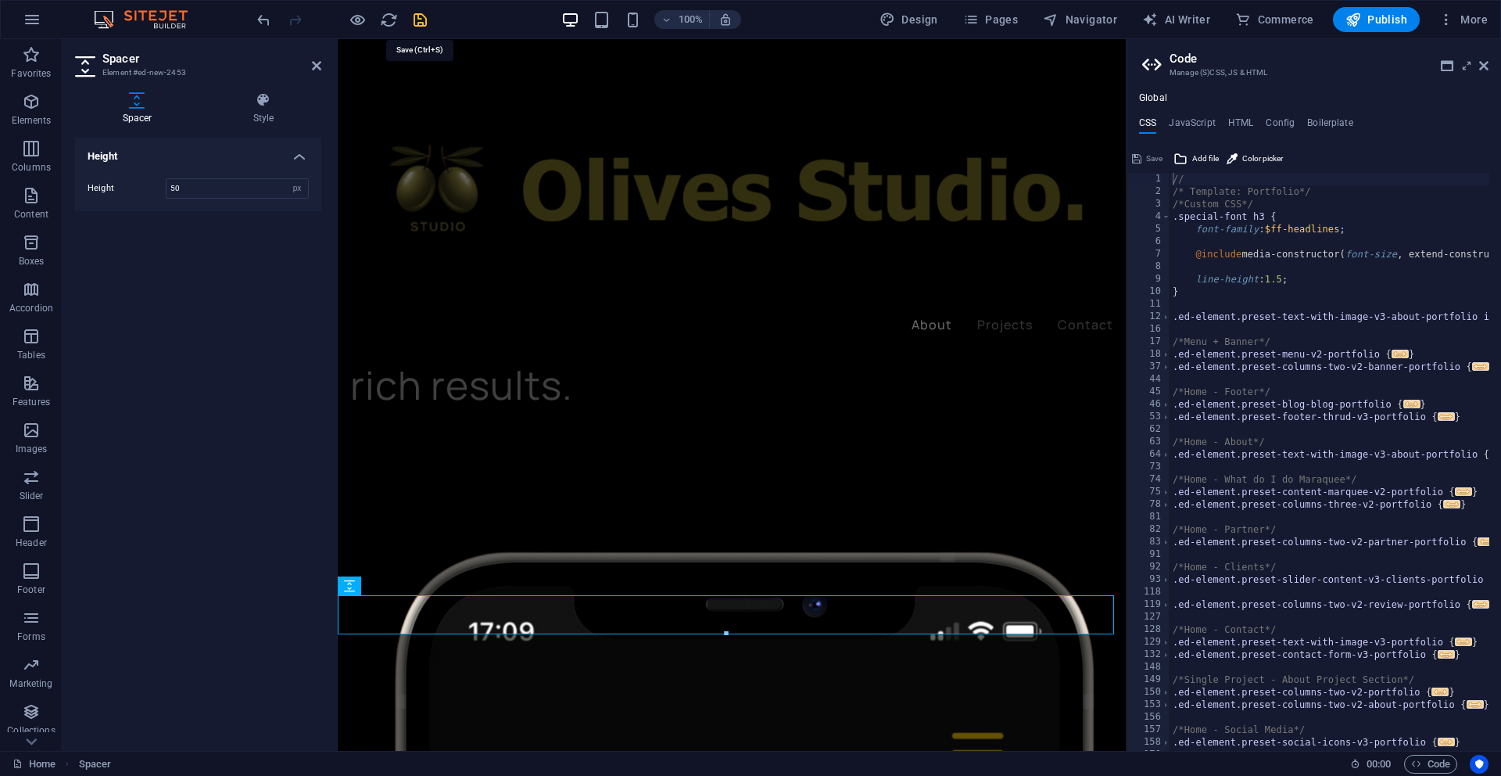
click at [424, 20] on icon "save" at bounding box center [420, 20] width 18 height 18
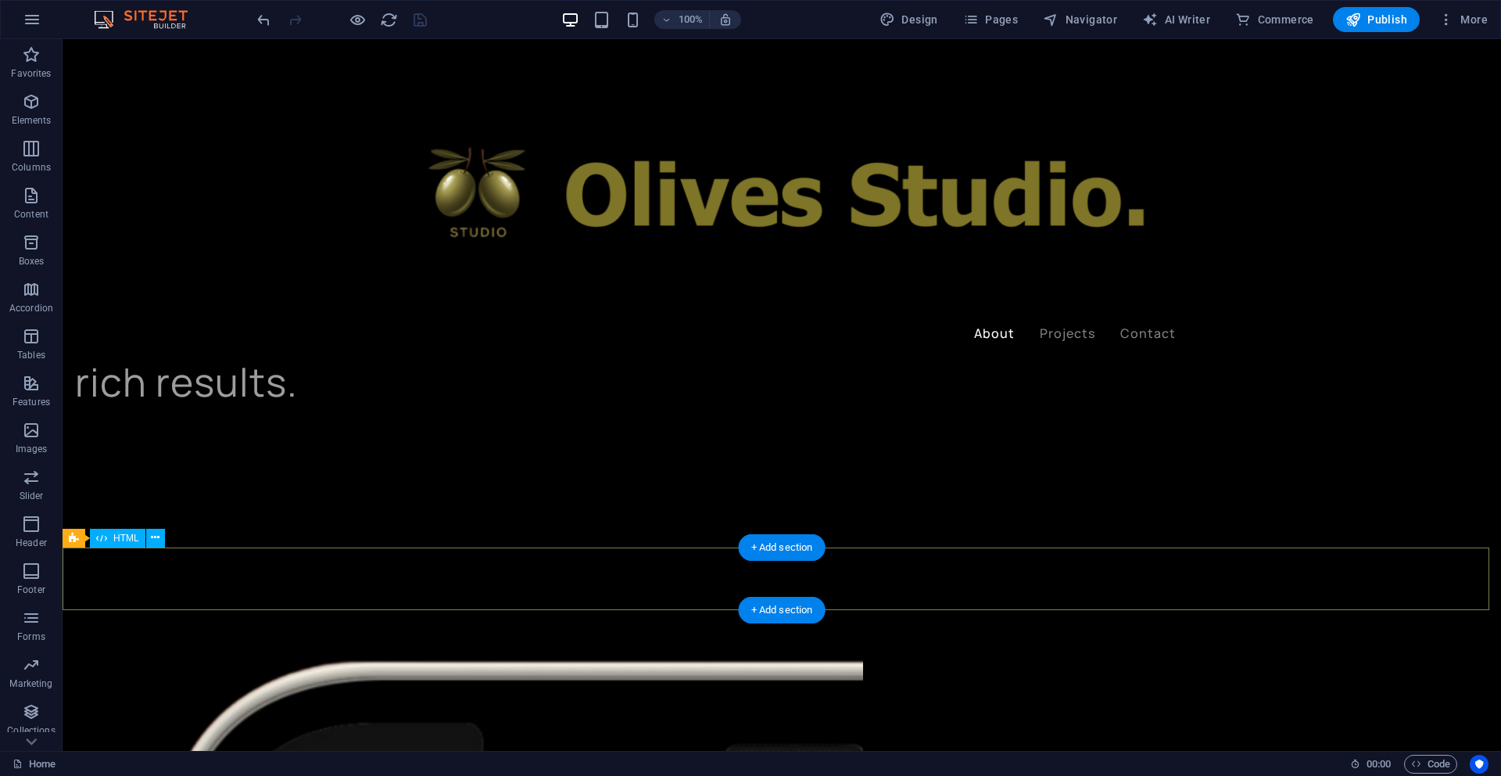
scroll to position [1306, 0]
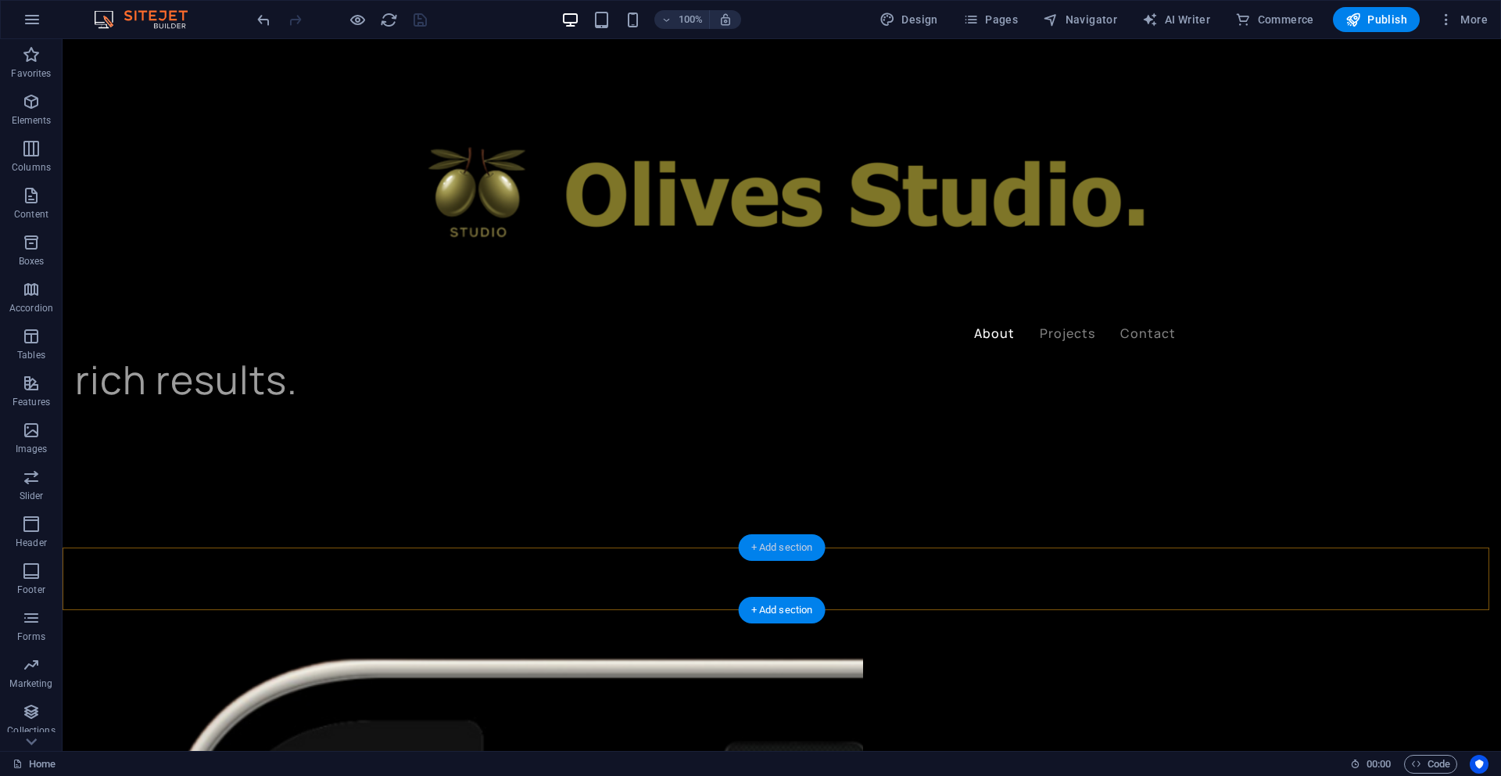
click at [796, 550] on div "+ Add section" at bounding box center [782, 547] width 87 height 27
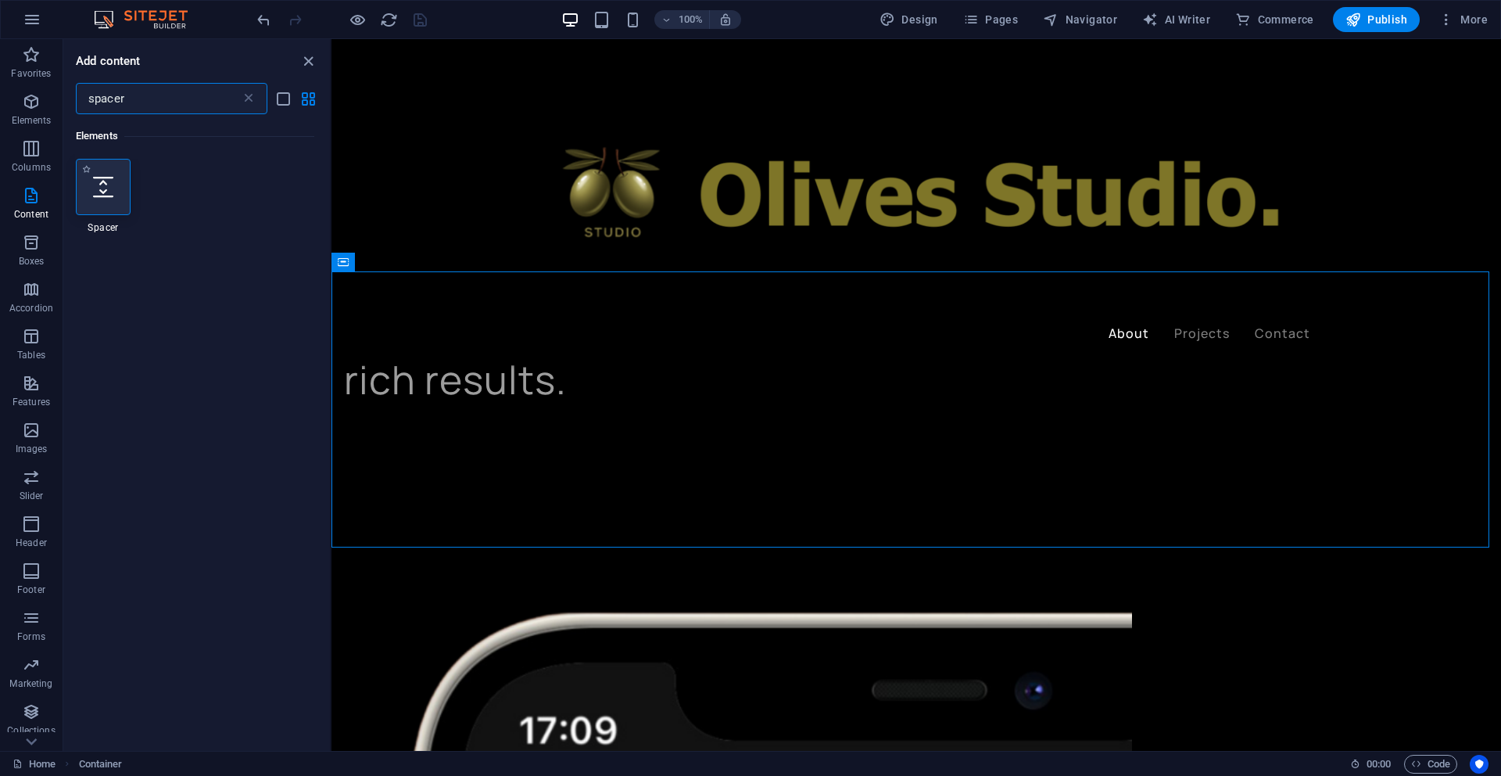
click at [98, 197] on div at bounding box center [103, 187] width 55 height 56
select select "px"
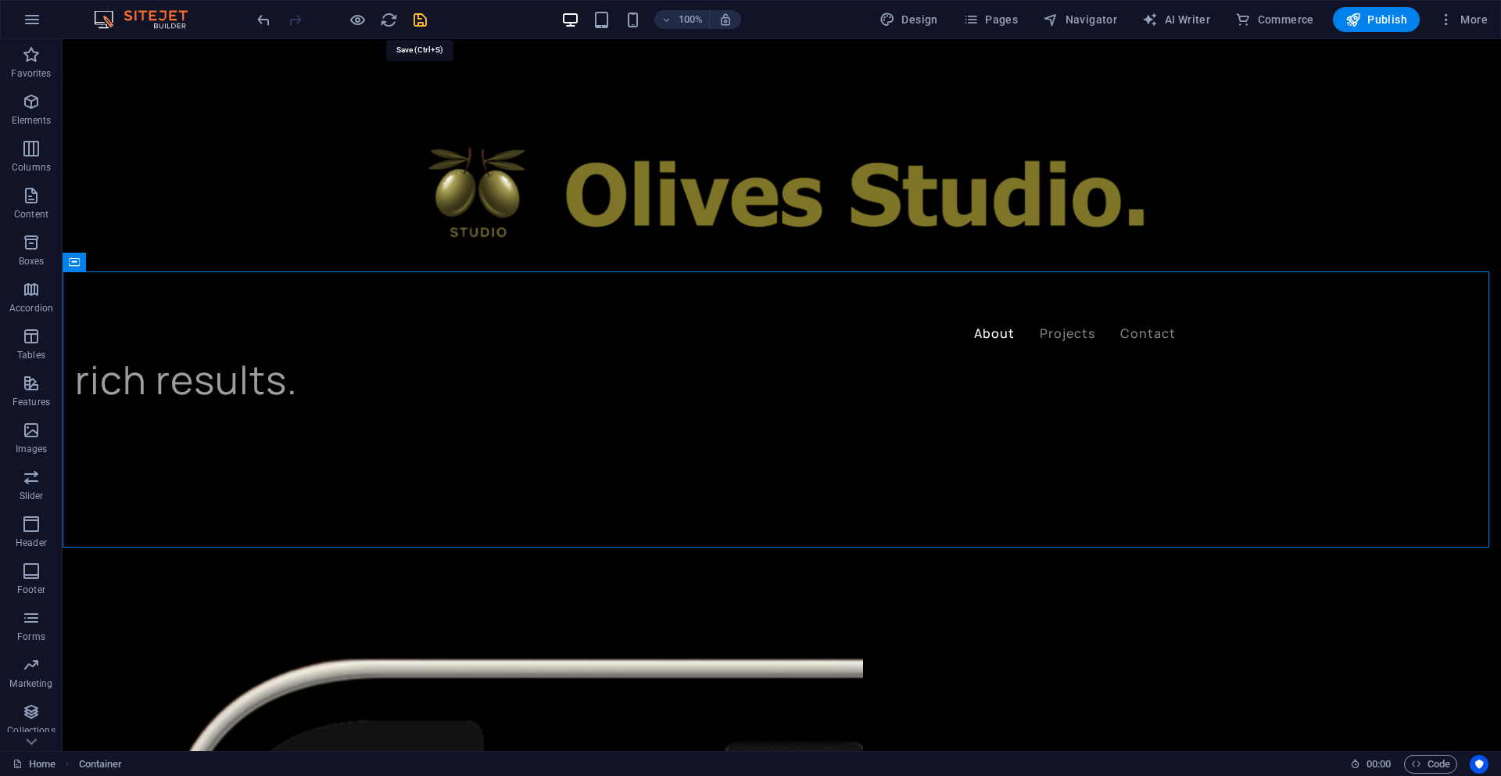
click at [419, 21] on icon "save" at bounding box center [420, 20] width 18 height 18
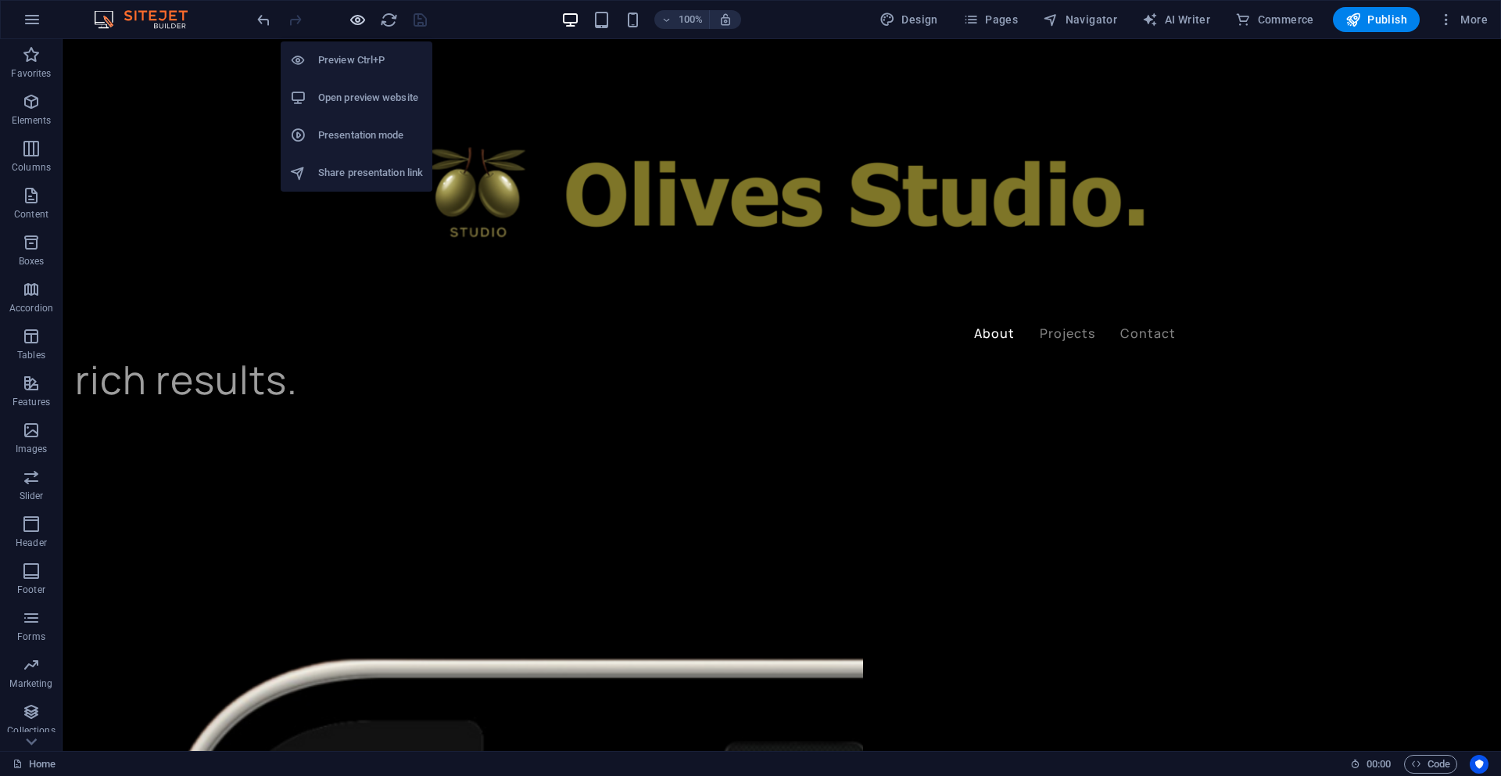
click at [357, 19] on icon "button" at bounding box center [358, 20] width 18 height 18
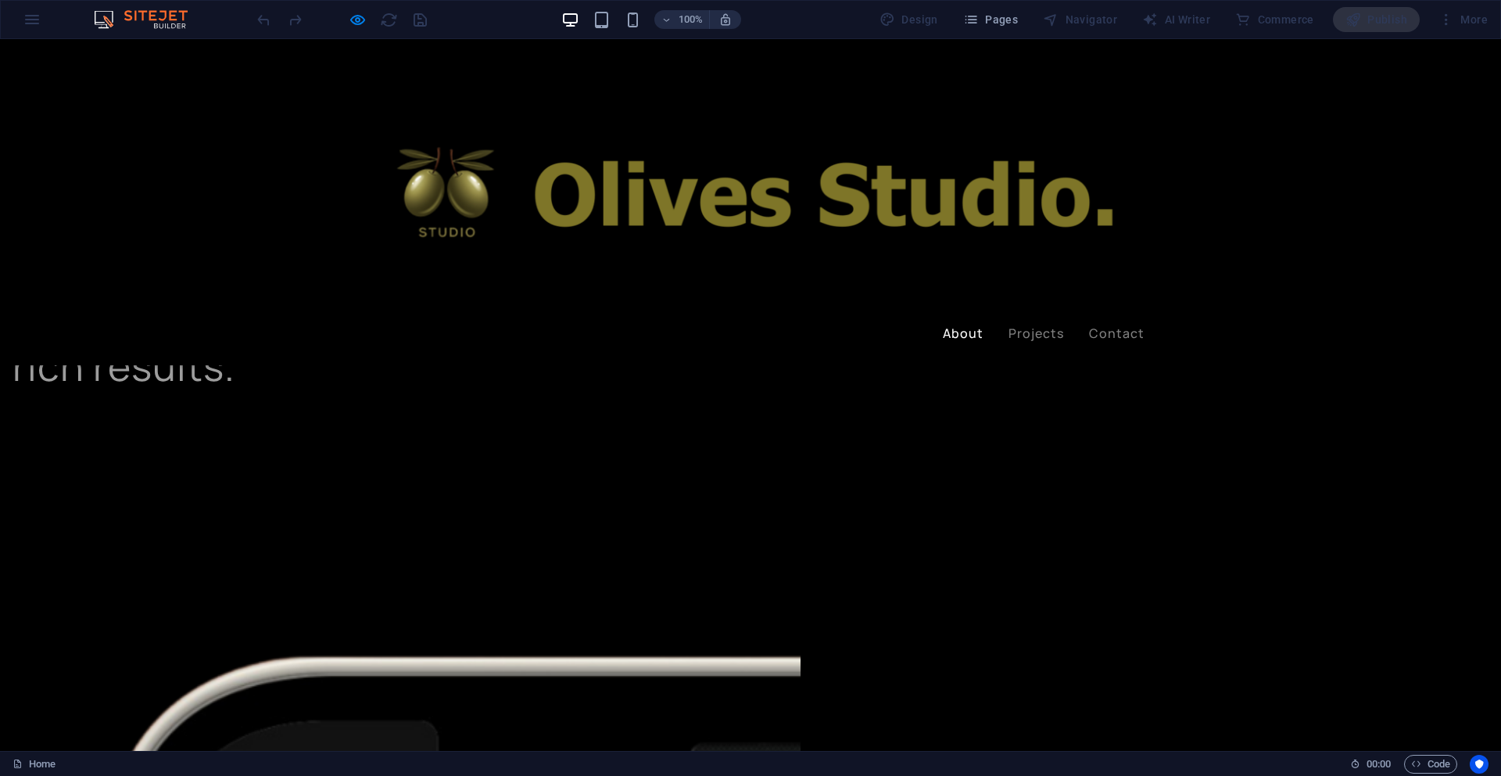
scroll to position [1337, 0]
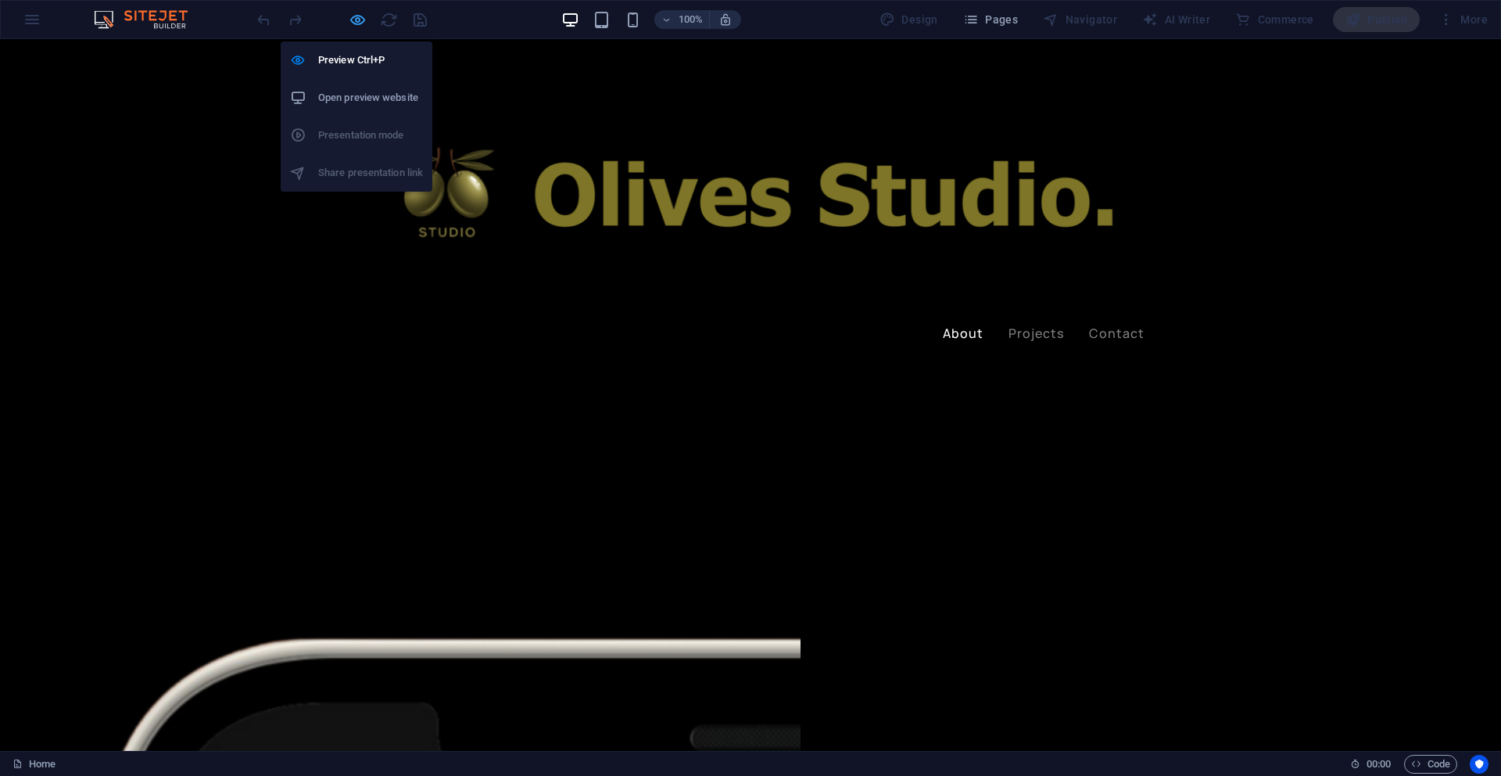
click at [358, 21] on icon "button" at bounding box center [358, 20] width 18 height 18
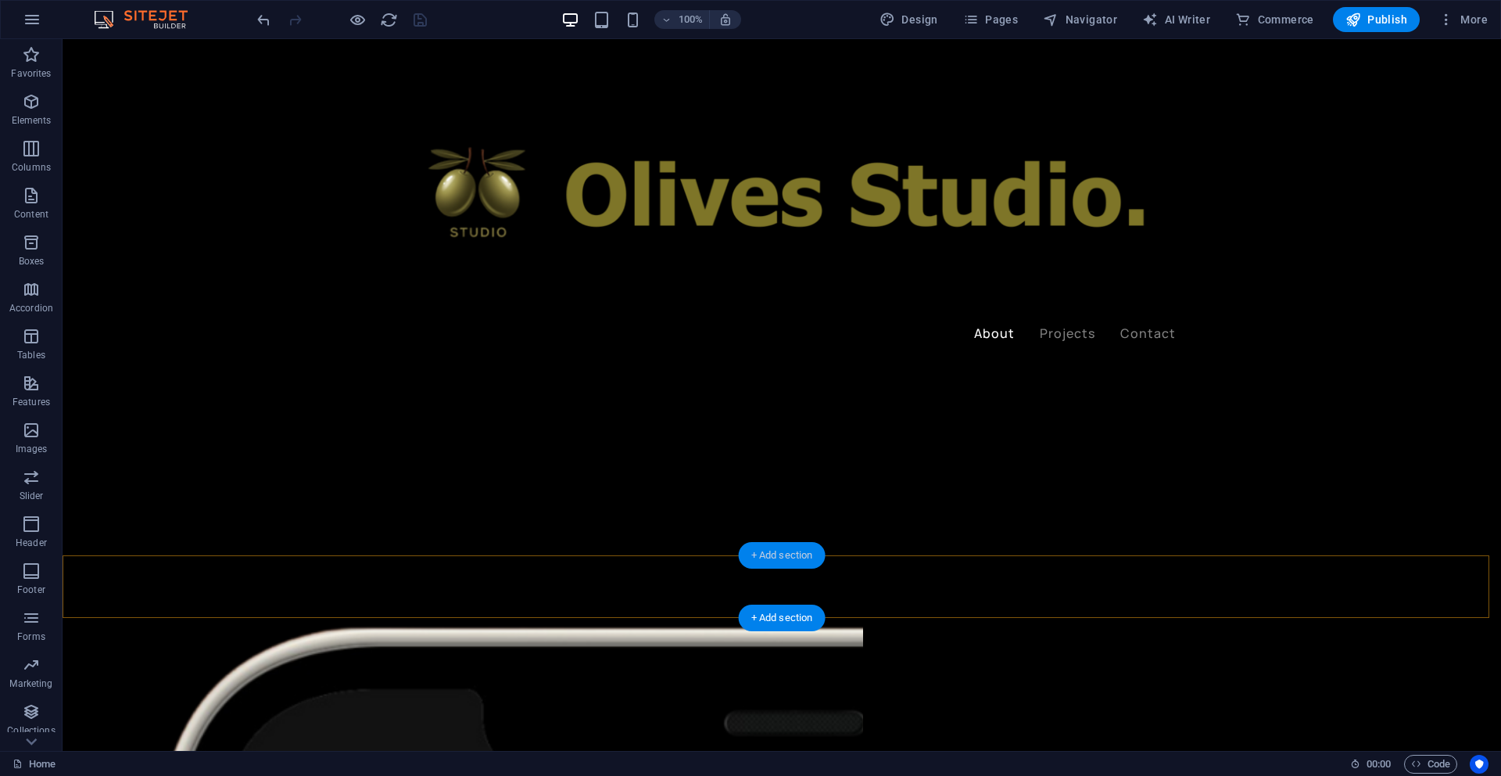
click at [766, 559] on div "+ Add section" at bounding box center [782, 555] width 87 height 27
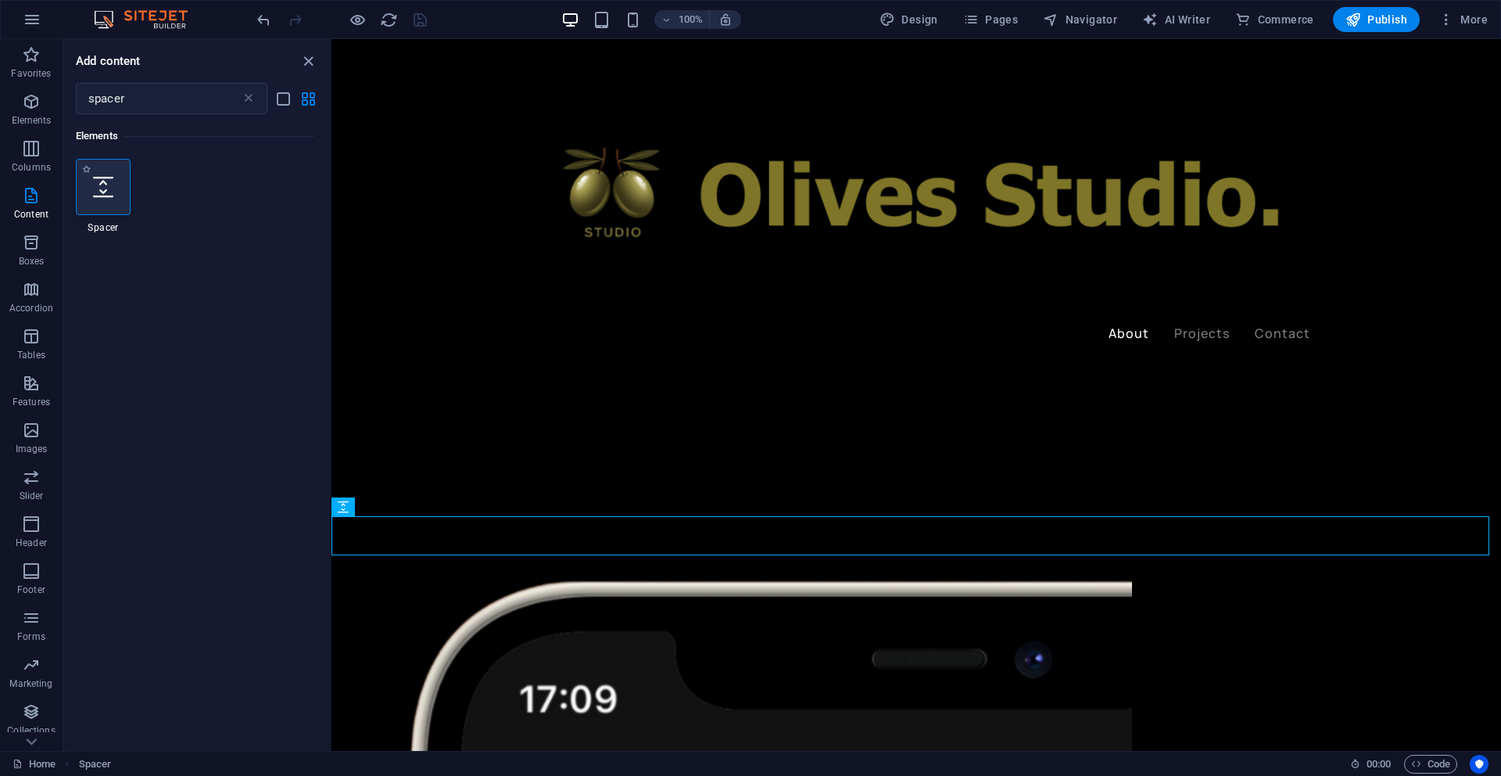
click at [122, 195] on div at bounding box center [103, 187] width 55 height 56
select select "px"
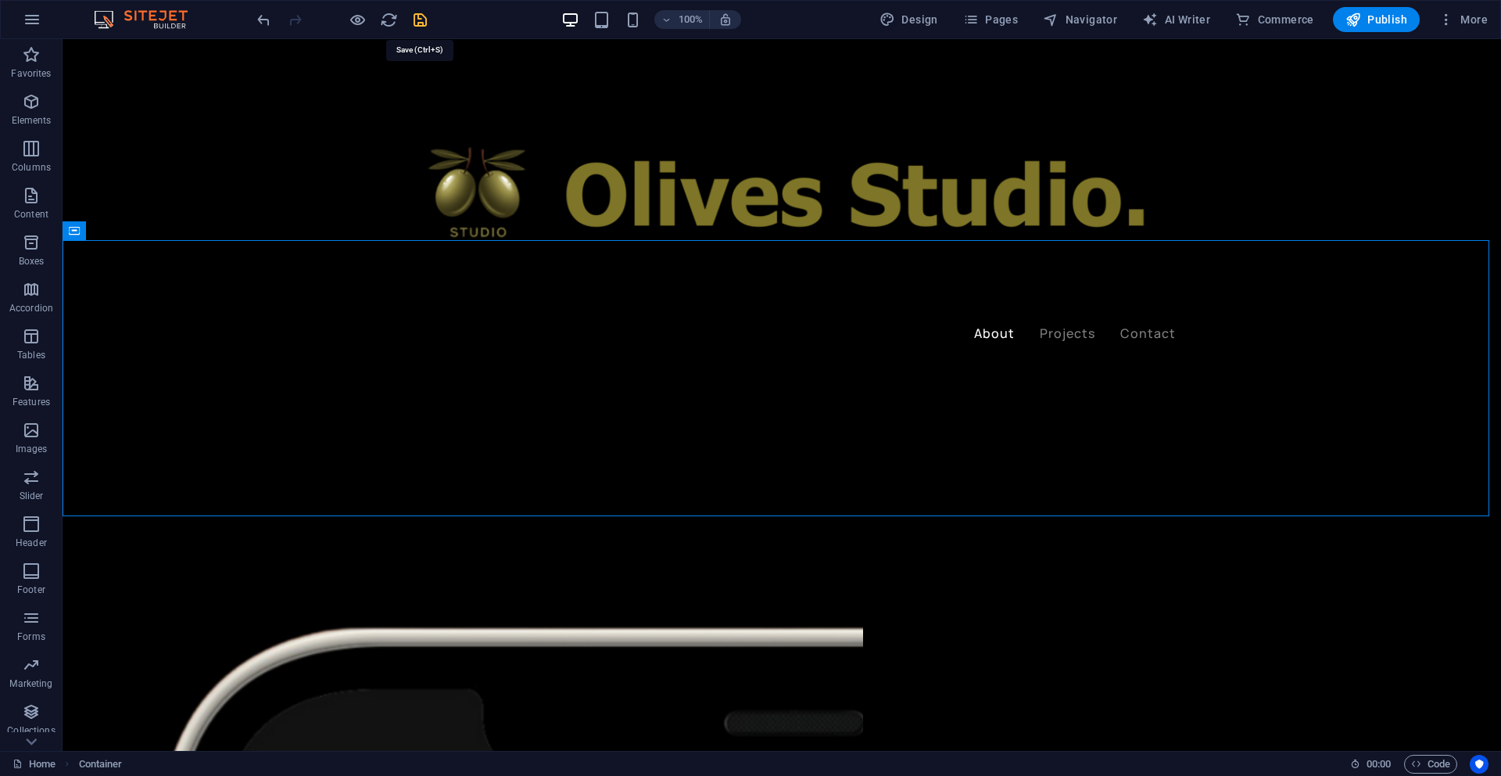
click at [425, 19] on icon "save" at bounding box center [420, 20] width 18 height 18
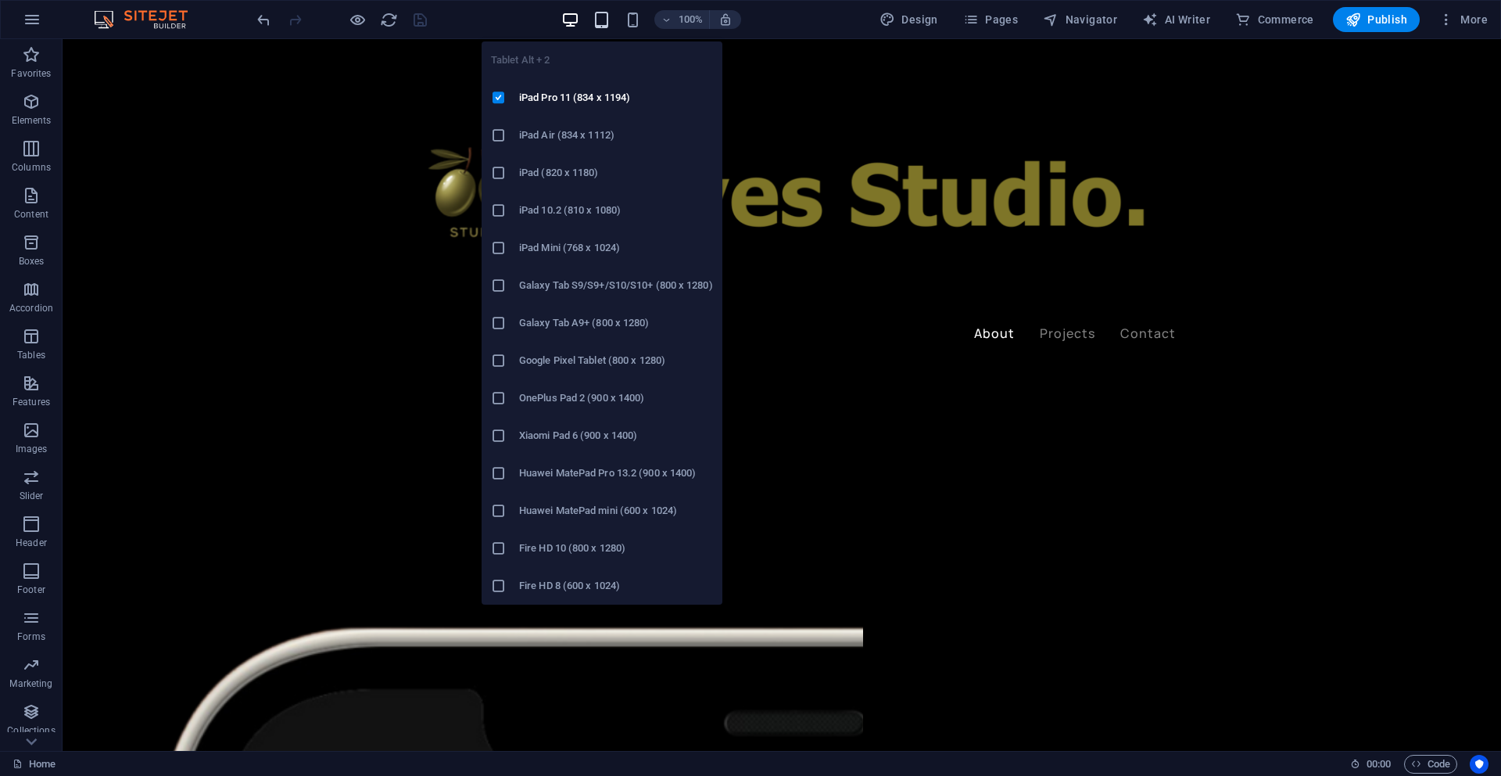
click at [606, 23] on icon "button" at bounding box center [602, 20] width 18 height 18
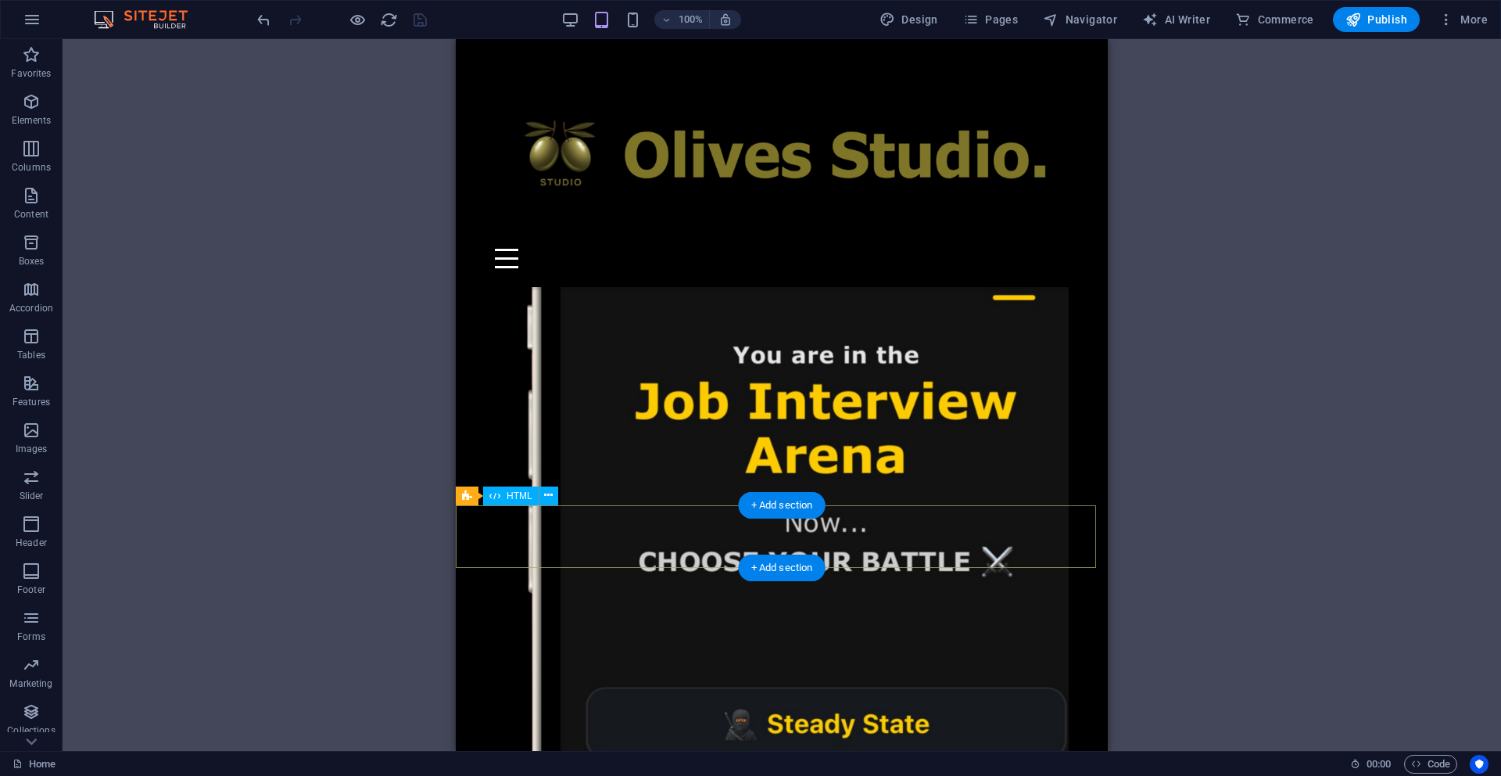
scroll to position [1249, 0]
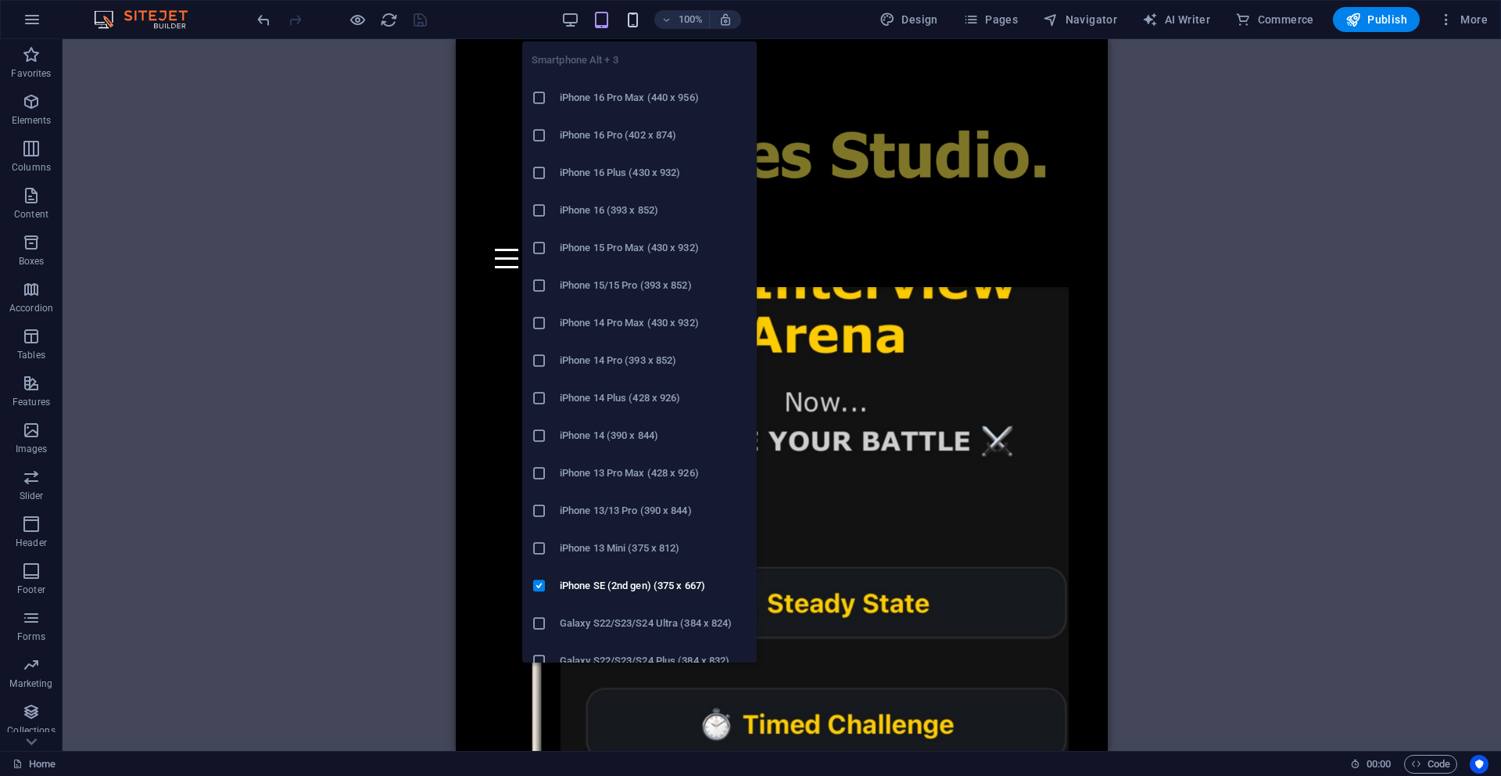
click at [640, 19] on icon "button" at bounding box center [633, 20] width 18 height 18
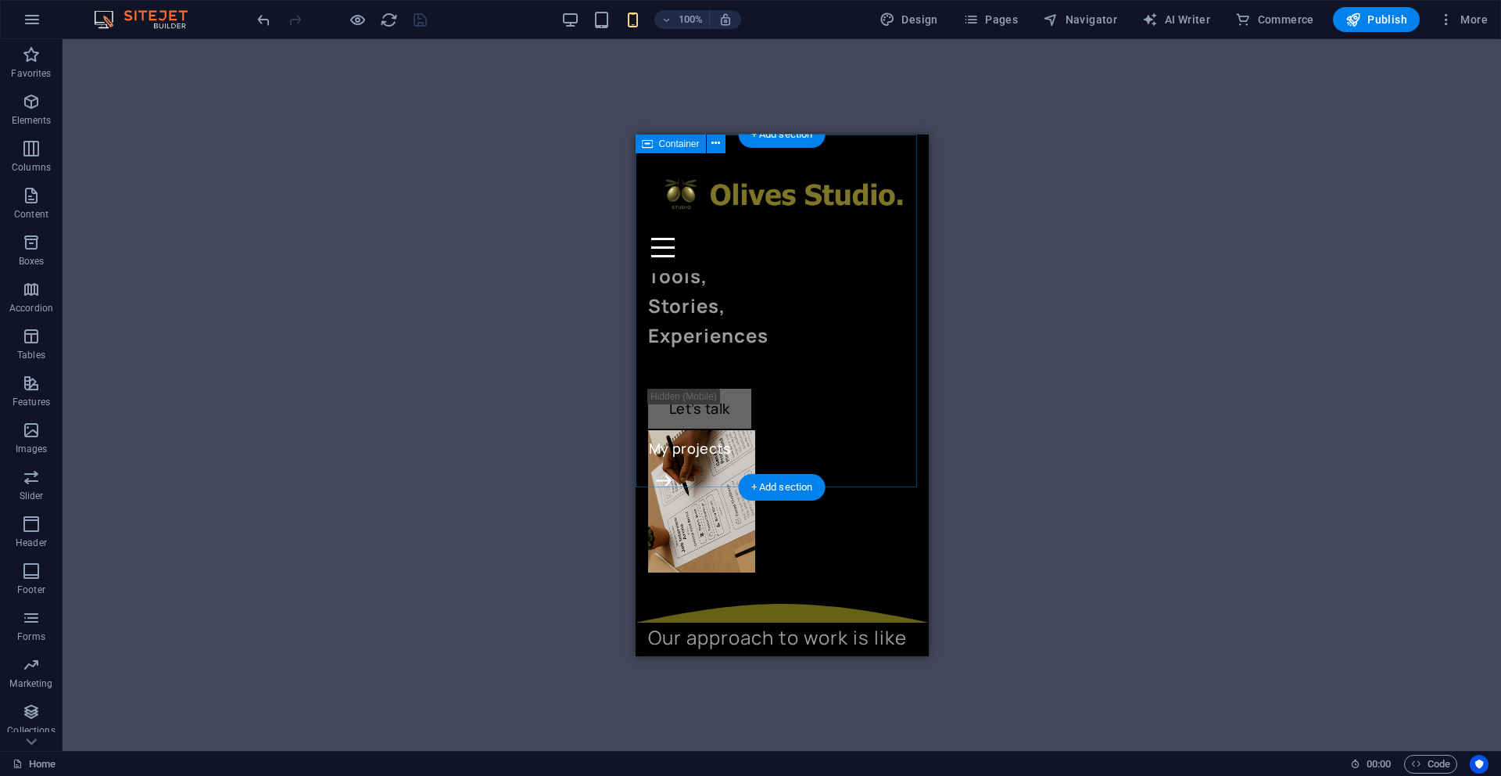
scroll to position [0, 0]
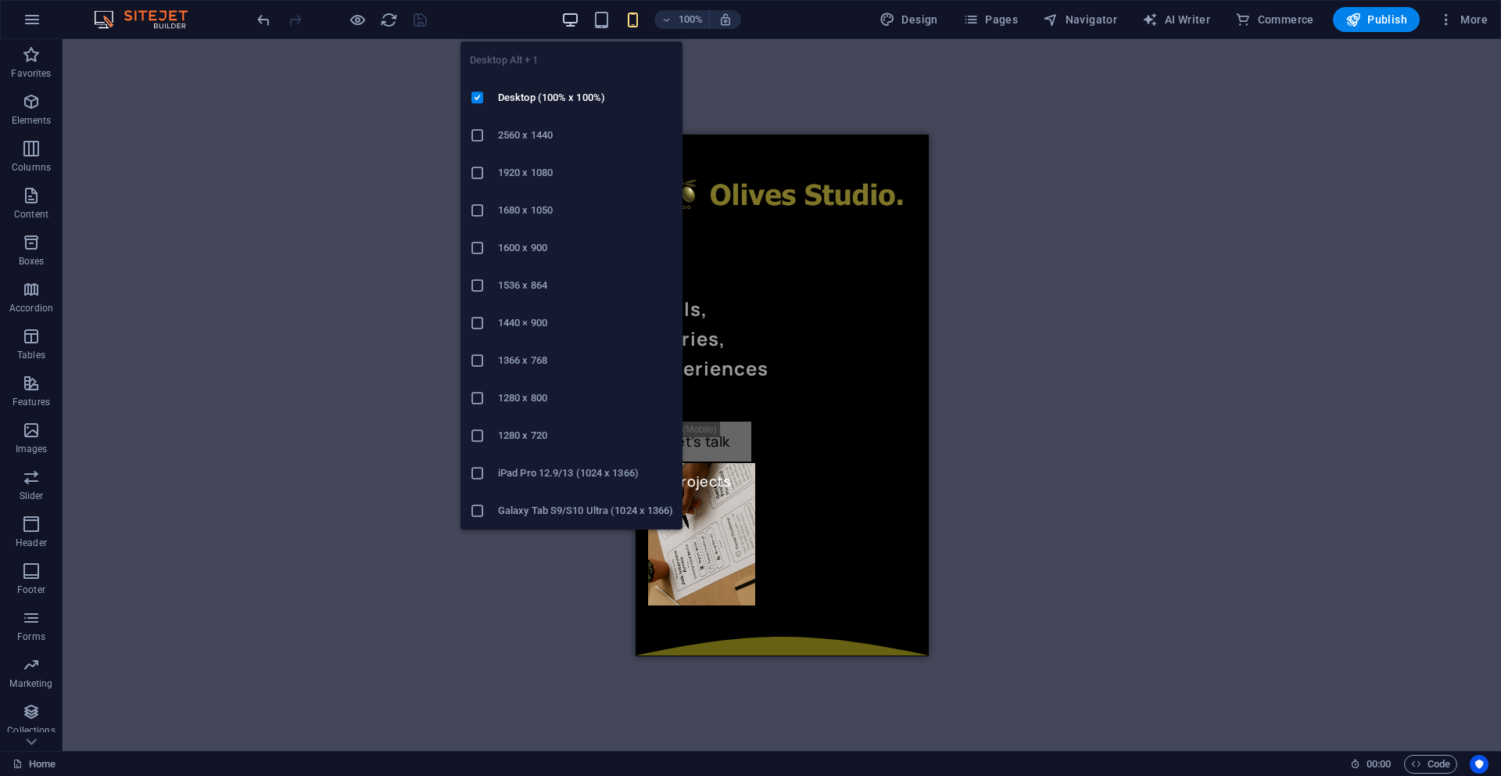
click at [572, 25] on icon "button" at bounding box center [570, 20] width 18 height 18
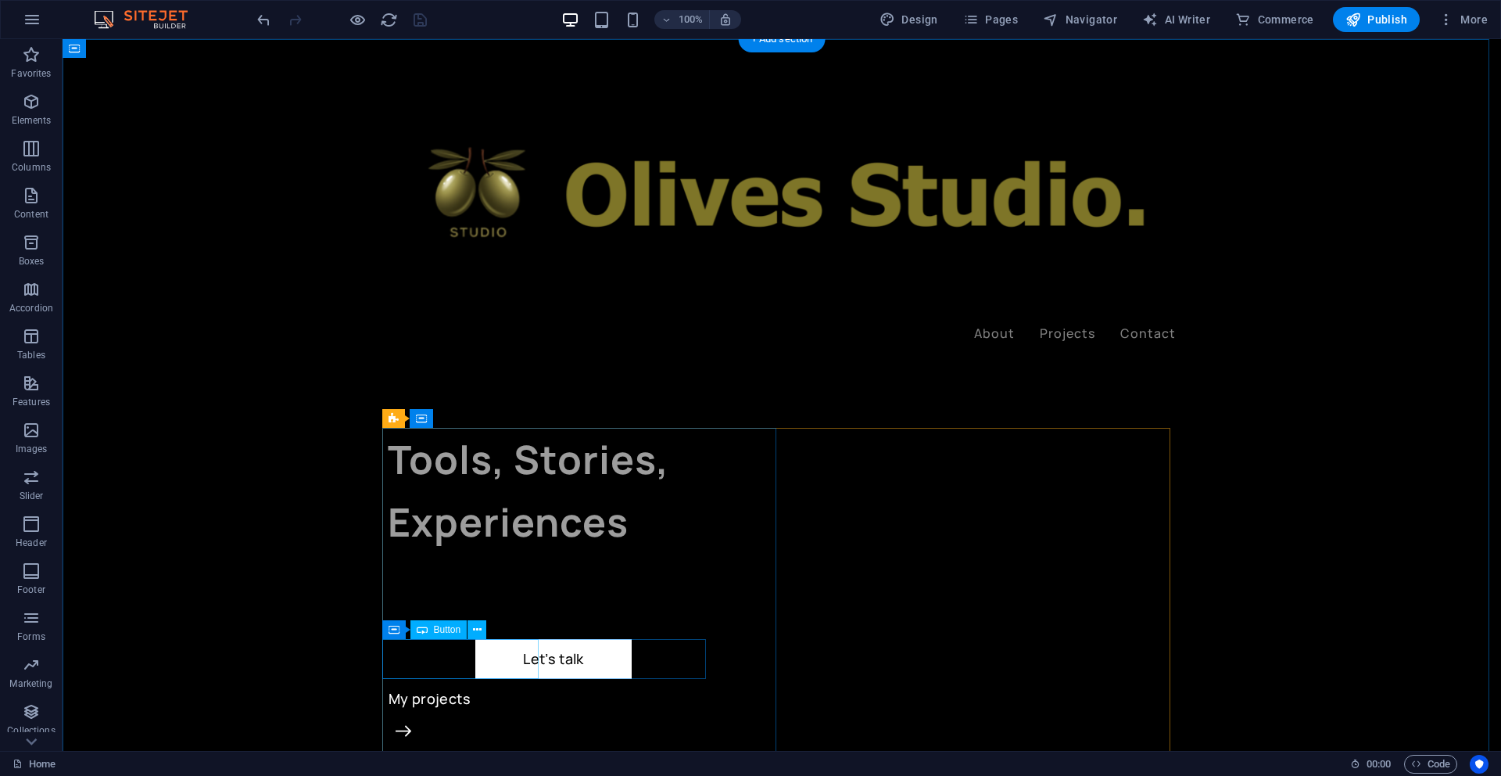
click at [460, 657] on div "Let’s talk" at bounding box center [554, 659] width 332 height 40
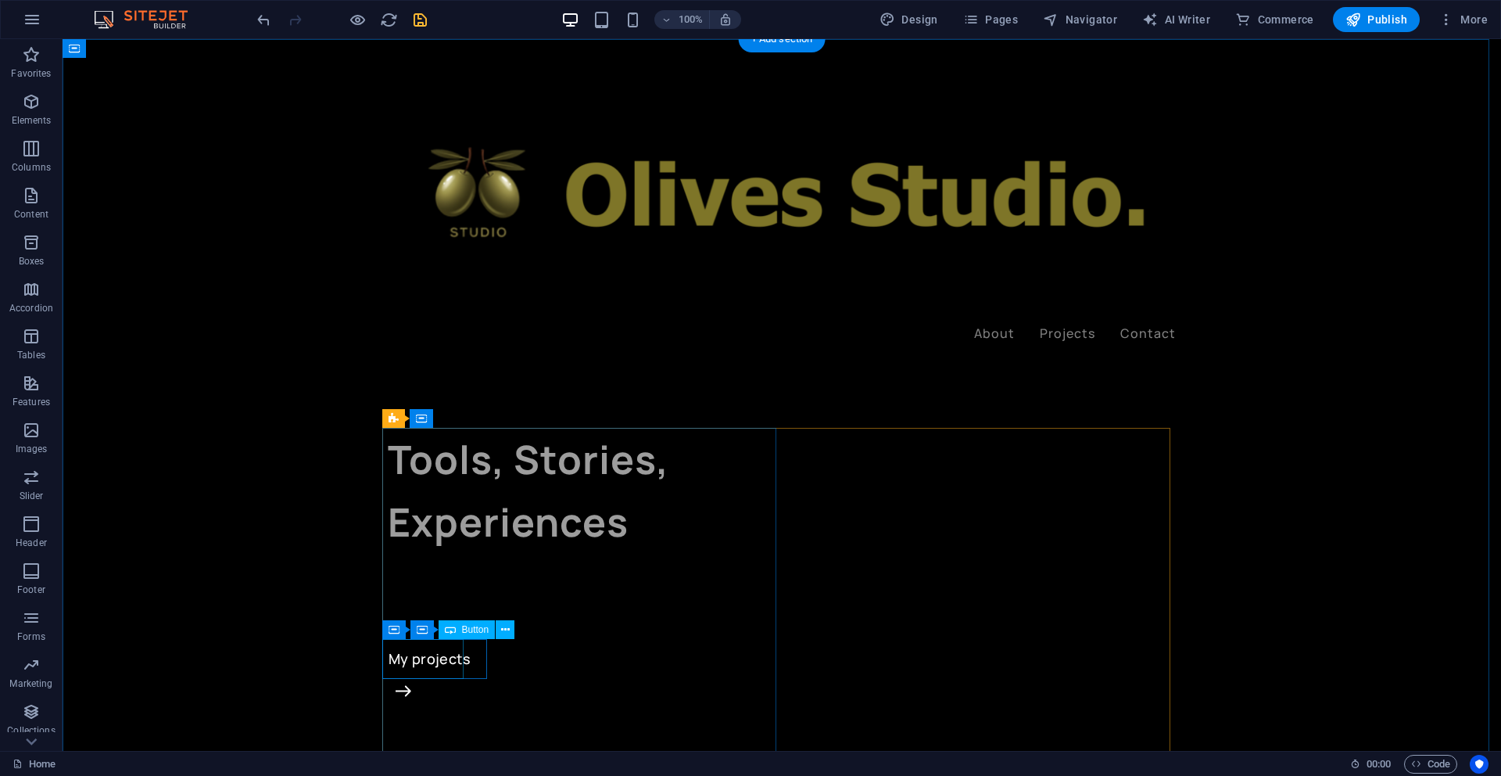
click at [460, 662] on div "My projects" at bounding box center [585, 659] width 394 height 40
click at [687, 639] on figure at bounding box center [589, 649] width 386 height 20
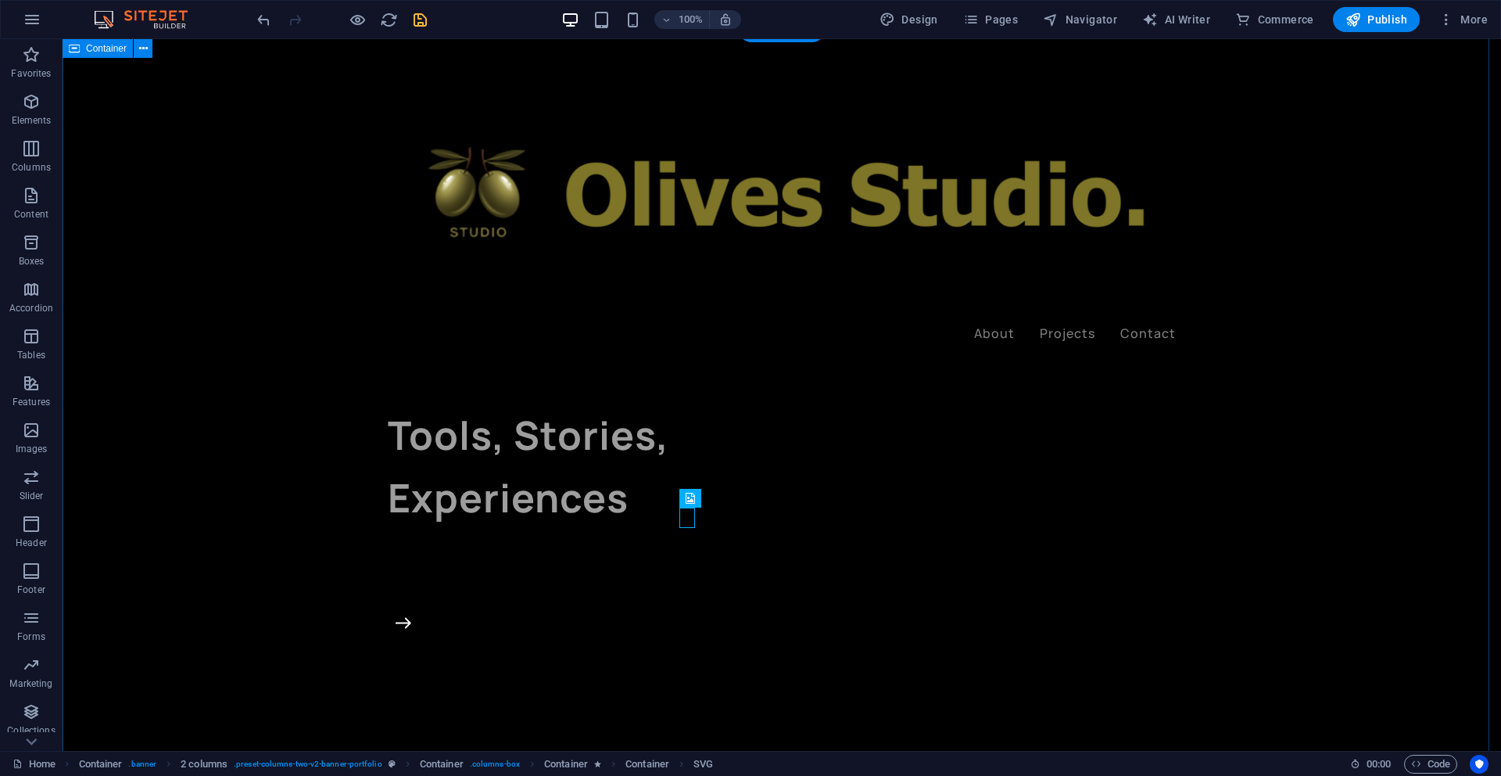
scroll to position [10, 0]
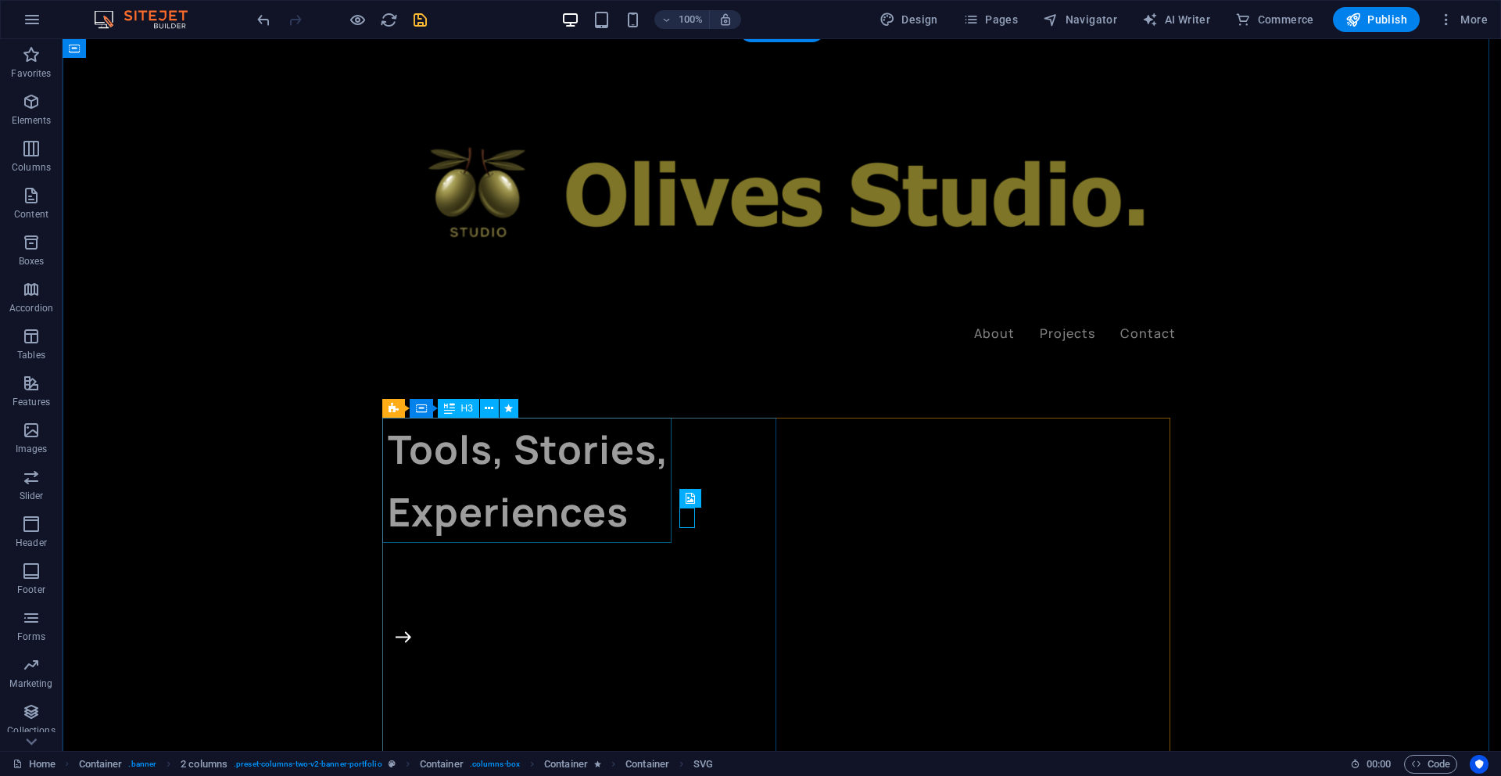
click at [565, 516] on div "Tools, Stories, Experiences" at bounding box center [585, 480] width 394 height 125
click at [489, 409] on icon at bounding box center [489, 408] width 9 height 16
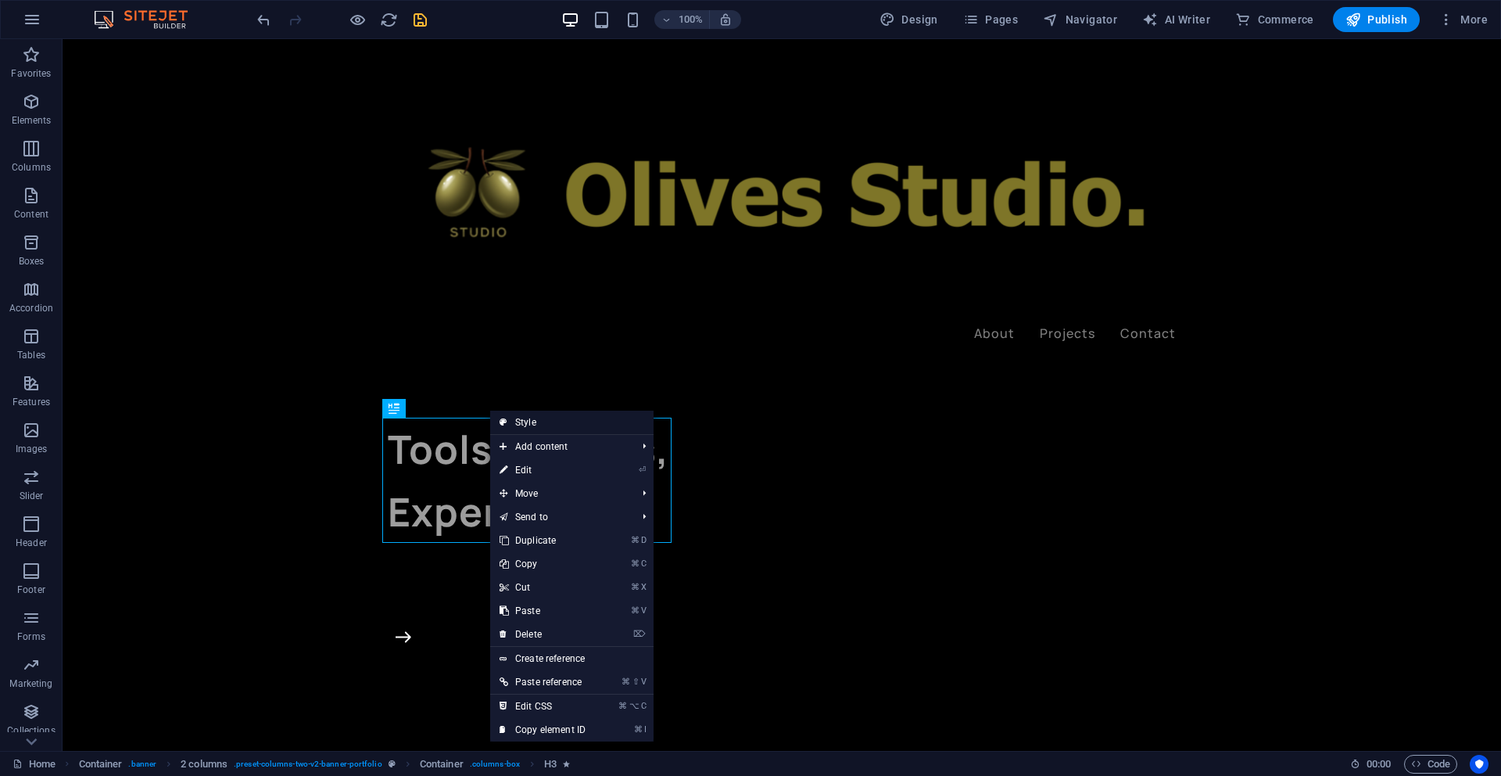
click at [525, 418] on link "Style" at bounding box center [571, 421] width 163 height 23
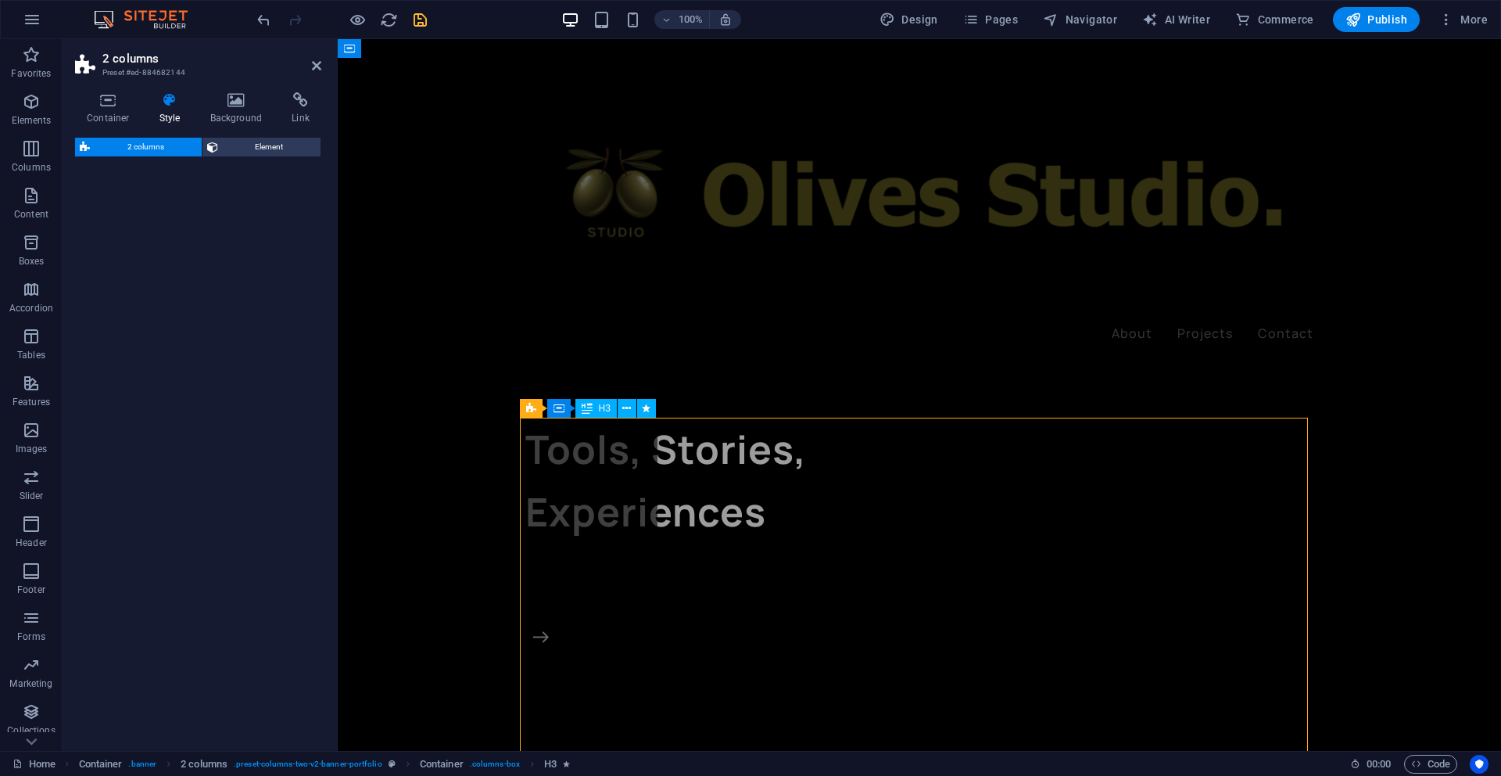
select select "rem"
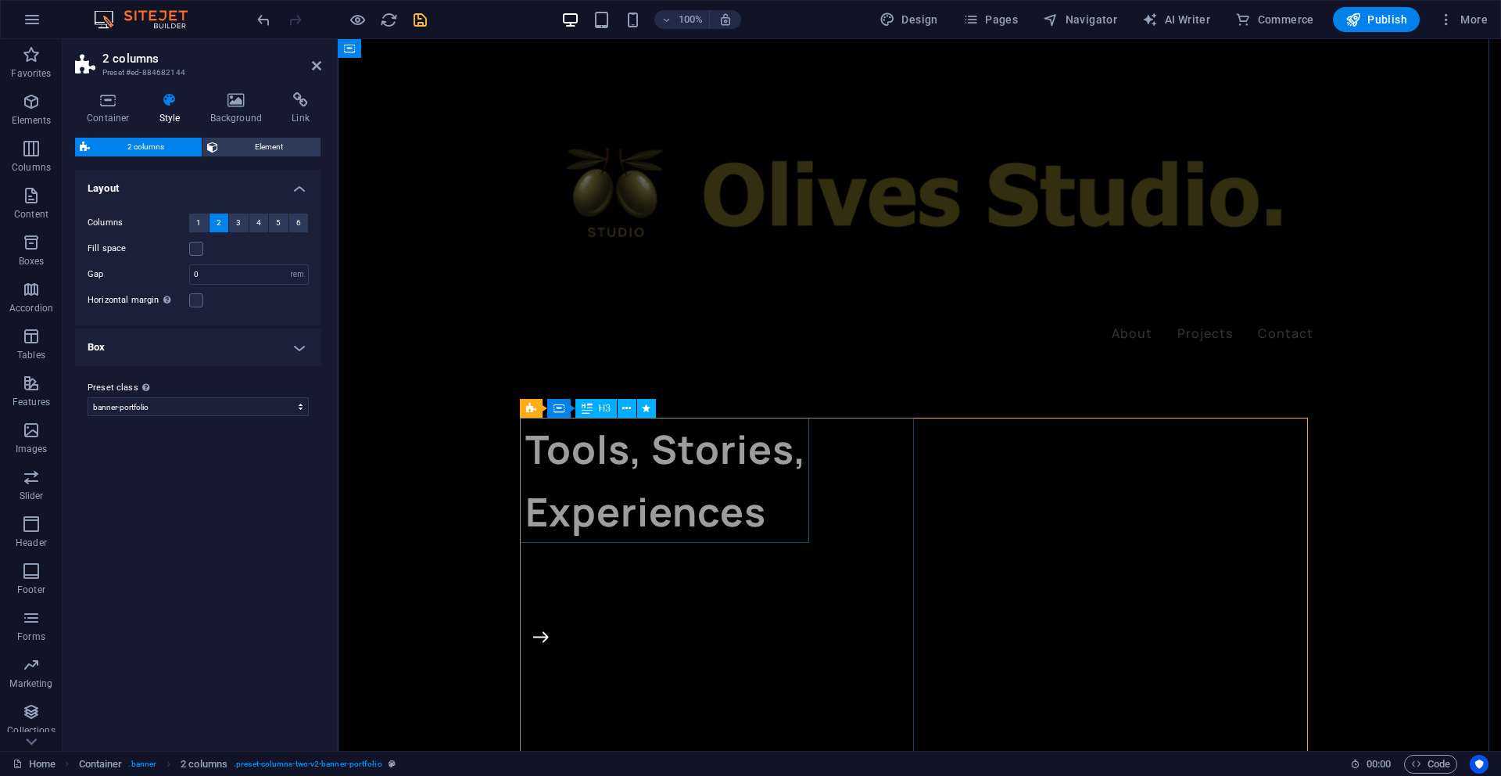
click at [704, 500] on div "Tools, Stories, Experiences" at bounding box center [722, 480] width 394 height 125
click at [262, 145] on span "Element" at bounding box center [270, 147] width 94 height 19
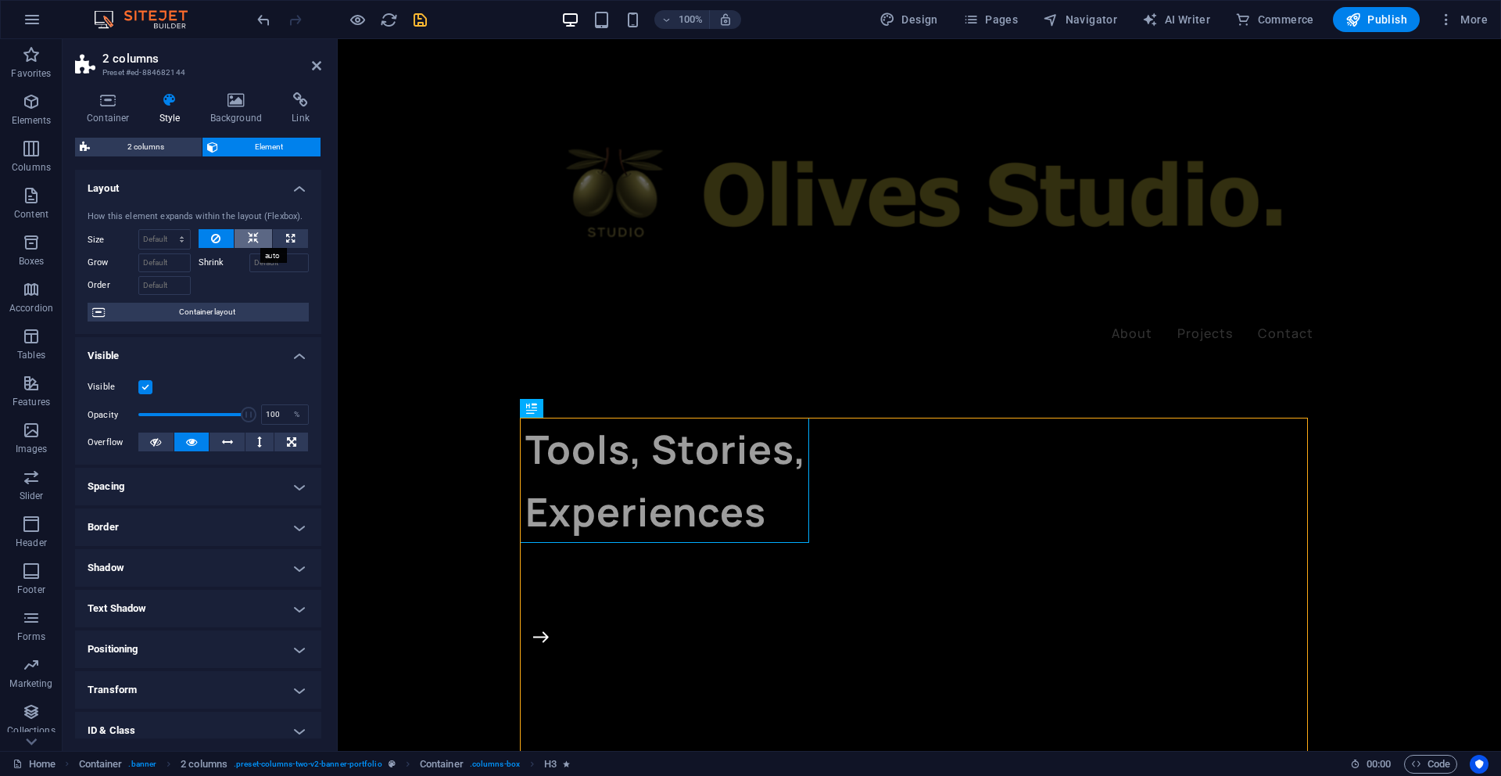
click at [256, 239] on button at bounding box center [254, 238] width 38 height 19
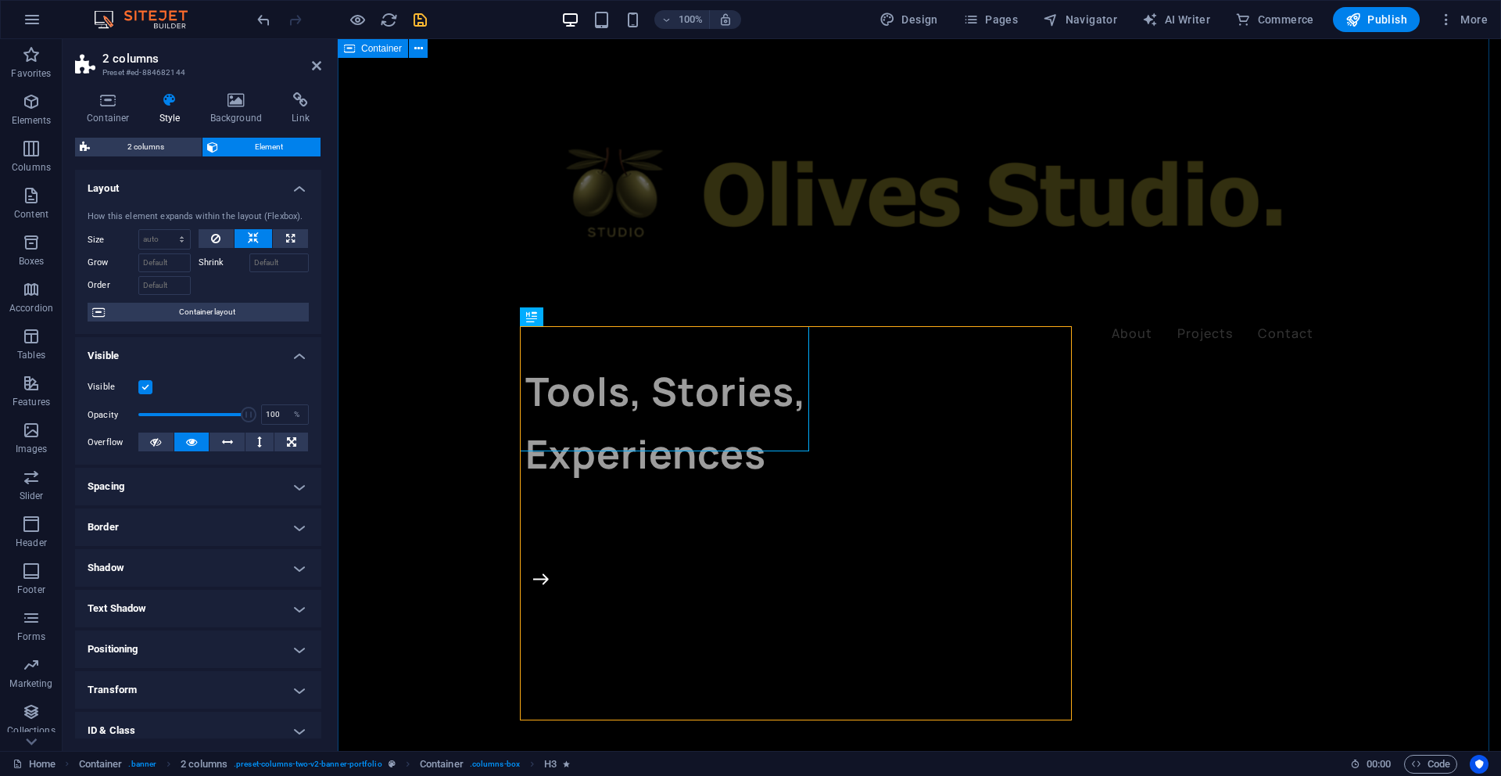
scroll to position [36, 0]
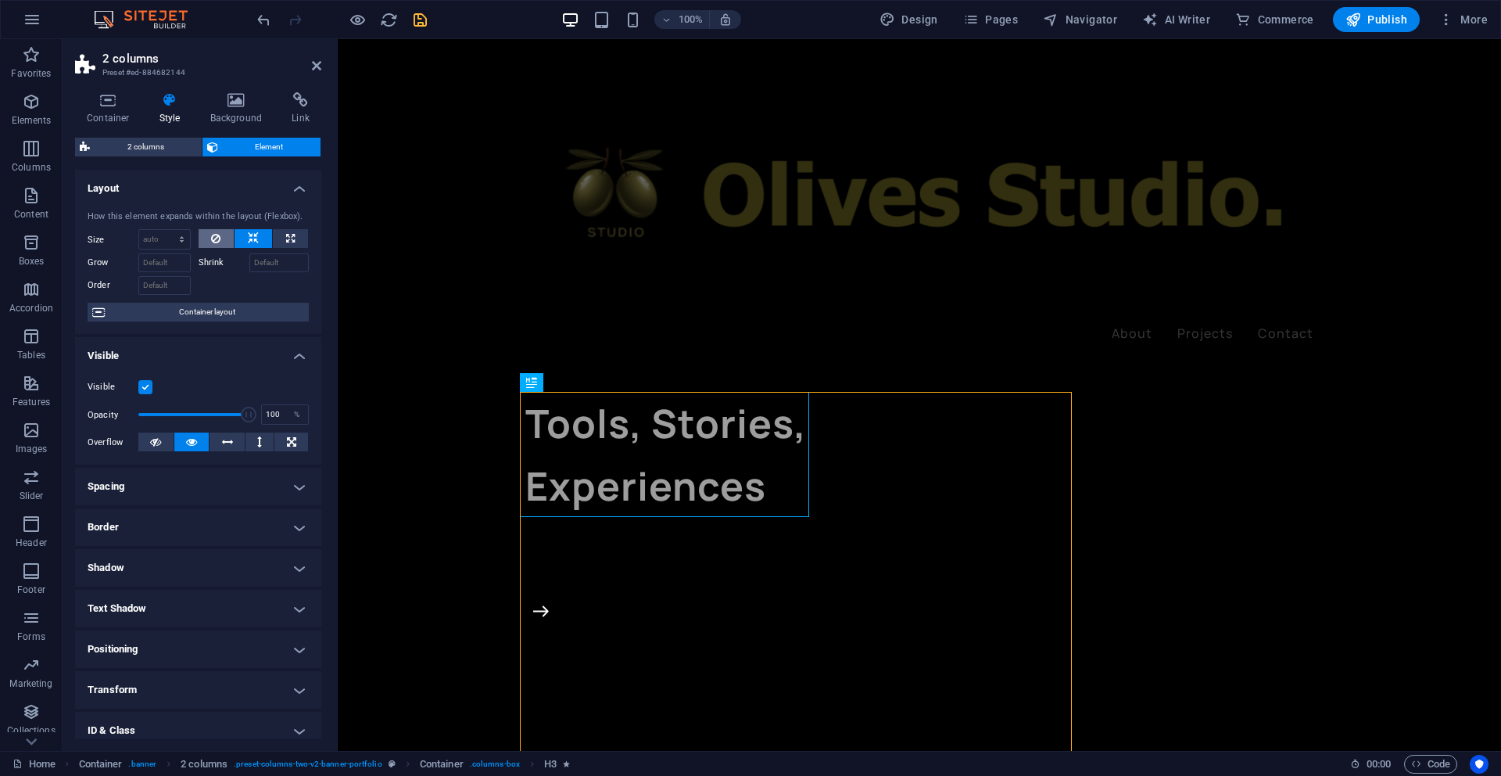
click at [216, 241] on icon at bounding box center [215, 238] width 9 height 19
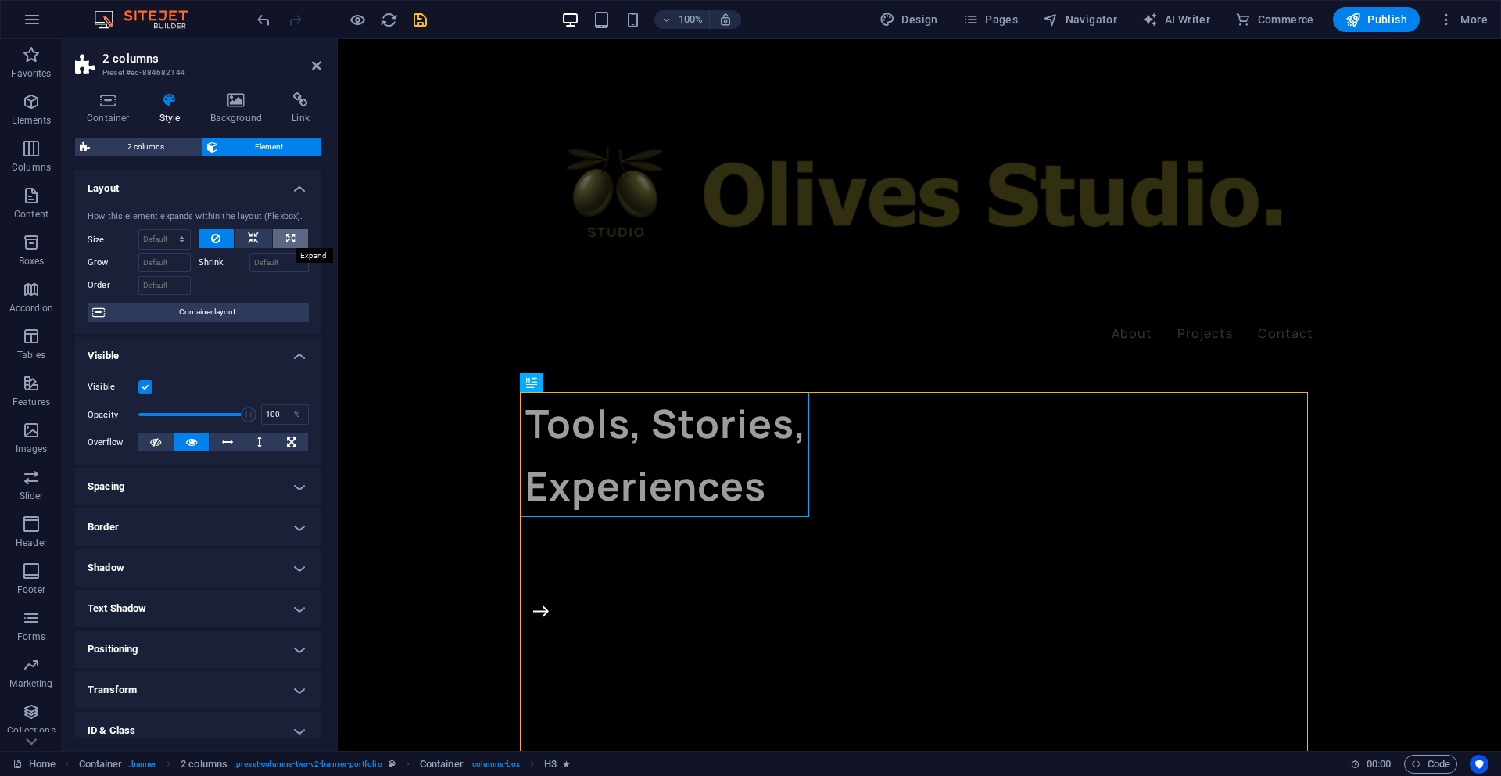
click at [286, 242] on icon at bounding box center [290, 238] width 9 height 19
type input "100"
select select "%"
click at [226, 444] on icon at bounding box center [227, 441] width 11 height 19
click at [257, 443] on icon at bounding box center [259, 441] width 5 height 19
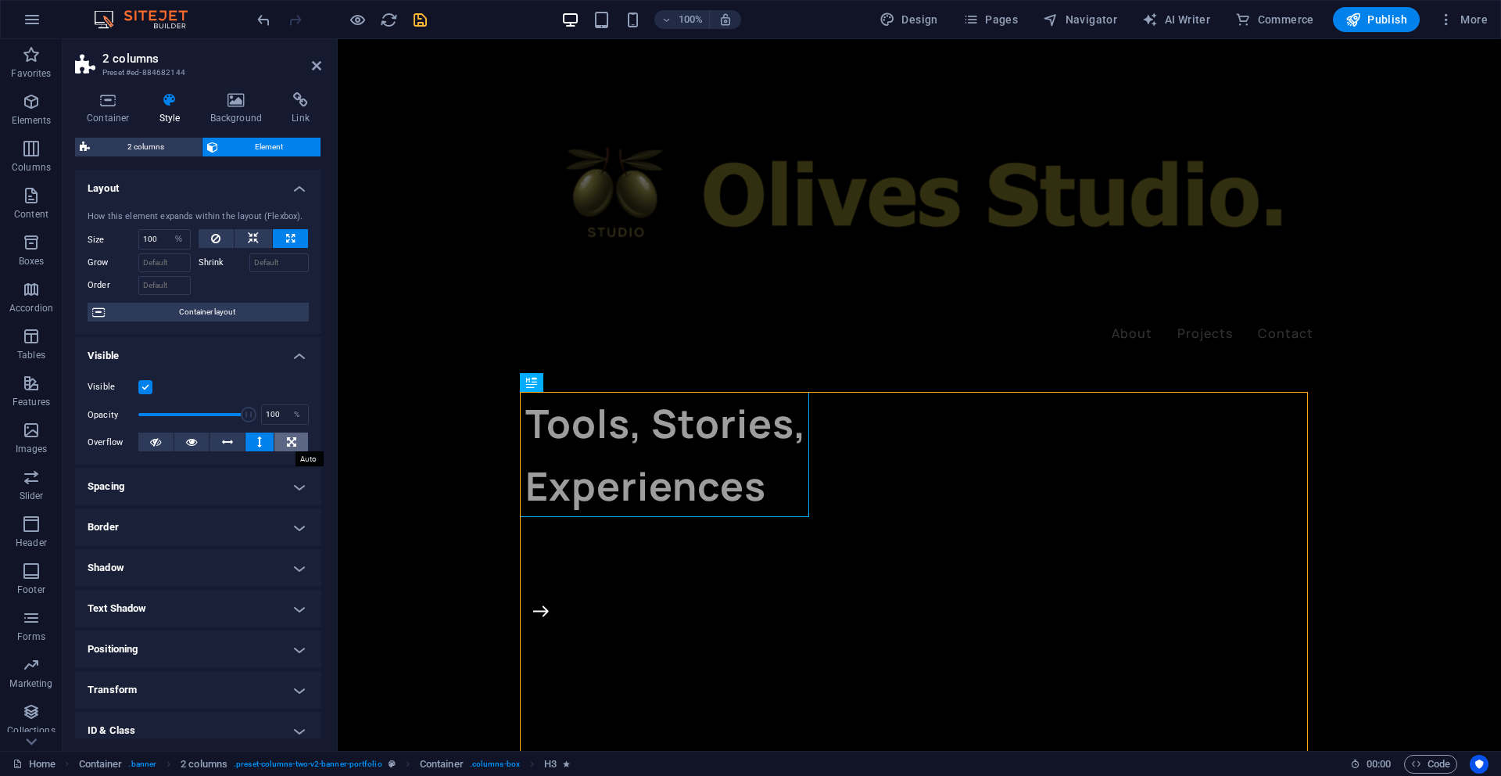
click at [287, 445] on icon at bounding box center [291, 441] width 9 height 19
click at [159, 442] on icon at bounding box center [155, 441] width 11 height 19
click at [181, 487] on h4 "Spacing" at bounding box center [198, 487] width 246 height 38
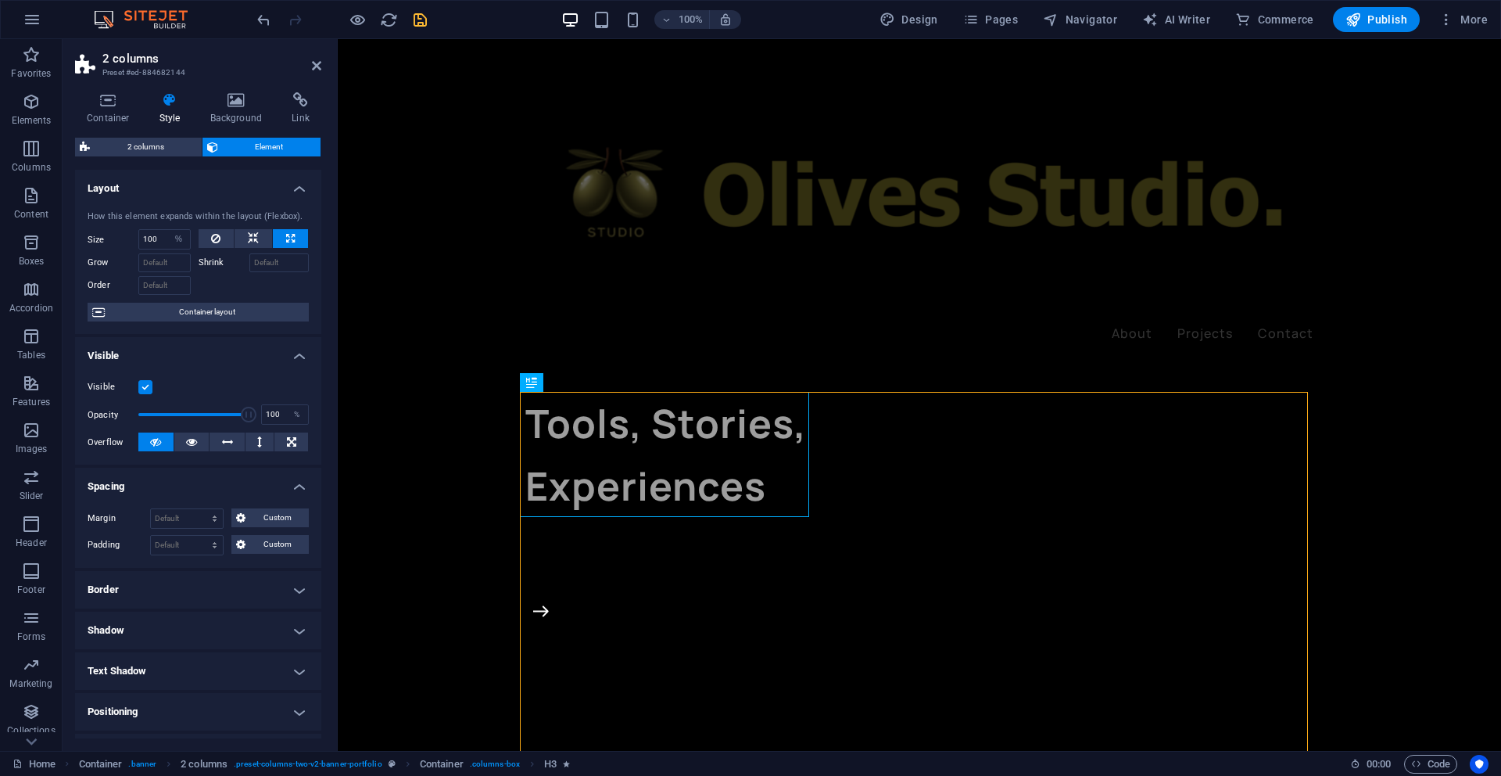
click at [181, 487] on h4 "Spacing" at bounding box center [198, 482] width 246 height 28
click at [218, 647] on h4 "Positioning" at bounding box center [198, 649] width 246 height 38
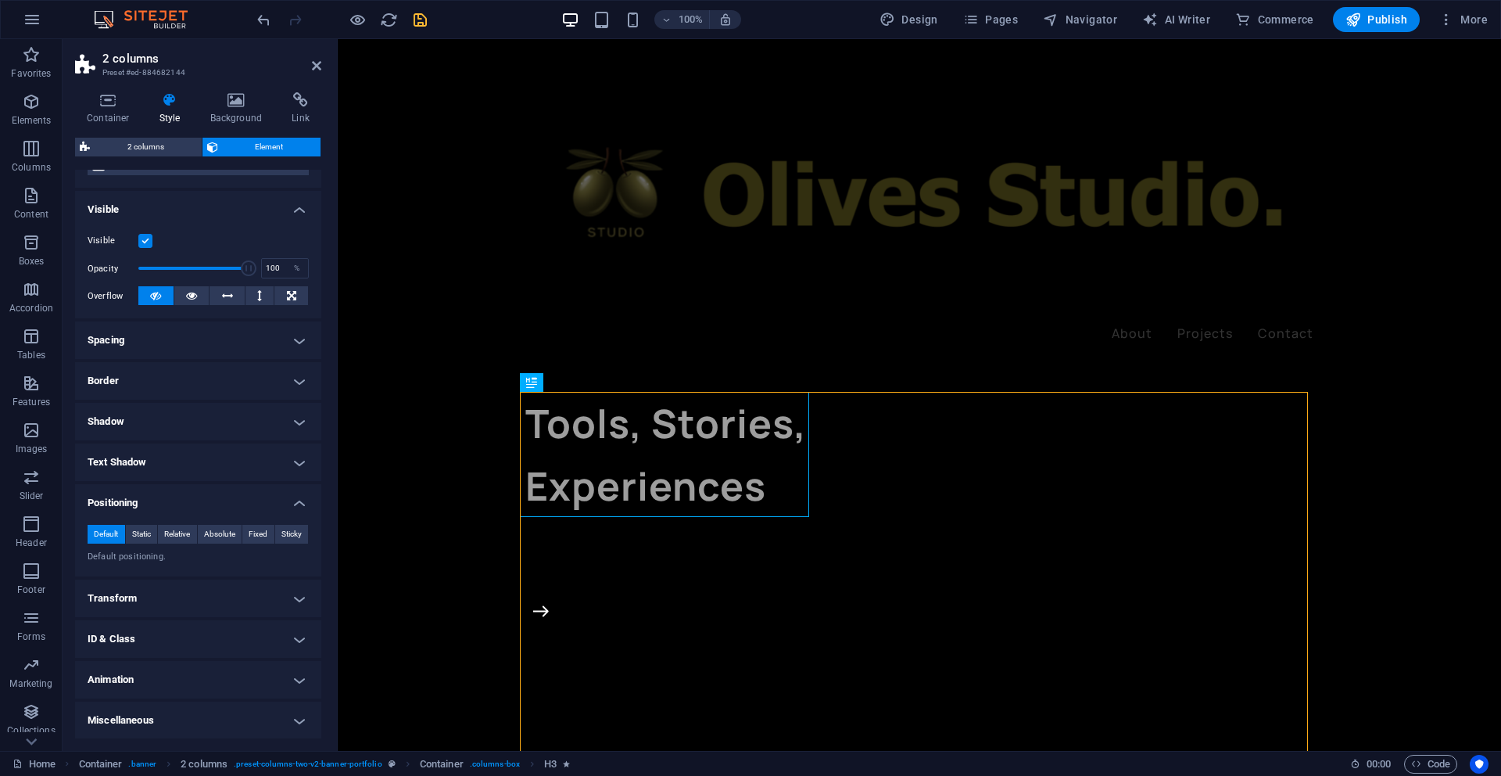
scroll to position [147, 0]
click at [242, 602] on h4 "Transform" at bounding box center [198, 598] width 246 height 38
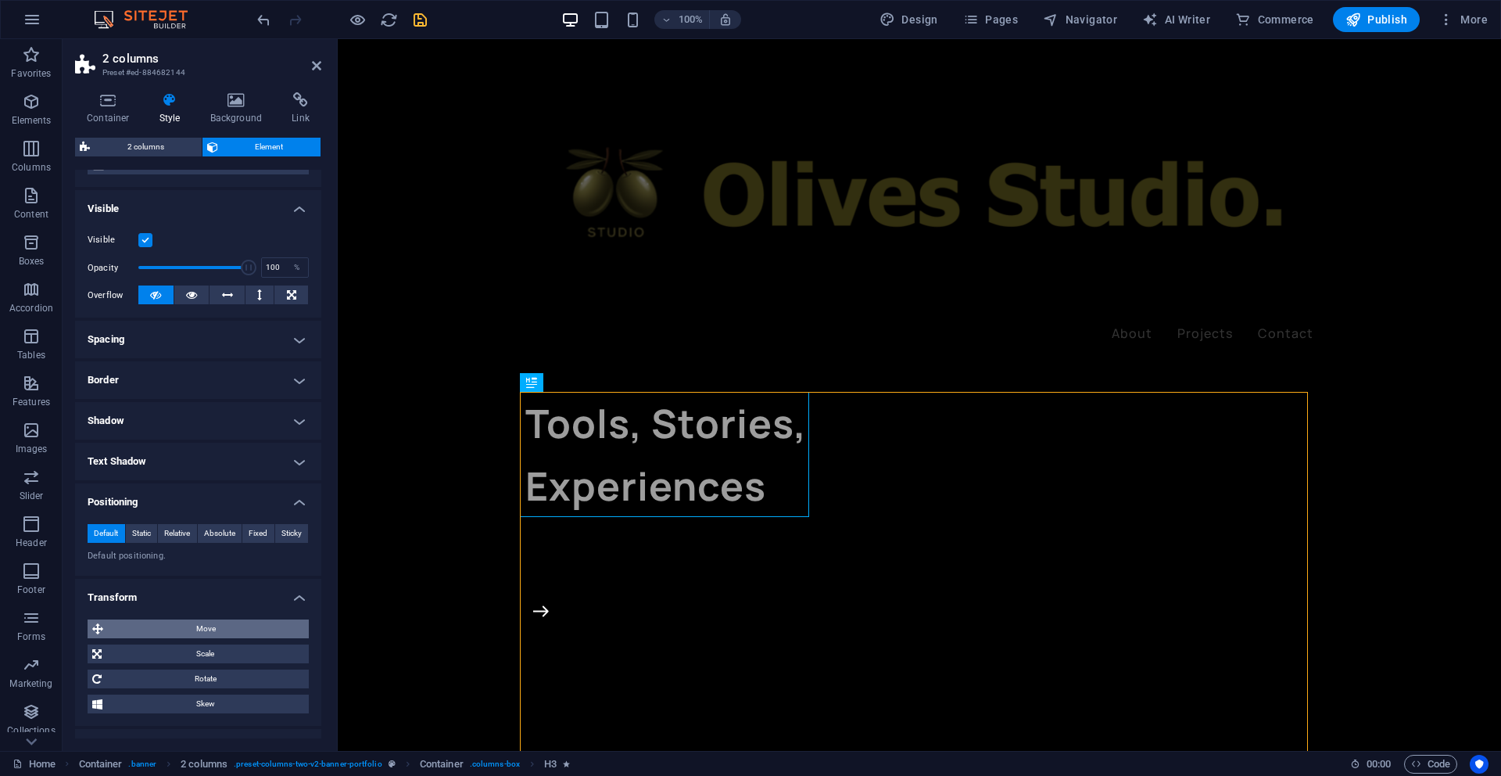
click at [206, 628] on span "Move" at bounding box center [206, 628] width 196 height 19
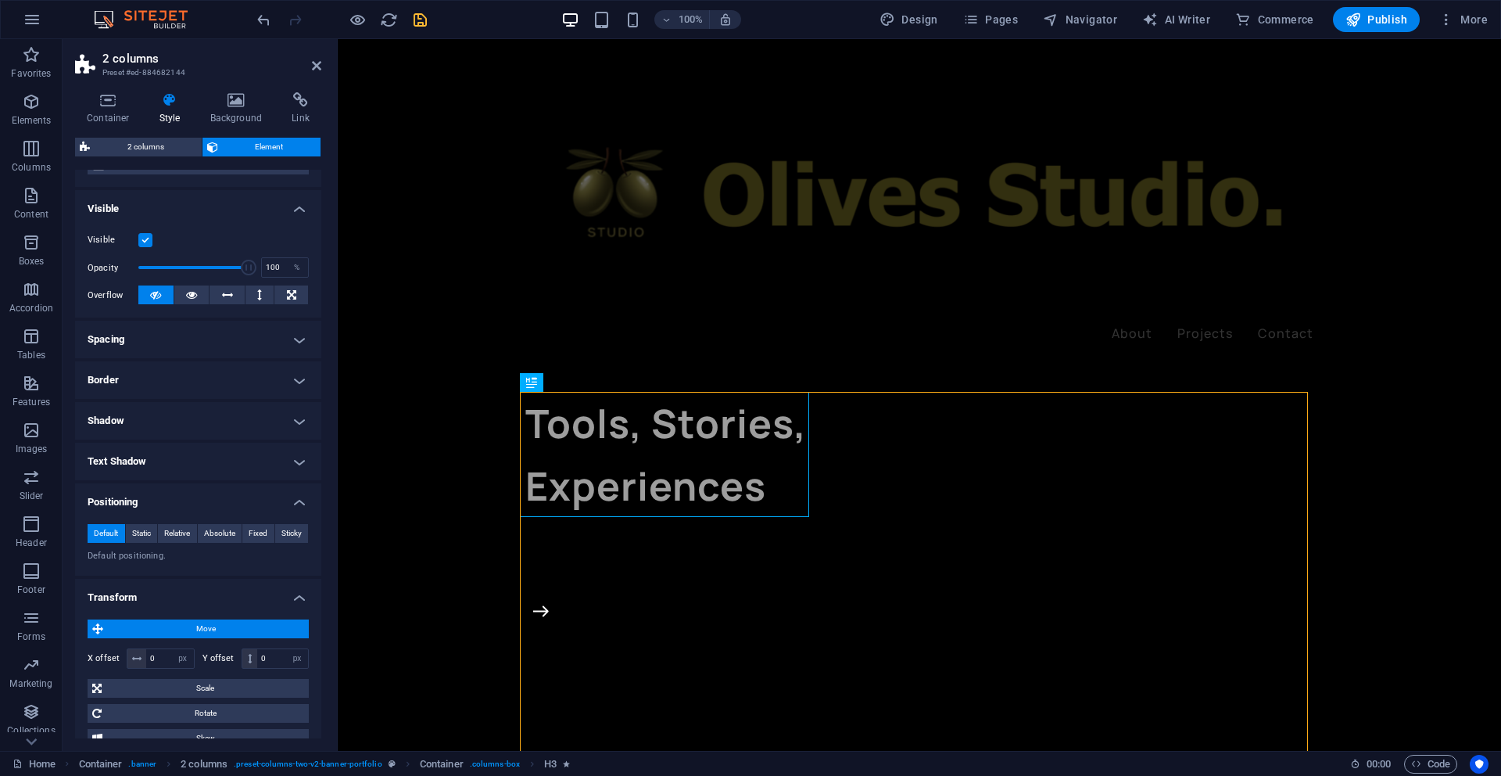
click at [207, 628] on span "Move" at bounding box center [206, 628] width 196 height 19
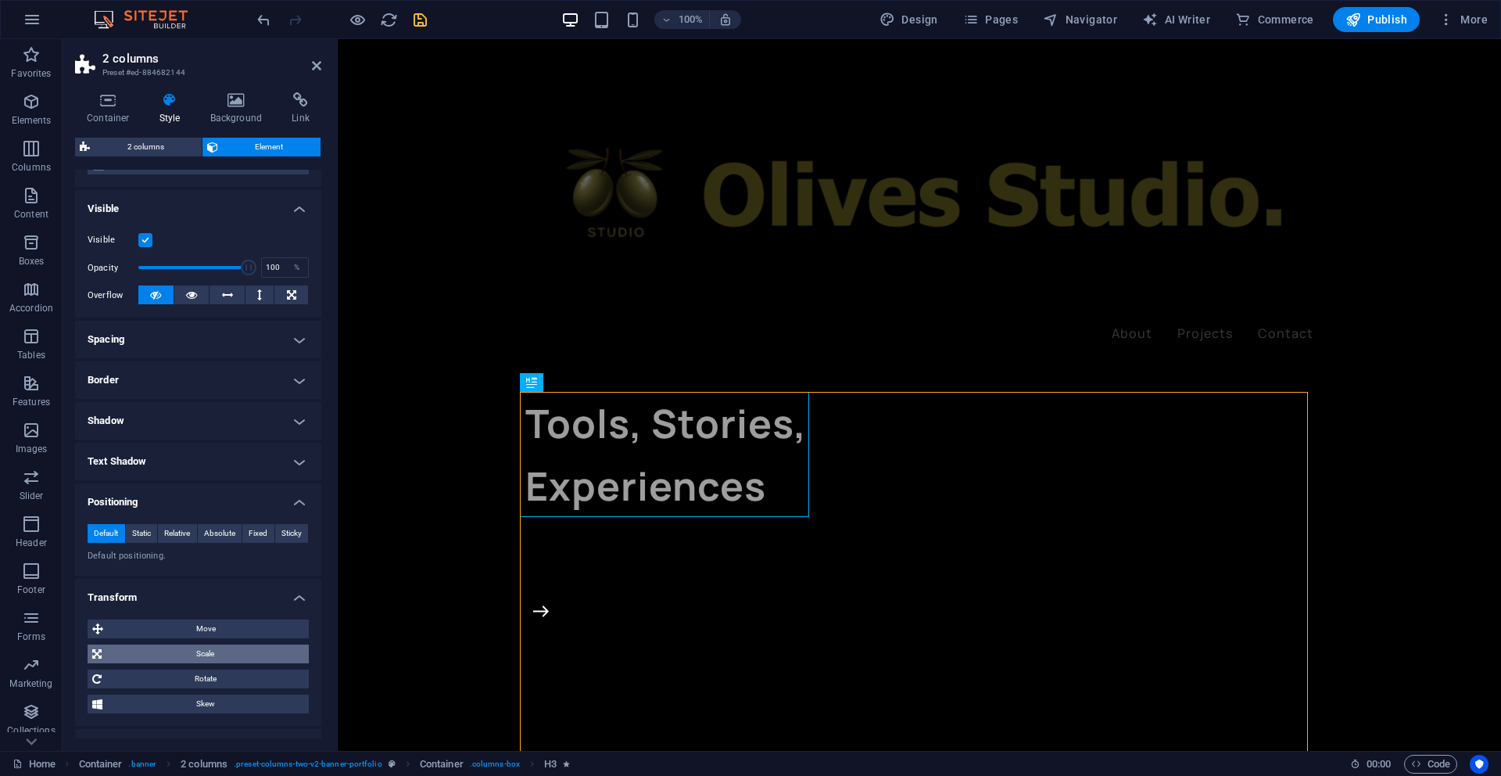
click at [210, 652] on span "Scale" at bounding box center [205, 653] width 198 height 19
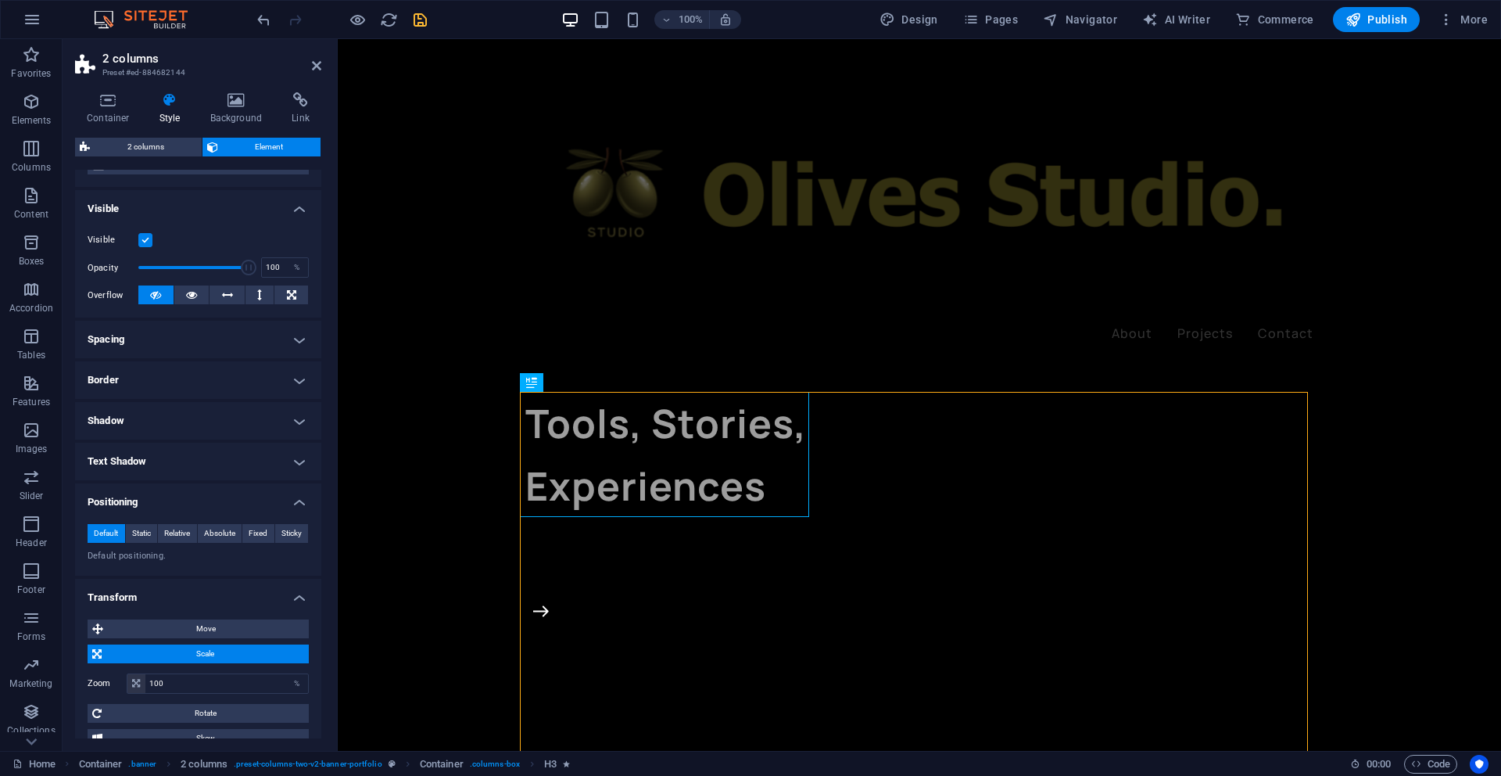
click at [210, 652] on span "Scale" at bounding box center [205, 653] width 198 height 19
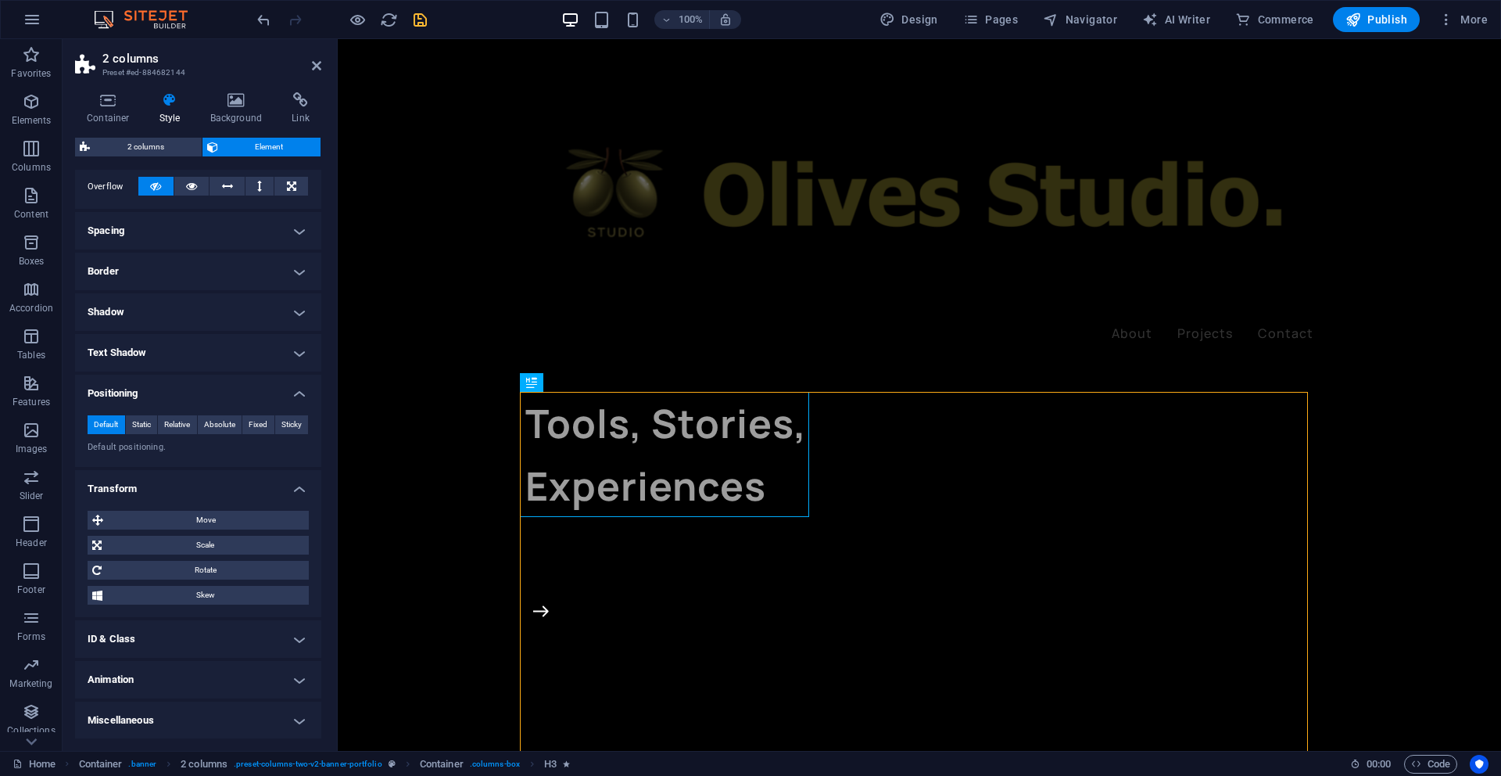
scroll to position [256, 0]
click at [195, 188] on icon at bounding box center [191, 185] width 11 height 19
click at [222, 185] on icon at bounding box center [227, 185] width 11 height 19
click at [257, 185] on icon at bounding box center [259, 185] width 5 height 19
click at [287, 185] on icon at bounding box center [291, 185] width 9 height 19
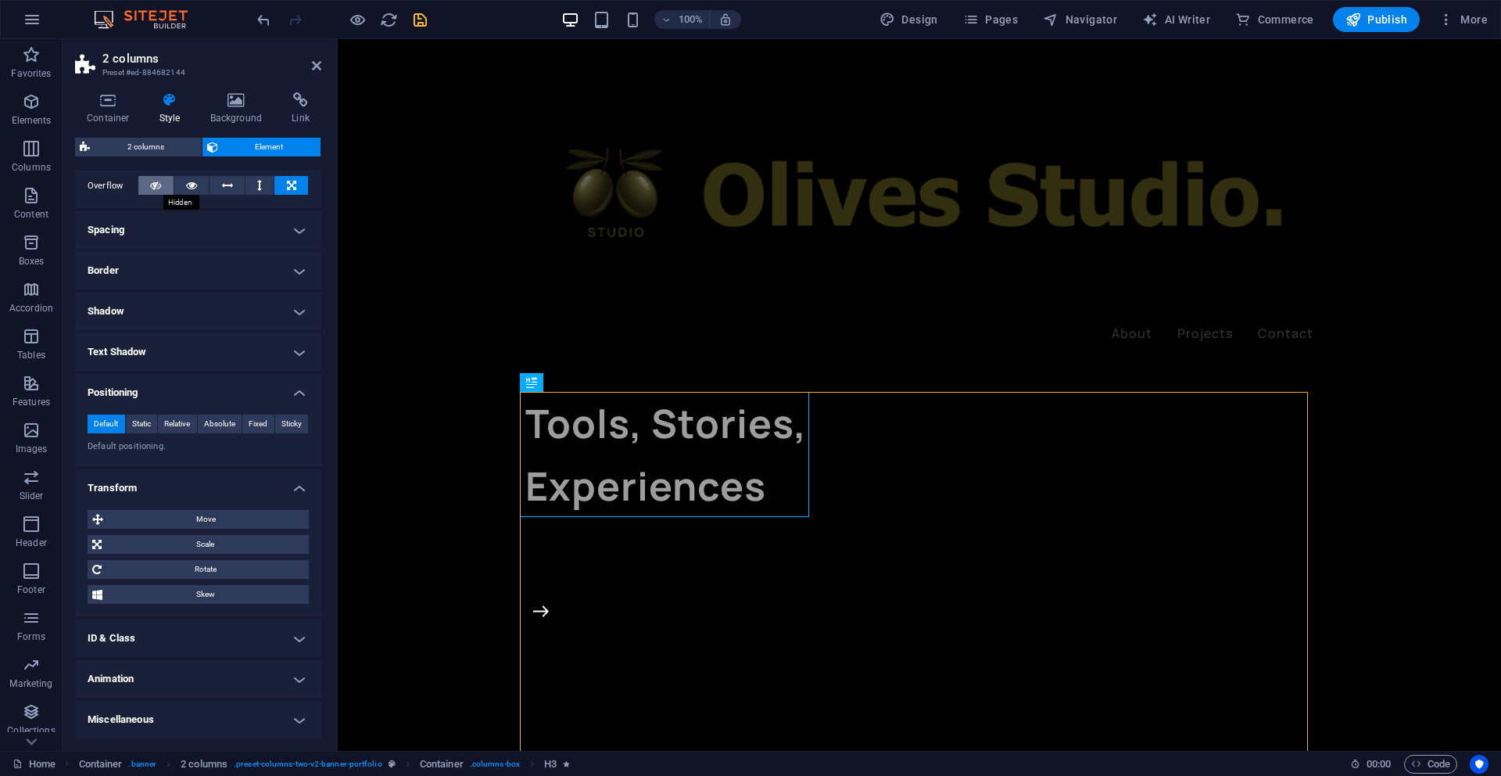
click at [152, 186] on icon at bounding box center [155, 185] width 11 height 19
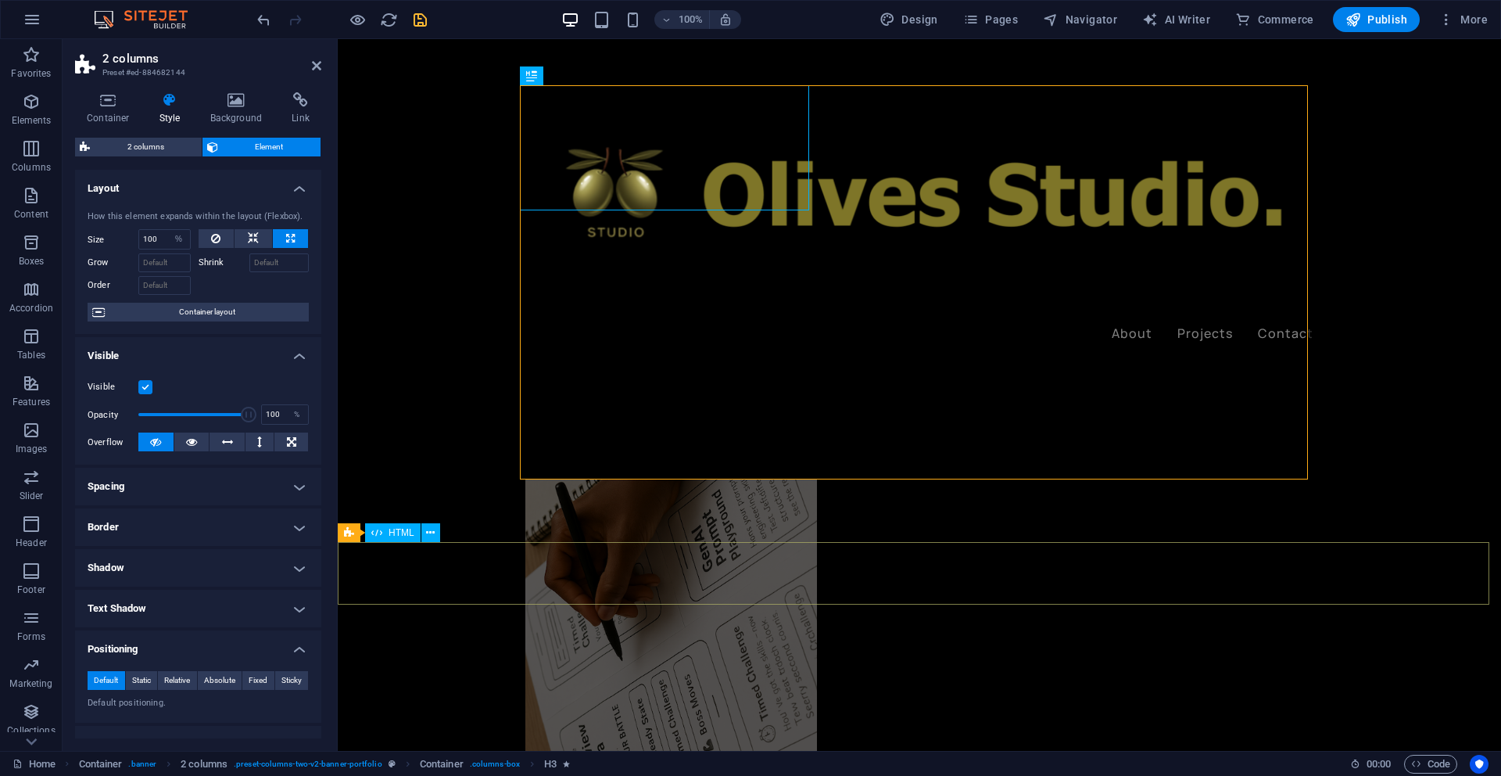
scroll to position [344, 0]
click at [701, 220] on figure at bounding box center [919, 192] width 788 height 263
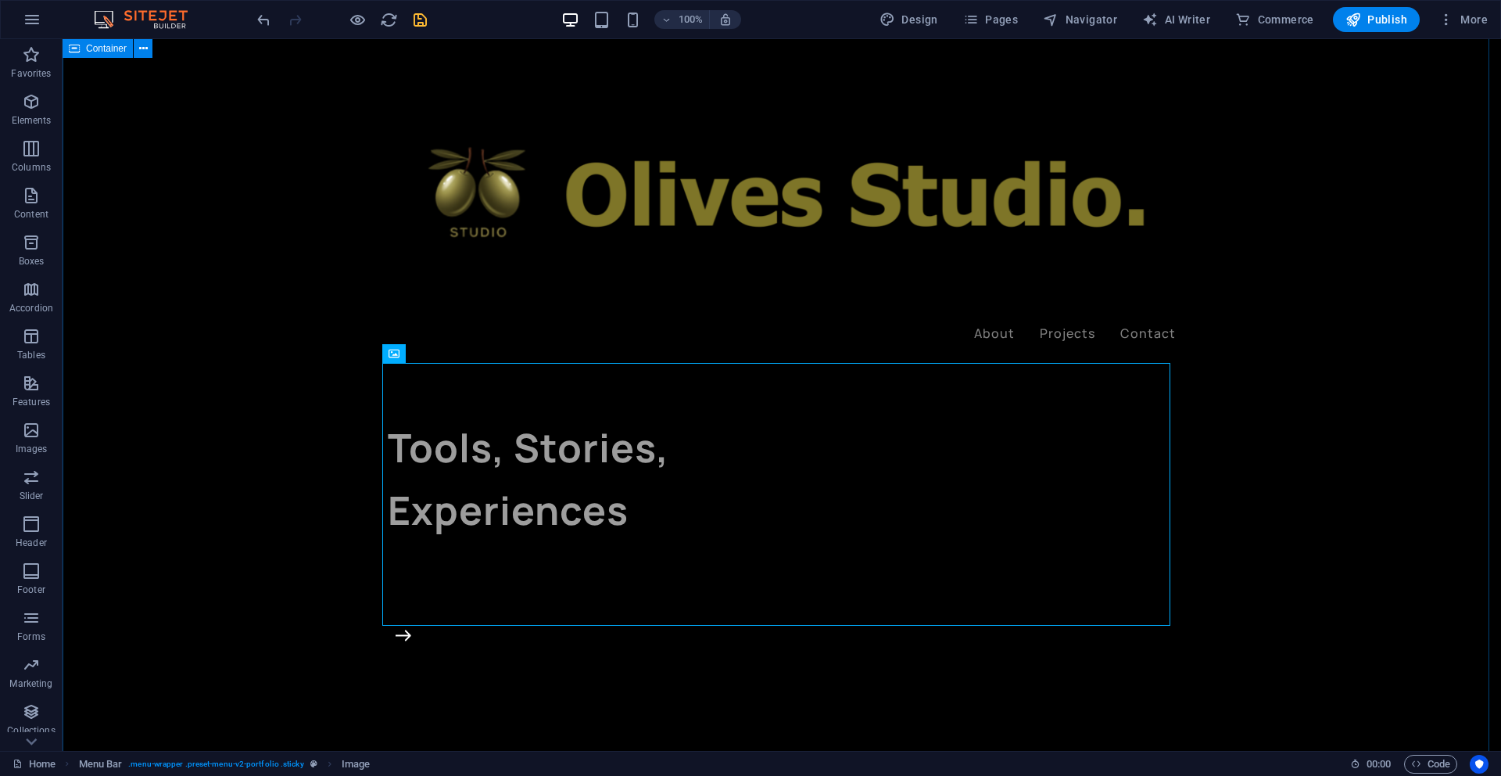
scroll to position [0, 0]
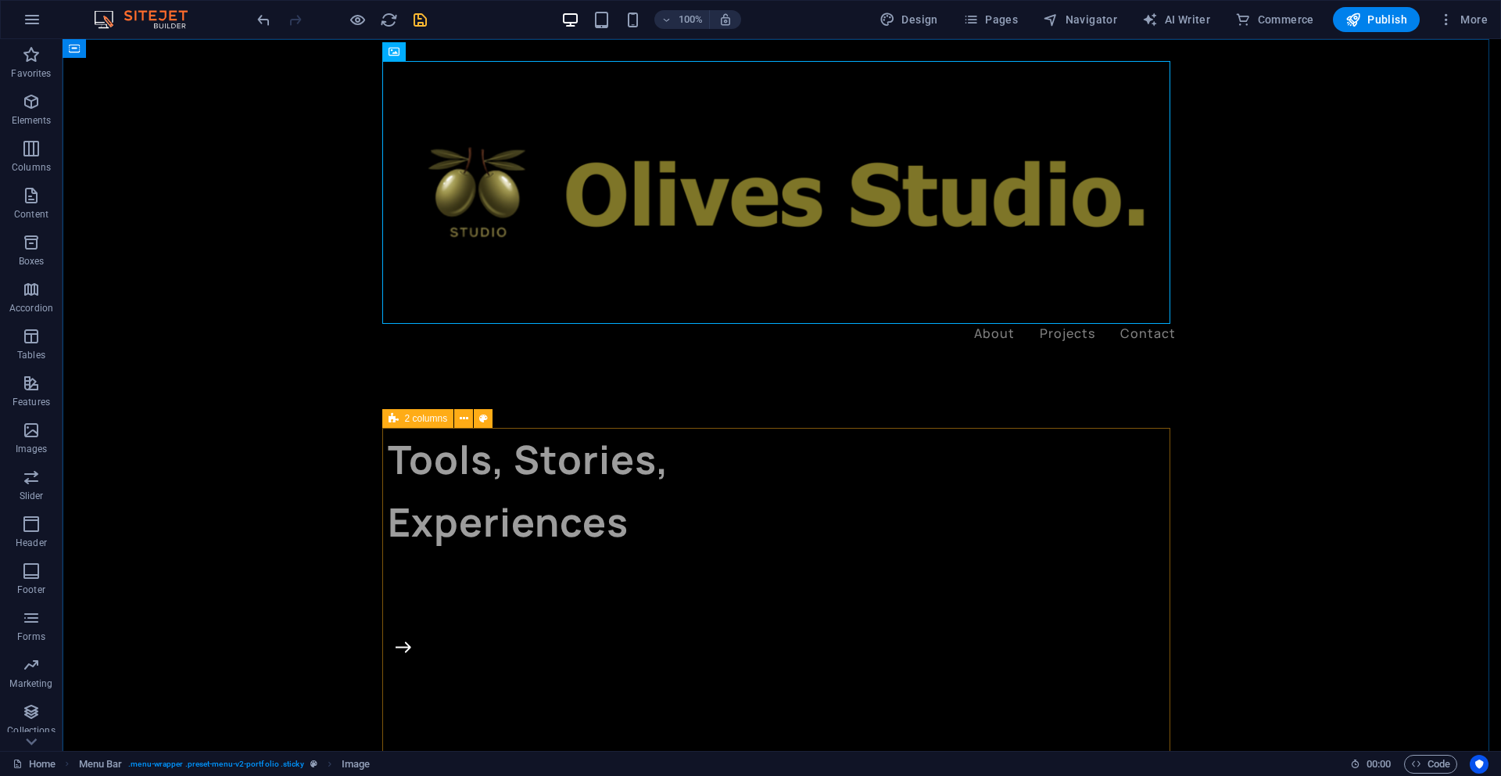
click at [393, 420] on icon at bounding box center [394, 418] width 10 height 19
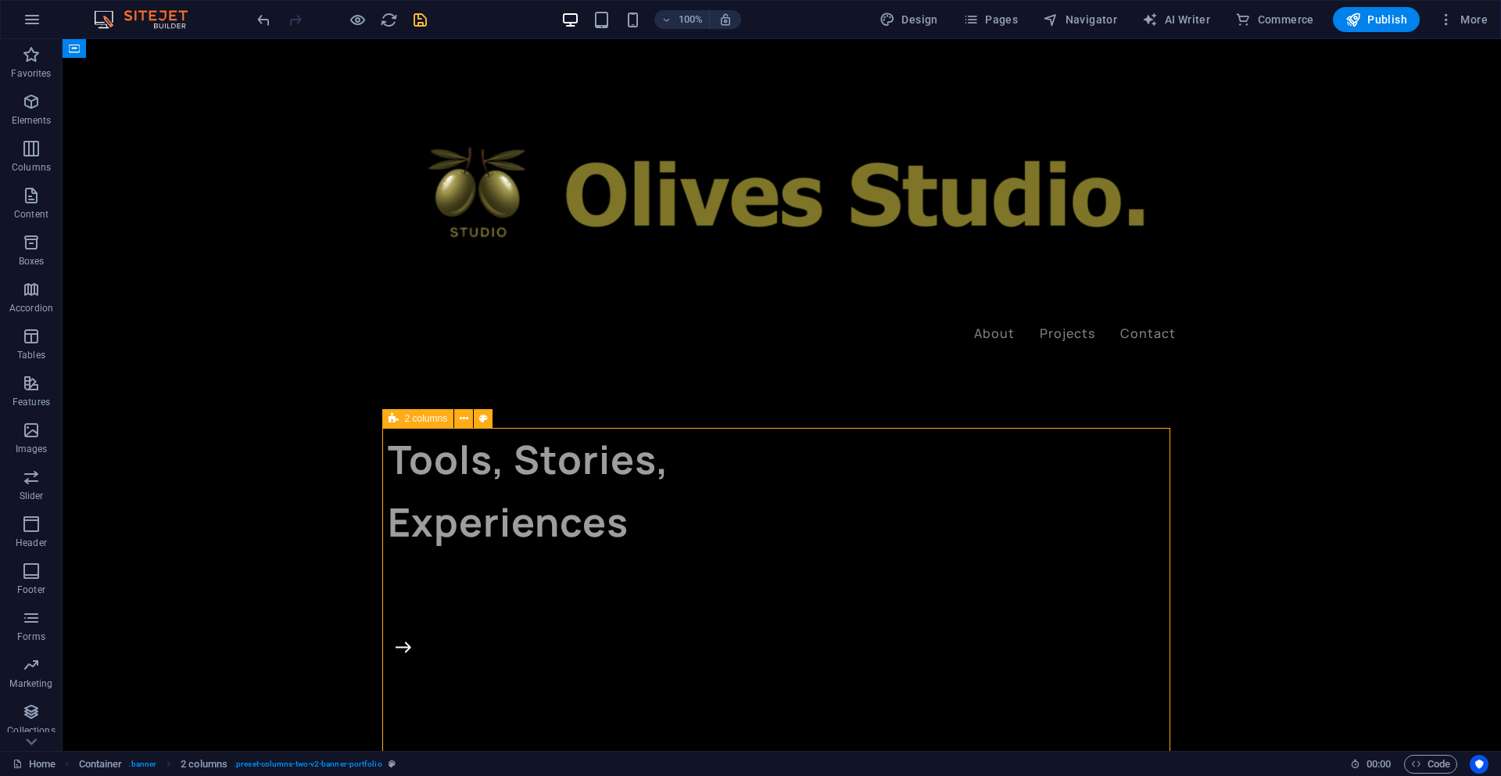
click at [406, 421] on span "2 columns" at bounding box center [426, 418] width 43 height 9
click at [464, 418] on icon at bounding box center [464, 418] width 9 height 16
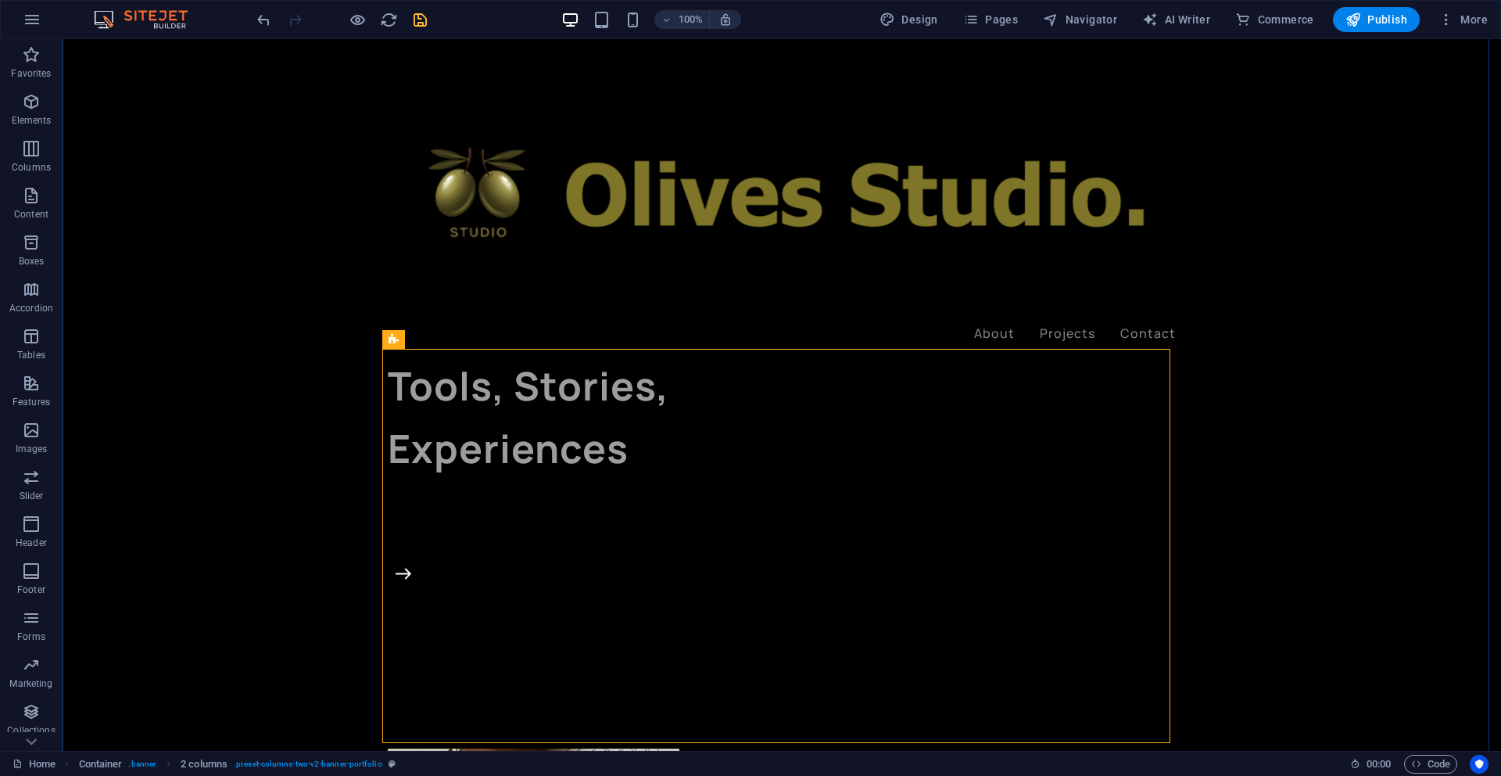
scroll to position [79, 0]
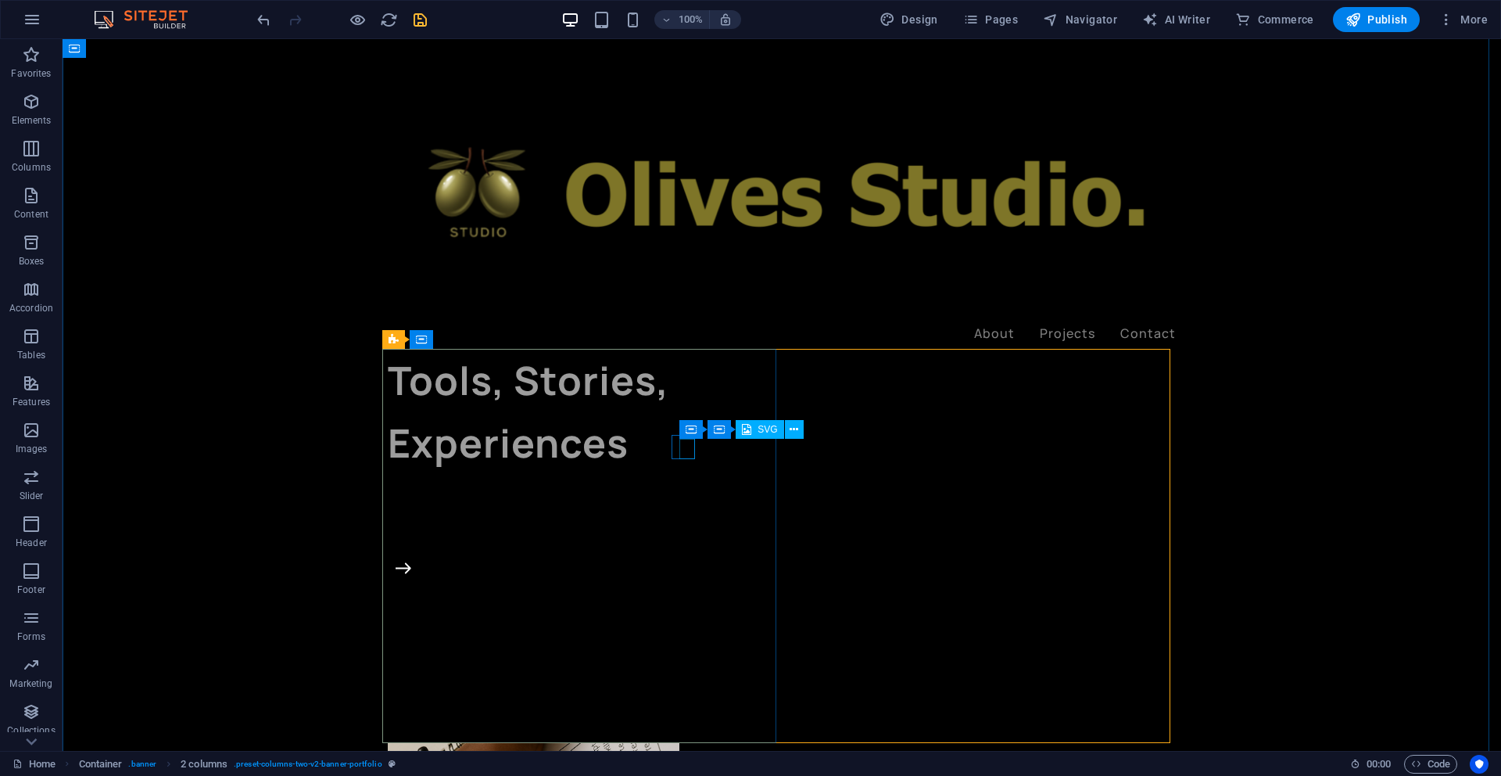
click at [690, 560] on figure at bounding box center [589, 570] width 386 height 20
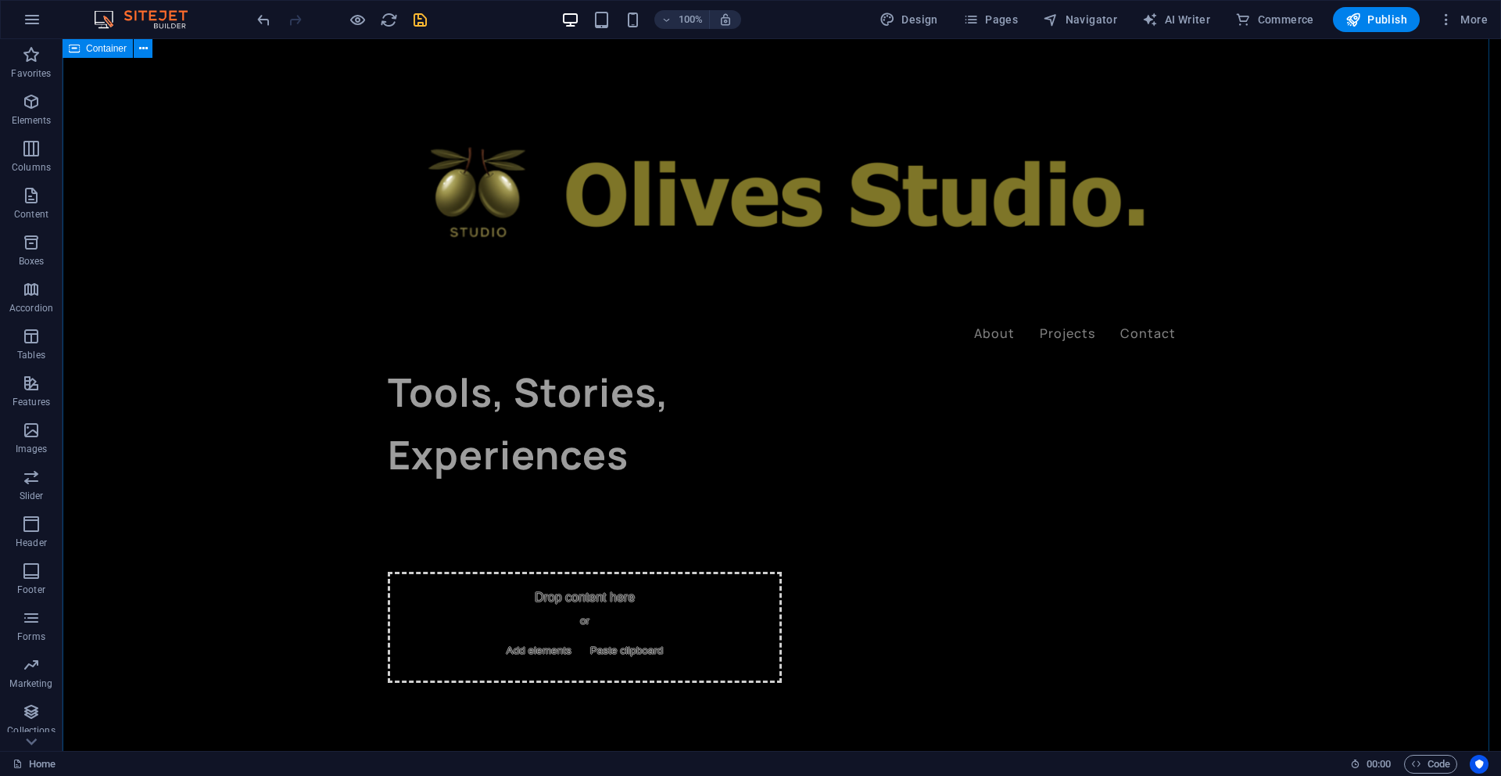
scroll to position [40, 0]
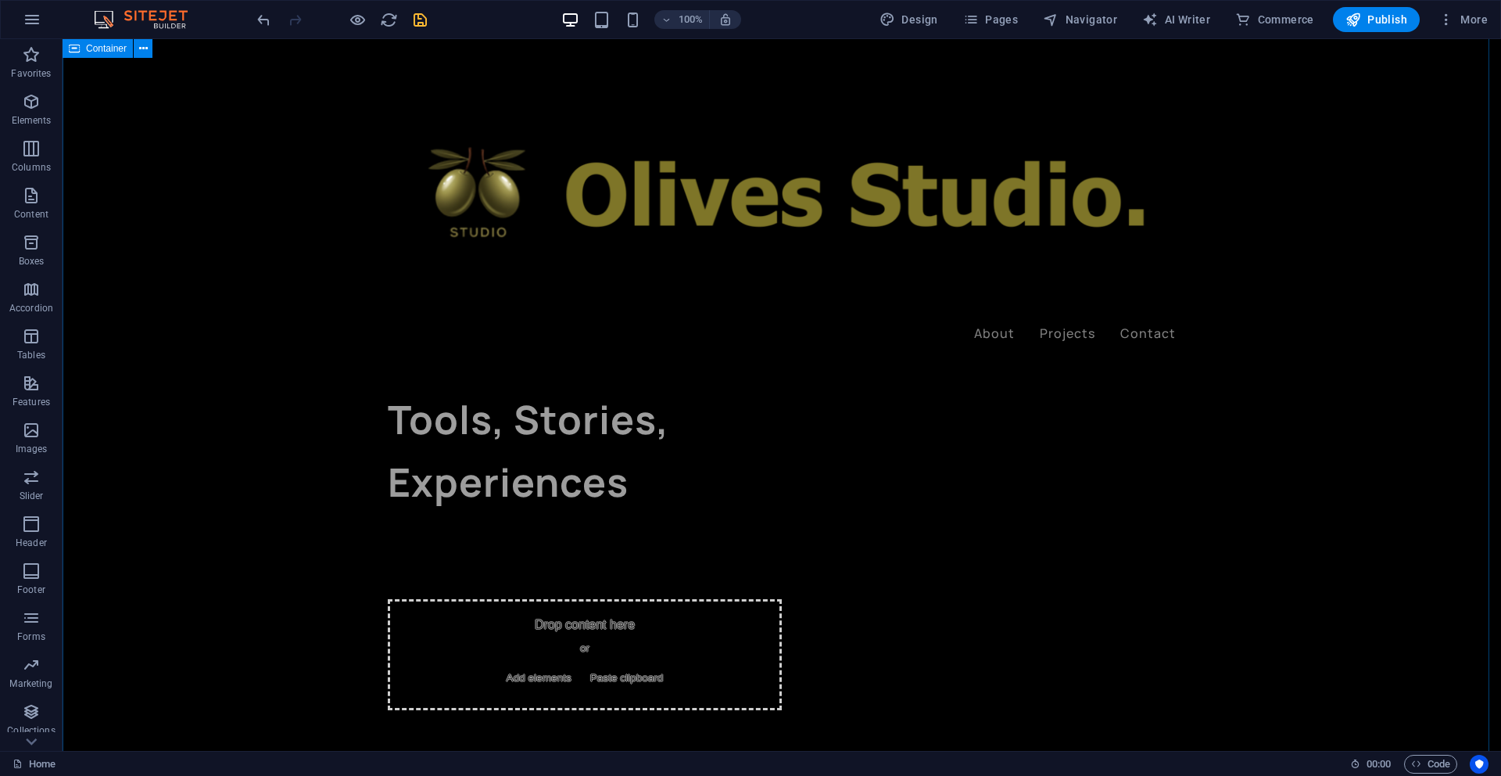
click at [1280, 502] on div "Tools, Stories, Experiences Drop content here or Add elements Paste clipboard" at bounding box center [782, 618] width 1439 height 1239
click at [468, 661] on div "Drop content here or Add elements Paste clipboard" at bounding box center [585, 654] width 394 height 111
click at [483, 638] on div "Drop content here or Add elements Paste clipboard" at bounding box center [585, 654] width 394 height 111
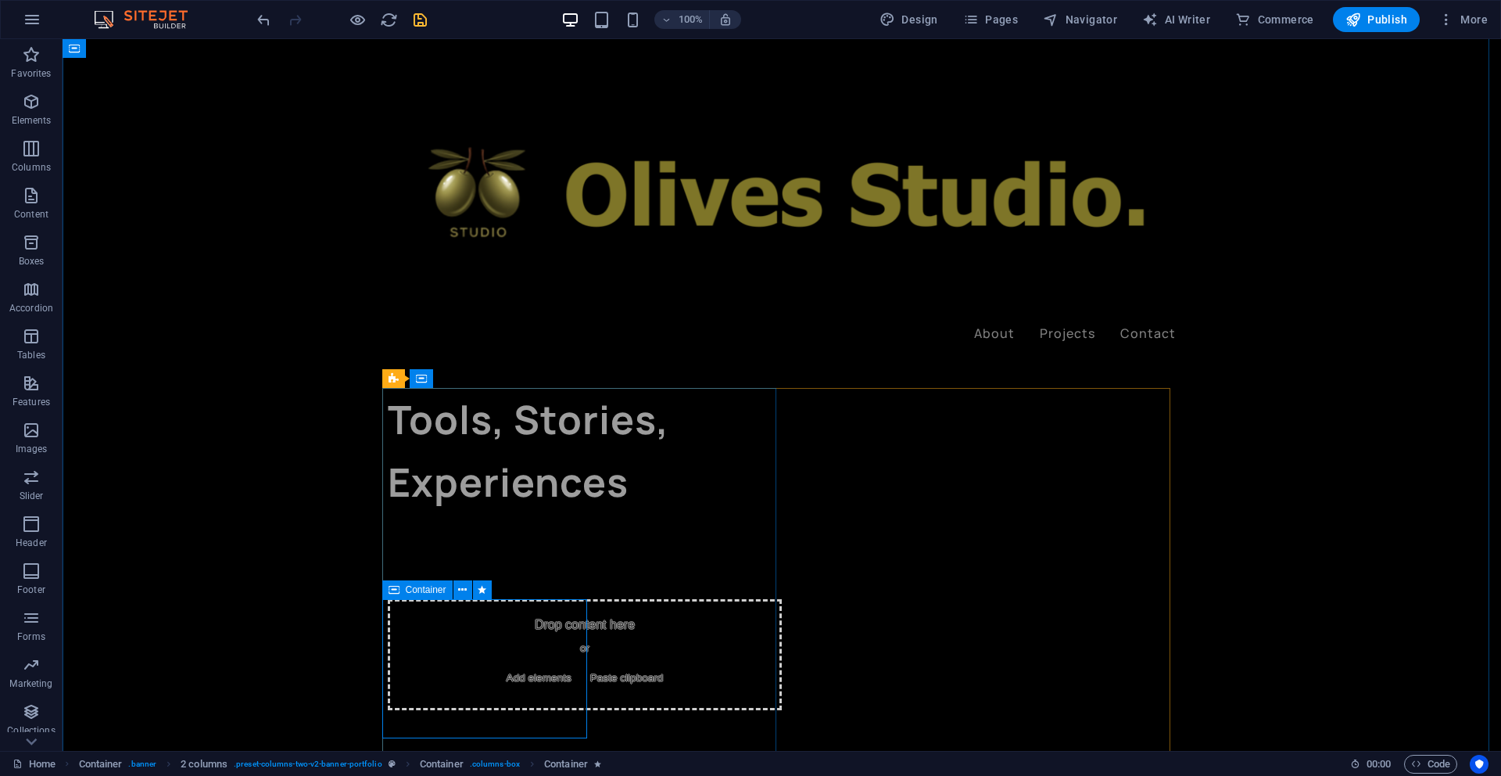
click at [477, 617] on div "Drop content here or Add elements Paste clipboard" at bounding box center [585, 654] width 394 height 111
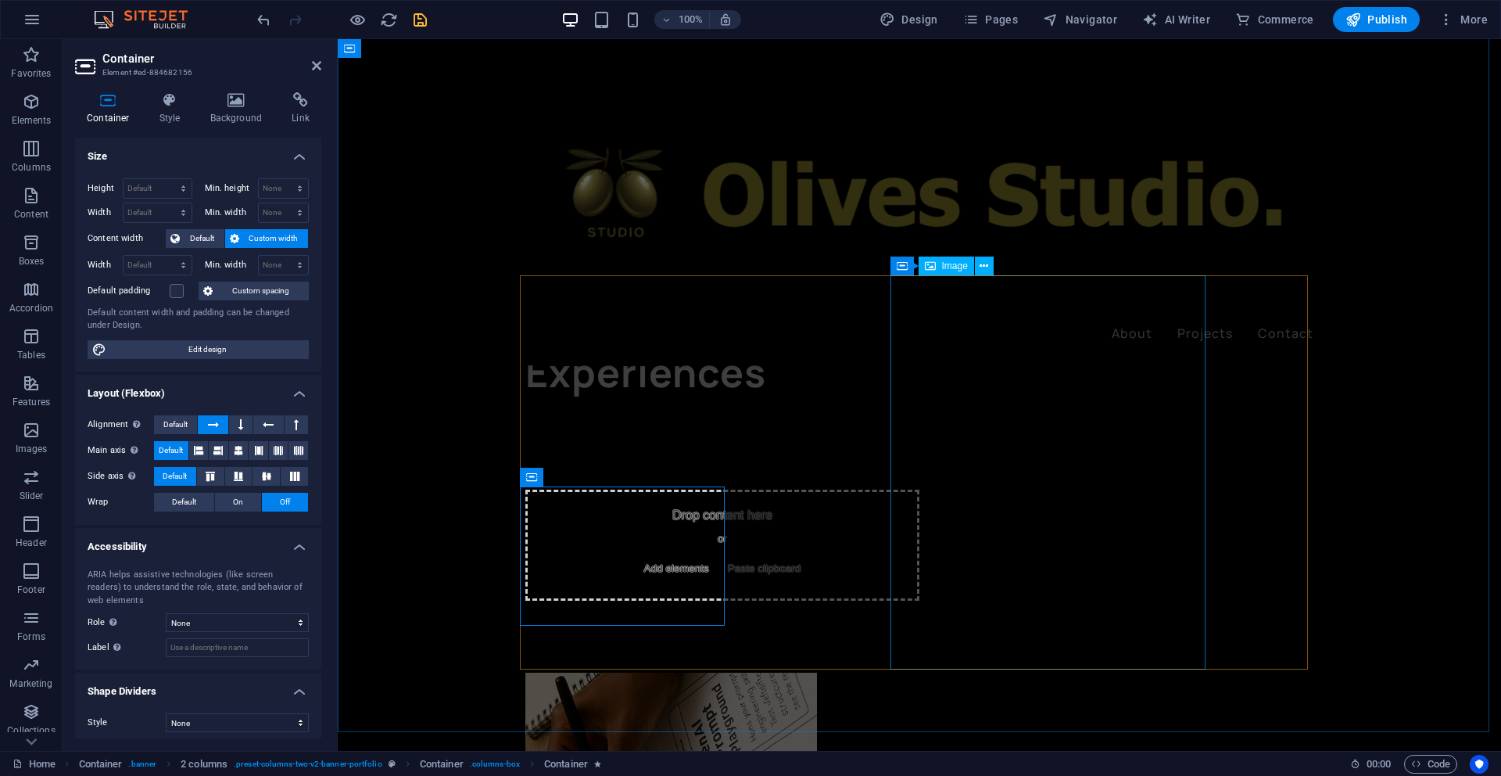
scroll to position [149, 0]
click at [313, 64] on icon at bounding box center [316, 65] width 9 height 13
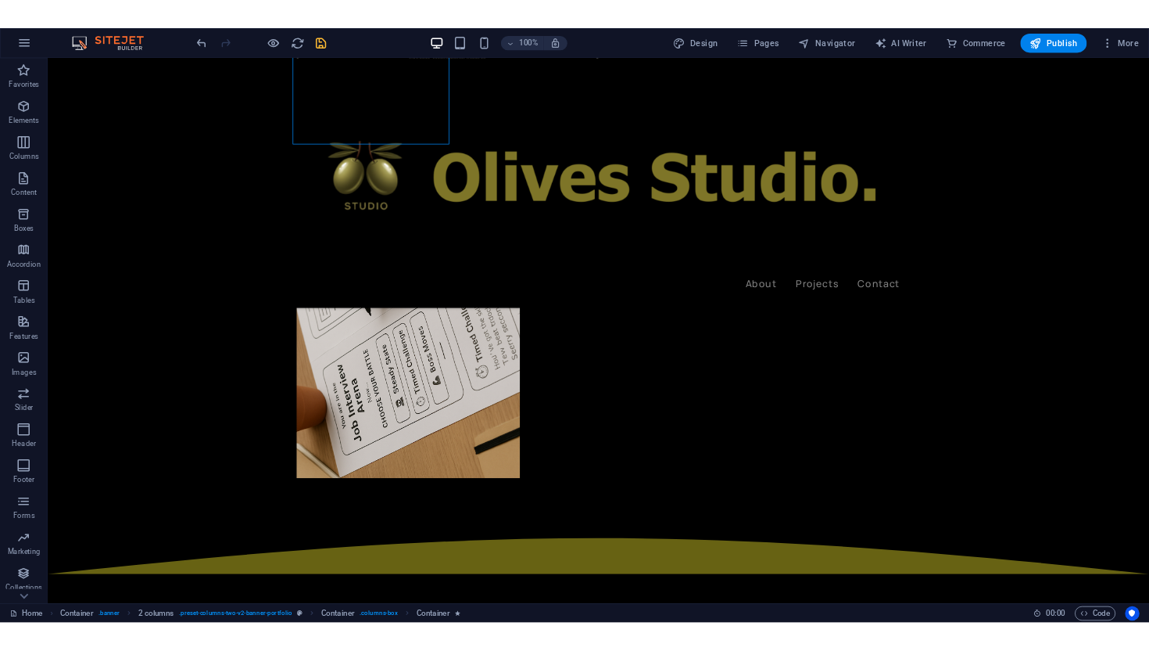
scroll to position [626, 0]
